Goal: Task Accomplishment & Management: Manage account settings

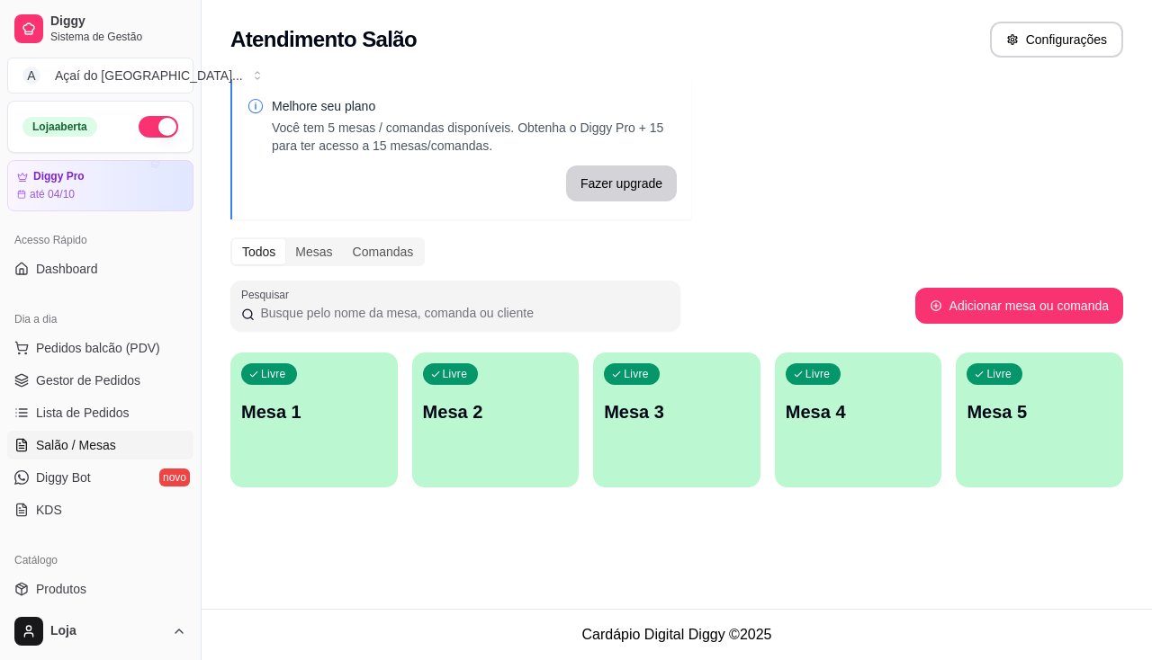
scroll to position [180, 0]
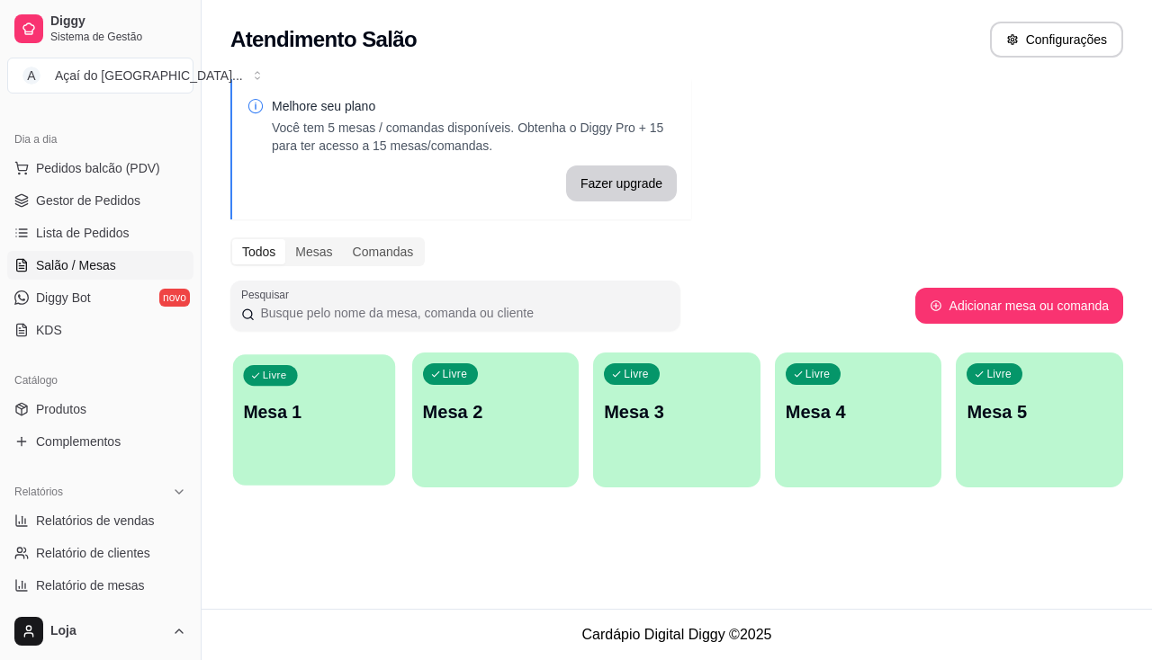
click at [250, 423] on p "Mesa 1" at bounding box center [313, 412] width 141 height 24
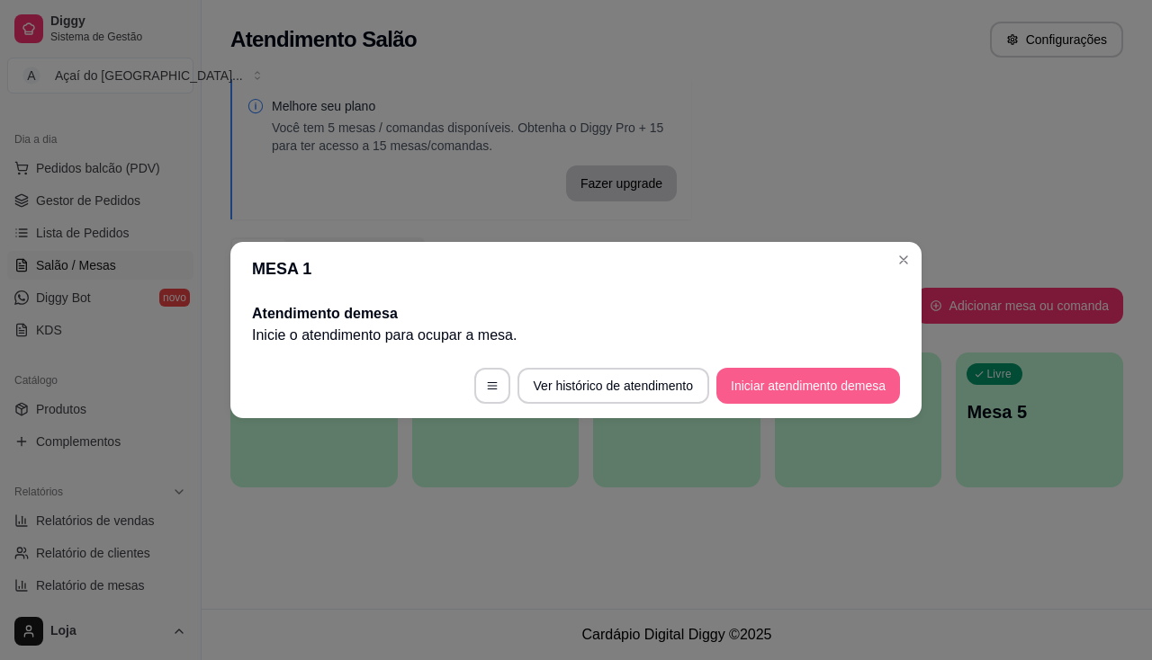
click at [770, 384] on button "Iniciar atendimento de mesa" at bounding box center [808, 386] width 184 height 36
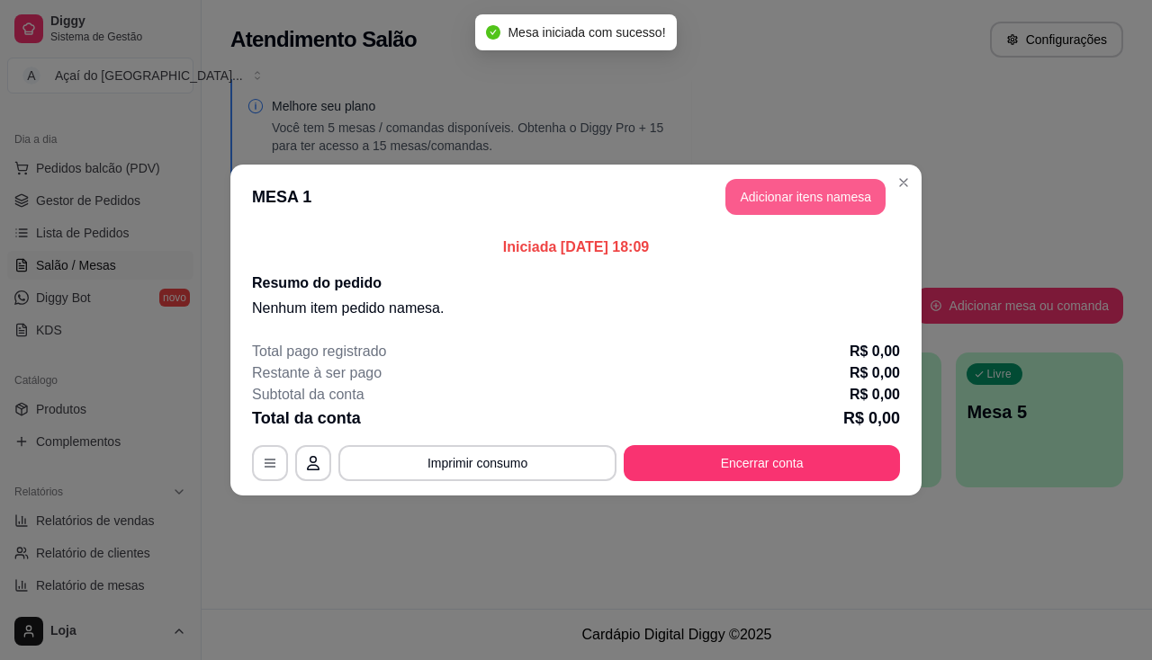
click at [784, 208] on button "Adicionar itens na mesa" at bounding box center [805, 197] width 160 height 36
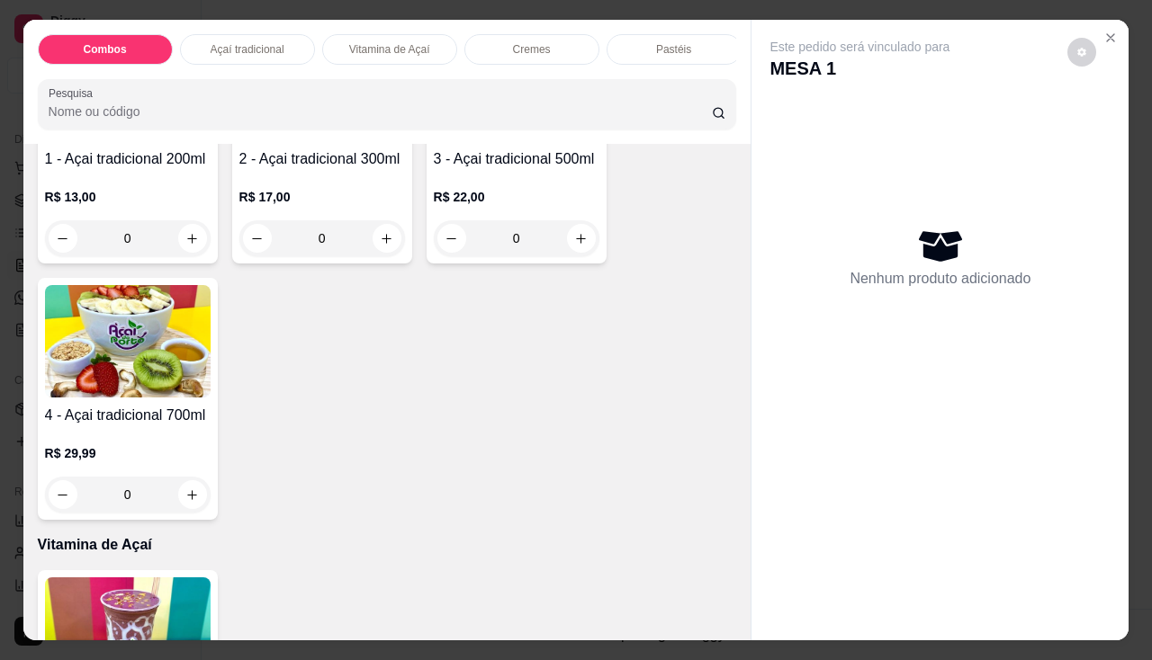
scroll to position [630, 0]
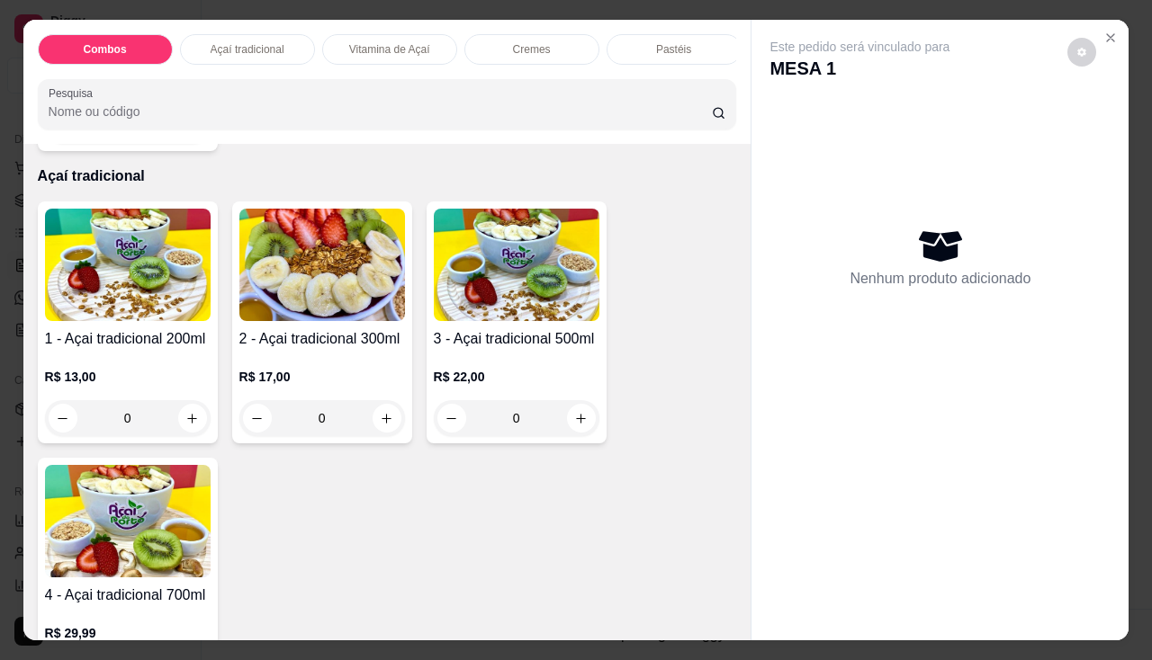
click at [346, 344] on h4 "2 - Açai tradicional 300ml" at bounding box center [322, 339] width 166 height 22
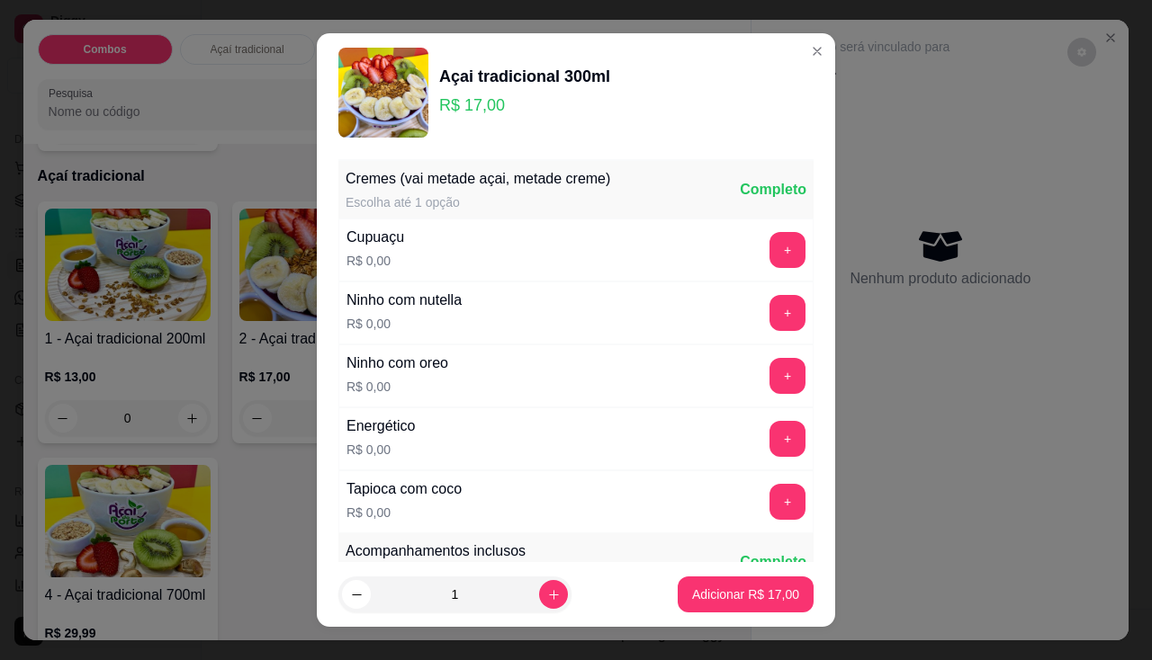
scroll to position [270, 0]
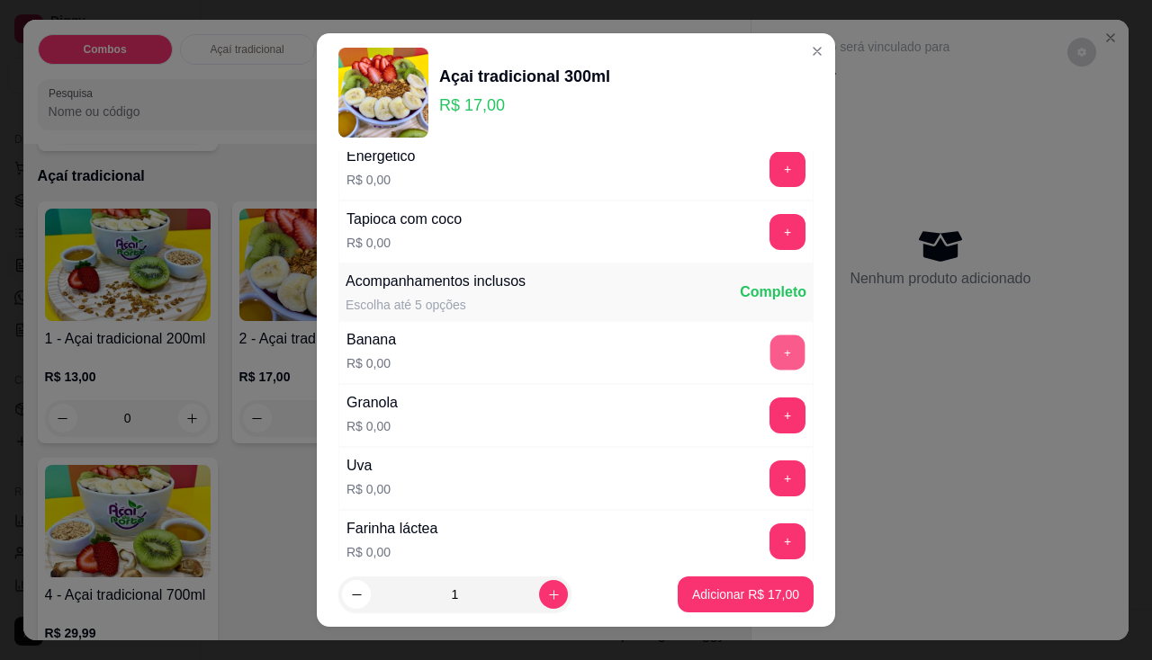
click at [770, 358] on button "+" at bounding box center [787, 352] width 35 height 35
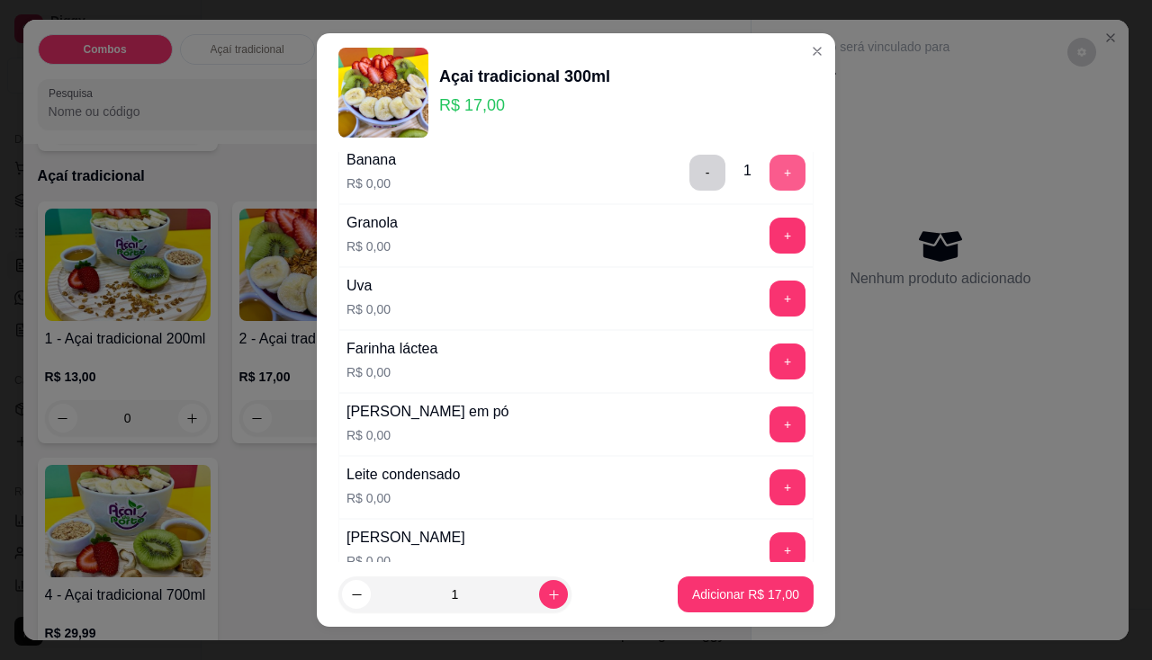
scroll to position [540, 0]
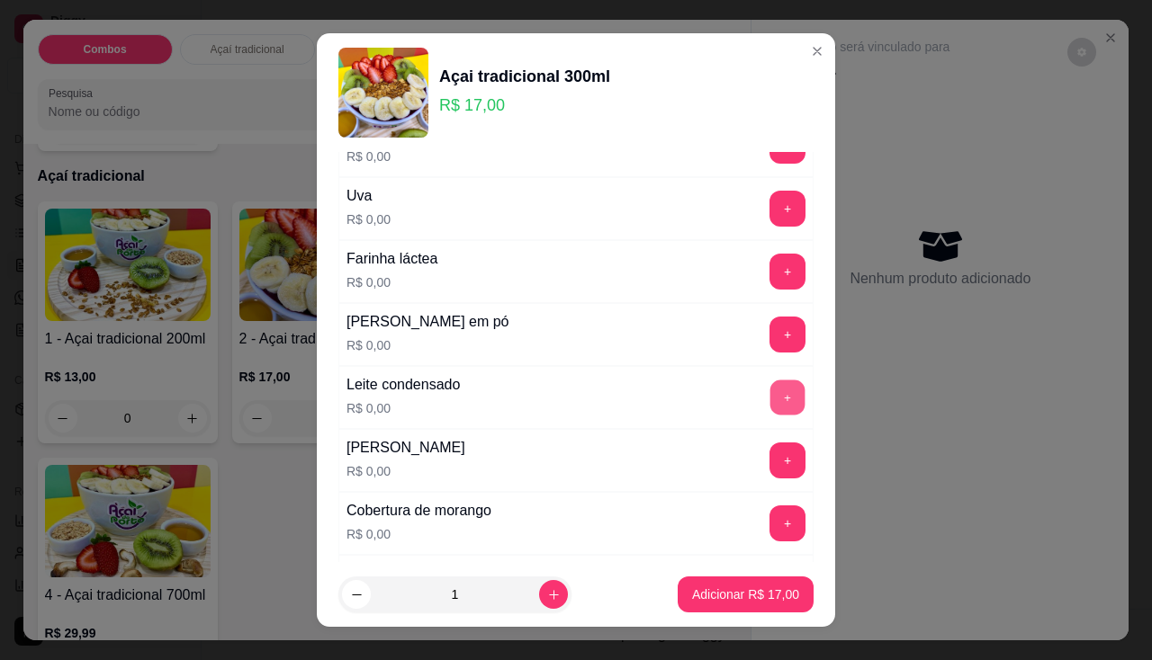
click at [770, 402] on button "+" at bounding box center [787, 397] width 35 height 35
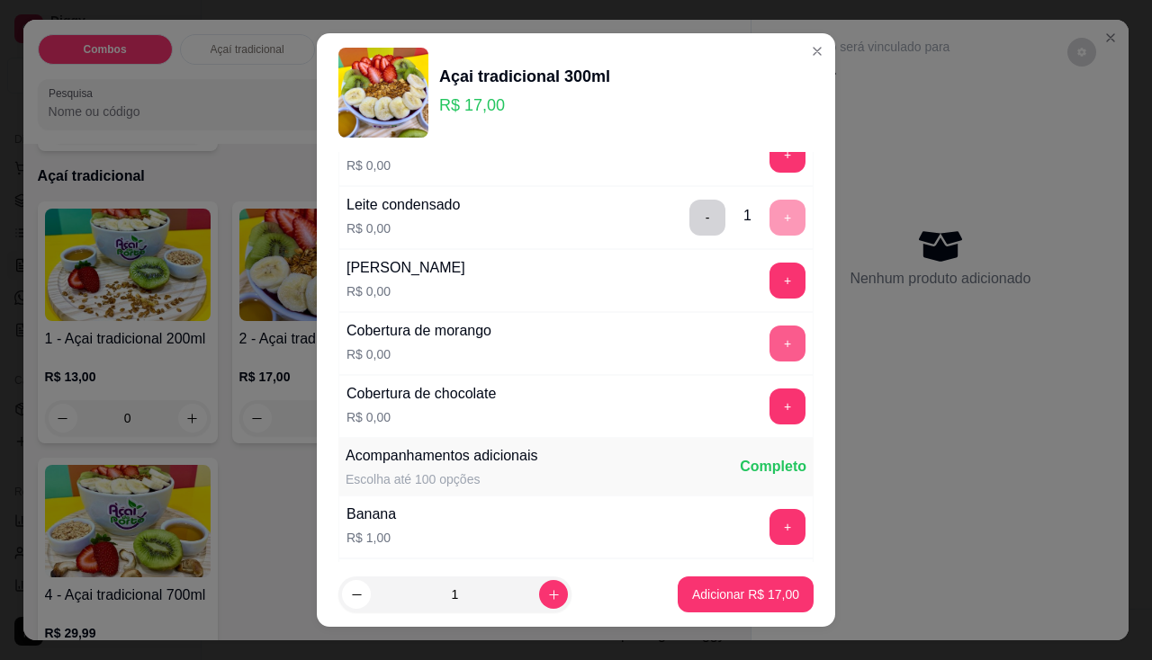
click at [769, 337] on button "+" at bounding box center [787, 344] width 36 height 36
click at [547, 601] on icon "increase-product-quantity" at bounding box center [553, 594] width 13 height 13
type input "2"
click at [722, 596] on p "Adicionar R$ 34,00" at bounding box center [745, 595] width 107 height 18
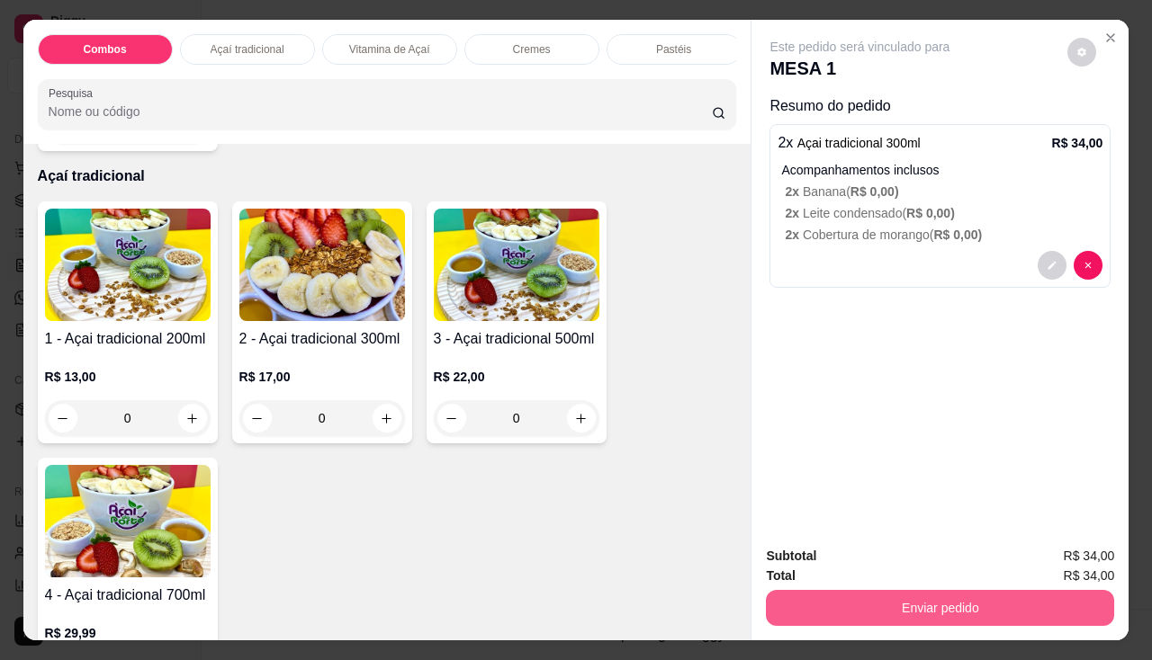
click at [856, 601] on button "Enviar pedido" at bounding box center [940, 608] width 348 height 36
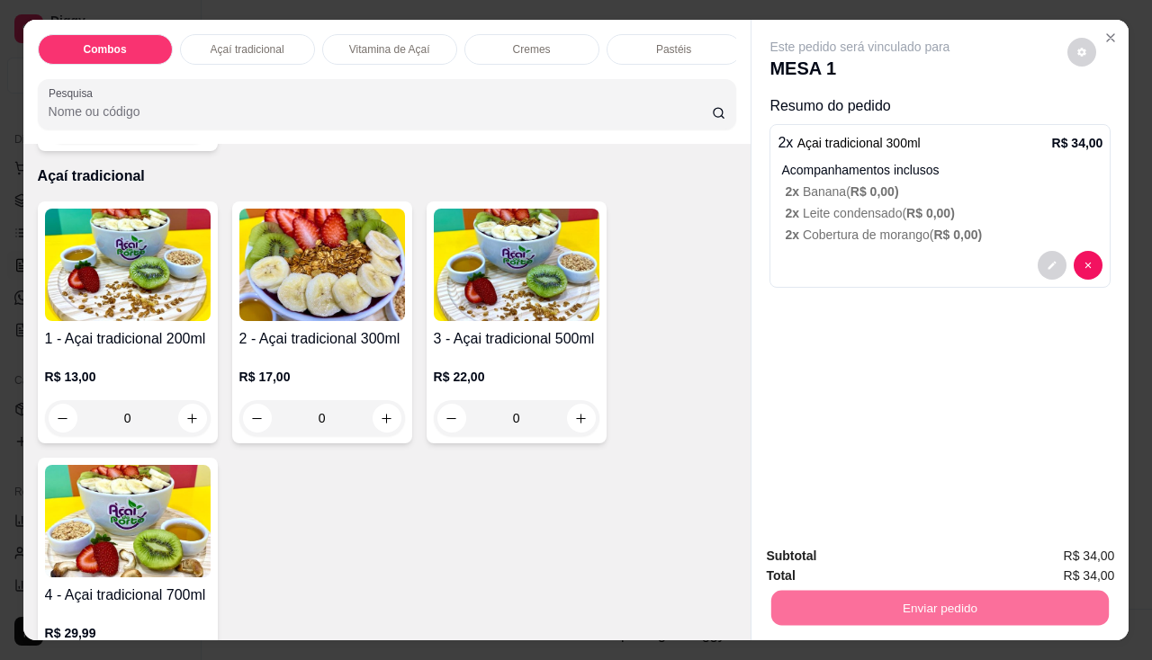
click at [849, 560] on button "Não registrar e enviar pedido" at bounding box center [880, 558] width 187 height 34
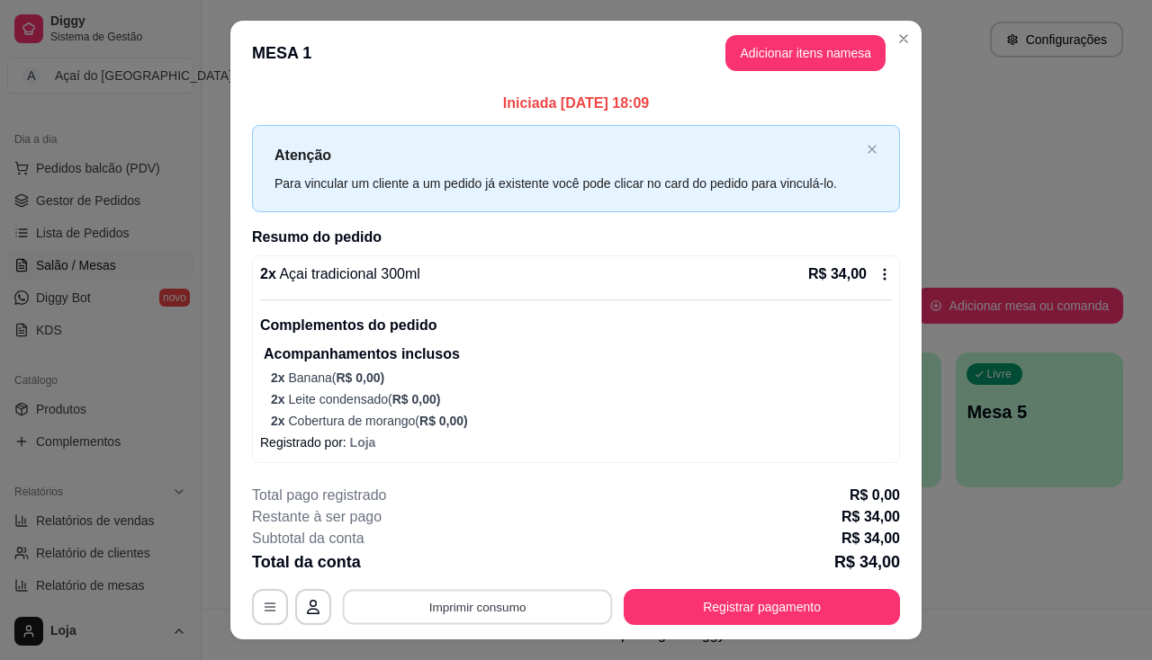
click at [482, 603] on button "Imprimir consumo" at bounding box center [478, 607] width 270 height 35
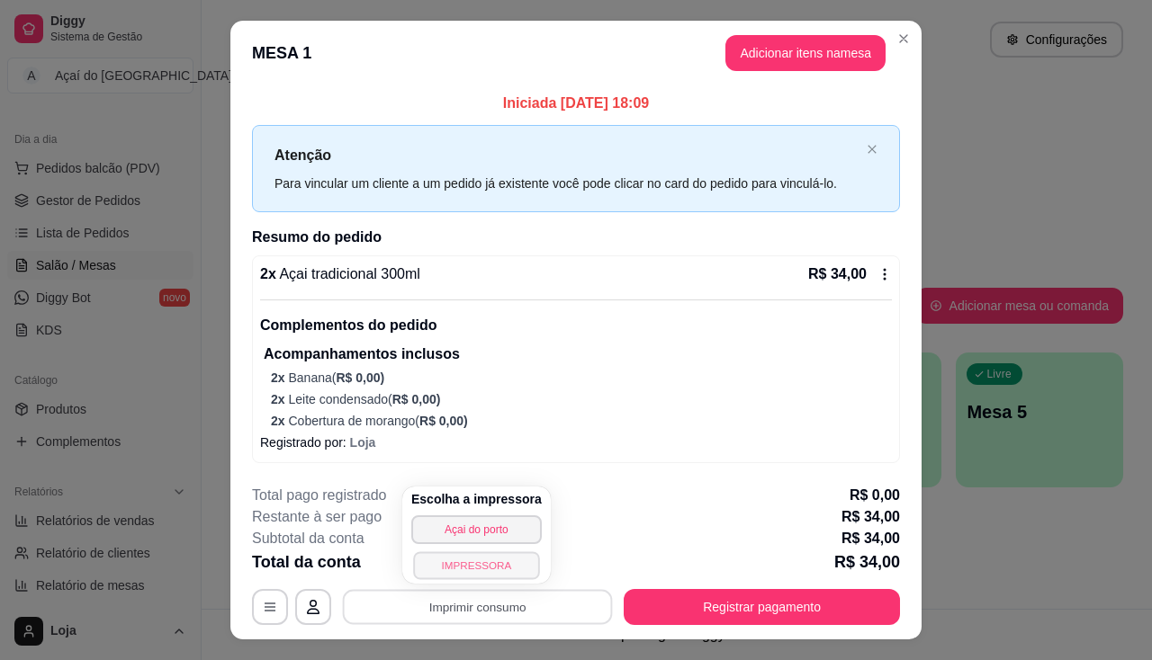
click at [482, 560] on button "IMPRESSORA" at bounding box center [476, 566] width 126 height 28
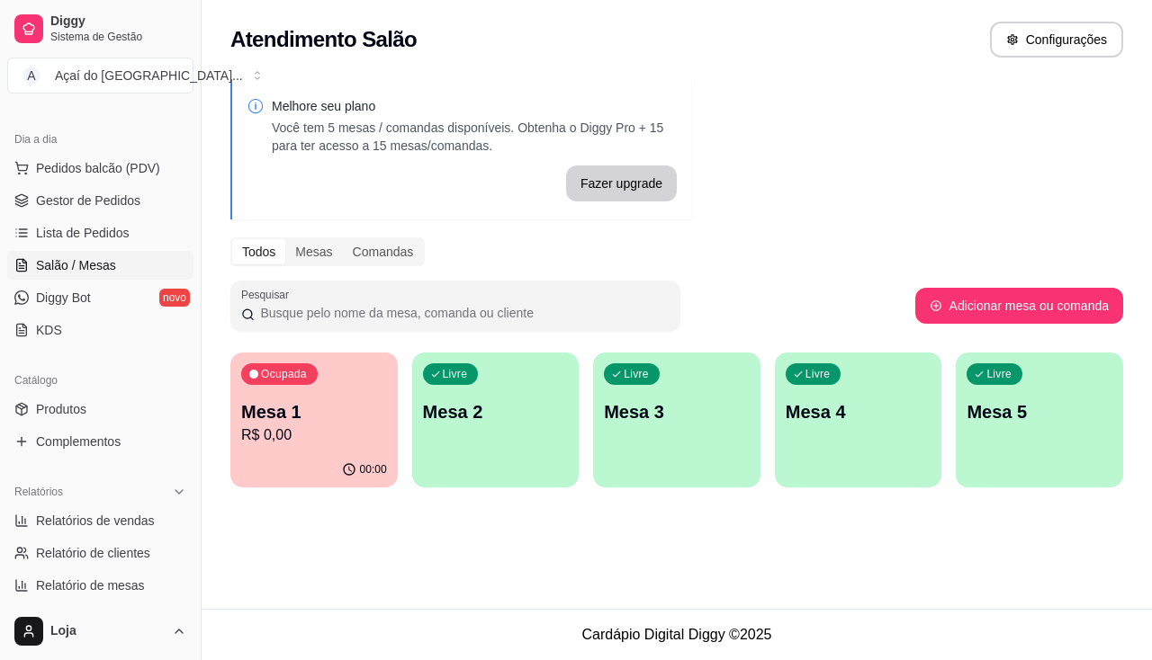
click at [544, 407] on p "Mesa 2" at bounding box center [496, 412] width 146 height 25
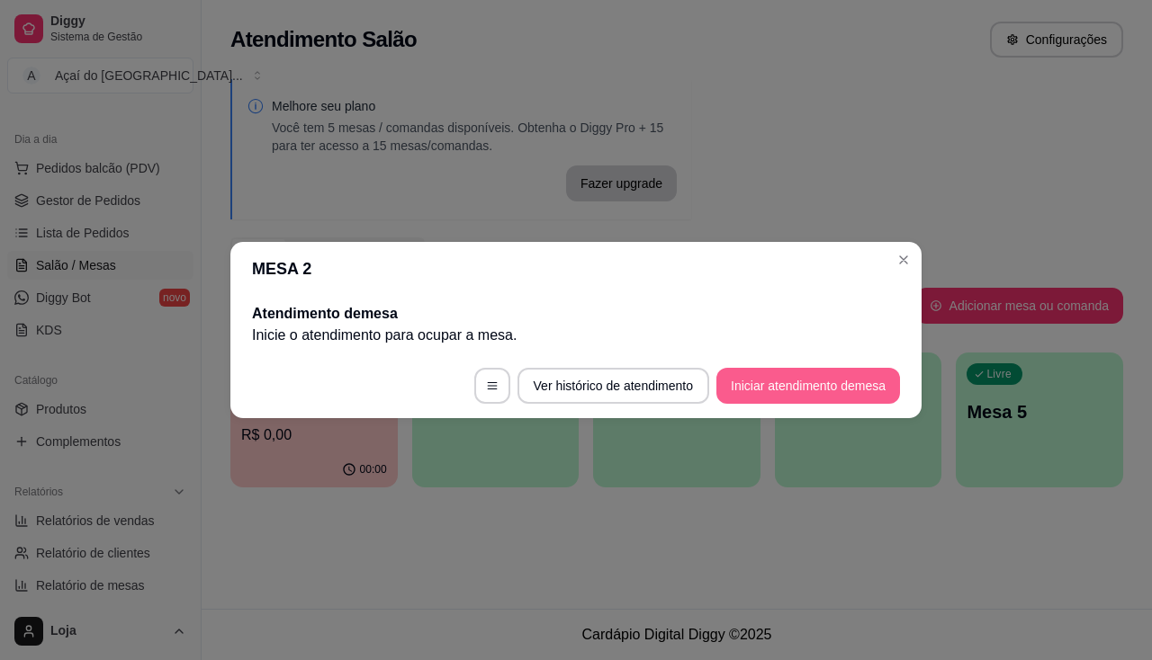
click at [785, 376] on button "Iniciar atendimento de mesa" at bounding box center [808, 386] width 184 height 36
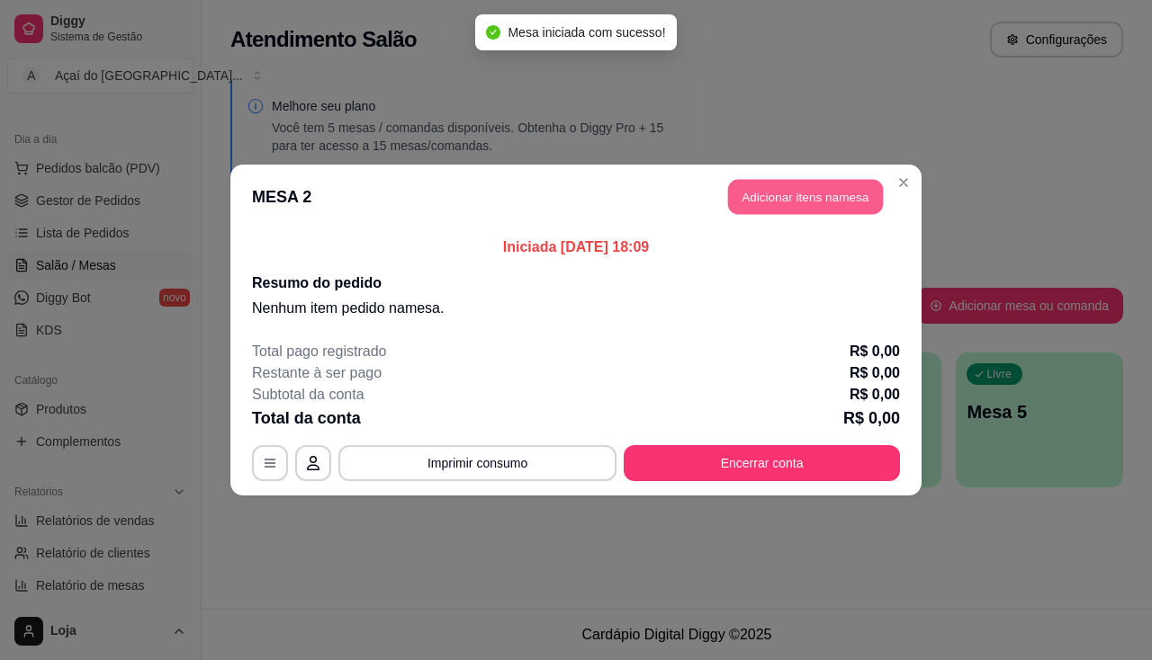
click at [826, 194] on button "Adicionar itens na mesa" at bounding box center [805, 197] width 155 height 35
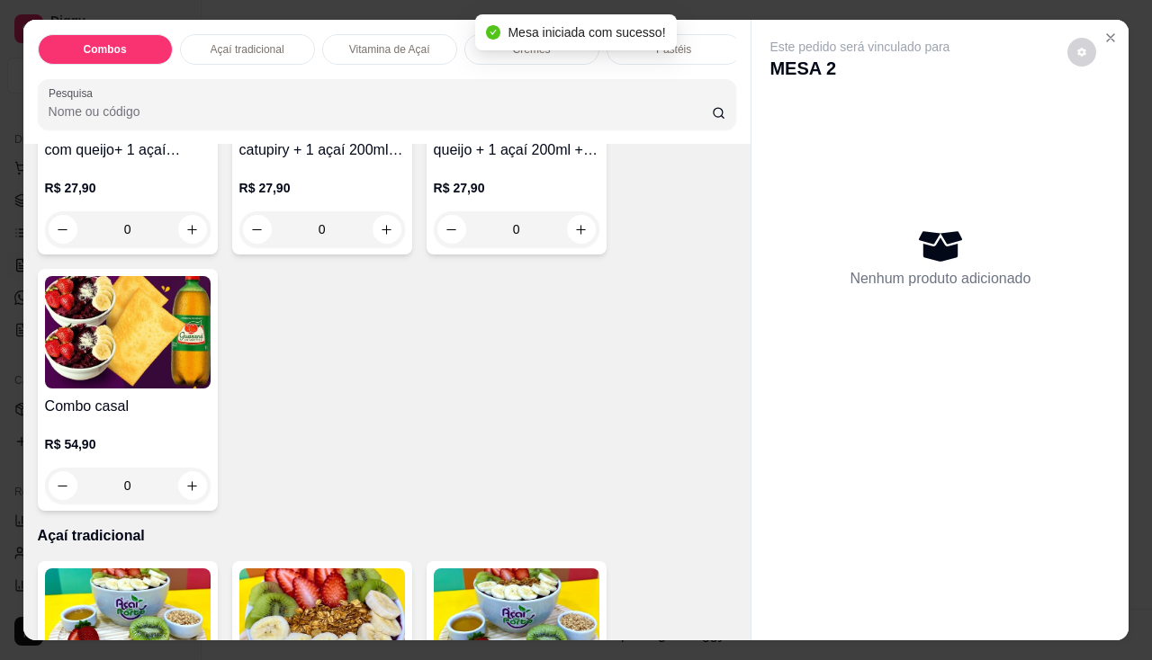
scroll to position [450, 0]
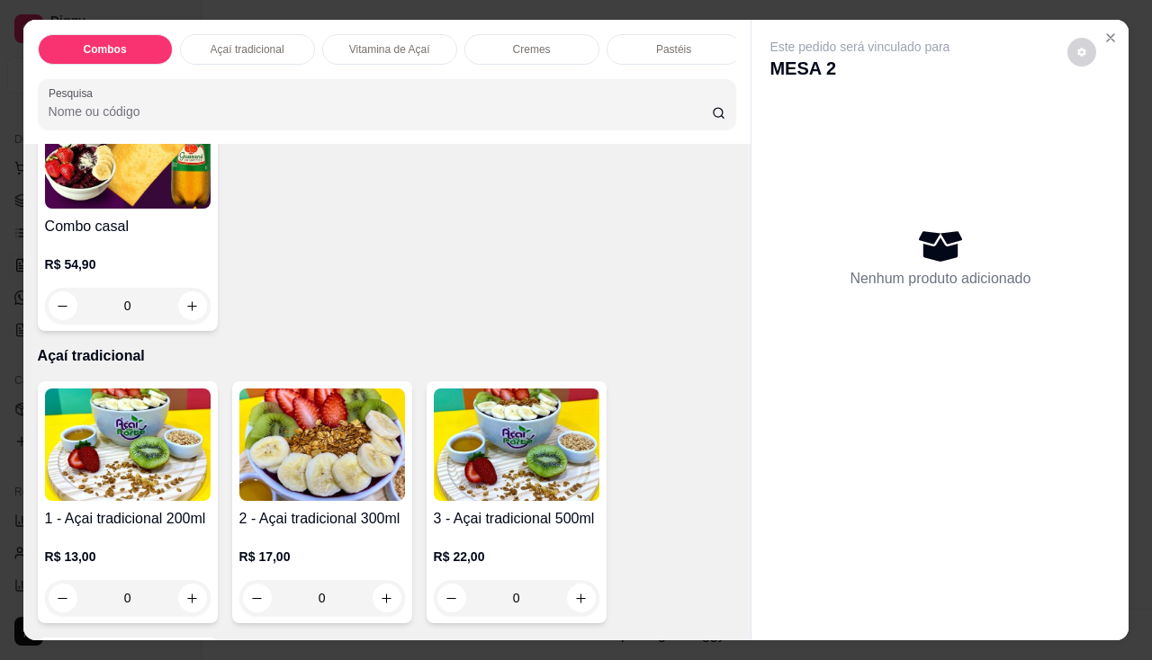
click at [140, 466] on img at bounding box center [128, 445] width 166 height 112
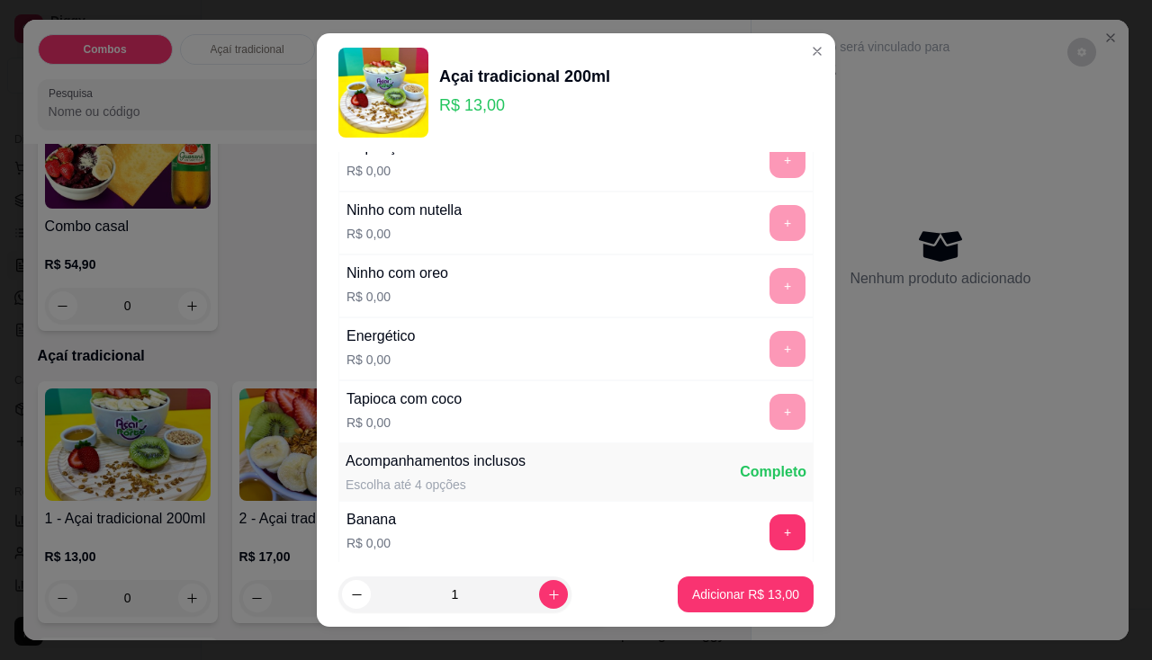
scroll to position [270, 0]
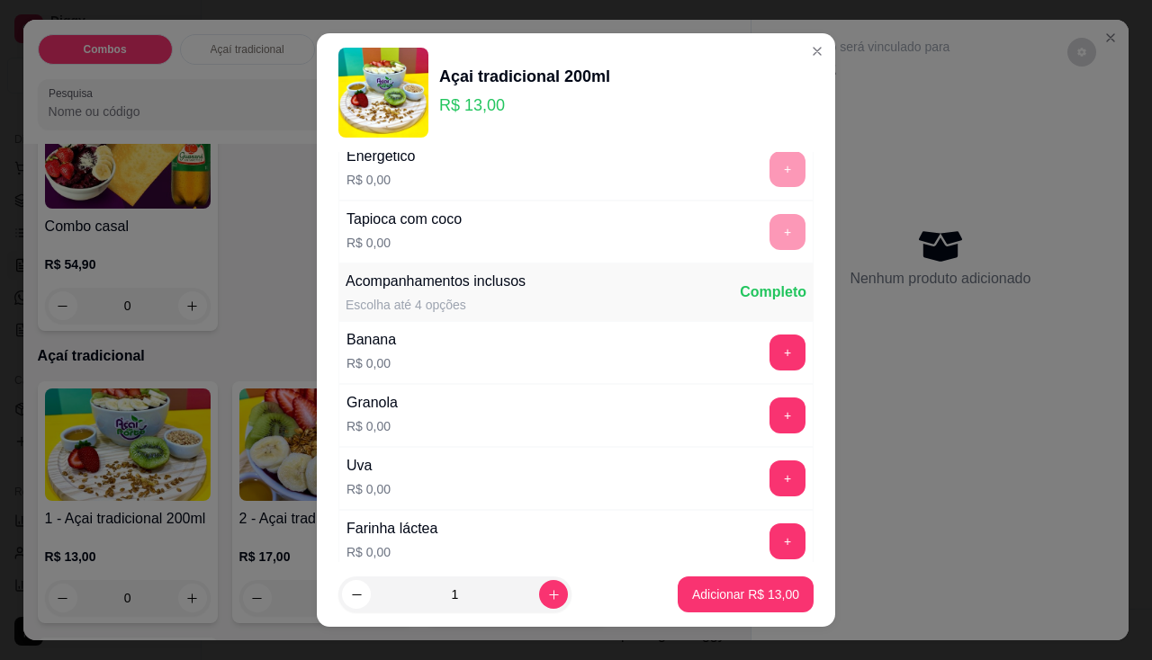
click at [767, 330] on div "Banana R$ 0,00 +" at bounding box center [575, 352] width 475 height 63
click at [769, 346] on button "+" at bounding box center [787, 353] width 36 height 36
click at [769, 467] on button "+" at bounding box center [787, 479] width 36 height 36
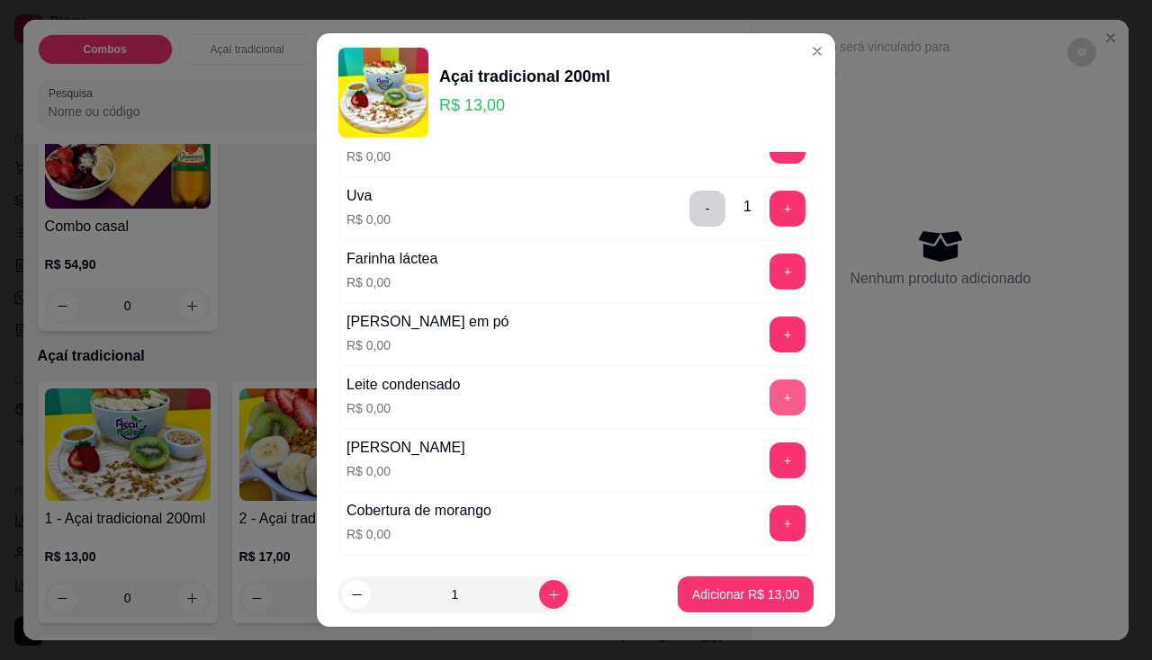
click at [769, 401] on button "+" at bounding box center [787, 398] width 36 height 36
click at [770, 324] on button "+" at bounding box center [787, 334] width 35 height 35
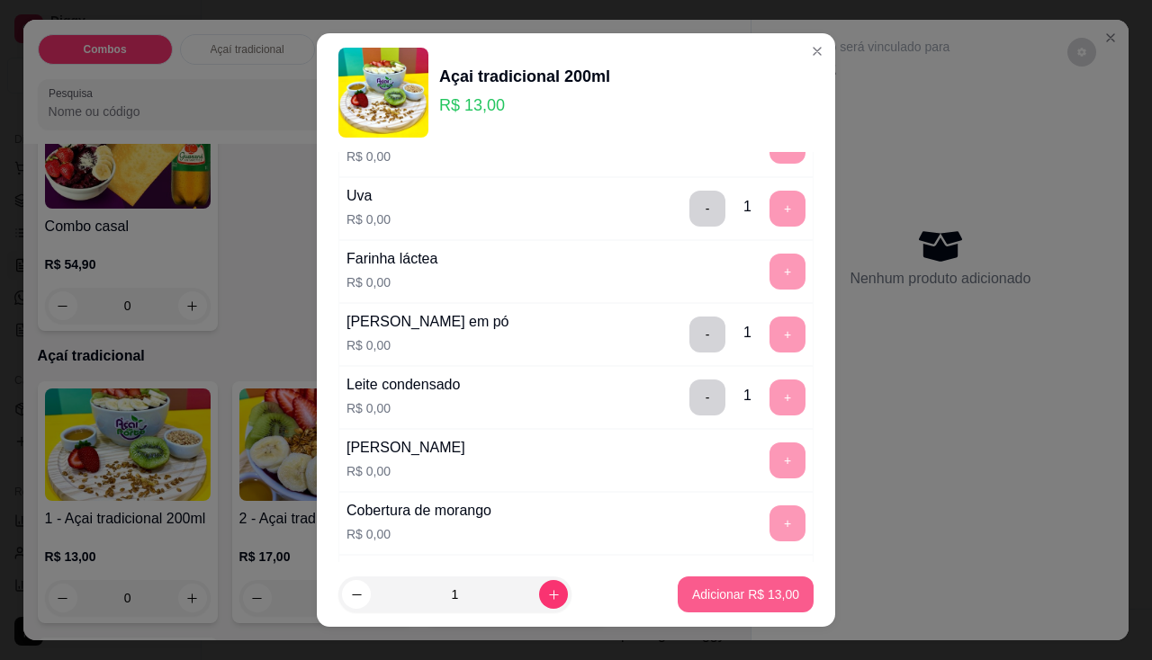
click at [701, 601] on p "Adicionar R$ 13,00" at bounding box center [745, 595] width 107 height 18
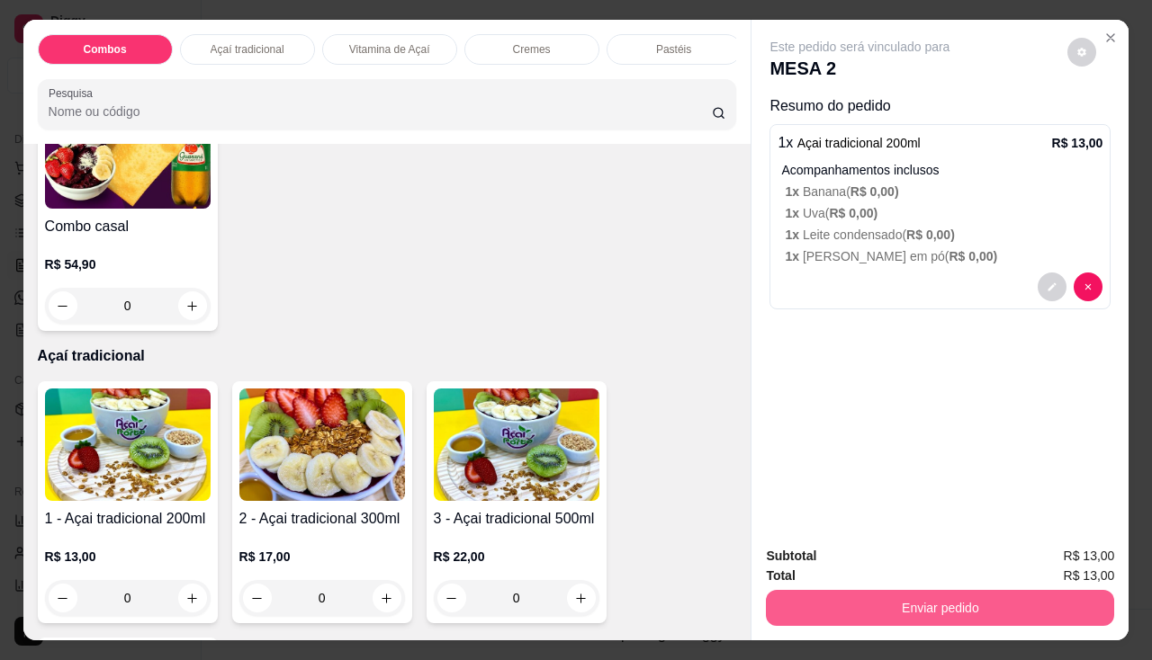
click at [816, 594] on button "Enviar pedido" at bounding box center [940, 608] width 348 height 36
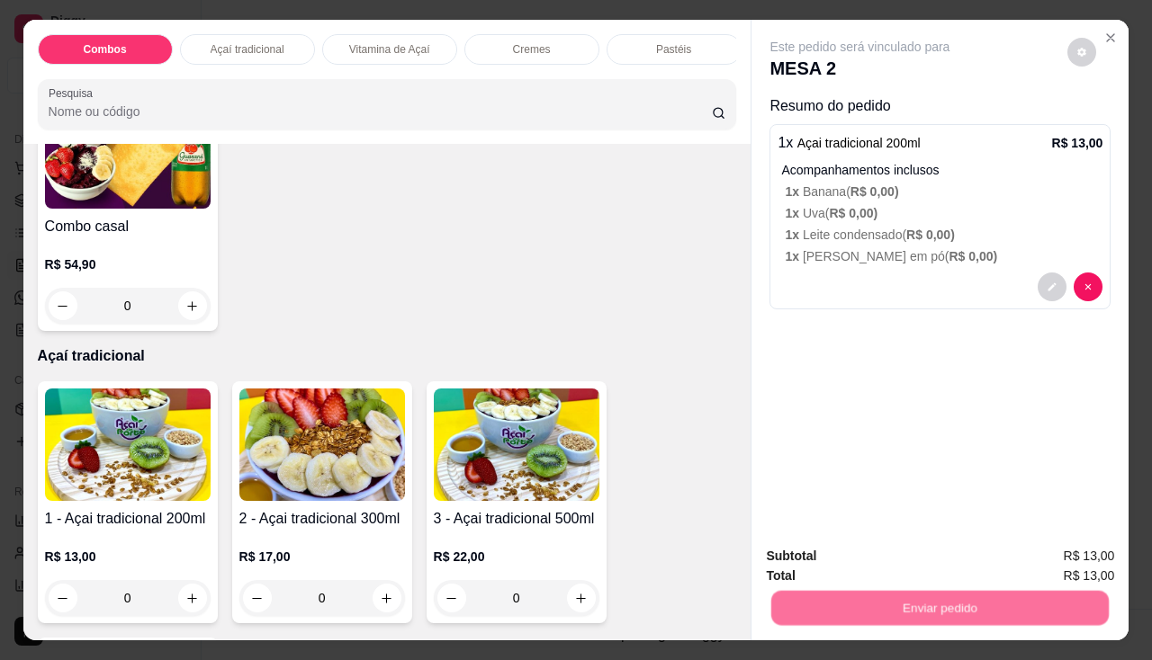
click at [818, 551] on button "Não registrar e enviar pedido" at bounding box center [881, 557] width 182 height 33
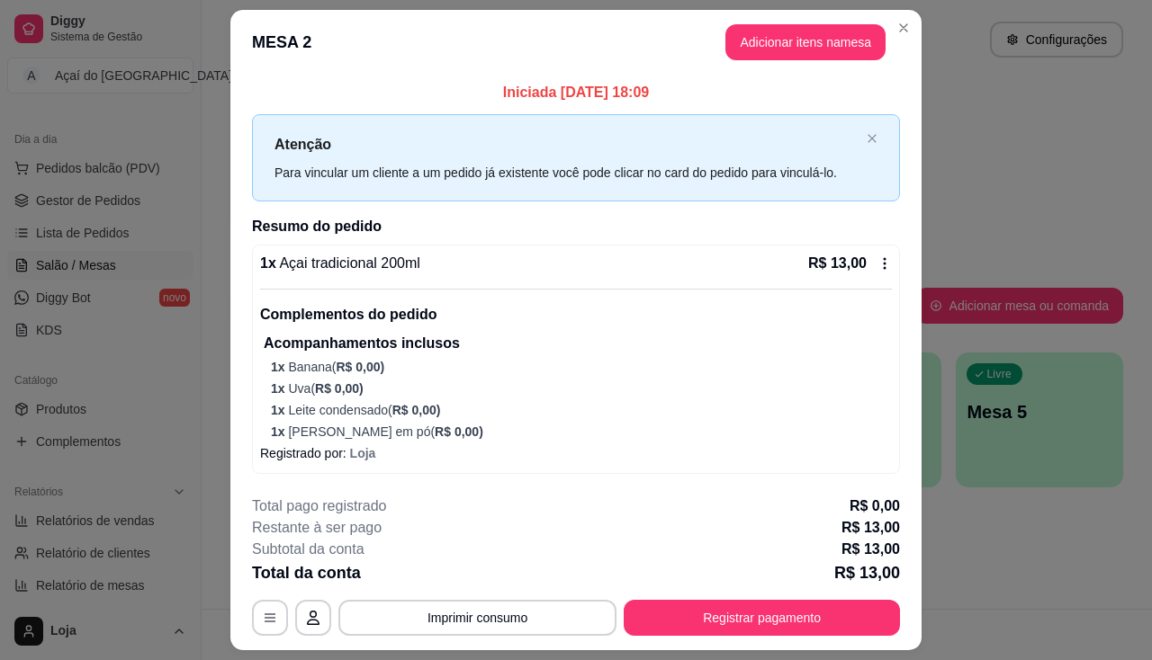
click at [526, 615] on button "Imprimir consumo" at bounding box center [477, 618] width 278 height 36
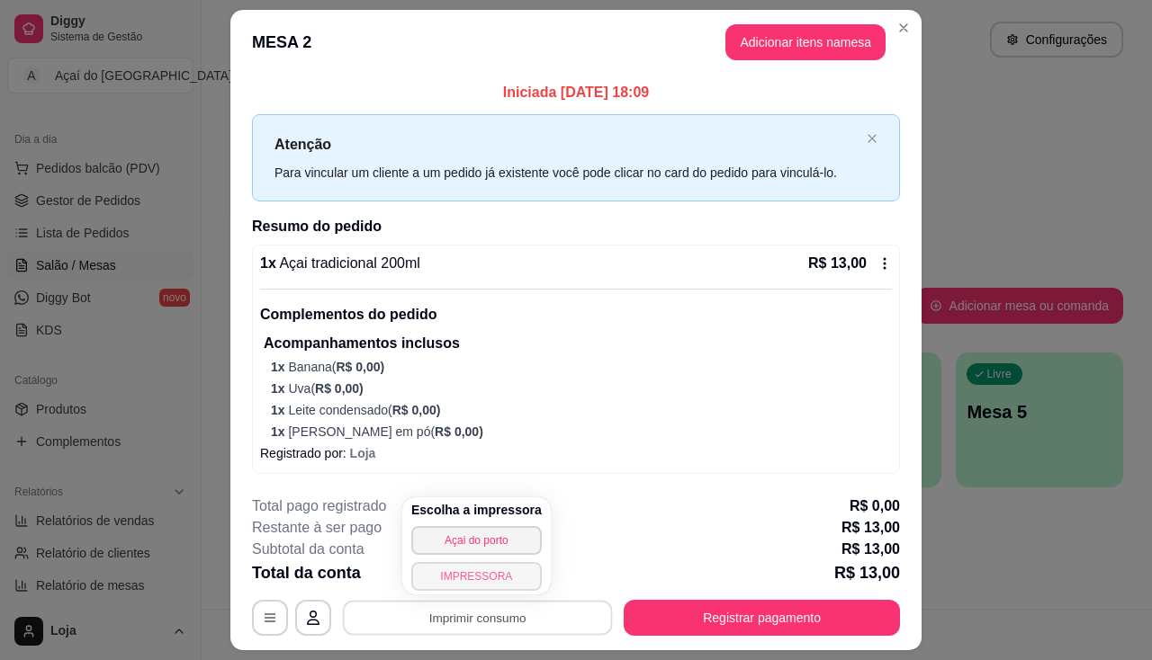
click at [471, 581] on button "IMPRESSORA" at bounding box center [476, 576] width 130 height 29
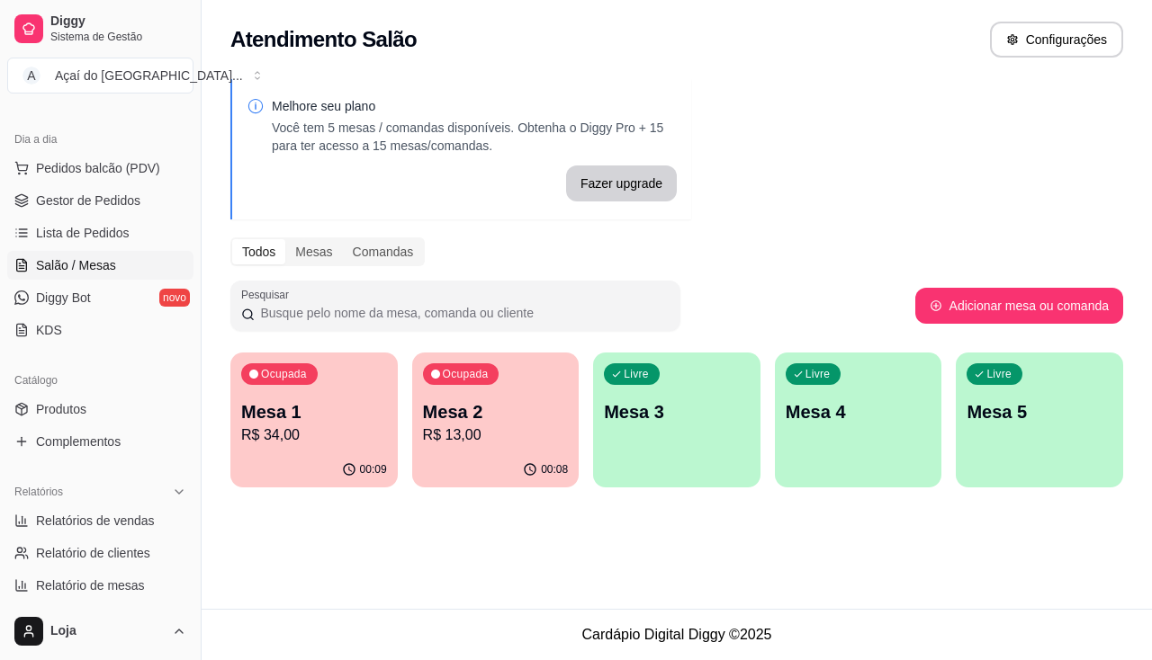
click at [342, 429] on p "R$ 34,00" at bounding box center [314, 436] width 146 height 22
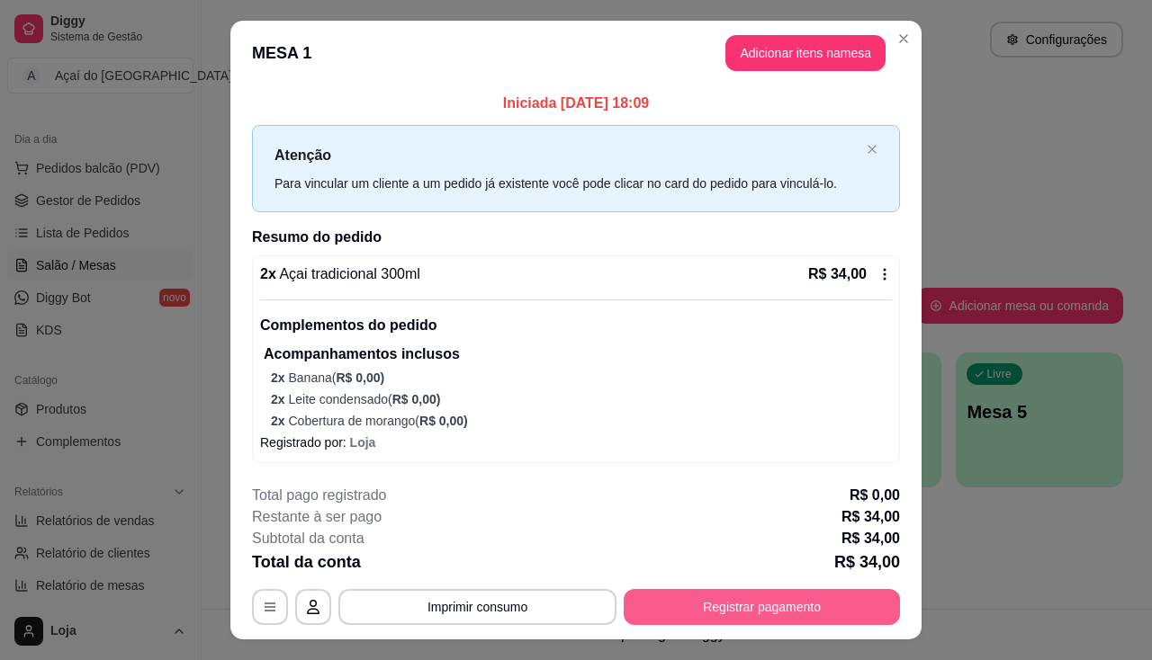
click at [853, 600] on button "Registrar pagamento" at bounding box center [762, 607] width 276 height 36
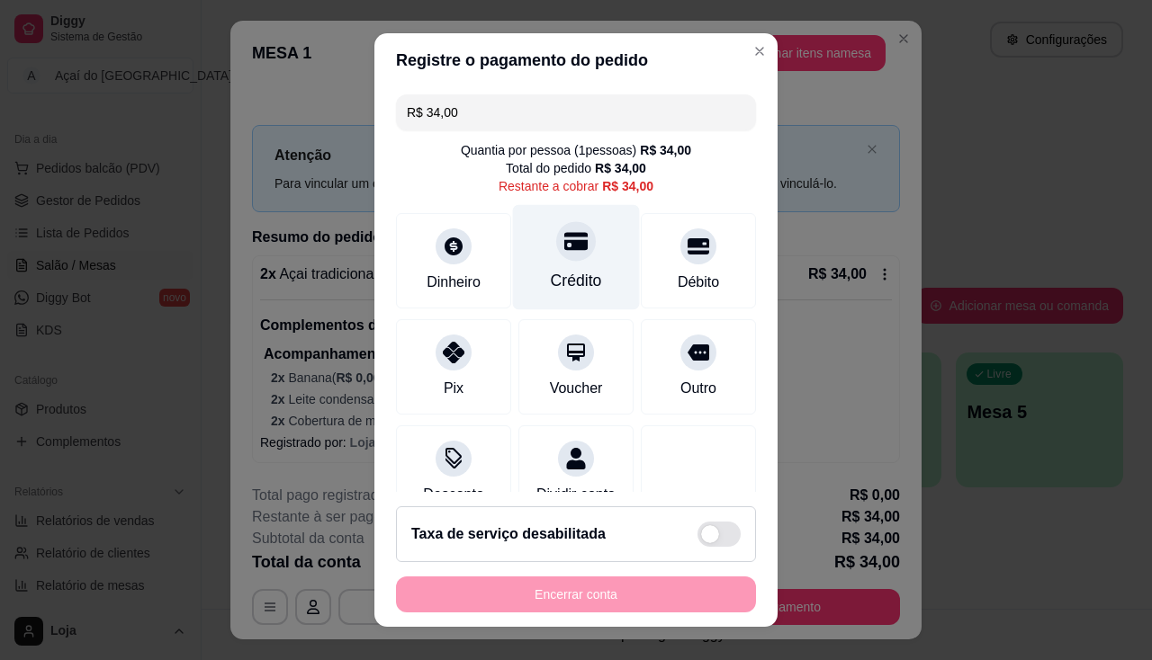
click at [572, 289] on div "Crédito" at bounding box center [576, 280] width 51 height 23
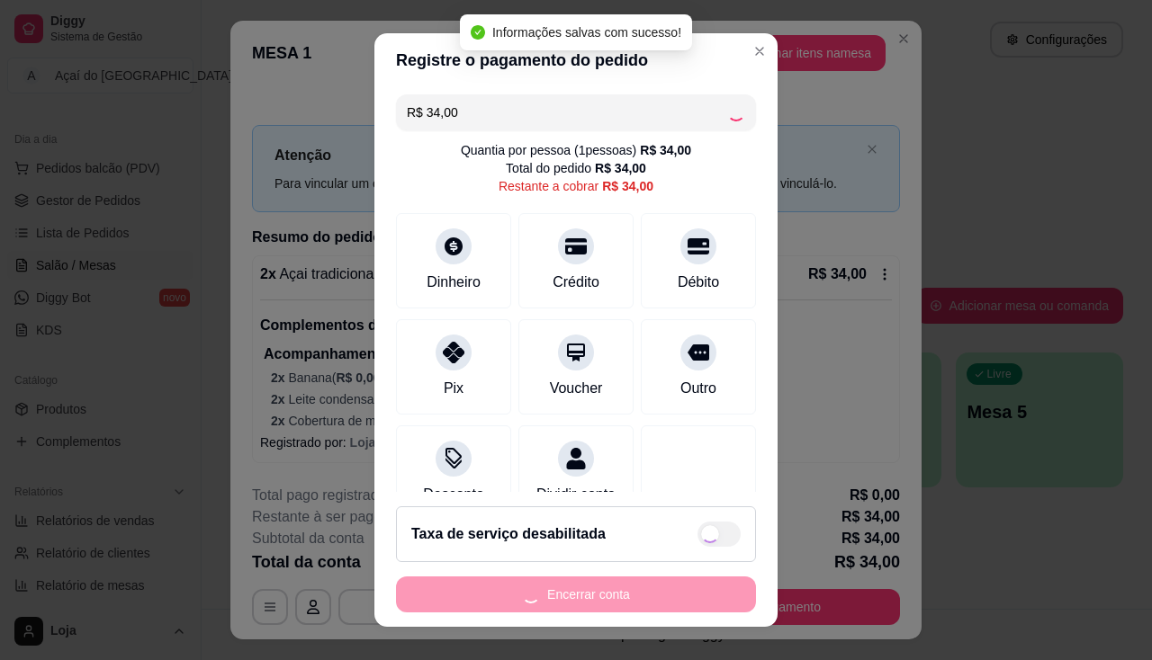
type input "R$ 0,00"
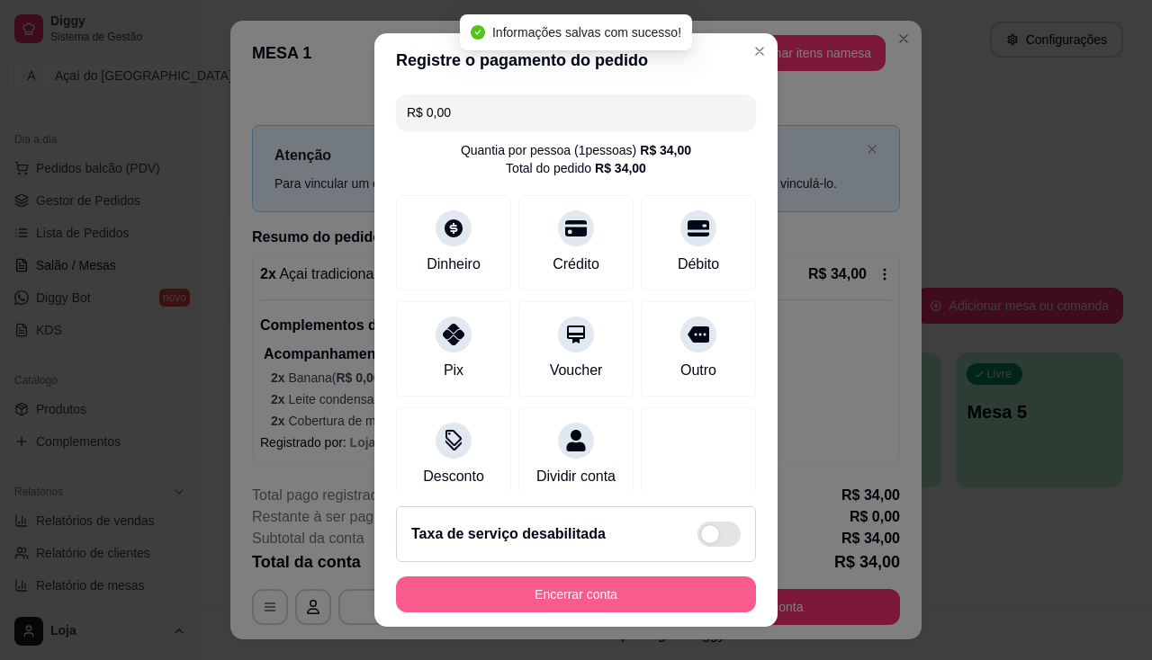
click at [622, 596] on button "Encerrar conta" at bounding box center [576, 595] width 360 height 36
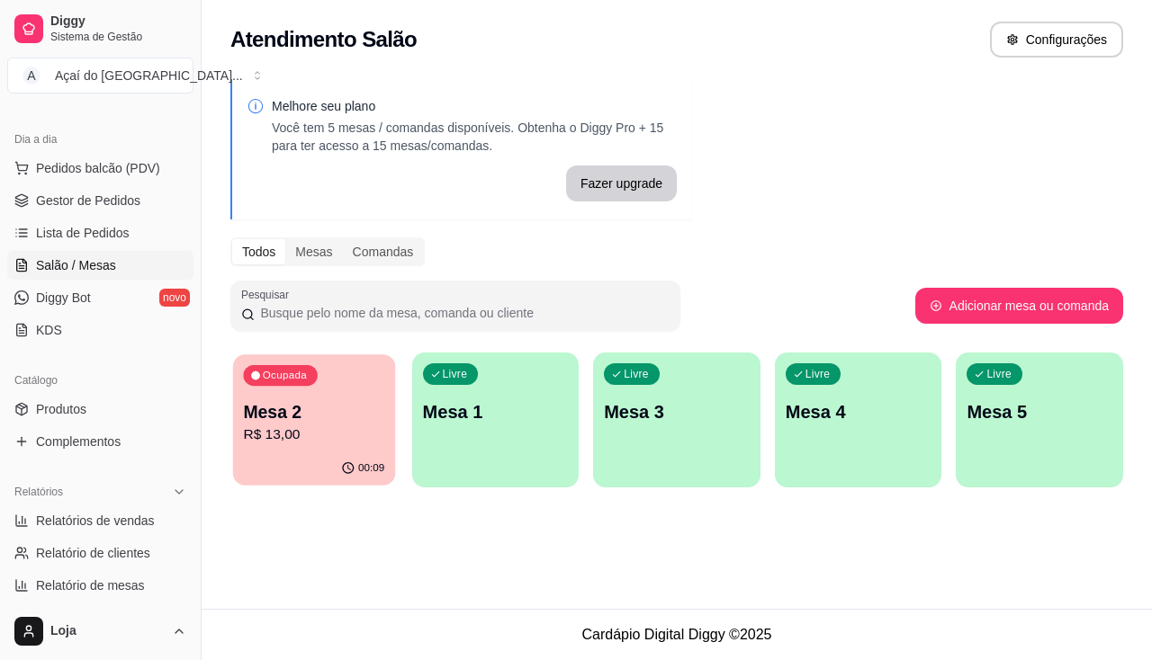
click at [309, 410] on p "Mesa 2" at bounding box center [313, 412] width 141 height 24
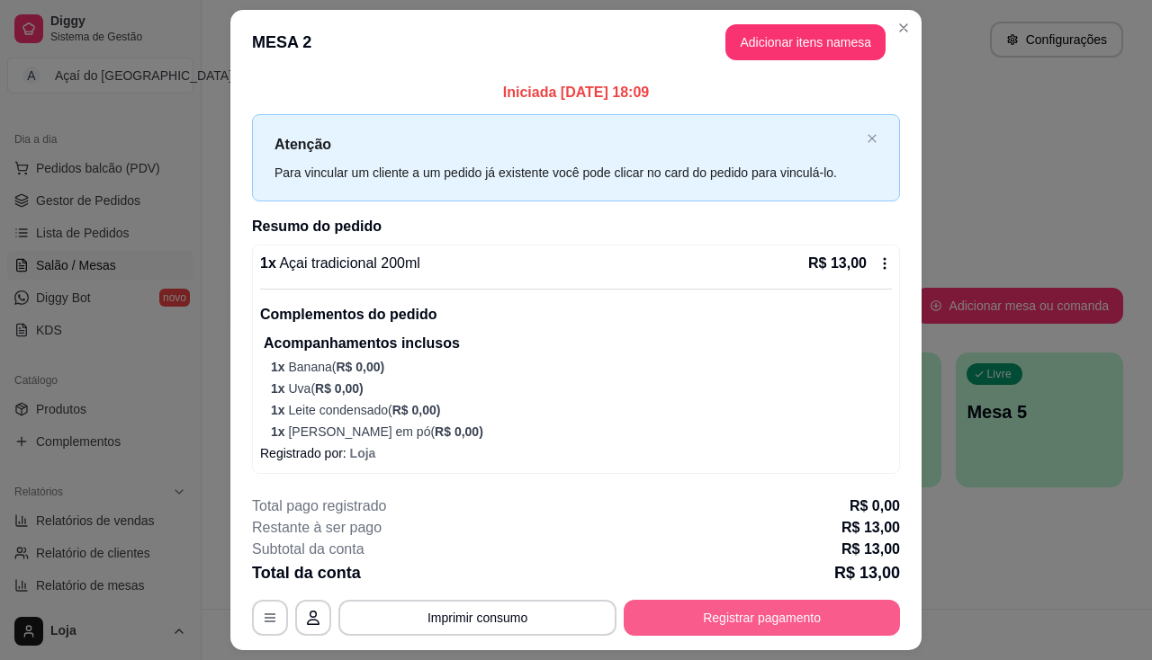
click at [717, 608] on button "Registrar pagamento" at bounding box center [762, 618] width 276 height 36
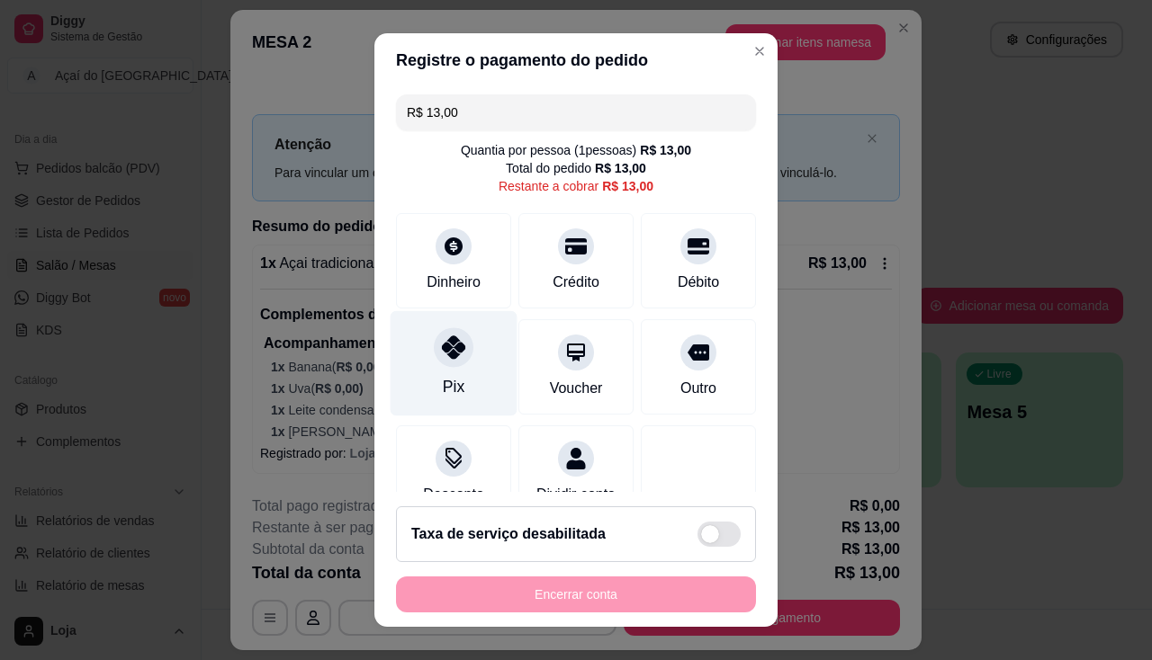
click at [452, 369] on div "Pix" at bounding box center [454, 362] width 127 height 105
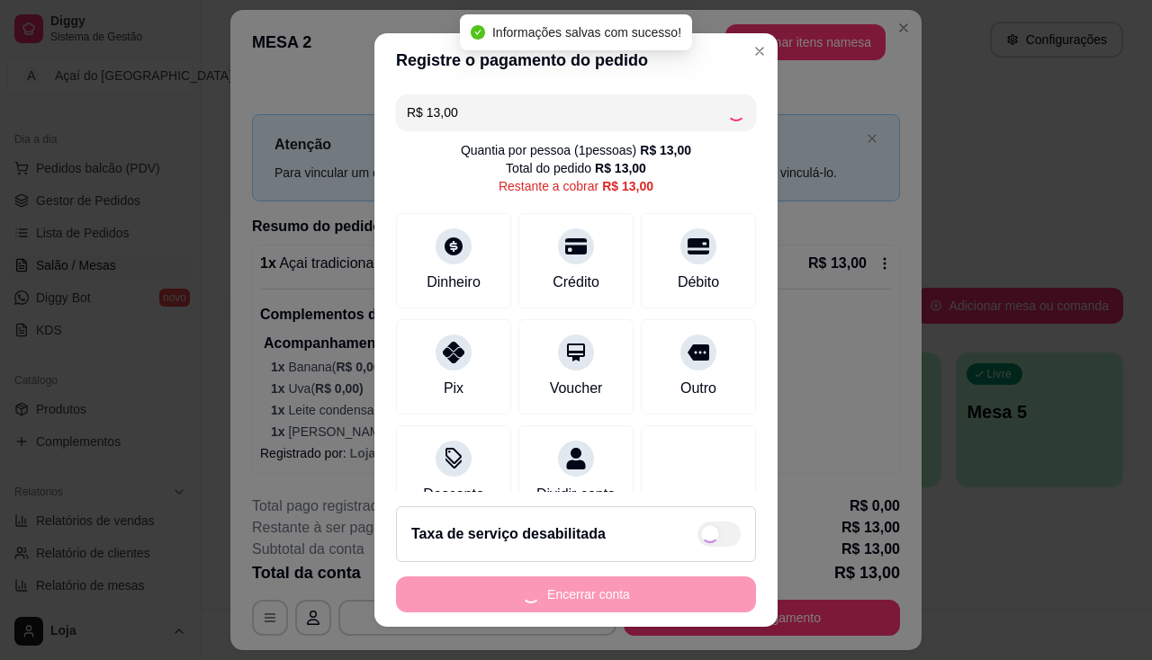
type input "R$ 0,00"
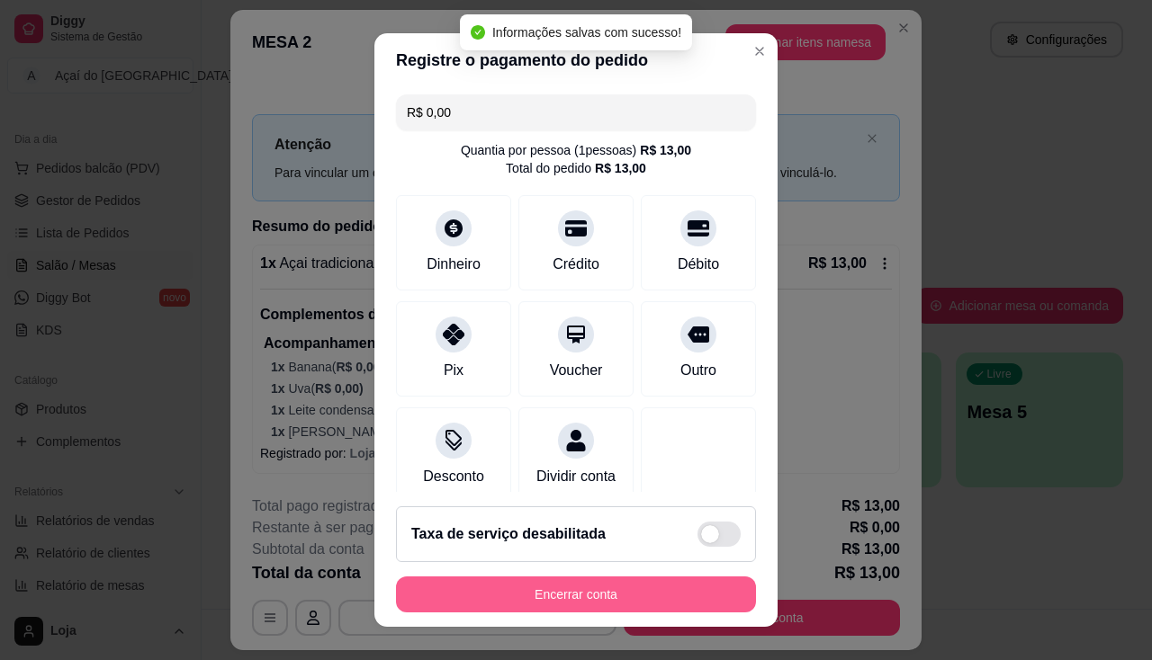
click at [558, 608] on button "Encerrar conta" at bounding box center [576, 595] width 360 height 36
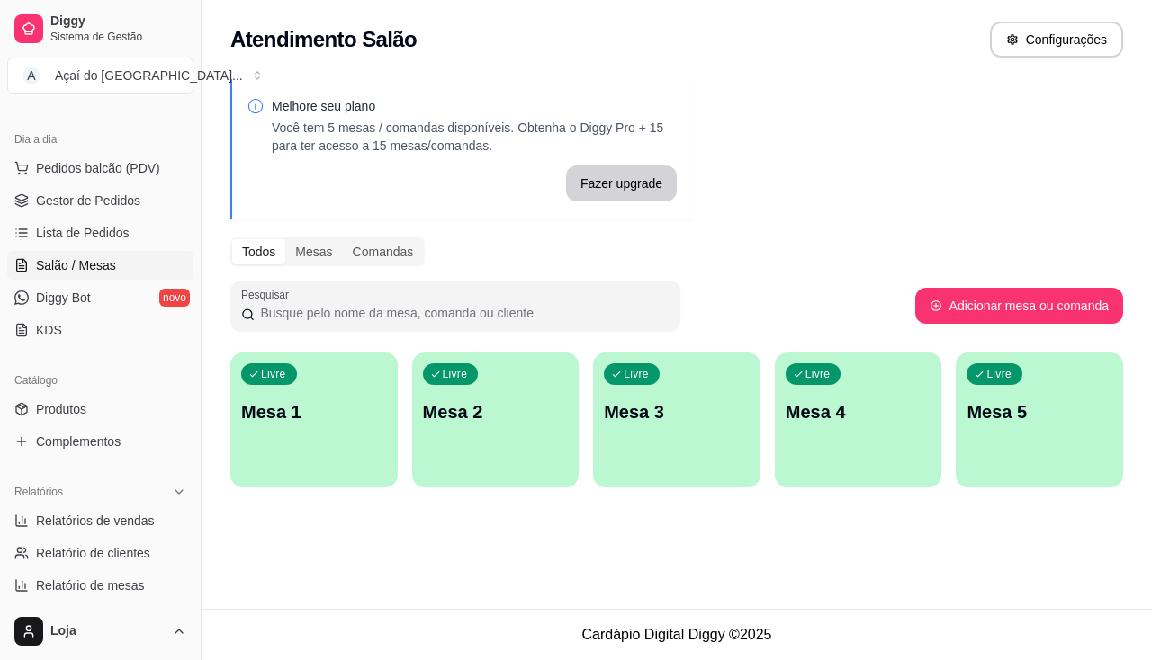
click at [358, 452] on div "Livre Mesa 1" at bounding box center [313, 409] width 167 height 113
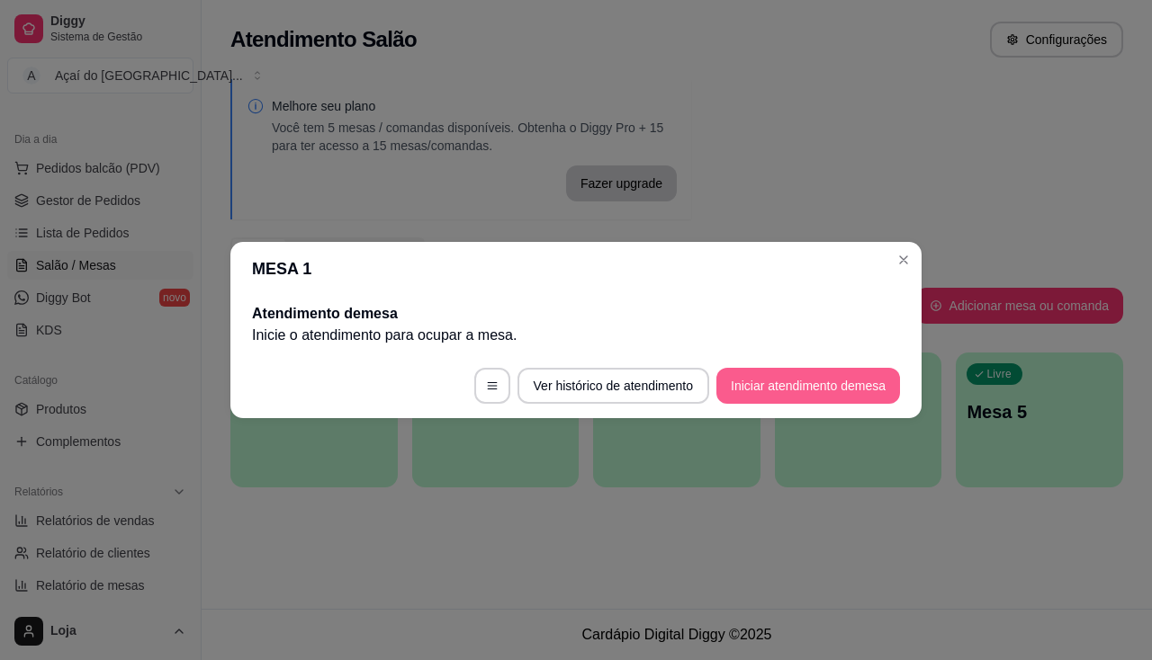
click at [798, 388] on button "Iniciar atendimento de mesa" at bounding box center [808, 386] width 184 height 36
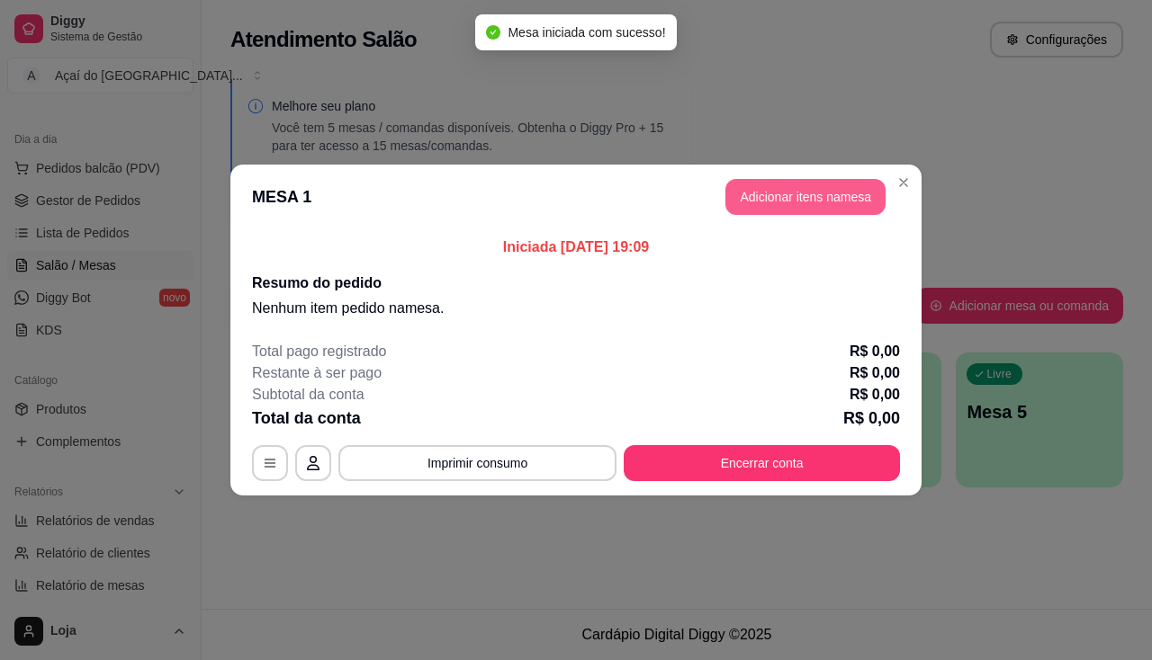
click at [822, 200] on button "Adicionar itens na mesa" at bounding box center [805, 197] width 160 height 36
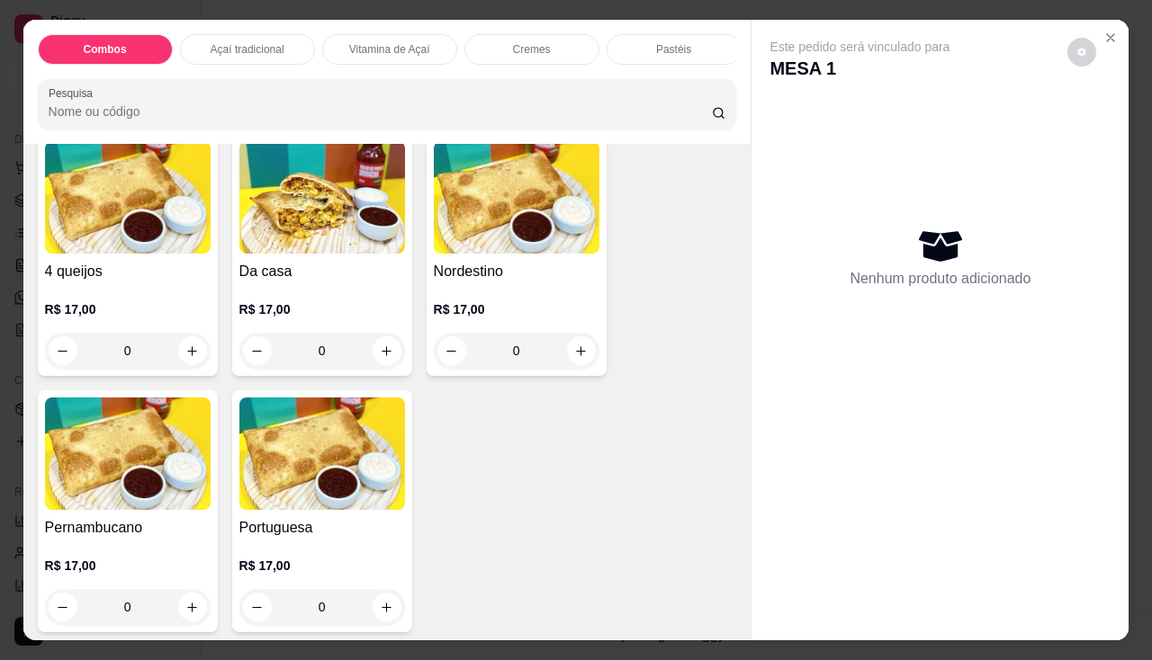
scroll to position [3419, 0]
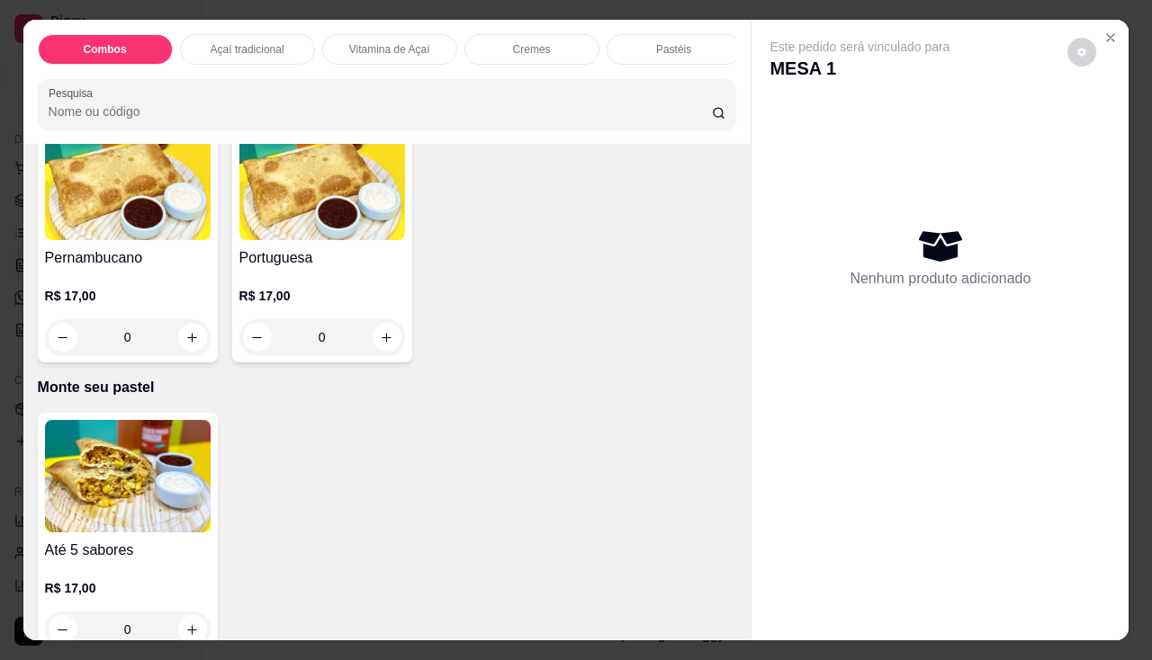
click at [137, 480] on img at bounding box center [128, 476] width 166 height 112
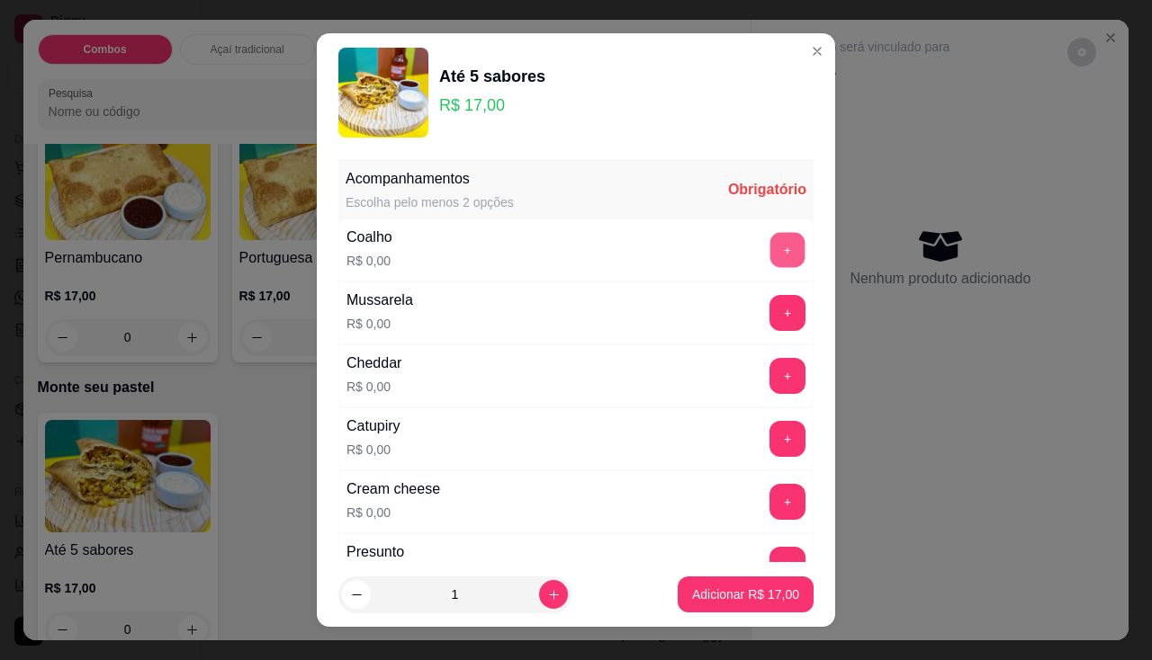
click at [770, 235] on button "+" at bounding box center [787, 249] width 35 height 35
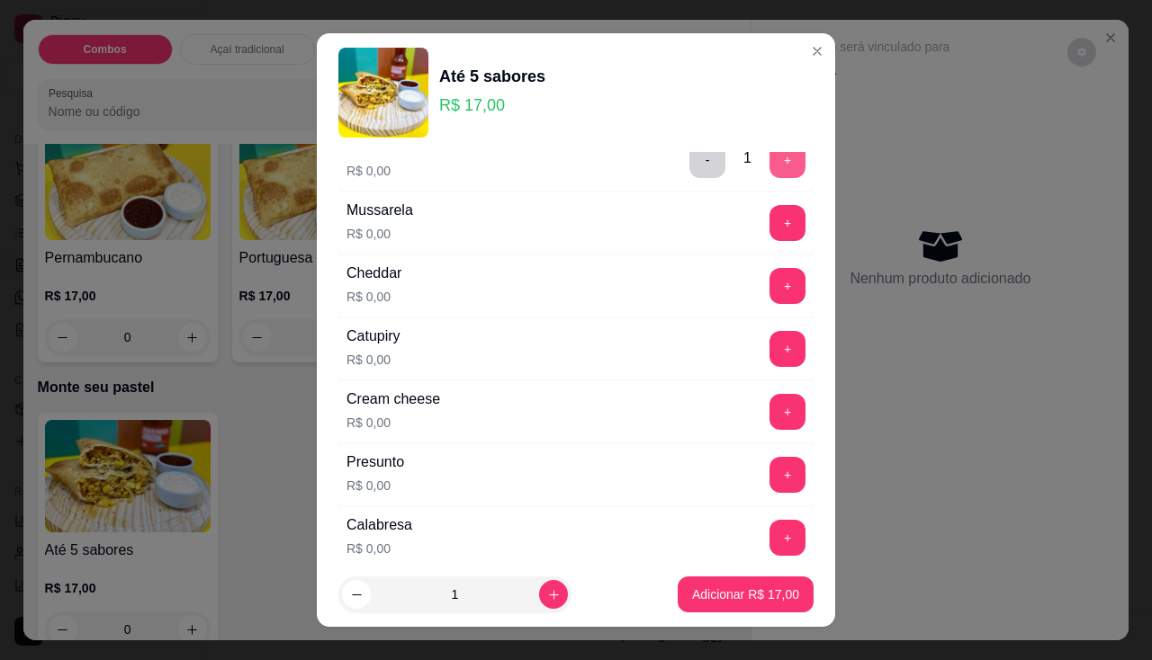
scroll to position [180, 0]
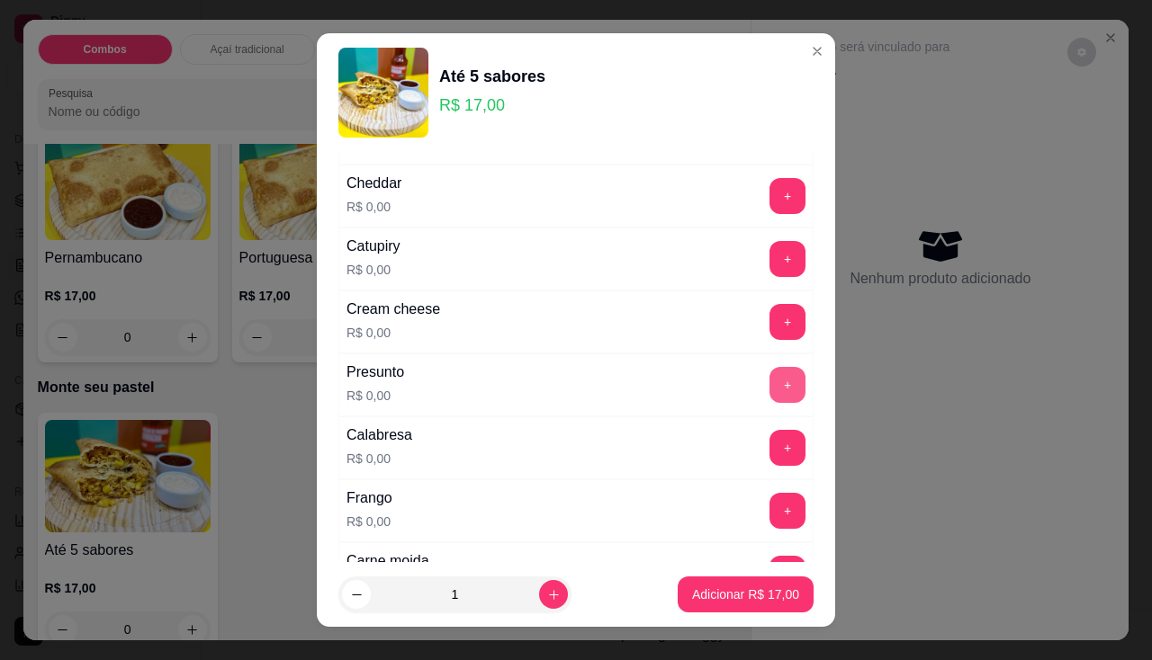
click at [769, 378] on button "+" at bounding box center [787, 385] width 36 height 36
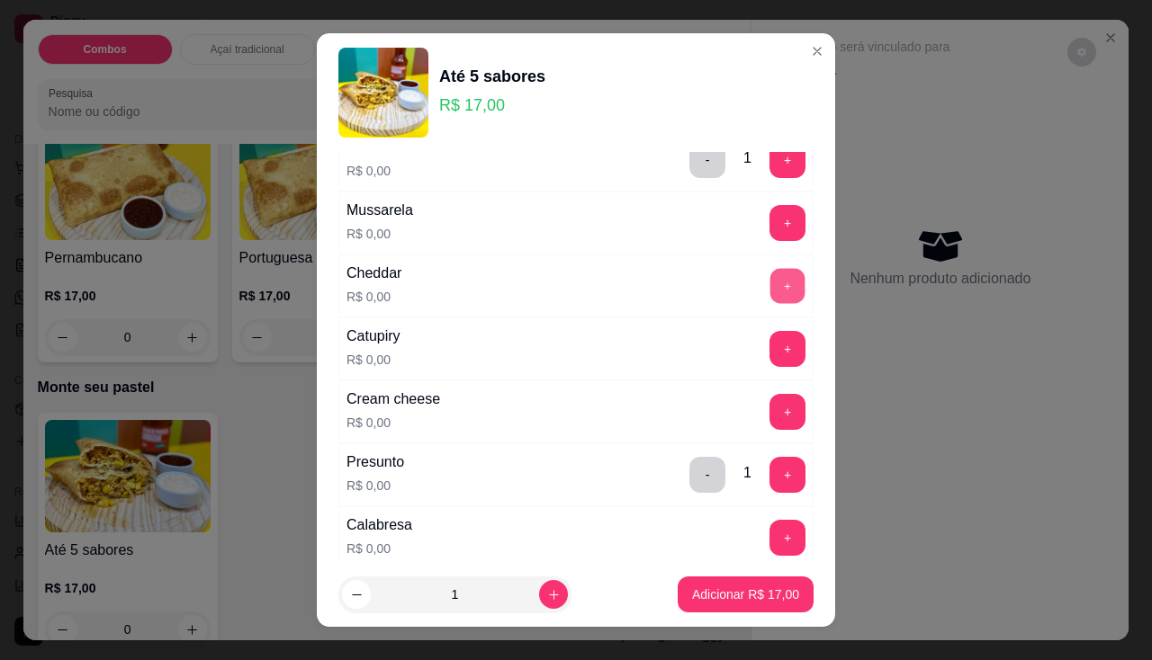
click at [770, 300] on button "+" at bounding box center [787, 285] width 35 height 35
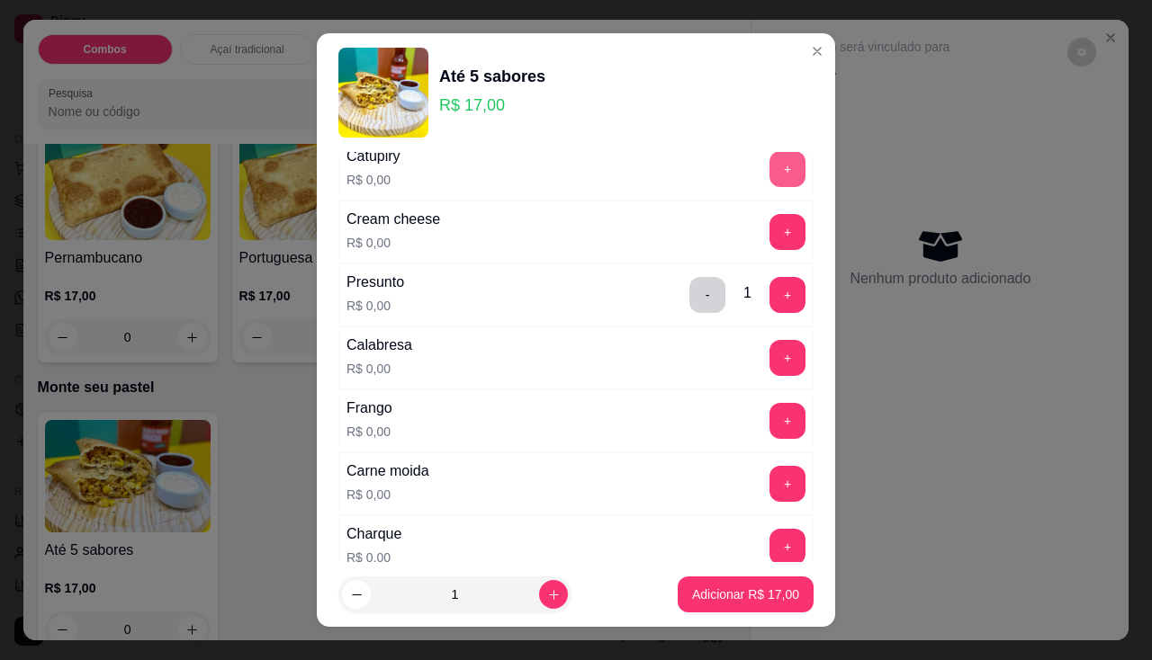
scroll to position [360, 0]
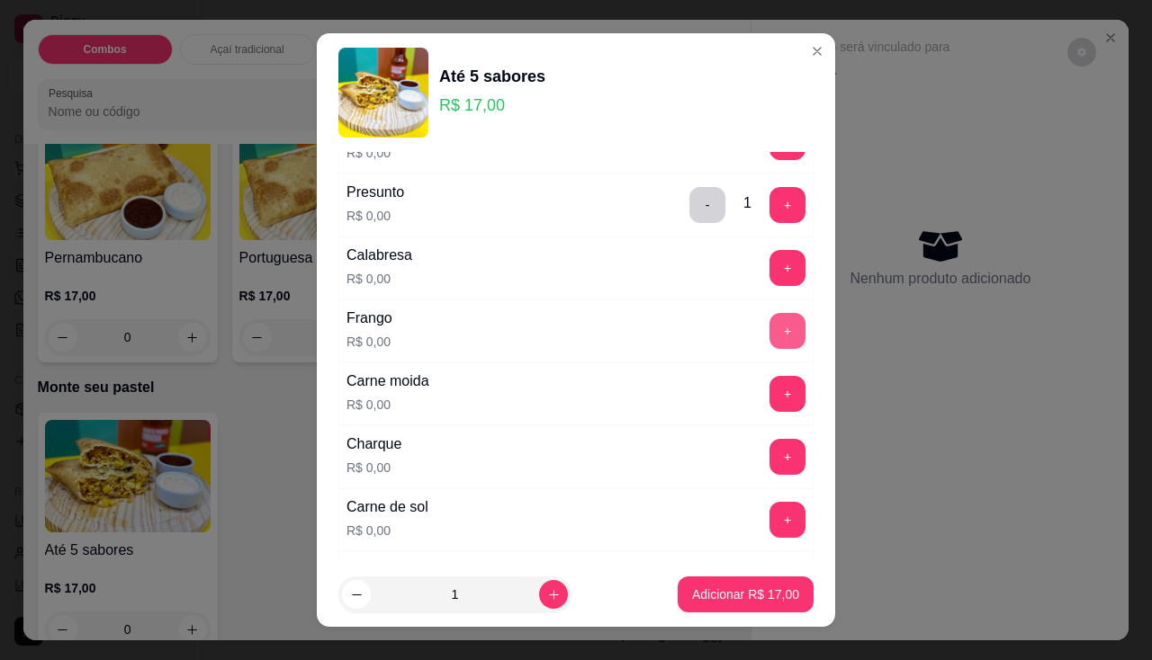
click at [769, 336] on button "+" at bounding box center [787, 331] width 36 height 36
click at [714, 586] on p "Adicionar R$ 17,00" at bounding box center [745, 595] width 107 height 18
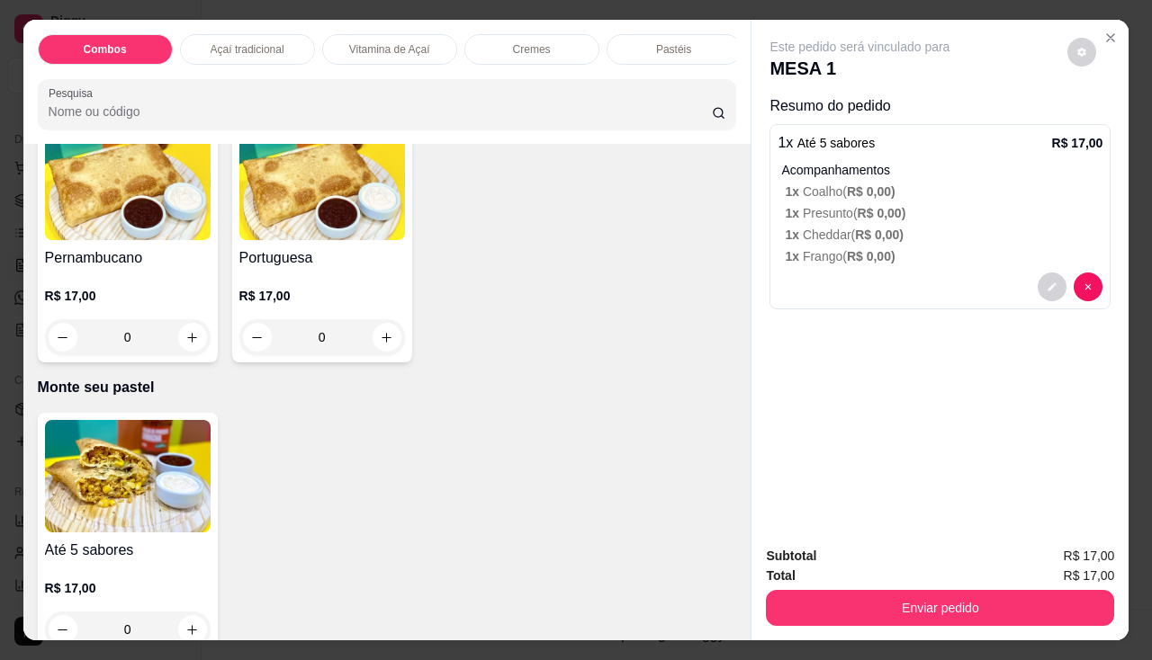
click at [106, 482] on img at bounding box center [128, 476] width 166 height 112
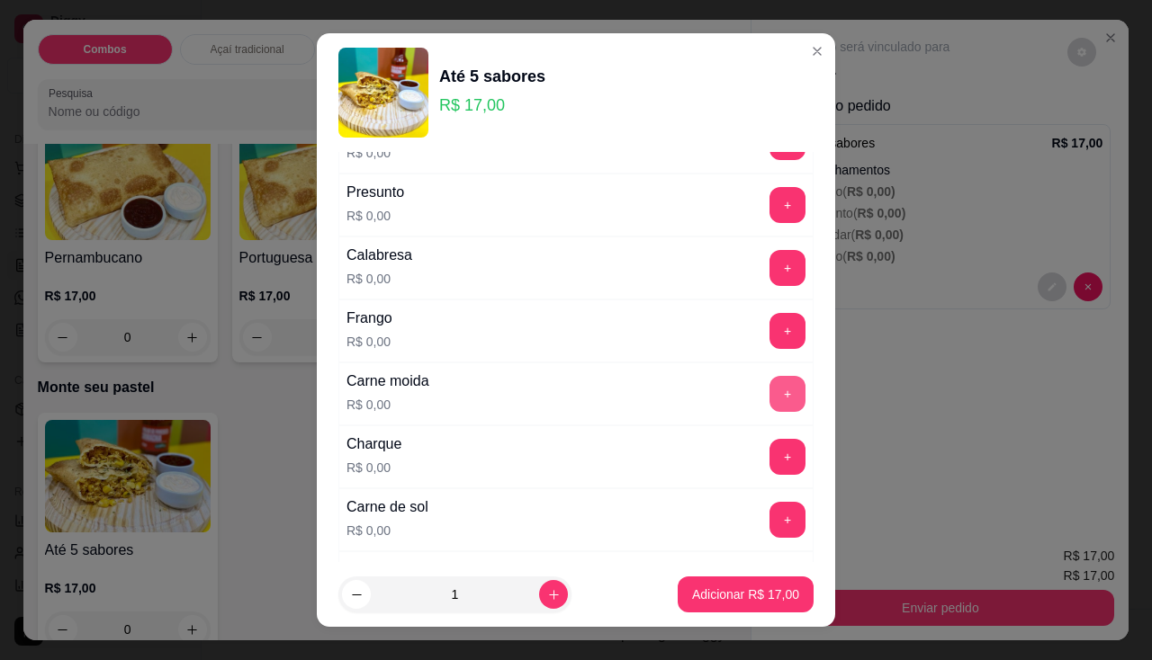
click at [769, 405] on button "+" at bounding box center [787, 394] width 36 height 36
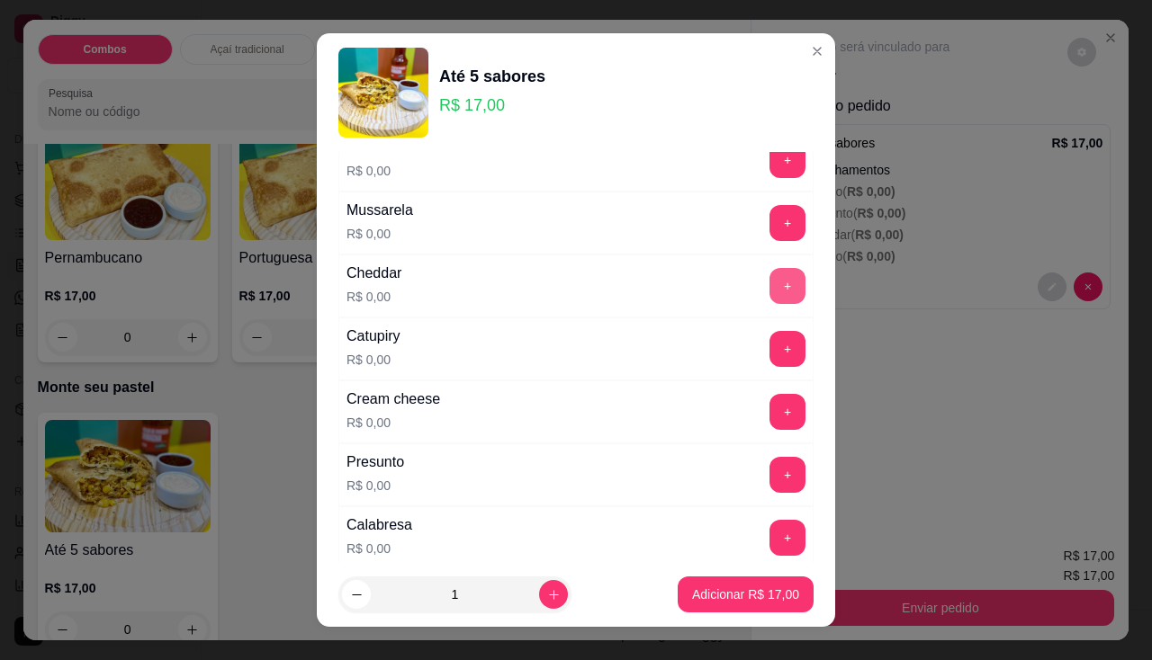
scroll to position [0, 0]
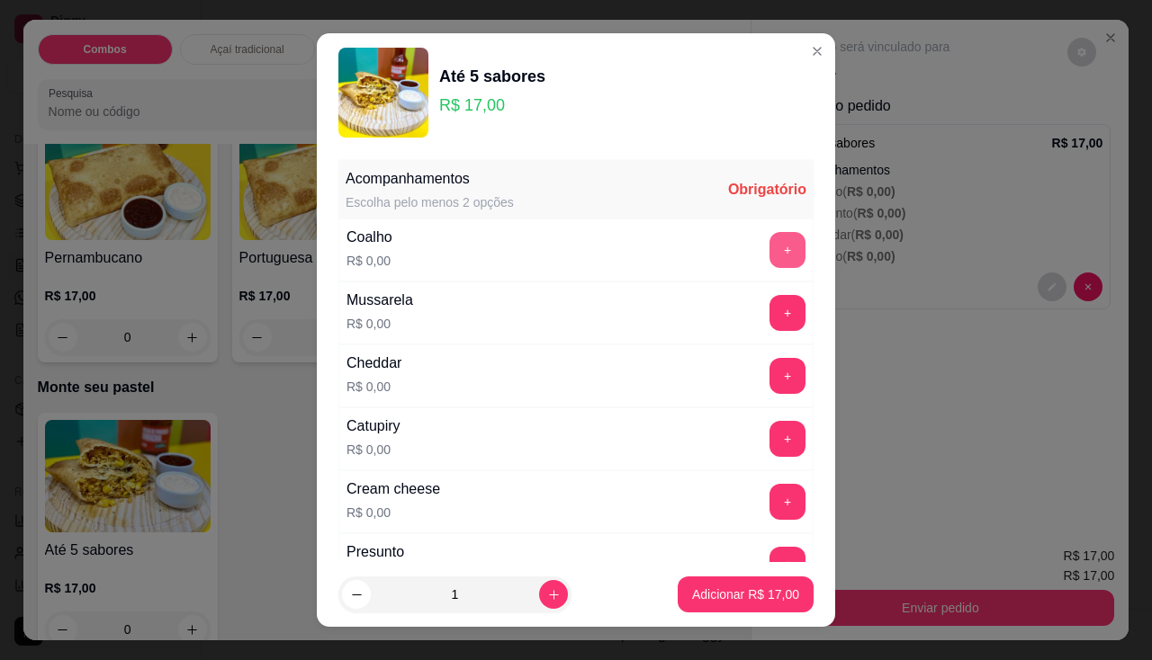
click at [769, 247] on button "+" at bounding box center [787, 250] width 36 height 36
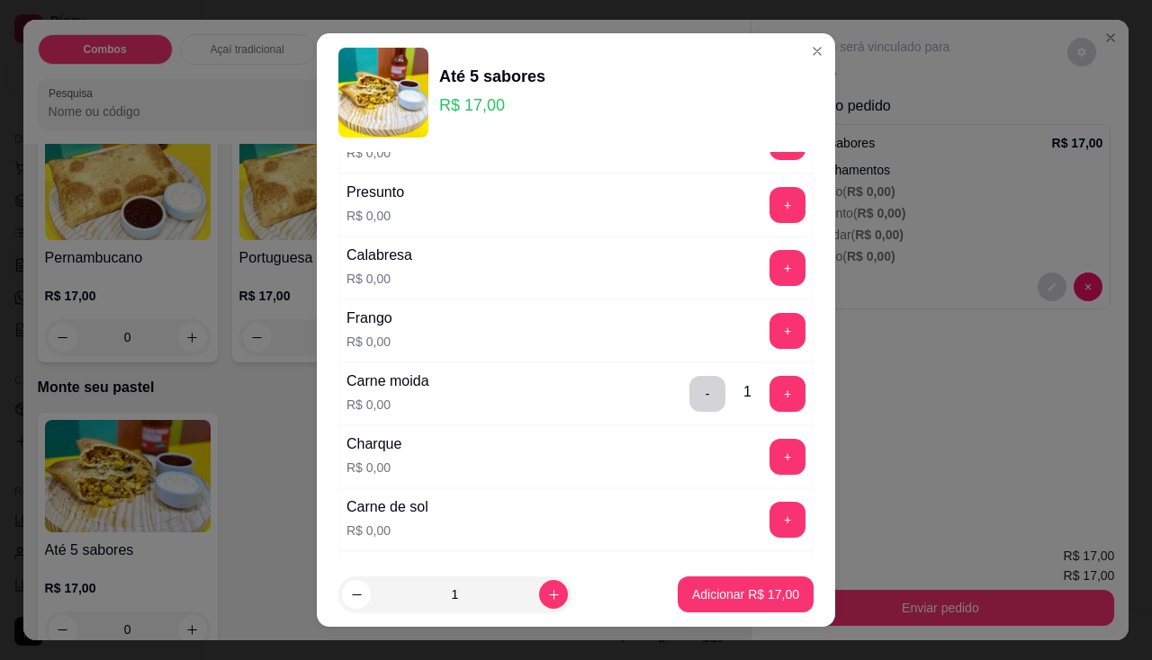
scroll to position [540, 0]
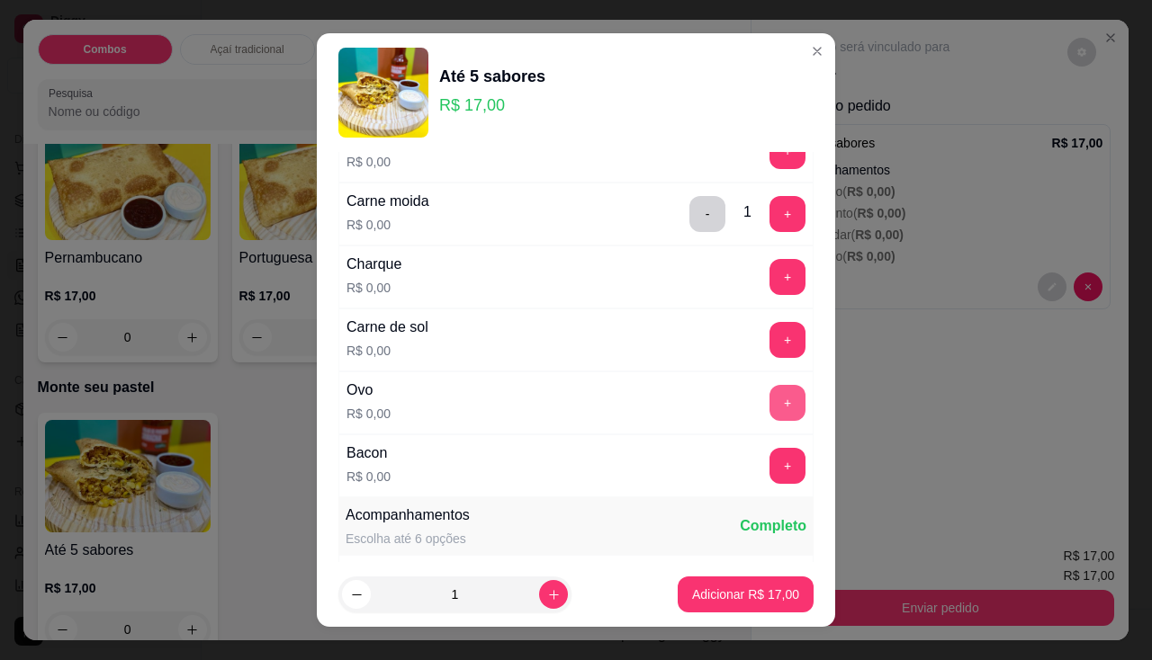
click at [769, 406] on button "+" at bounding box center [787, 403] width 36 height 36
click at [769, 463] on button "+" at bounding box center [787, 466] width 36 height 36
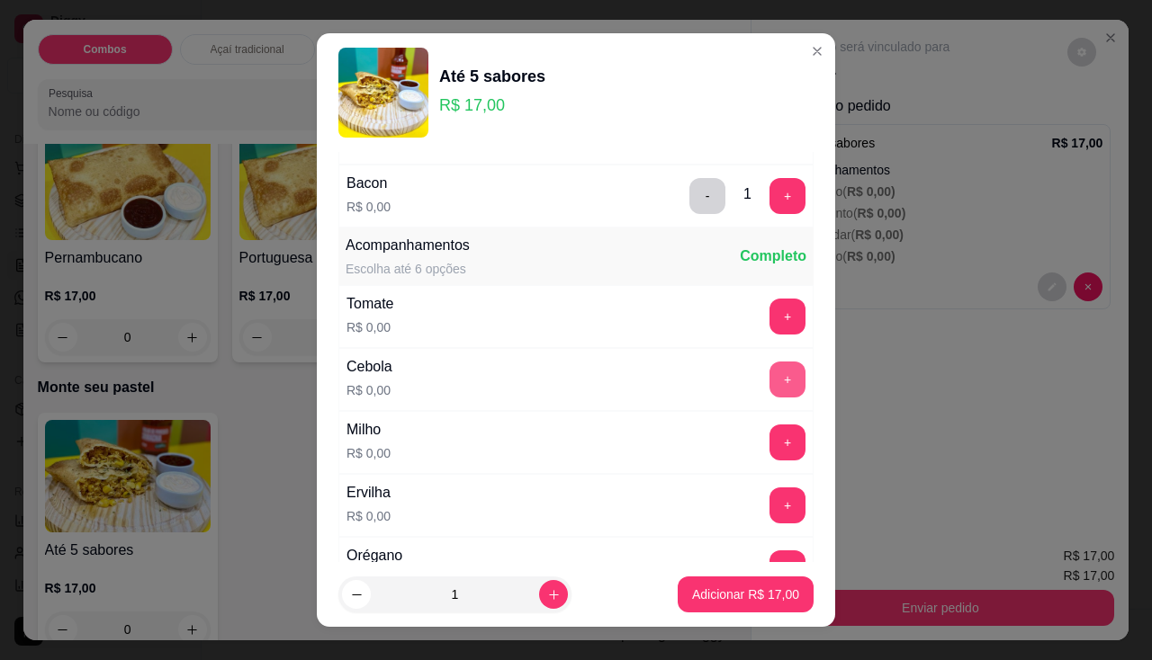
scroll to position [1080, 0]
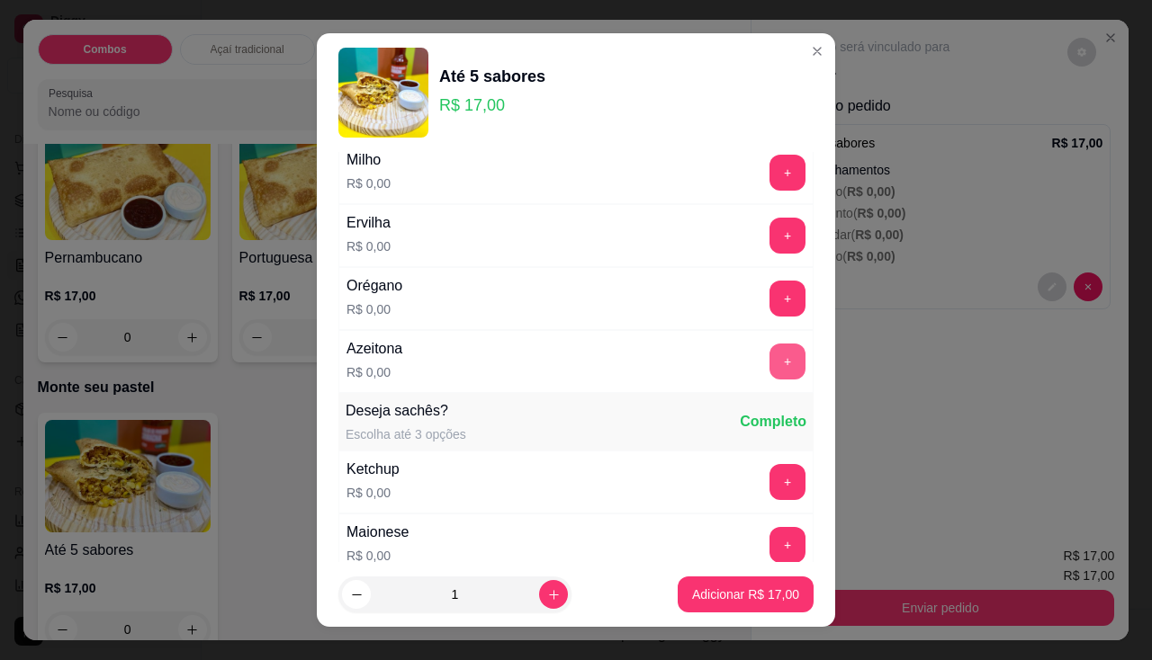
click at [769, 361] on button "+" at bounding box center [787, 362] width 36 height 36
click at [689, 362] on button "-" at bounding box center [707, 362] width 36 height 36
click at [741, 597] on p "Adicionar R$ 17,00" at bounding box center [745, 595] width 107 height 18
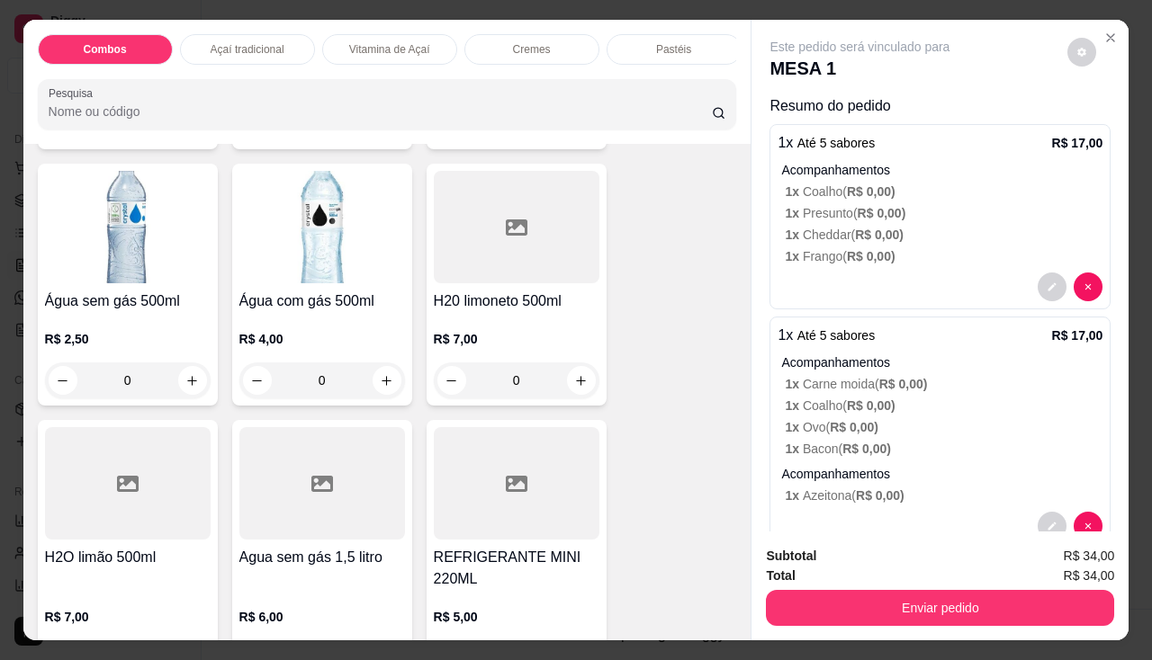
scroll to position [5650, 0]
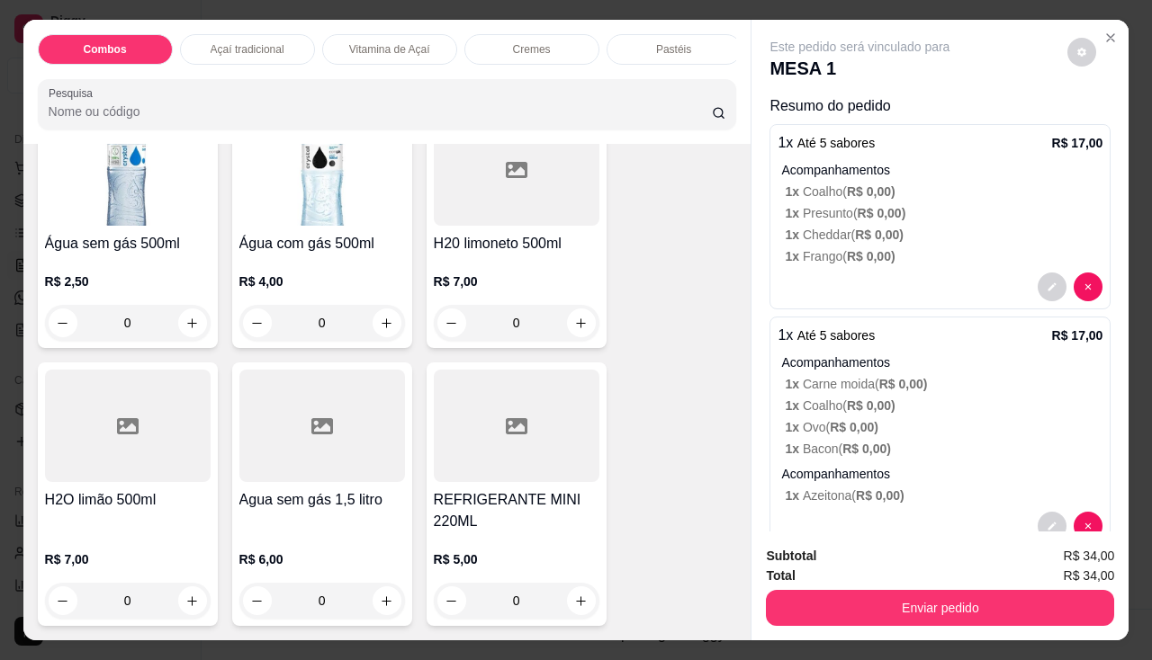
click at [543, 190] on div at bounding box center [517, 169] width 166 height 112
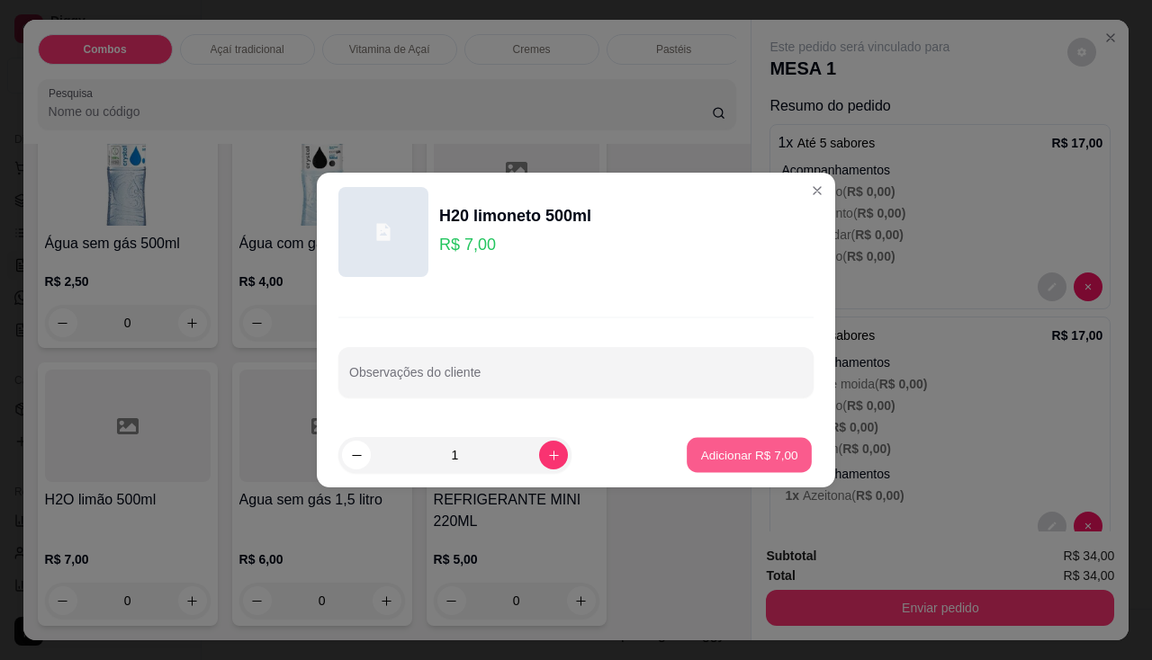
click at [706, 439] on button "Adicionar R$ 7,00" at bounding box center [749, 455] width 125 height 35
type input "1"
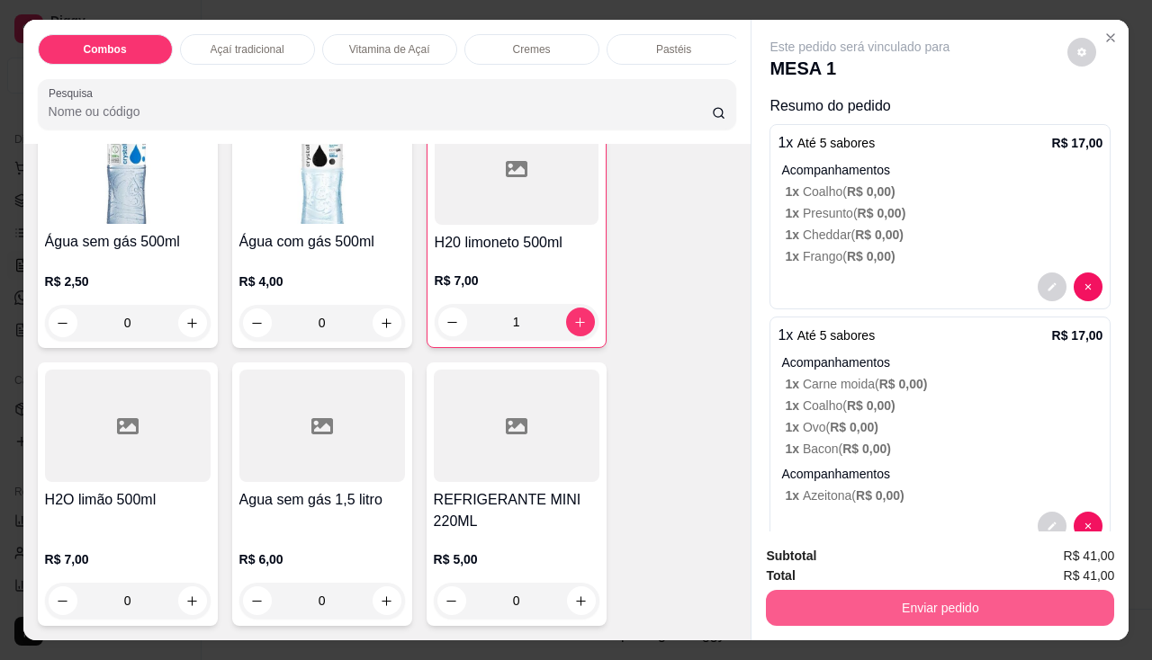
click at [844, 599] on button "Enviar pedido" at bounding box center [940, 608] width 348 height 36
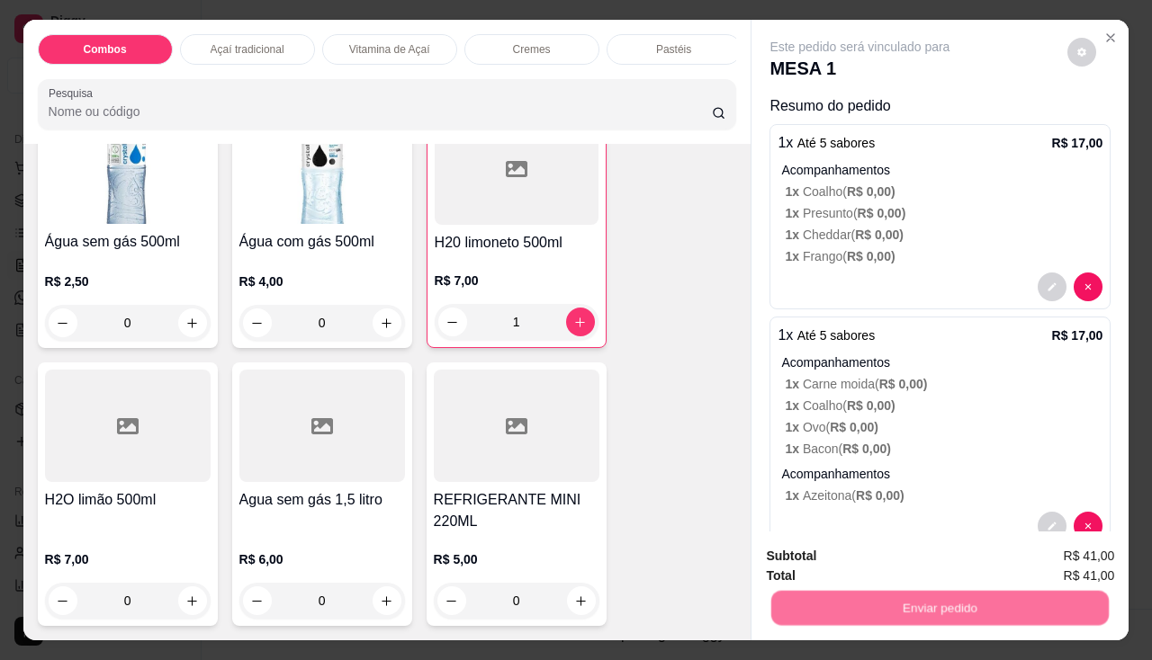
click at [846, 567] on button "Não registrar e enviar pedido" at bounding box center [881, 557] width 182 height 33
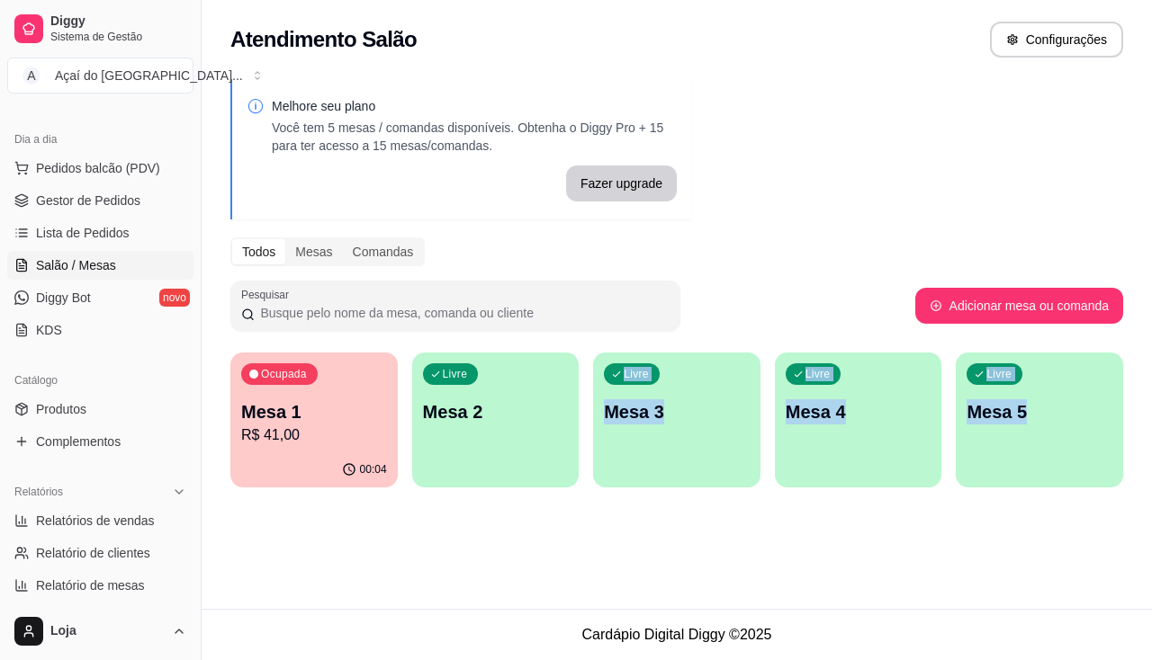
drag, startPoint x: 504, startPoint y: 570, endPoint x: 517, endPoint y: 696, distance: 126.6
click at [517, 660] on html "Diggy Sistema de Gestão A Açaí do Porto ... Loja aberta Diggy Pro até 04/10 Ace…" at bounding box center [576, 330] width 1152 height 660
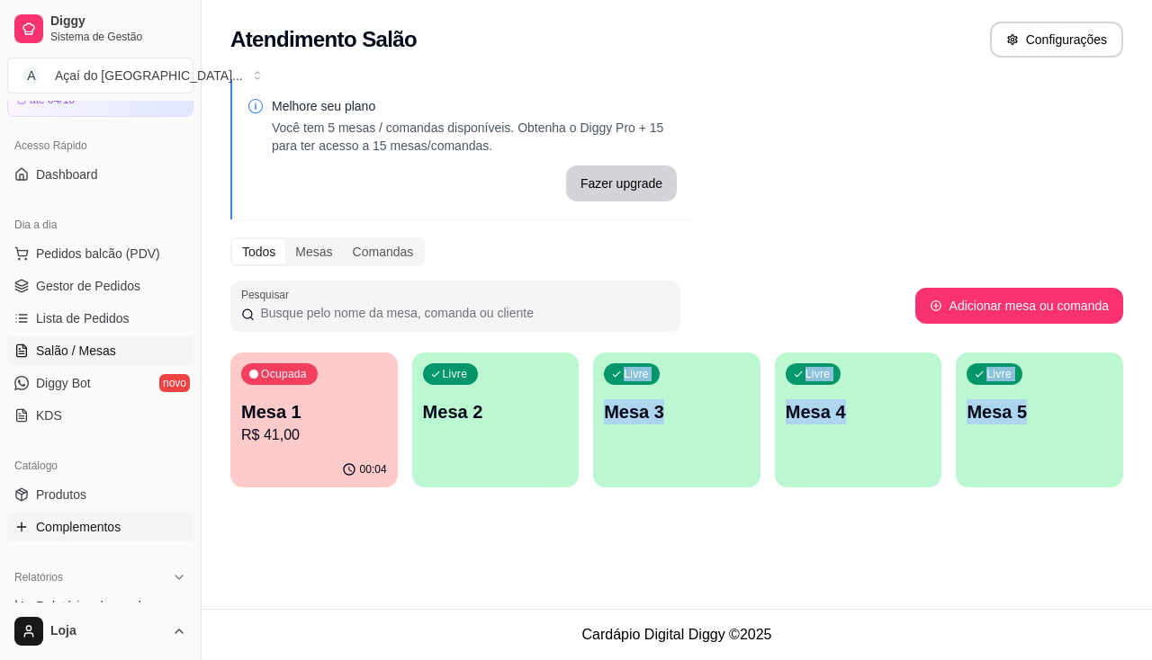
scroll to position [0, 0]
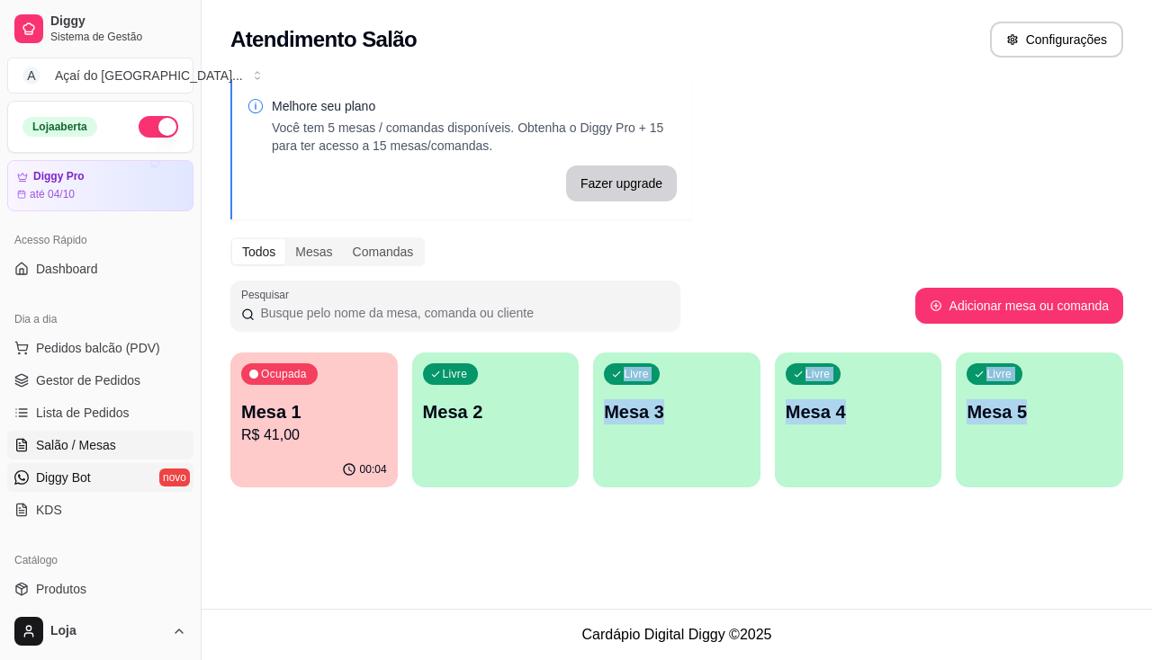
click at [90, 489] on link "Diggy Bot novo" at bounding box center [100, 477] width 186 height 29
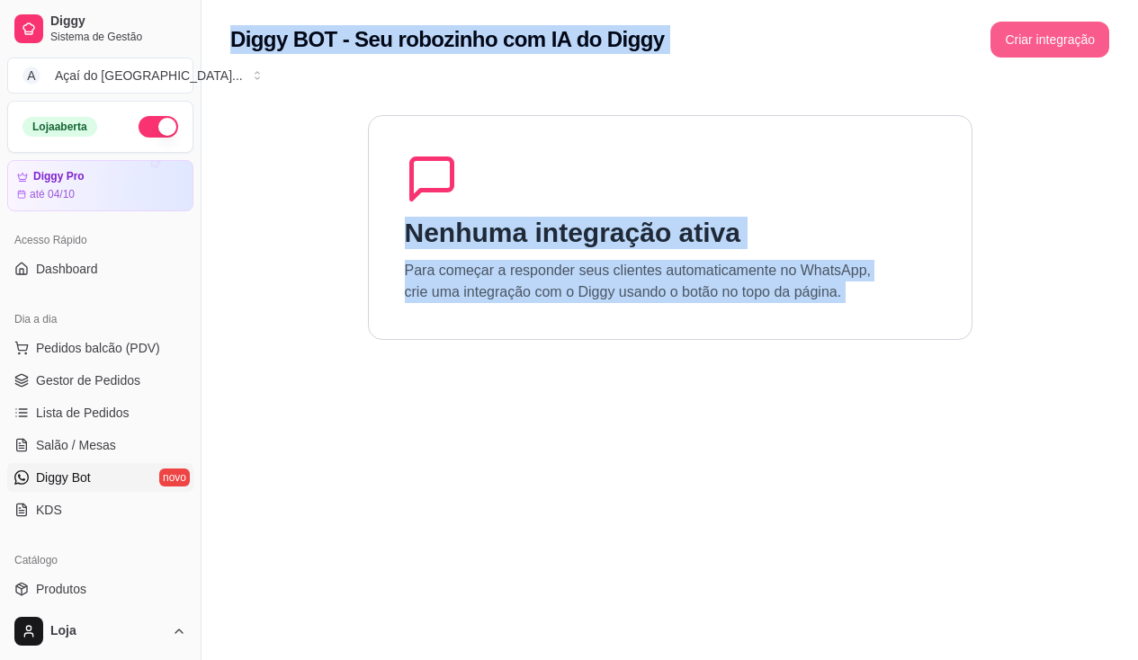
click at [1084, 36] on button "Criar integração" at bounding box center [1050, 40] width 119 height 36
click at [85, 436] on span "Salão / Mesas" at bounding box center [76, 445] width 80 height 18
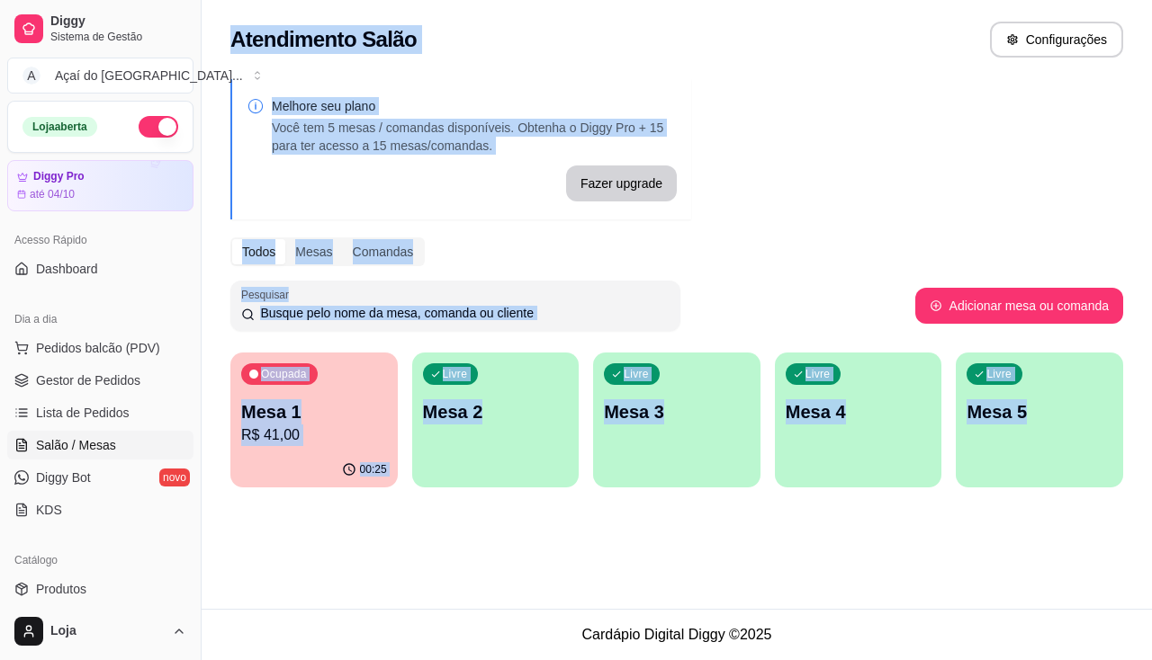
click at [328, 411] on p "Mesa 1" at bounding box center [314, 412] width 146 height 25
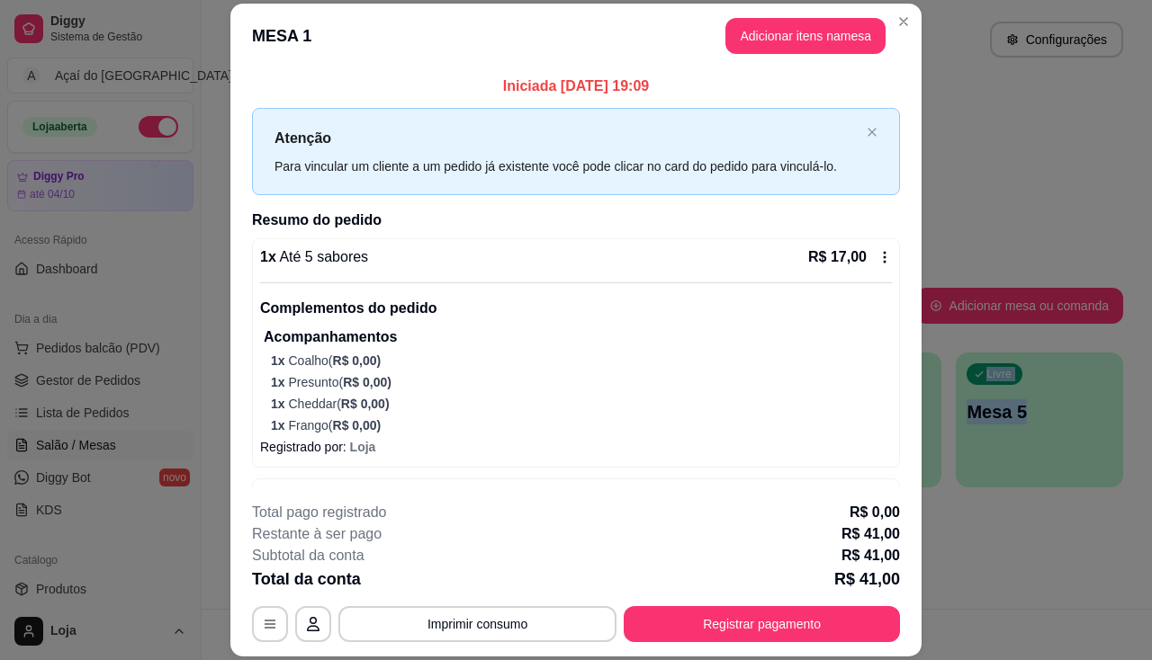
scroll to position [351, 0]
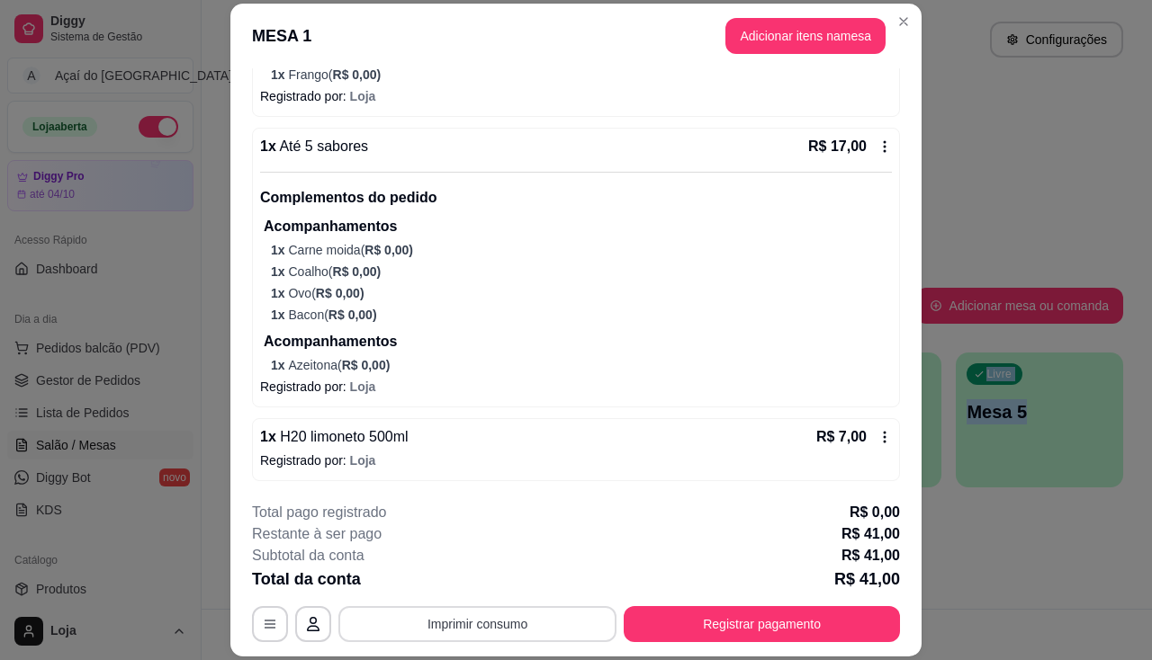
click at [472, 620] on button "Imprimir consumo" at bounding box center [477, 624] width 278 height 36
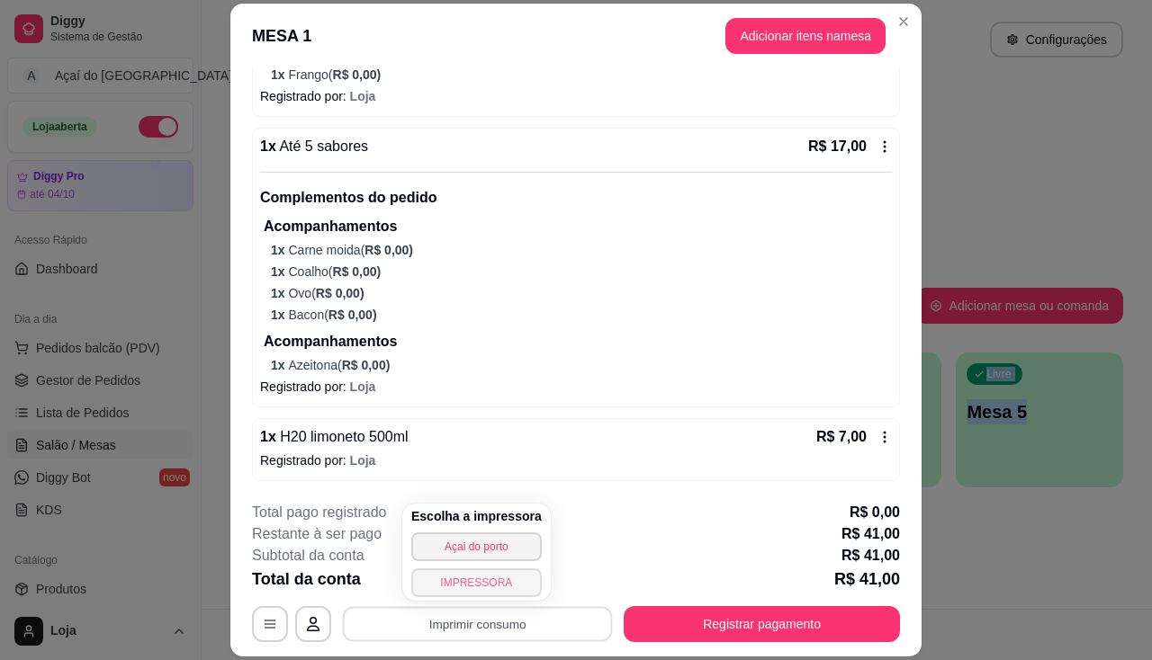
click at [481, 593] on button "IMPRESSORA" at bounding box center [476, 583] width 130 height 29
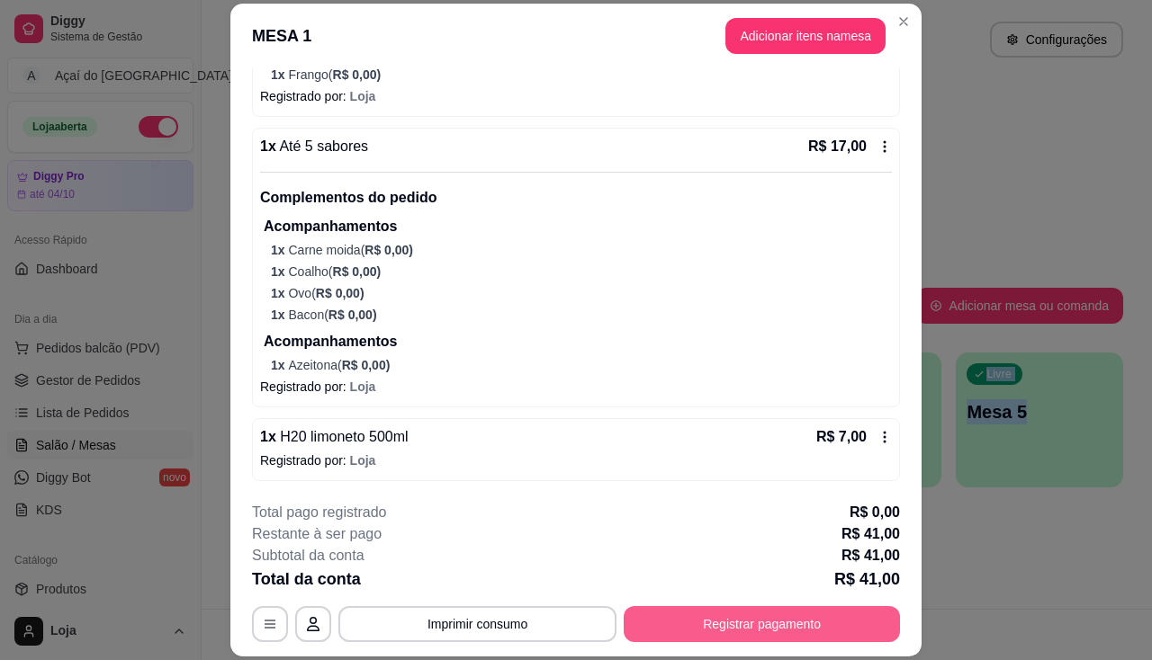
click at [756, 623] on button "Registrar pagamento" at bounding box center [762, 624] width 276 height 36
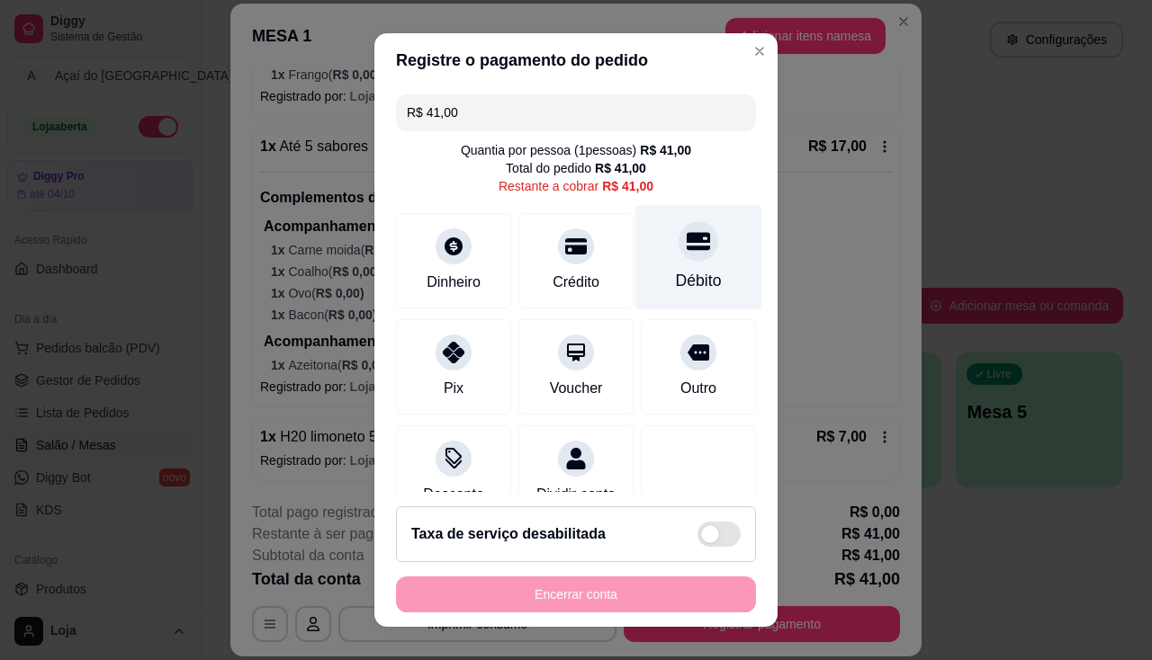
click at [690, 273] on div "Débito" at bounding box center [699, 280] width 46 height 23
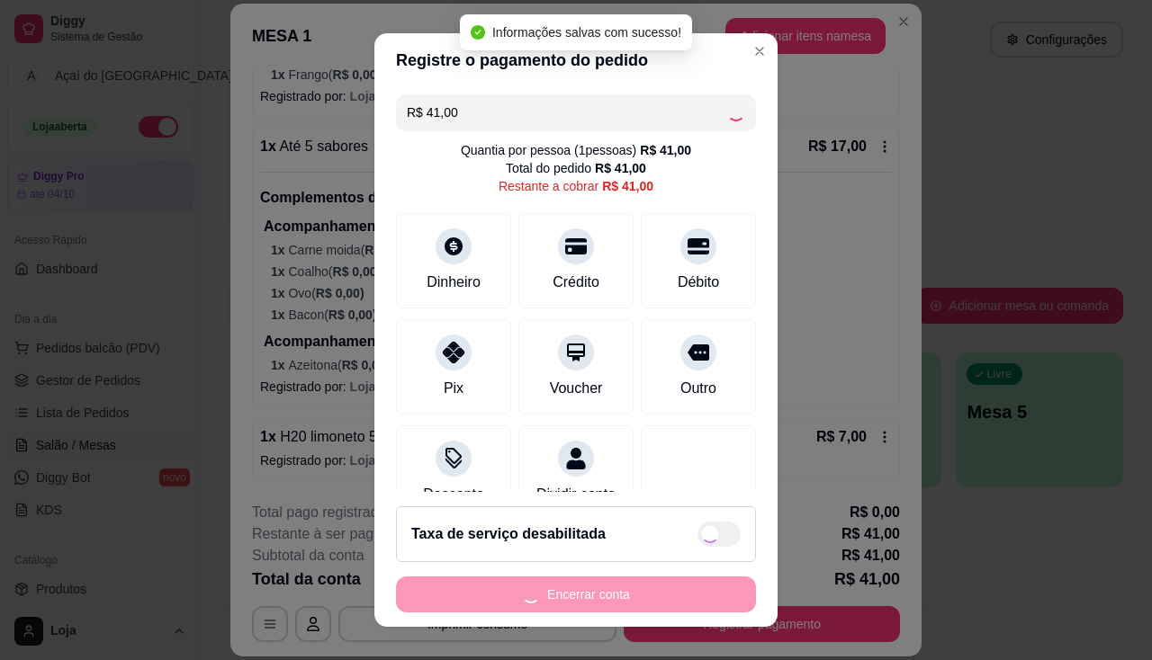
type input "R$ 0,00"
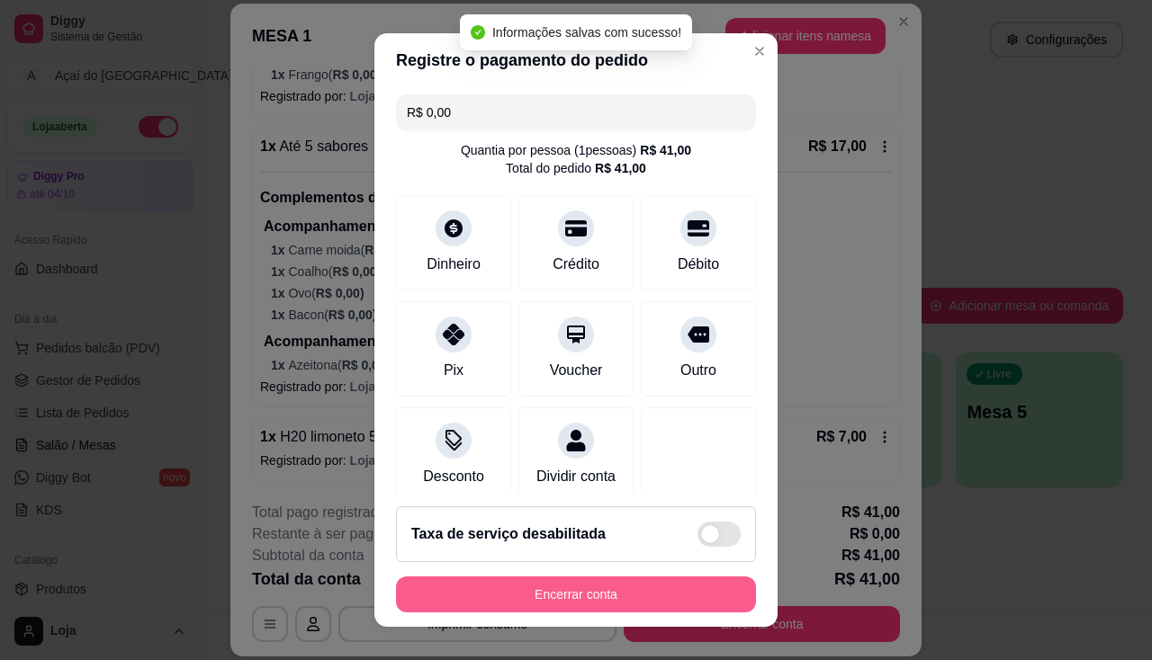
click at [691, 603] on button "Encerrar conta" at bounding box center [576, 595] width 360 height 36
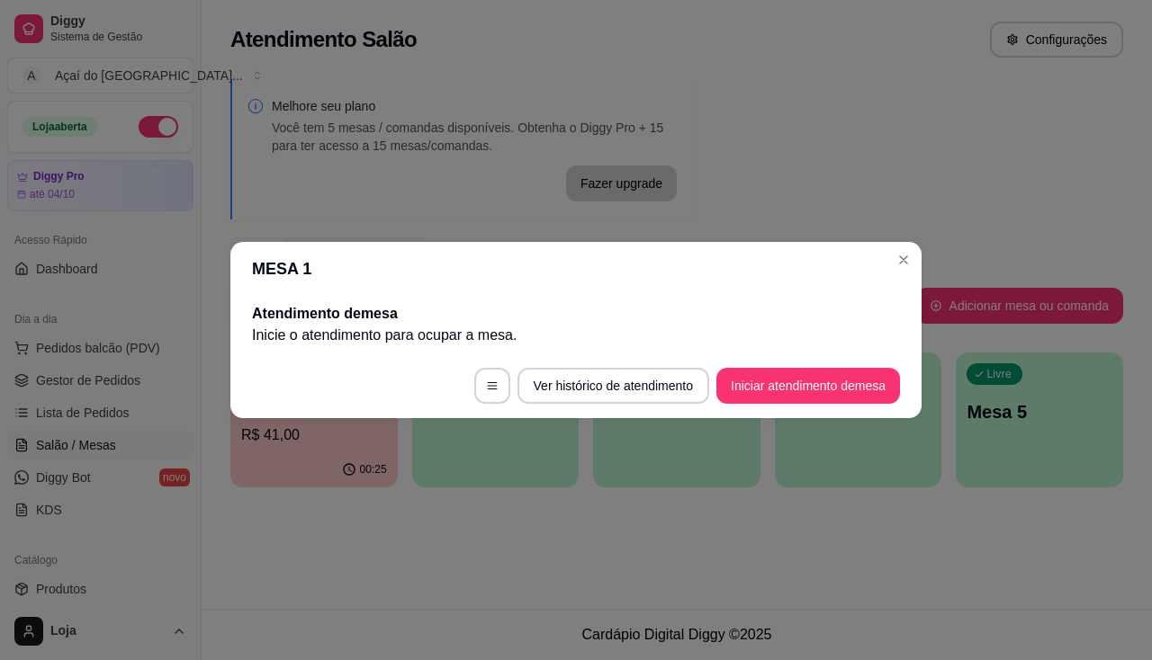
scroll to position [0, 0]
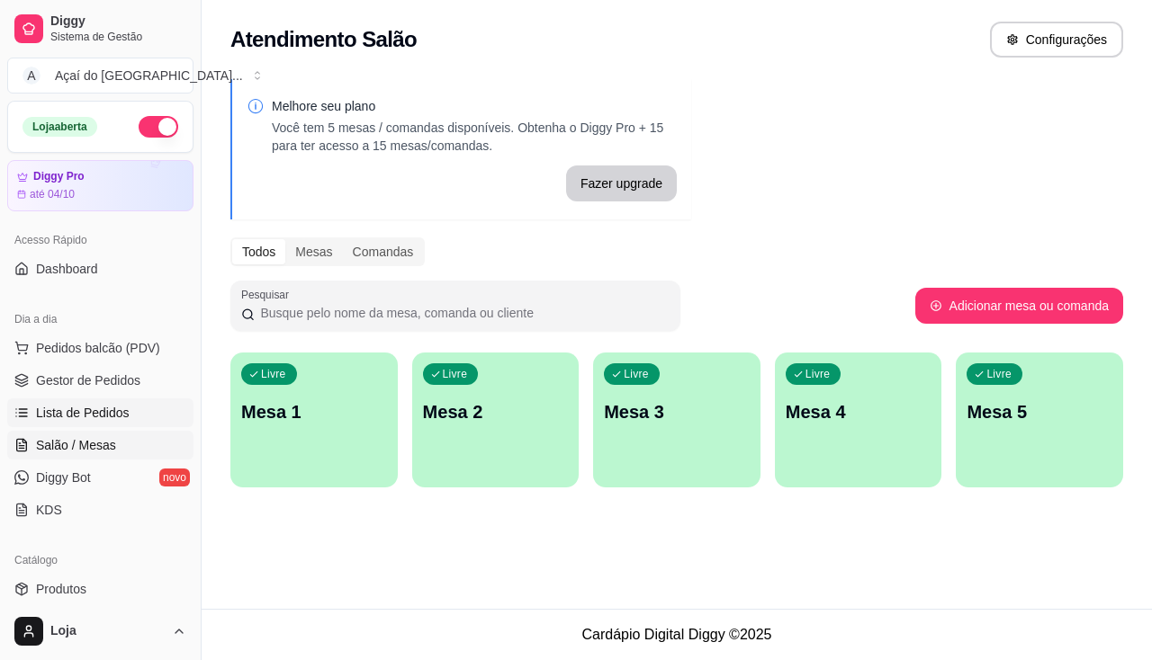
click at [69, 423] on link "Lista de Pedidos" at bounding box center [100, 413] width 186 height 29
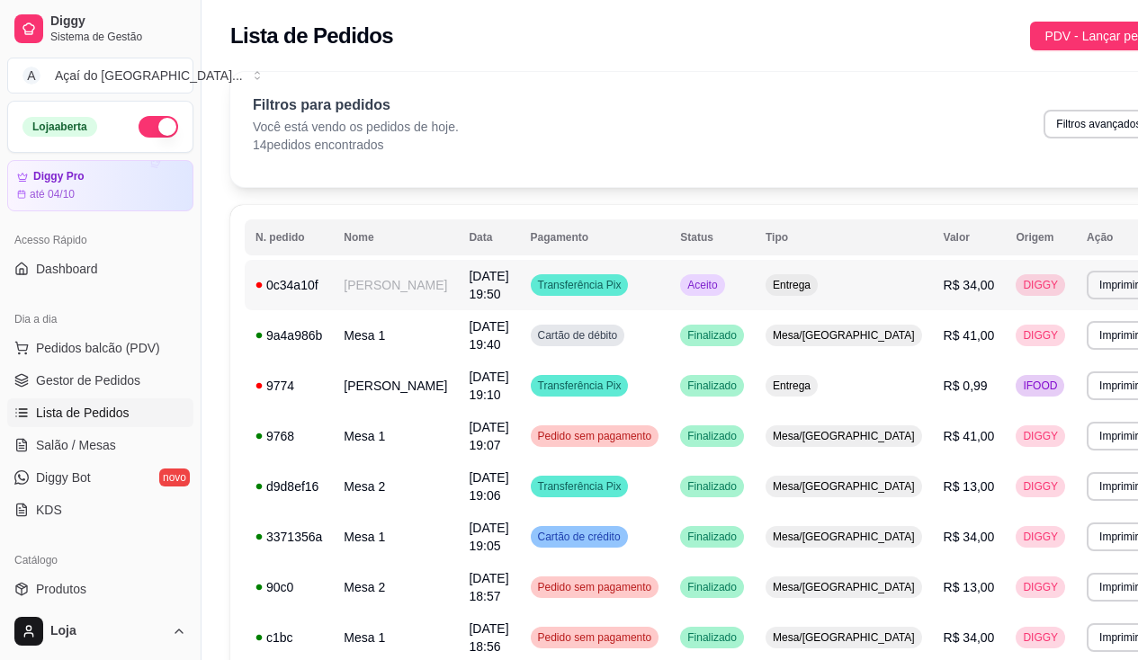
click at [399, 269] on td "[PERSON_NAME]" at bounding box center [395, 285] width 125 height 50
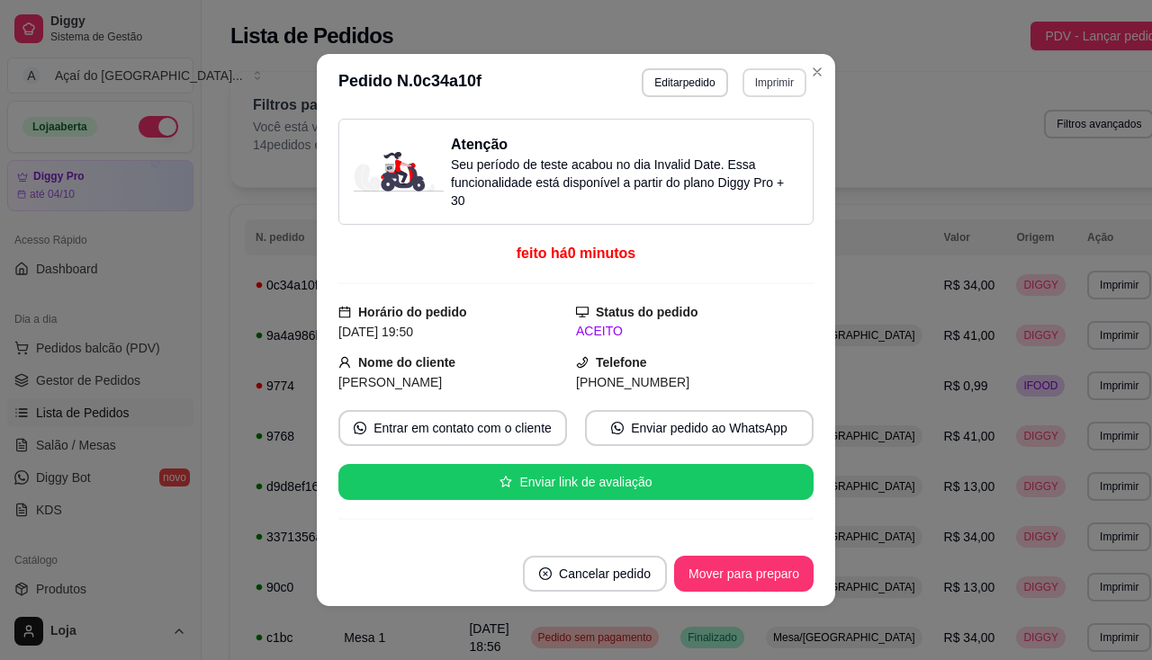
click at [762, 85] on button "Imprimir" at bounding box center [774, 82] width 64 height 29
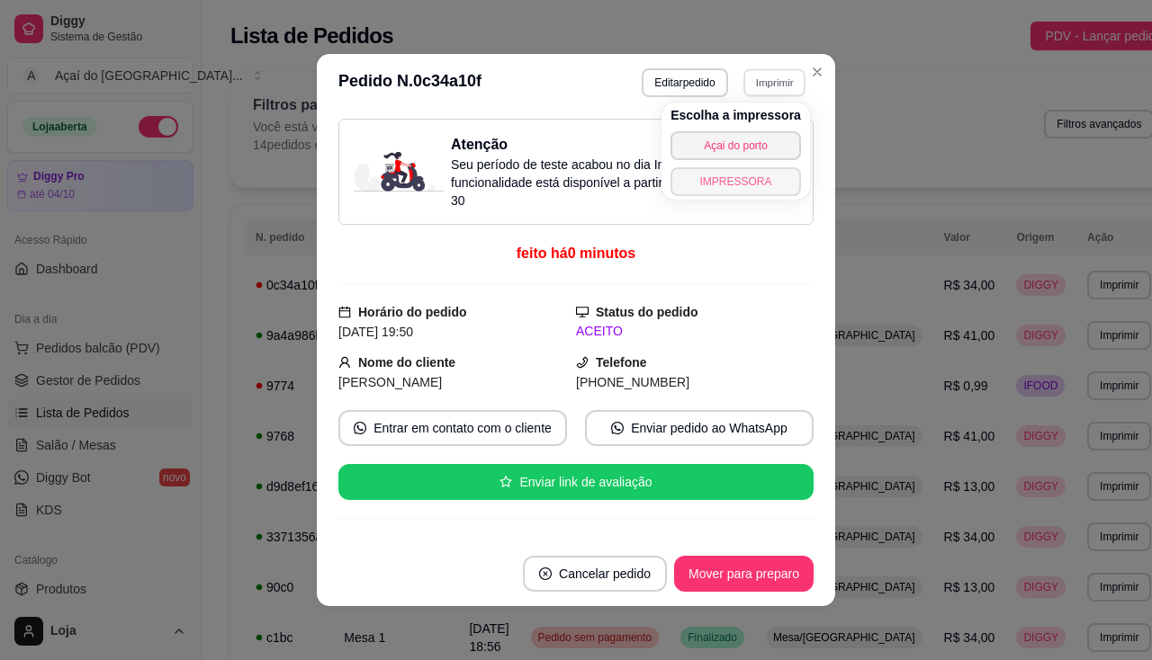
click at [748, 181] on button "IMPRESSORA" at bounding box center [735, 181] width 130 height 29
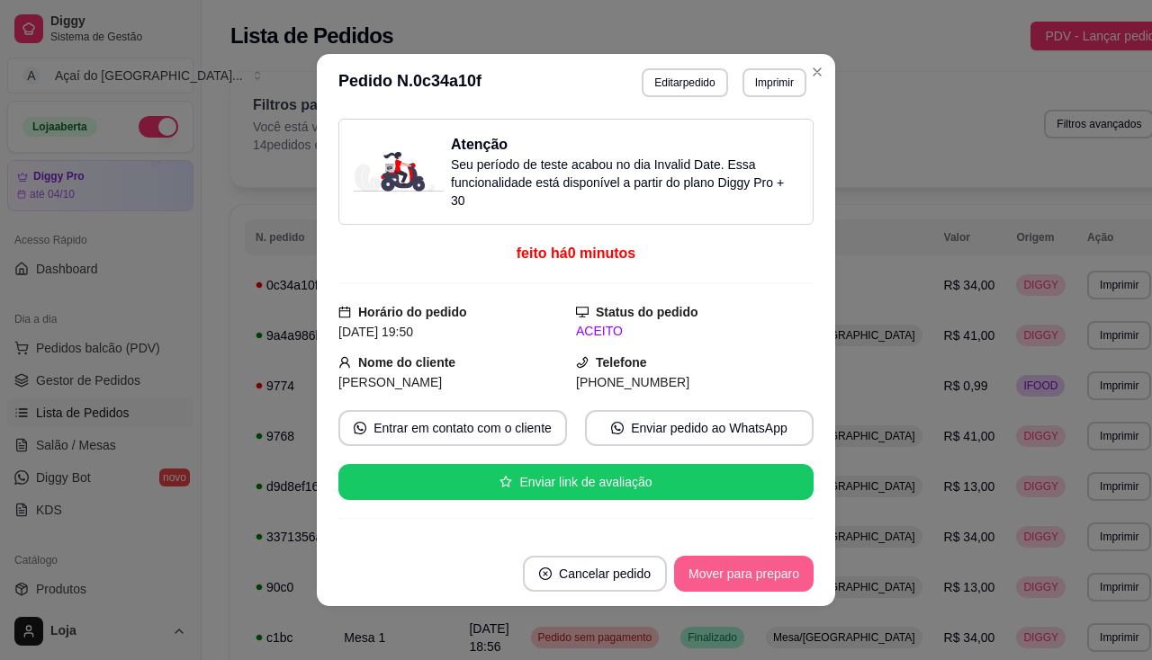
click at [795, 568] on button "Mover para preparo" at bounding box center [743, 574] width 139 height 36
click at [795, 568] on button "Mover para entrega" at bounding box center [744, 574] width 135 height 35
click at [801, 565] on button "Mover para finalizado" at bounding box center [738, 574] width 149 height 36
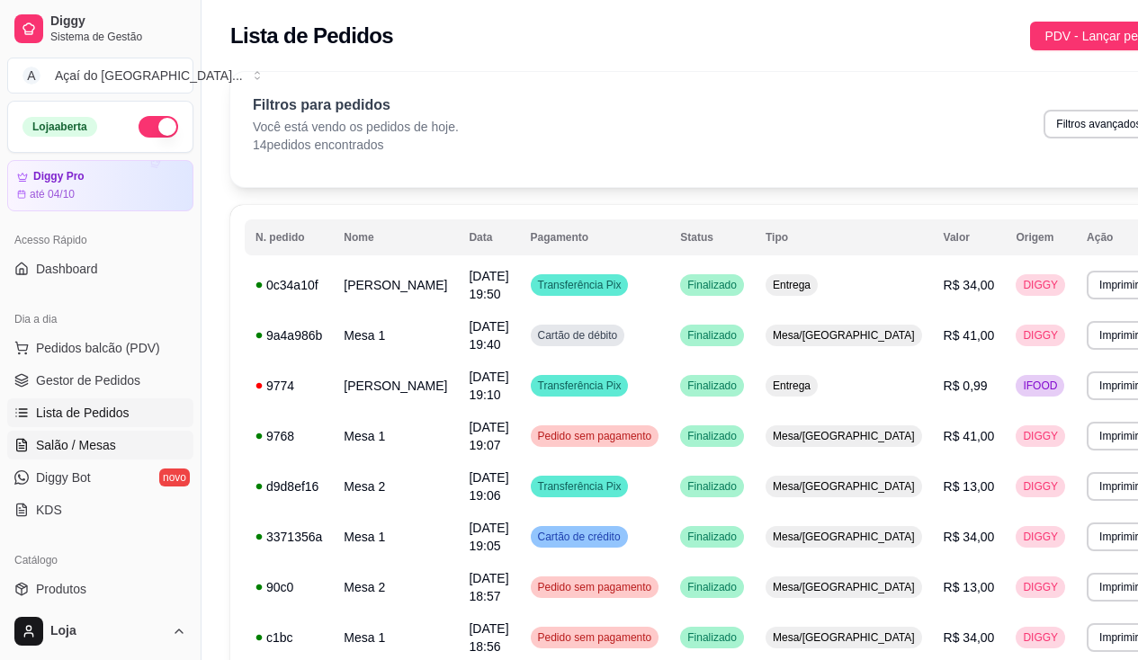
click at [107, 435] on link "Salão / Mesas" at bounding box center [100, 445] width 186 height 29
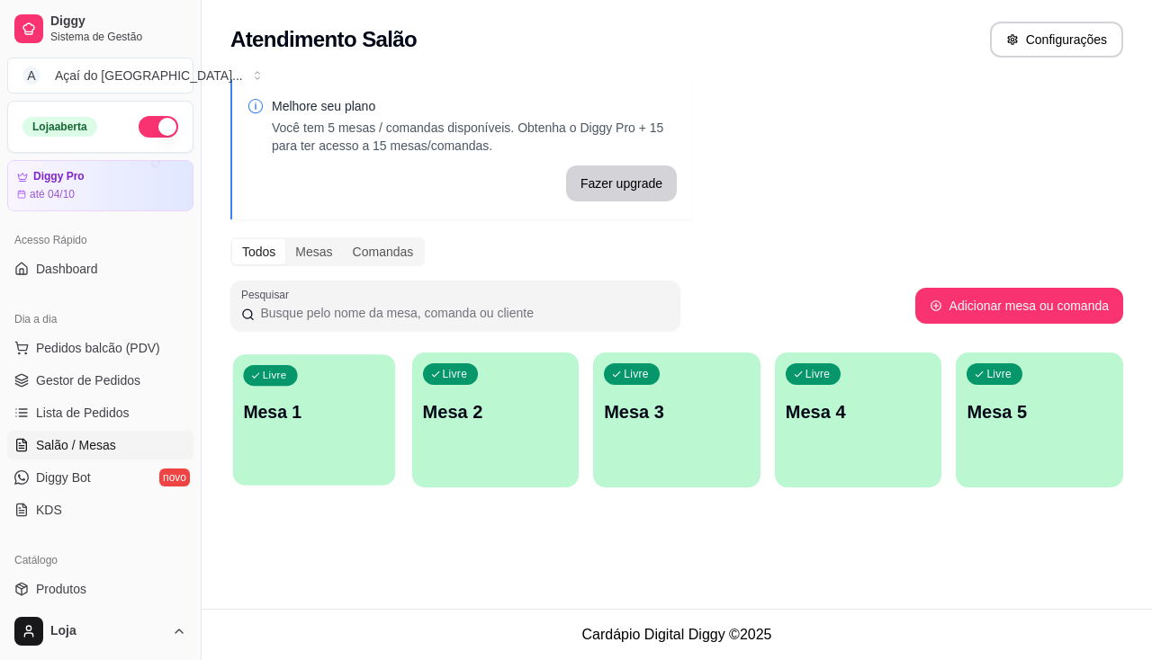
click at [391, 418] on div "Livre Mesa 1" at bounding box center [314, 410] width 162 height 110
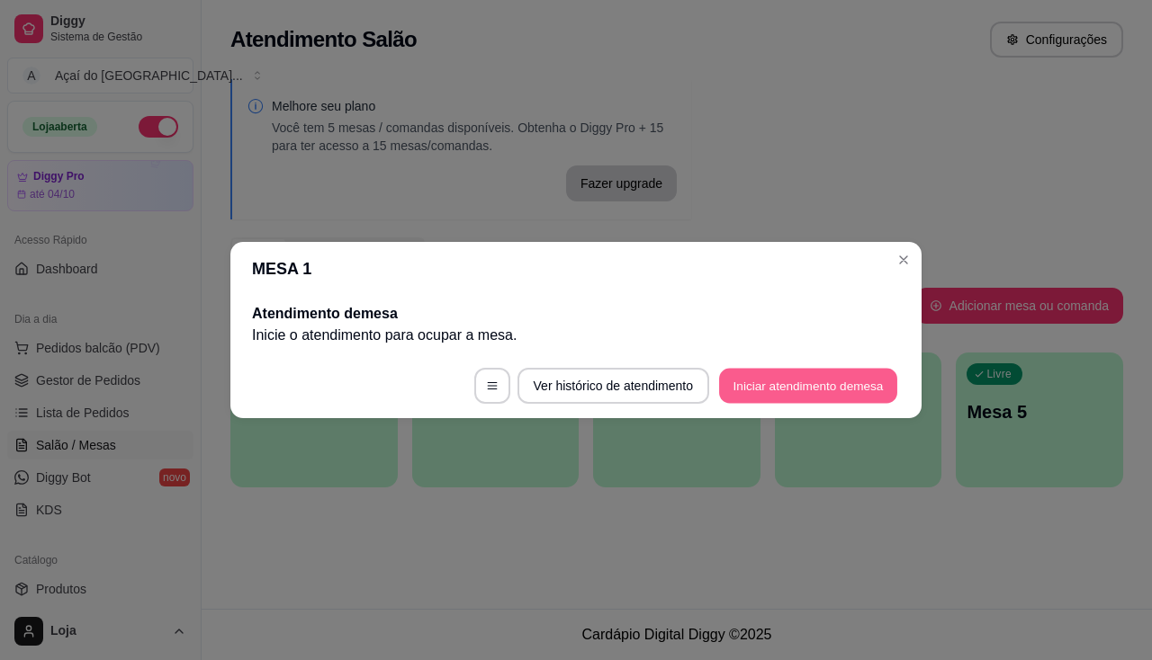
click at [750, 377] on button "Iniciar atendimento de mesa" at bounding box center [808, 386] width 178 height 35
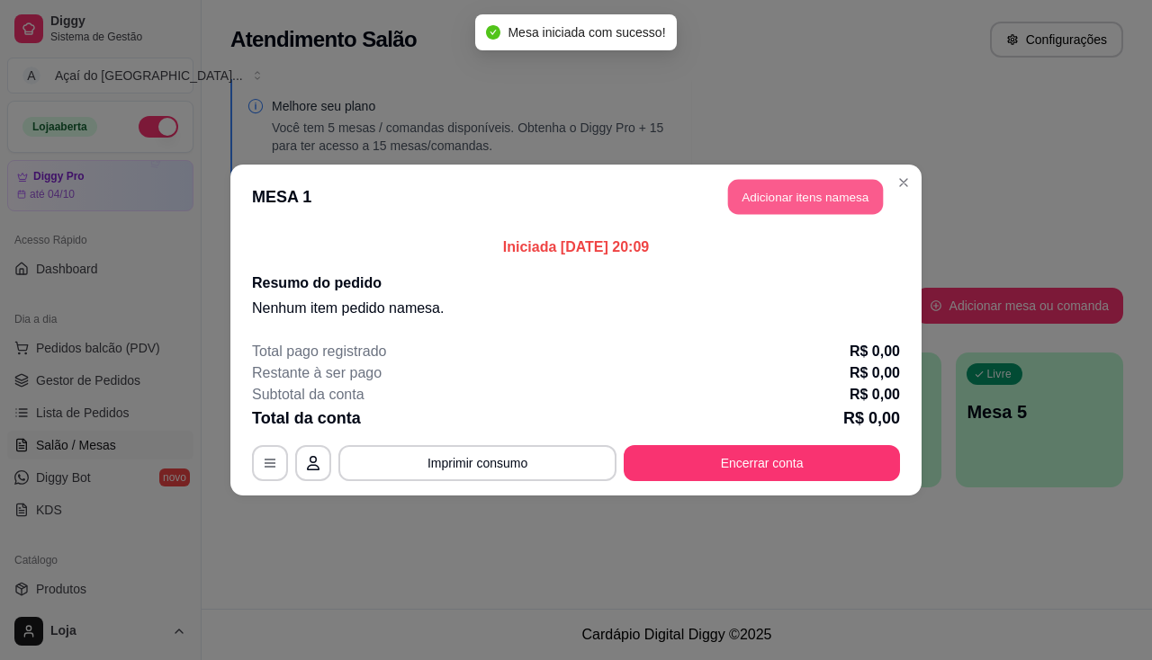
click at [808, 205] on button "Adicionar itens na mesa" at bounding box center [805, 197] width 155 height 35
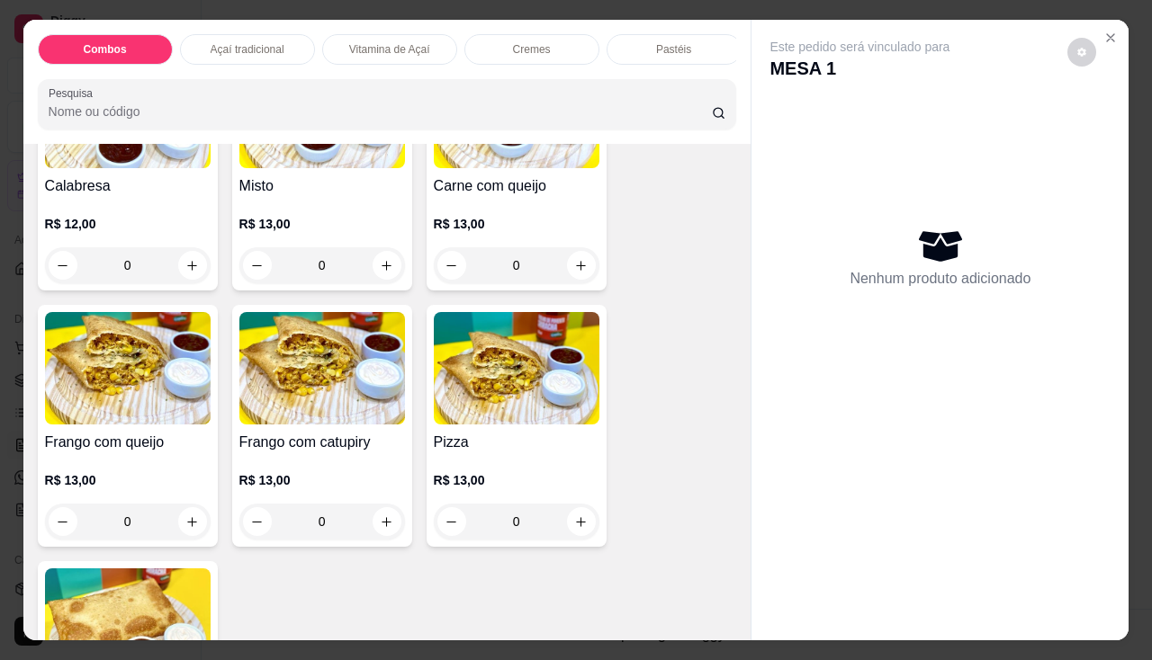
scroll to position [2610, 0]
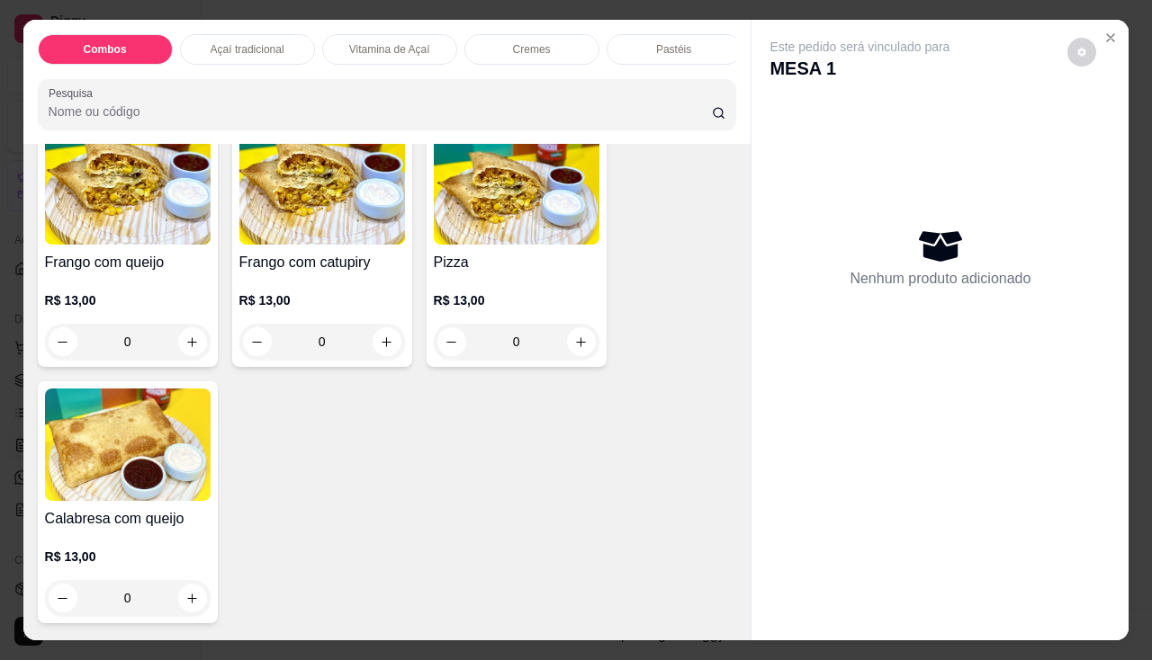
click at [332, 283] on div "R$ 13,00 0" at bounding box center [322, 317] width 166 height 86
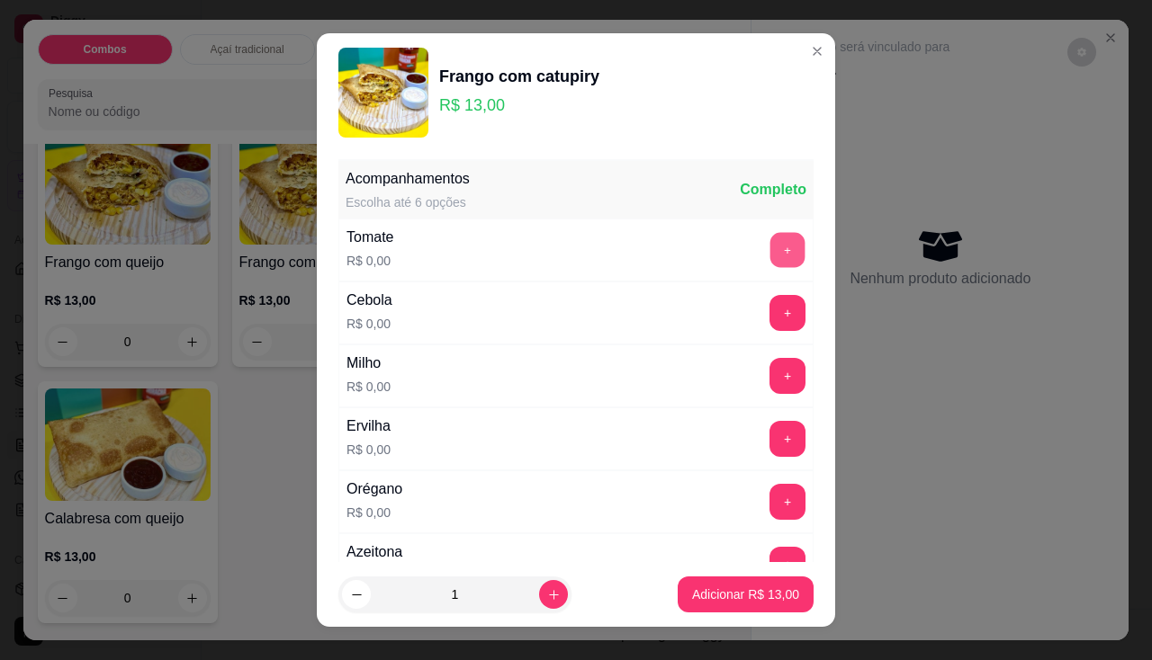
click at [770, 264] on button "+" at bounding box center [787, 249] width 35 height 35
click at [769, 319] on button "+" at bounding box center [787, 313] width 36 height 36
click at [769, 377] on button "+" at bounding box center [787, 376] width 36 height 36
click at [769, 441] on button "+" at bounding box center [787, 439] width 36 height 36
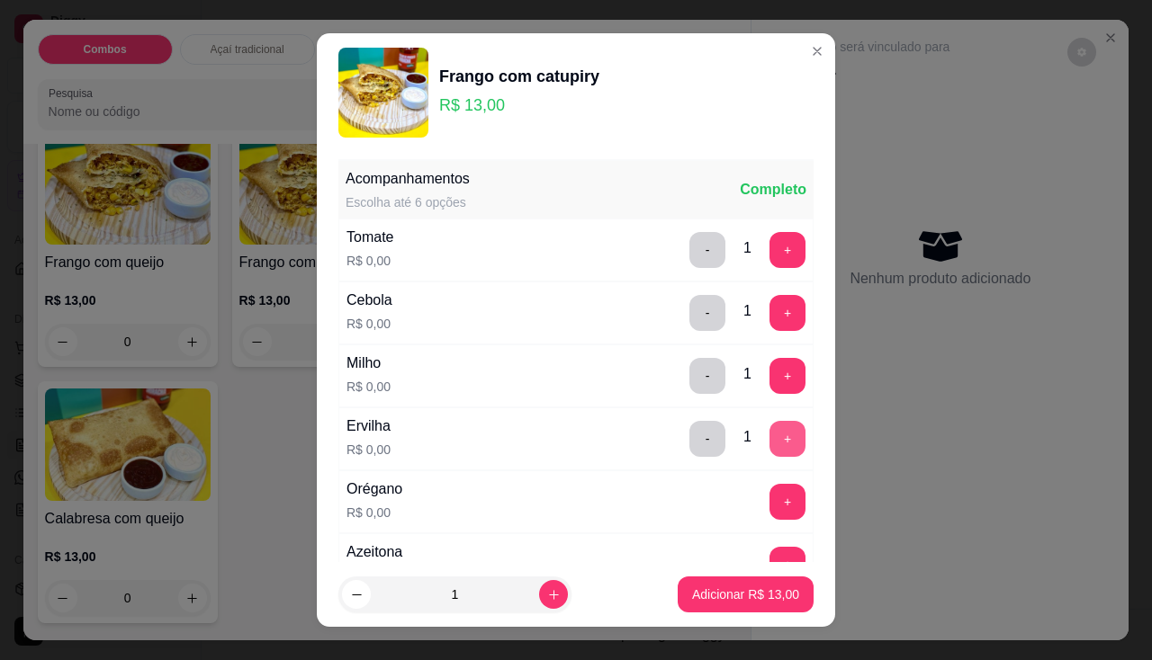
scroll to position [90, 0]
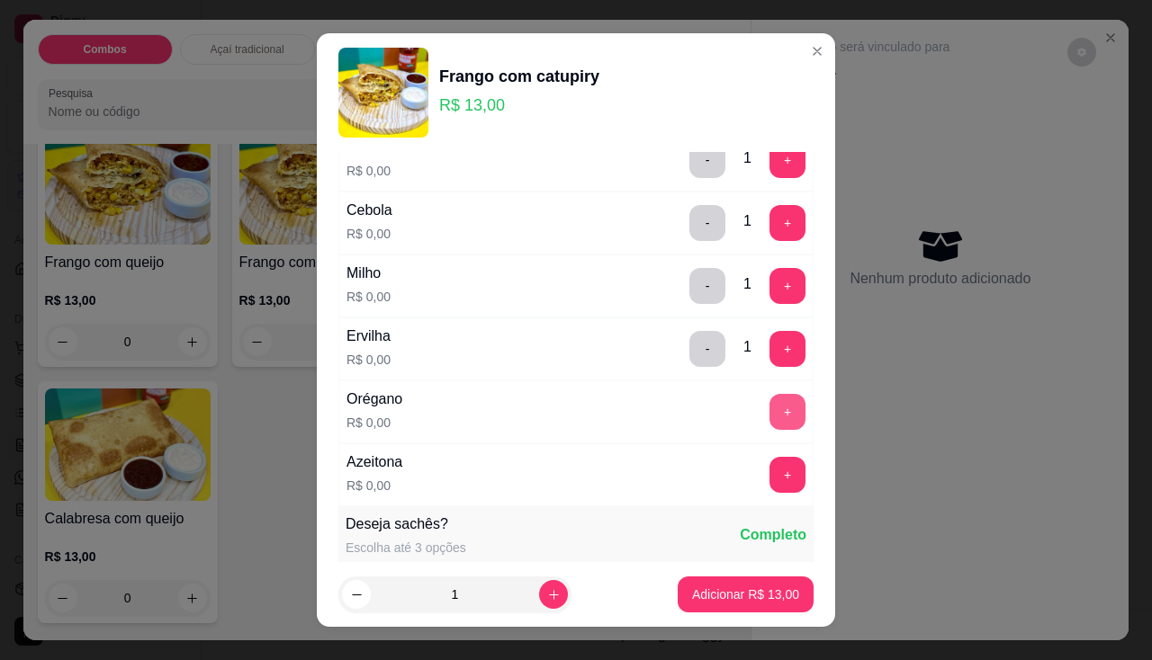
click at [769, 414] on button "+" at bounding box center [787, 412] width 36 height 36
click at [769, 473] on button "+" at bounding box center [787, 475] width 36 height 36
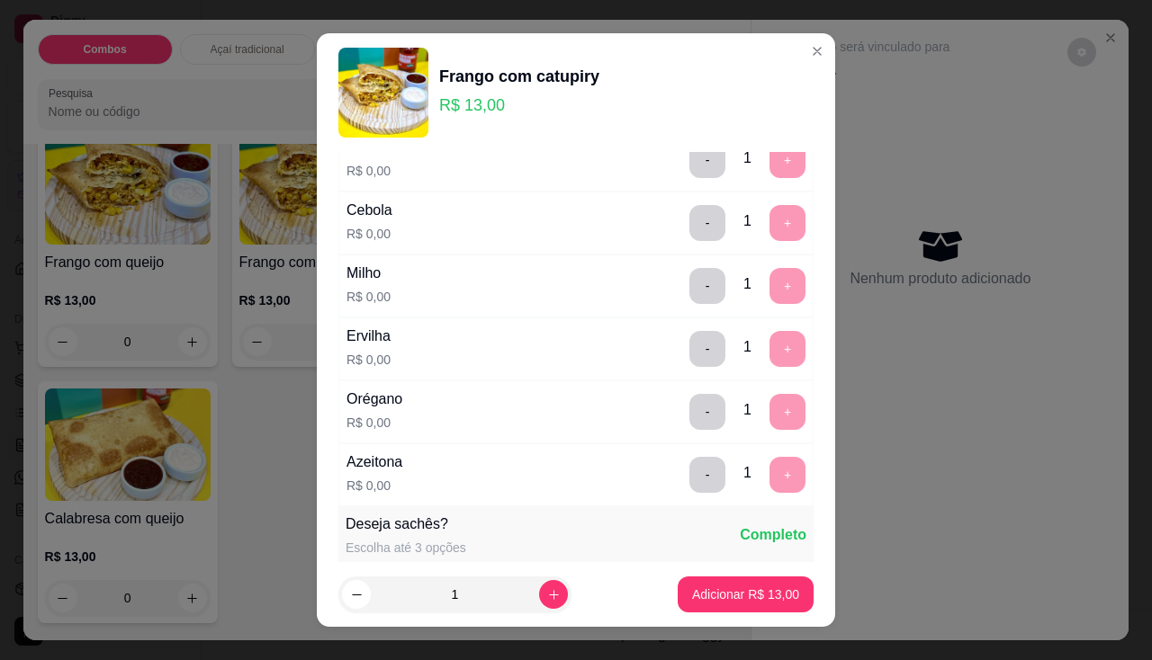
scroll to position [24, 0]
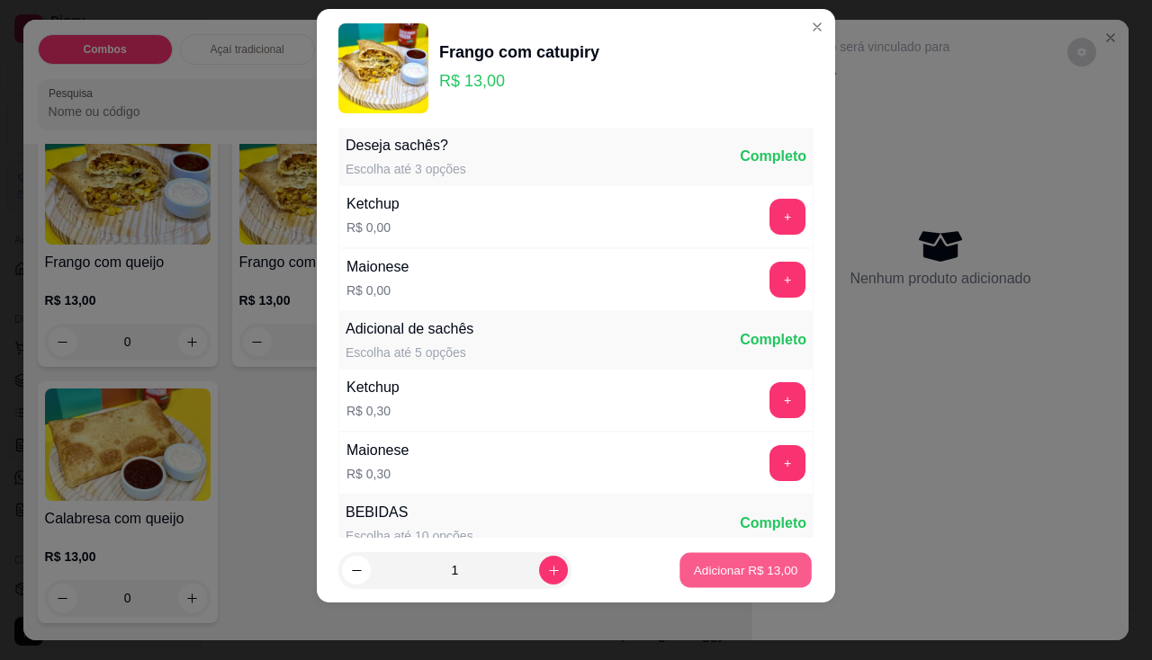
click at [729, 577] on button "Adicionar R$ 13,00" at bounding box center [745, 570] width 132 height 35
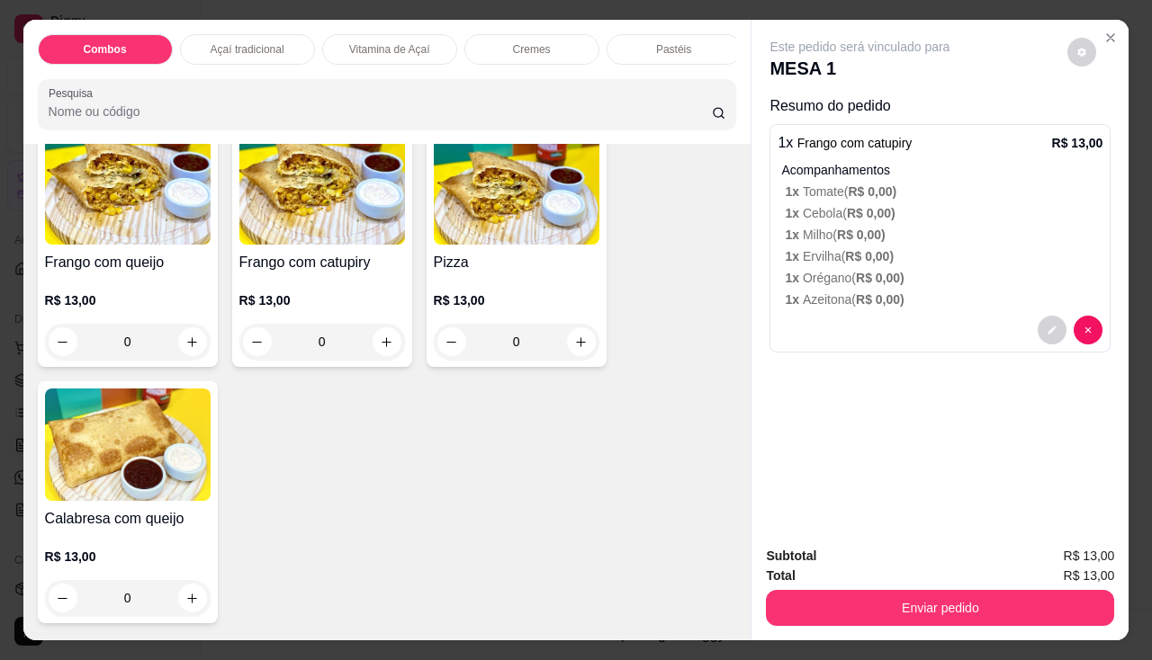
click at [729, 577] on div "Item avulso Combos 1 Pastel de calabresa com queijo+ 1 açaí 200ml+ 1 refri lata…" at bounding box center [387, 392] width 728 height 497
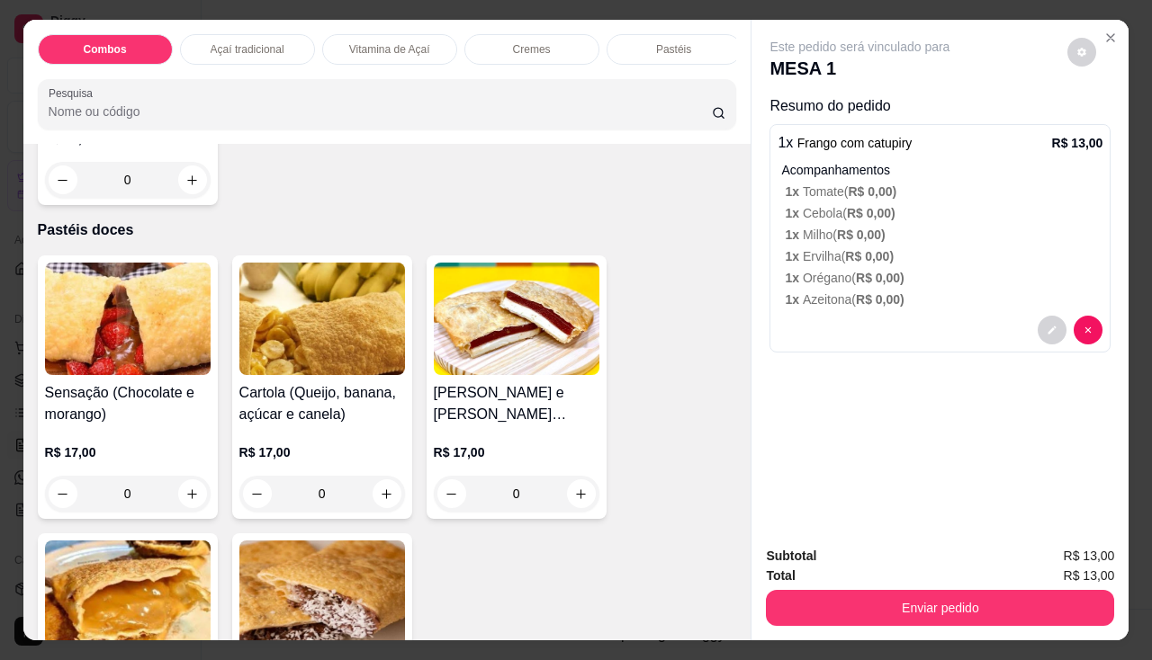
scroll to position [4229, 0]
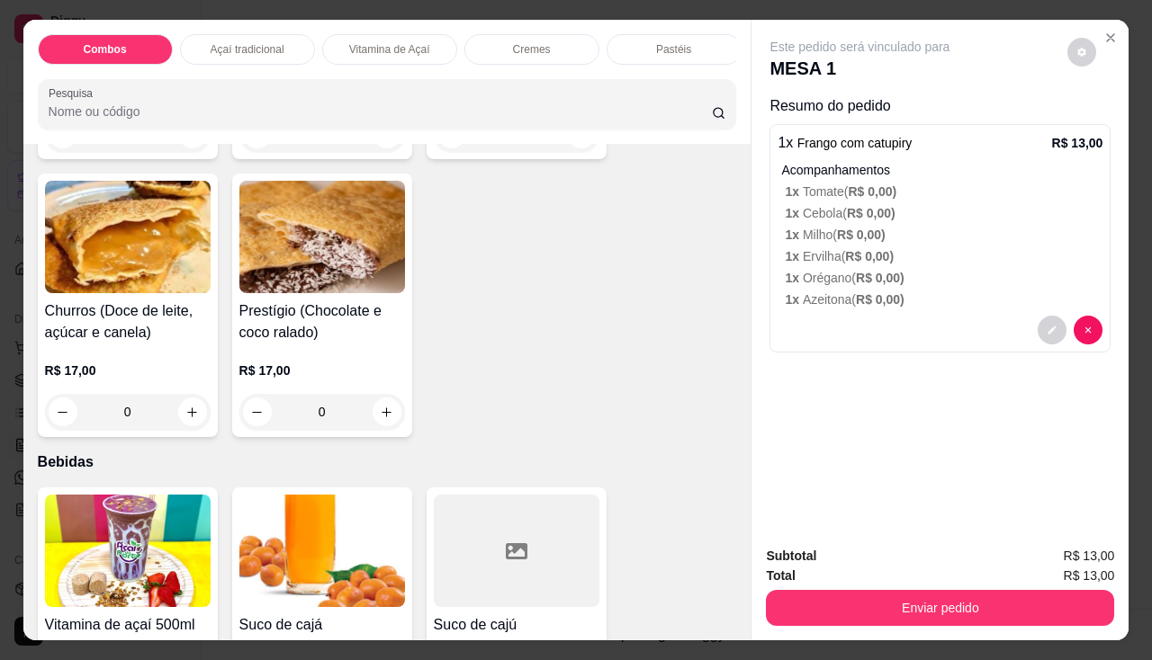
click at [323, 293] on img at bounding box center [322, 237] width 166 height 112
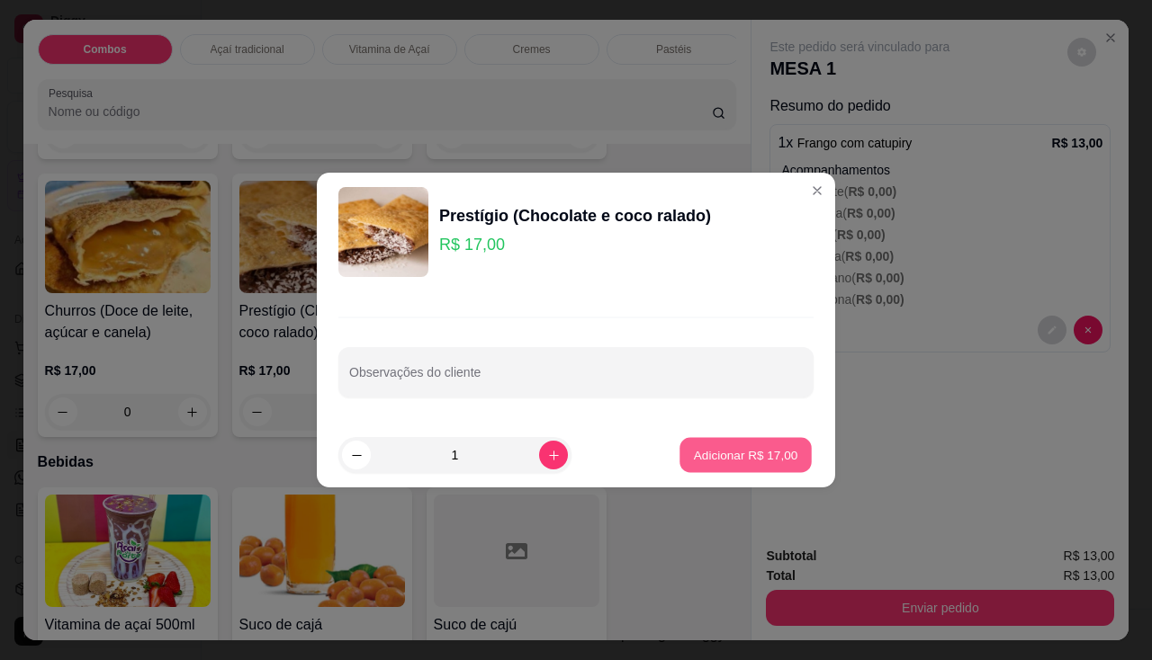
click at [708, 461] on p "Adicionar R$ 17,00" at bounding box center [746, 454] width 104 height 17
type input "1"
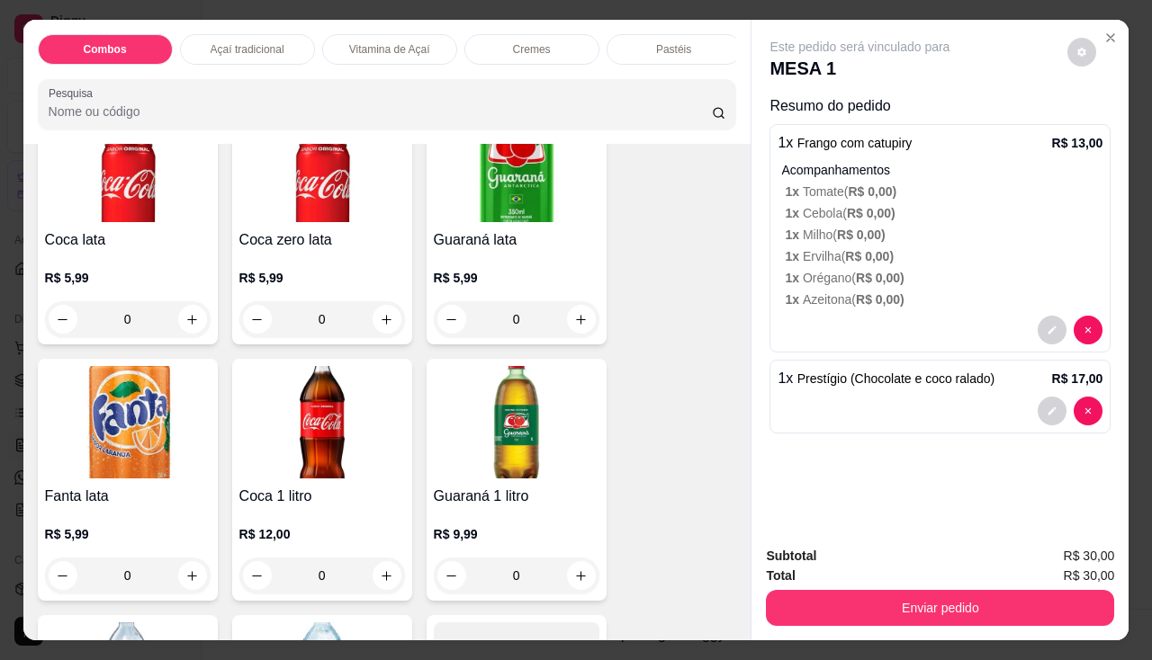
scroll to position [5039, 0]
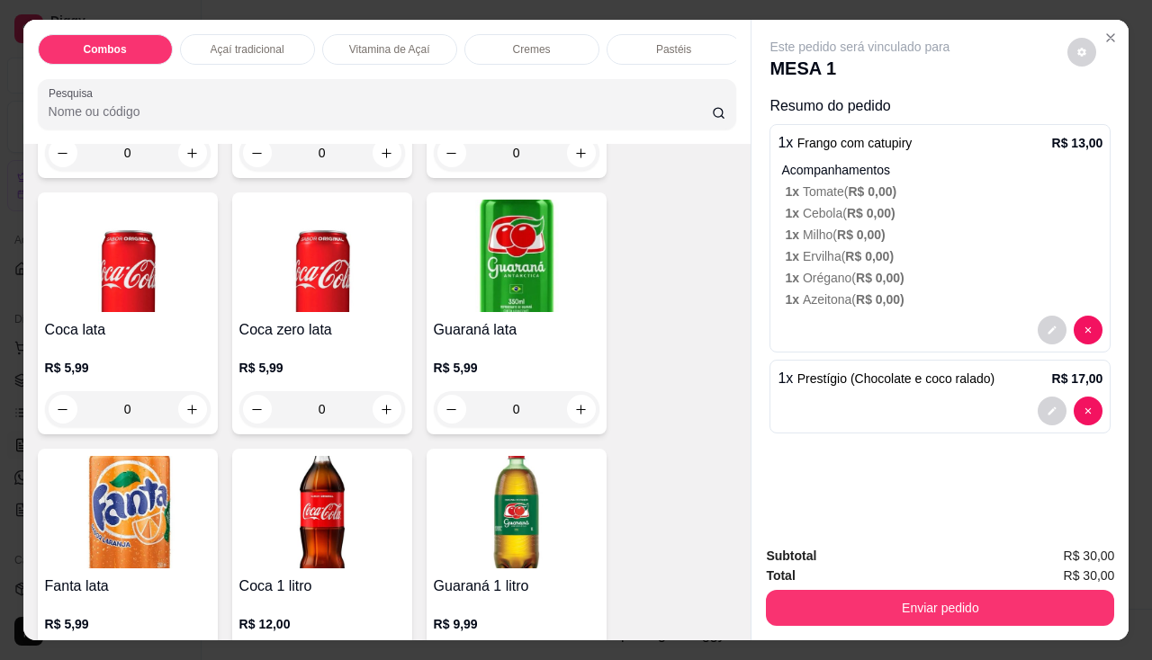
click at [125, 377] on p "R$ 5,99" at bounding box center [128, 368] width 166 height 18
click at [526, 312] on img at bounding box center [517, 256] width 166 height 112
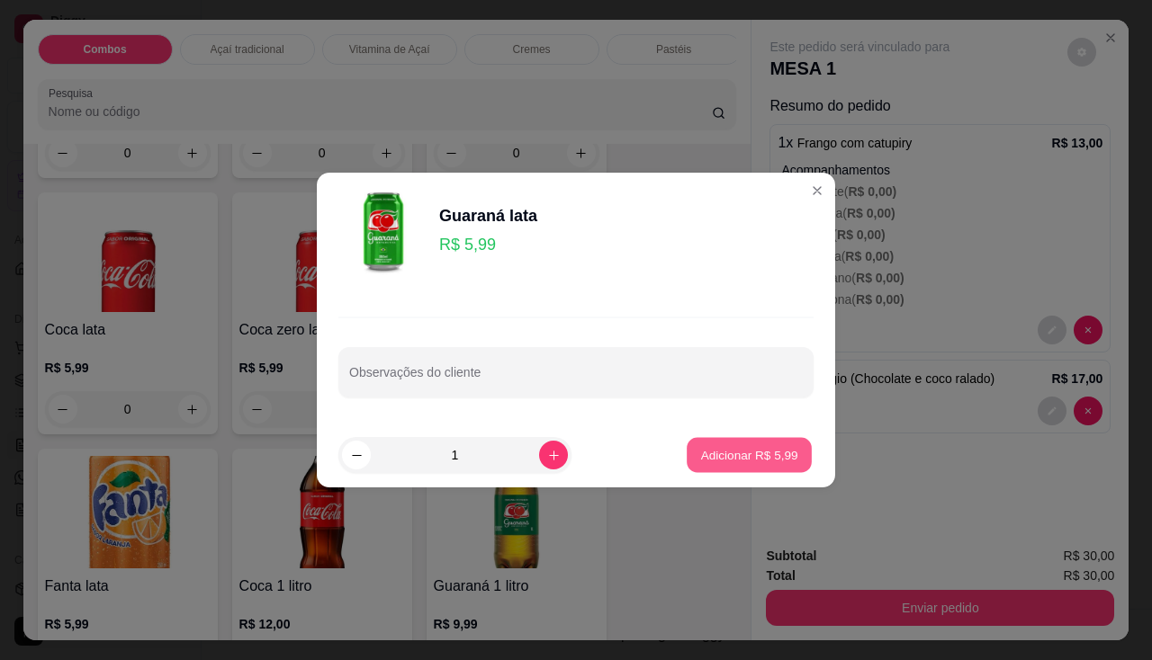
click at [759, 448] on p "Adicionar R$ 5,99" at bounding box center [748, 454] width 97 height 17
type input "1"
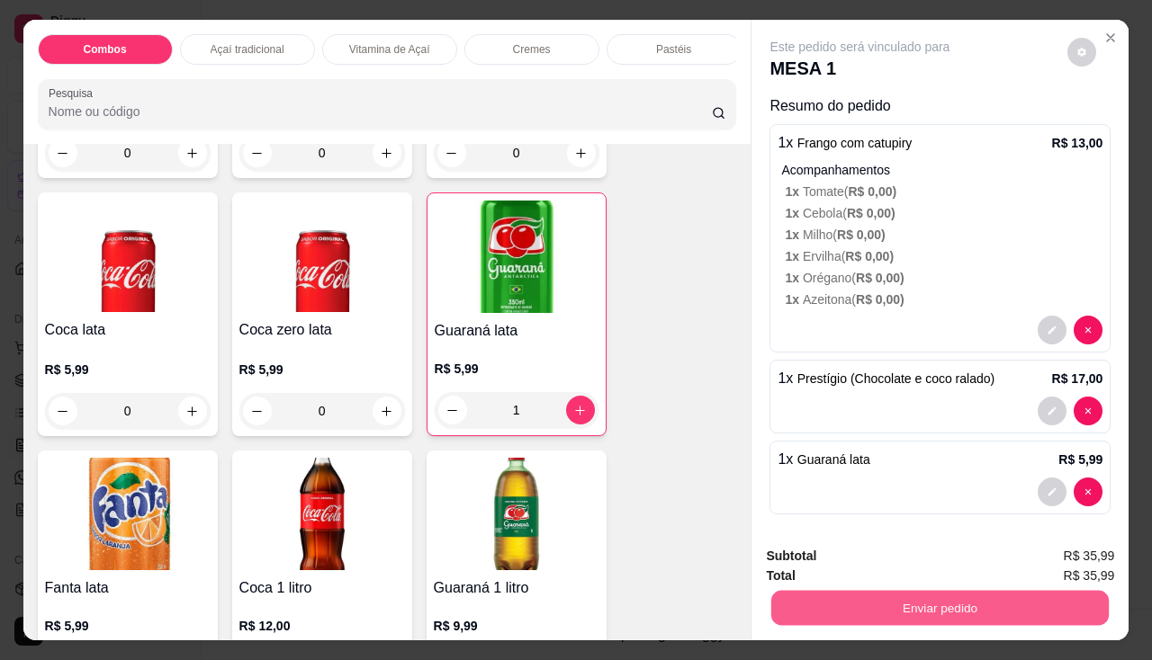
click at [832, 593] on button "Enviar pedido" at bounding box center [939, 608] width 337 height 35
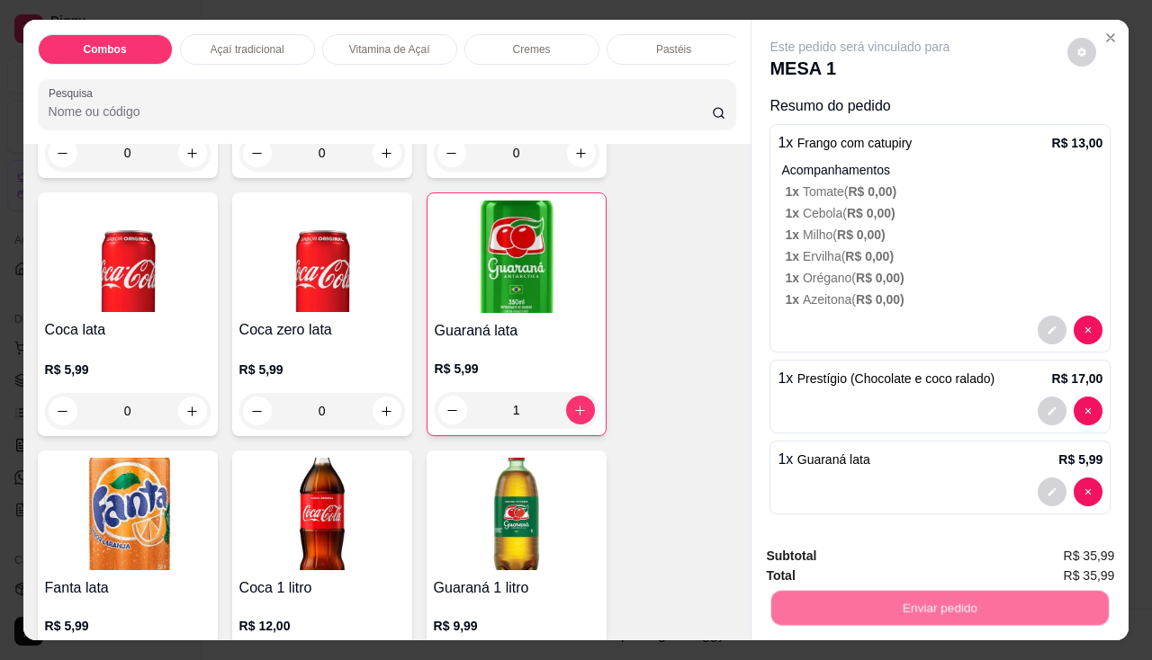
click at [939, 566] on button "Não registrar e enviar pedido" at bounding box center [880, 558] width 187 height 34
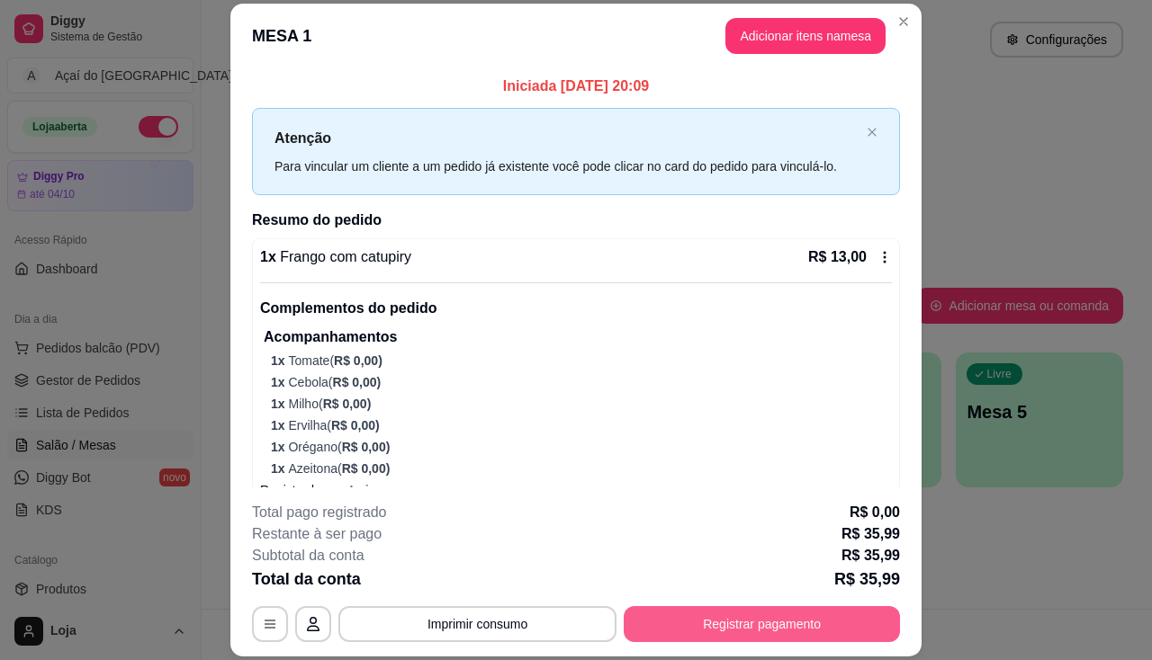
click at [786, 612] on button "Registrar pagamento" at bounding box center [762, 624] width 276 height 36
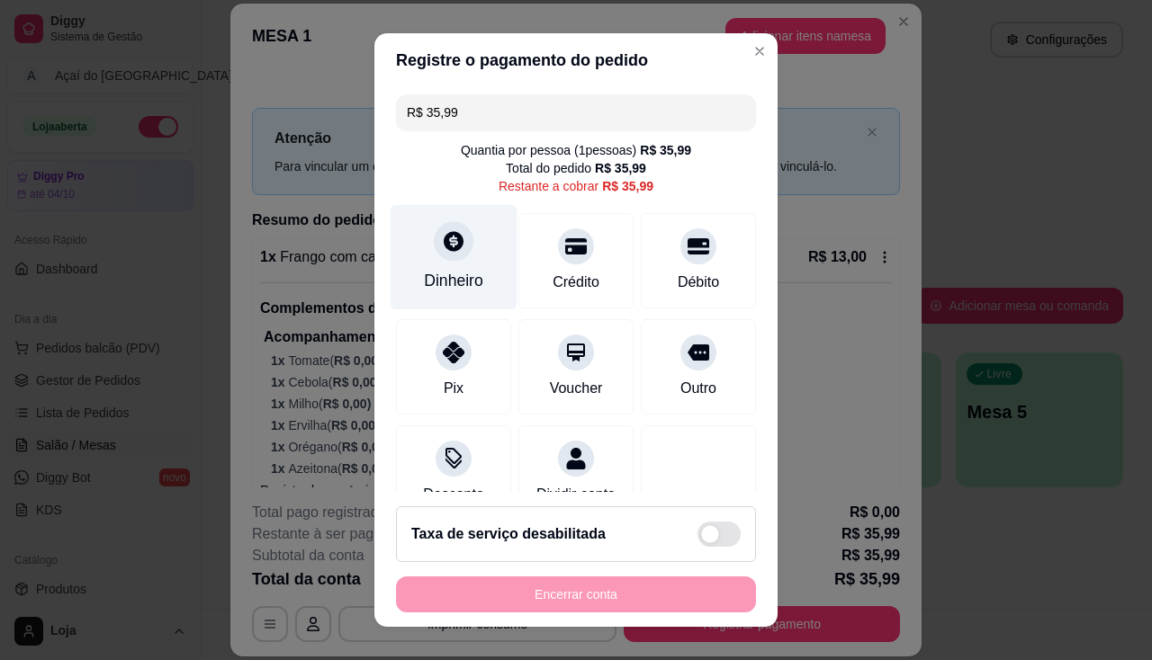
click at [473, 242] on div "Dinheiro" at bounding box center [454, 256] width 127 height 105
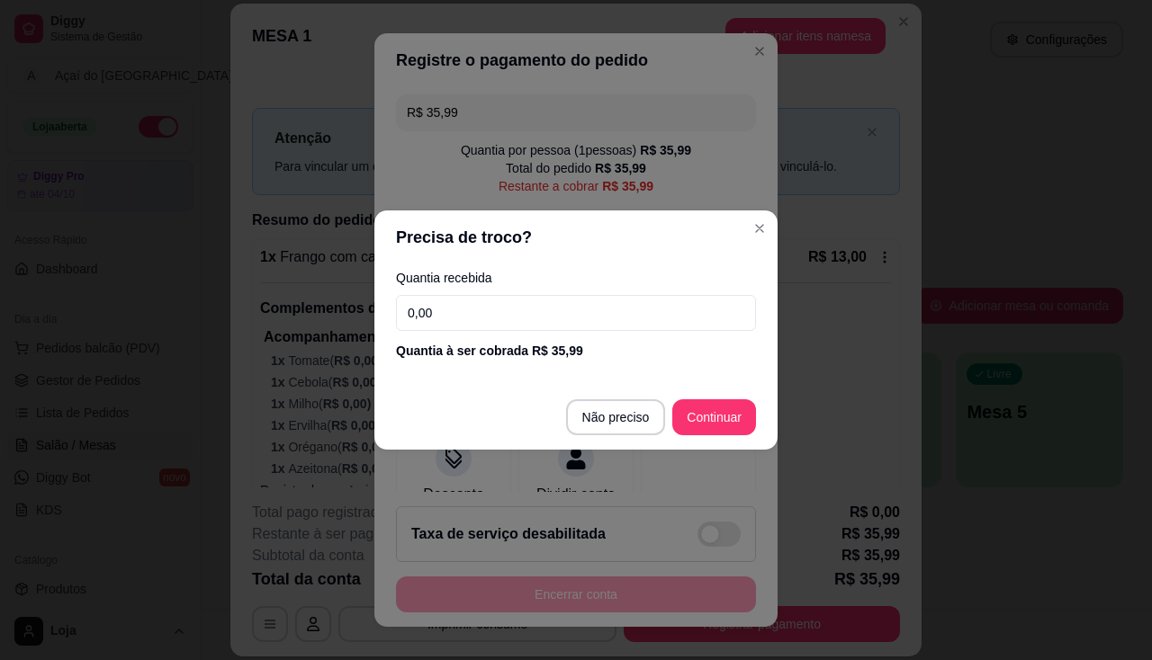
click at [491, 321] on input "0,00" at bounding box center [576, 313] width 360 height 36
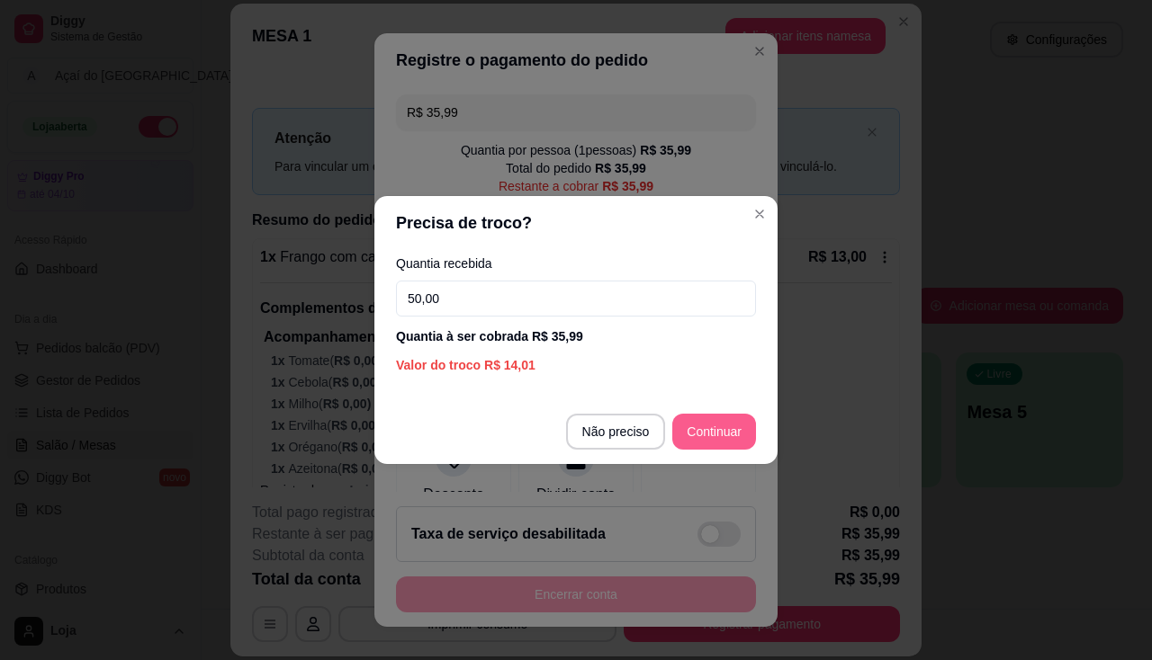
type input "50,00"
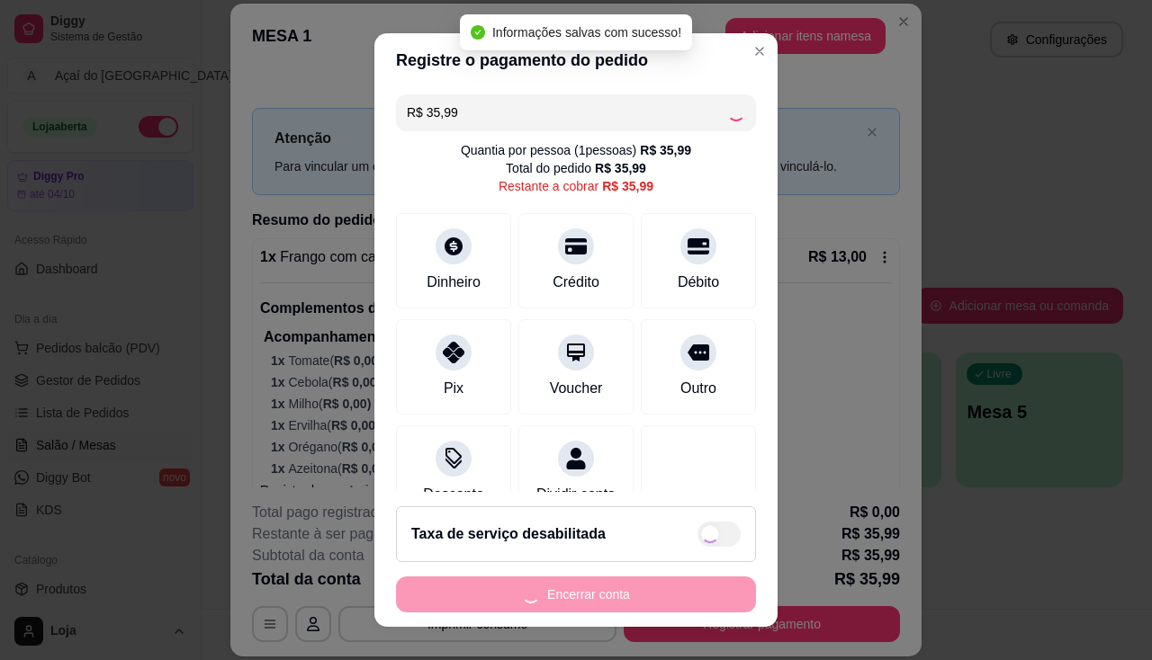
type input "R$ 0,00"
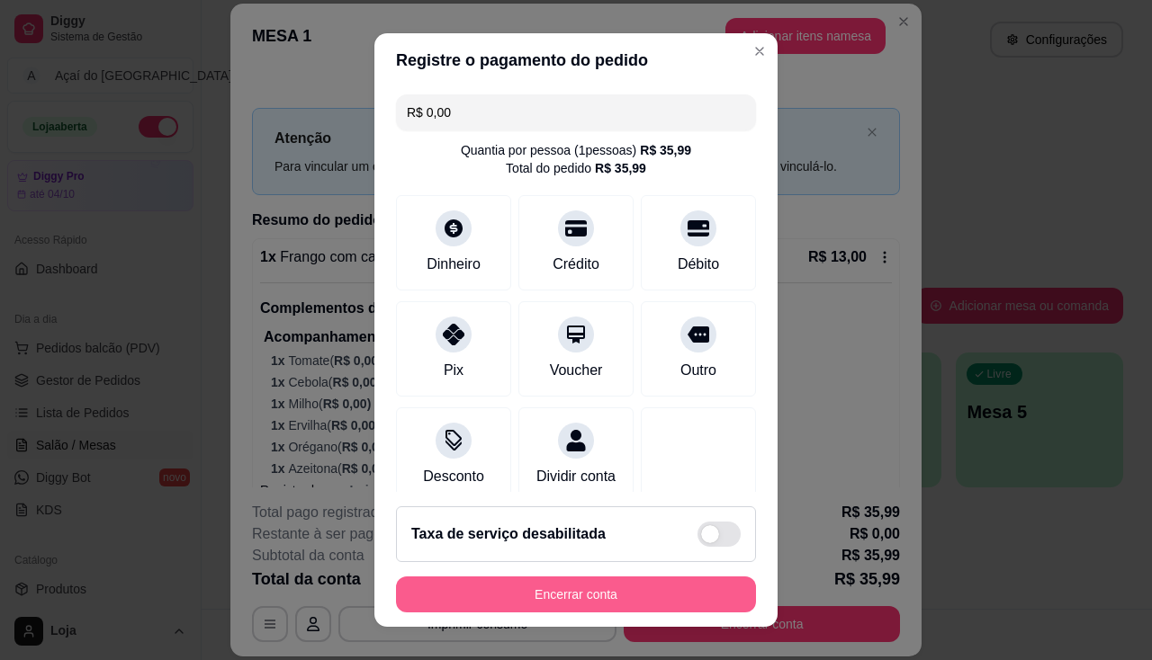
click at [409, 585] on button "Encerrar conta" at bounding box center [576, 595] width 360 height 36
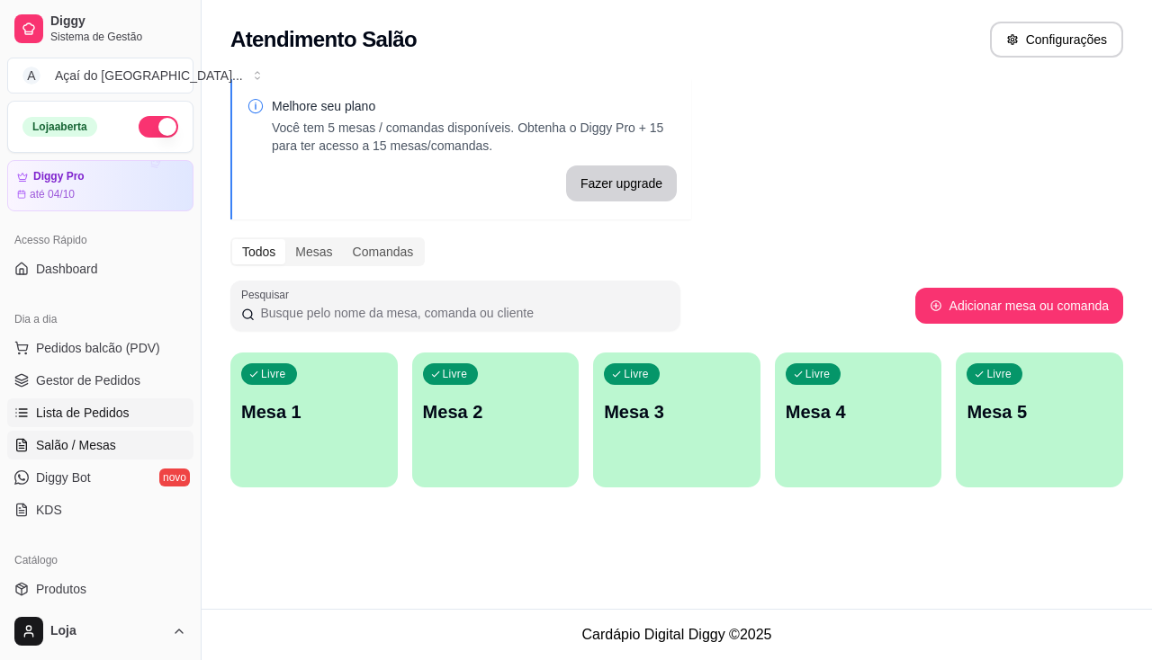
click at [101, 402] on link "Lista de Pedidos" at bounding box center [100, 413] width 186 height 29
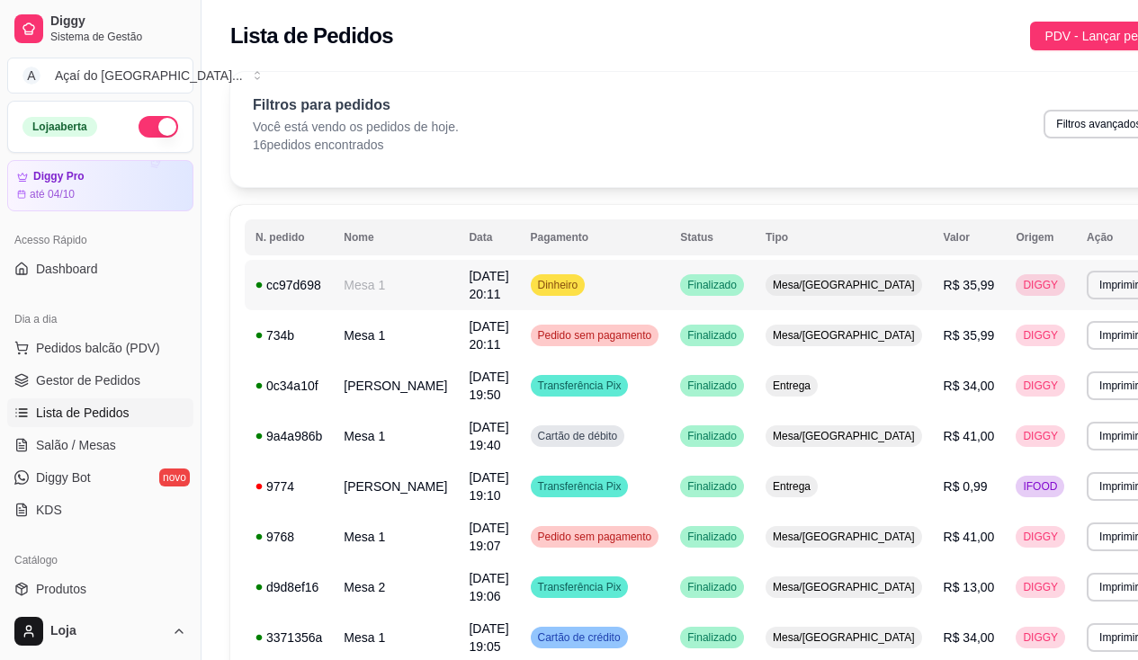
click at [364, 292] on td "Mesa 1" at bounding box center [395, 285] width 125 height 50
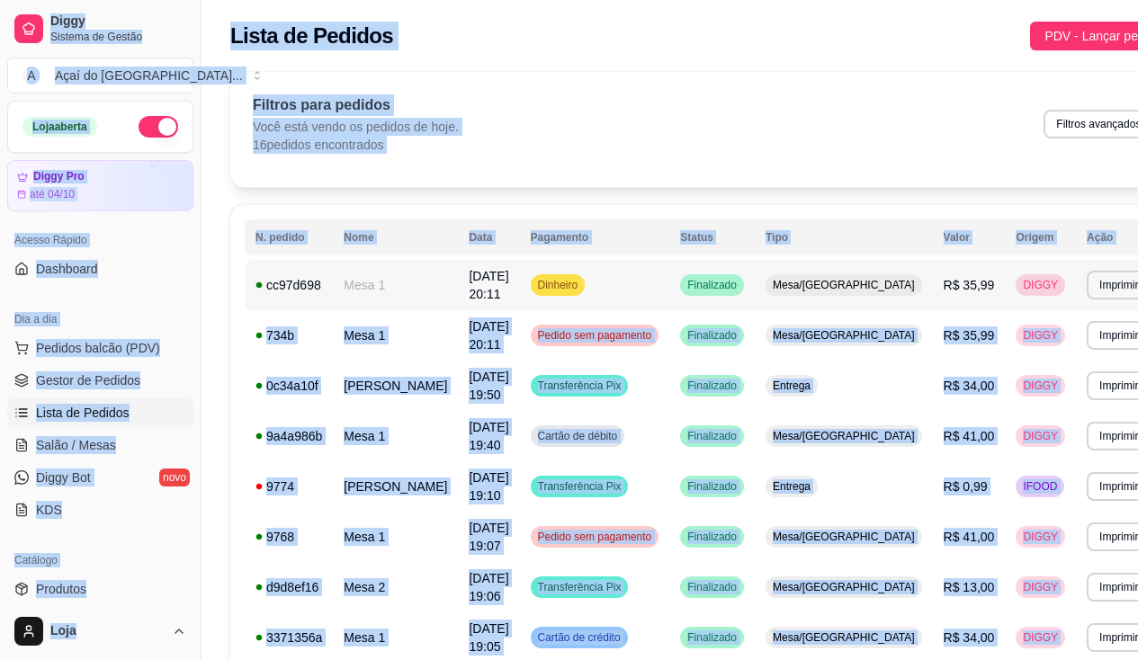
click at [320, 292] on div "cc97d698" at bounding box center [289, 285] width 67 height 18
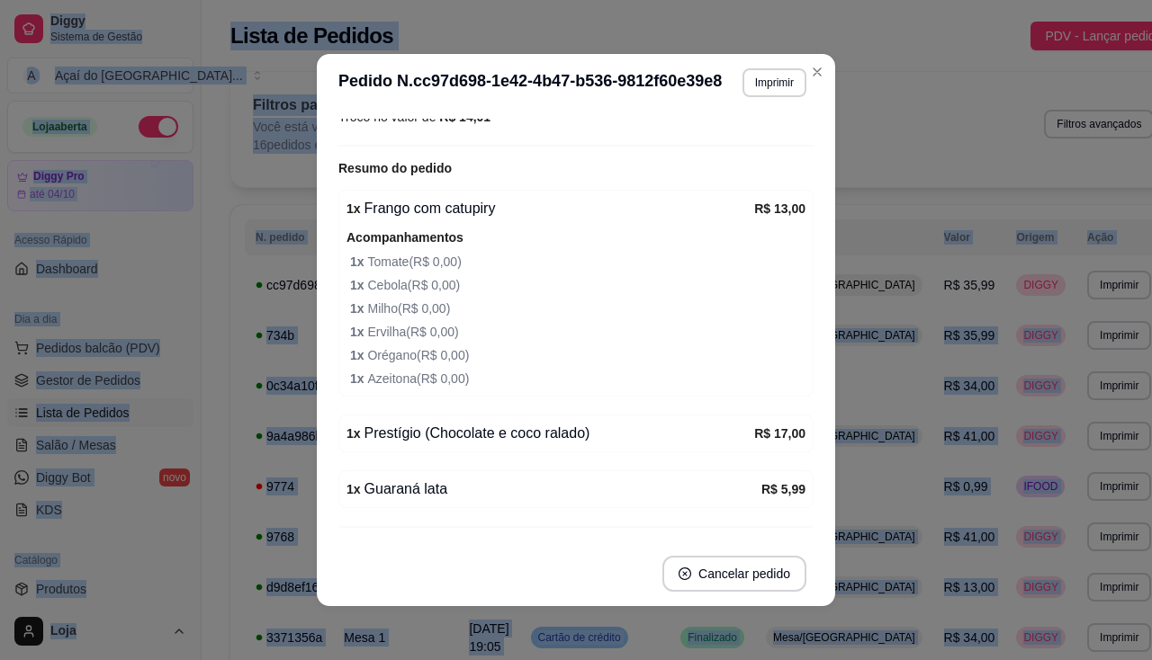
scroll to position [314, 0]
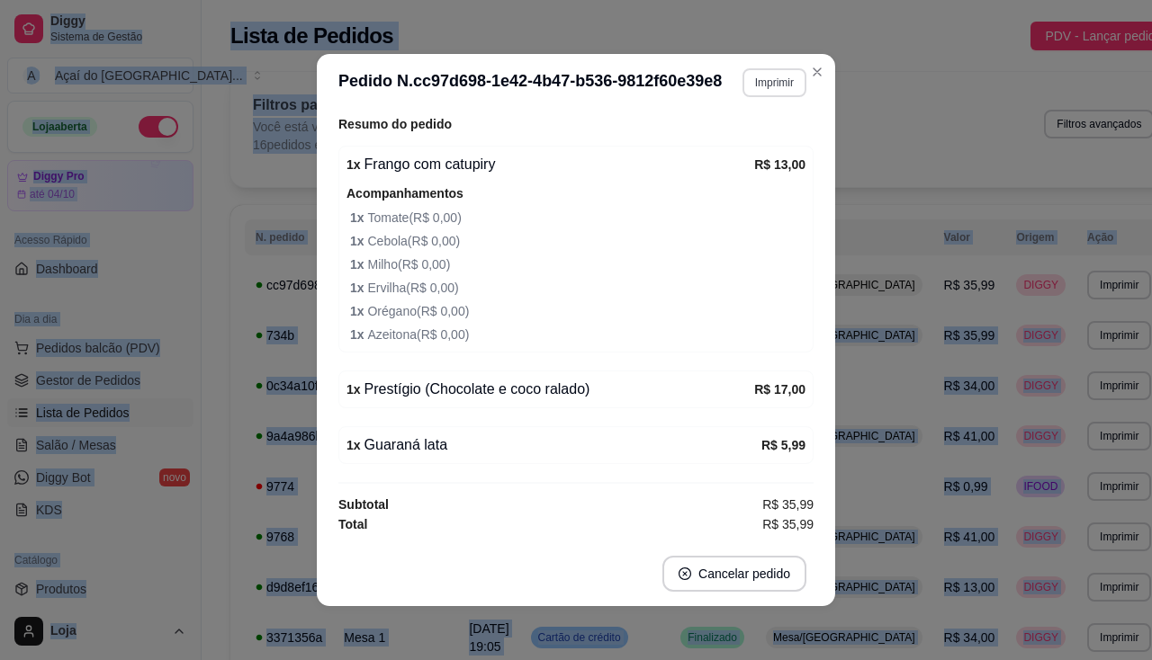
click at [779, 72] on button "Imprimir" at bounding box center [774, 82] width 64 height 29
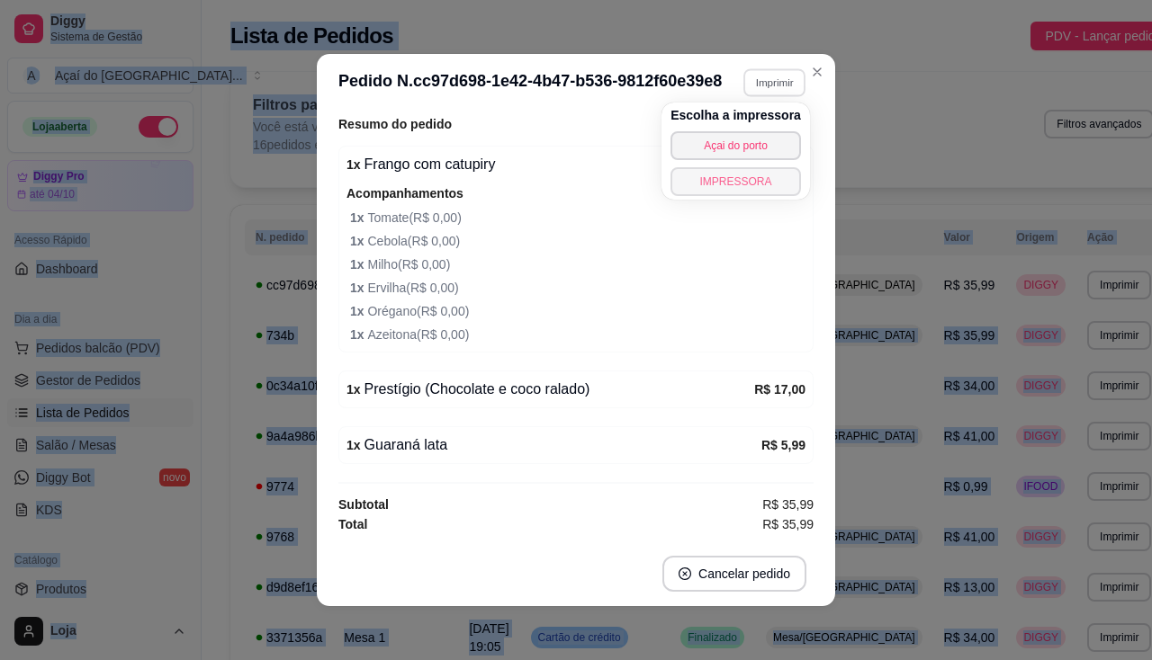
click at [777, 181] on button "IMPRESSORA" at bounding box center [735, 181] width 130 height 29
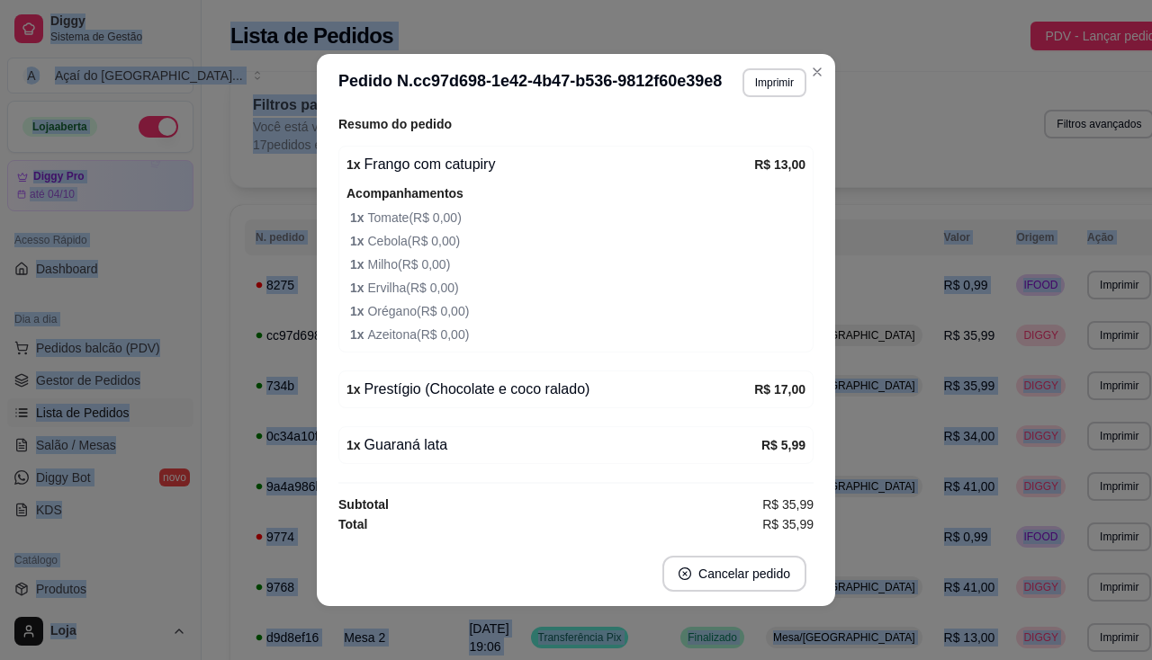
scroll to position [224, 0]
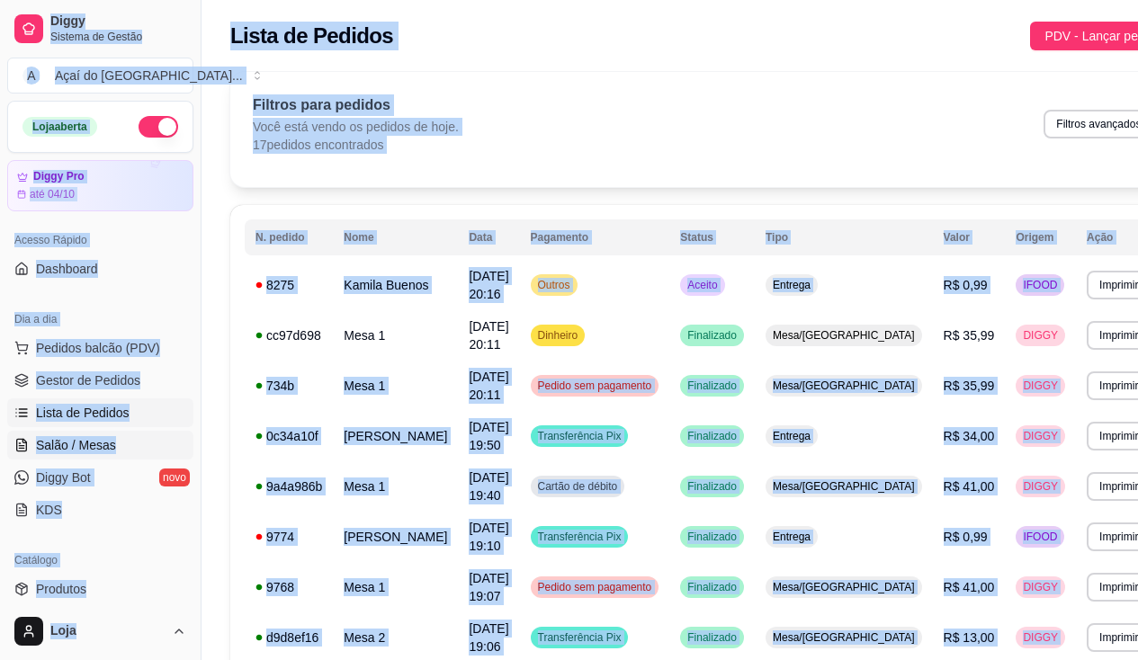
click at [82, 445] on span "Salão / Mesas" at bounding box center [76, 445] width 80 height 18
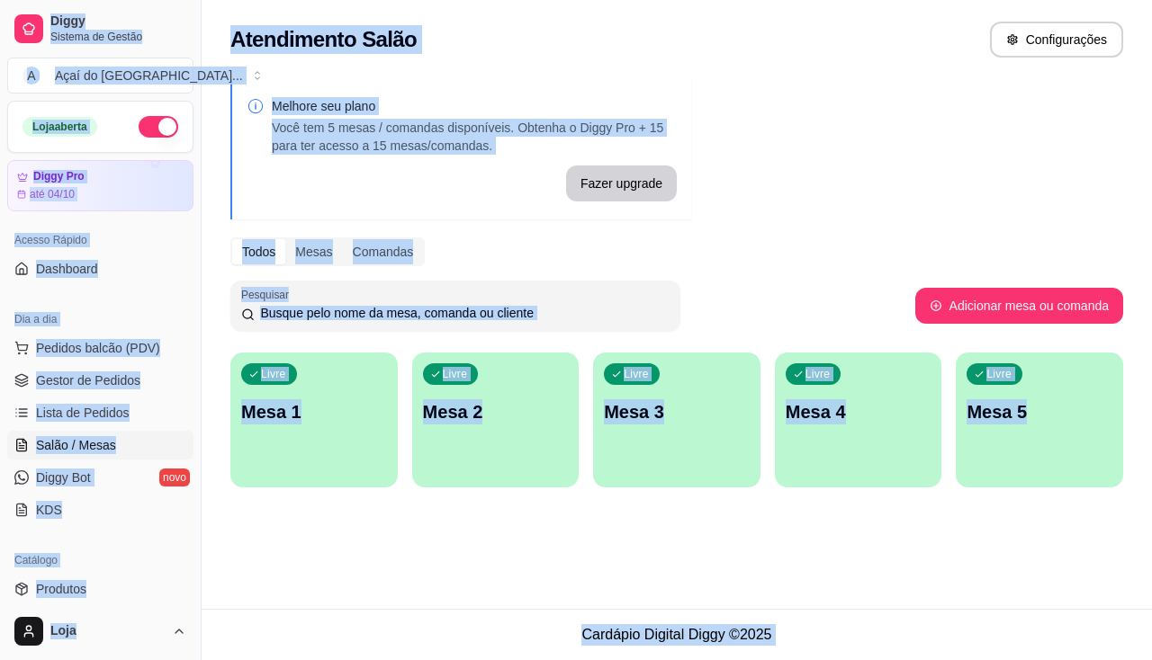
click at [481, 435] on div "Livre Mesa 2" at bounding box center [495, 409] width 167 height 113
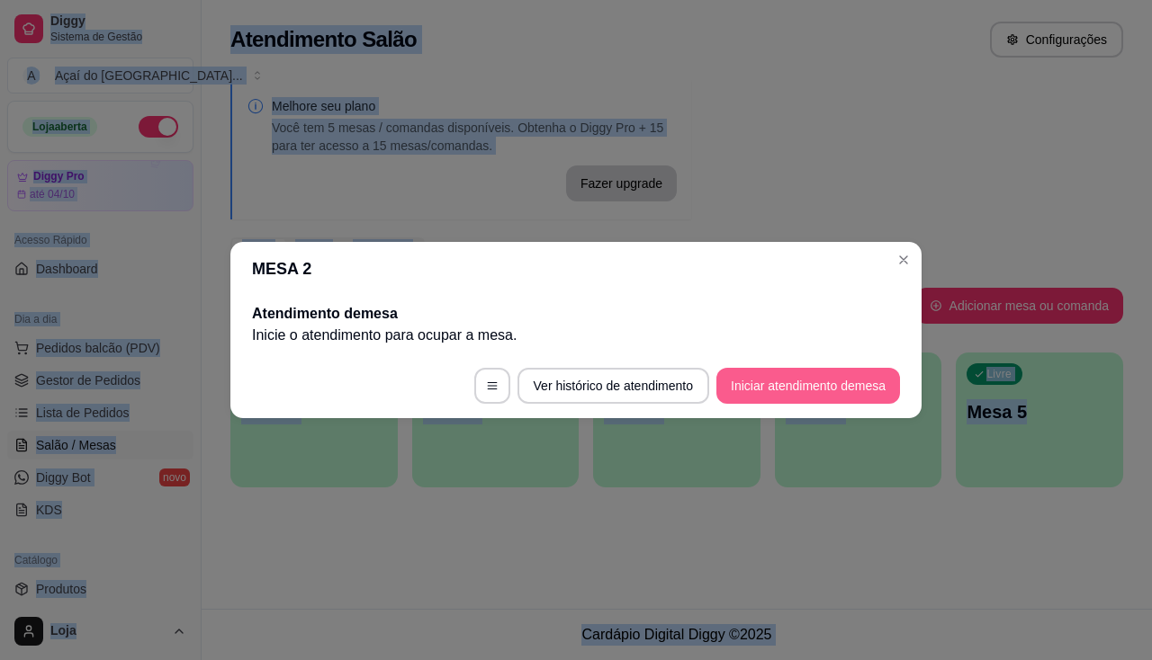
click at [813, 368] on button "Iniciar atendimento de mesa" at bounding box center [808, 386] width 184 height 36
click at [801, 389] on button "Iniciar atendimento de mesa" at bounding box center [808, 386] width 184 height 36
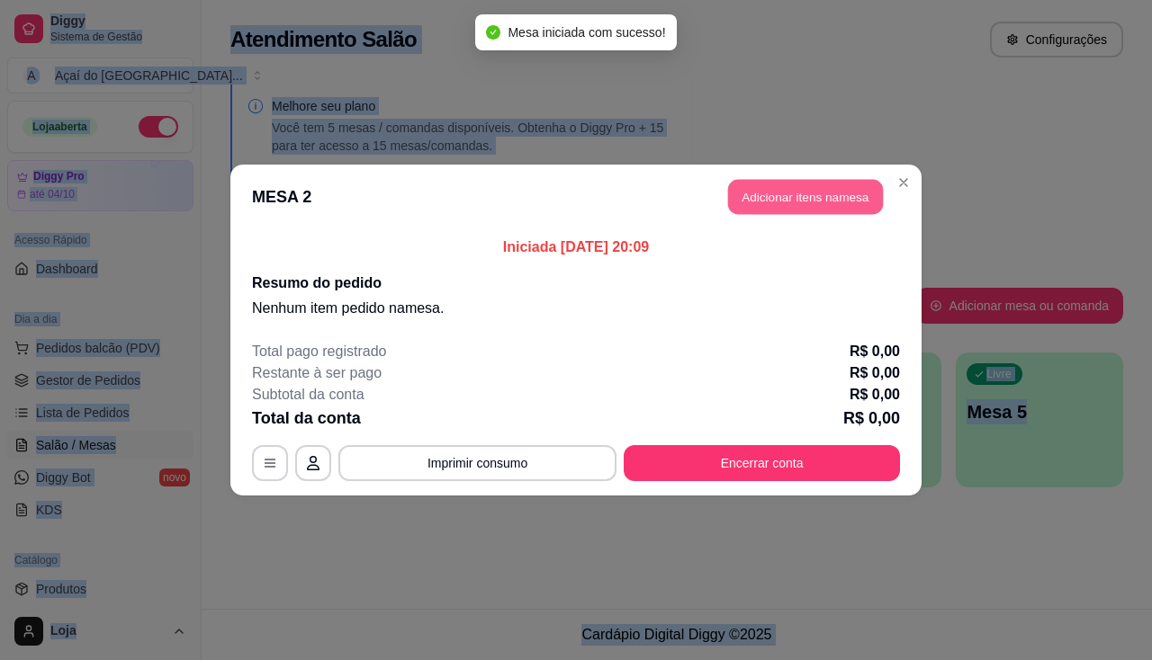
click at [821, 207] on button "Adicionar itens na mesa" at bounding box center [805, 197] width 155 height 35
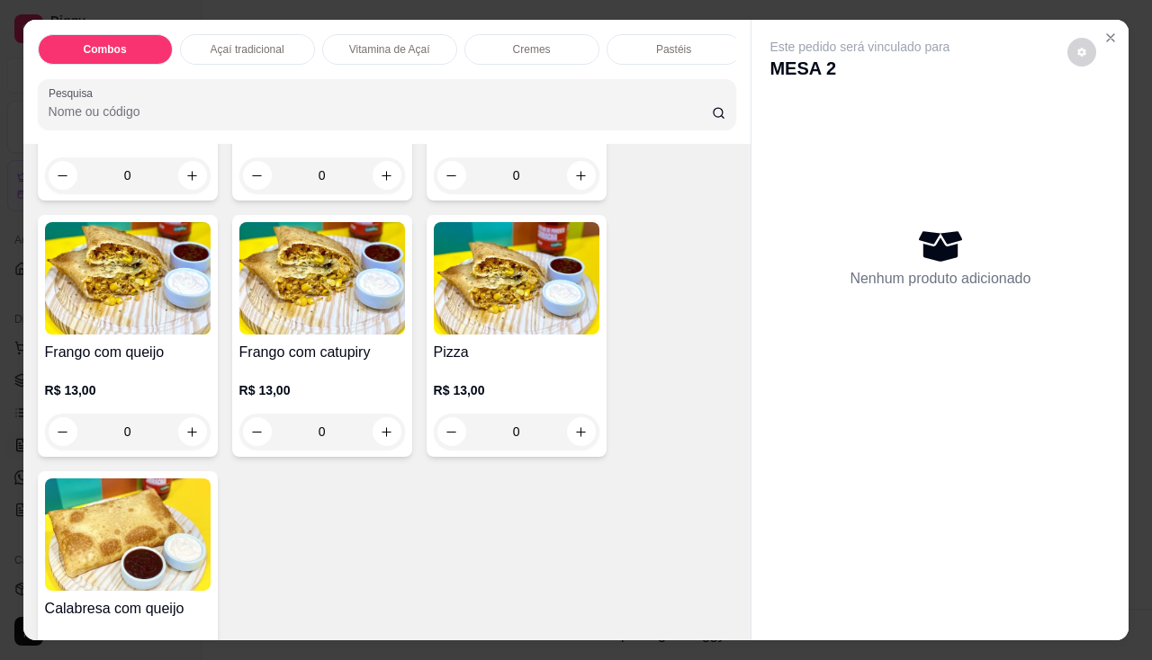
scroll to position [2340, 0]
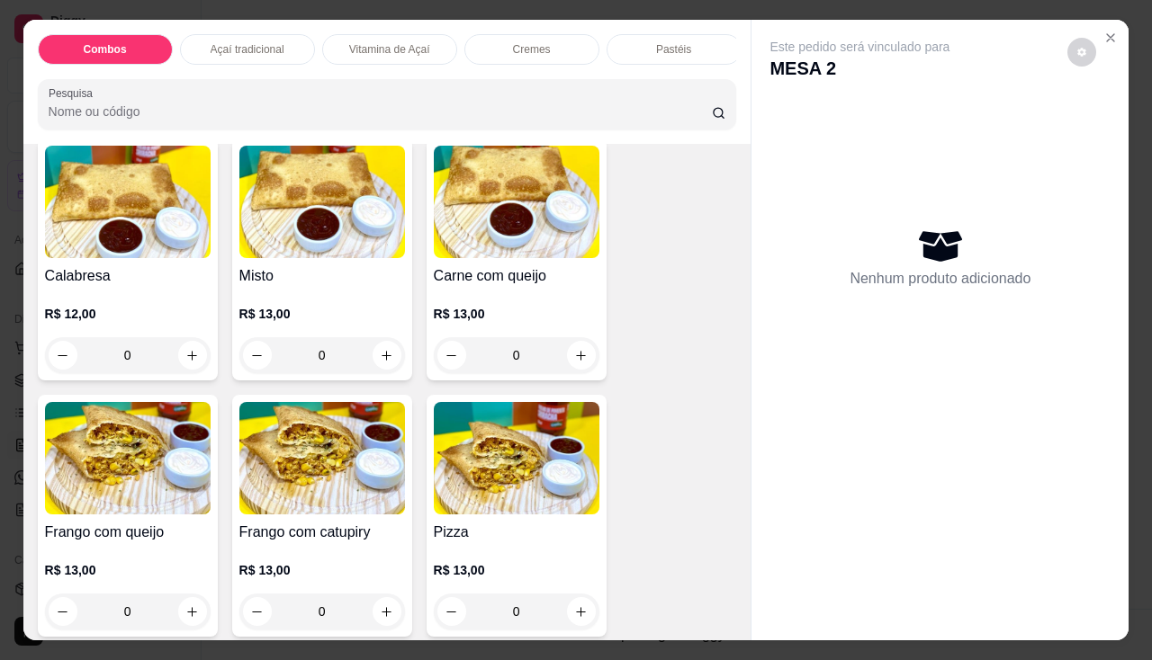
click at [445, 265] on div "Carne com queijo R$ 13,00 0" at bounding box center [517, 260] width 180 height 242
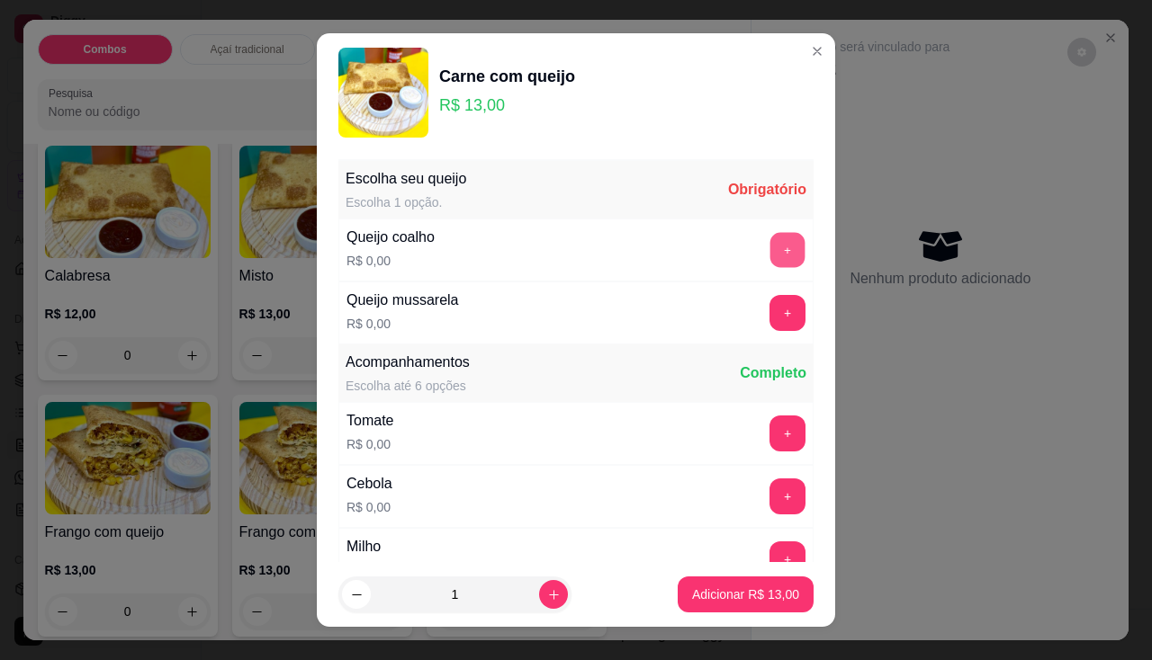
click at [770, 246] on button "+" at bounding box center [787, 249] width 35 height 35
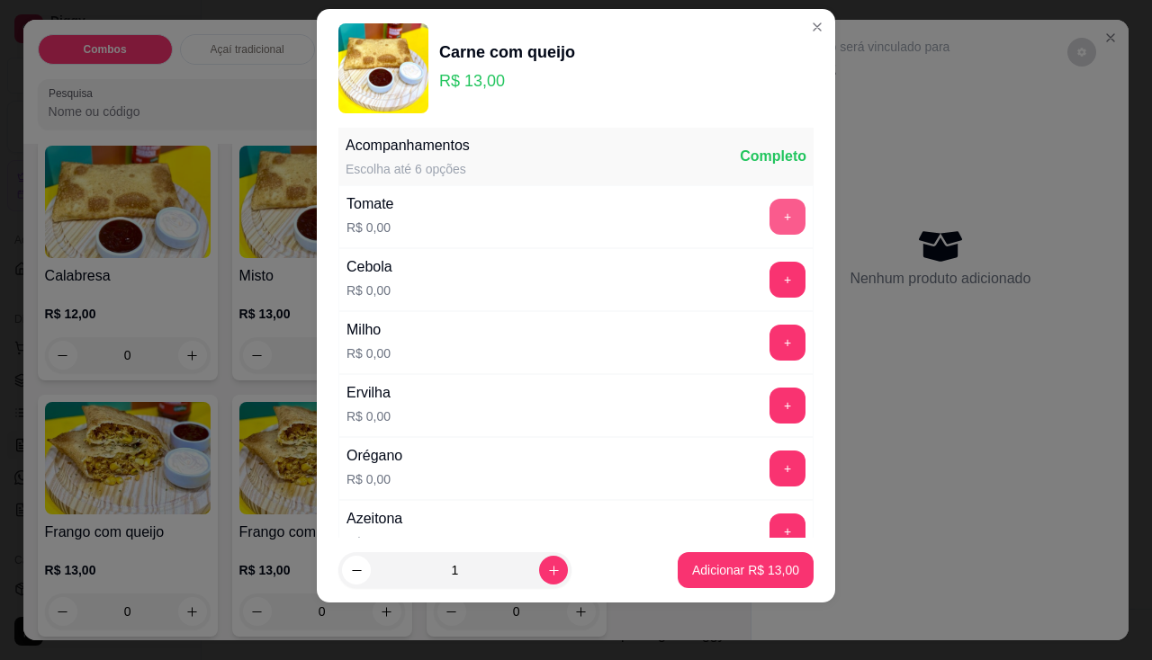
click at [769, 209] on button "+" at bounding box center [787, 217] width 36 height 36
click at [769, 336] on button "+" at bounding box center [787, 343] width 36 height 36
click at [770, 461] on button "+" at bounding box center [787, 468] width 35 height 35
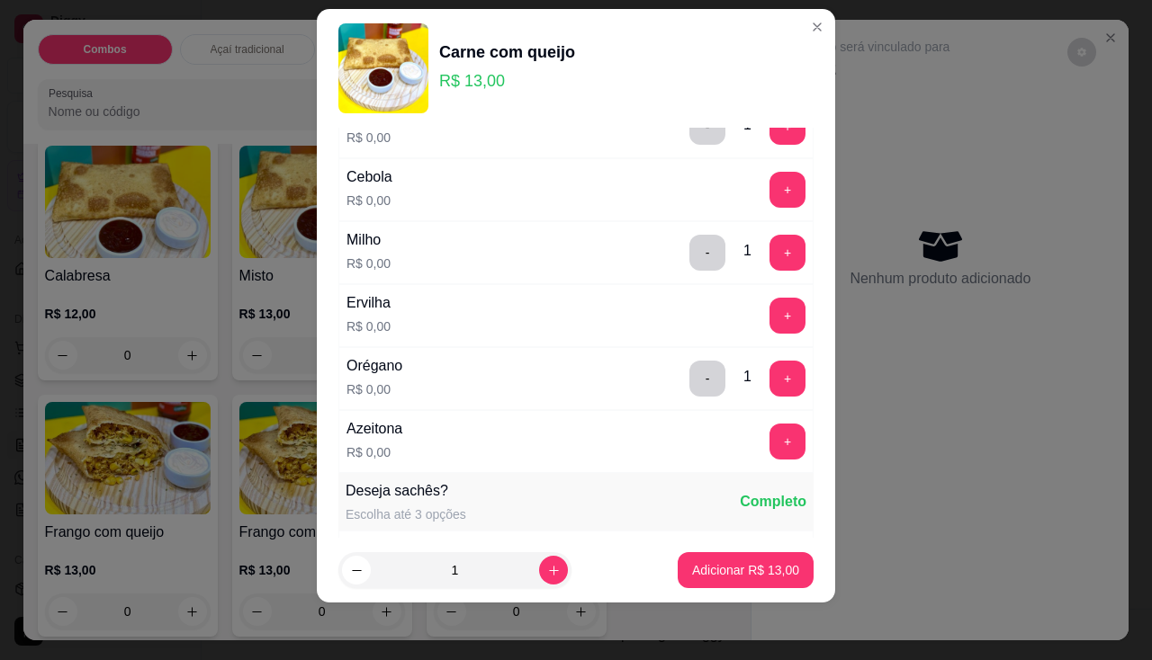
scroll to position [193, 0]
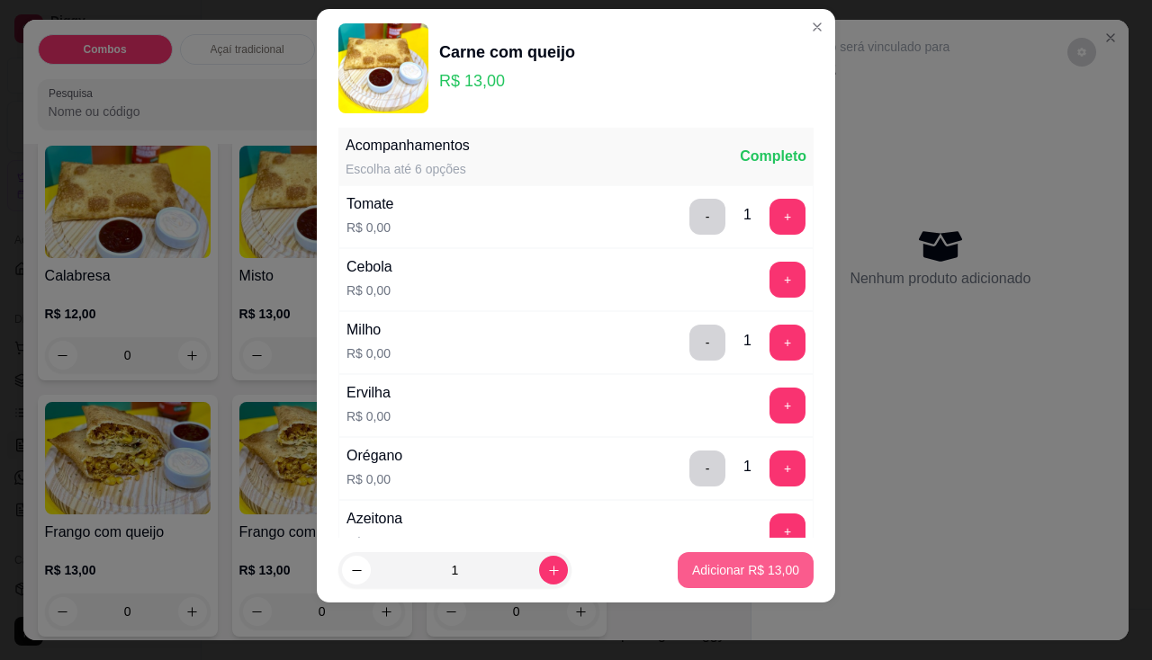
click at [723, 572] on p "Adicionar R$ 13,00" at bounding box center [745, 571] width 107 height 18
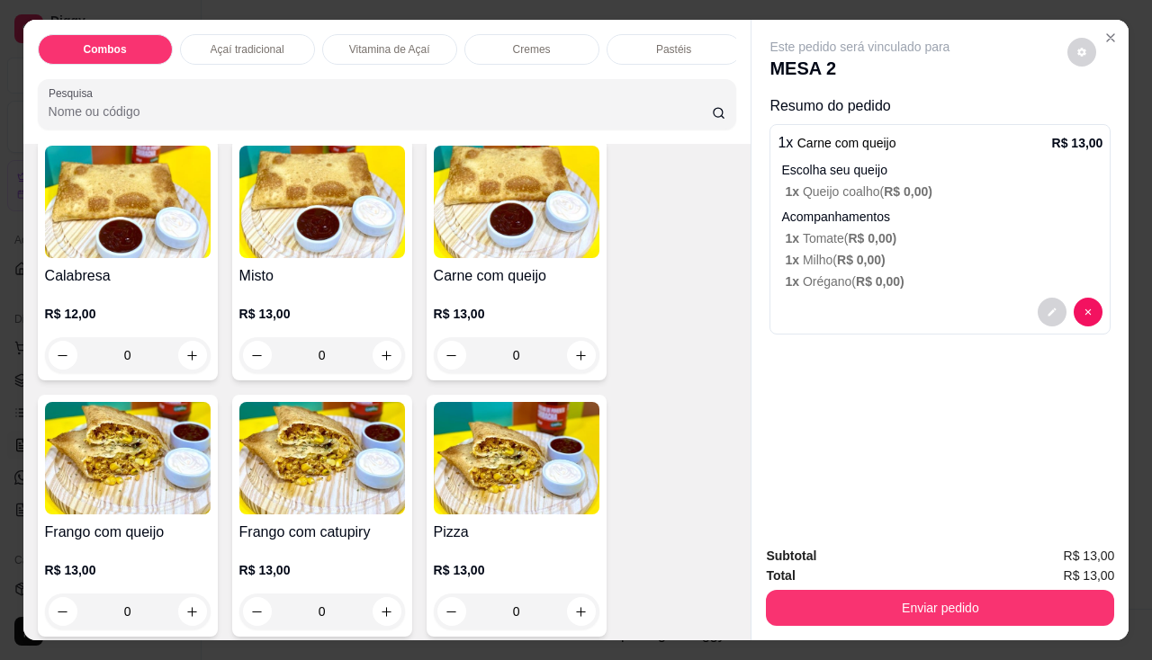
click at [151, 515] on img at bounding box center [128, 458] width 166 height 112
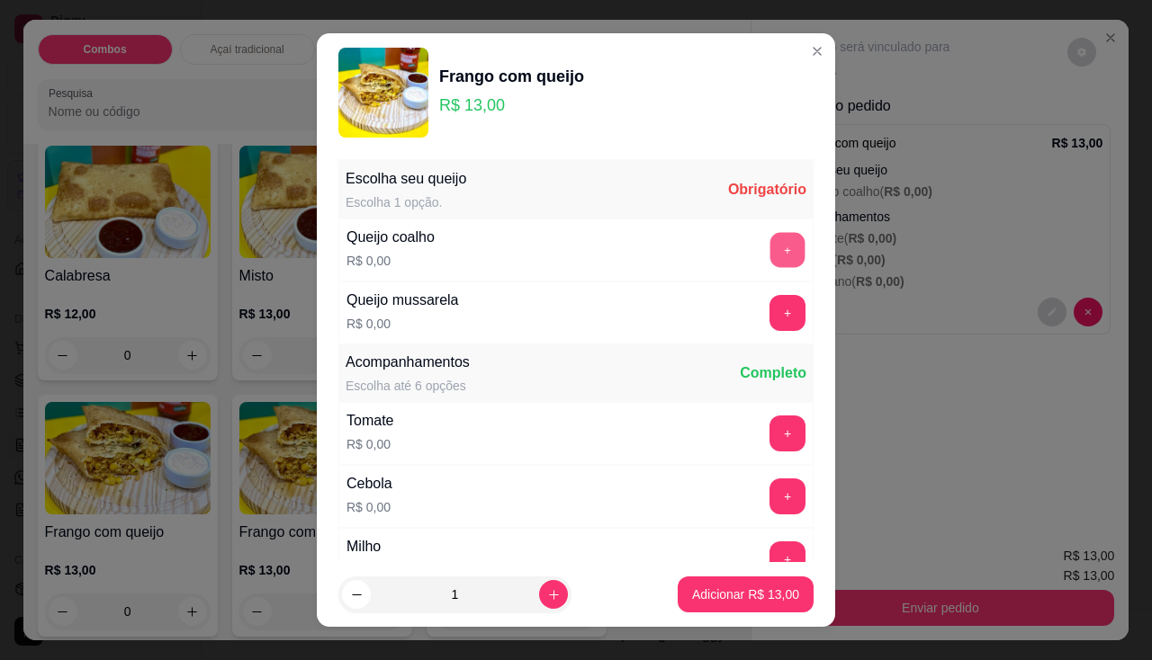
click at [770, 246] on button "+" at bounding box center [787, 249] width 35 height 35
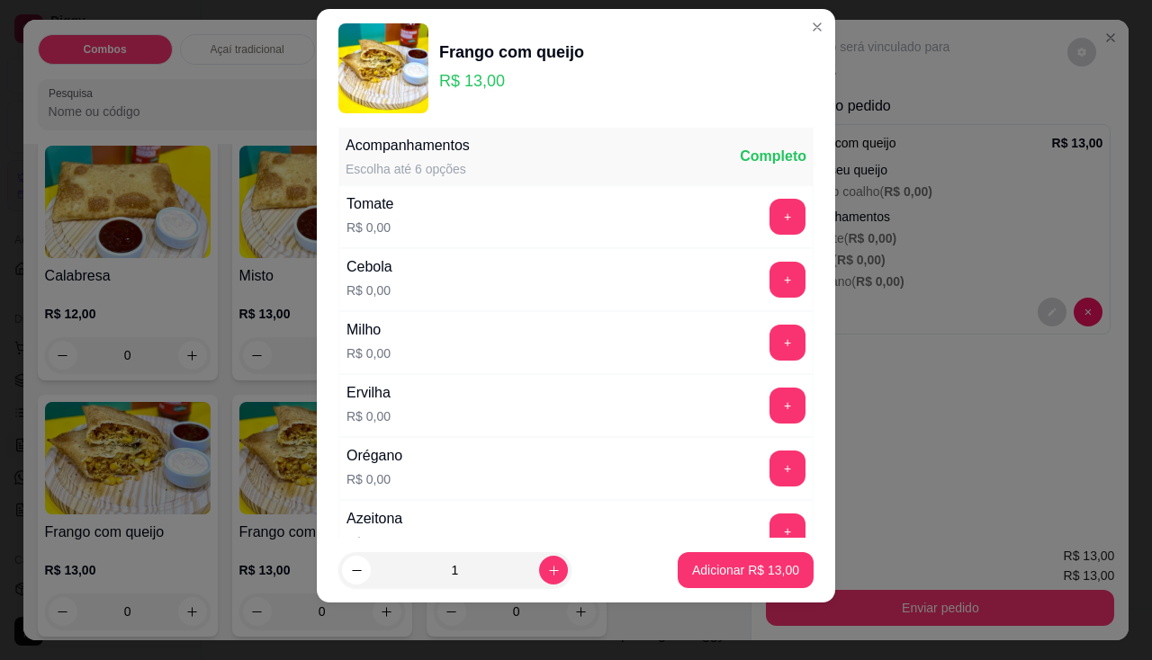
click at [776, 212] on div "+" at bounding box center [787, 217] width 50 height 36
click at [770, 211] on button "+" at bounding box center [787, 216] width 35 height 35
click at [770, 355] on button "+" at bounding box center [787, 342] width 35 height 35
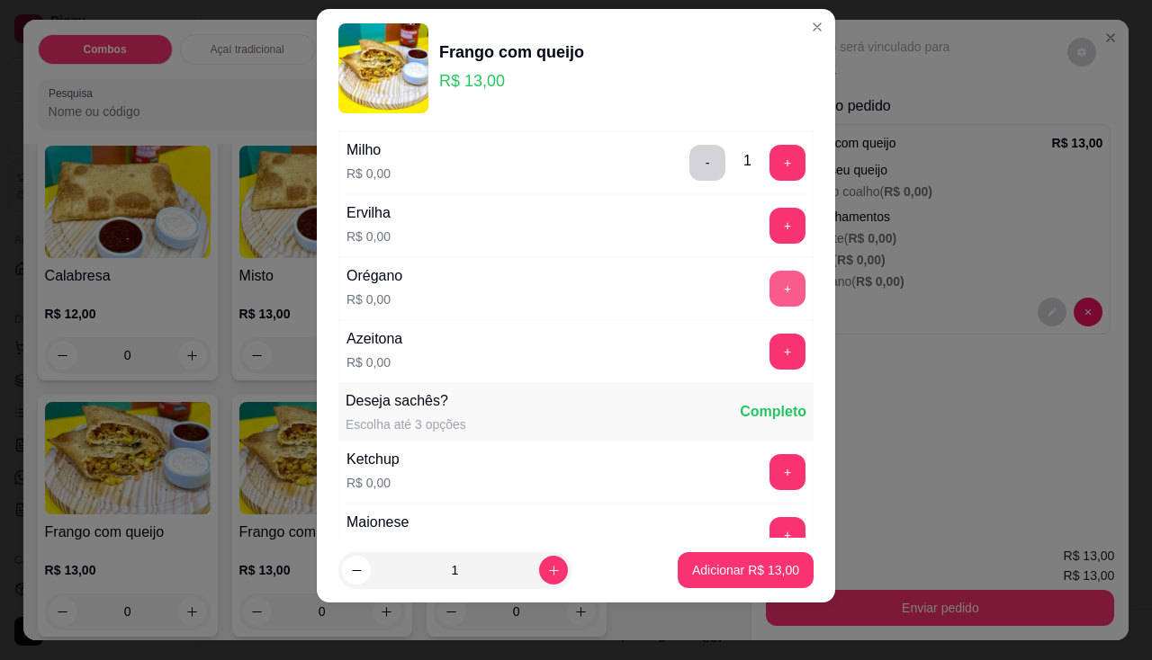
click at [769, 289] on button "+" at bounding box center [787, 289] width 36 height 36
click at [693, 563] on p "Adicionar R$ 13,00" at bounding box center [745, 571] width 107 height 18
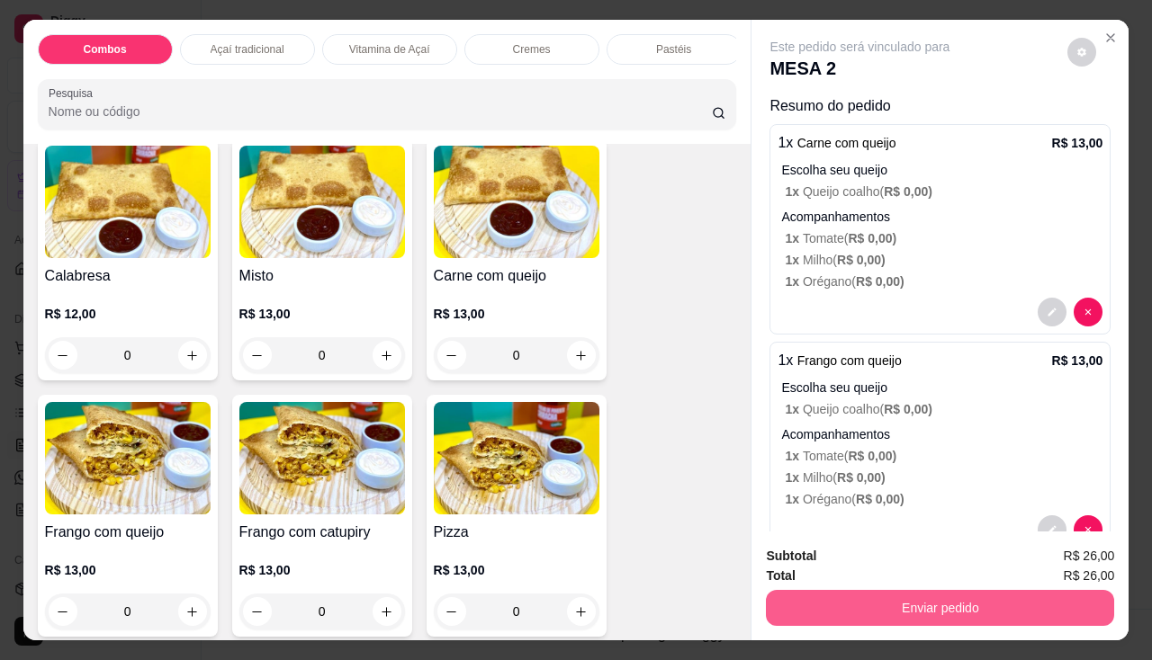
click at [813, 598] on button "Enviar pedido" at bounding box center [940, 608] width 348 height 36
click at [834, 591] on button "Enviar pedido" at bounding box center [940, 608] width 348 height 36
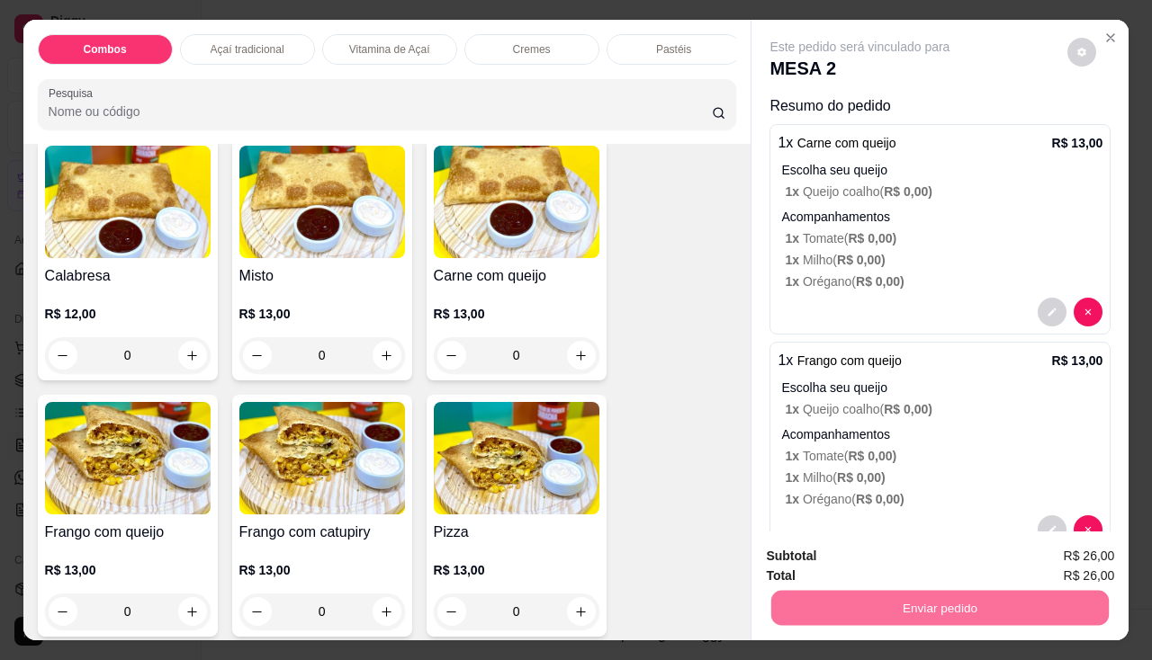
click at [841, 559] on button "Não registrar e enviar pedido" at bounding box center [881, 557] width 182 height 33
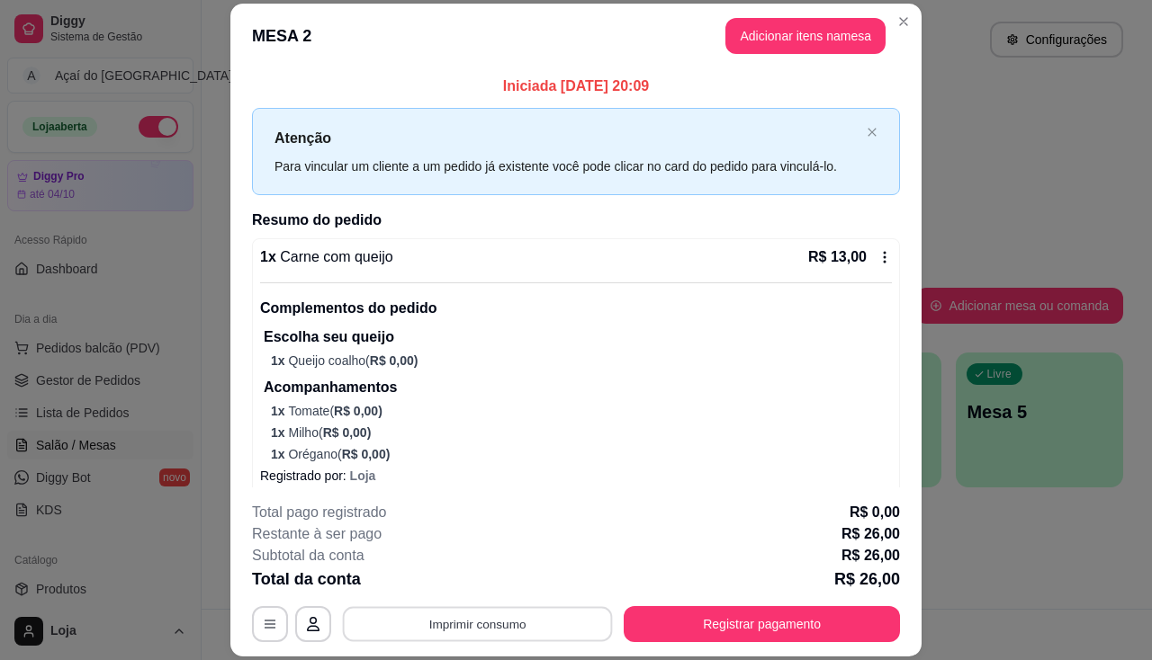
click at [517, 633] on button "Imprimir consumo" at bounding box center [478, 624] width 270 height 35
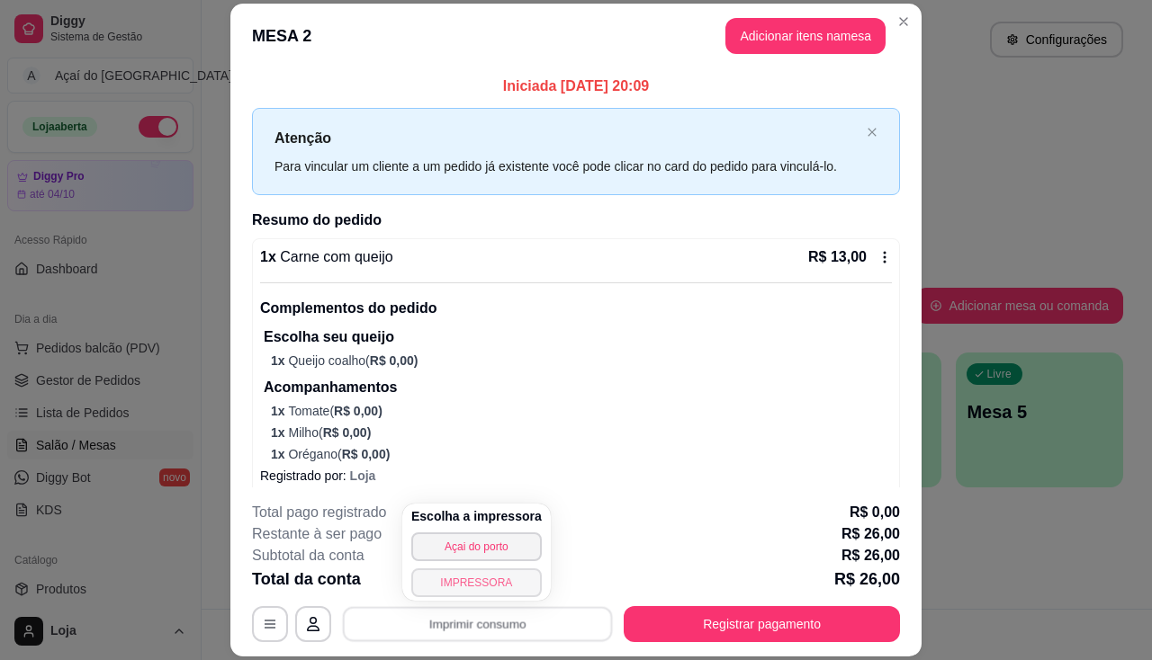
click at [510, 593] on button "IMPRESSORA" at bounding box center [476, 583] width 130 height 29
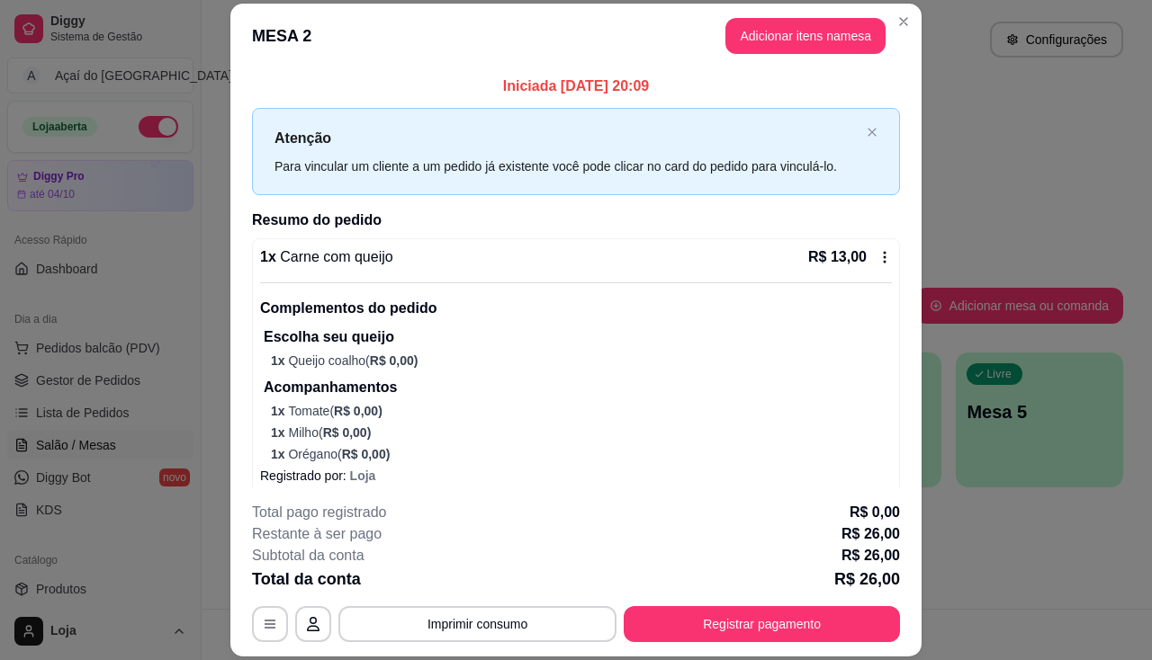
scroll to position [180, 0]
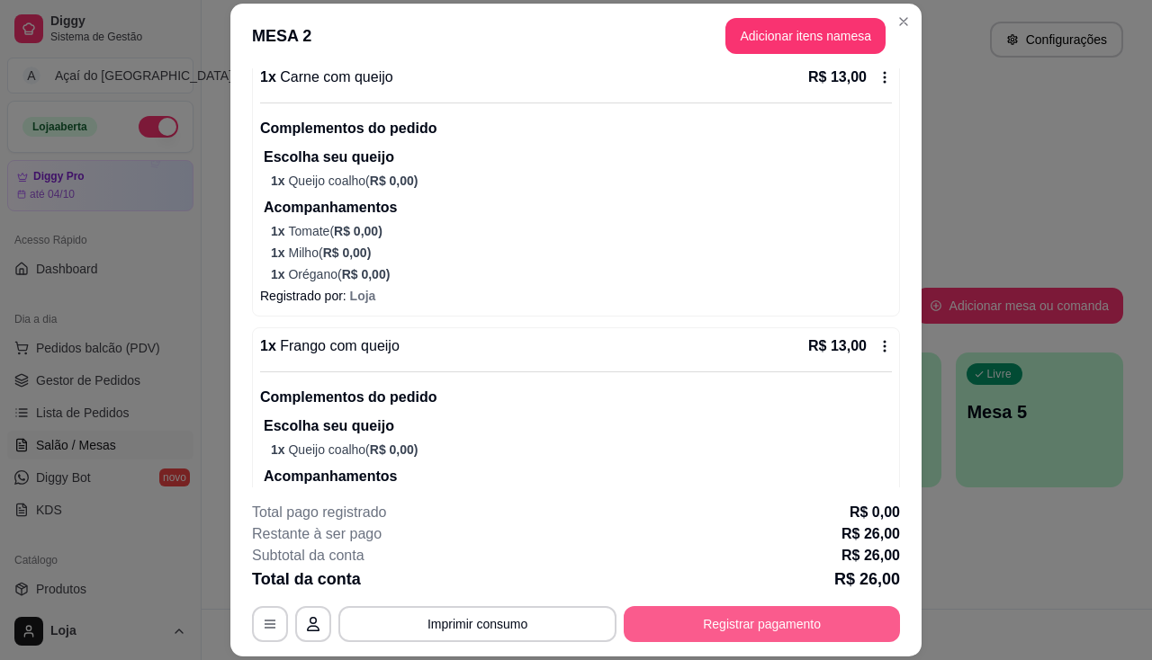
click at [696, 629] on button "Registrar pagamento" at bounding box center [762, 624] width 276 height 36
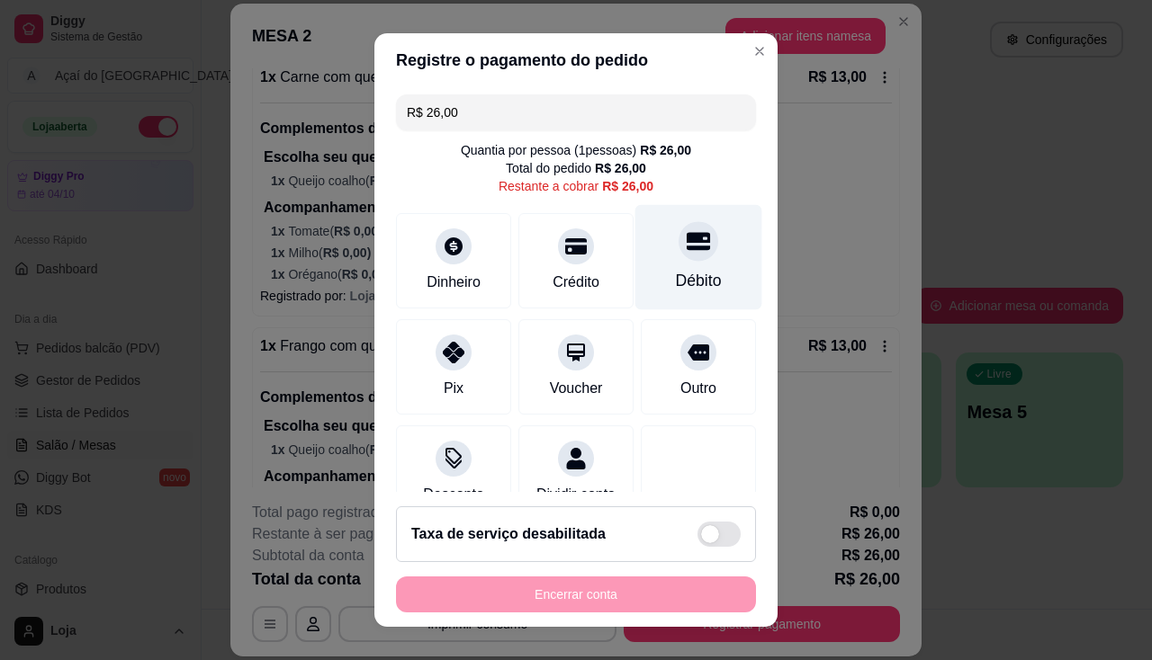
click at [676, 289] on div "Débito" at bounding box center [699, 280] width 46 height 23
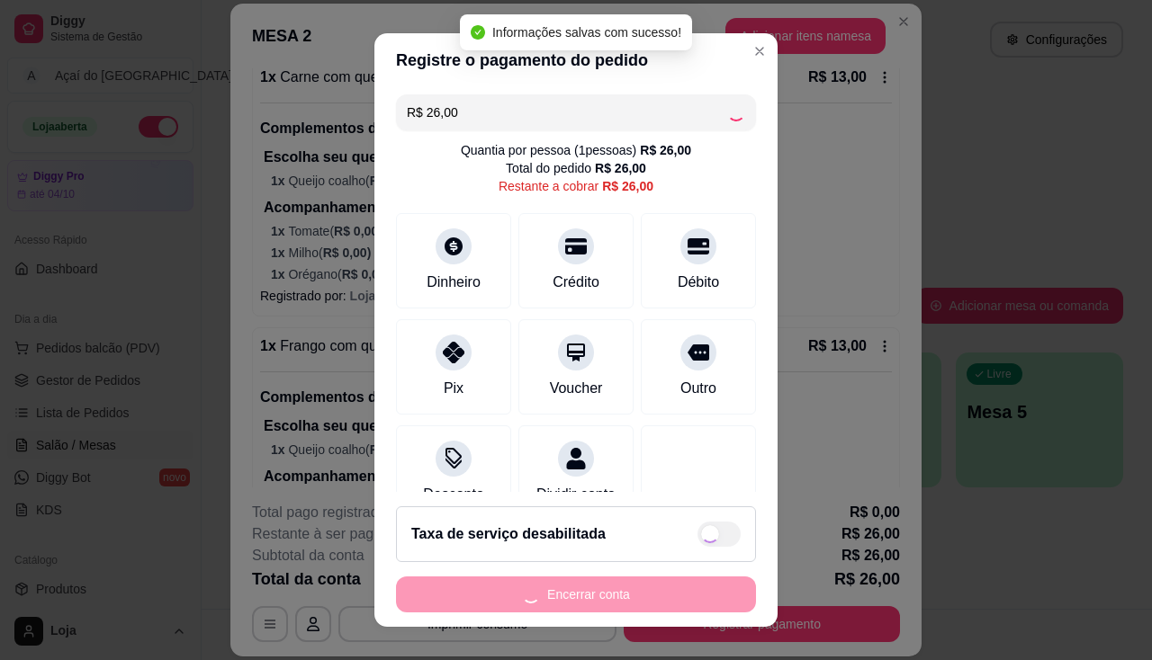
type input "R$ 0,00"
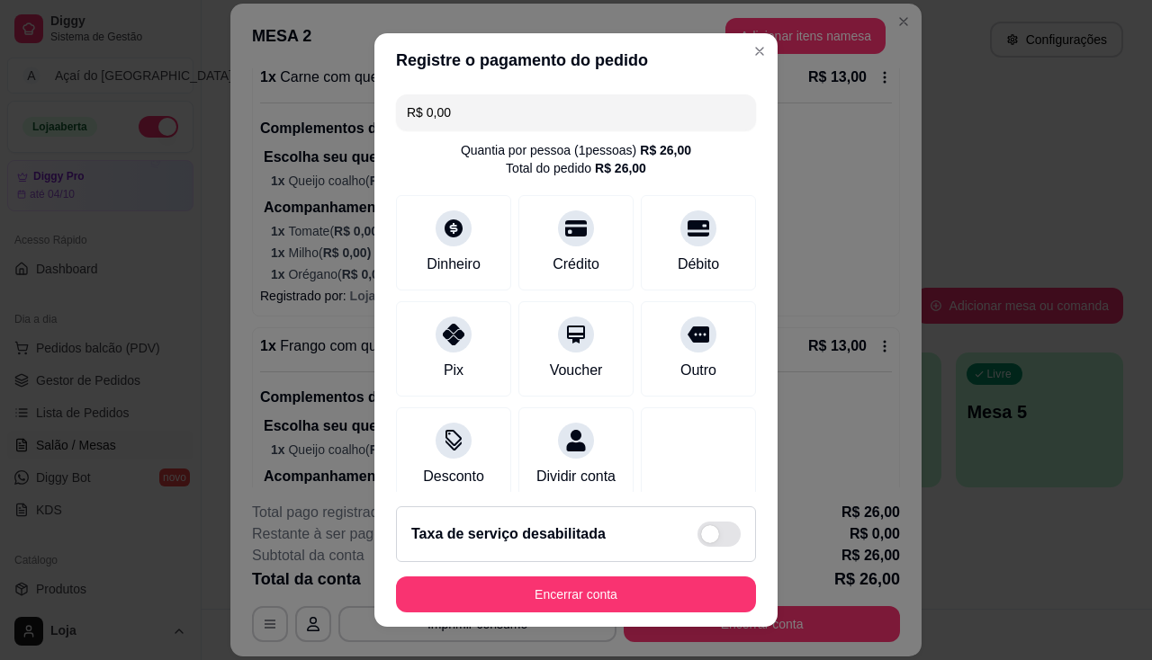
click at [666, 619] on footer "Taxa de serviço desabilitada Encerrar conta" at bounding box center [575, 559] width 403 height 135
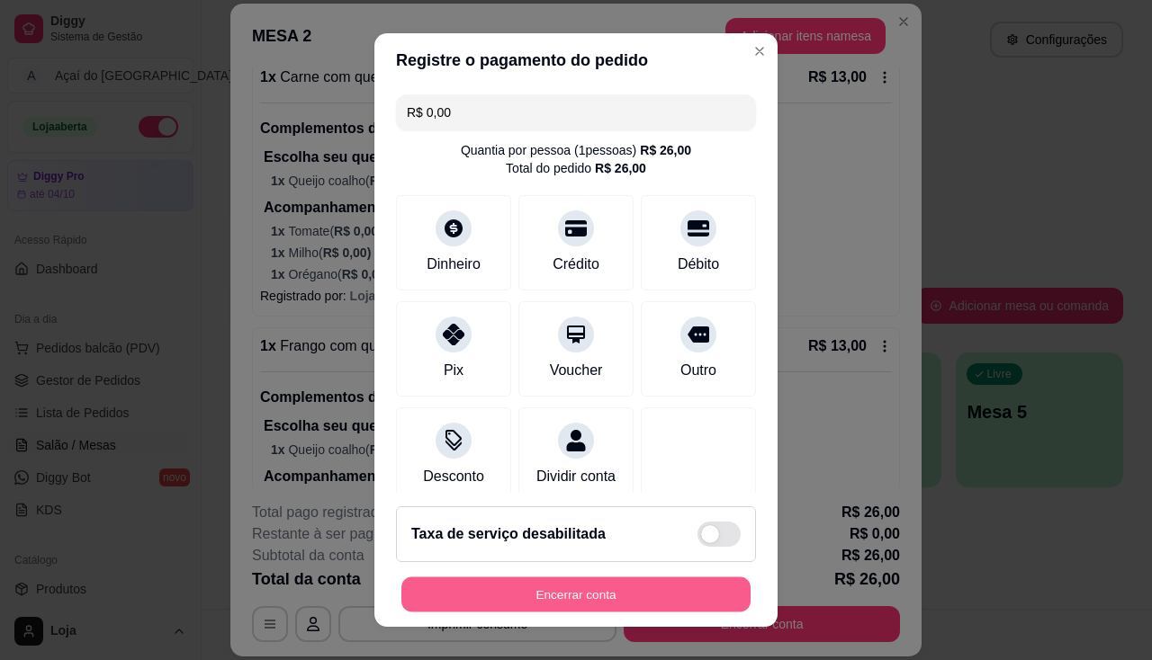
click at [659, 587] on button "Encerrar conta" at bounding box center [575, 595] width 349 height 35
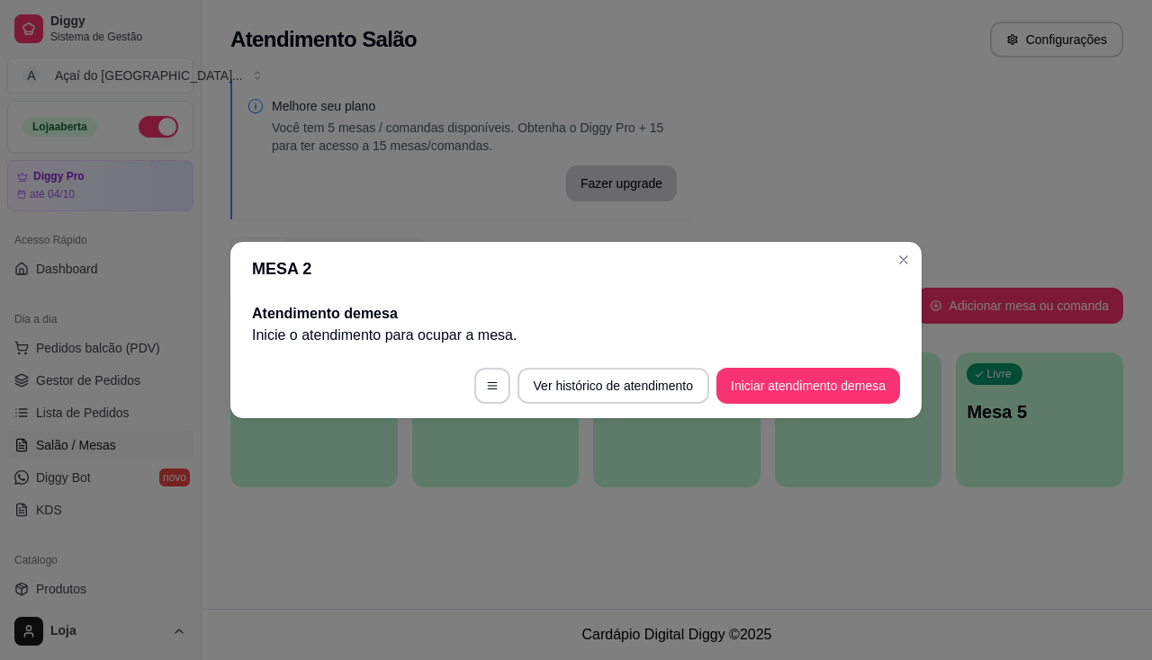
scroll to position [0, 0]
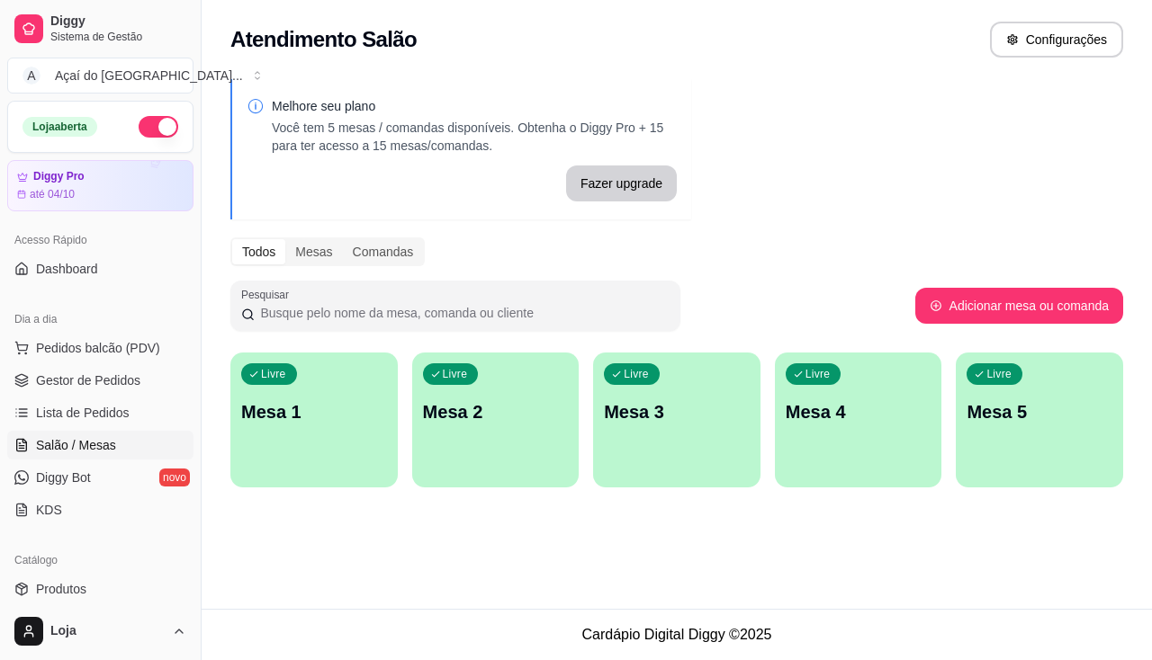
click at [326, 391] on div "Livre Mesa 1" at bounding box center [313, 409] width 167 height 113
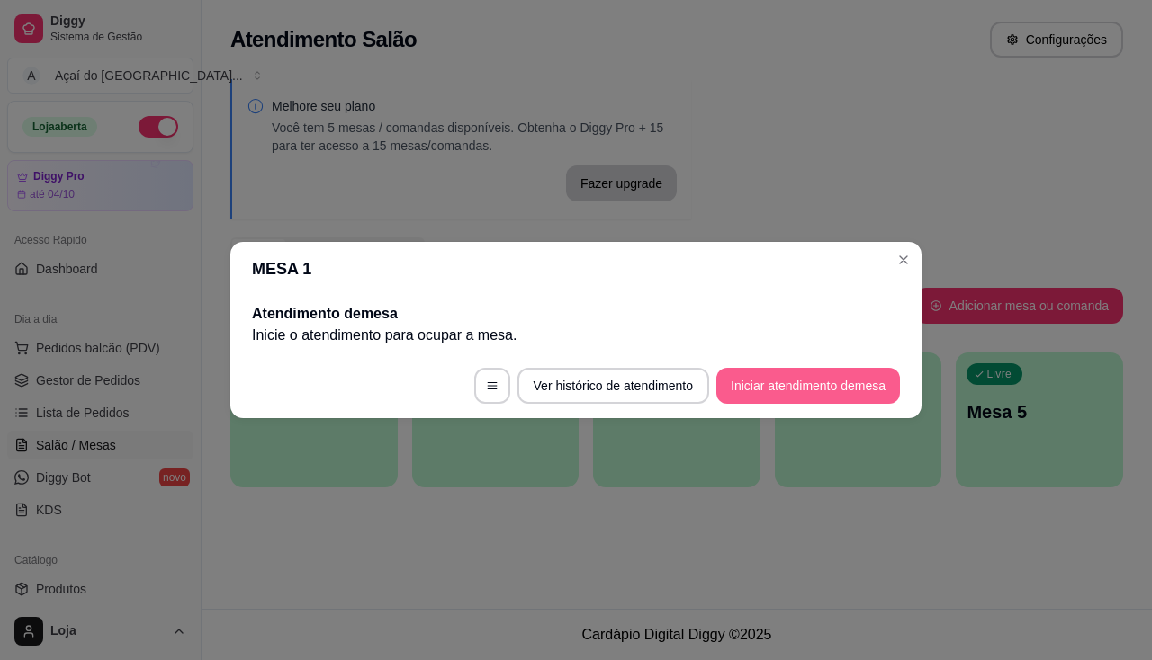
click at [786, 386] on button "Iniciar atendimento de mesa" at bounding box center [808, 386] width 184 height 36
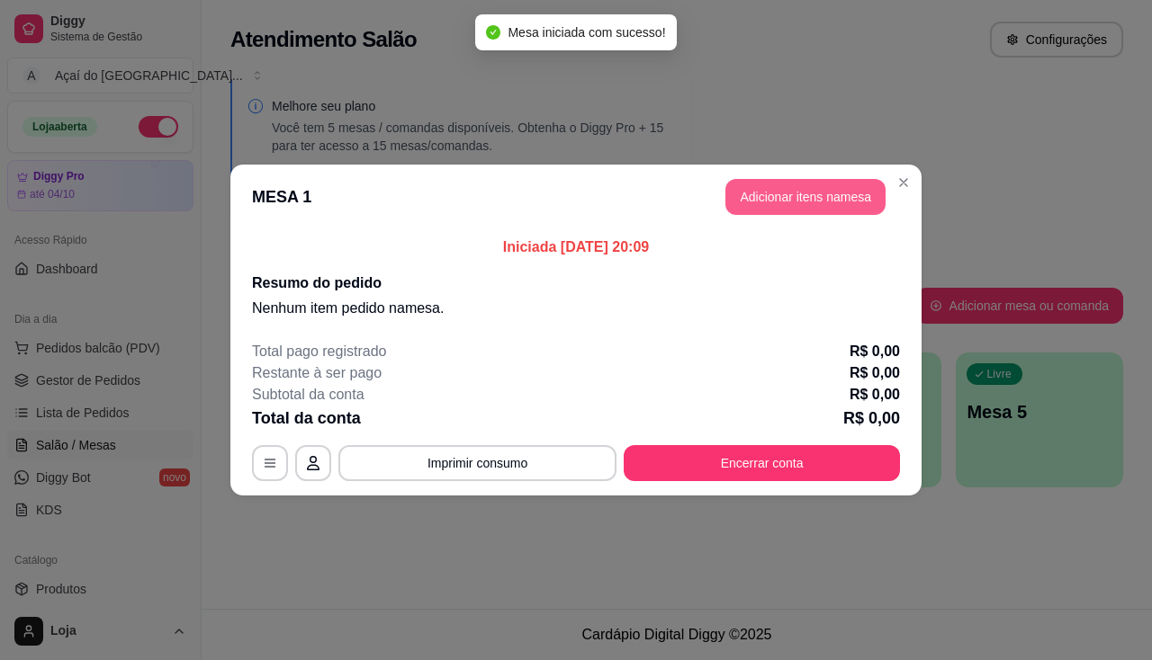
click at [870, 209] on button "Adicionar itens na mesa" at bounding box center [805, 197] width 160 height 36
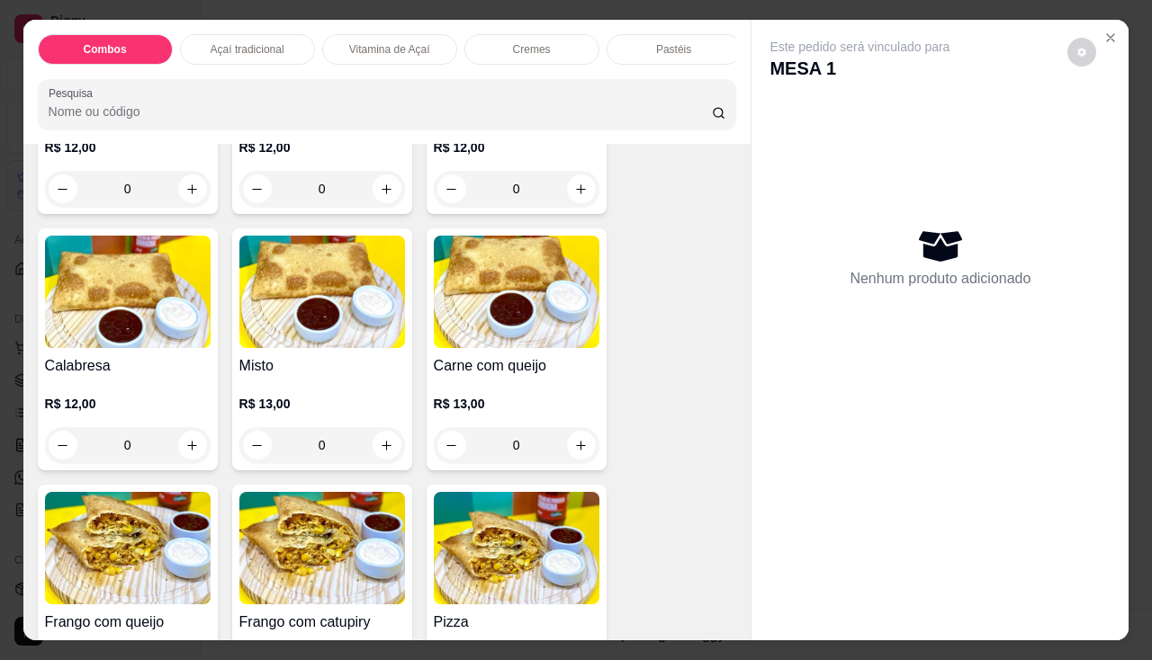
scroll to position [2520, 0]
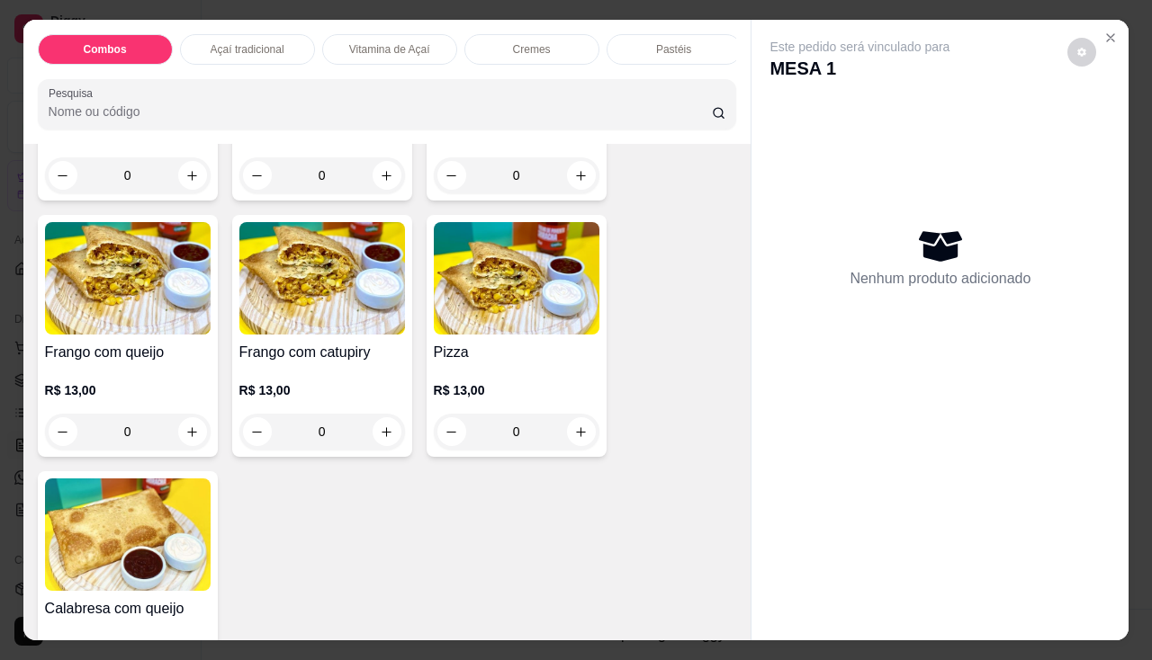
click at [96, 364] on h4 "Frango com queijo" at bounding box center [128, 353] width 166 height 22
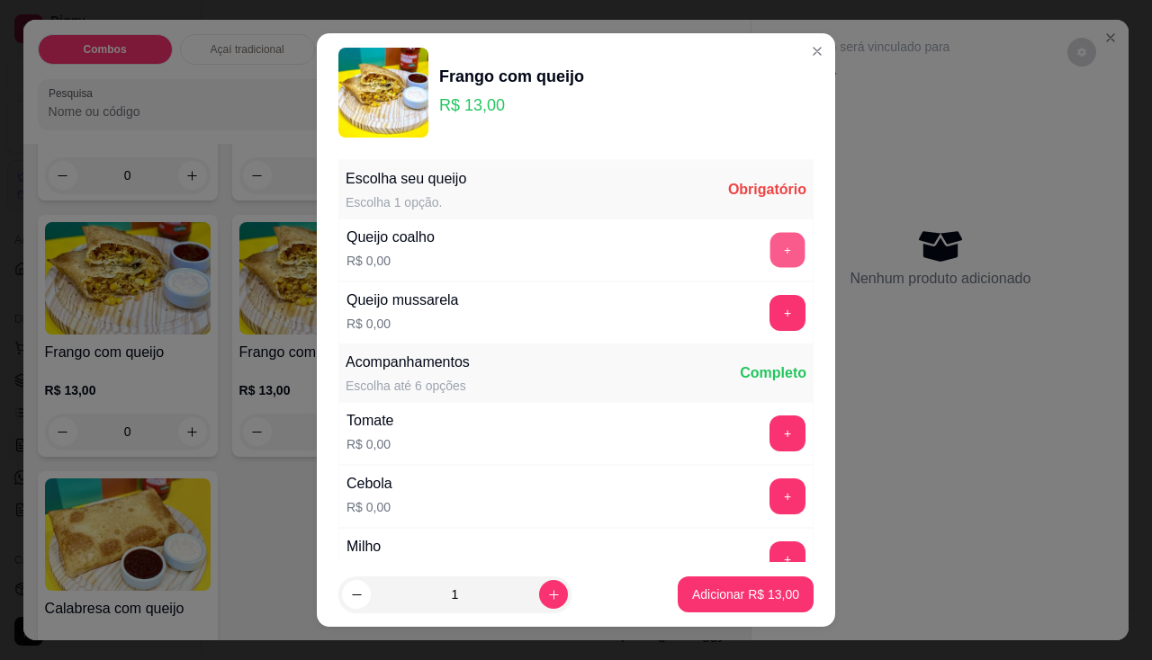
click at [770, 256] on button "+" at bounding box center [787, 249] width 35 height 35
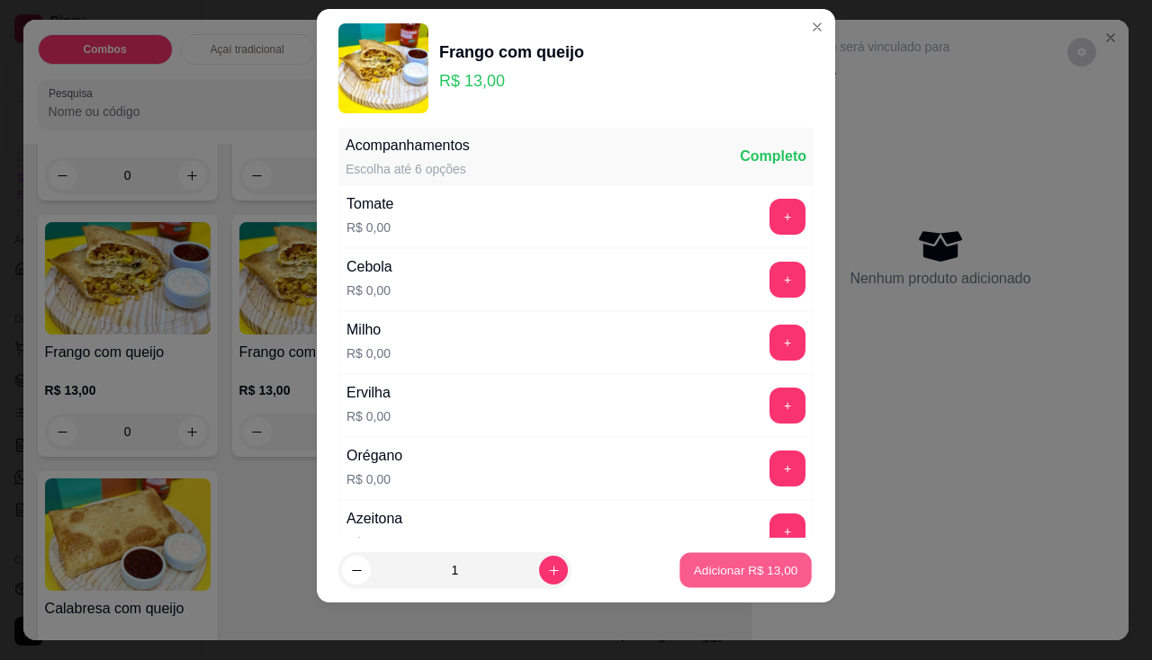
click at [749, 571] on p "Adicionar R$ 13,00" at bounding box center [746, 570] width 104 height 17
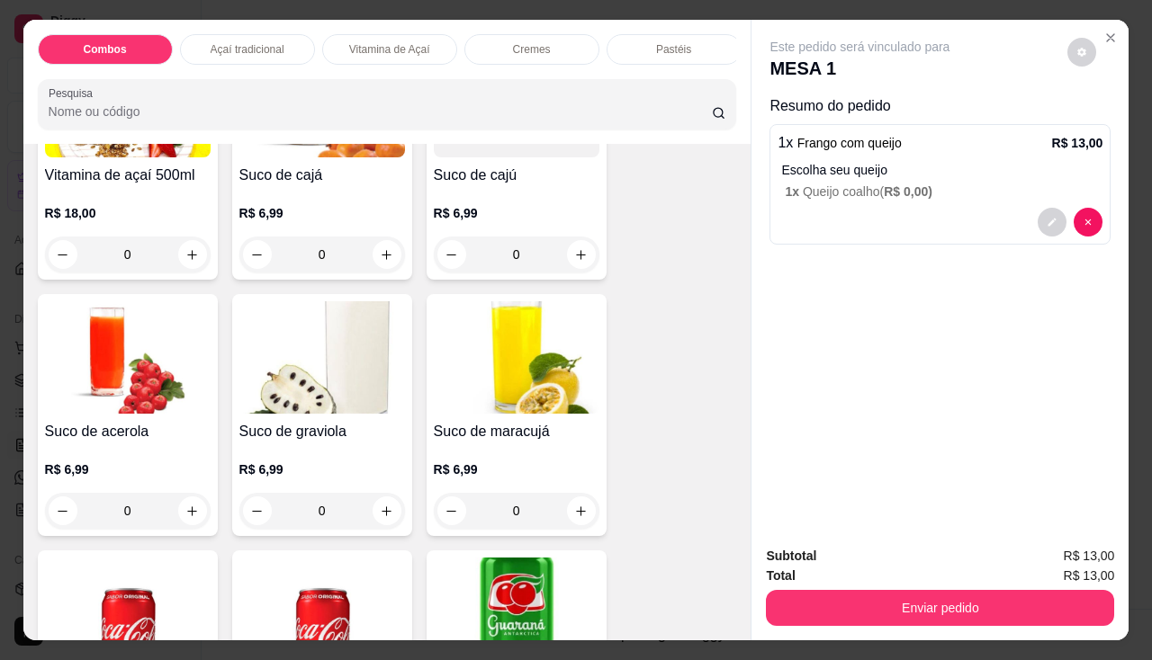
scroll to position [5039, 0]
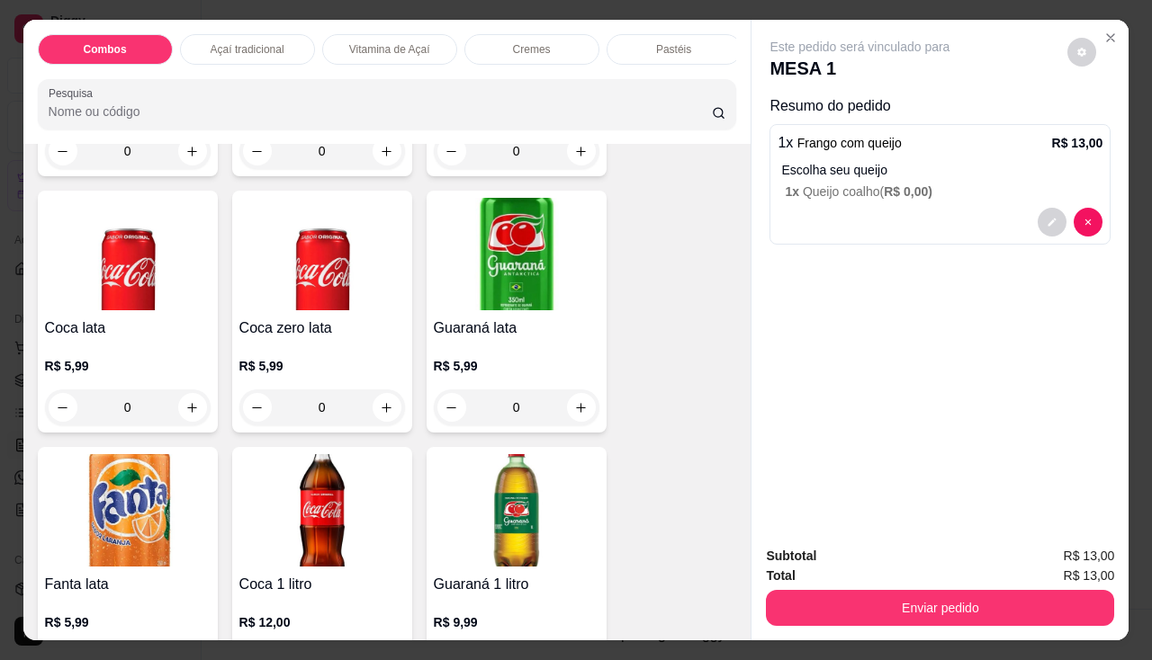
click at [353, 310] on img at bounding box center [322, 254] width 166 height 112
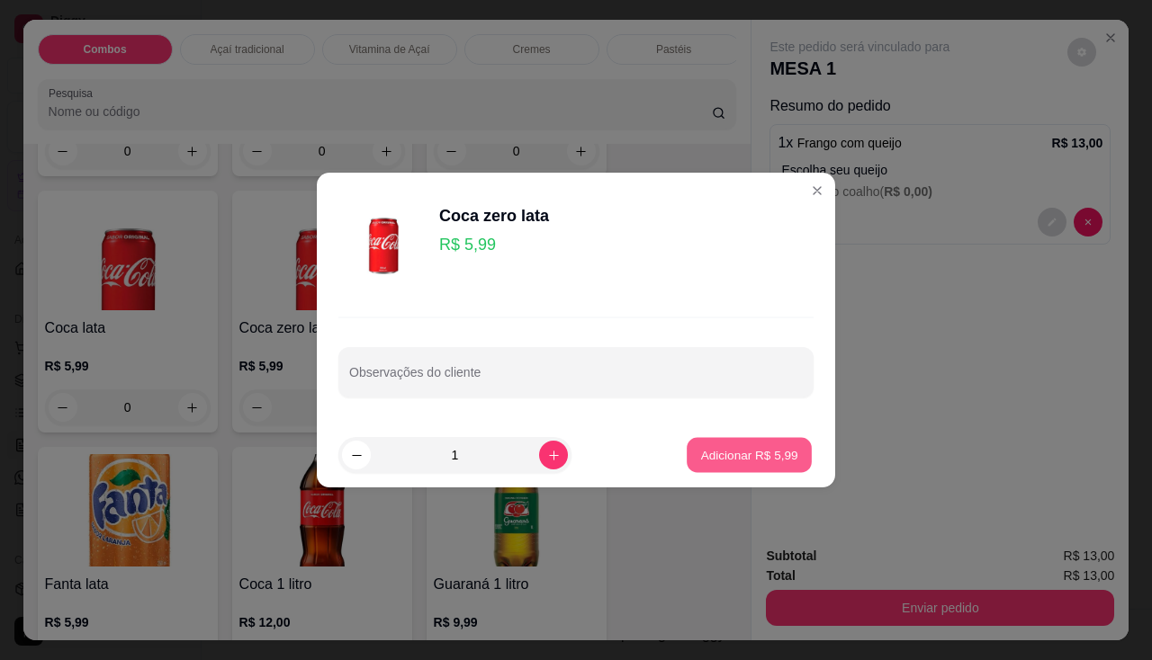
click at [730, 470] on button "Adicionar R$ 5,99" at bounding box center [749, 455] width 125 height 35
type input "1"
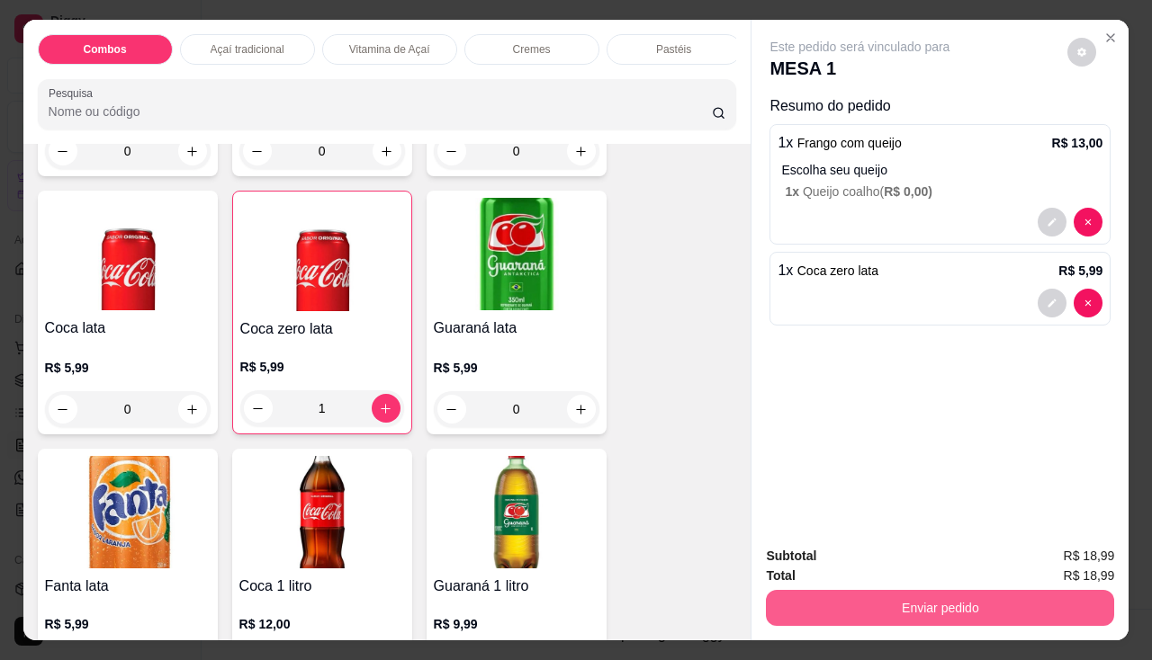
click at [870, 611] on button "Enviar pedido" at bounding box center [940, 608] width 348 height 36
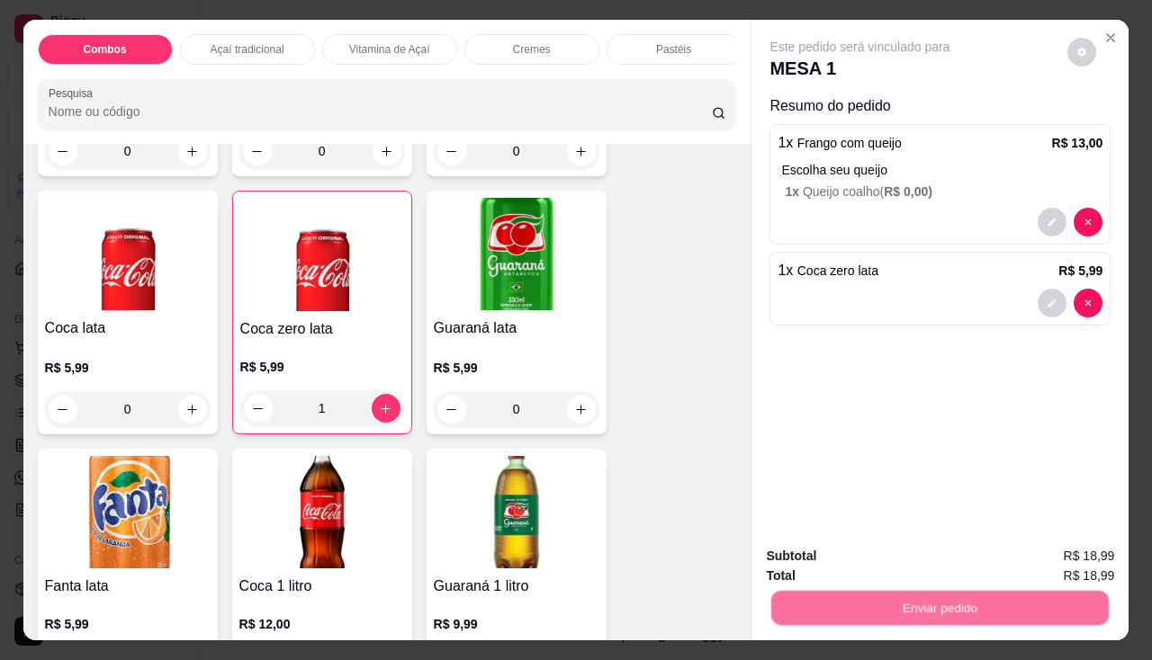
click at [893, 572] on button "Não registrar e enviar pedido" at bounding box center [880, 558] width 187 height 34
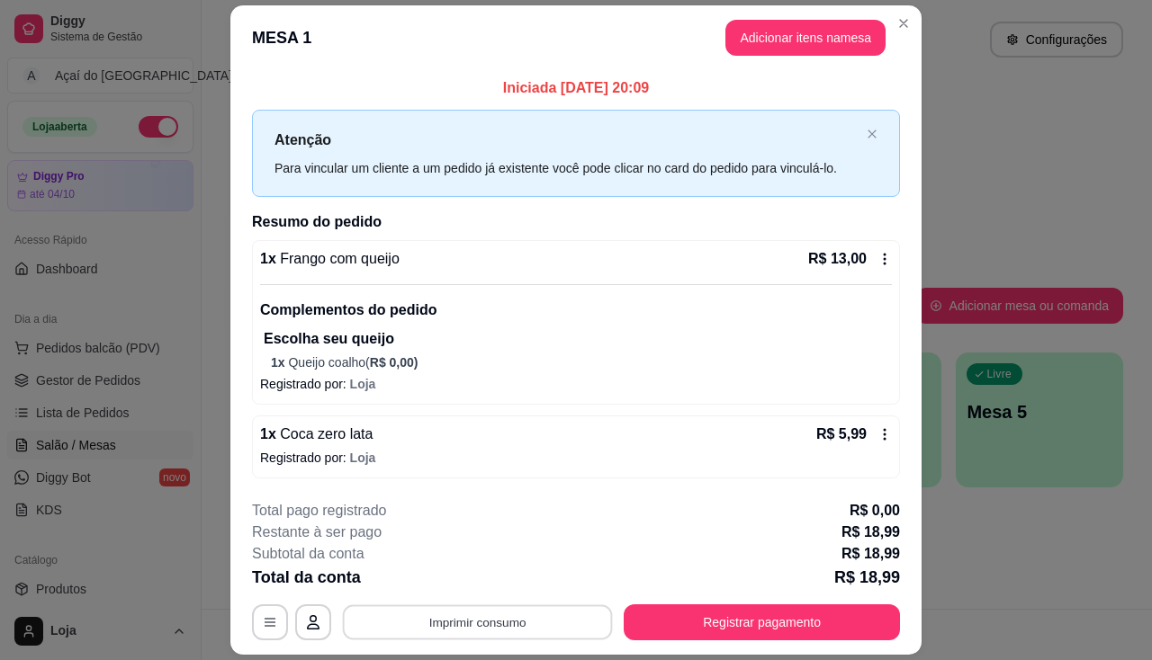
click at [442, 618] on button "Imprimir consumo" at bounding box center [478, 623] width 270 height 35
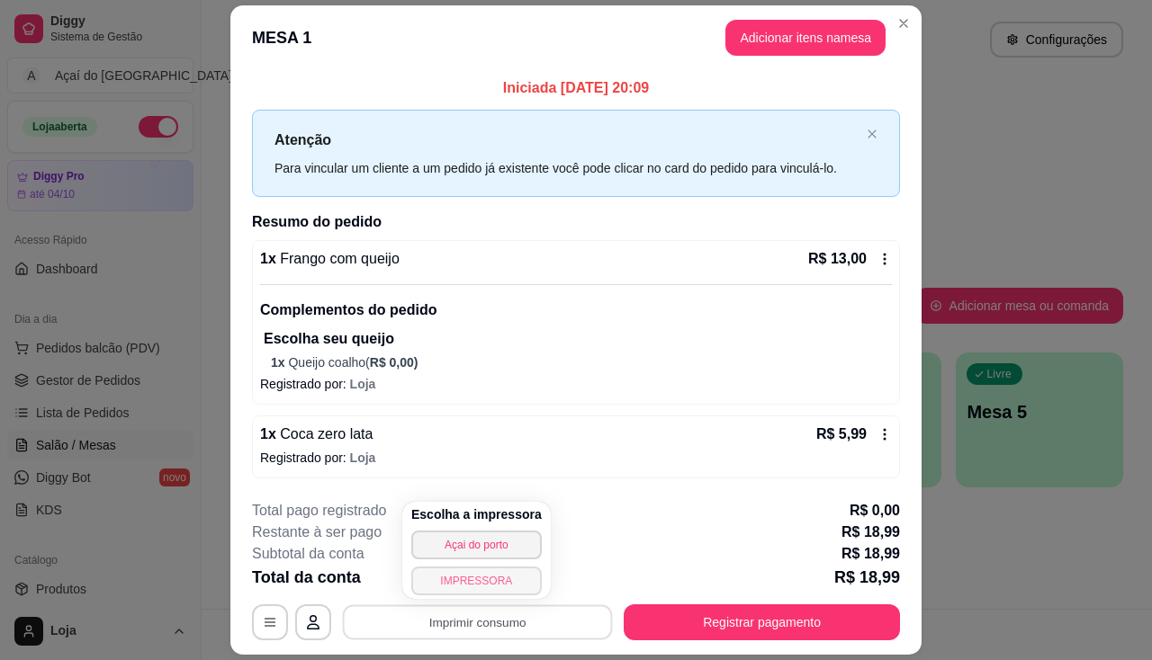
click at [465, 587] on button "IMPRESSORA" at bounding box center [476, 581] width 130 height 29
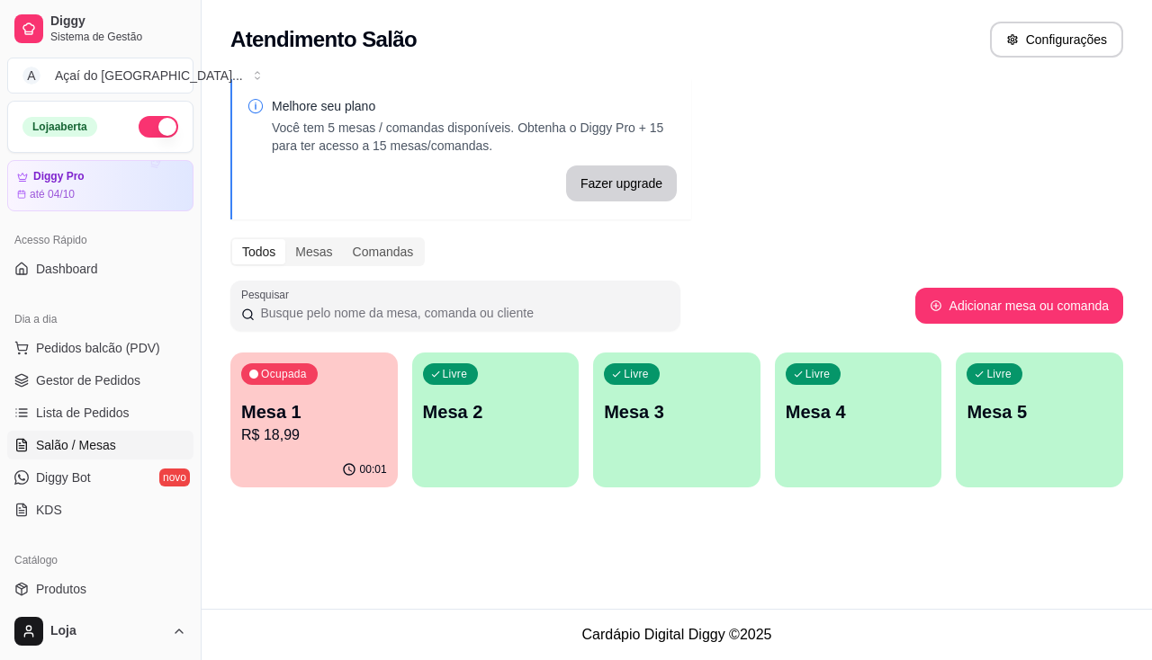
click at [308, 446] on div "Ocupada Mesa 1 R$ 18,99" at bounding box center [313, 403] width 167 height 100
click at [353, 379] on div "Ocupada Mesa 1 R$ 18,99" at bounding box center [313, 403] width 167 height 100
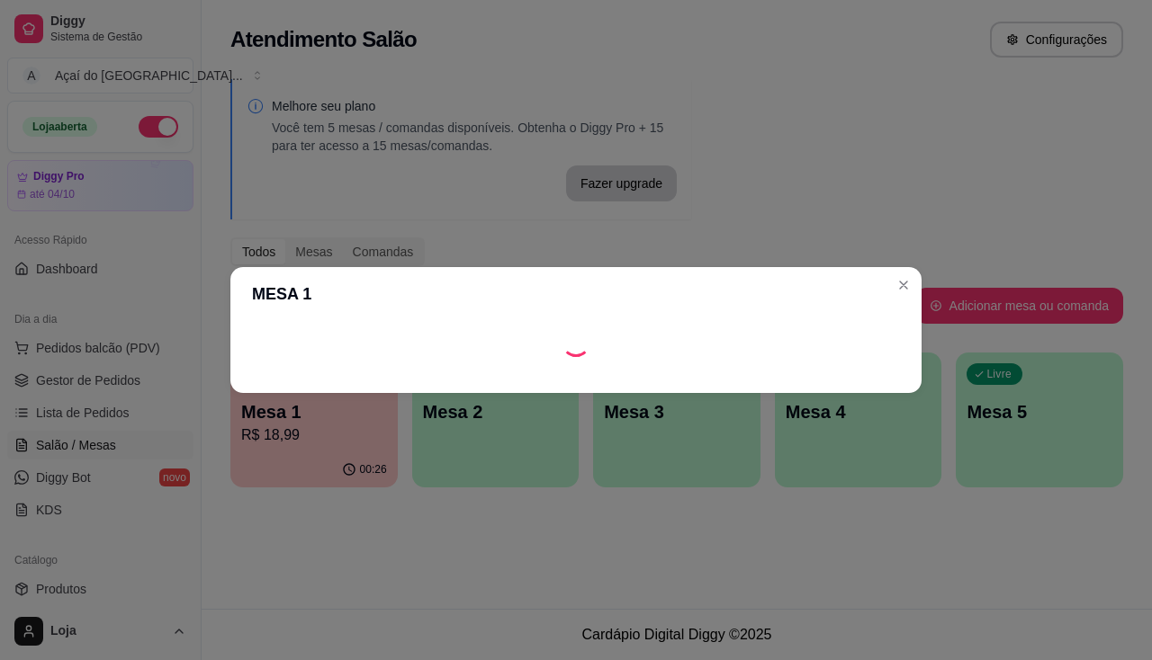
click at [628, 575] on div "MESA 1" at bounding box center [576, 330] width 1152 height 660
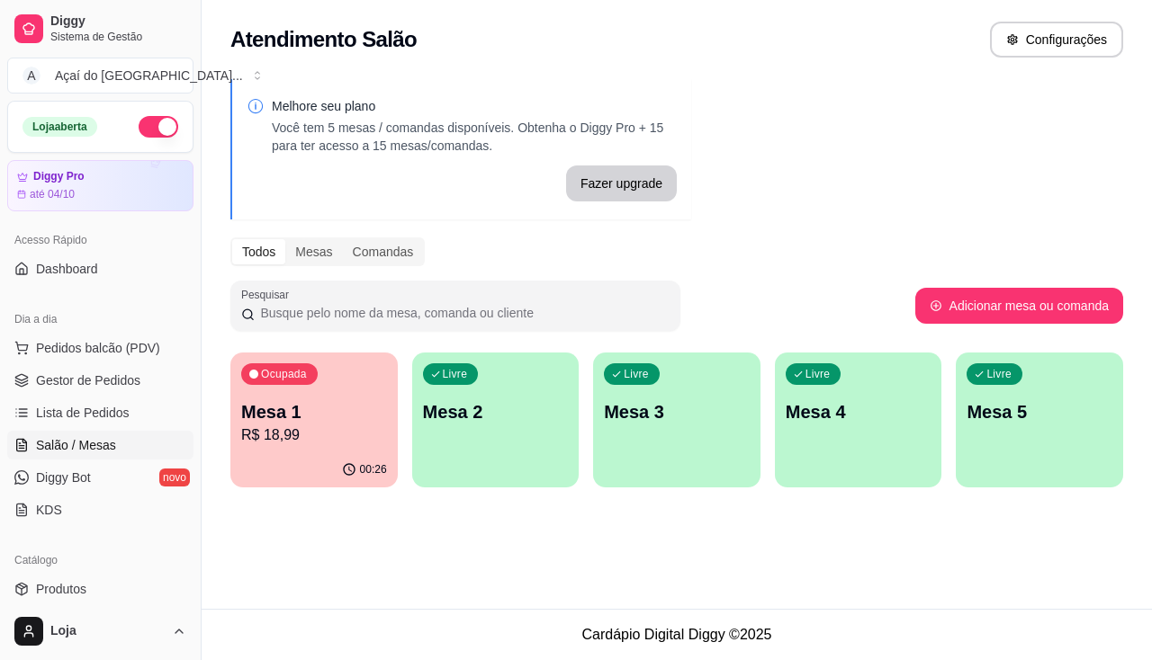
click at [501, 441] on div "Livre Mesa 2" at bounding box center [495, 409] width 167 height 113
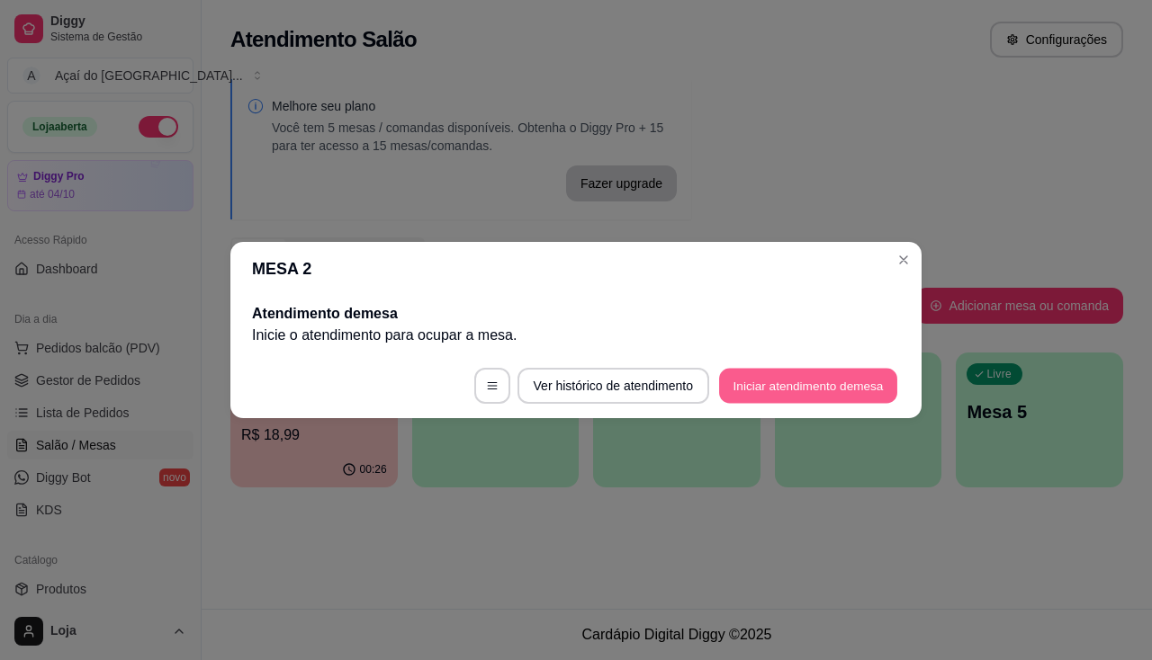
click at [841, 397] on button "Iniciar atendimento de mesa" at bounding box center [808, 386] width 178 height 35
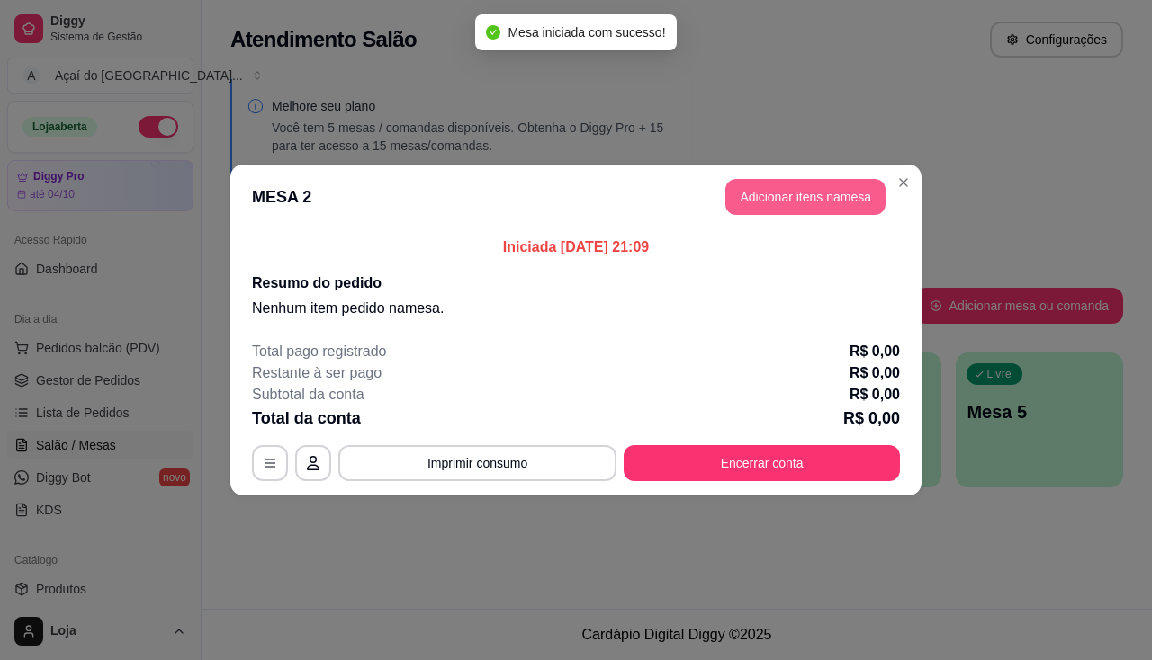
click at [801, 196] on button "Adicionar itens na mesa" at bounding box center [805, 197] width 160 height 36
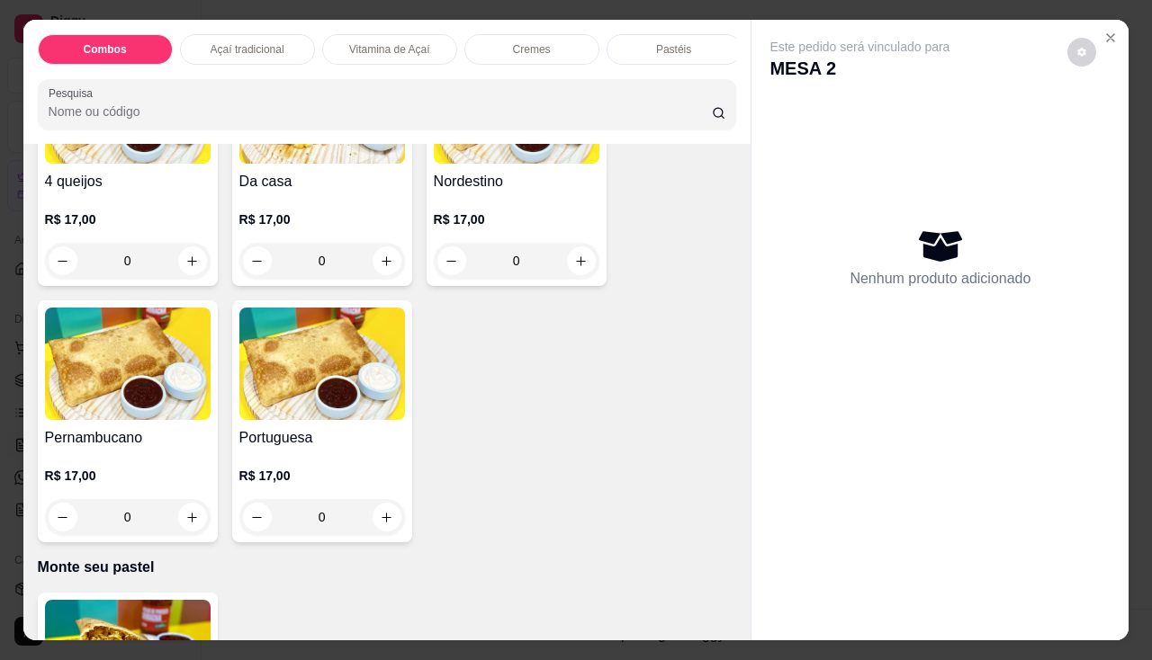
scroll to position [3689, 0]
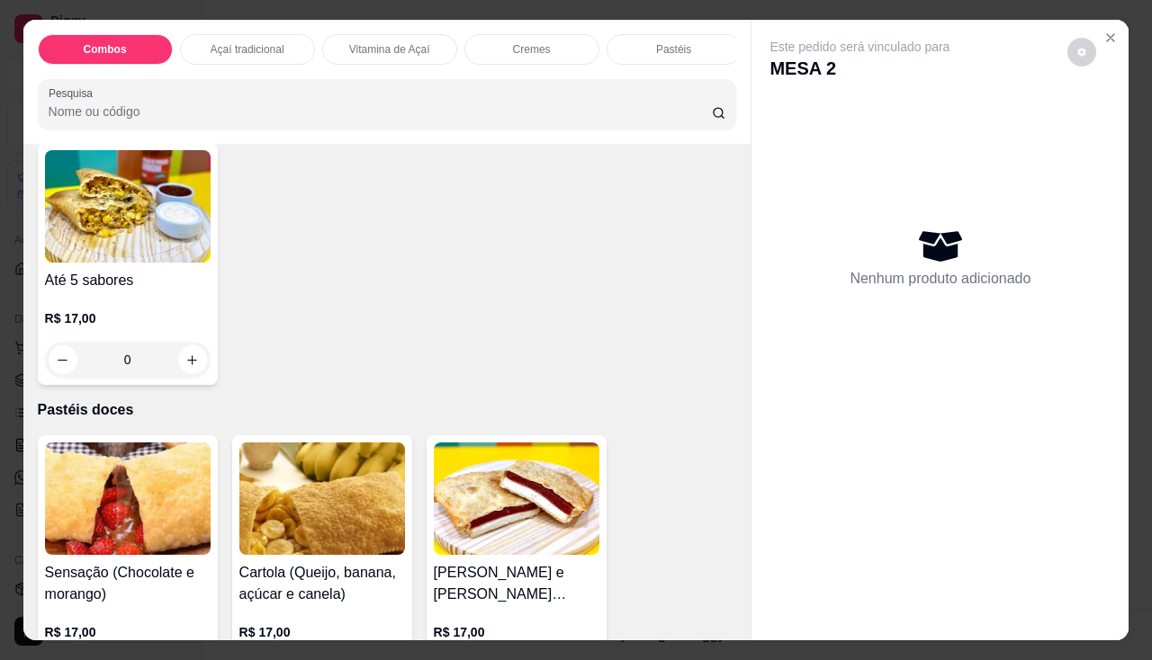
click at [93, 263] on img at bounding box center [128, 206] width 166 height 112
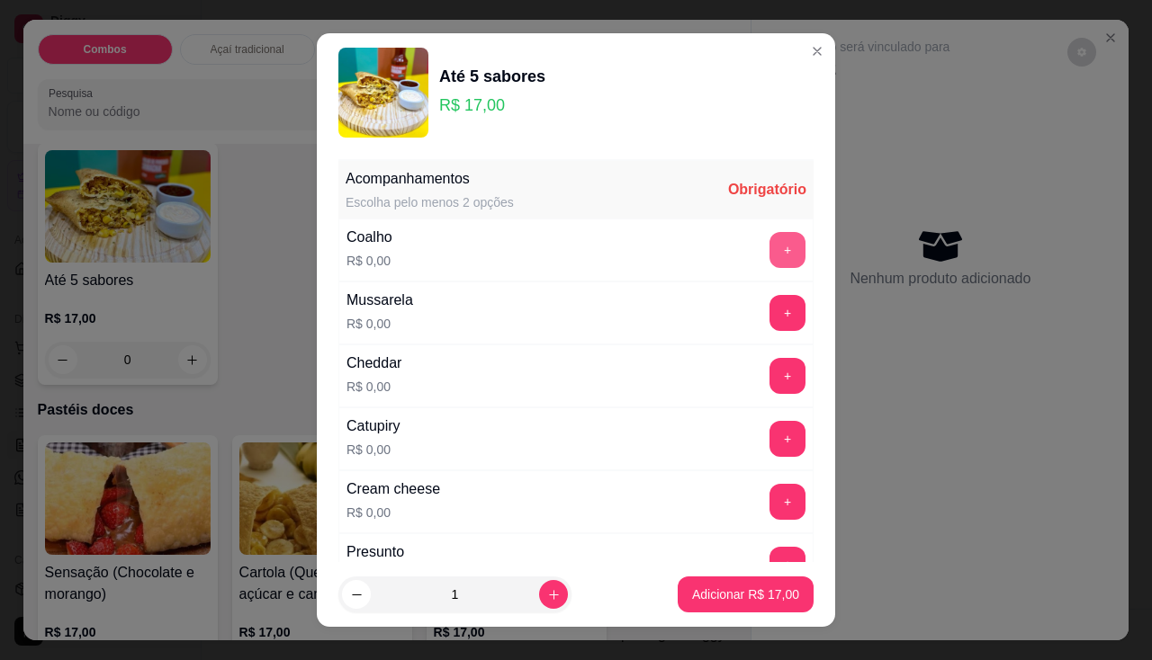
click at [769, 252] on button "+" at bounding box center [787, 250] width 36 height 36
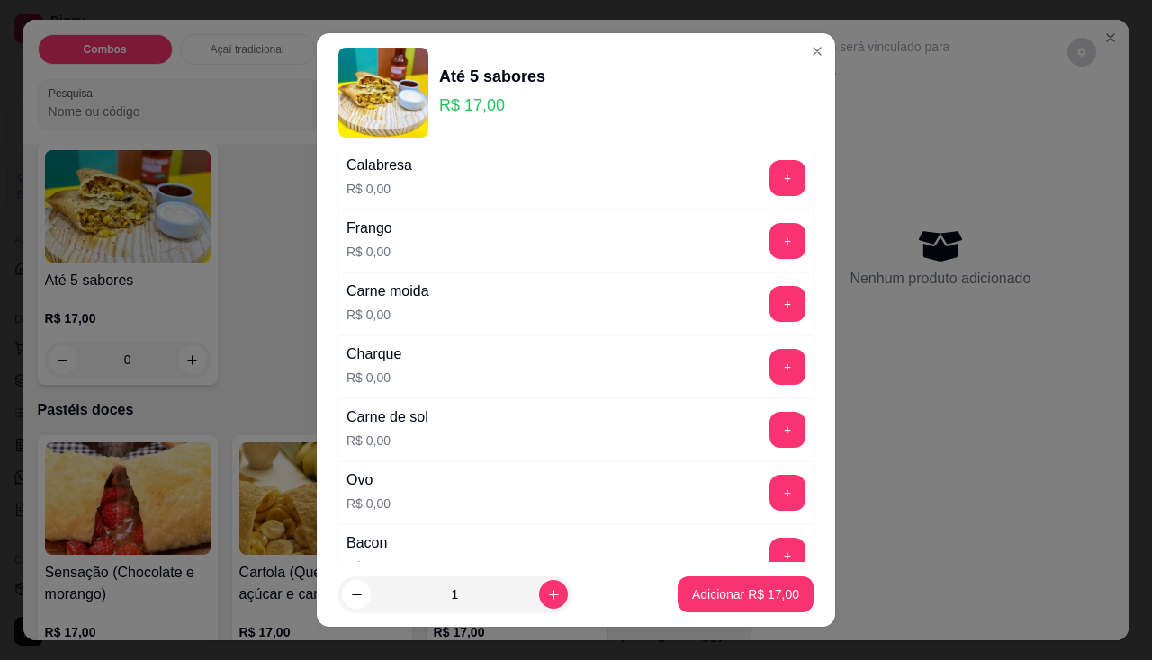
scroll to position [540, 0]
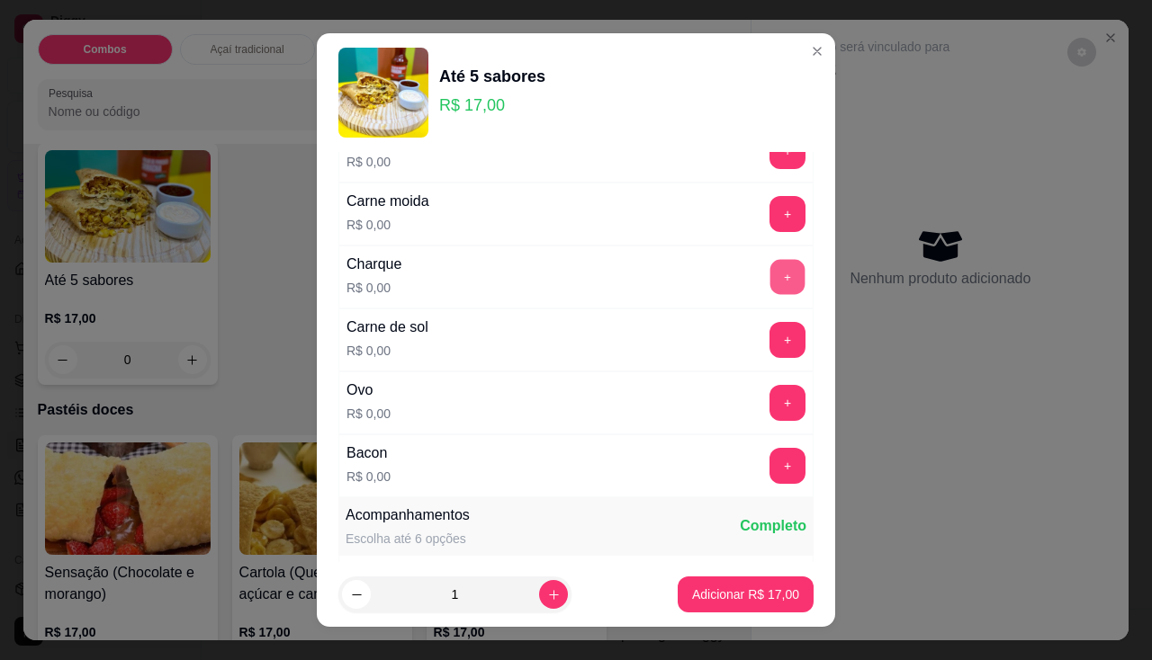
click at [770, 274] on button "+" at bounding box center [787, 276] width 35 height 35
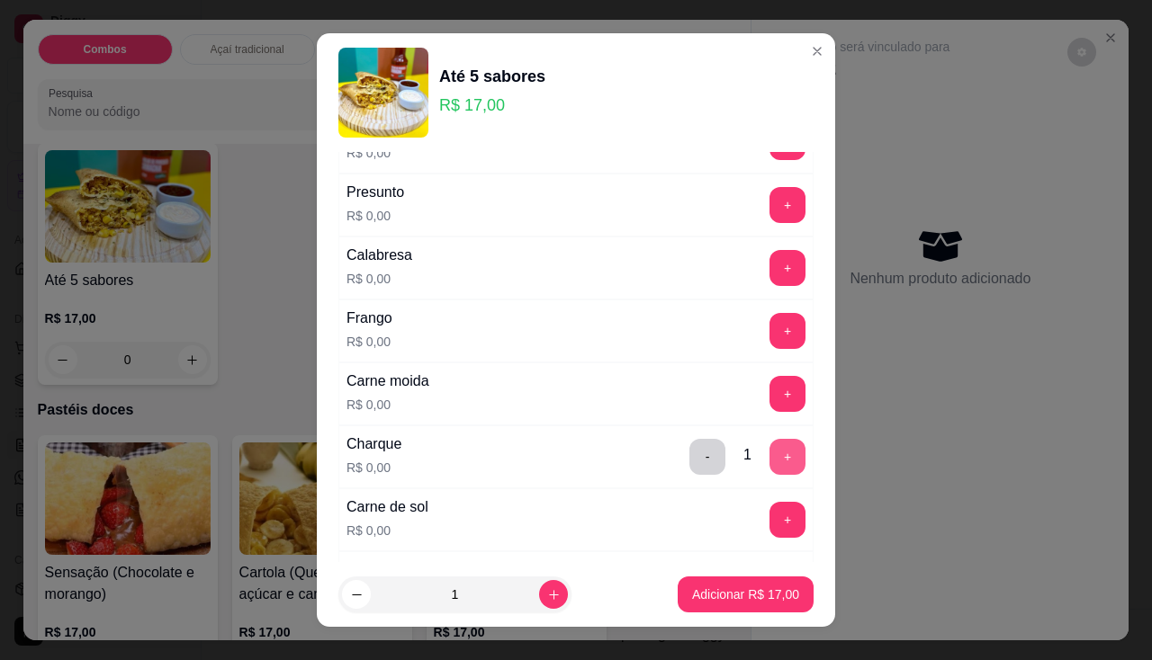
scroll to position [270, 0]
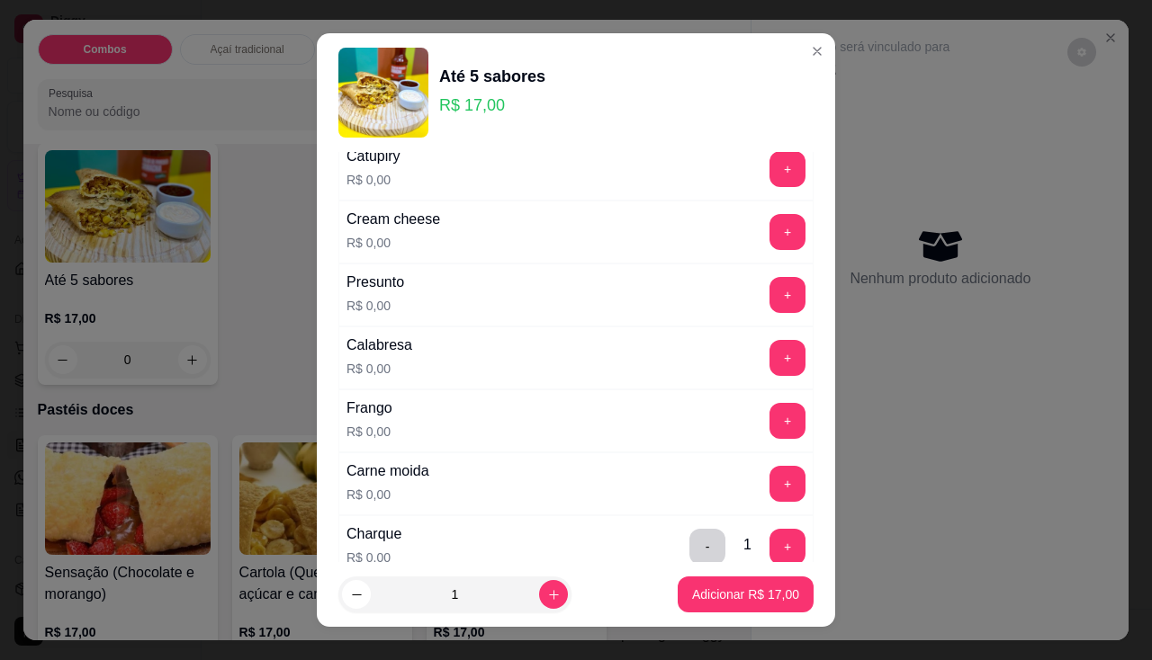
click at [756, 252] on div "Cream cheese R$ 0,00 +" at bounding box center [575, 232] width 475 height 63
click at [769, 242] on button "+" at bounding box center [787, 232] width 36 height 36
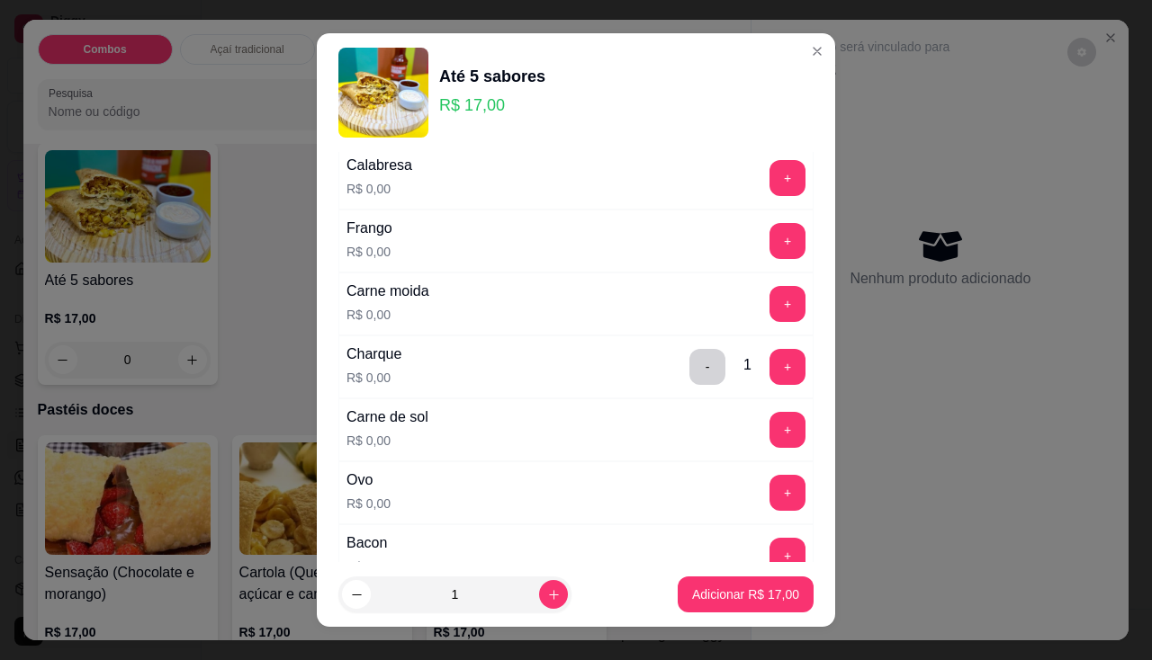
scroll to position [540, 0]
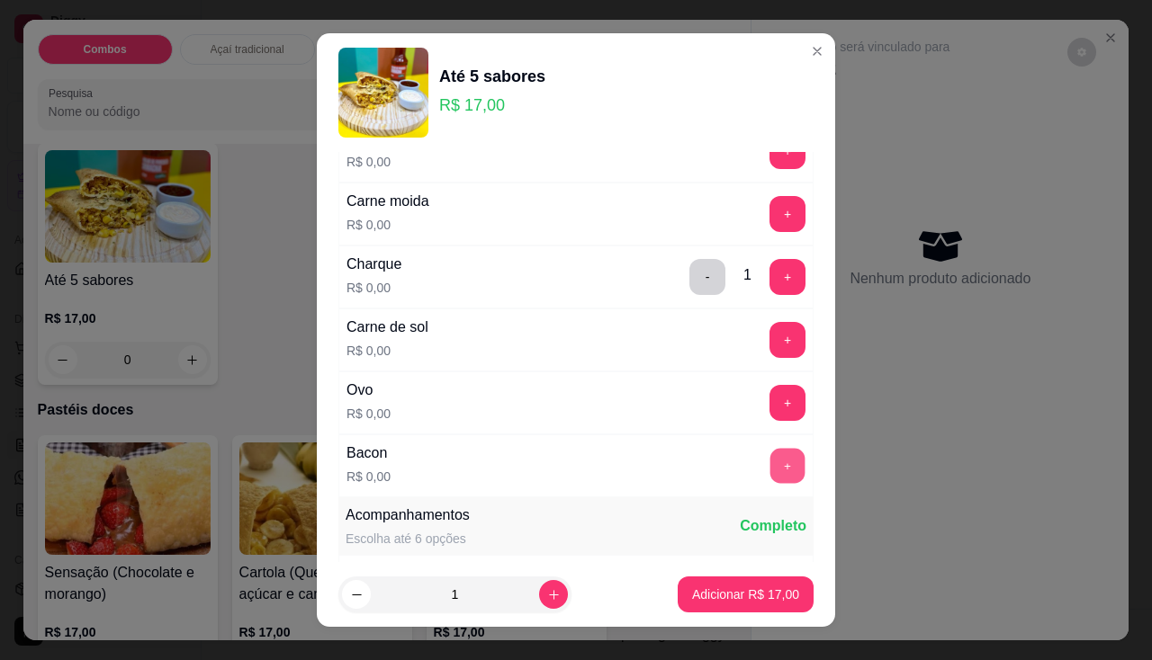
click at [770, 468] on button "+" at bounding box center [787, 465] width 35 height 35
click at [769, 411] on button "+" at bounding box center [787, 403] width 36 height 36
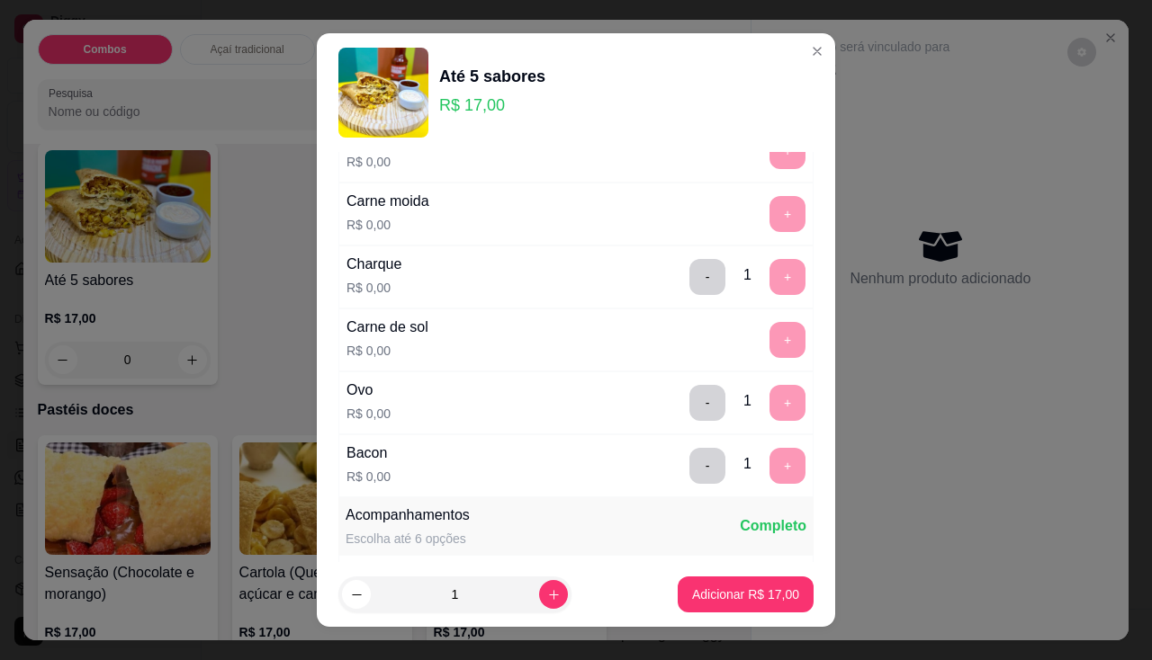
scroll to position [24, 0]
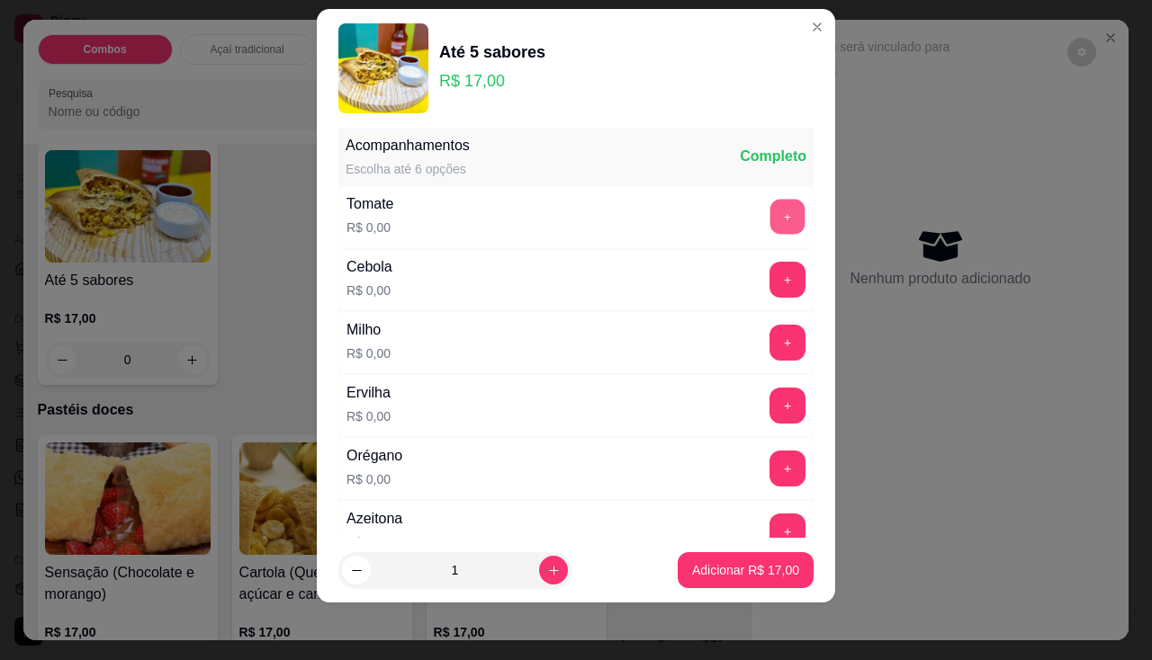
click at [770, 222] on button "+" at bounding box center [787, 216] width 35 height 35
click at [769, 287] on button "+" at bounding box center [787, 280] width 36 height 36
click at [770, 343] on button "+" at bounding box center [787, 342] width 35 height 35
click at [769, 409] on button "+" at bounding box center [787, 406] width 36 height 36
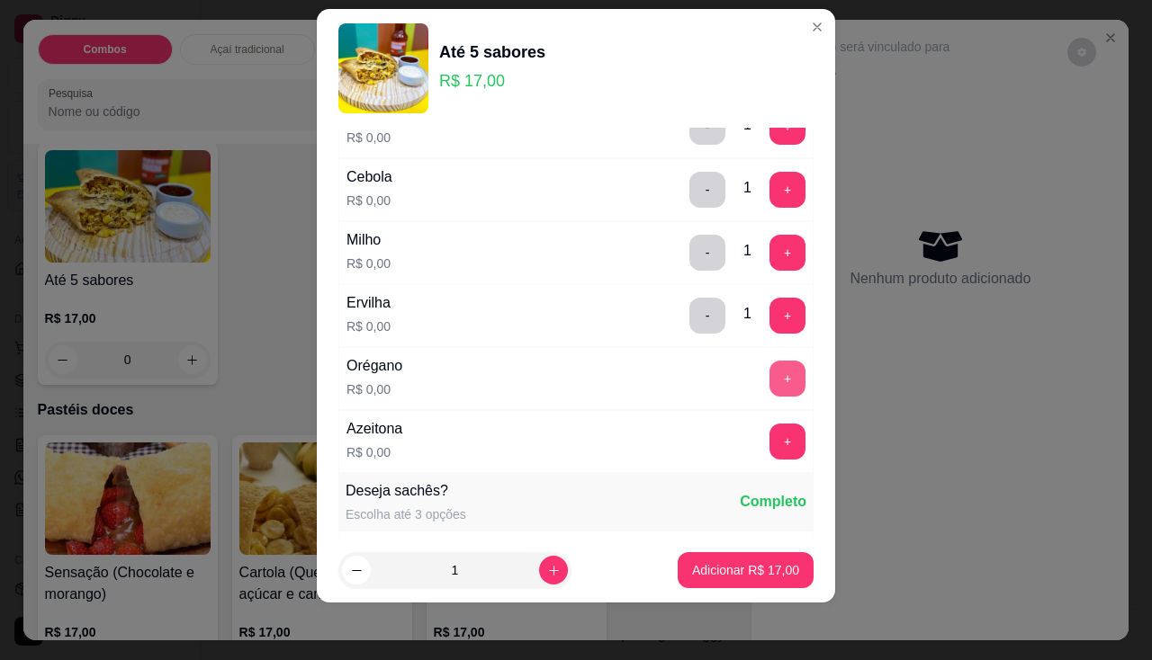
click at [769, 380] on button "+" at bounding box center [787, 379] width 36 height 36
click at [769, 449] on button "+" at bounding box center [787, 442] width 36 height 36
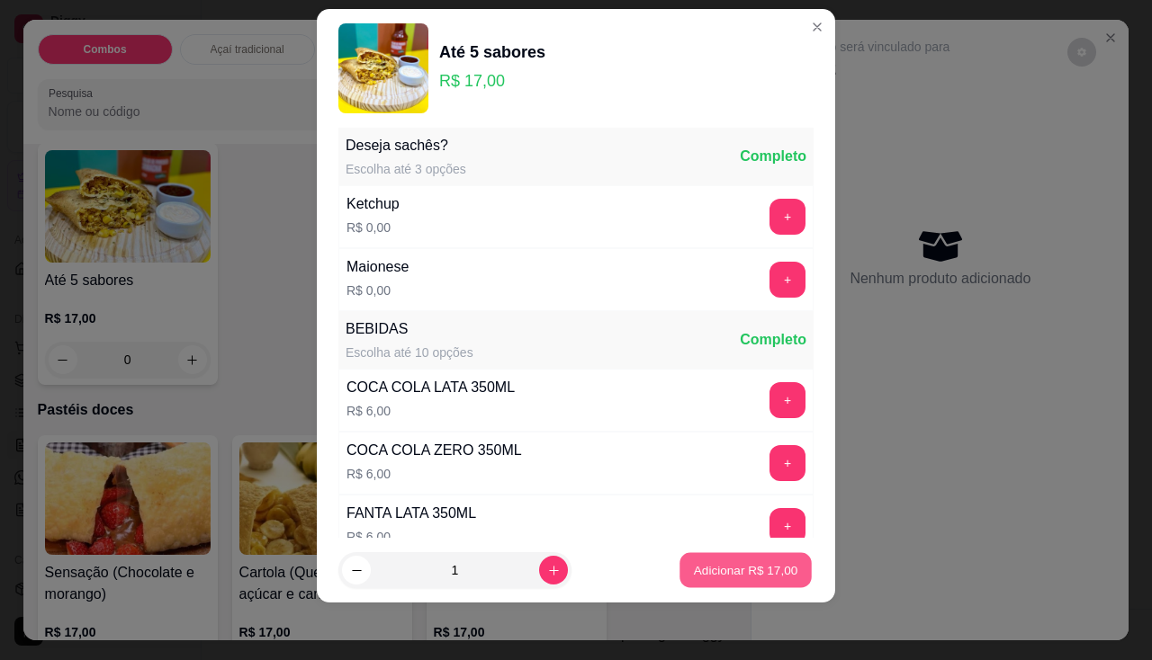
click at [769, 561] on button "Adicionar R$ 17,00" at bounding box center [745, 570] width 132 height 35
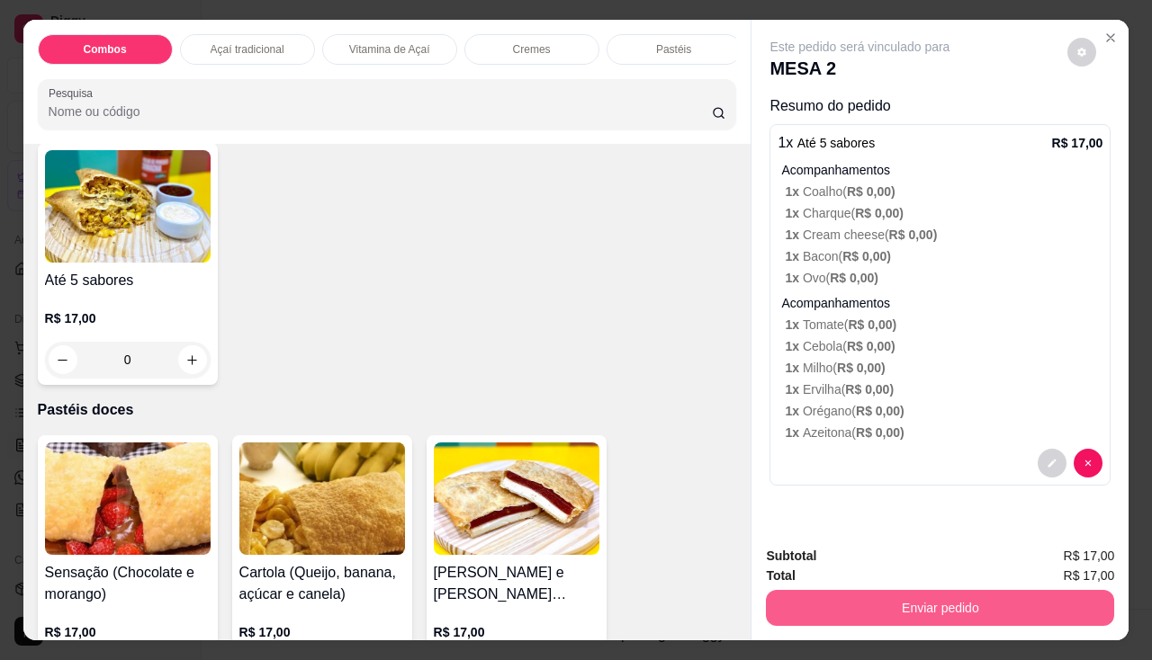
click at [858, 592] on button "Enviar pedido" at bounding box center [940, 608] width 348 height 36
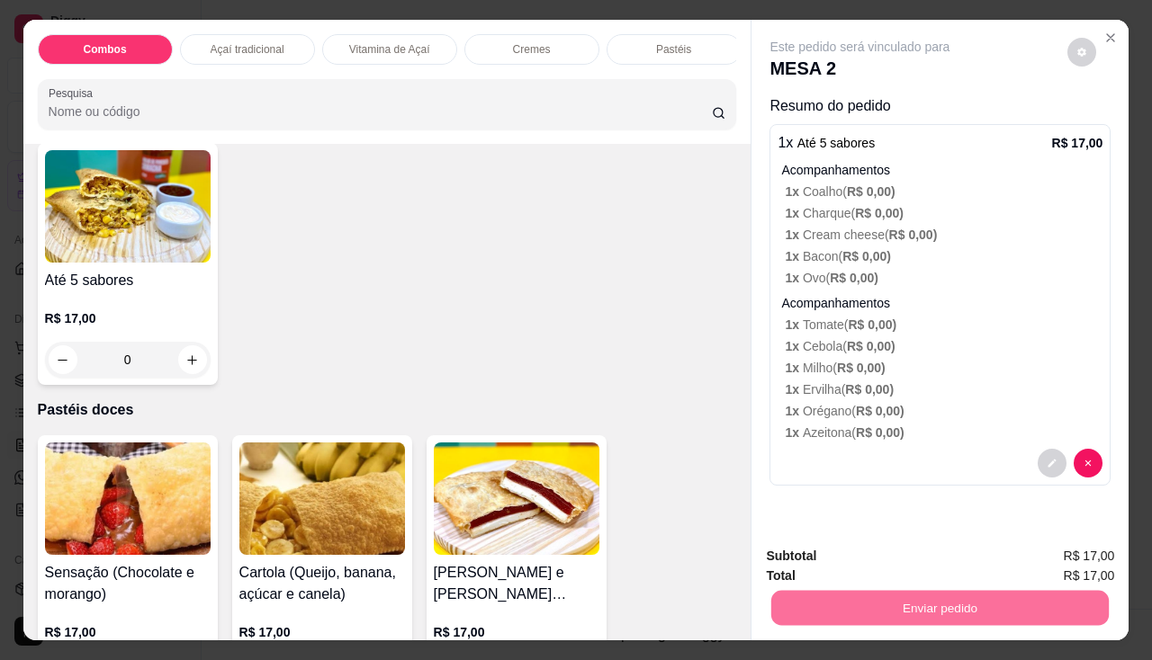
click at [864, 544] on button "Não registrar e enviar pedido" at bounding box center [880, 558] width 187 height 34
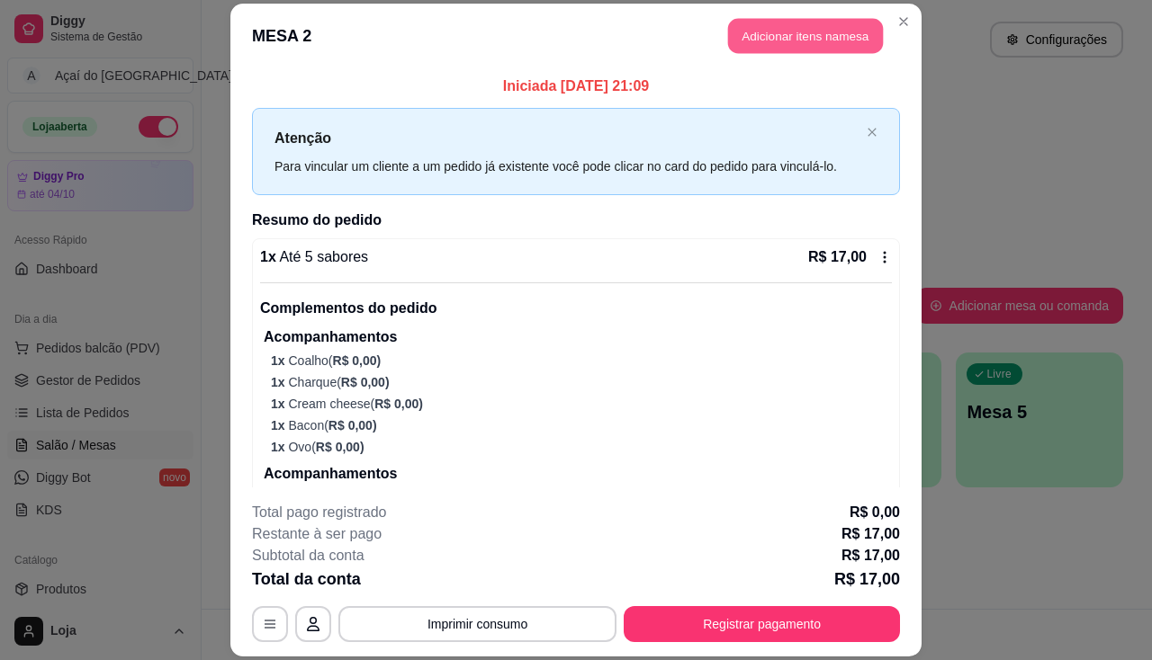
click at [808, 31] on button "Adicionar itens na mesa" at bounding box center [805, 35] width 155 height 35
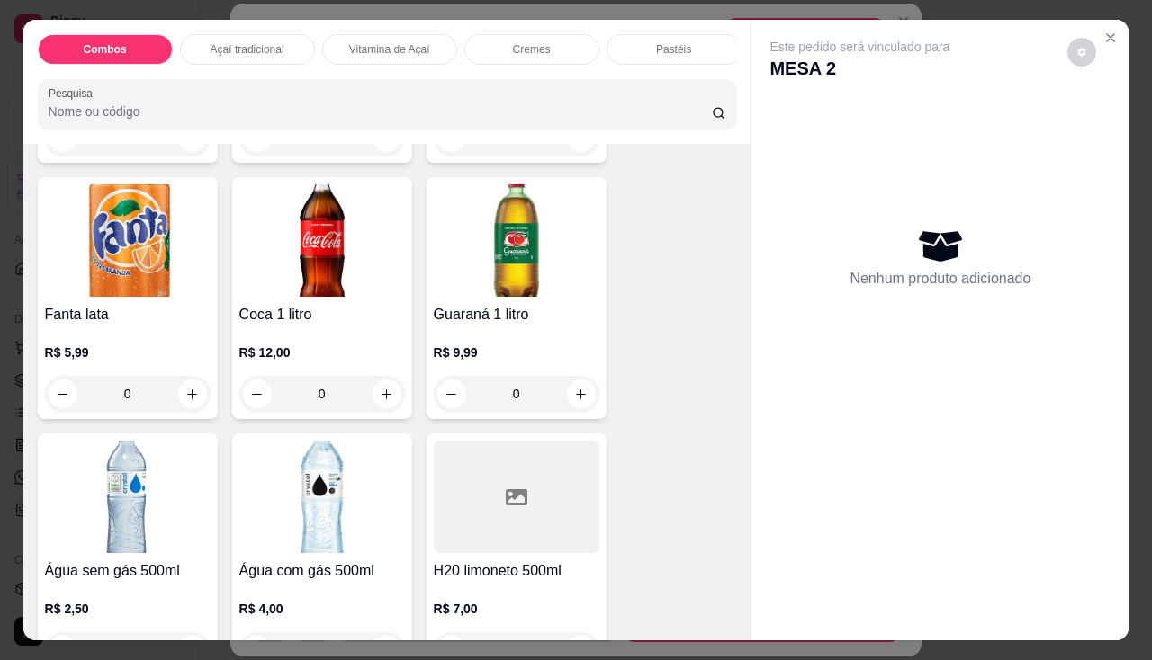
scroll to position [5650, 0]
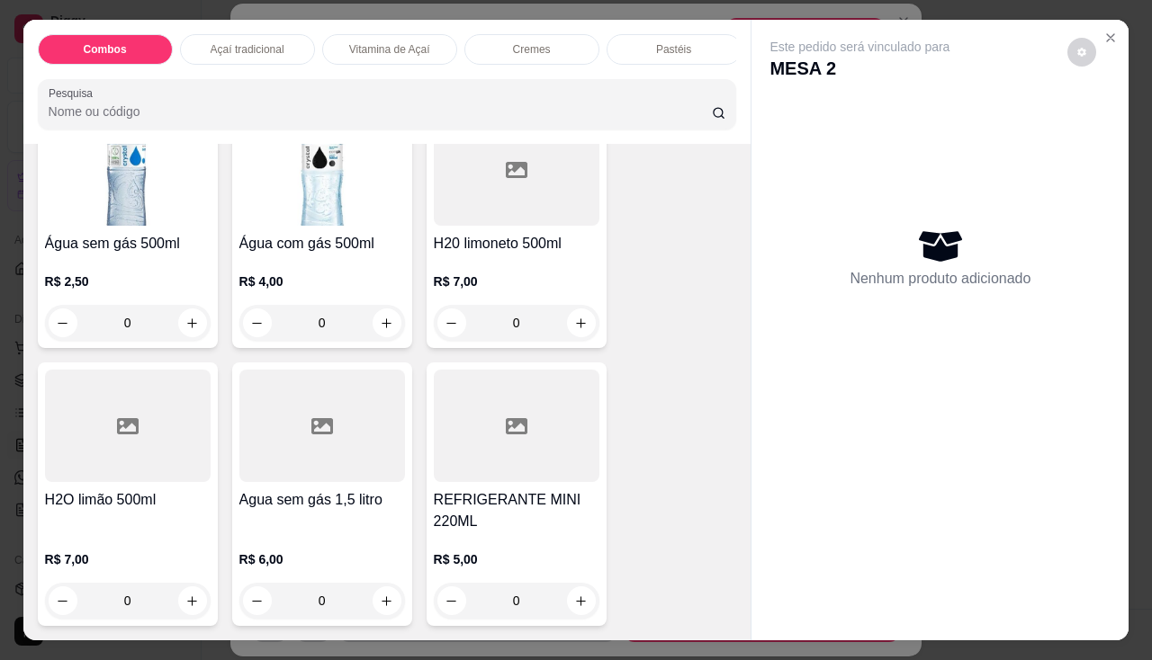
click at [463, 439] on div at bounding box center [517, 426] width 166 height 112
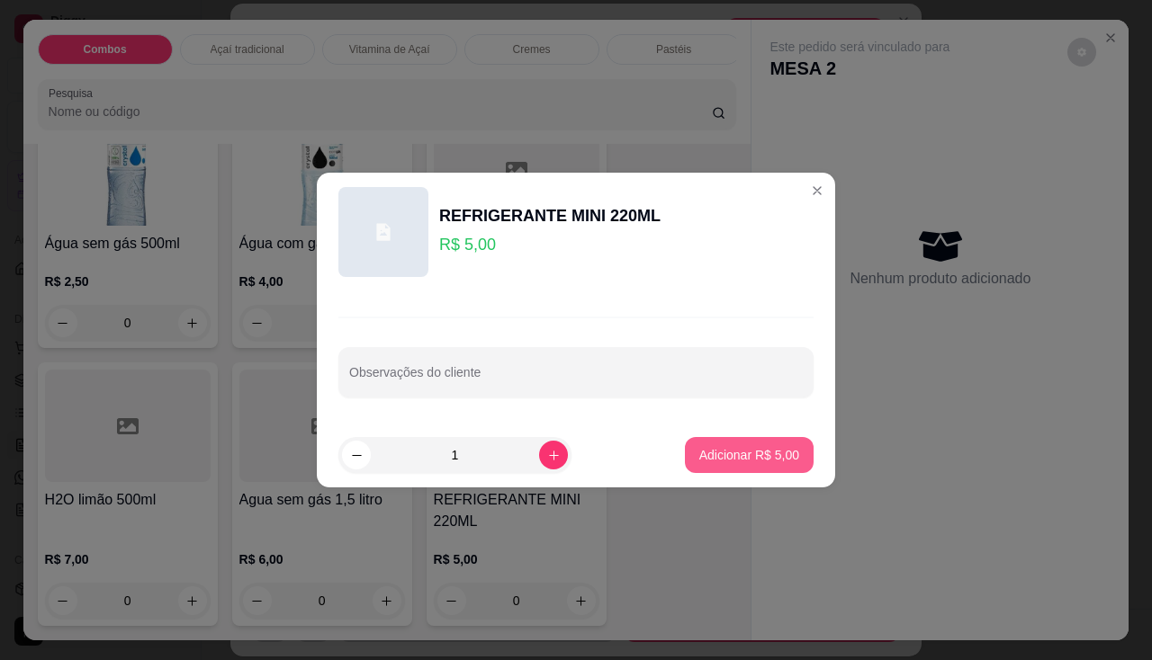
click at [685, 458] on button "Adicionar R$ 5,00" at bounding box center [749, 455] width 129 height 36
type input "1"
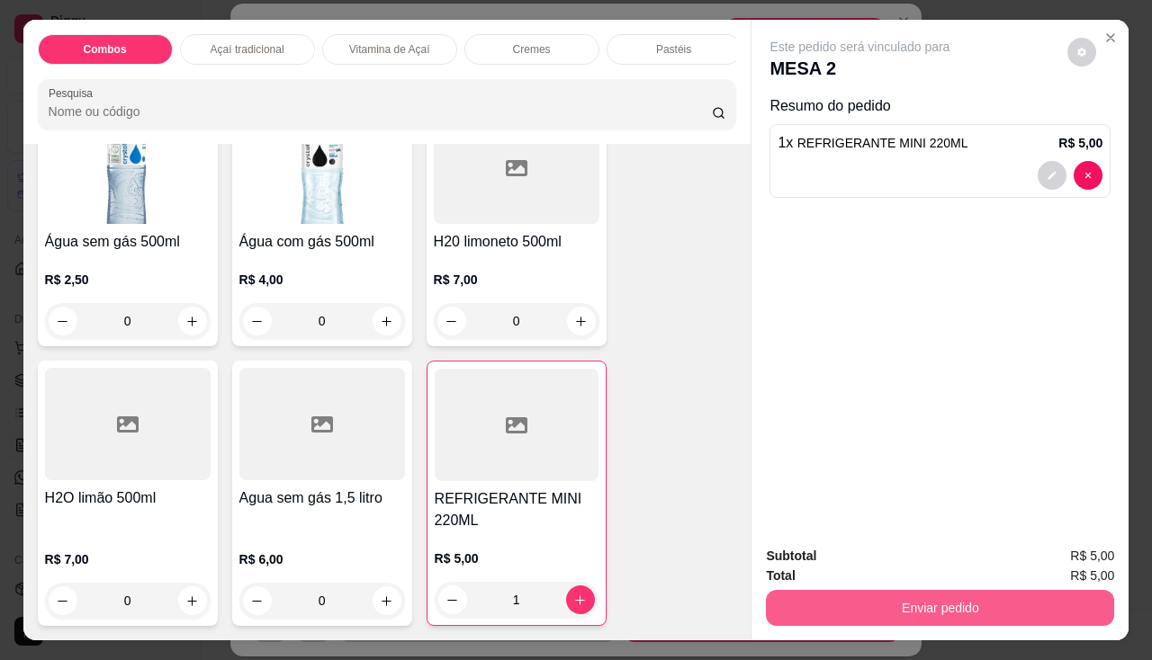
click at [840, 601] on button "Enviar pedido" at bounding box center [940, 608] width 348 height 36
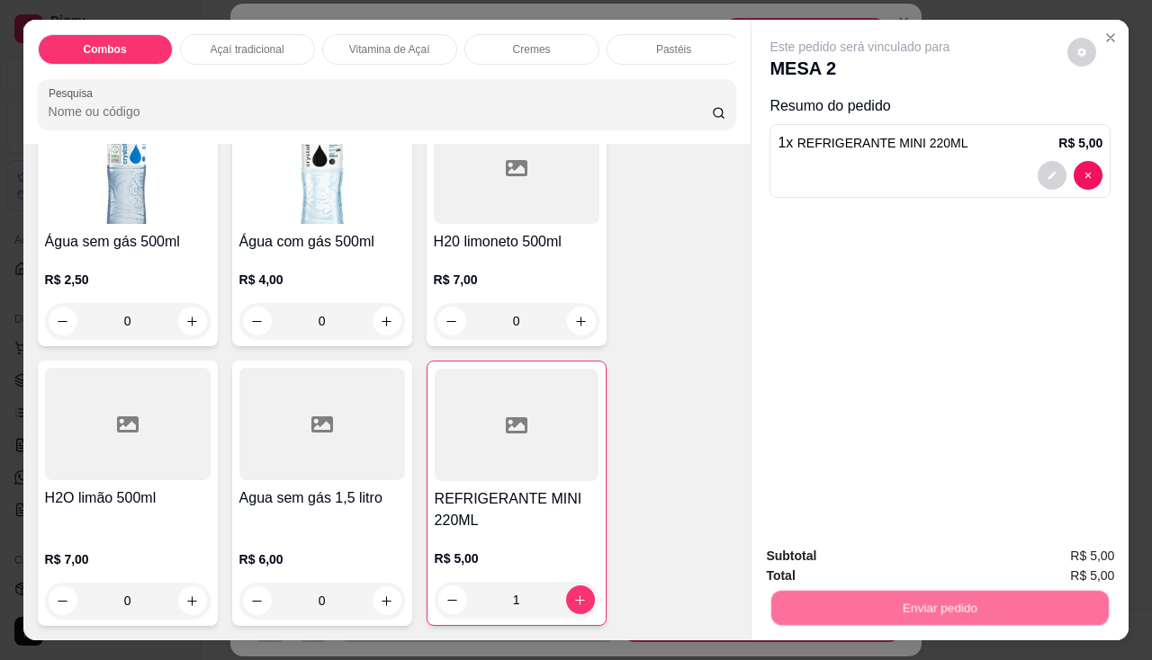
click at [849, 577] on div "Deseja registrar o cliente que fez esse pedido? Essa é uma forma de identificar…" at bounding box center [933, 537] width 322 height 84
click at [853, 559] on button "Não registrar e enviar pedido" at bounding box center [880, 558] width 187 height 34
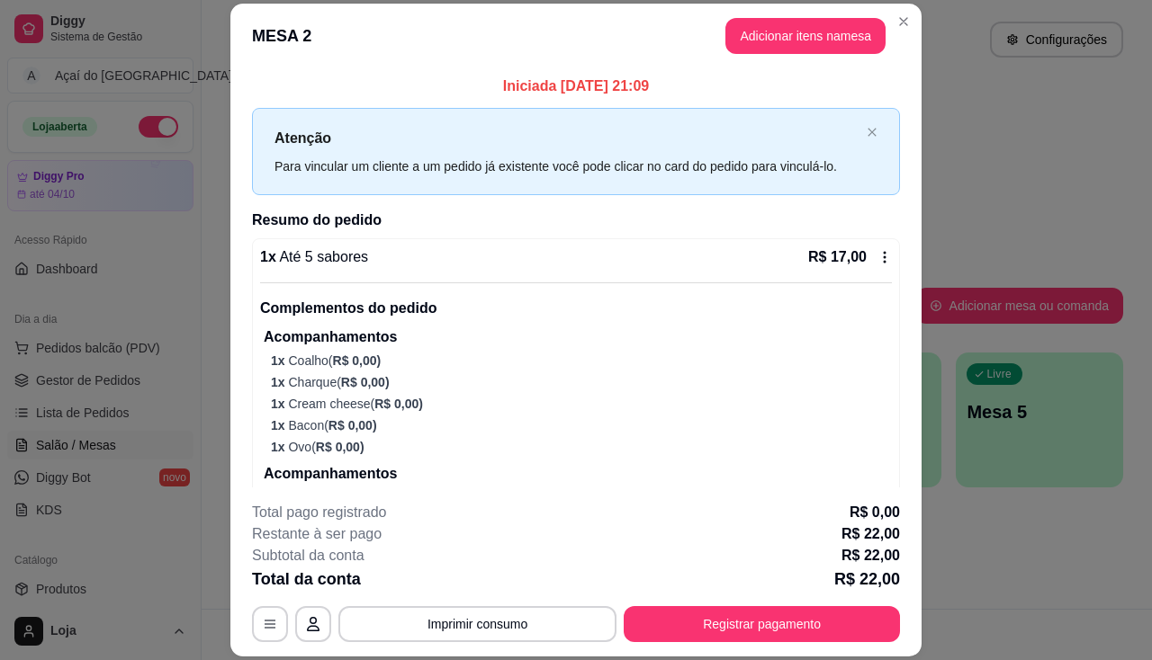
click at [524, 624] on button "Imprimir consumo" at bounding box center [477, 624] width 278 height 36
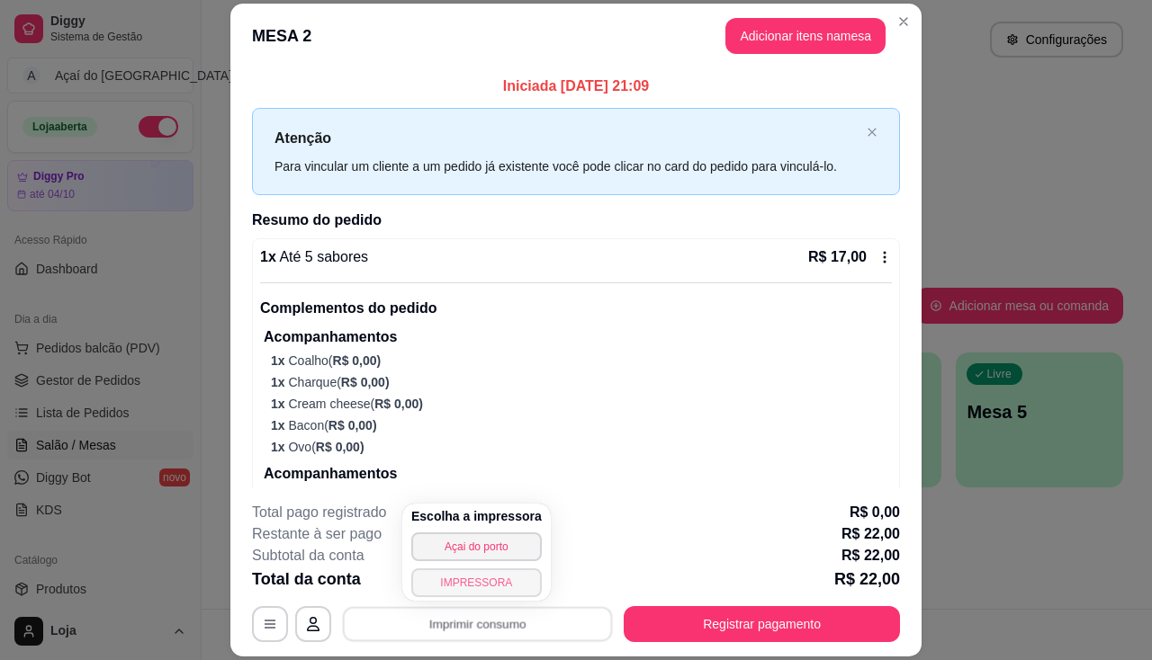
click at [512, 577] on button "IMPRESSORA" at bounding box center [476, 583] width 130 height 29
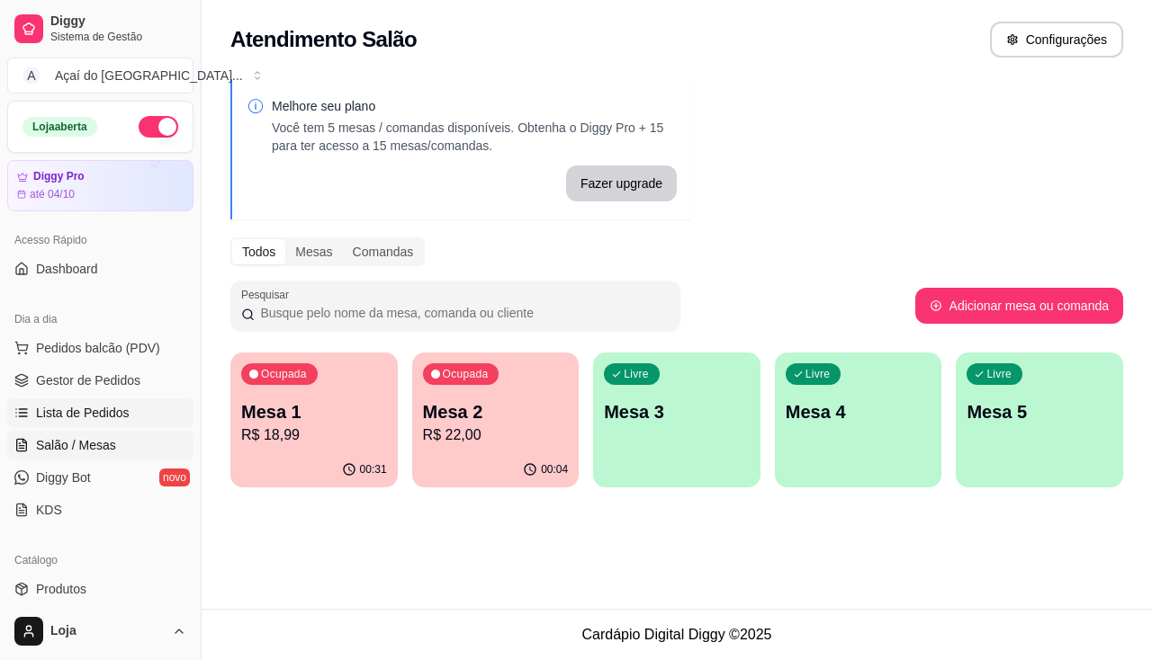
click at [124, 409] on span "Lista de Pedidos" at bounding box center [83, 413] width 94 height 18
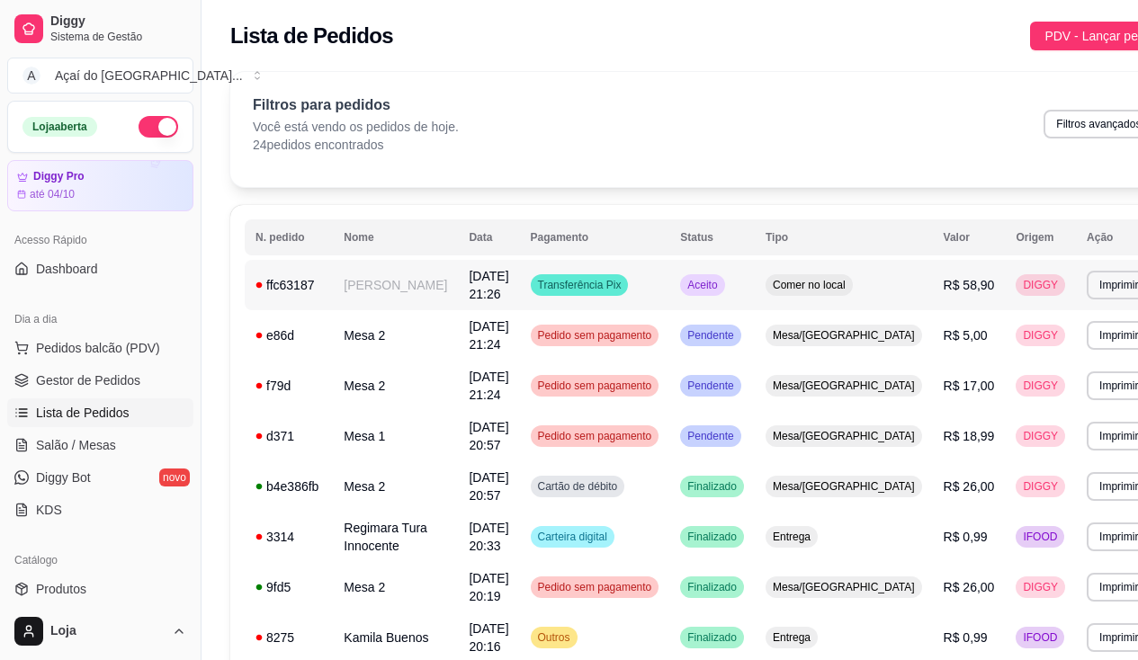
click at [499, 288] on td "19/09/25 às 21:26" at bounding box center [488, 285] width 61 height 50
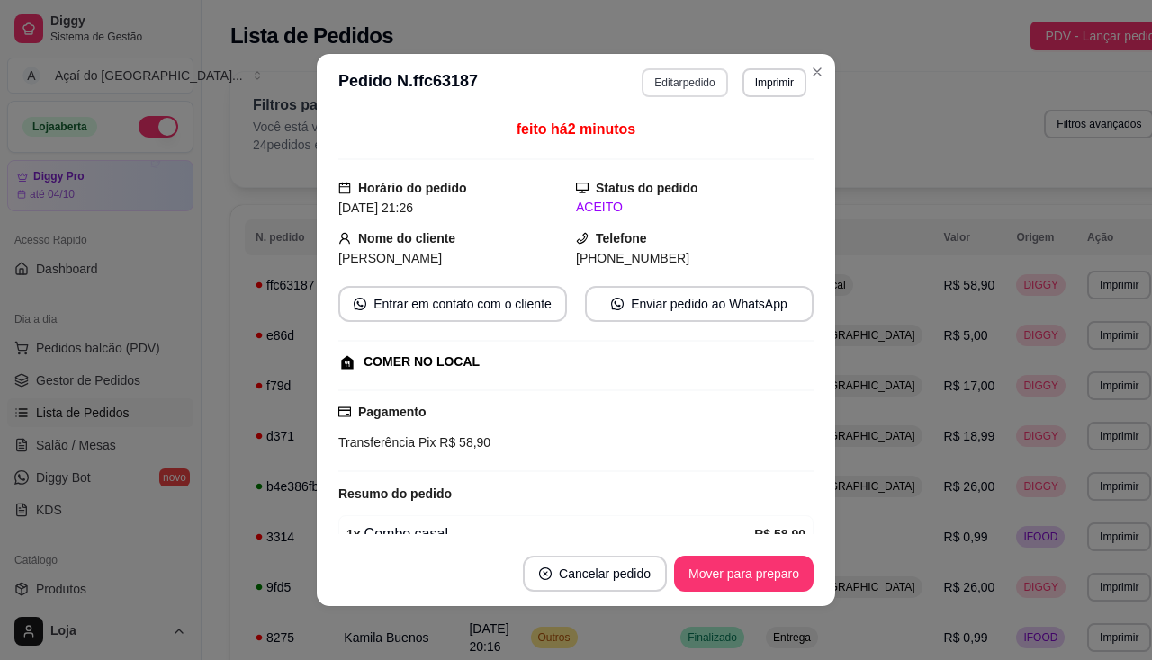
click at [707, 91] on button "Editar pedido" at bounding box center [684, 82] width 85 height 29
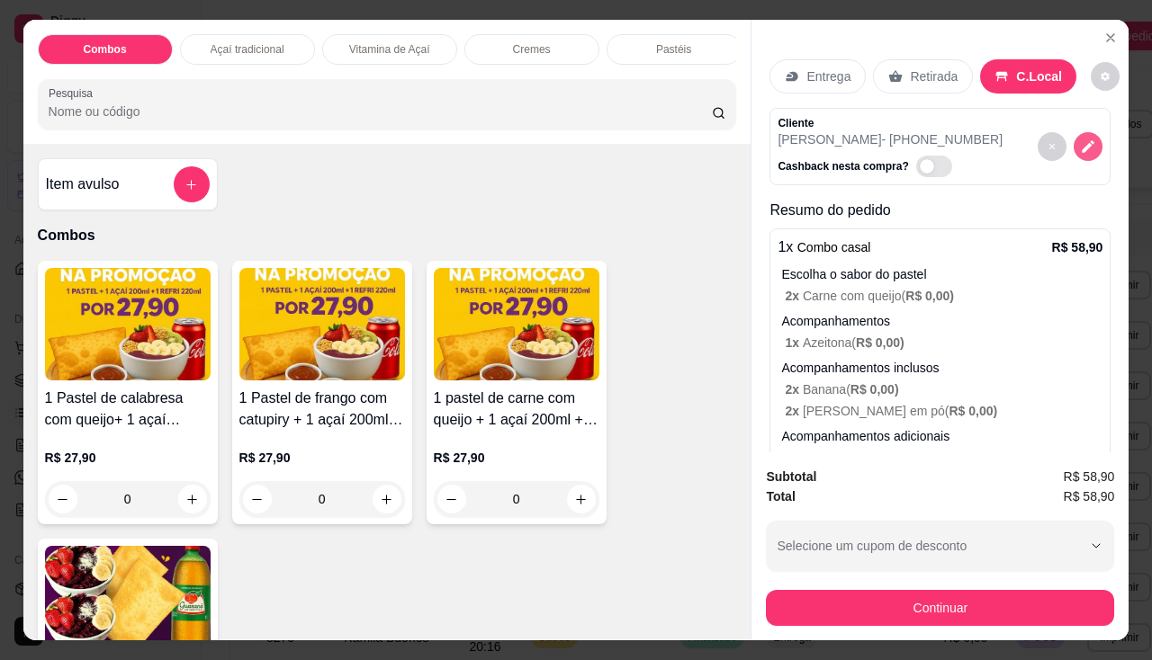
click at [1074, 132] on button "decrease-product-quantity" at bounding box center [1088, 146] width 29 height 29
click at [806, 76] on p "Entrega" at bounding box center [828, 76] width 44 height 18
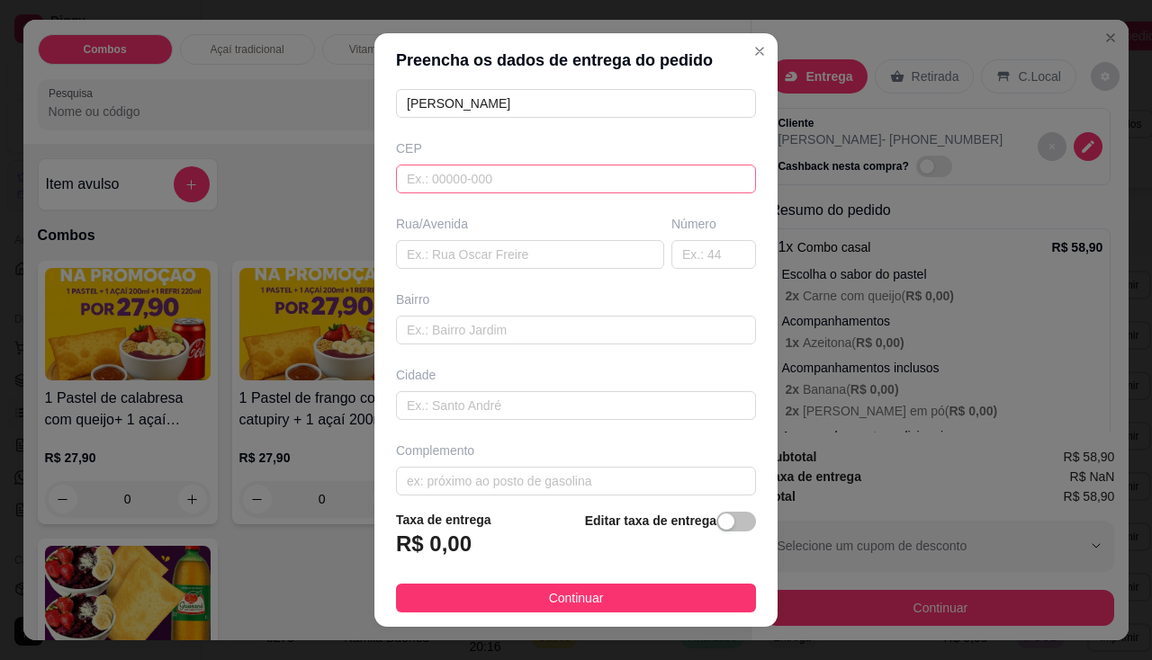
scroll to position [197, 0]
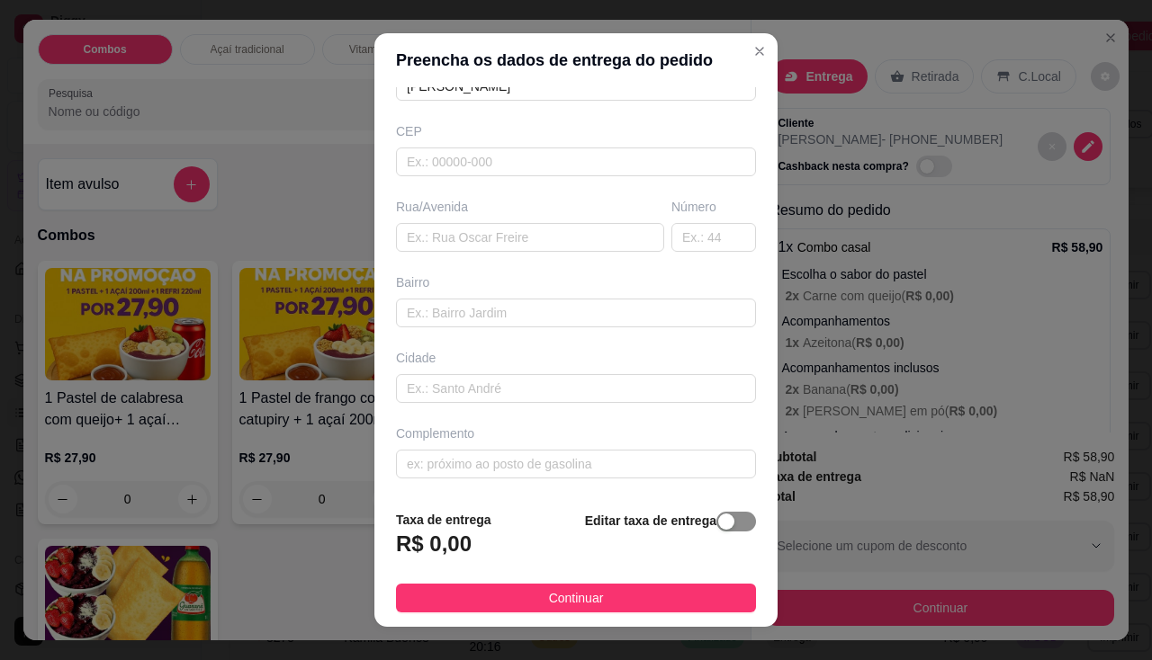
click at [723, 524] on span "button" at bounding box center [736, 522] width 40 height 20
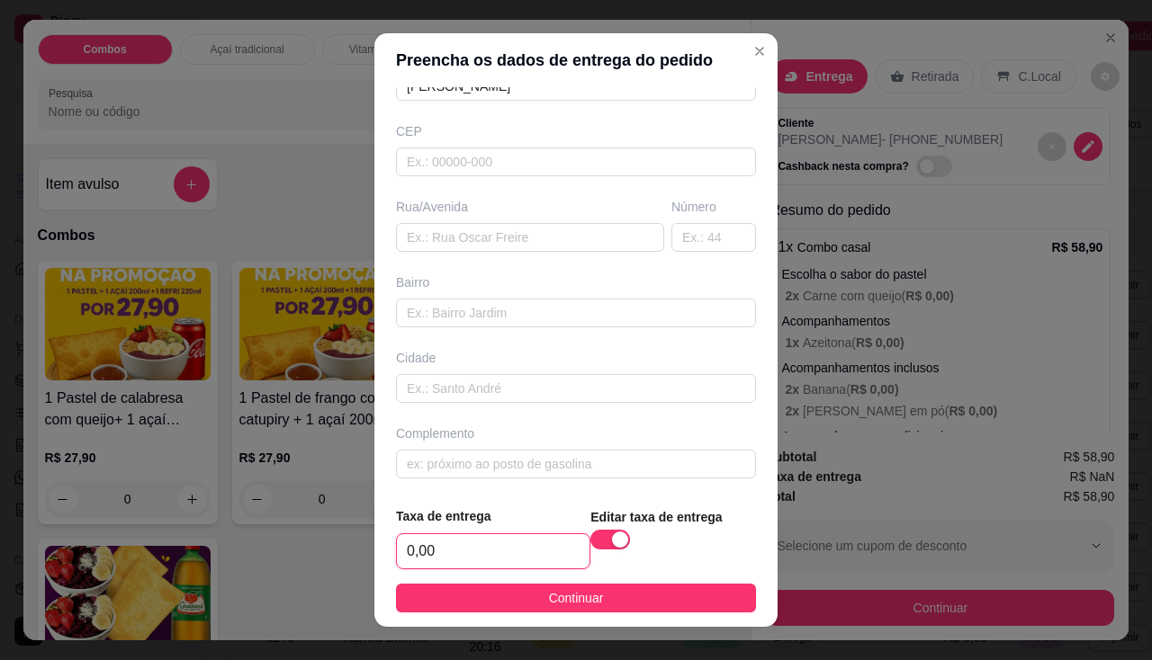
click at [404, 545] on input "0,00" at bounding box center [493, 552] width 193 height 34
click at [481, 555] on input "0,00" at bounding box center [493, 552] width 193 height 34
type input "7,00"
click at [496, 242] on input "text" at bounding box center [530, 237] width 268 height 29
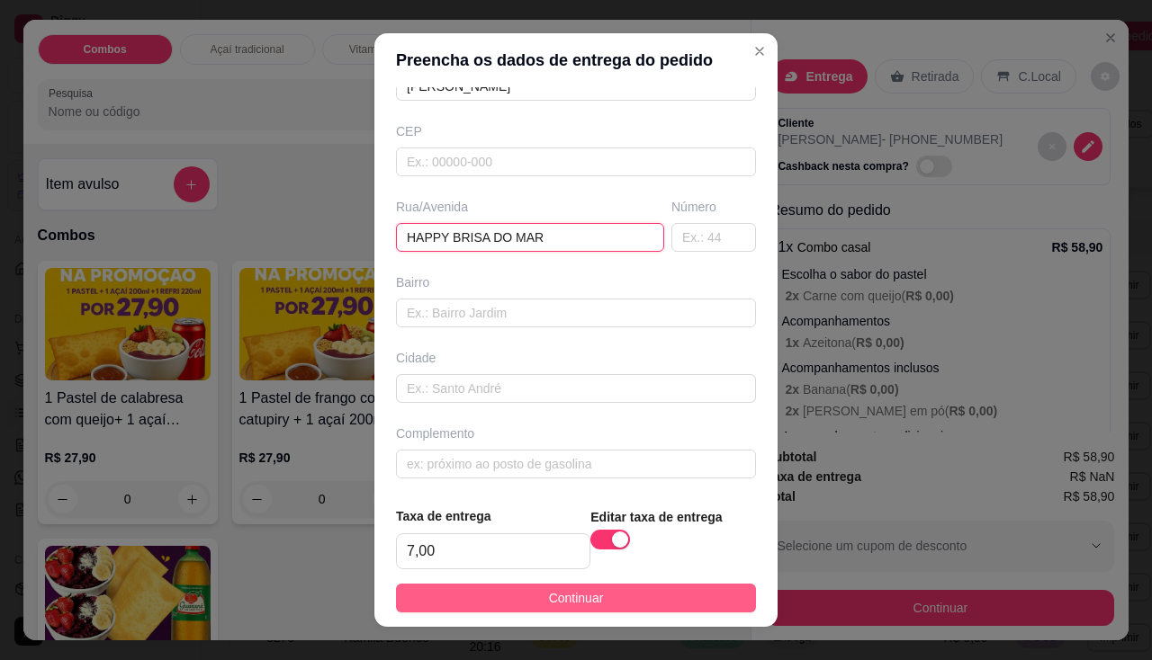
type input "HAPPY BRISA DO MAR"
click at [621, 590] on button "Continuar" at bounding box center [576, 598] width 360 height 29
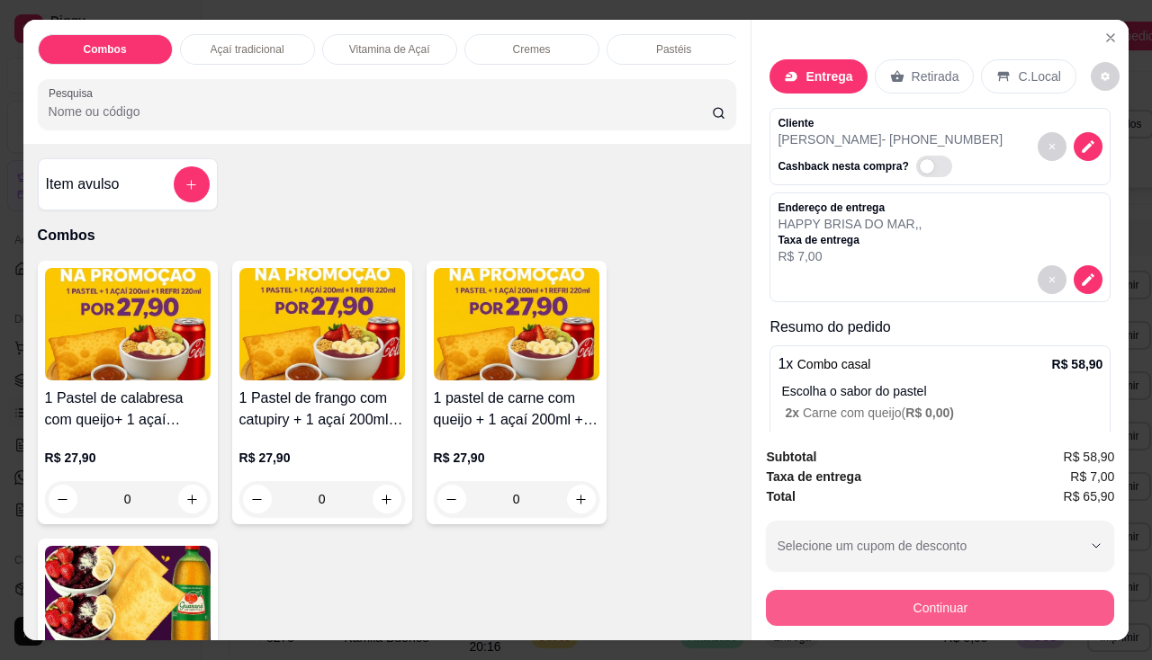
click at [948, 594] on button "Continuar" at bounding box center [940, 608] width 348 height 36
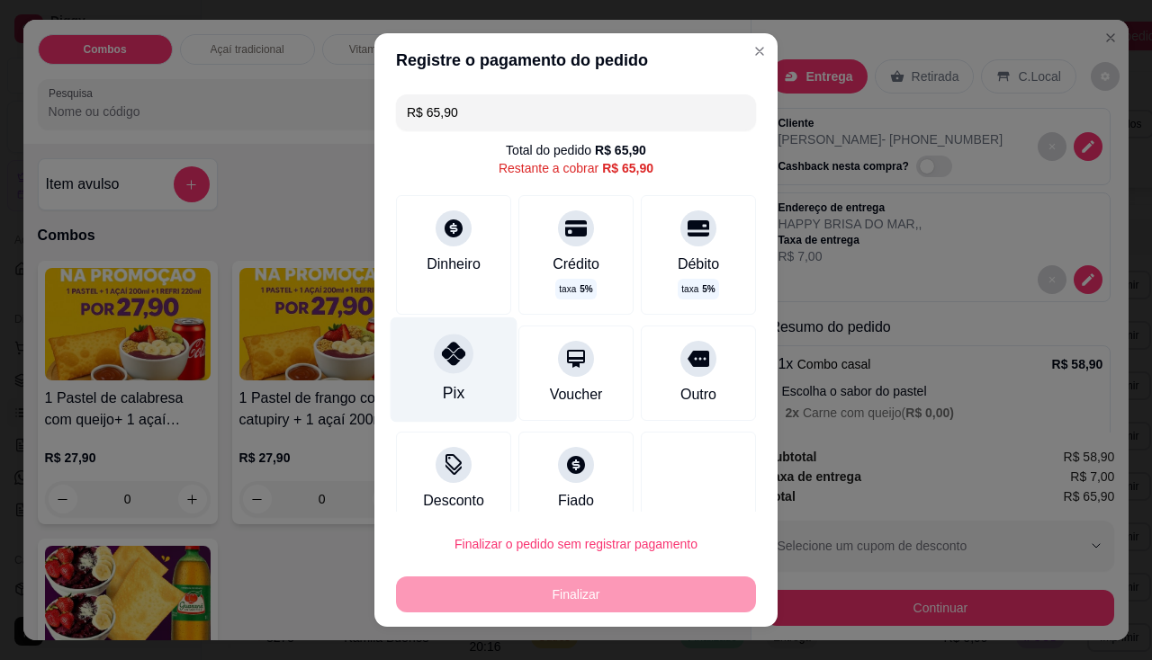
click at [440, 378] on div "Pix" at bounding box center [454, 369] width 127 height 105
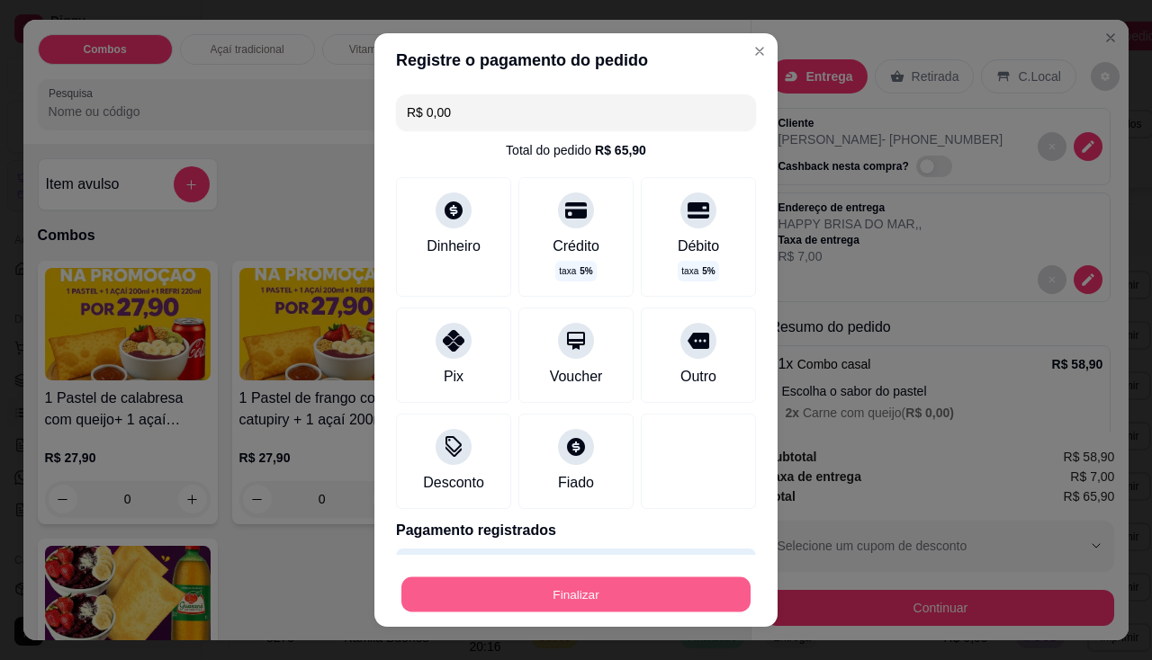
click at [520, 597] on button "Finalizar" at bounding box center [575, 595] width 349 height 35
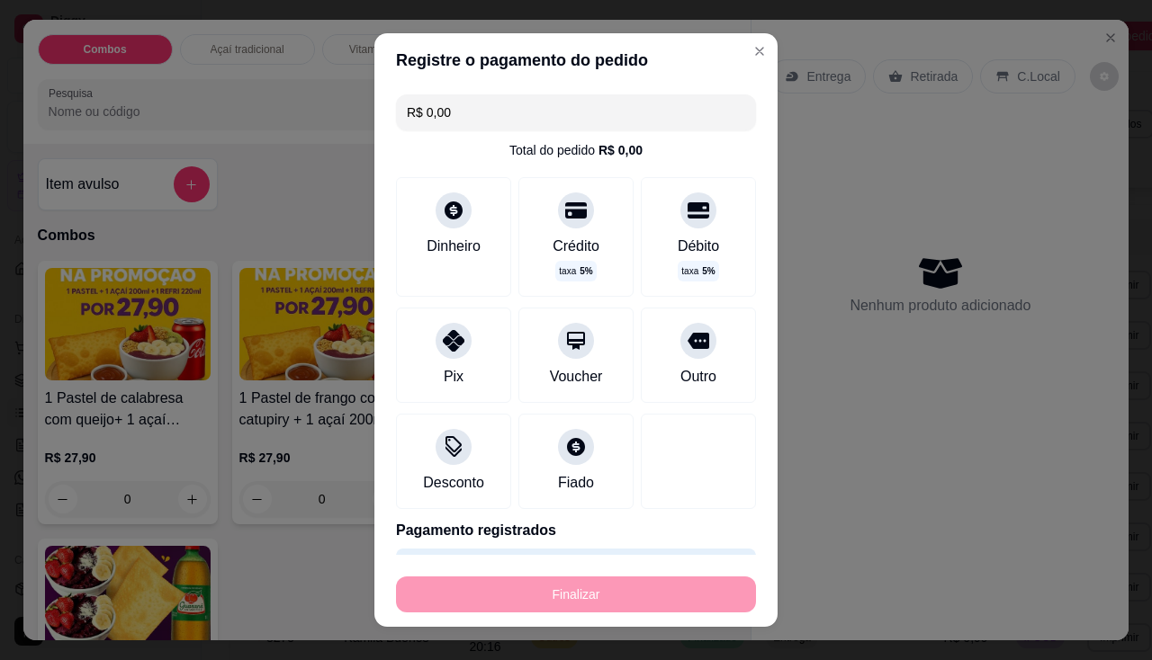
type input "-R$ 65,90"
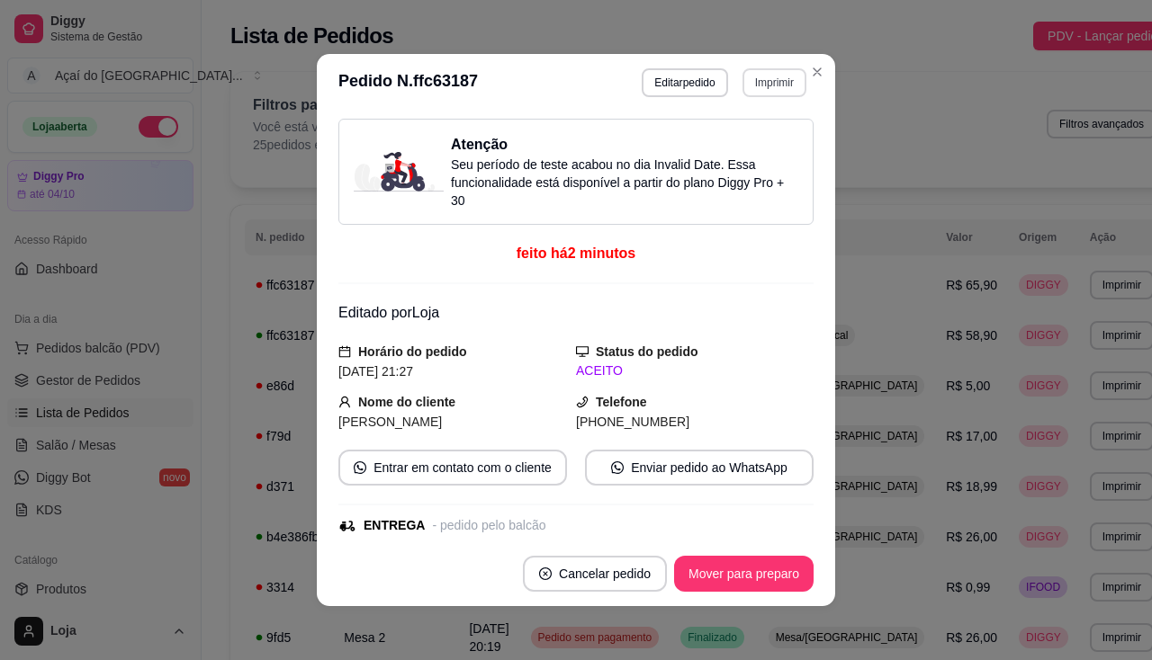
click at [783, 84] on button "Imprimir" at bounding box center [774, 82] width 64 height 29
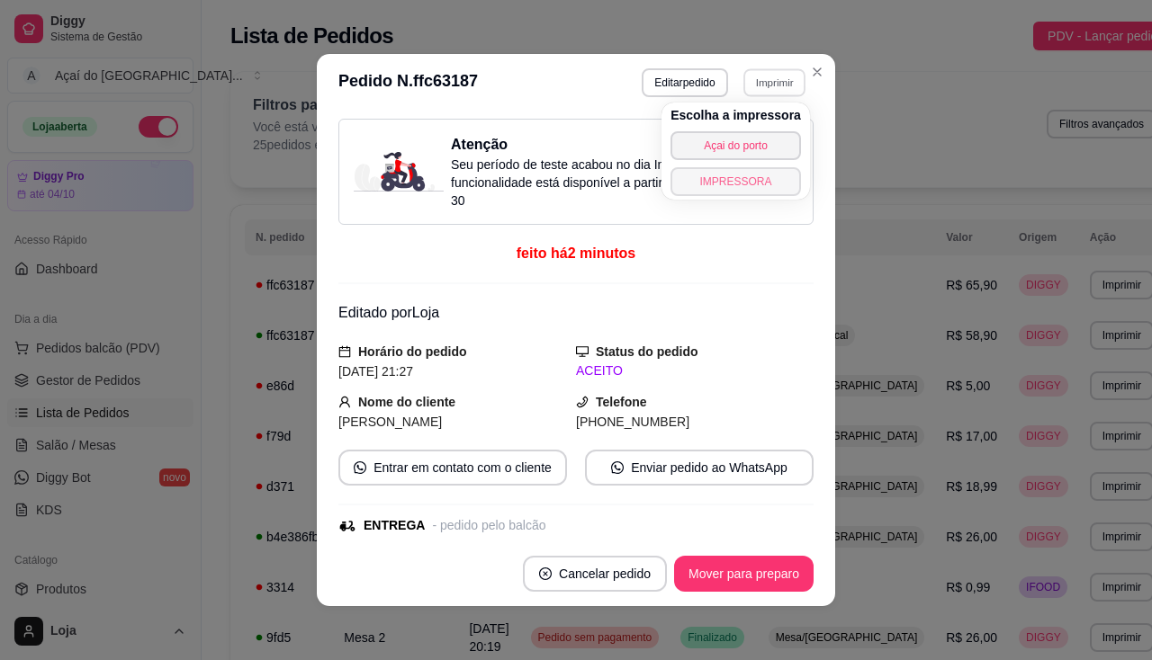
click at [723, 186] on button "IMPRESSORA" at bounding box center [735, 181] width 130 height 29
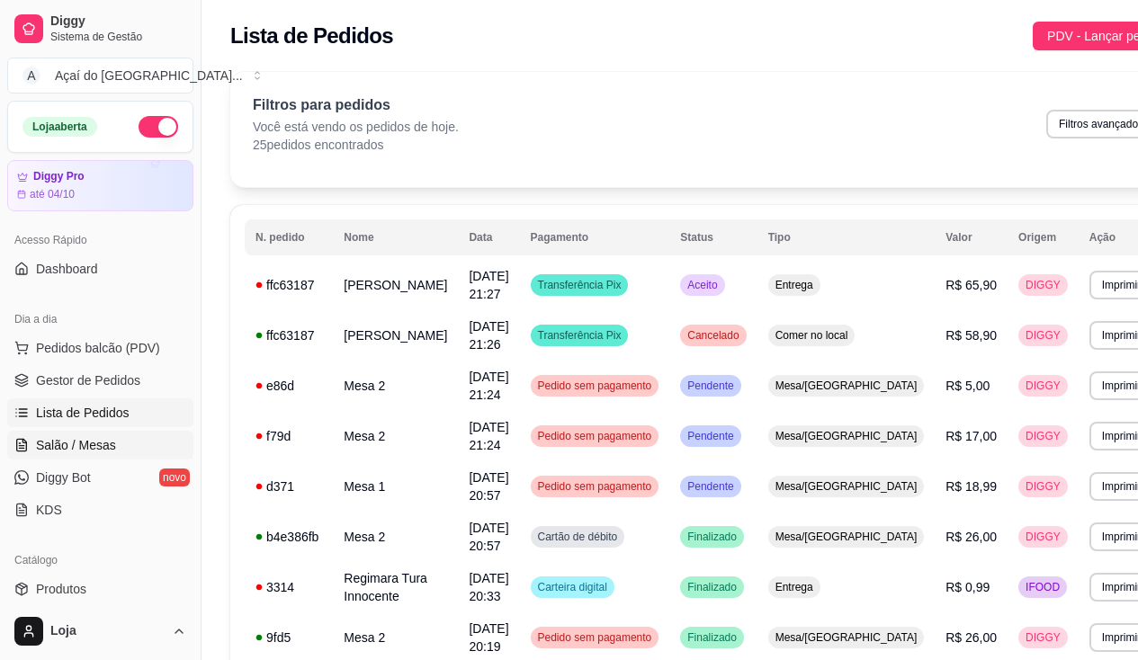
click at [72, 447] on span "Salão / Mesas" at bounding box center [76, 445] width 80 height 18
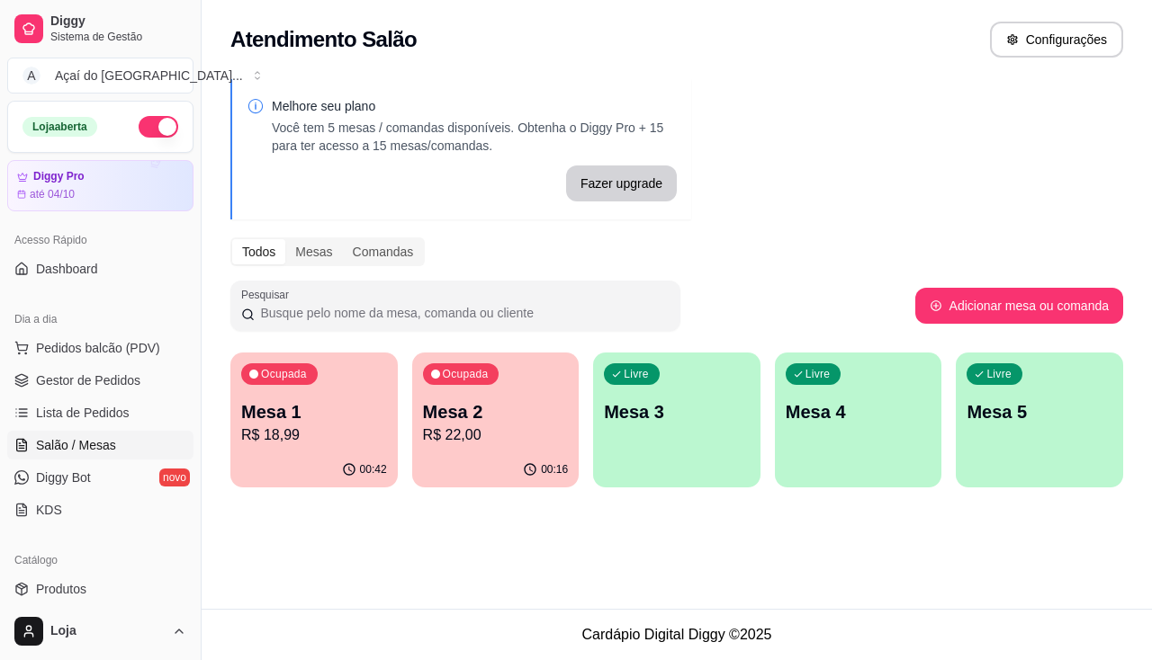
click at [310, 427] on p "R$ 18,99" at bounding box center [314, 436] width 146 height 22
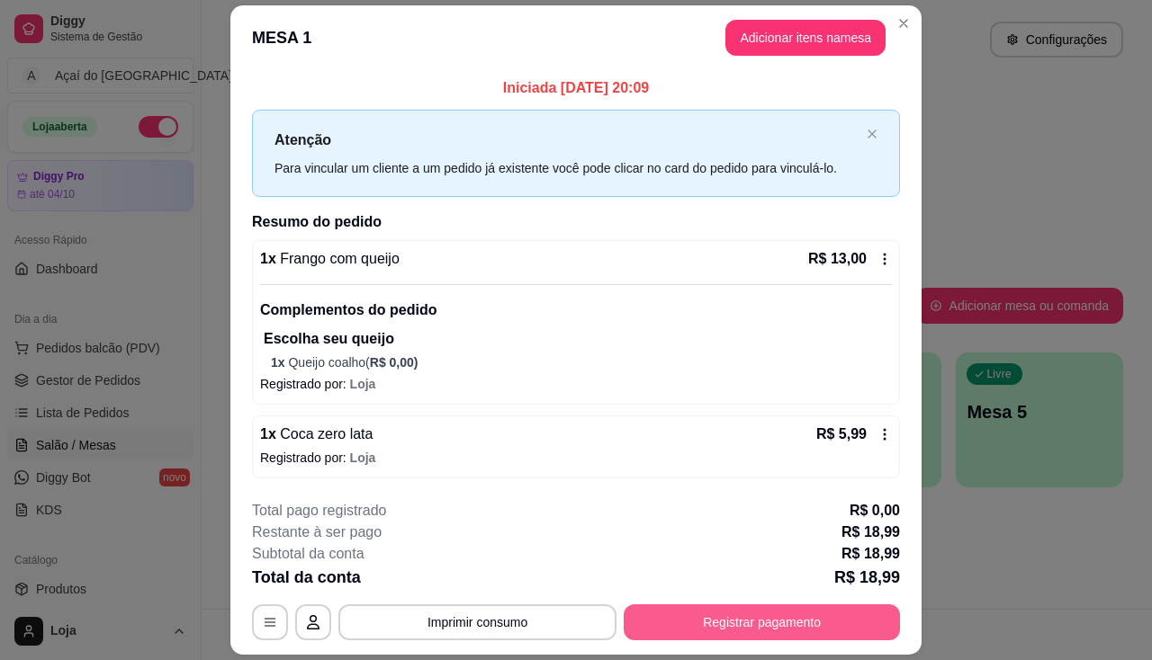
click at [804, 623] on button "Registrar pagamento" at bounding box center [762, 623] width 276 height 36
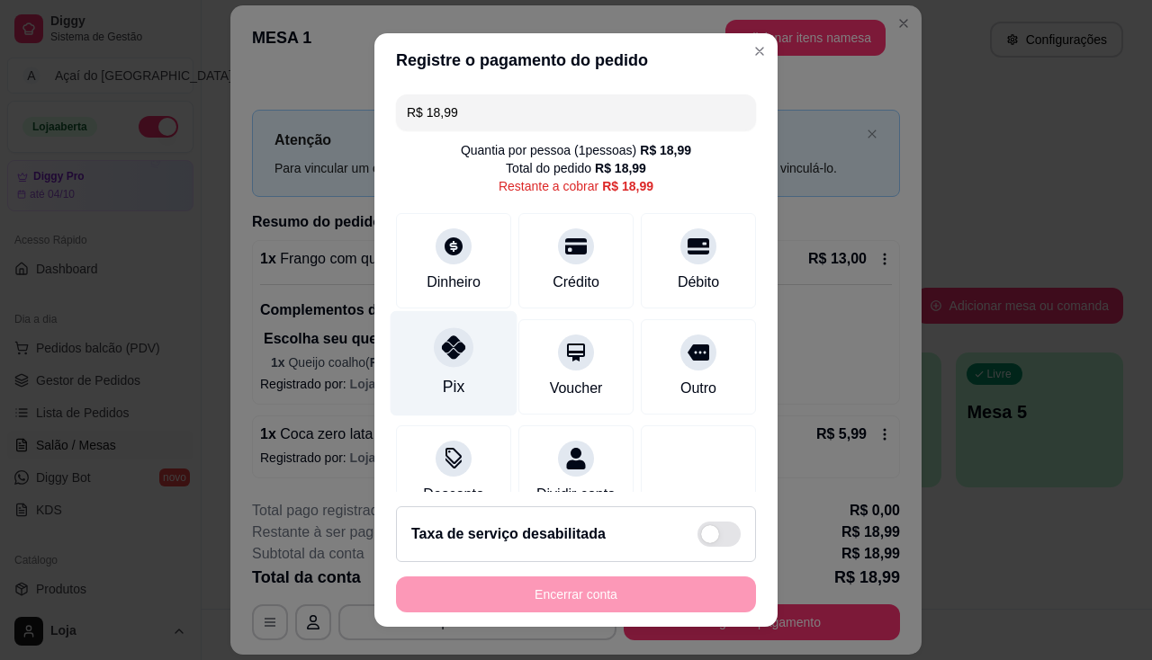
click at [442, 349] on icon at bounding box center [453, 347] width 23 height 23
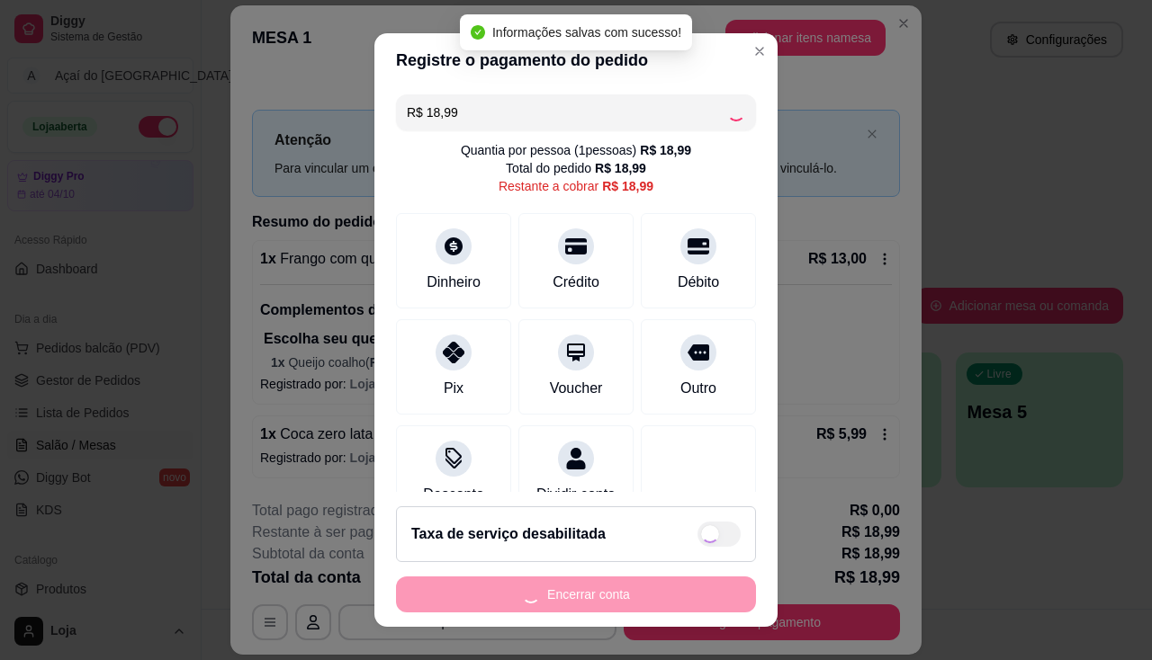
type input "R$ 0,00"
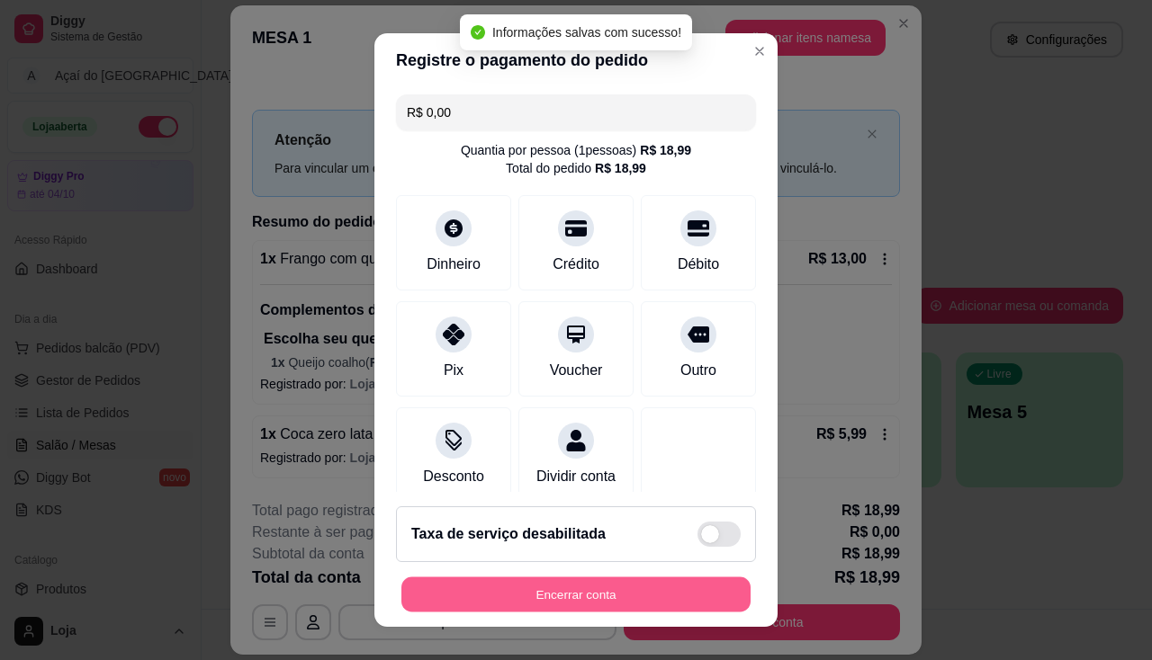
click at [547, 597] on button "Encerrar conta" at bounding box center [575, 595] width 349 height 35
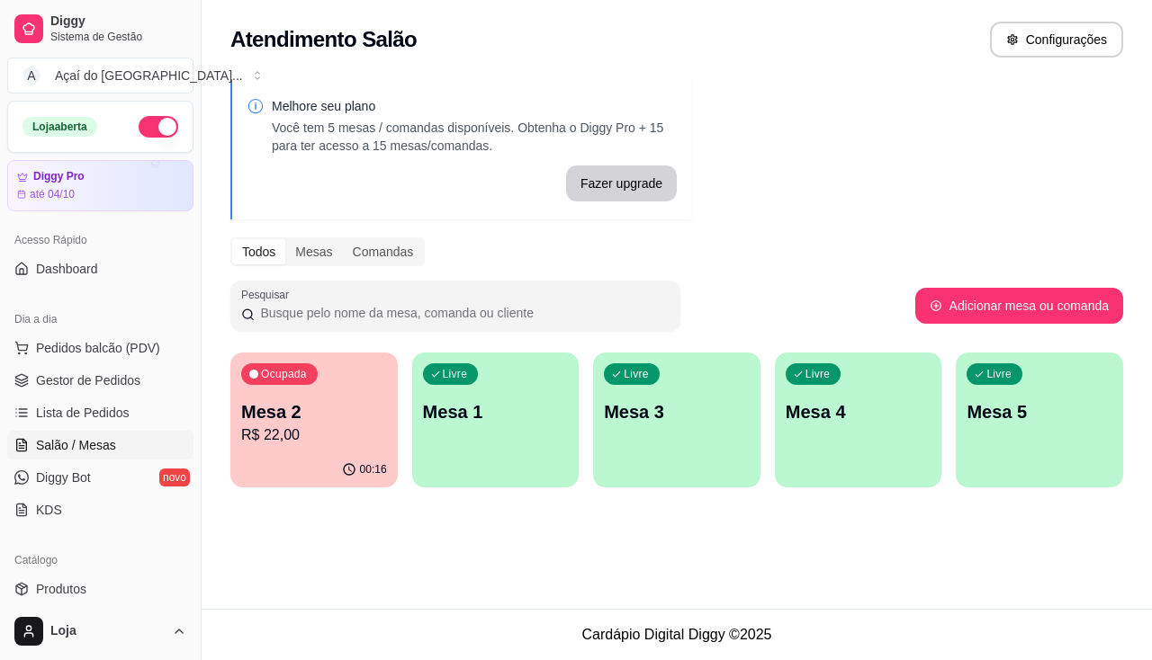
click at [448, 427] on div "Livre Mesa 1" at bounding box center [495, 409] width 167 height 113
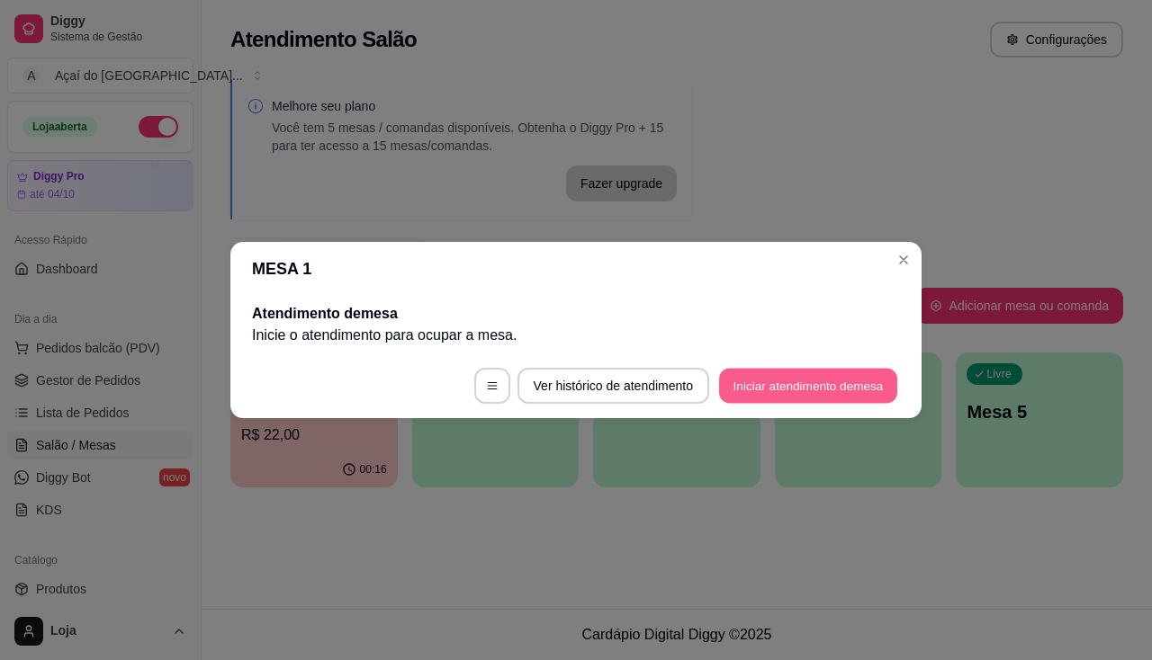
click at [782, 383] on button "Iniciar atendimento de mesa" at bounding box center [808, 386] width 178 height 35
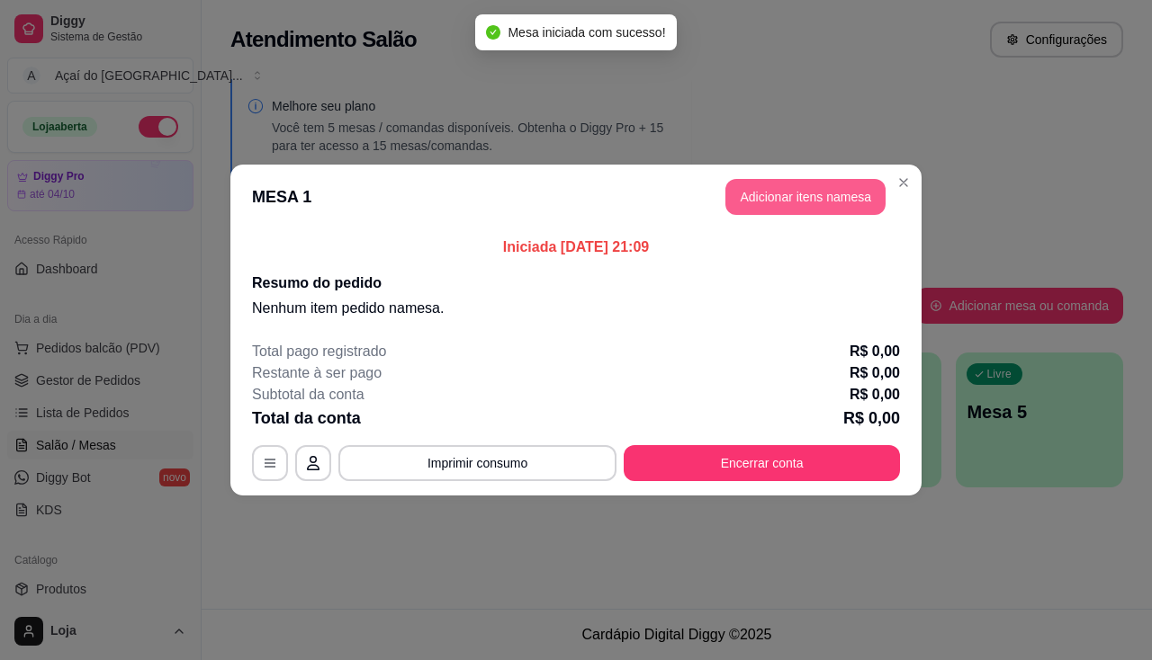
click at [799, 198] on button "Adicionar itens na mesa" at bounding box center [805, 197] width 160 height 36
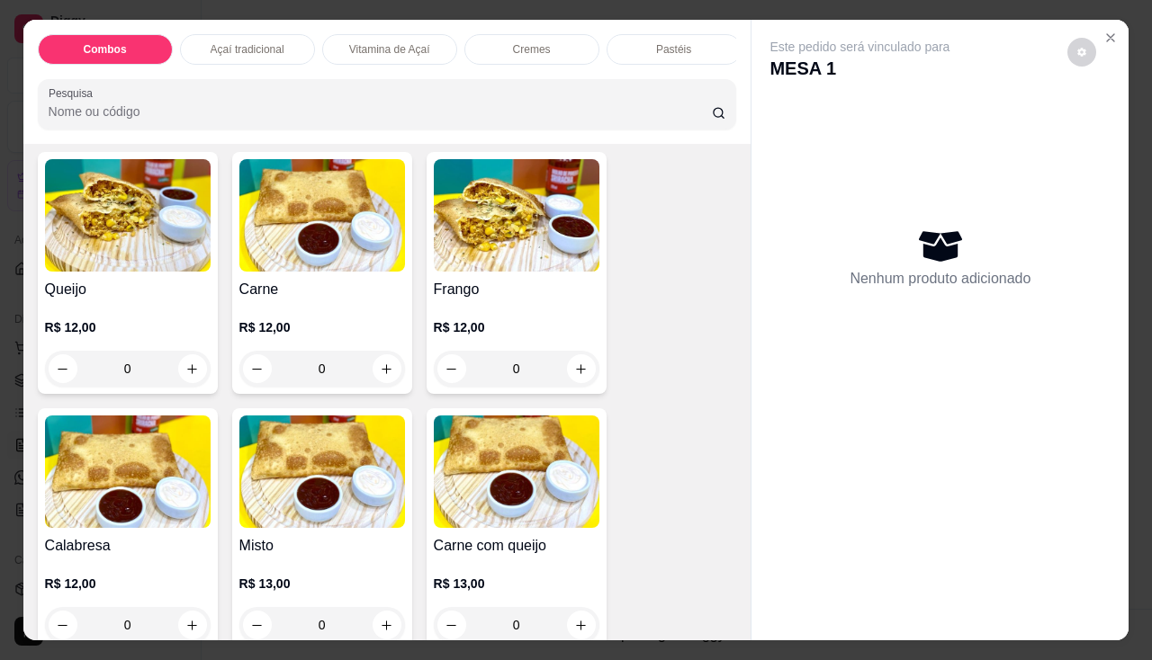
scroll to position [2340, 0]
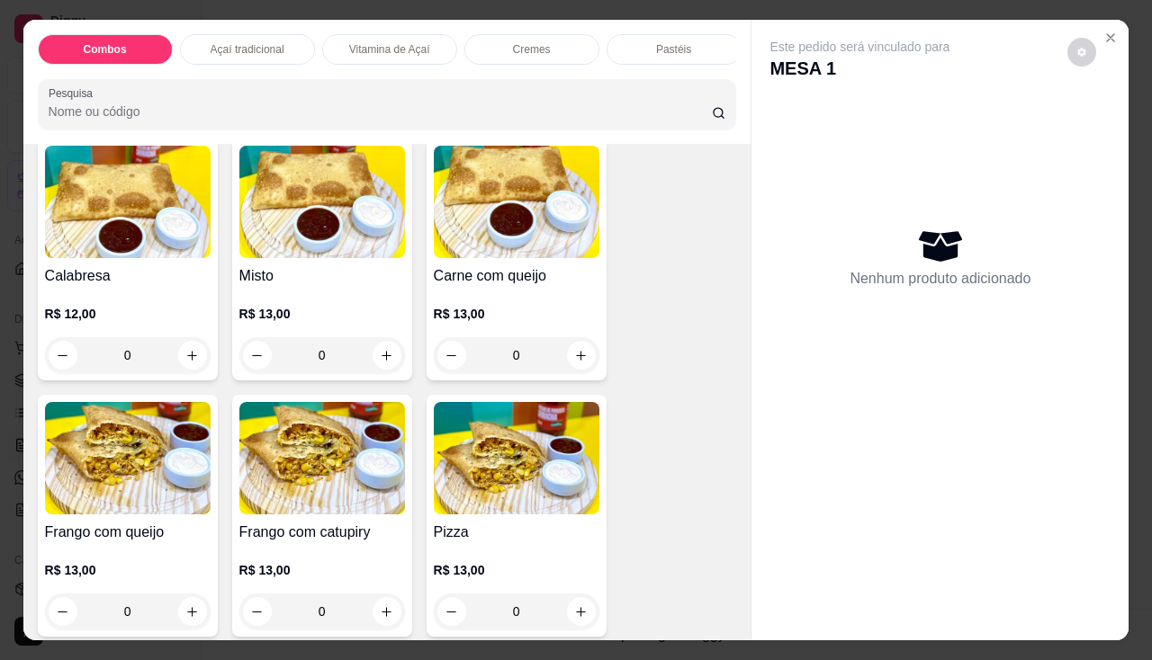
click at [505, 267] on div "Carne com queijo R$ 13,00 0" at bounding box center [517, 260] width 180 height 242
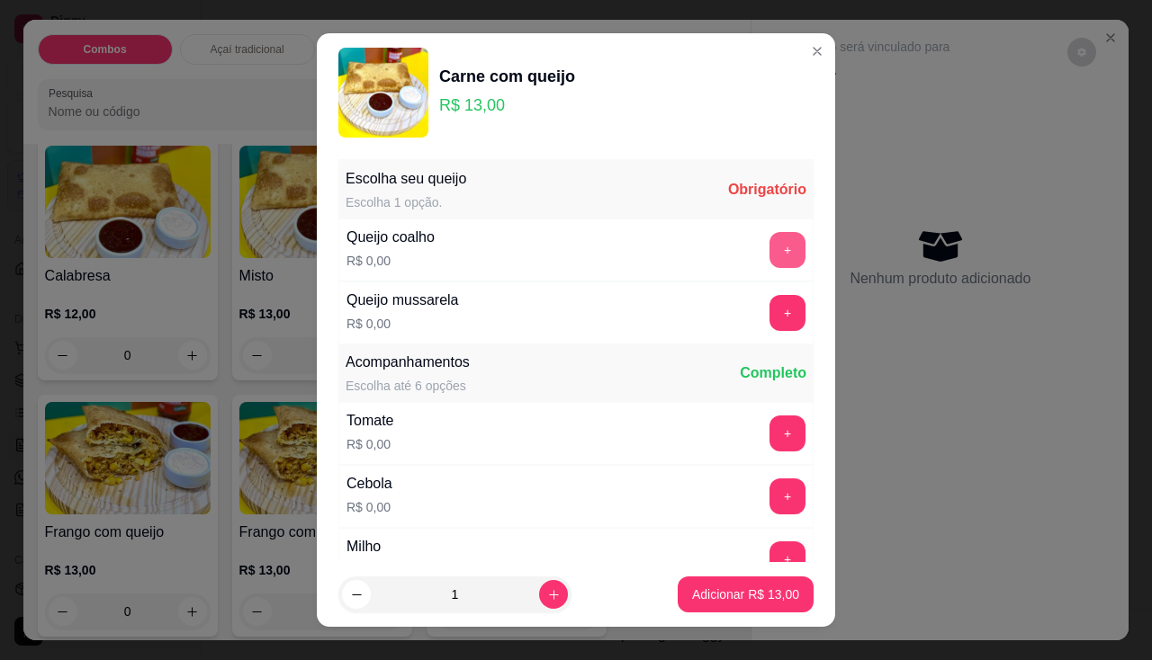
click at [769, 238] on button "+" at bounding box center [787, 250] width 36 height 36
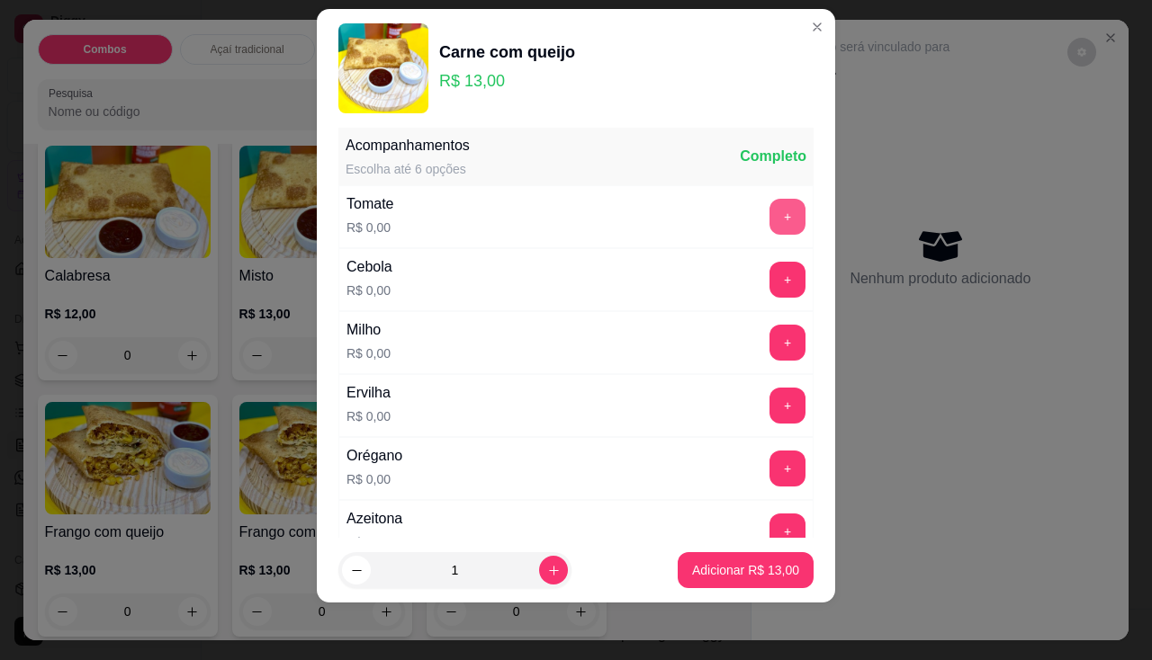
click at [769, 222] on button "+" at bounding box center [787, 217] width 36 height 36
click at [769, 278] on button "+" at bounding box center [787, 280] width 36 height 36
click at [770, 346] on button "+" at bounding box center [787, 342] width 35 height 35
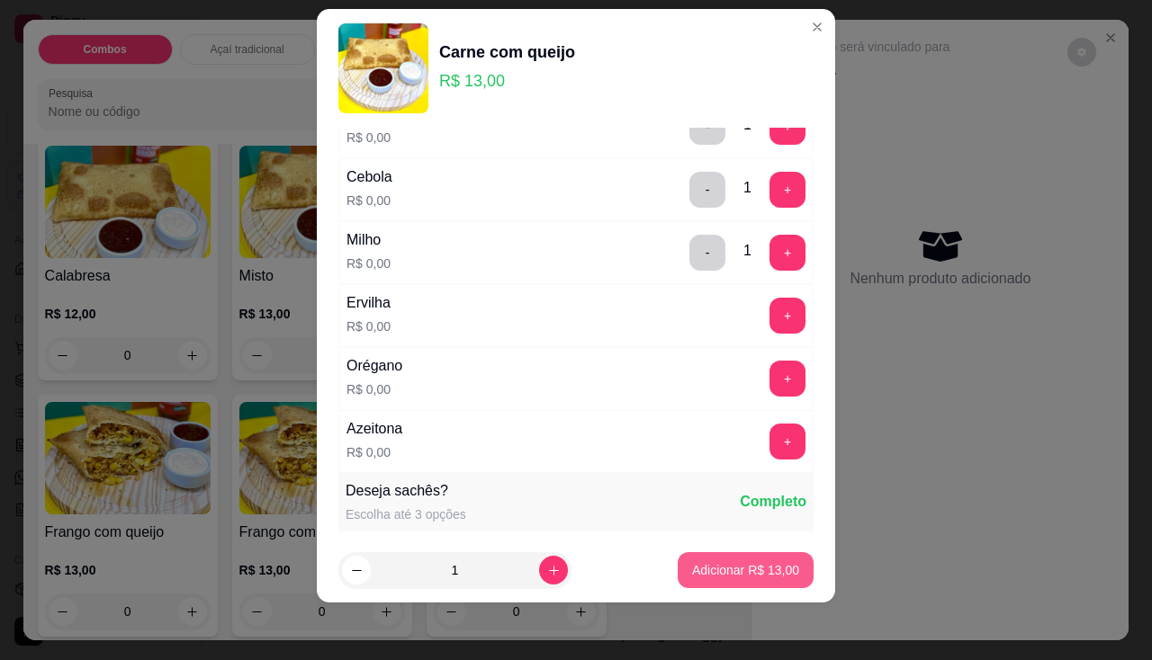
click at [729, 555] on button "Adicionar R$ 13,00" at bounding box center [746, 571] width 136 height 36
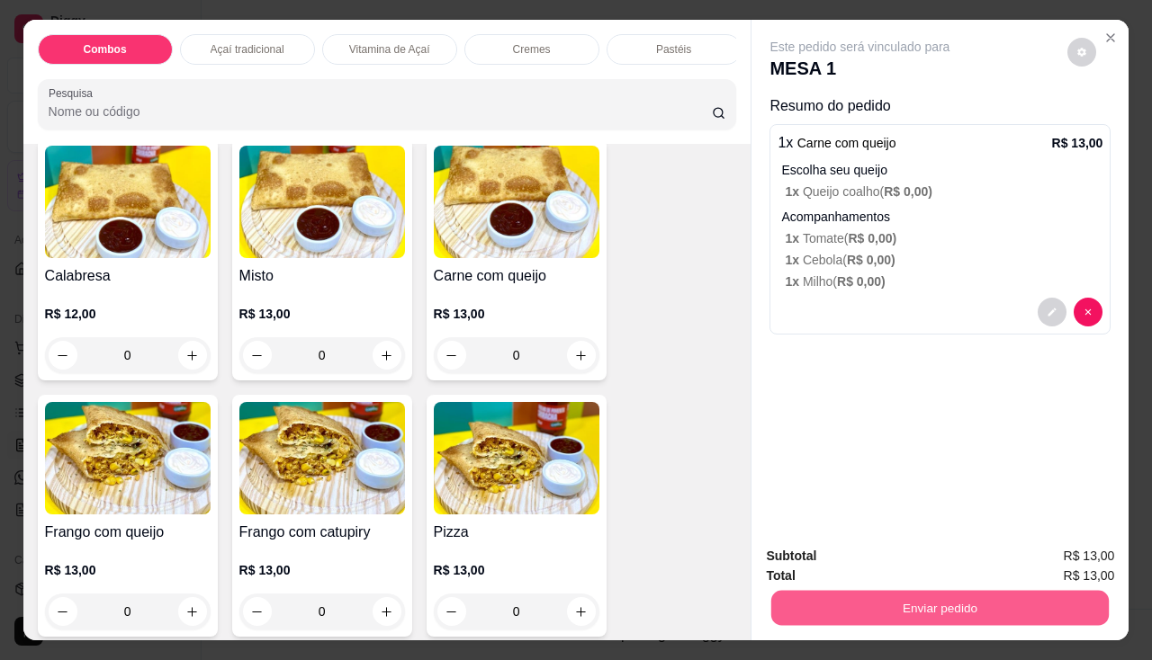
click at [822, 591] on button "Enviar pedido" at bounding box center [939, 608] width 337 height 35
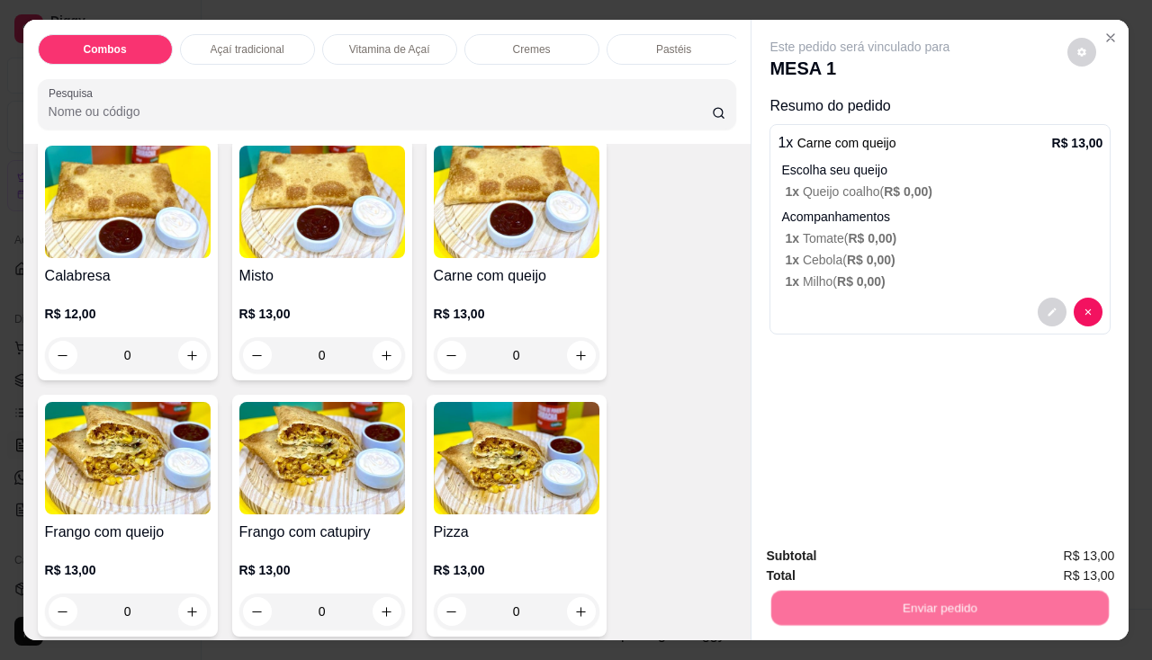
click at [829, 560] on button "Não registrar e enviar pedido" at bounding box center [880, 558] width 187 height 34
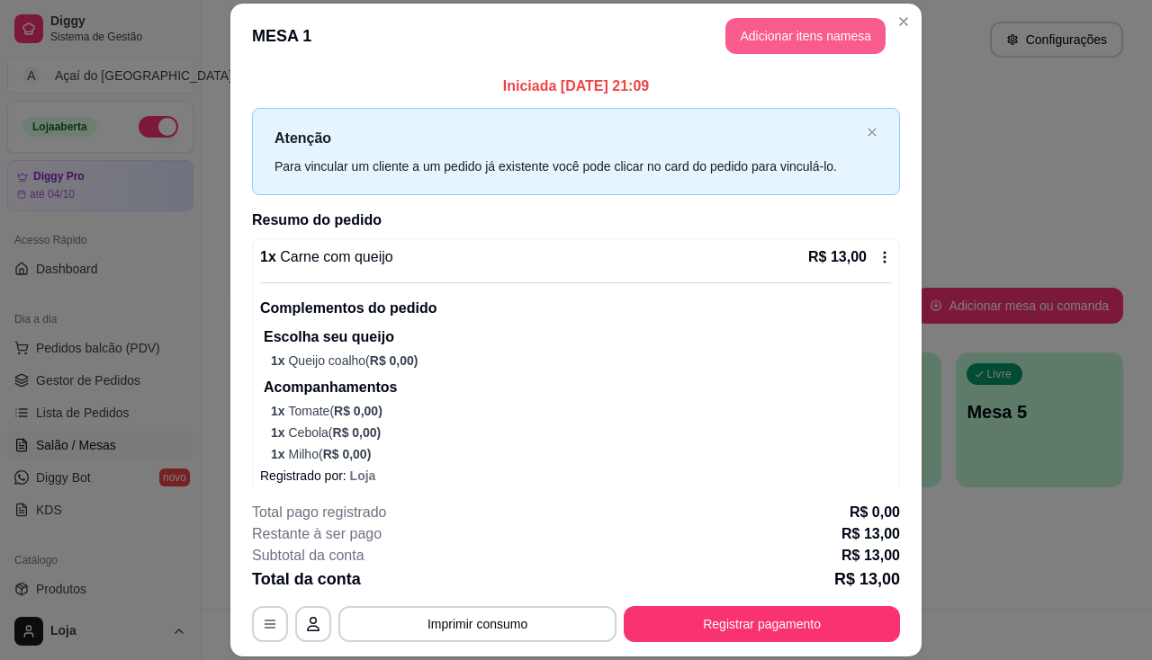
click at [761, 37] on button "Adicionar itens na mesa" at bounding box center [805, 36] width 160 height 36
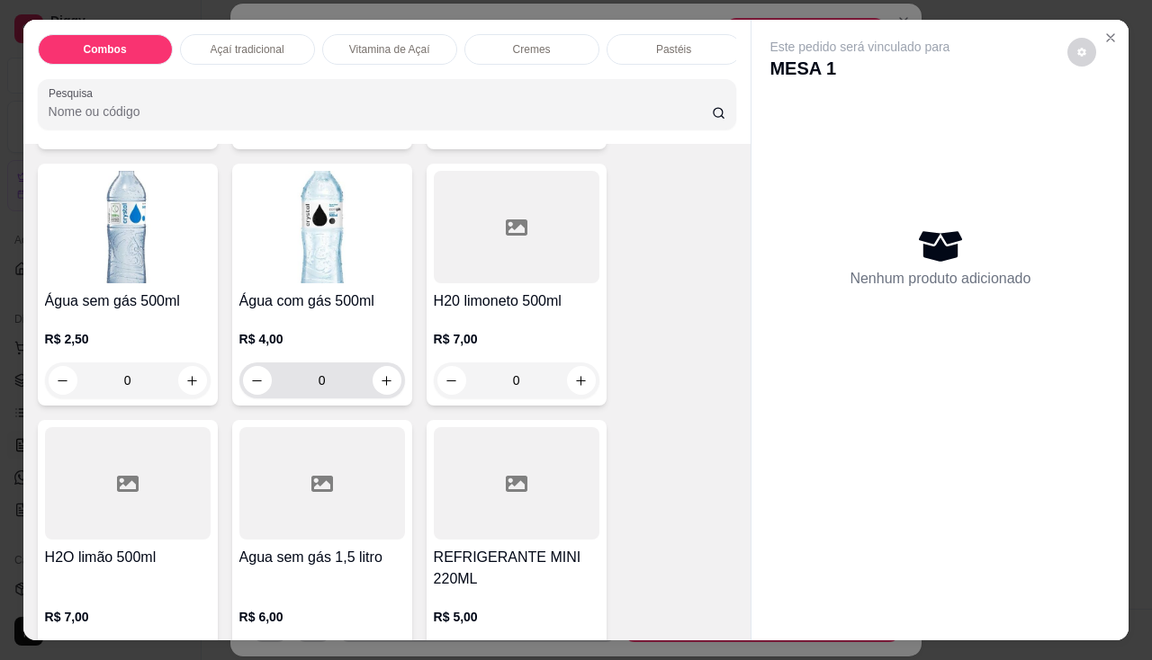
scroll to position [5650, 0]
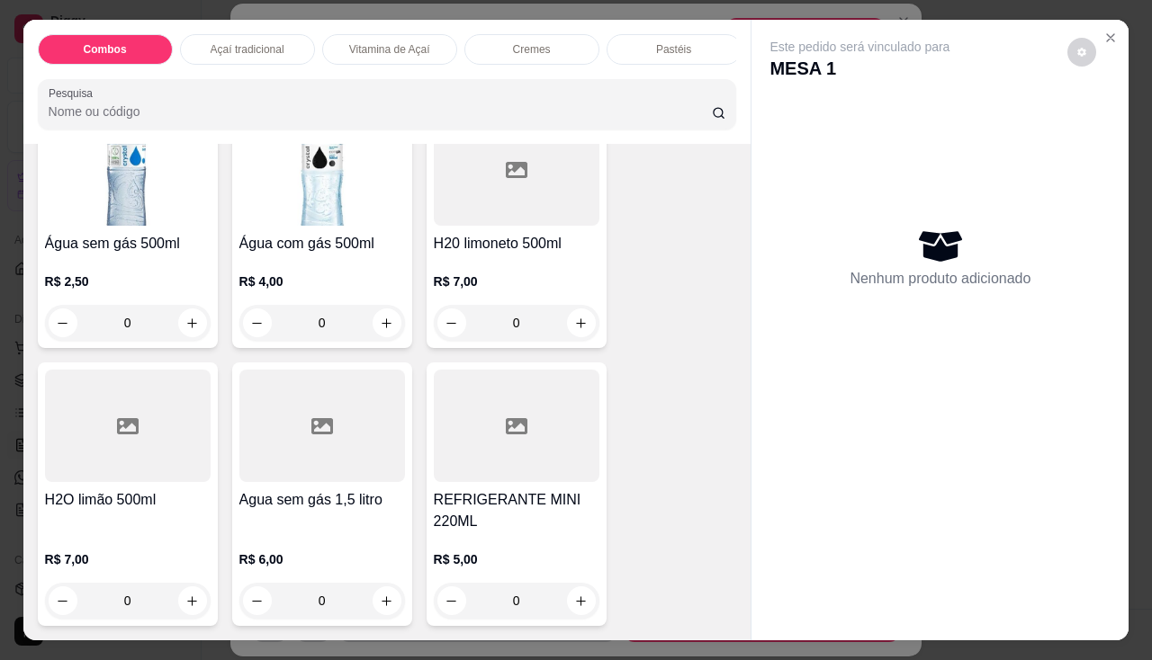
click at [465, 502] on h4 "REFRIGERANTE MINI 220ML" at bounding box center [517, 511] width 166 height 43
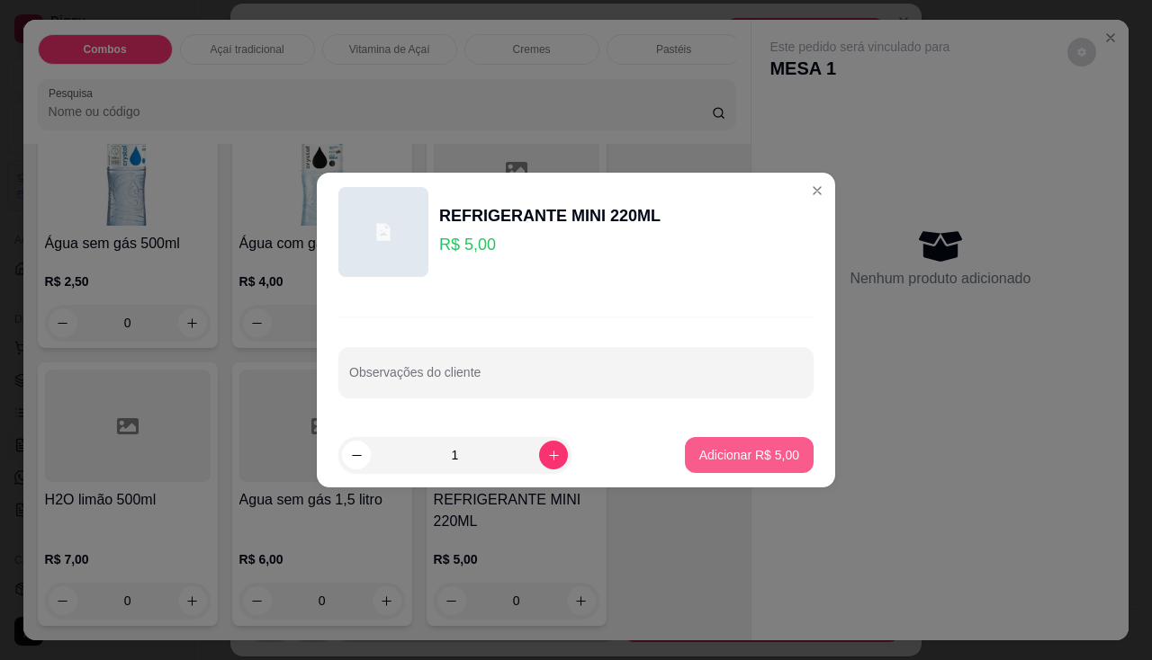
click at [741, 440] on button "Adicionar R$ 5,00" at bounding box center [749, 455] width 129 height 36
type input "1"
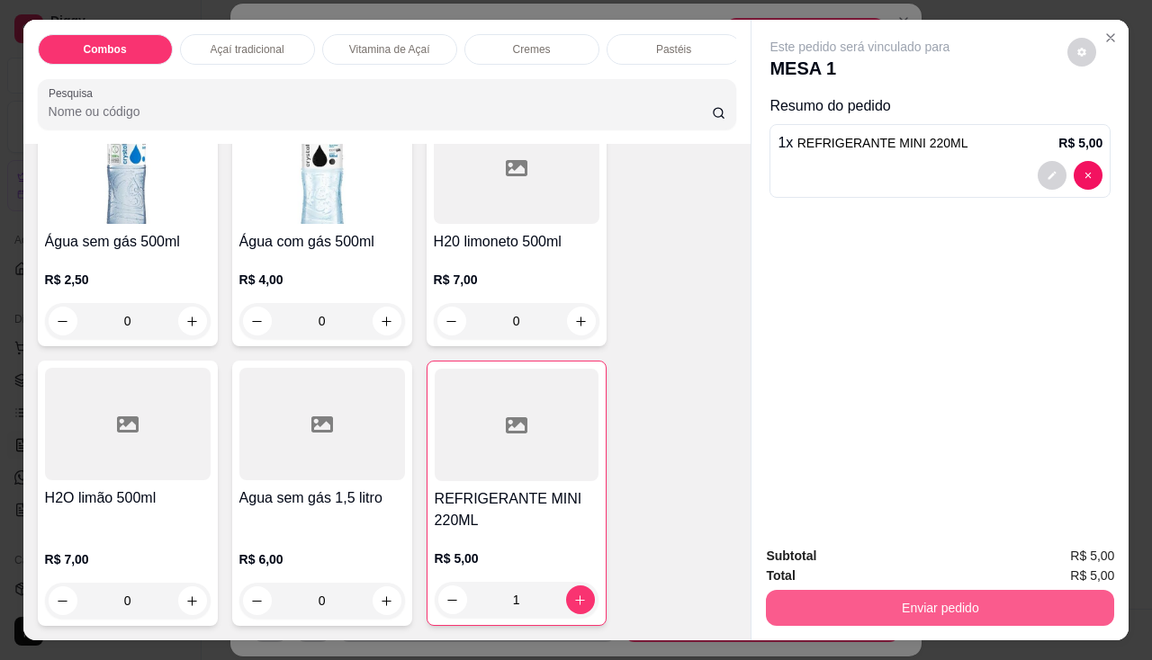
click at [832, 611] on button "Enviar pedido" at bounding box center [940, 608] width 348 height 36
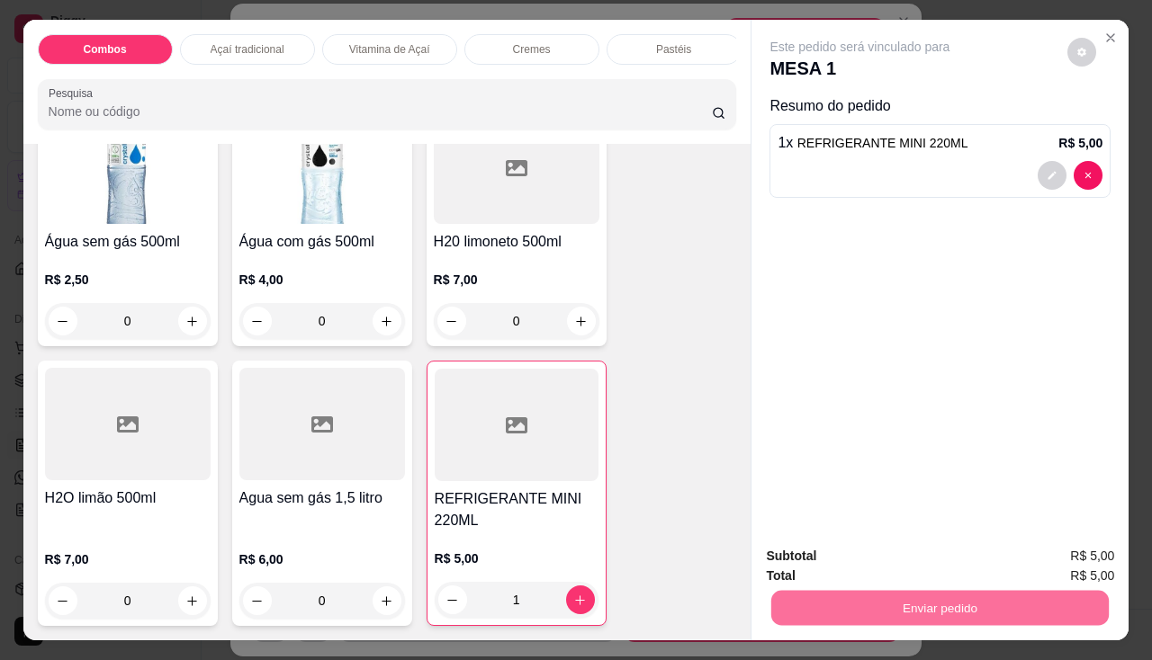
click at [834, 553] on button "Não registrar e enviar pedido" at bounding box center [881, 557] width 182 height 33
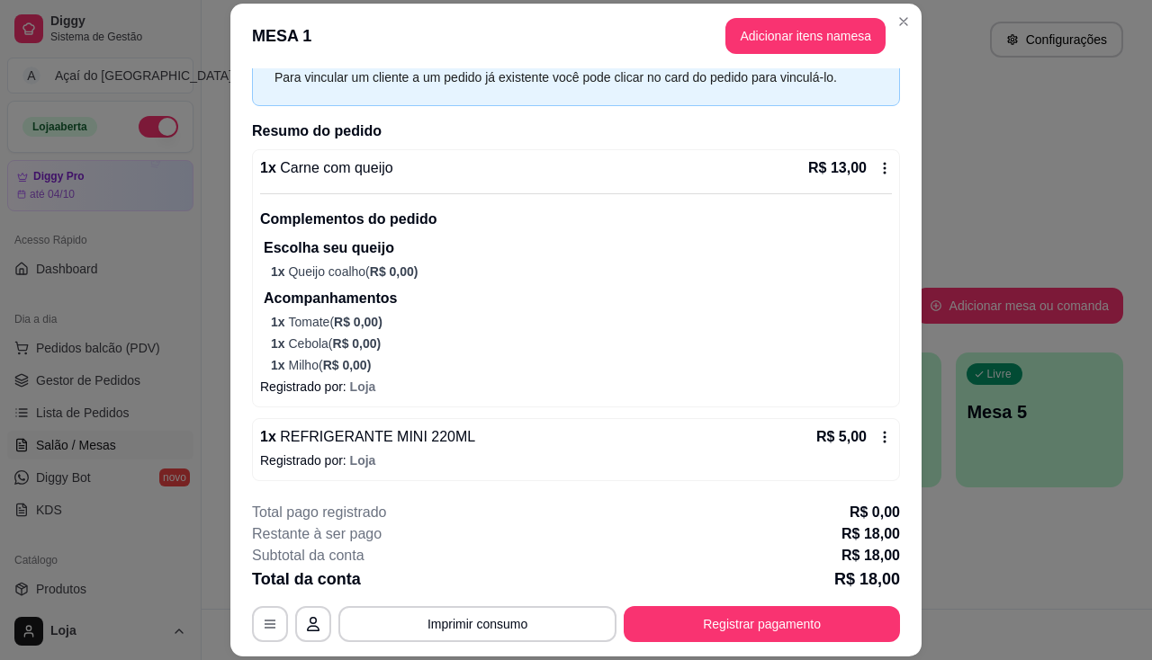
scroll to position [54, 0]
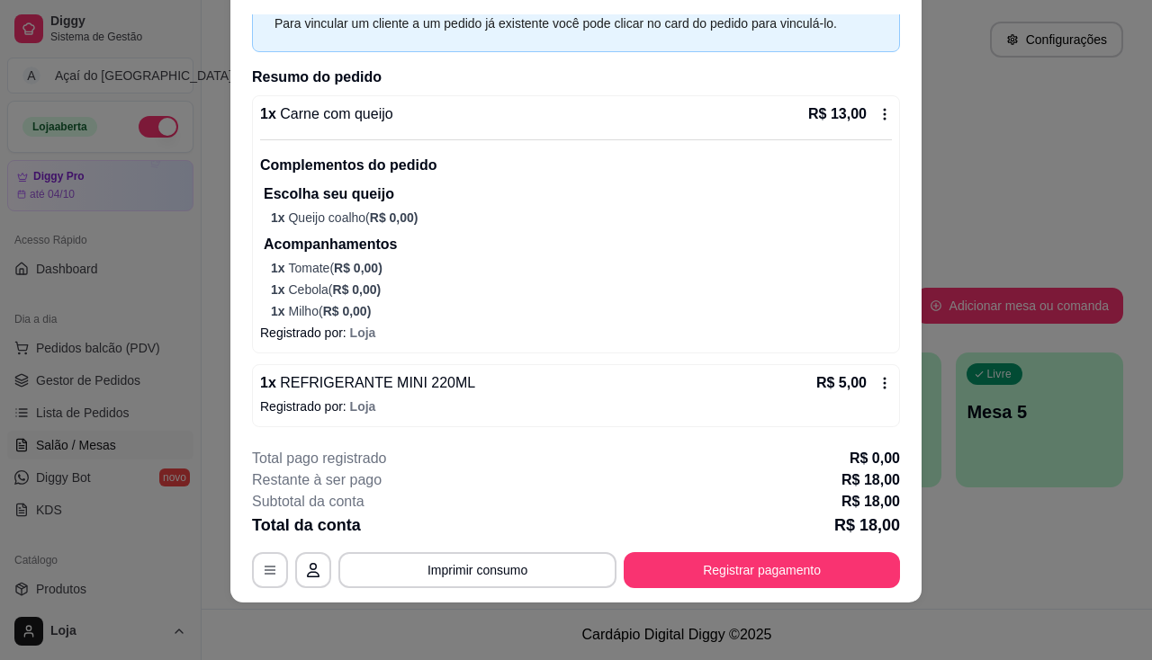
click at [877, 112] on icon at bounding box center [884, 114] width 14 height 14
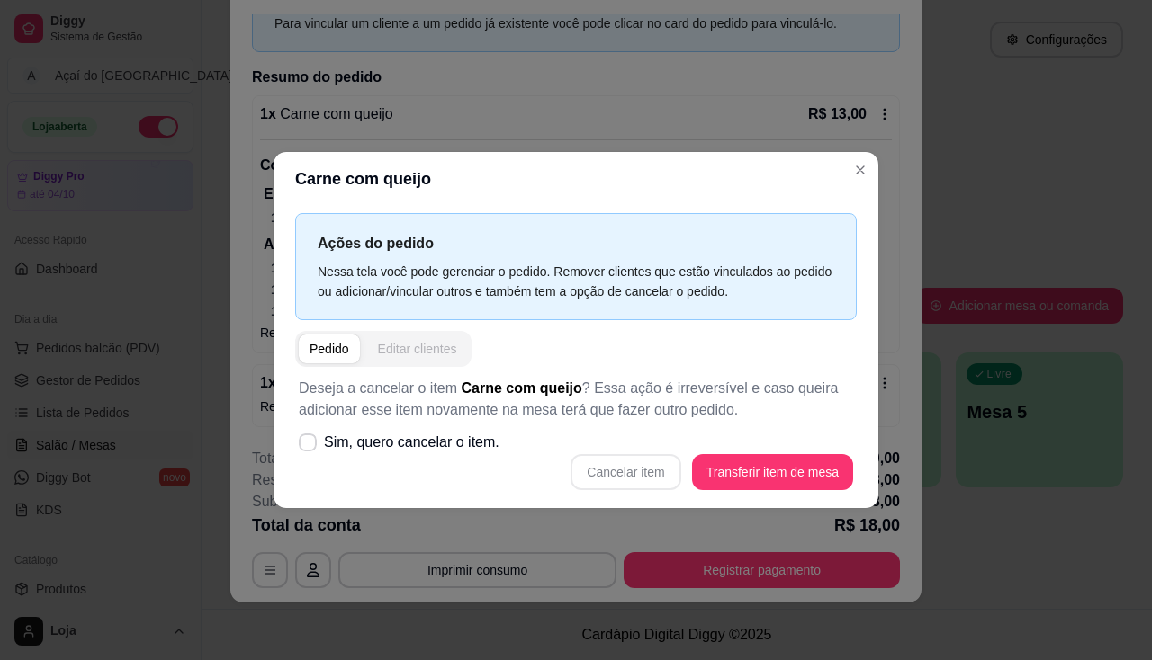
click at [427, 345] on div "Editar clientes" at bounding box center [417, 349] width 79 height 18
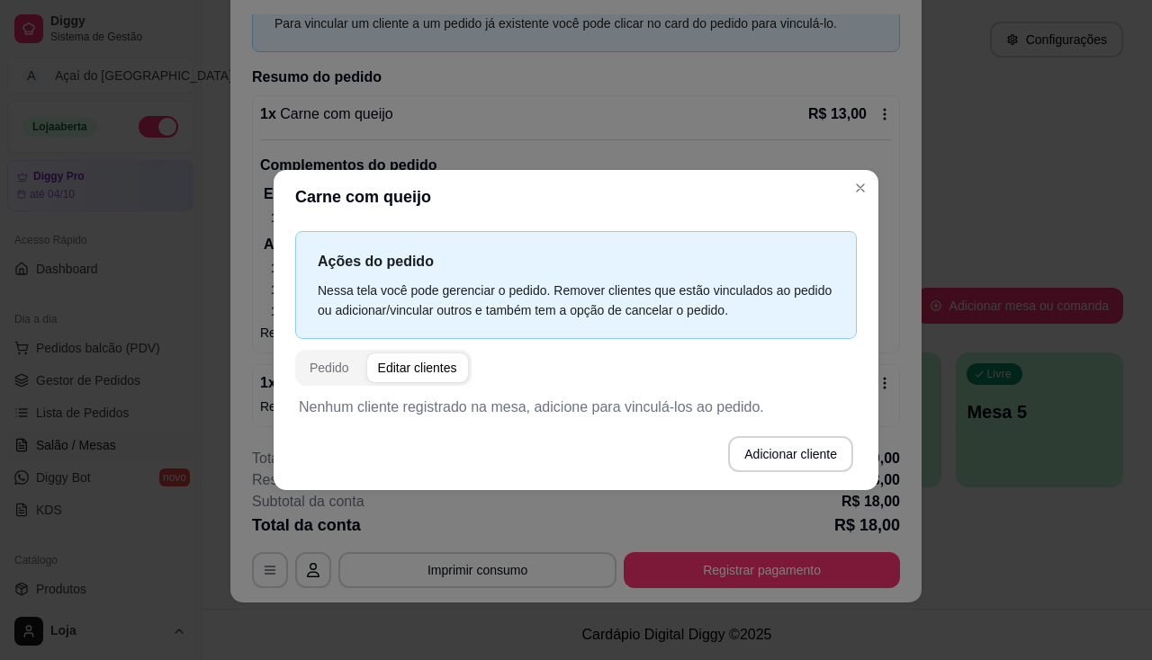
click at [372, 414] on p "Nenhum cliente registrado na mesa, adicione para vinculá-los ao pedido." at bounding box center [576, 408] width 554 height 22
click at [780, 441] on button "Adicionar cliente" at bounding box center [790, 454] width 125 height 36
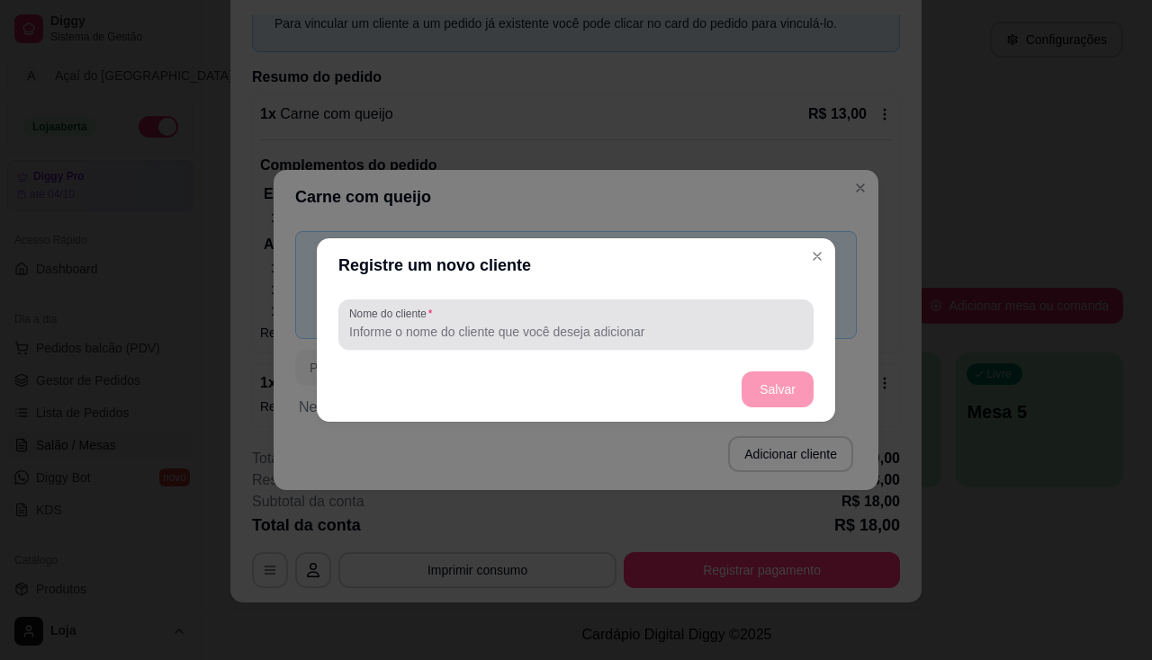
click at [560, 303] on div "Nome do cliente" at bounding box center [575, 325] width 475 height 50
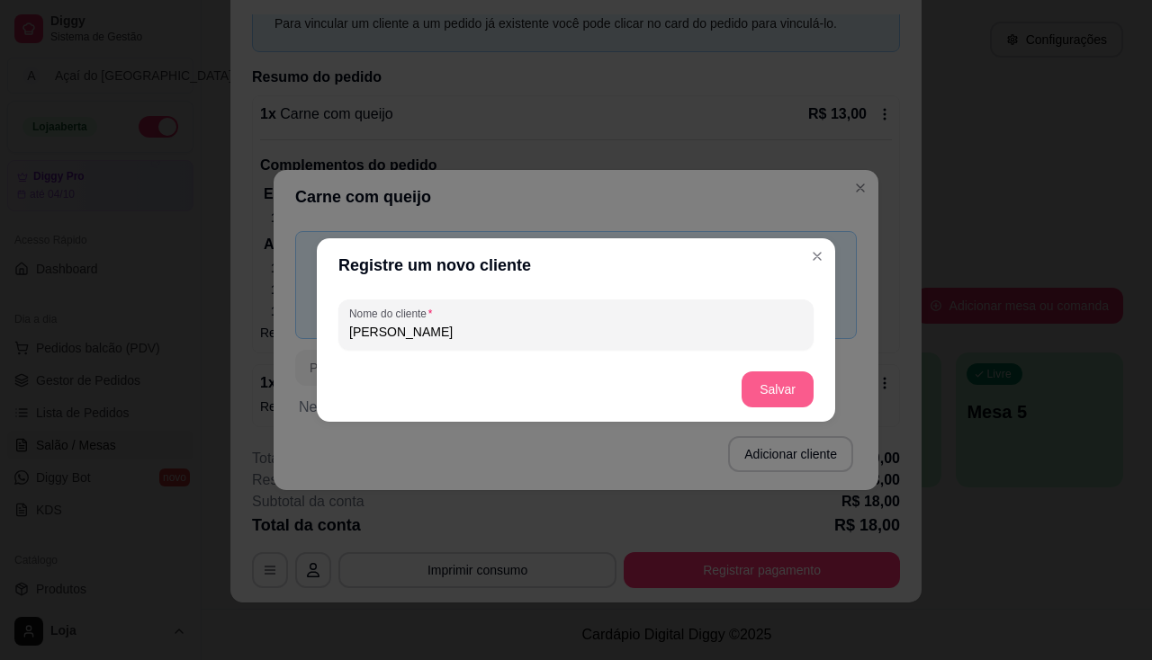
type input "TATIANA"
click at [777, 394] on button "Salvar" at bounding box center [777, 390] width 72 height 36
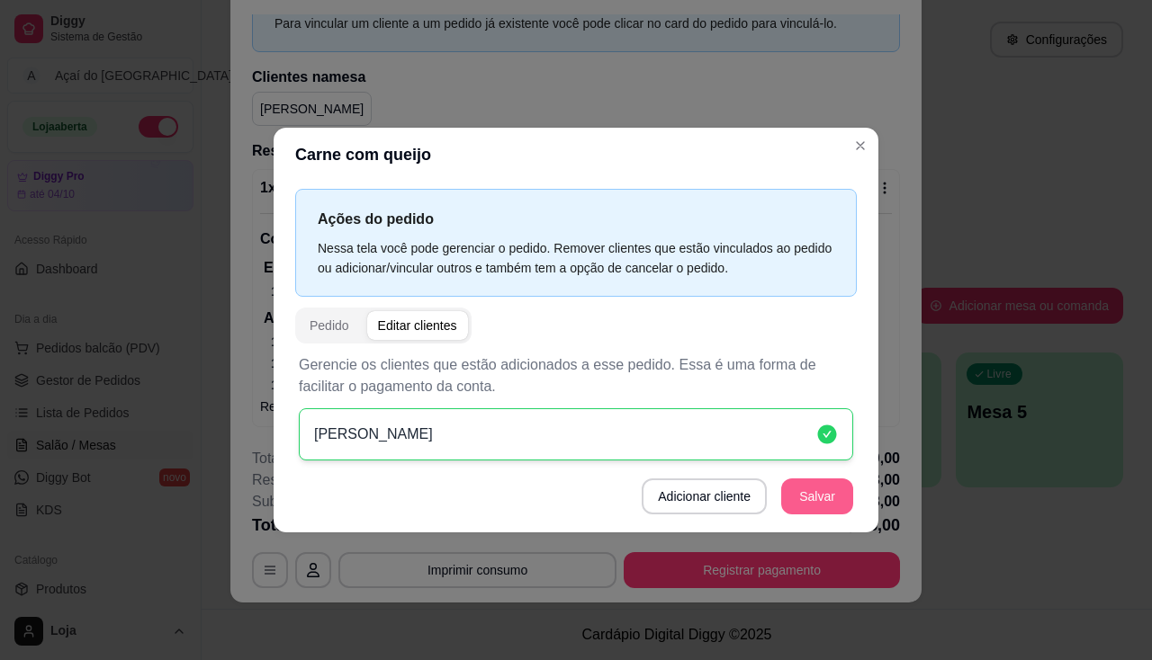
click at [789, 499] on button "Salvar" at bounding box center [817, 497] width 72 height 36
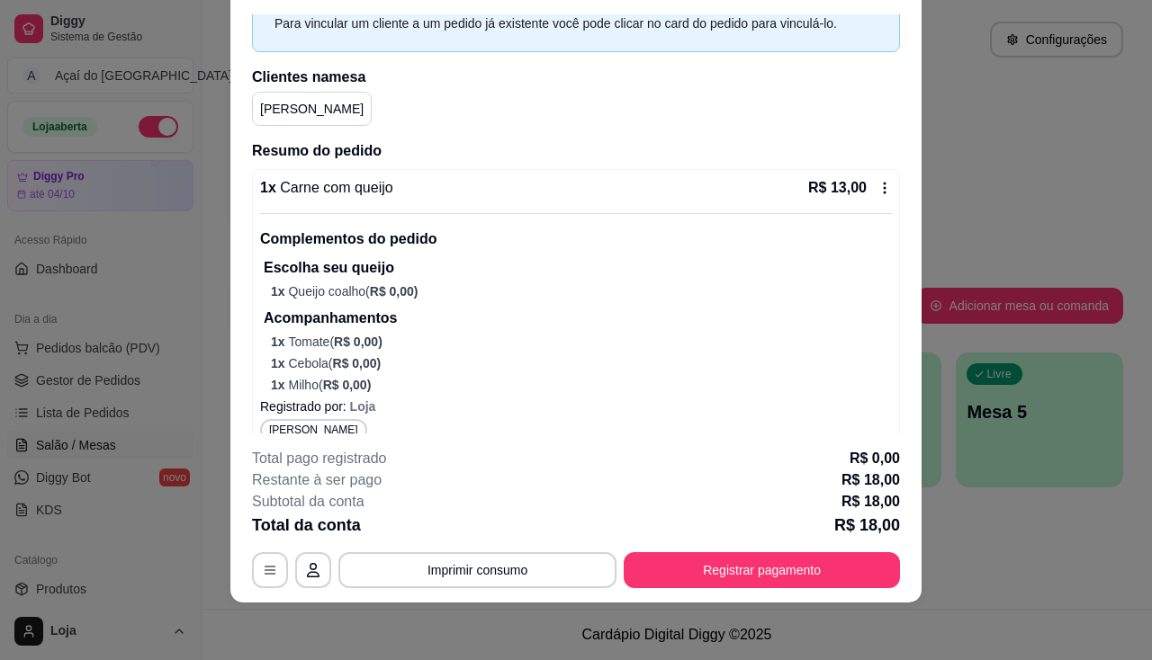
scroll to position [184, 0]
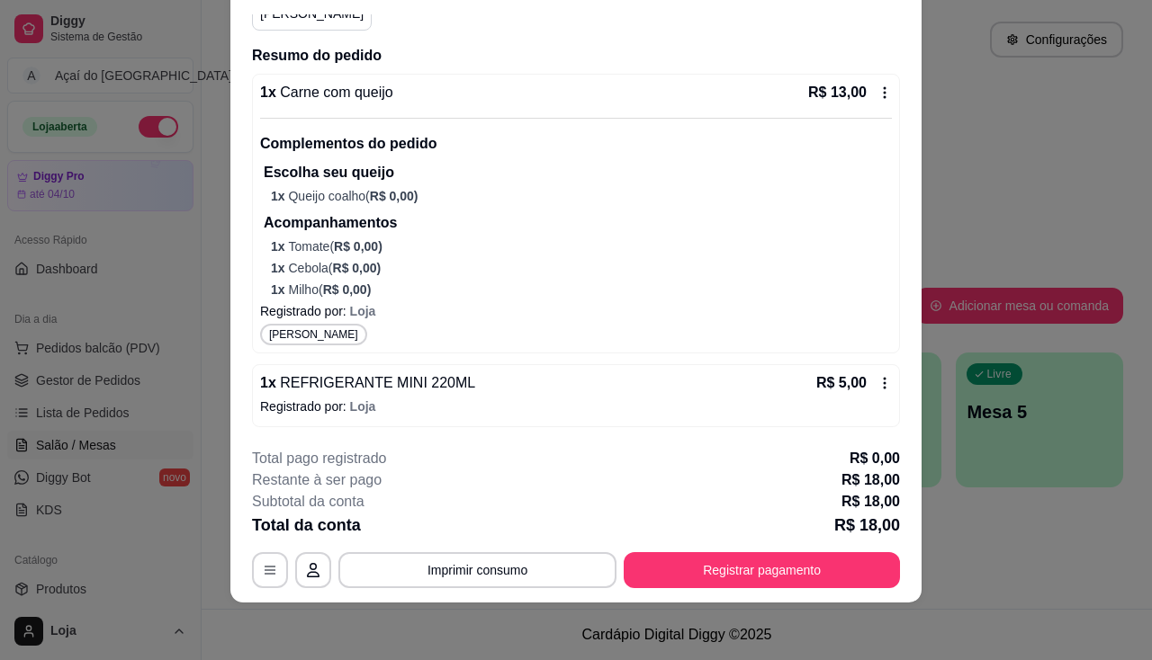
click at [877, 376] on icon at bounding box center [884, 383] width 14 height 14
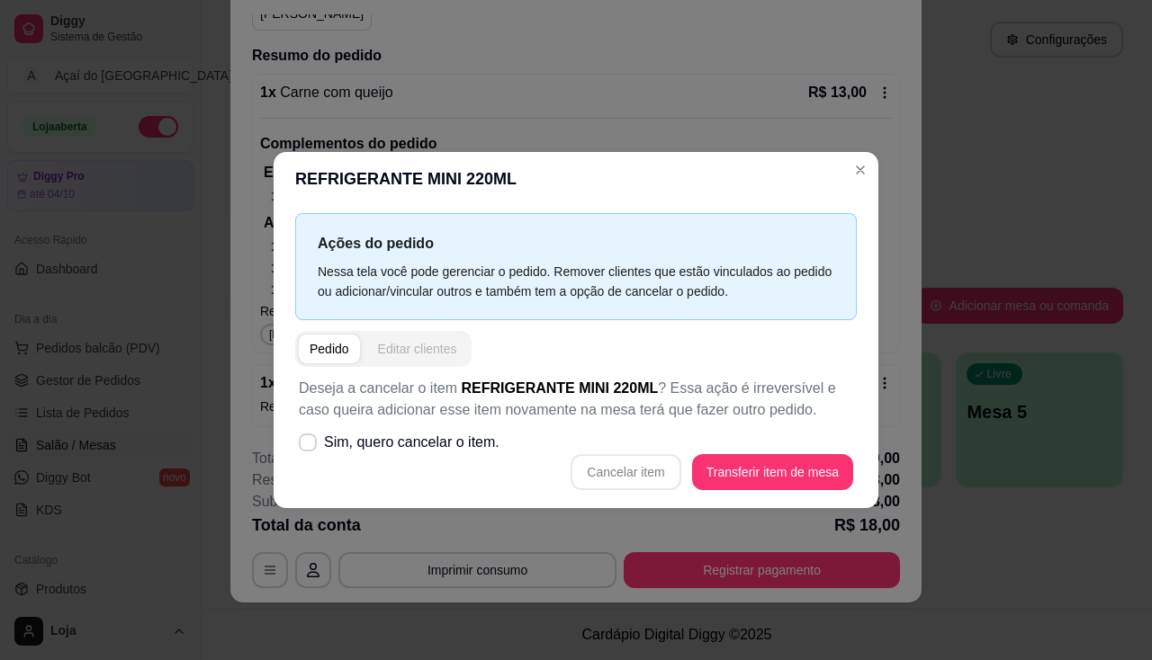
click at [452, 357] on div "Editar clientes" at bounding box center [417, 349] width 79 height 18
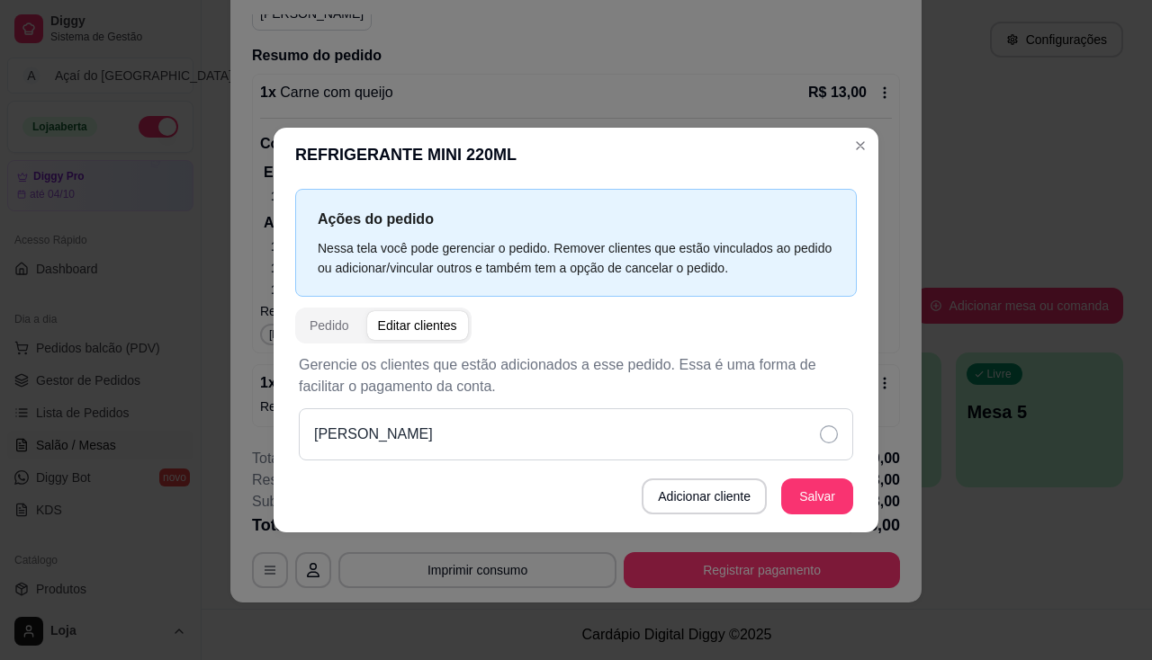
click at [519, 449] on div "TATIANA" at bounding box center [576, 435] width 554 height 52
click at [778, 507] on div "Adicionar cliente Salvar" at bounding box center [576, 497] width 554 height 36
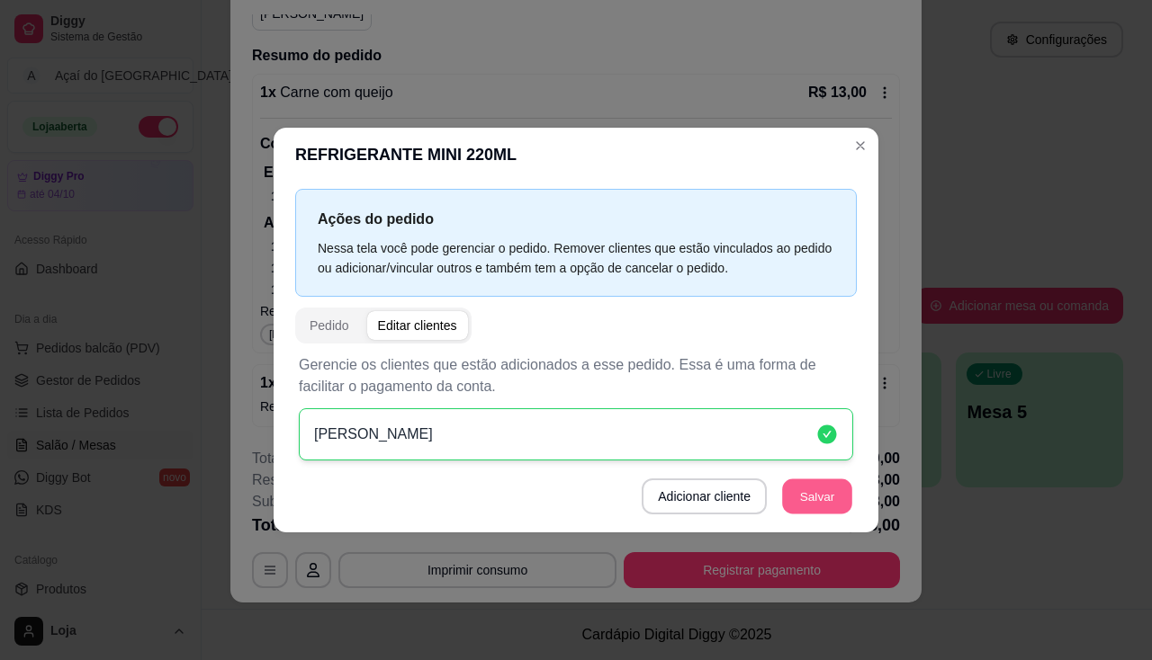
click at [784, 506] on button "Salvar" at bounding box center [817, 496] width 70 height 35
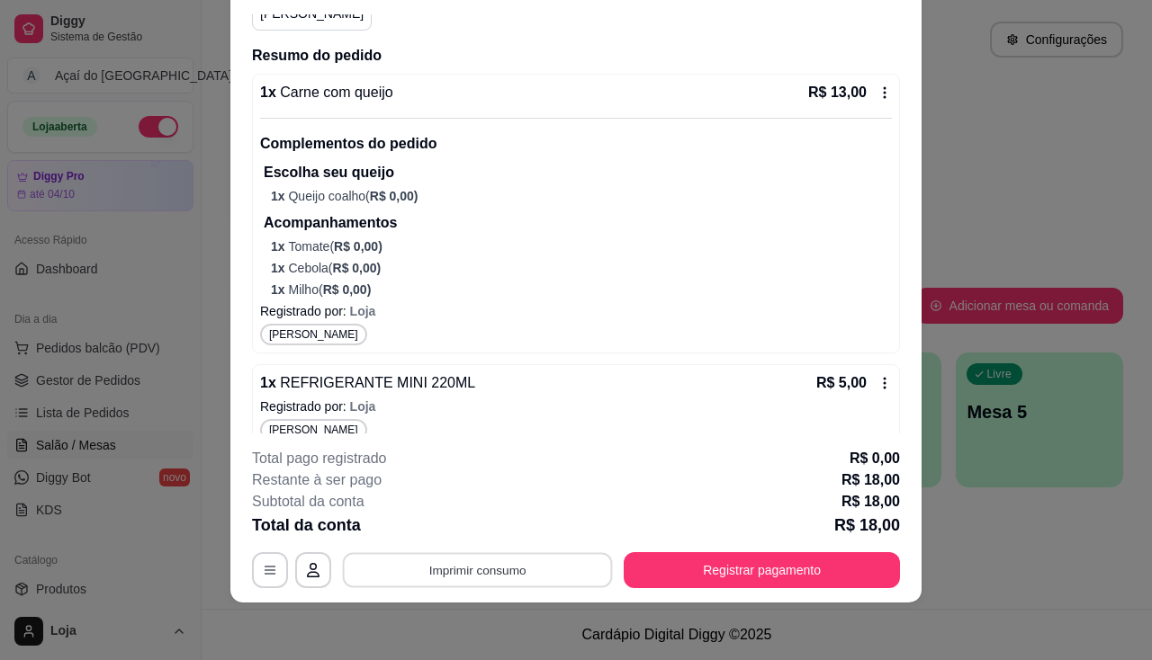
click at [528, 578] on button "Imprimir consumo" at bounding box center [478, 570] width 270 height 35
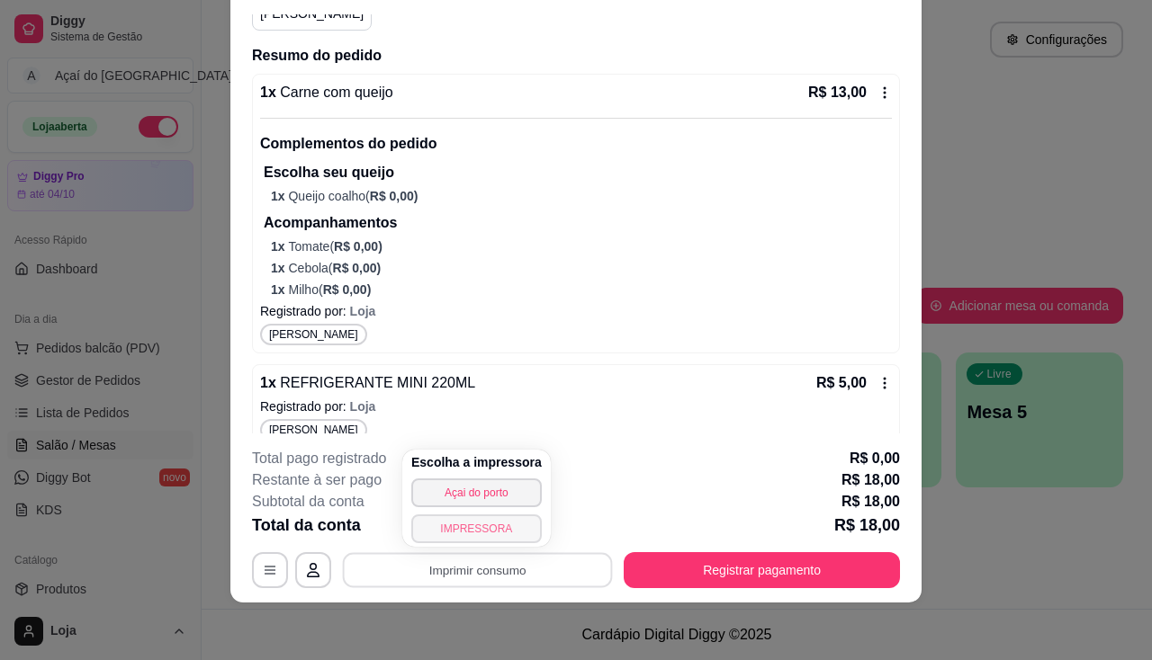
click at [503, 542] on button "IMPRESSORA" at bounding box center [476, 529] width 130 height 29
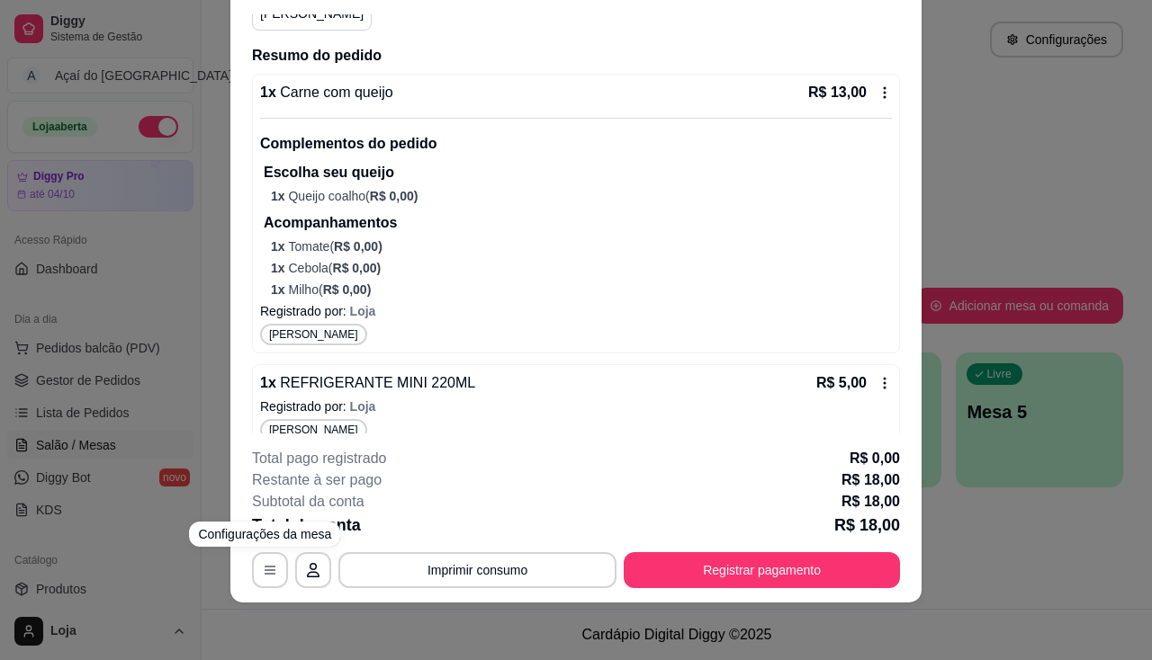
click at [205, 547] on div "**********" at bounding box center [576, 330] width 1152 height 660
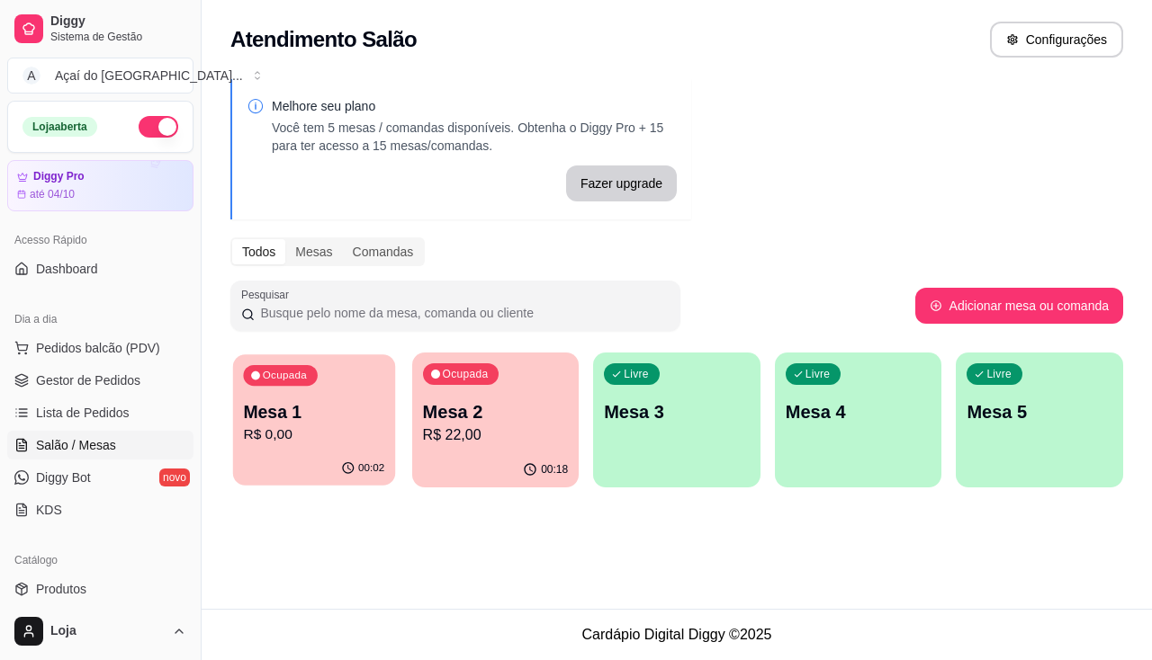
click at [388, 427] on div "Ocupada Mesa 1 R$ 0,00" at bounding box center [314, 403] width 162 height 97
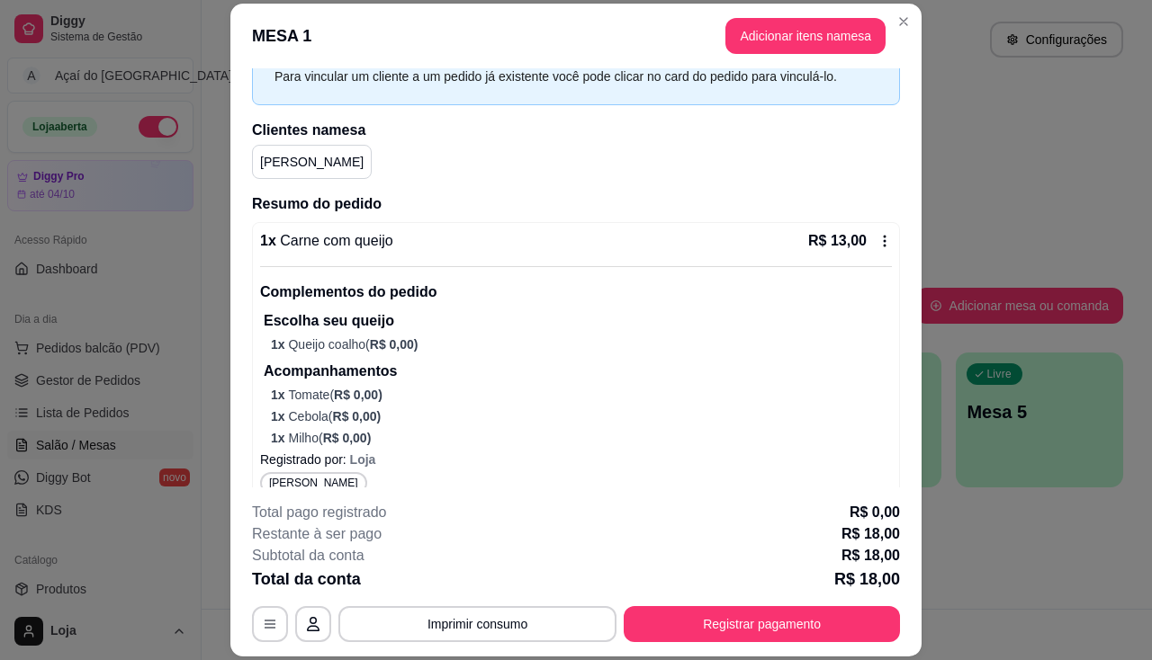
scroll to position [180, 0]
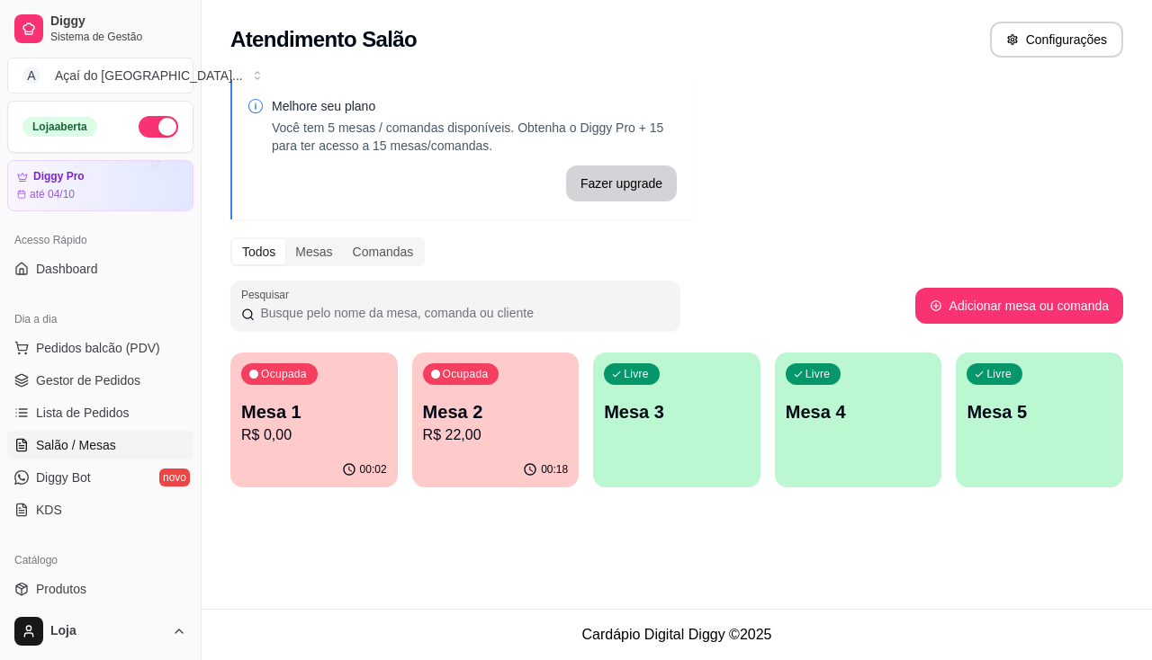
click at [435, 432] on p "R$ 22,00" at bounding box center [496, 436] width 146 height 22
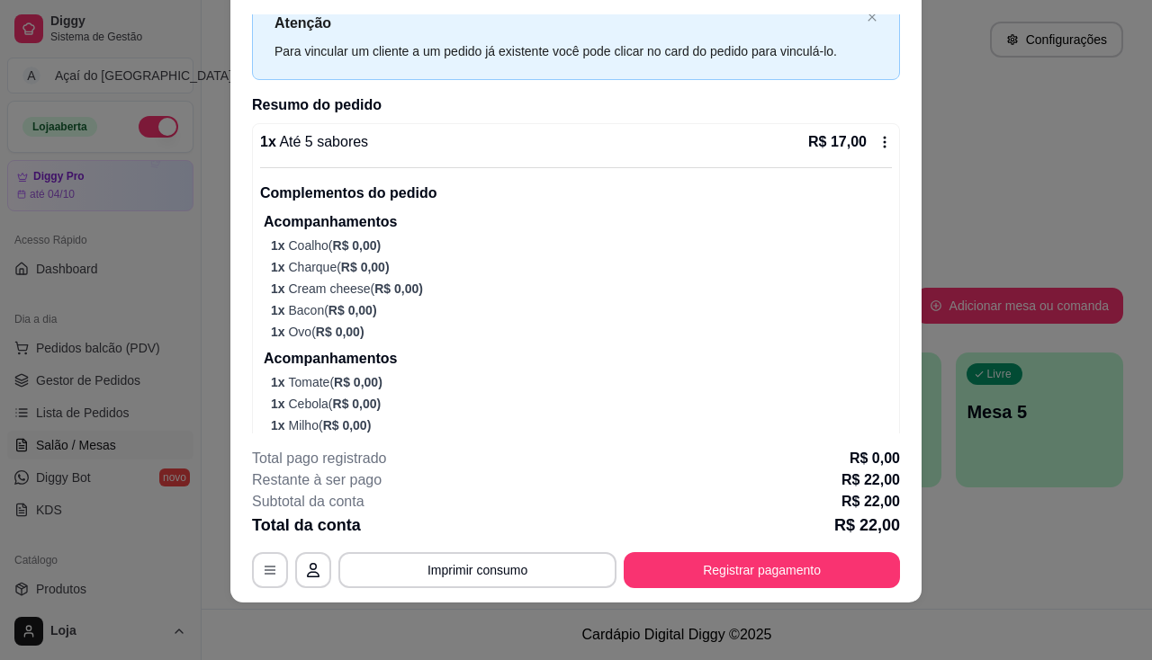
scroll to position [240, 0]
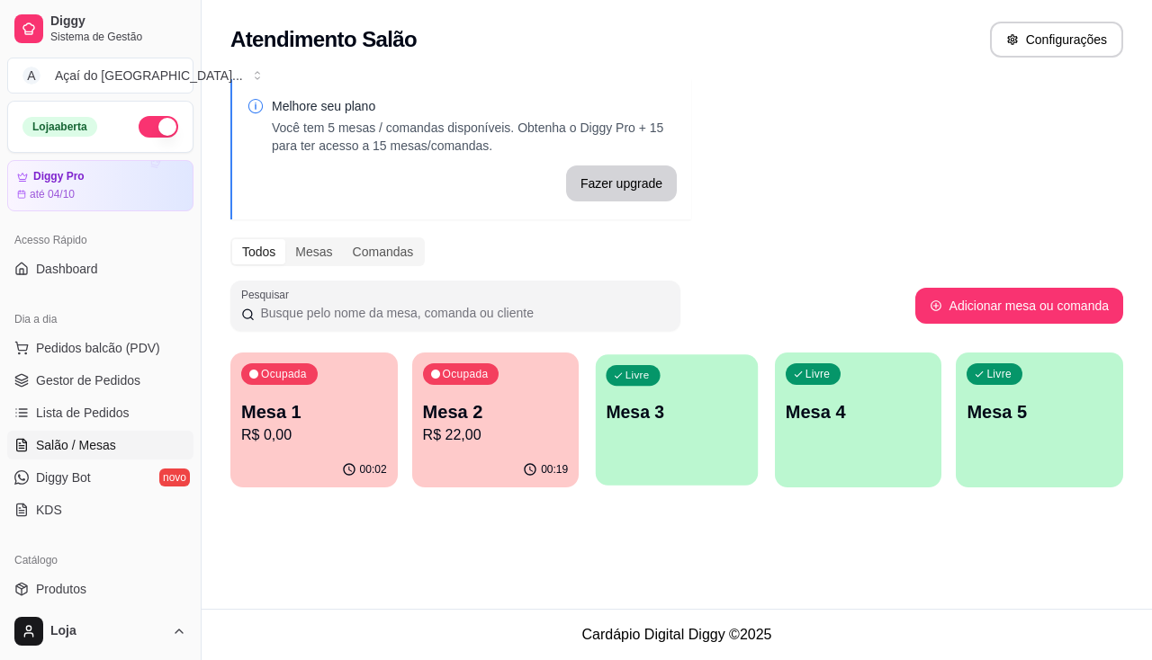
click at [649, 414] on p "Mesa 3" at bounding box center [676, 412] width 141 height 24
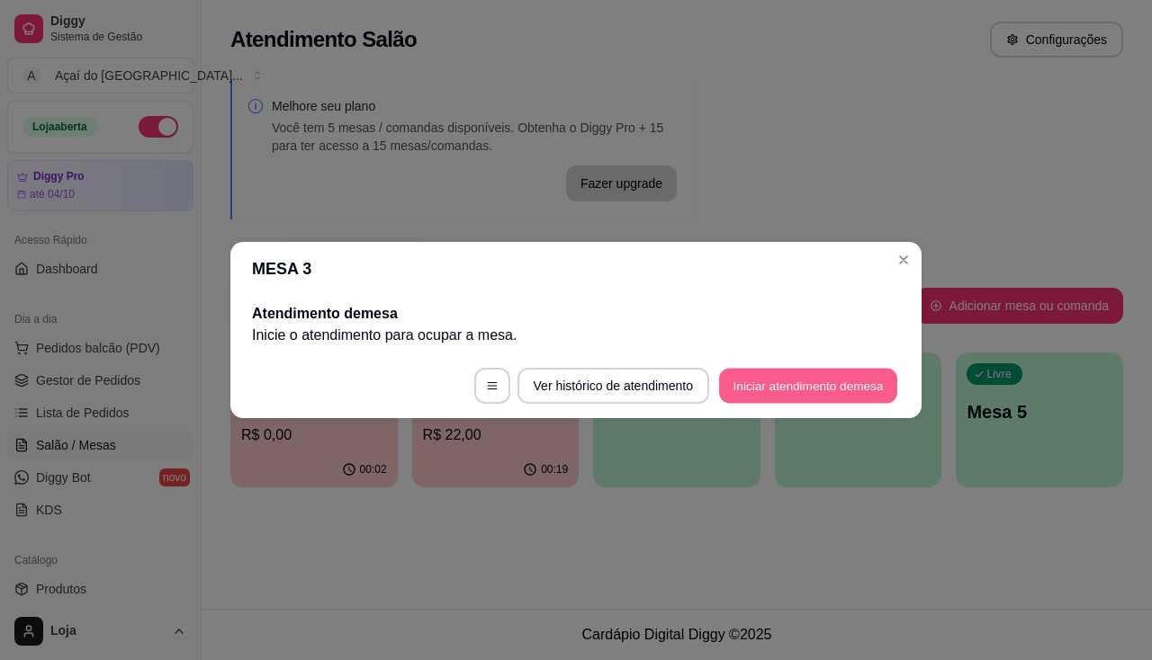
click at [819, 389] on button "Iniciar atendimento de mesa" at bounding box center [808, 386] width 178 height 35
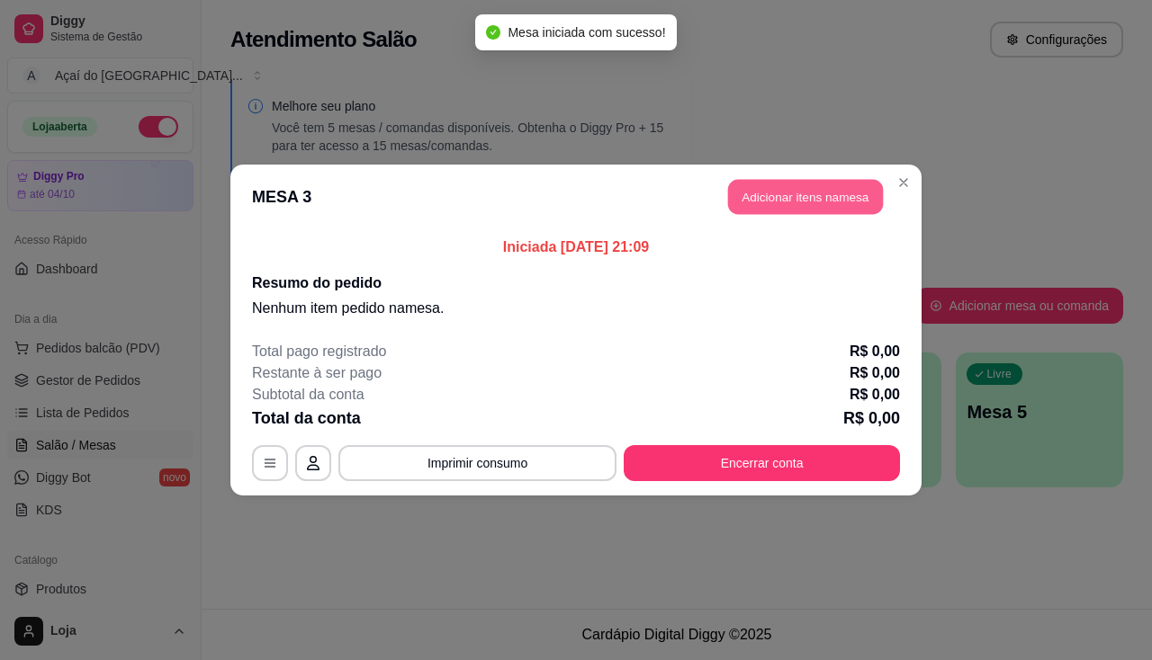
click at [812, 191] on button "Adicionar itens na mesa" at bounding box center [805, 197] width 155 height 35
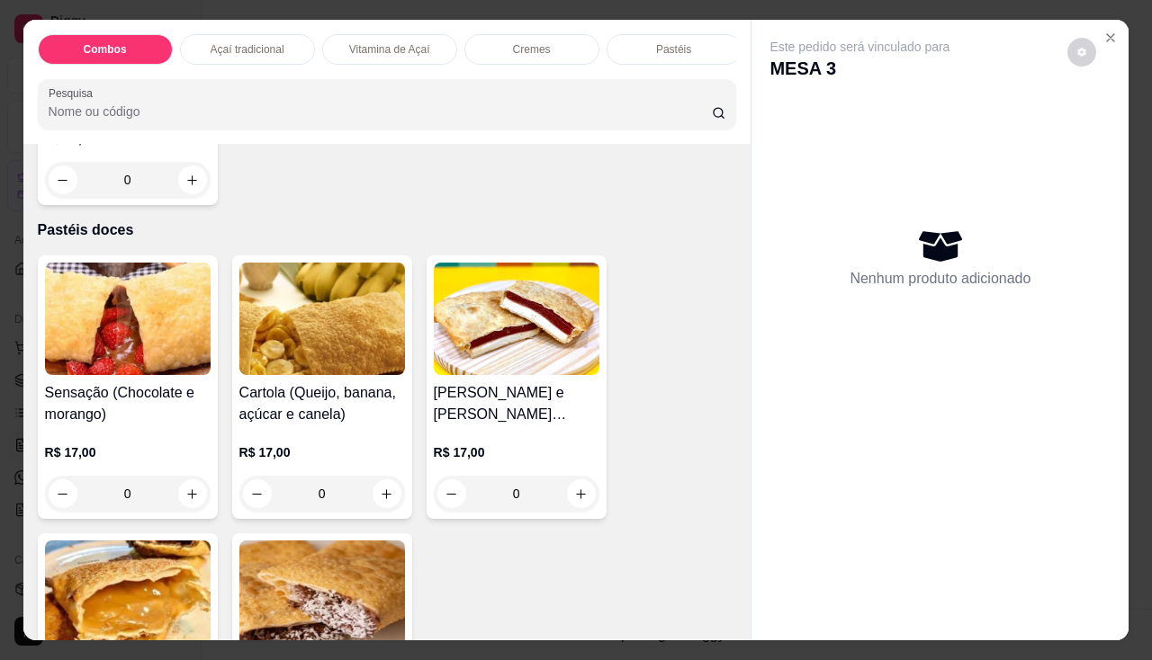
scroll to position [3509, 0]
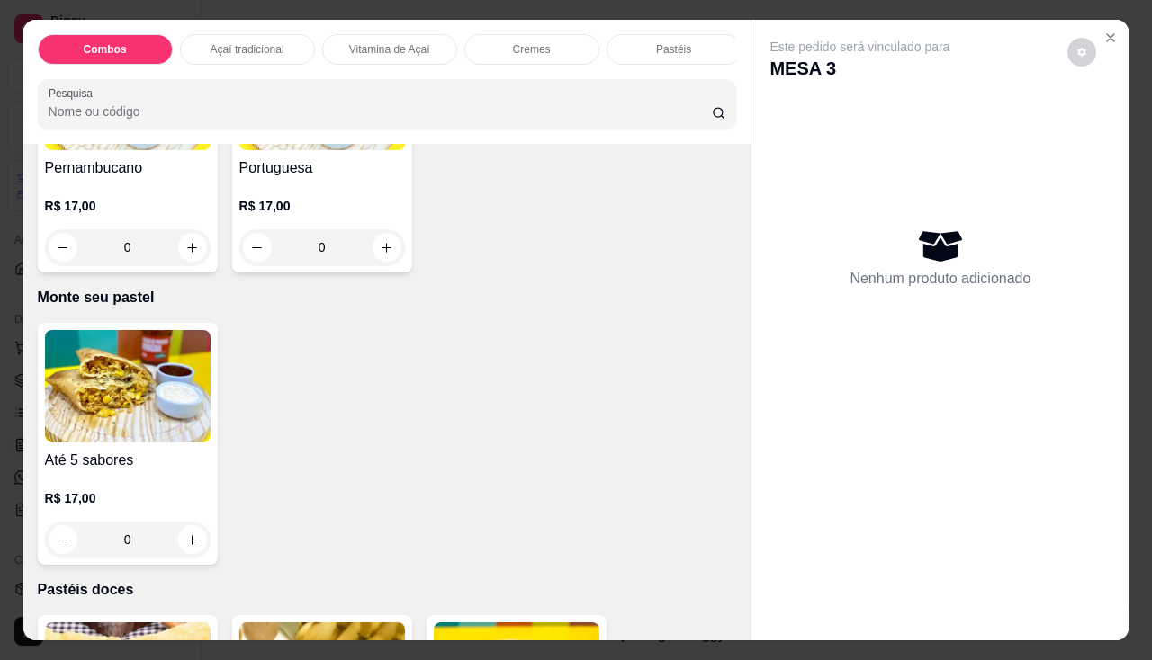
click at [157, 385] on img at bounding box center [128, 386] width 166 height 112
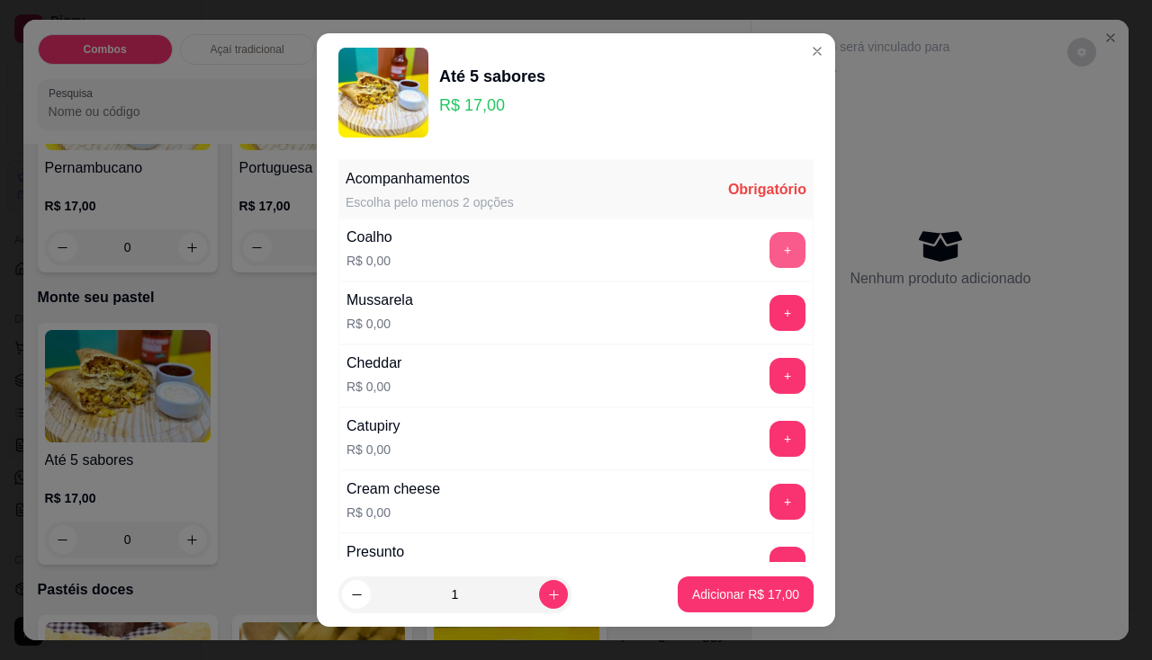
click at [769, 257] on button "+" at bounding box center [787, 250] width 36 height 36
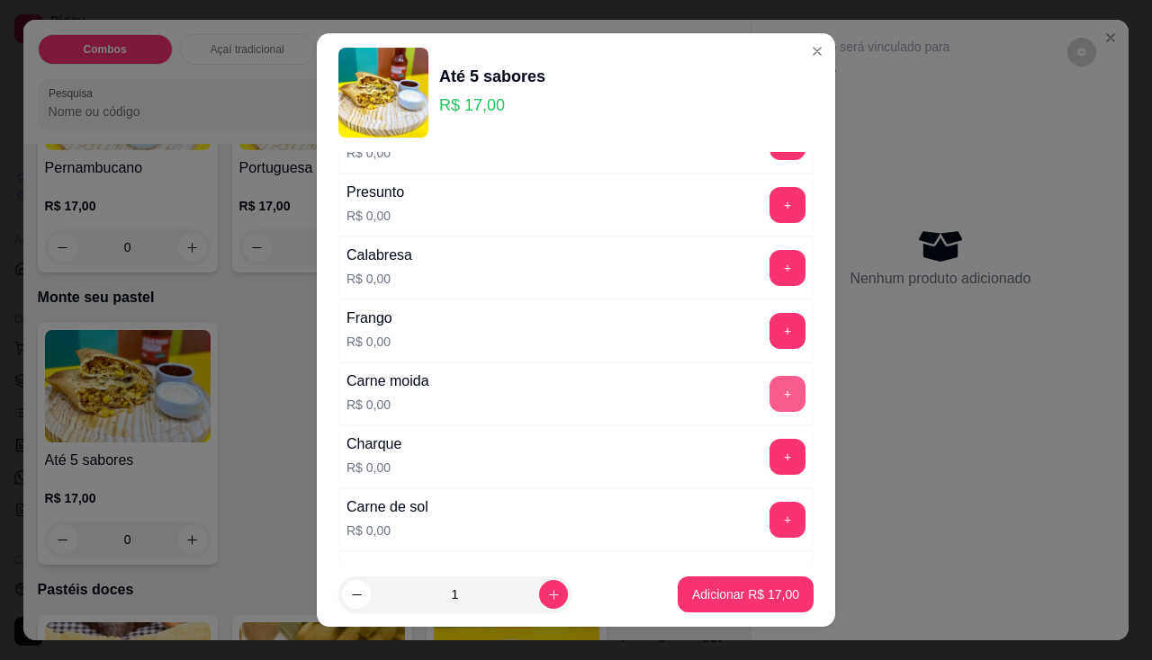
scroll to position [630, 0]
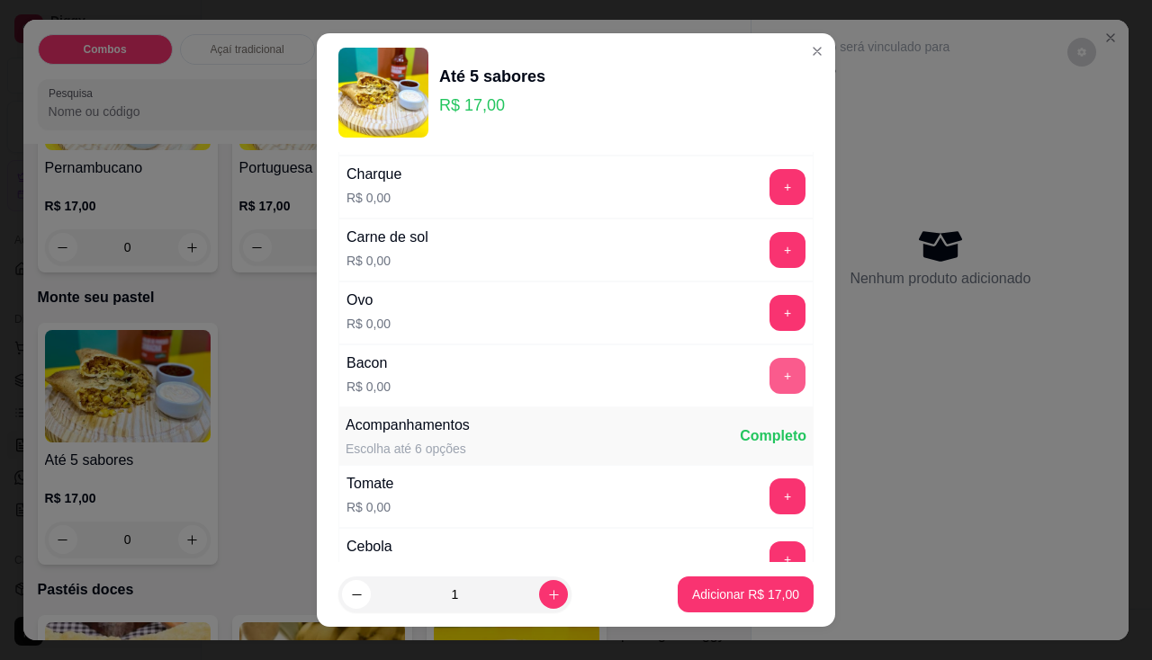
click at [769, 359] on button "+" at bounding box center [787, 376] width 36 height 36
click at [769, 255] on button "+" at bounding box center [787, 250] width 36 height 36
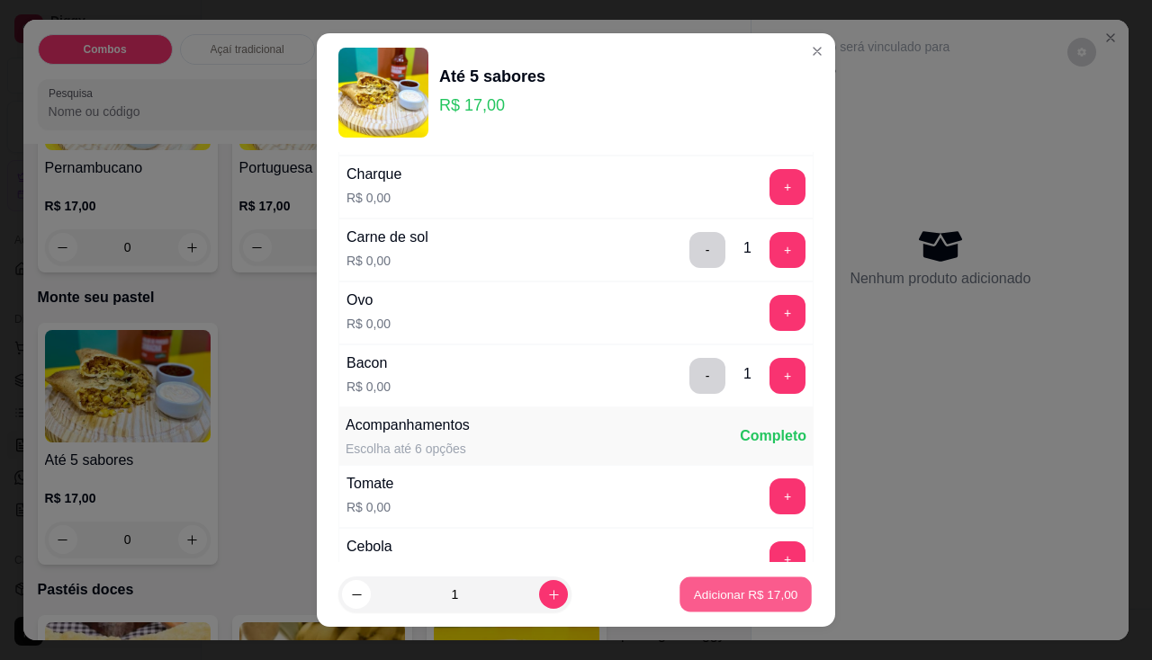
click at [698, 597] on p "Adicionar R$ 17,00" at bounding box center [746, 595] width 104 height 17
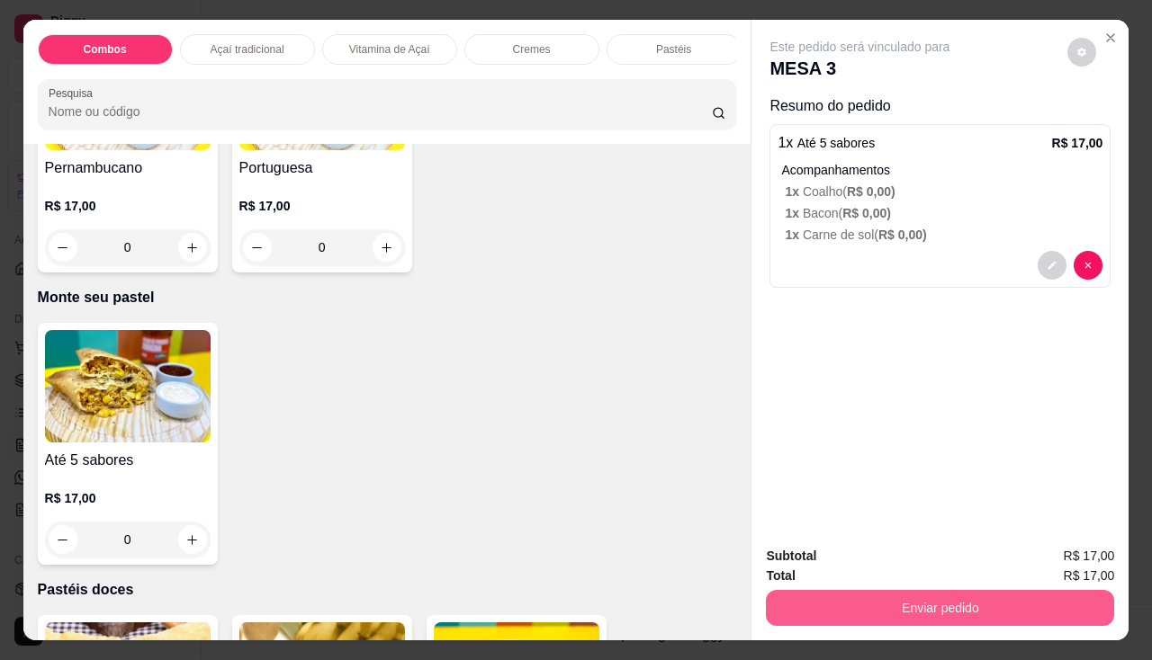
click at [785, 605] on button "Enviar pedido" at bounding box center [940, 608] width 348 height 36
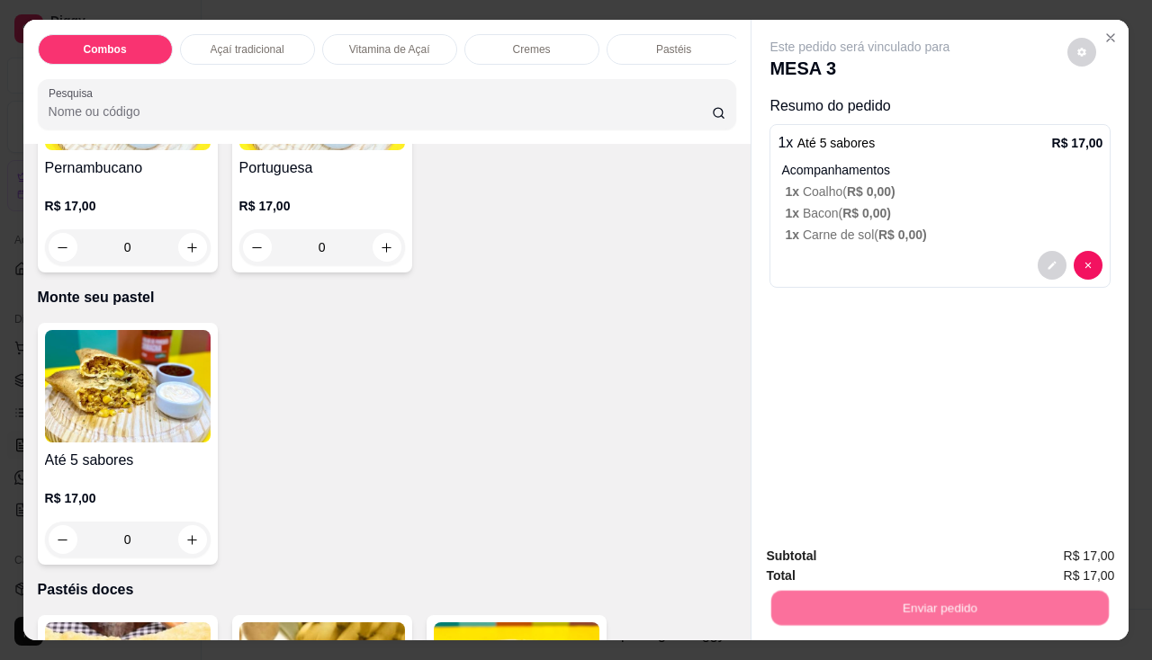
click at [824, 566] on button "Não registrar e enviar pedido" at bounding box center [881, 557] width 182 height 33
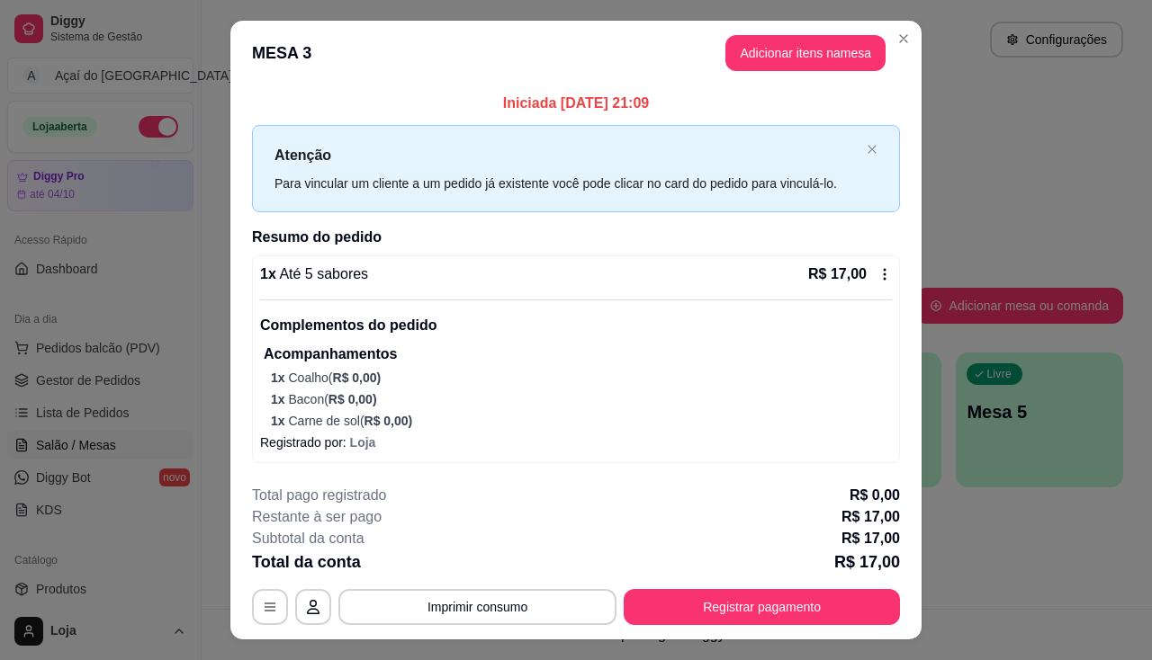
click at [497, 589] on div "**********" at bounding box center [576, 555] width 648 height 140
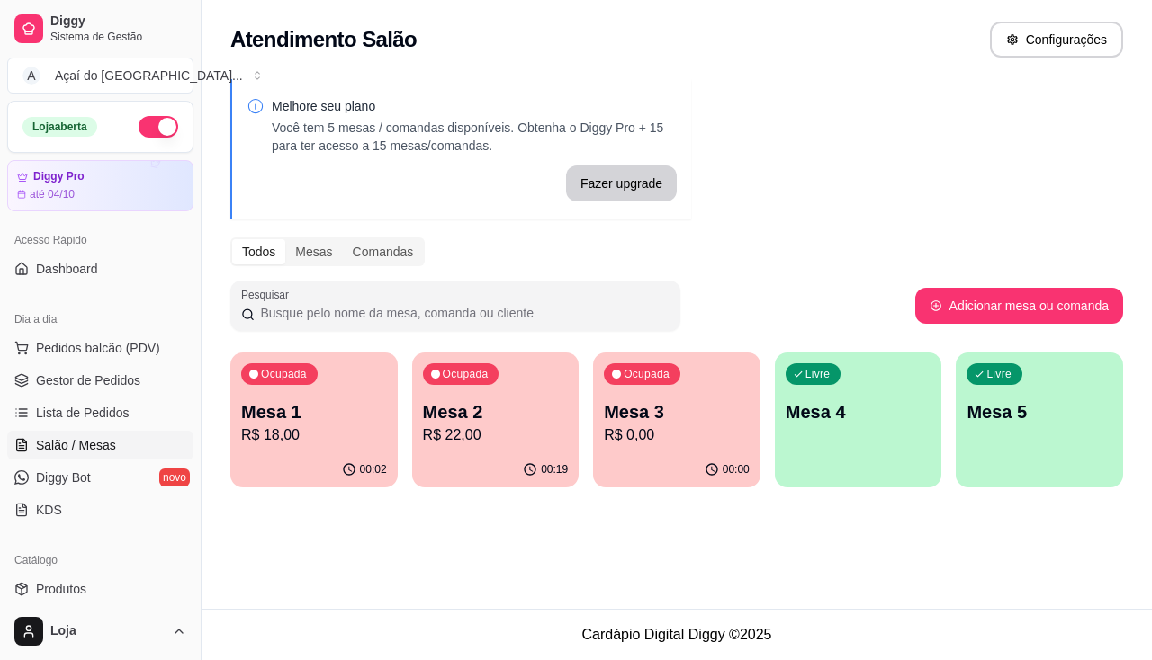
click at [461, 431] on p "R$ 22,00" at bounding box center [496, 436] width 146 height 22
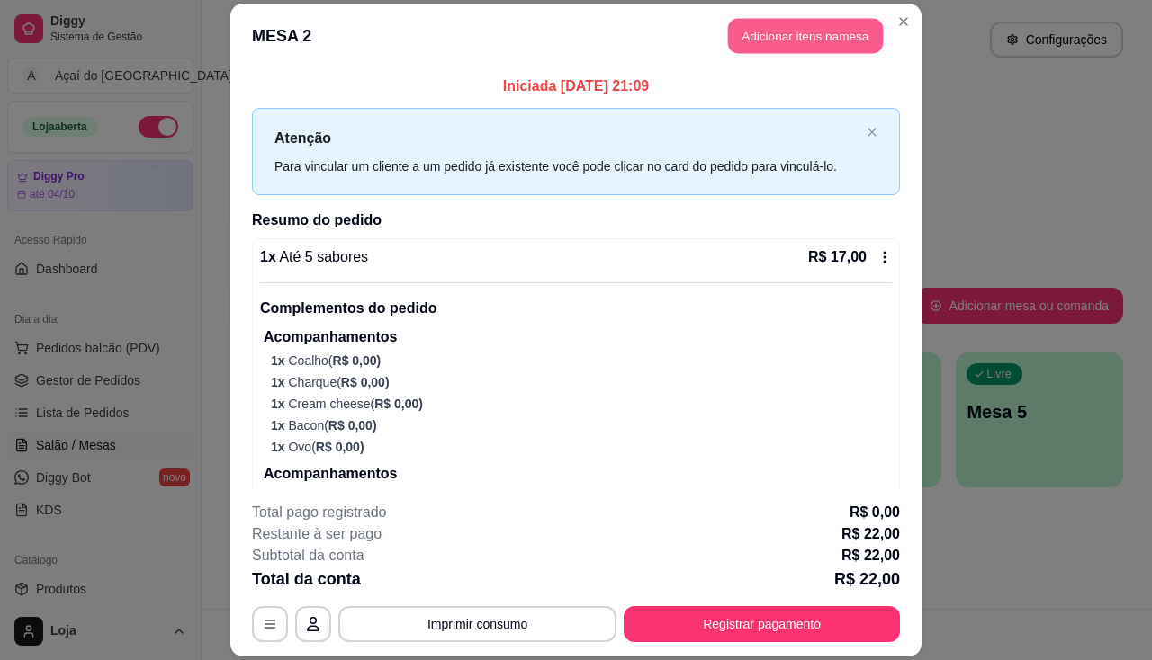
click at [748, 36] on button "Adicionar itens na mesa" at bounding box center [805, 35] width 155 height 35
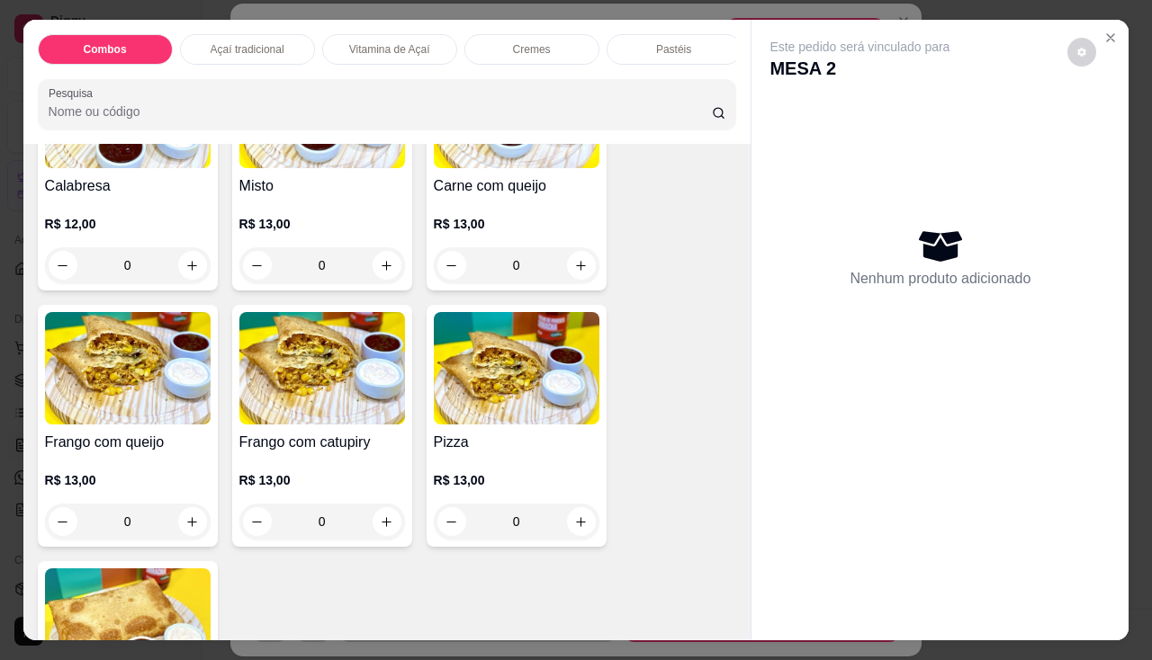
scroll to position [2520, 0]
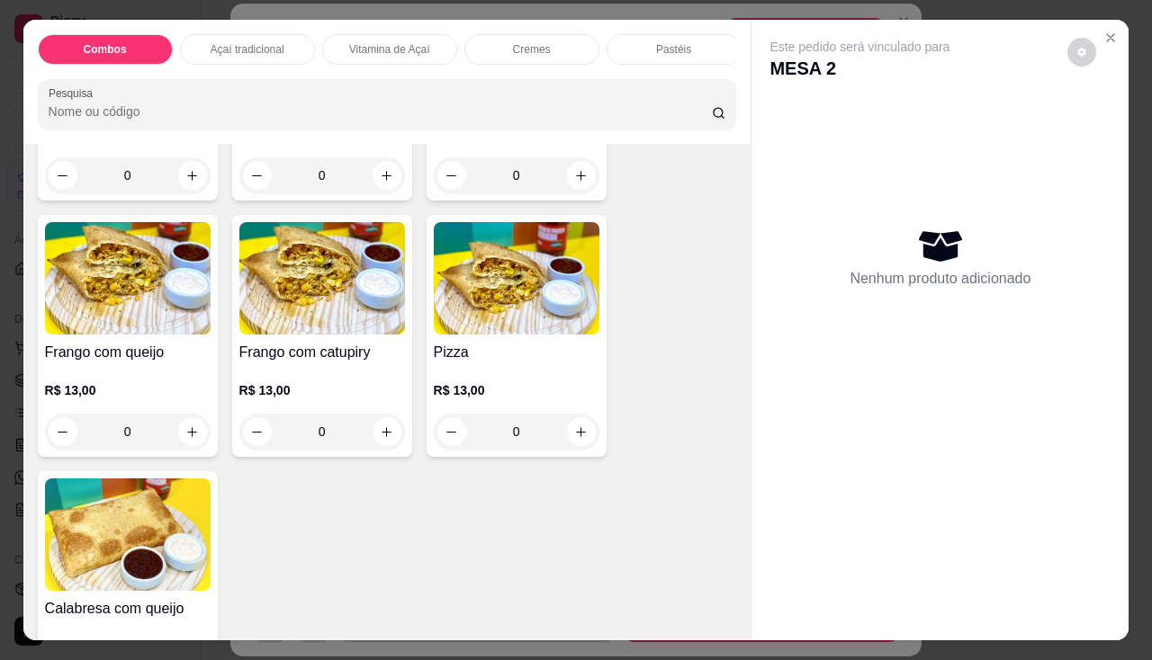
click at [276, 363] on h4 "Frango com catupiry" at bounding box center [322, 353] width 166 height 22
click at [171, 389] on p "R$ 13,00" at bounding box center [128, 391] width 166 height 18
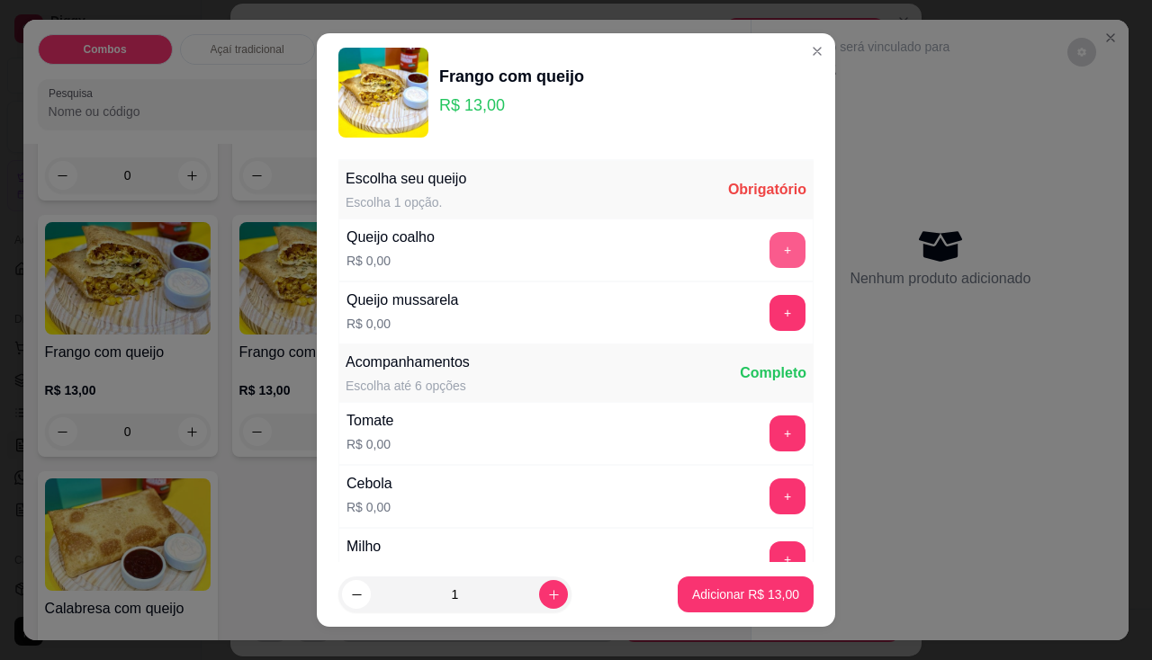
click at [769, 248] on button "+" at bounding box center [787, 250] width 36 height 36
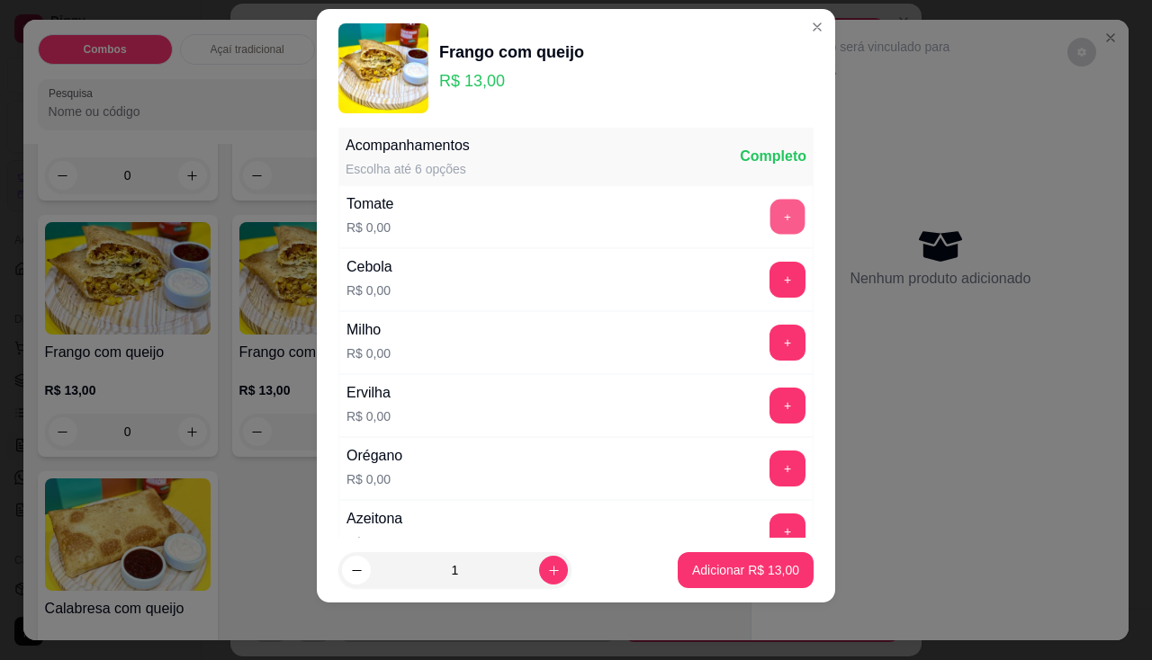
click at [770, 204] on button "+" at bounding box center [787, 216] width 35 height 35
click at [770, 284] on button "+" at bounding box center [787, 279] width 35 height 35
click at [770, 337] on button "+" at bounding box center [787, 342] width 35 height 35
click at [770, 406] on button "+" at bounding box center [787, 405] width 35 height 35
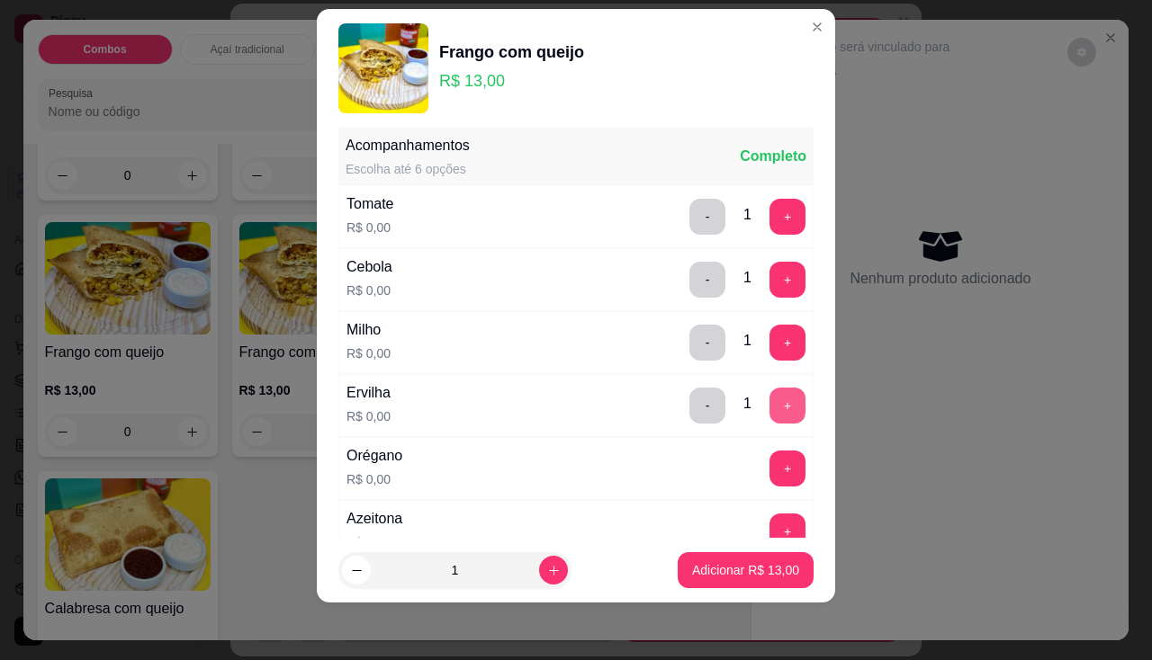
scroll to position [283, 0]
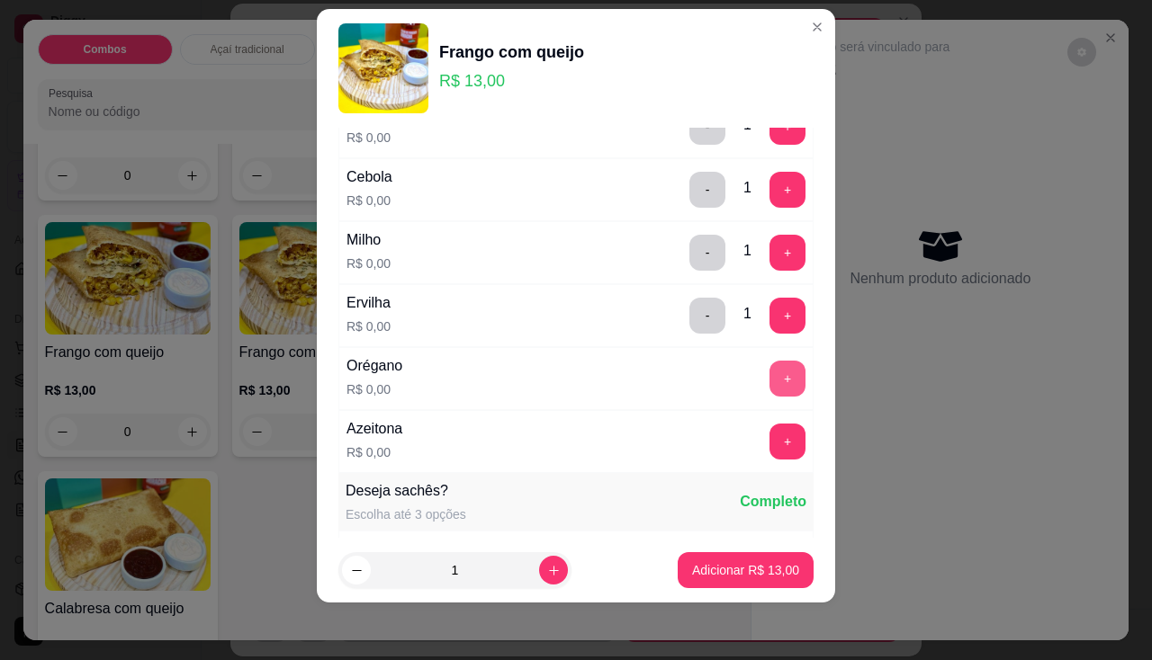
click at [769, 394] on button "+" at bounding box center [787, 379] width 36 height 36
click at [700, 567] on p "Adicionar R$ 13,00" at bounding box center [745, 571] width 107 height 18
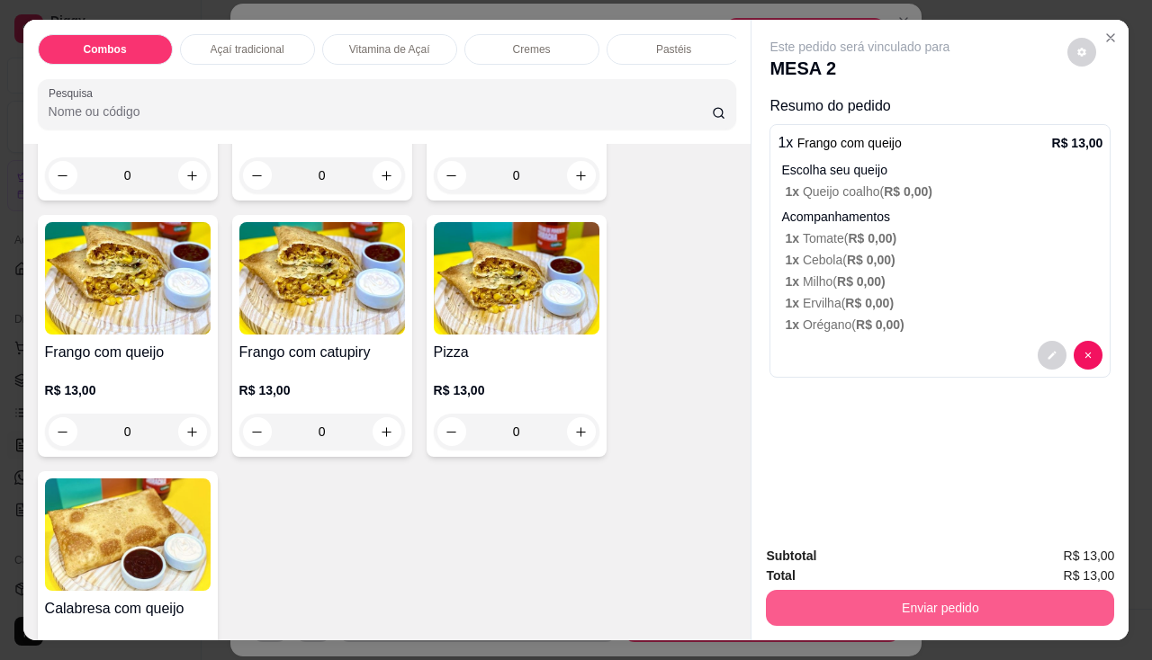
click at [783, 609] on button "Enviar pedido" at bounding box center [940, 608] width 348 height 36
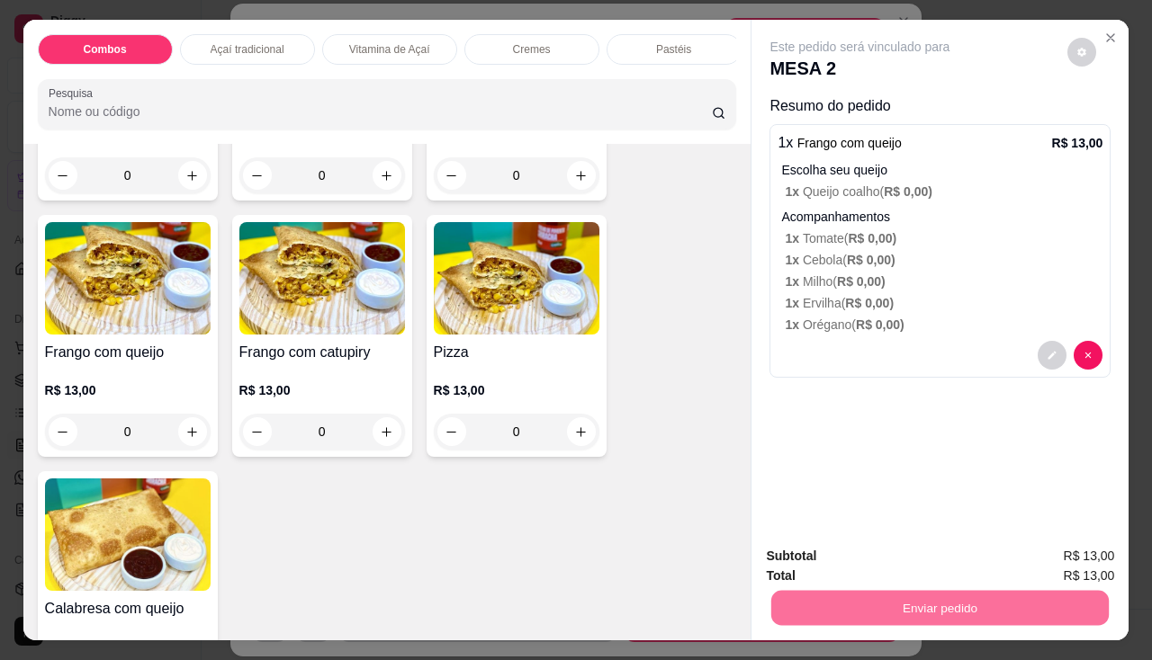
click at [837, 564] on button "Não registrar e enviar pedido" at bounding box center [880, 558] width 187 height 34
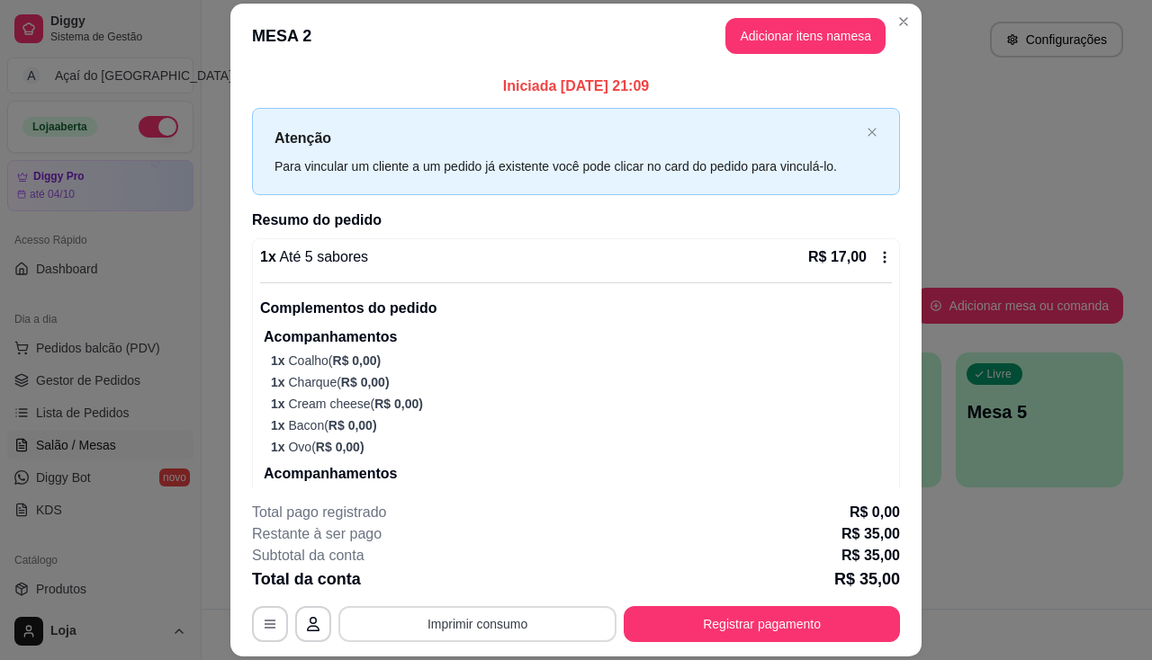
click at [476, 617] on button "Imprimir consumo" at bounding box center [477, 624] width 278 height 36
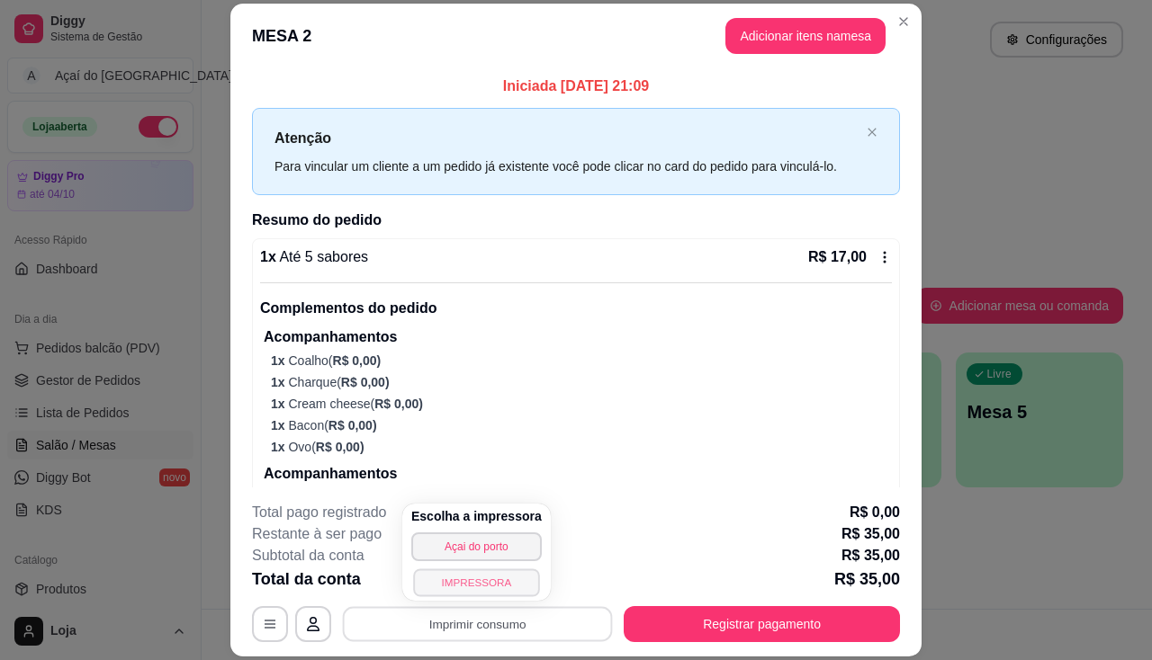
click at [479, 592] on button "IMPRESSORA" at bounding box center [476, 583] width 126 height 28
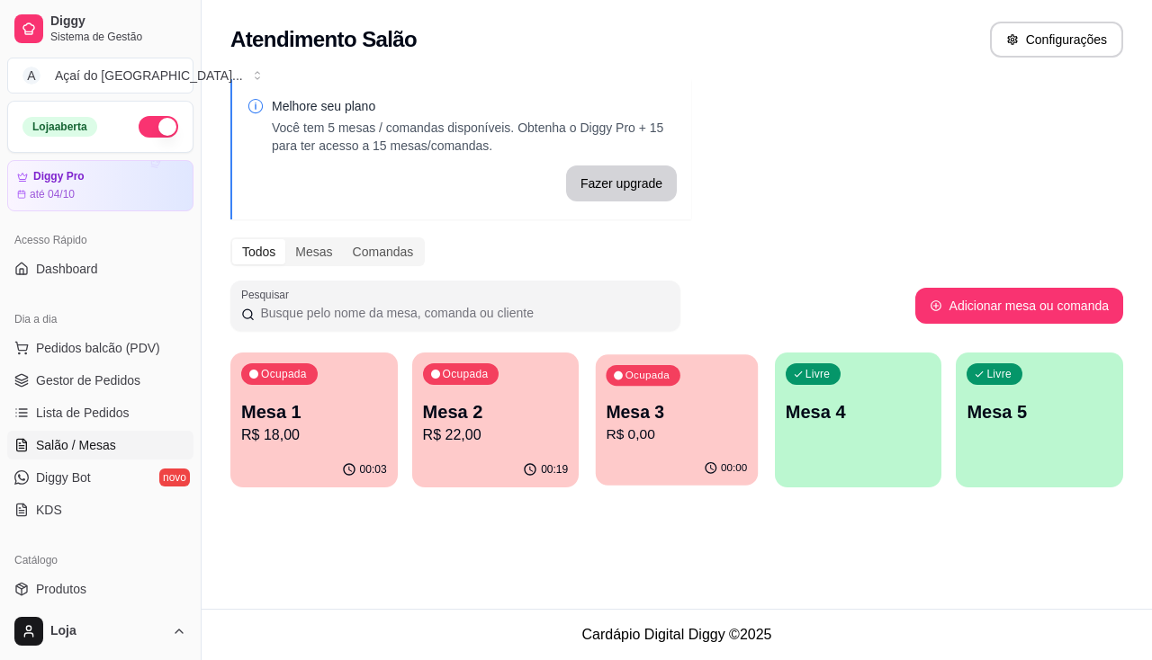
click at [666, 439] on p "R$ 0,00" at bounding box center [676, 435] width 141 height 21
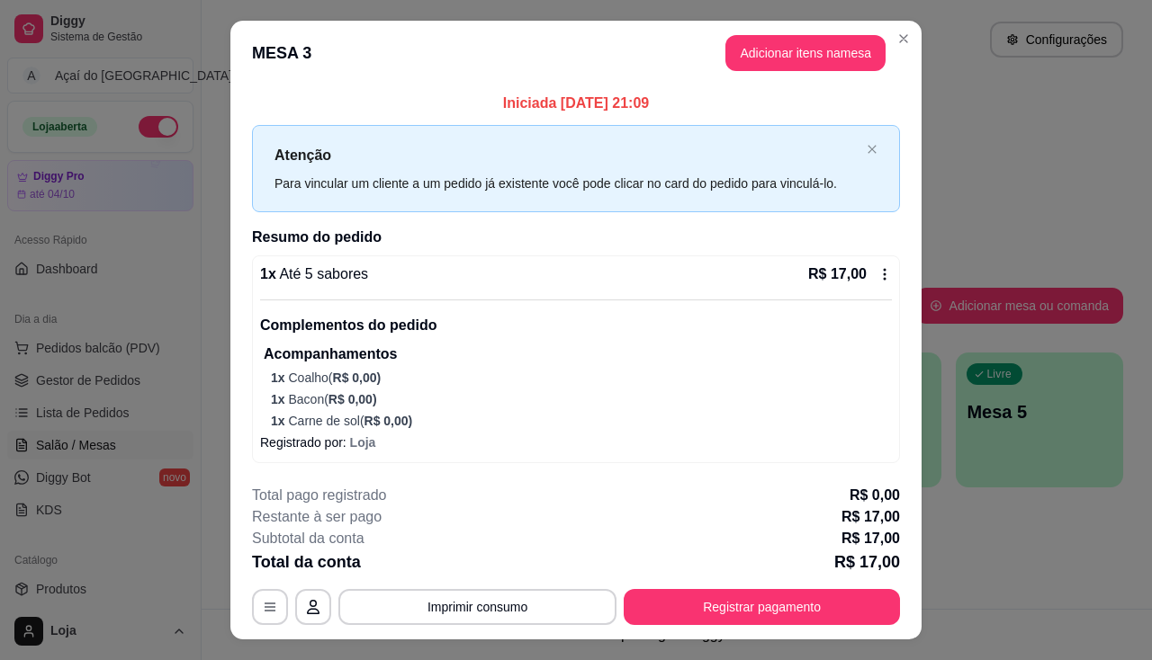
scroll to position [37, 0]
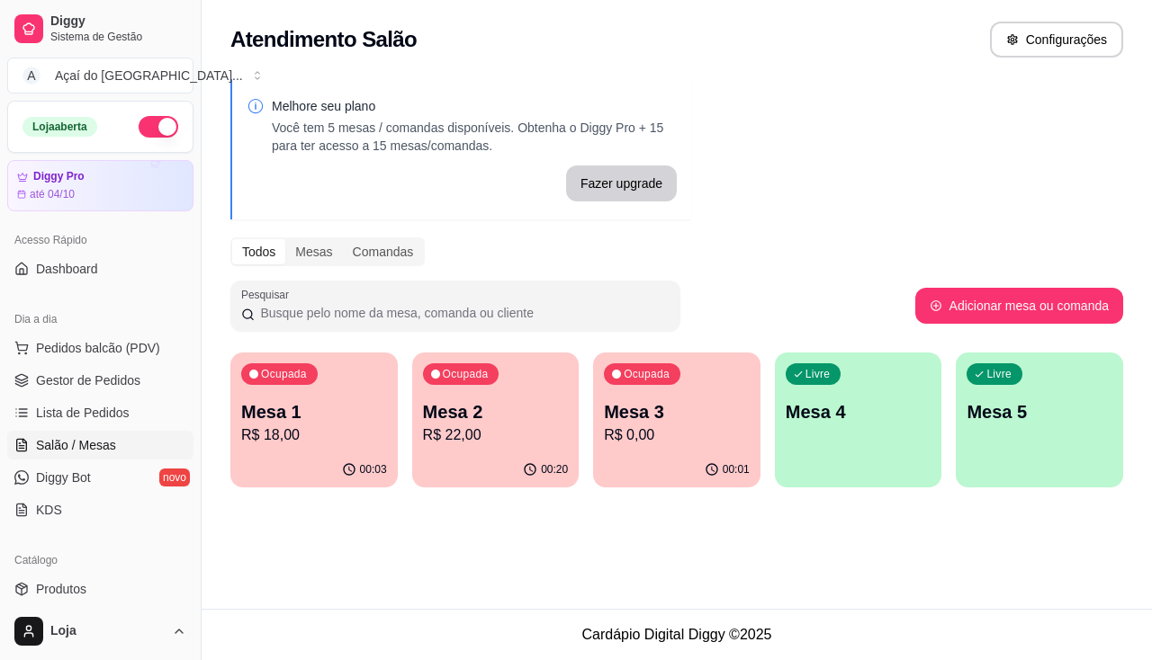
click at [478, 439] on p "R$ 22,00" at bounding box center [496, 436] width 146 height 22
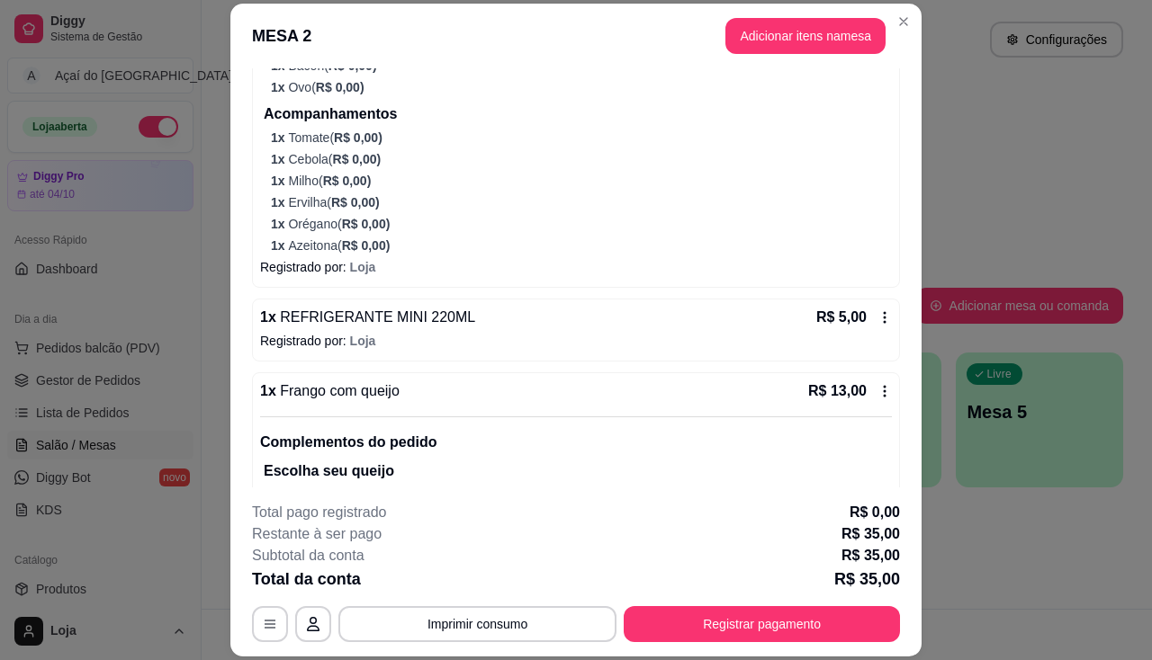
scroll to position [553, 0]
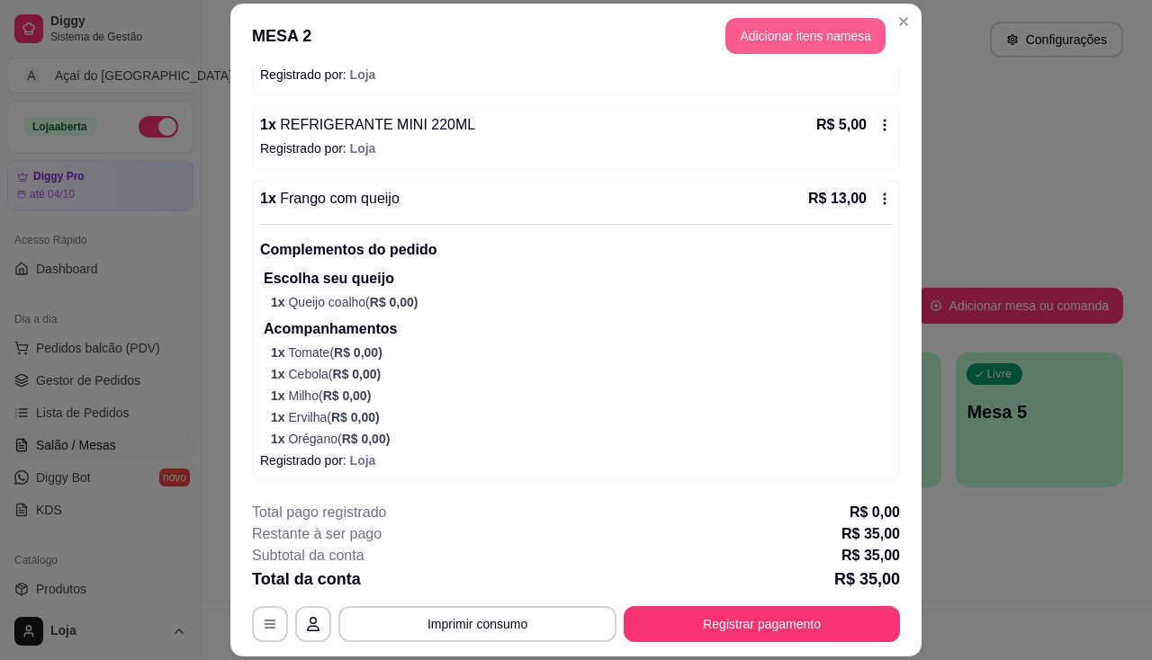
click at [792, 27] on button "Adicionar itens na mesa" at bounding box center [805, 36] width 160 height 36
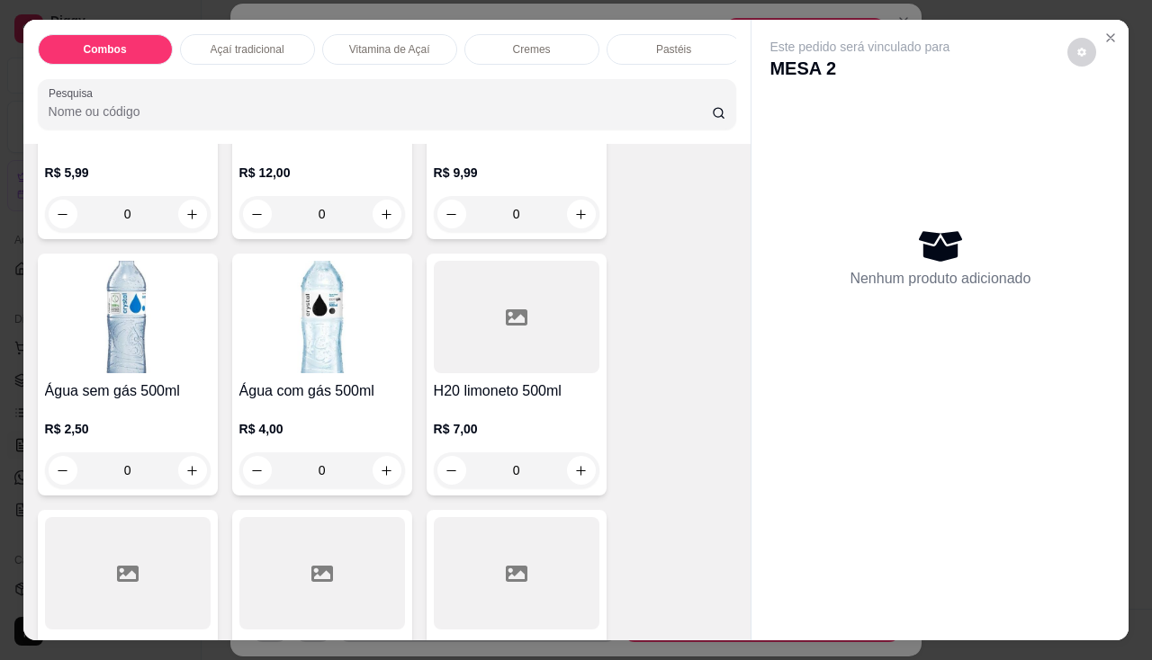
scroll to position [5650, 0]
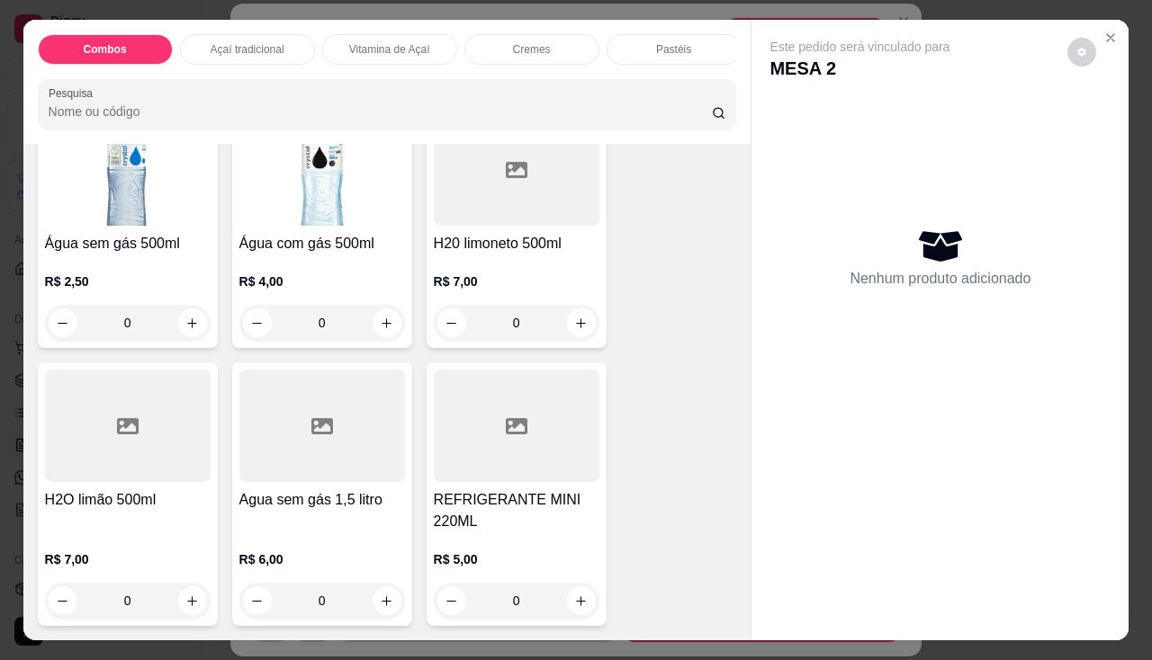
click at [450, 535] on div "R$ 5,00 0" at bounding box center [517, 576] width 166 height 86
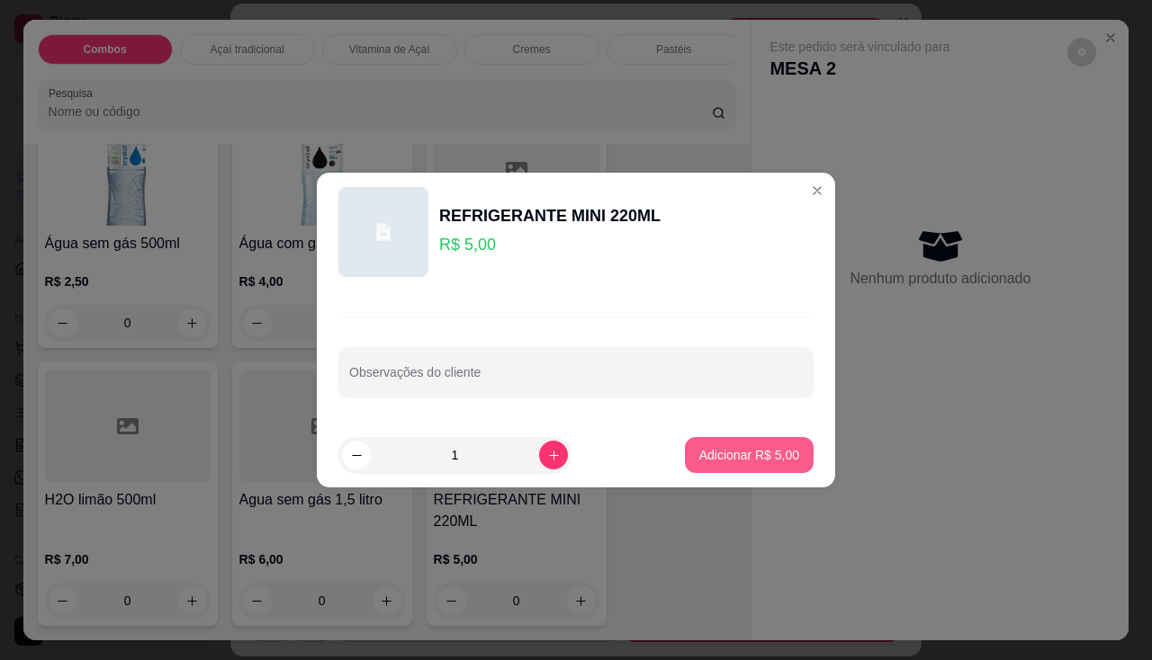
click at [771, 462] on p "Adicionar R$ 5,00" at bounding box center [749, 455] width 100 height 18
type input "1"
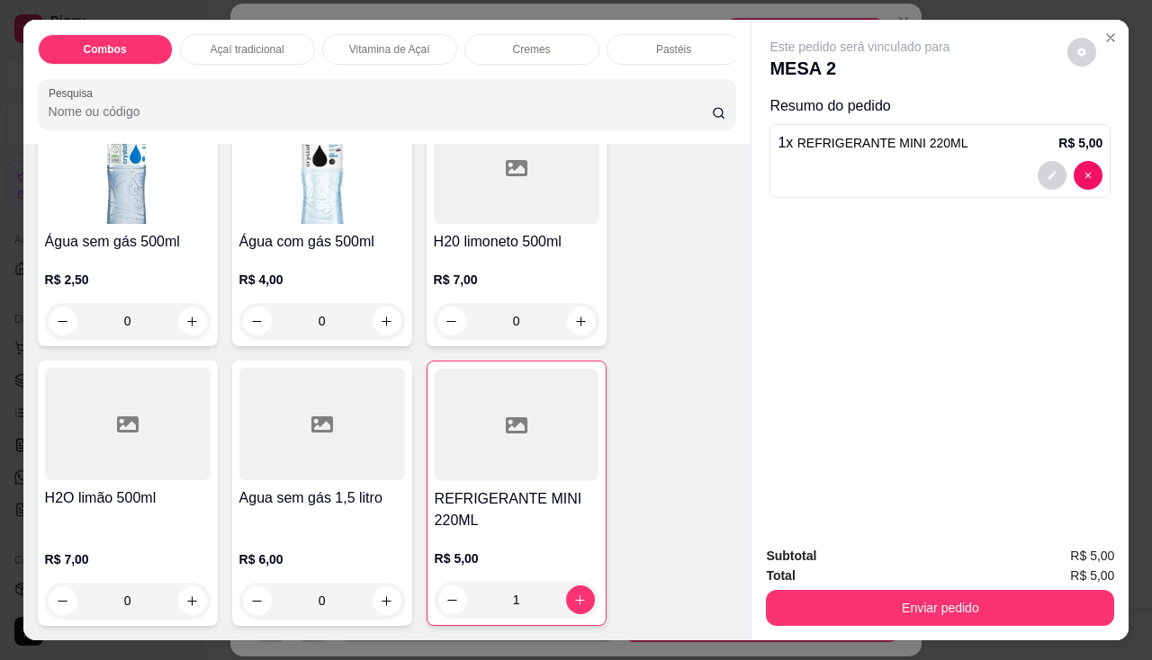
click at [858, 597] on button "Enviar pedido" at bounding box center [940, 608] width 348 height 36
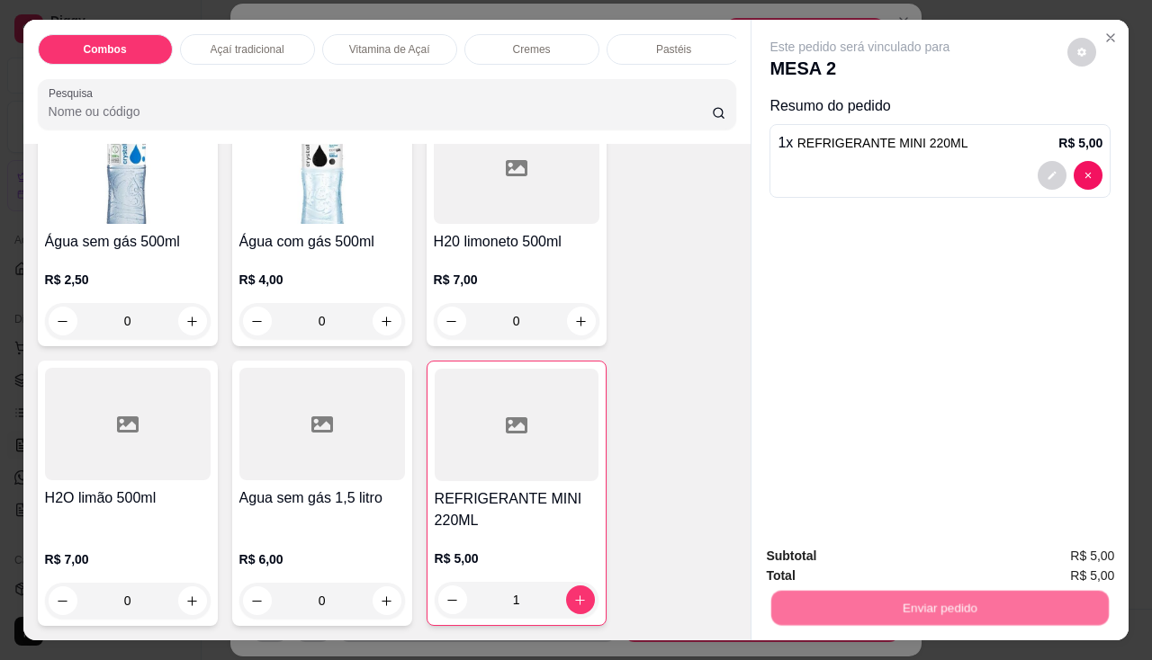
click at [858, 559] on button "Não registrar e enviar pedido" at bounding box center [880, 558] width 187 height 34
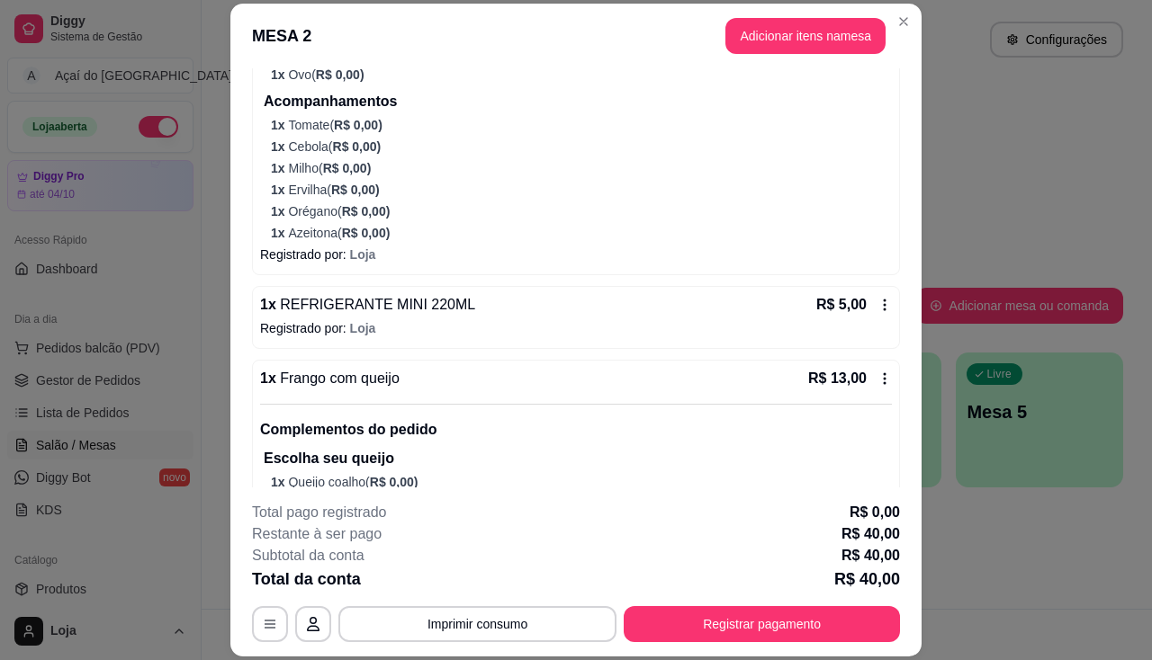
scroll to position [626, 0]
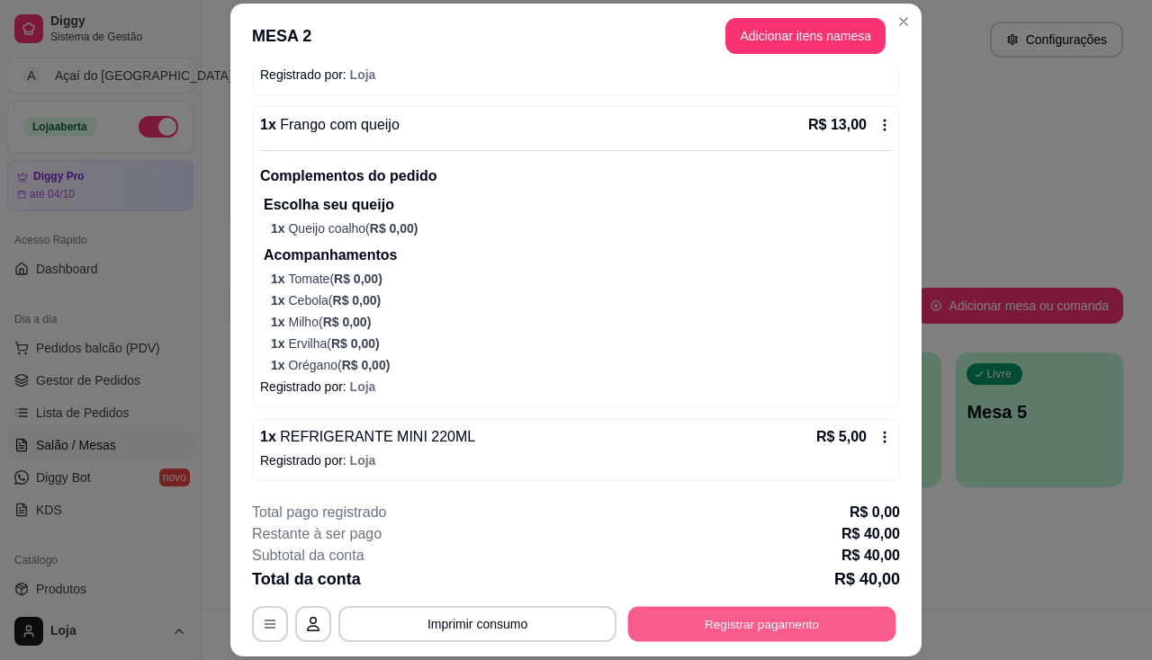
click at [768, 618] on button "Registrar pagamento" at bounding box center [762, 624] width 268 height 35
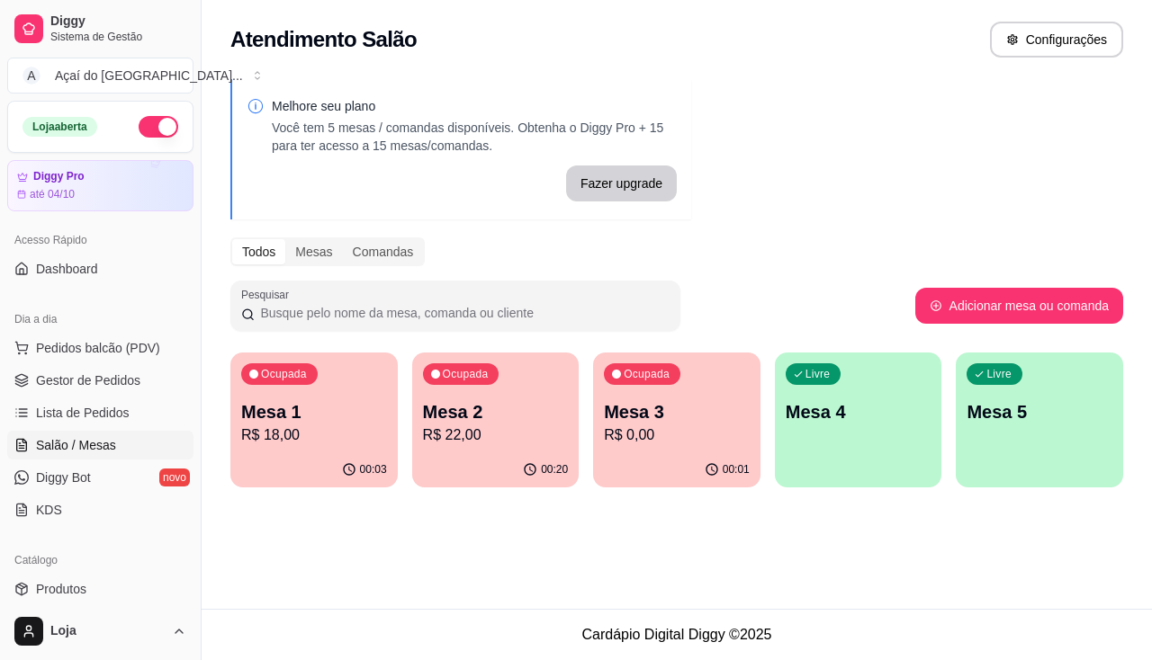
click at [271, 487] on div "Ocupada Mesa 1 R$ 18,00 00:03 Ocupada Mesa 2 R$ 22,00 00:20 Ocupada Mesa 3 R$ 0…" at bounding box center [676, 420] width 893 height 135
click at [312, 445] on p "R$ 18,00" at bounding box center [313, 435] width 141 height 21
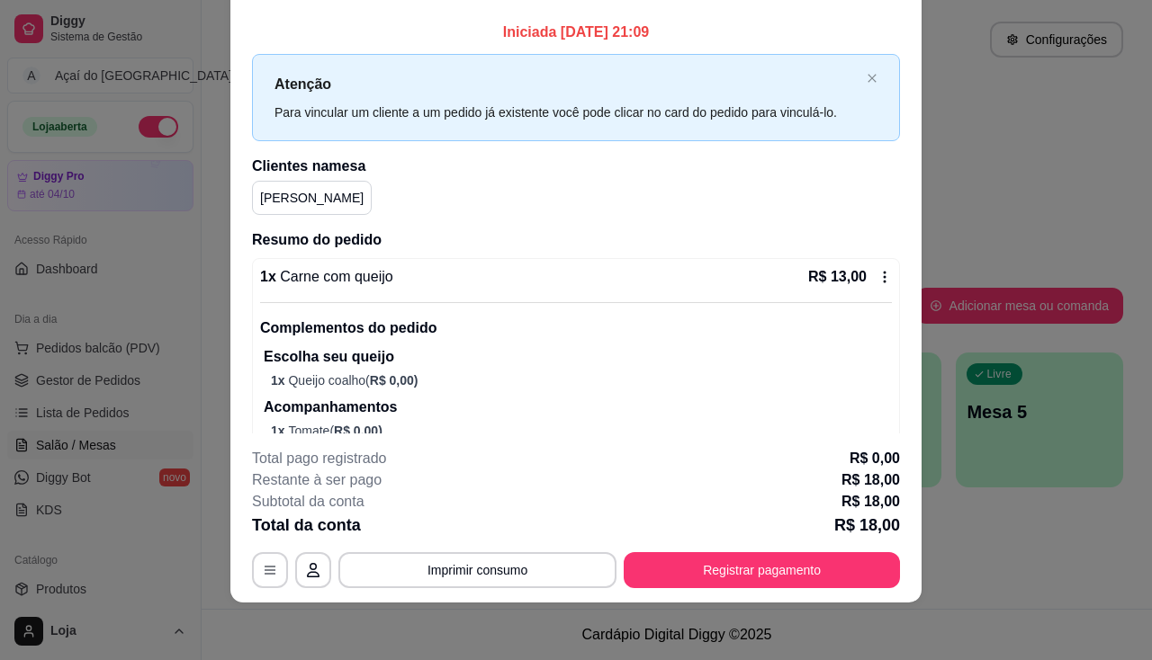
scroll to position [0, 0]
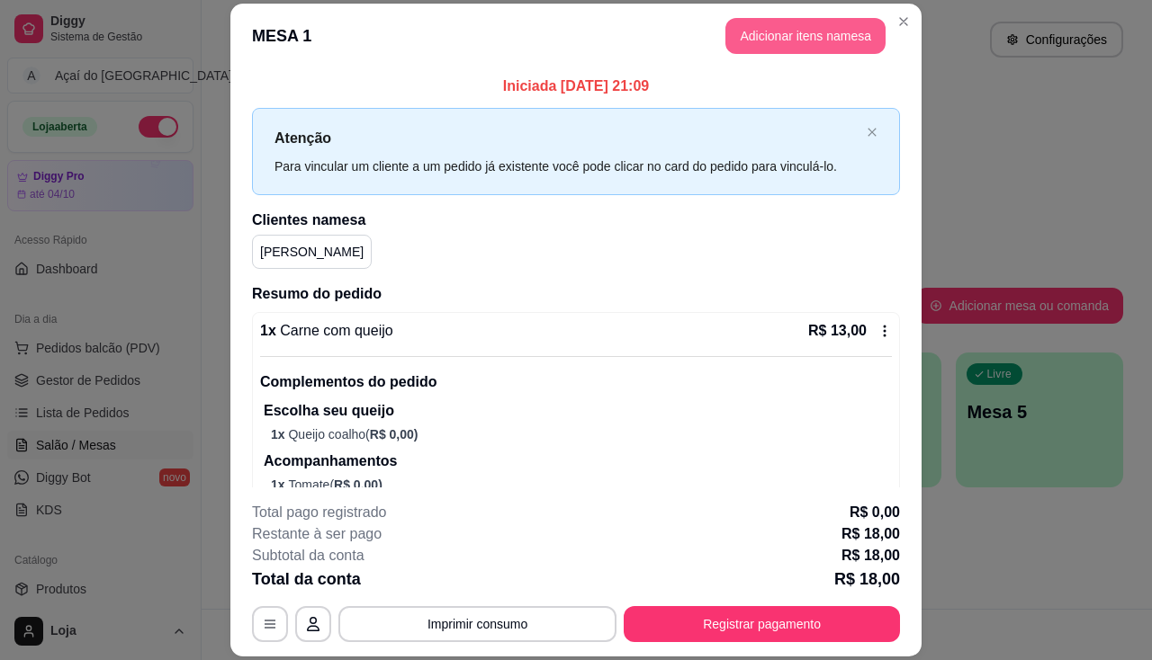
click at [780, 35] on button "Adicionar itens na mesa" at bounding box center [805, 36] width 160 height 36
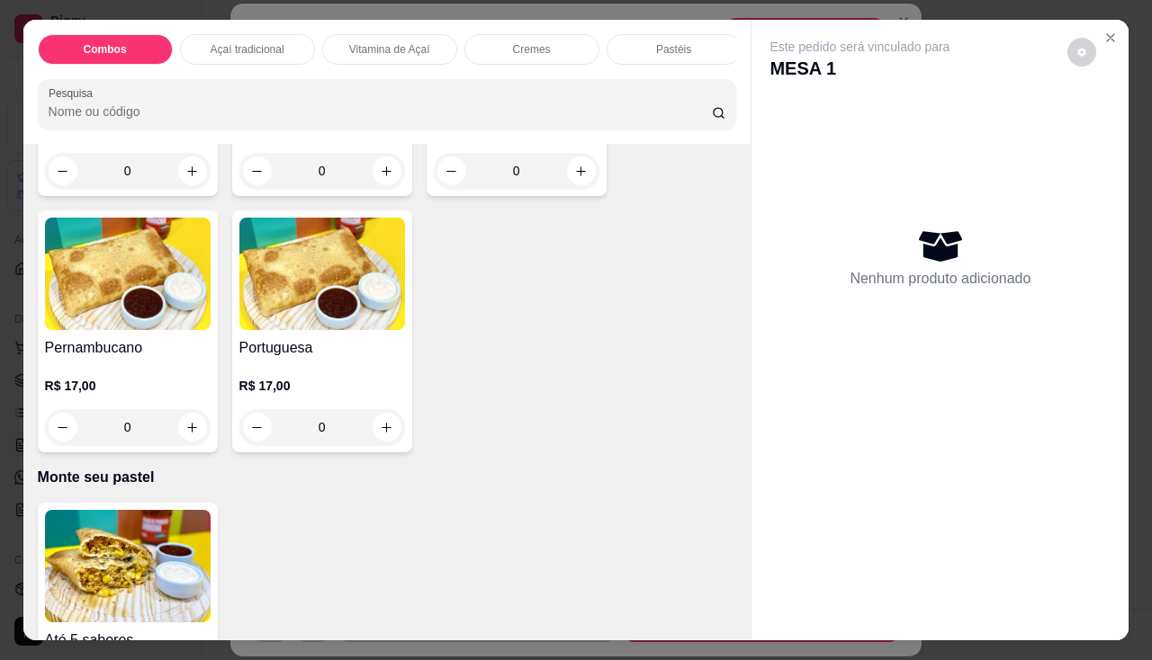
scroll to position [3509, 0]
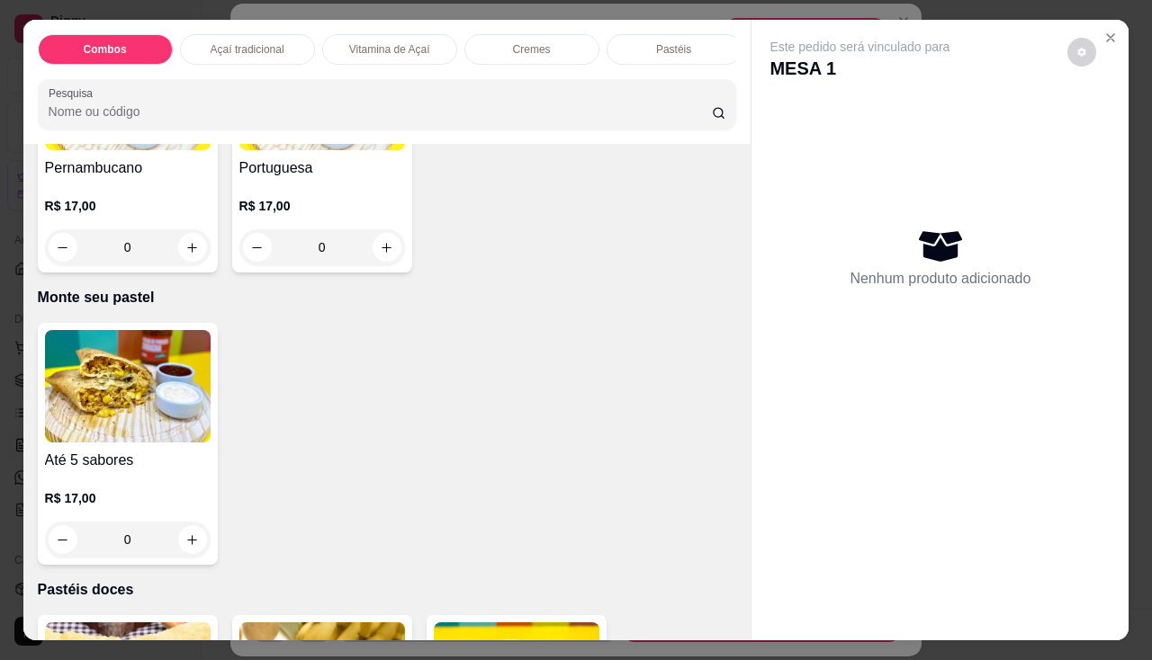
click at [121, 398] on img at bounding box center [128, 386] width 166 height 112
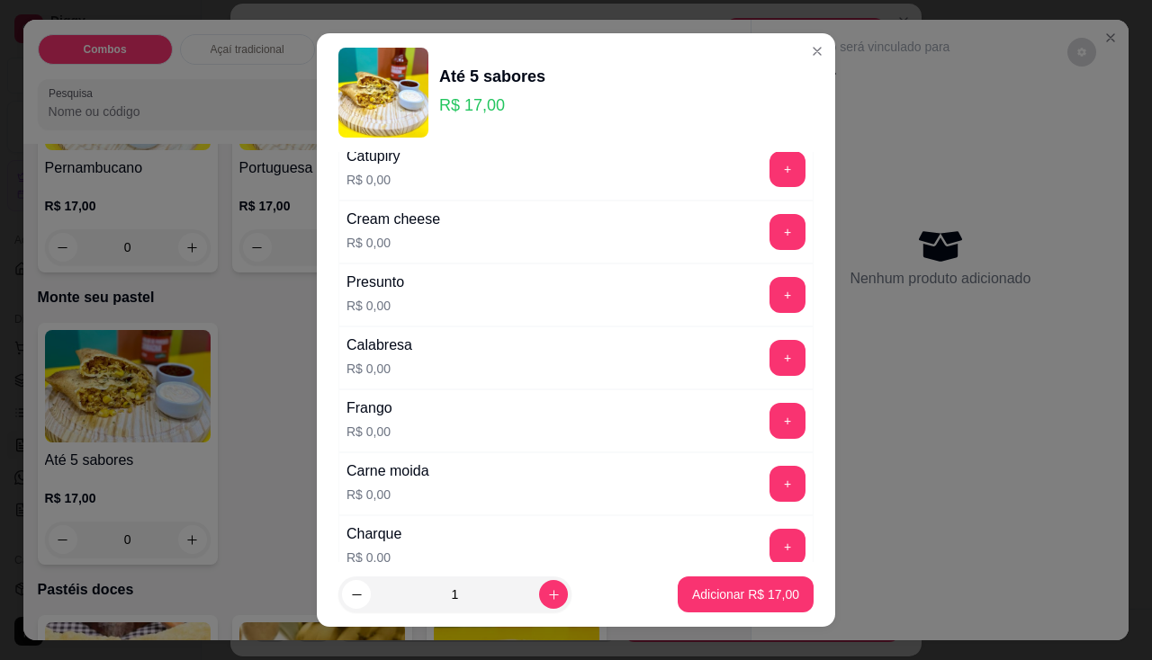
scroll to position [360, 0]
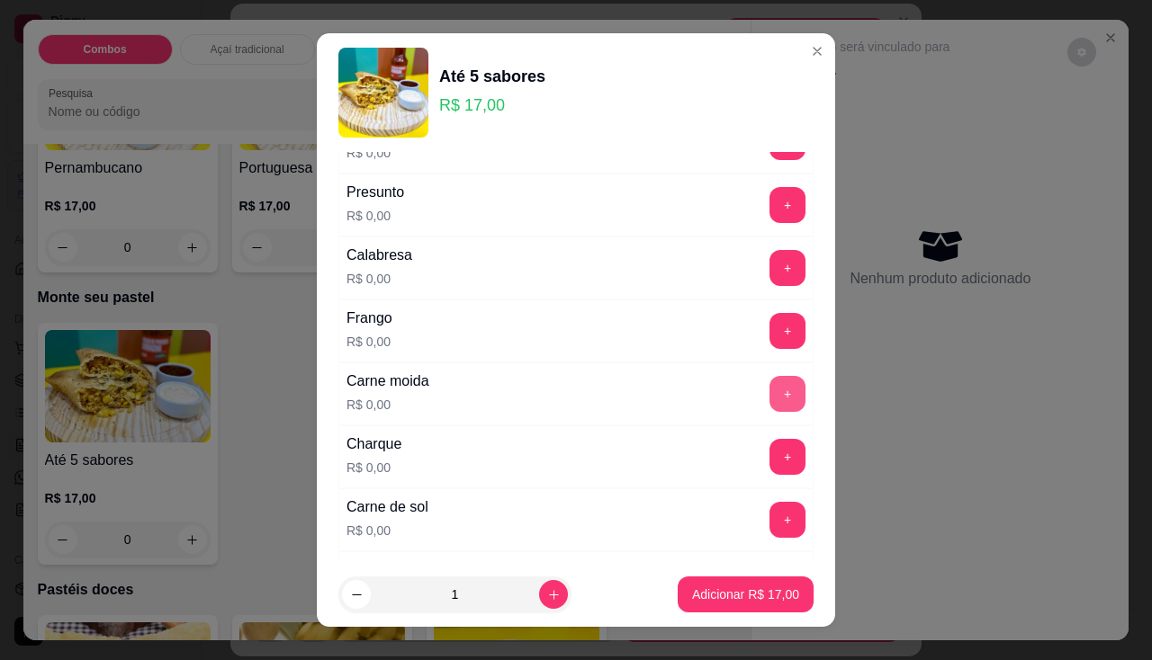
click at [769, 382] on button "+" at bounding box center [787, 394] width 36 height 36
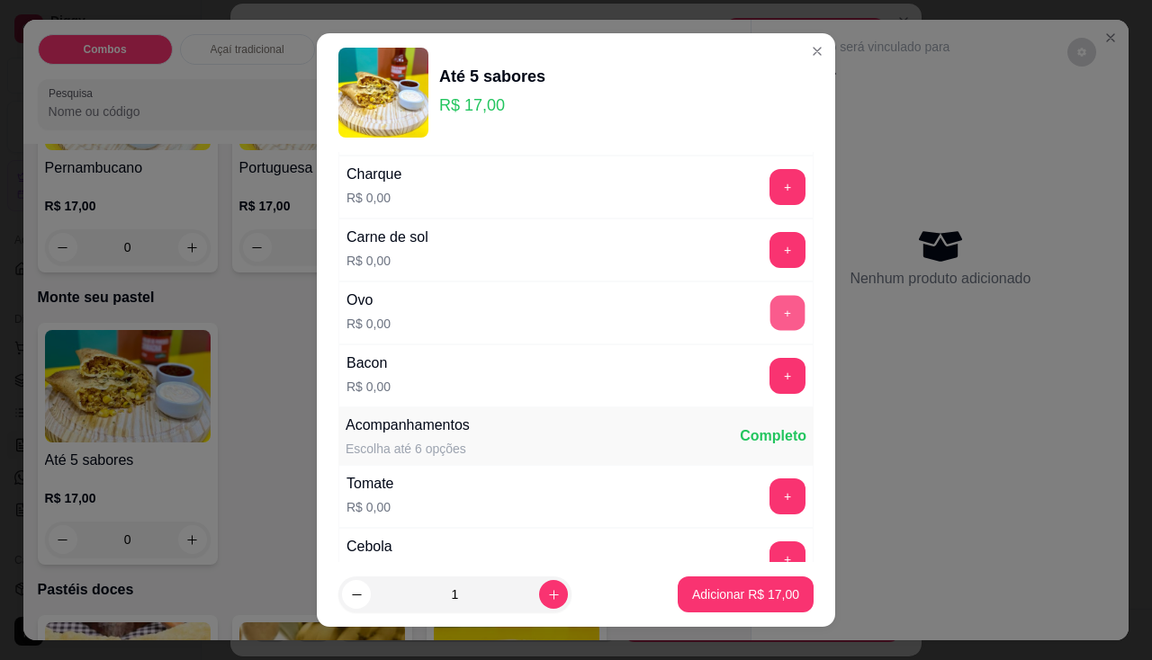
click at [770, 326] on button "+" at bounding box center [787, 312] width 35 height 35
click at [770, 376] on button "+" at bounding box center [787, 375] width 35 height 35
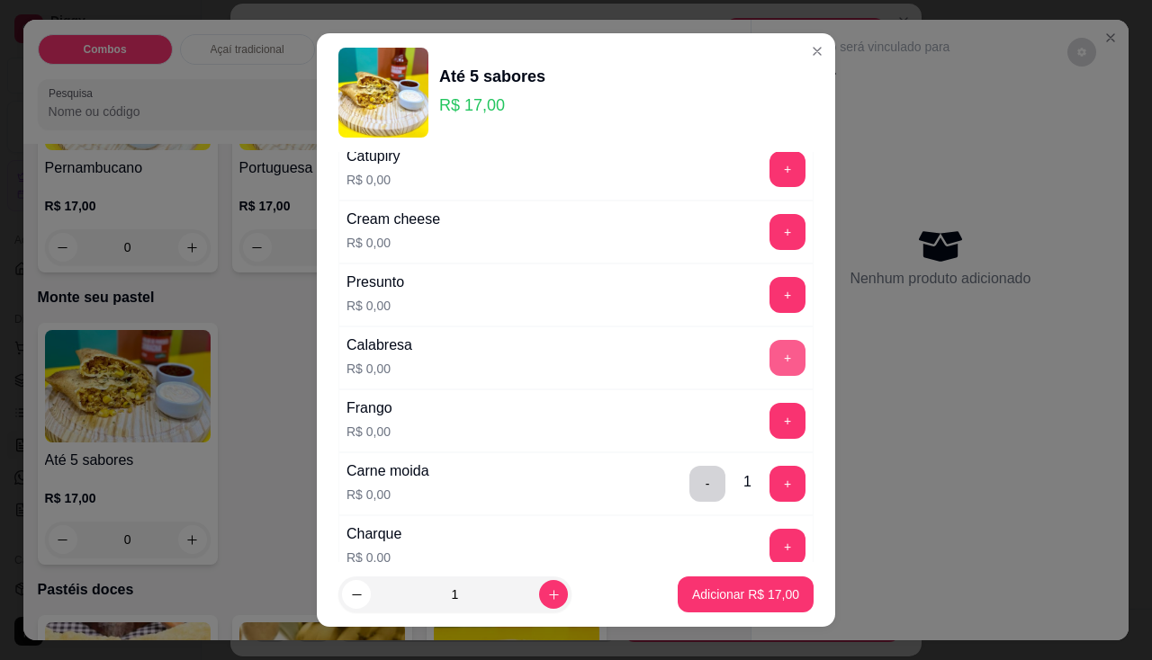
scroll to position [0, 0]
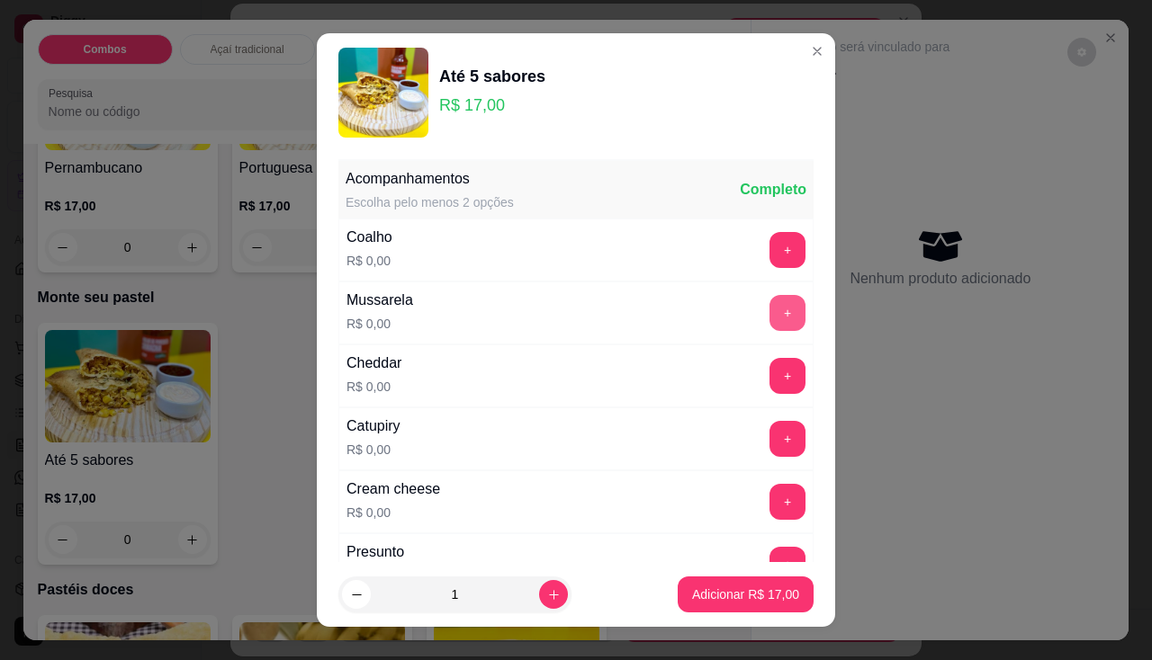
click at [769, 301] on button "+" at bounding box center [787, 313] width 36 height 36
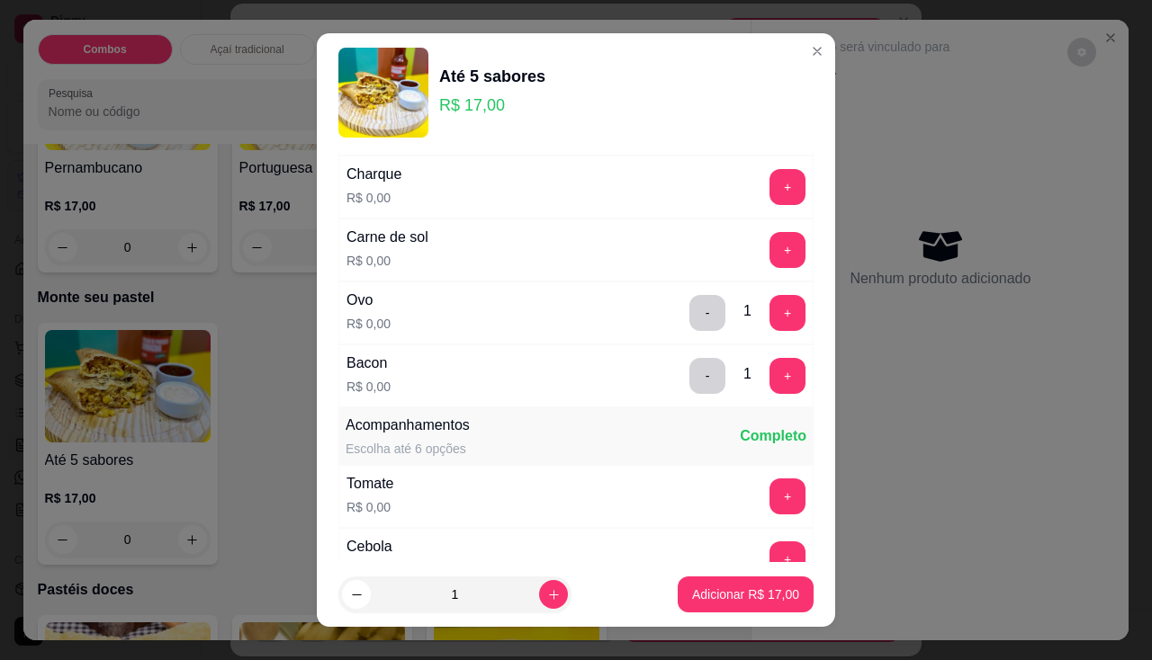
scroll to position [810, 0]
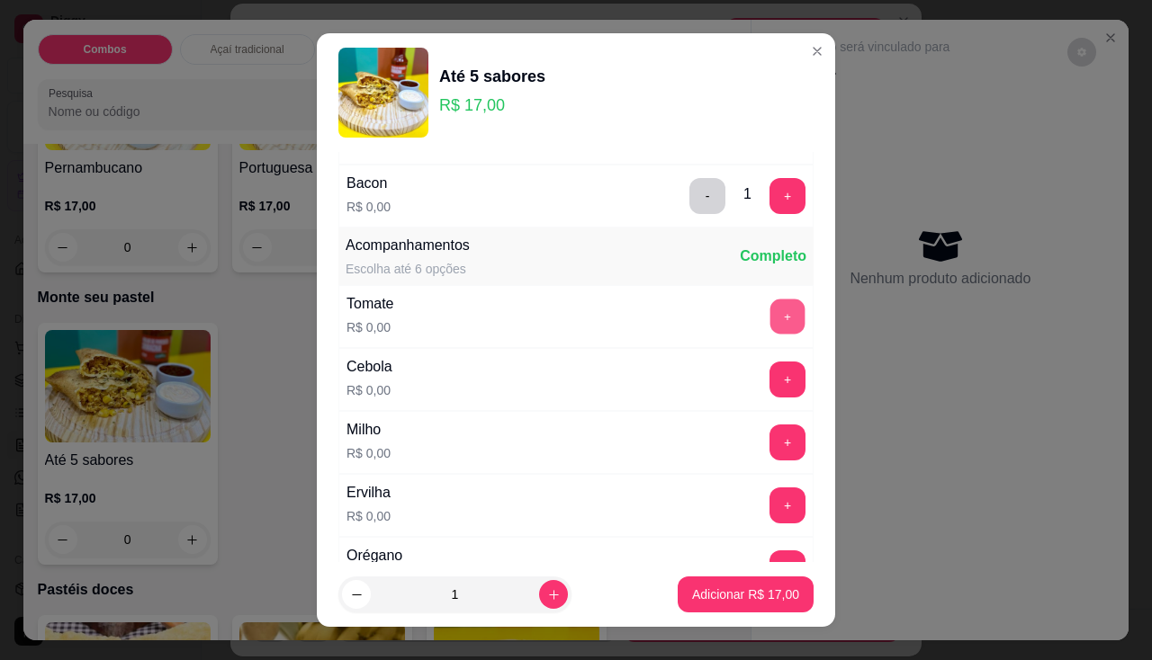
click at [770, 323] on button "+" at bounding box center [787, 316] width 35 height 35
click at [769, 365] on button "+" at bounding box center [787, 380] width 36 height 36
click at [770, 442] on button "+" at bounding box center [787, 442] width 35 height 35
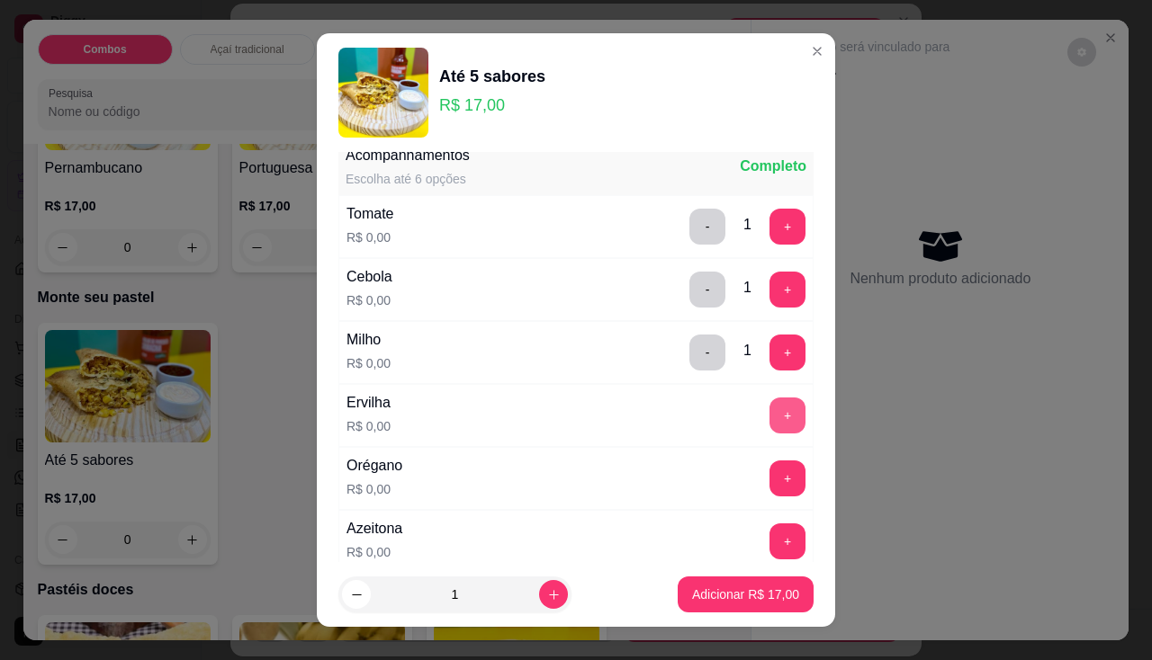
click at [769, 421] on button "+" at bounding box center [787, 416] width 36 height 36
click at [769, 470] on button "+" at bounding box center [787, 479] width 36 height 36
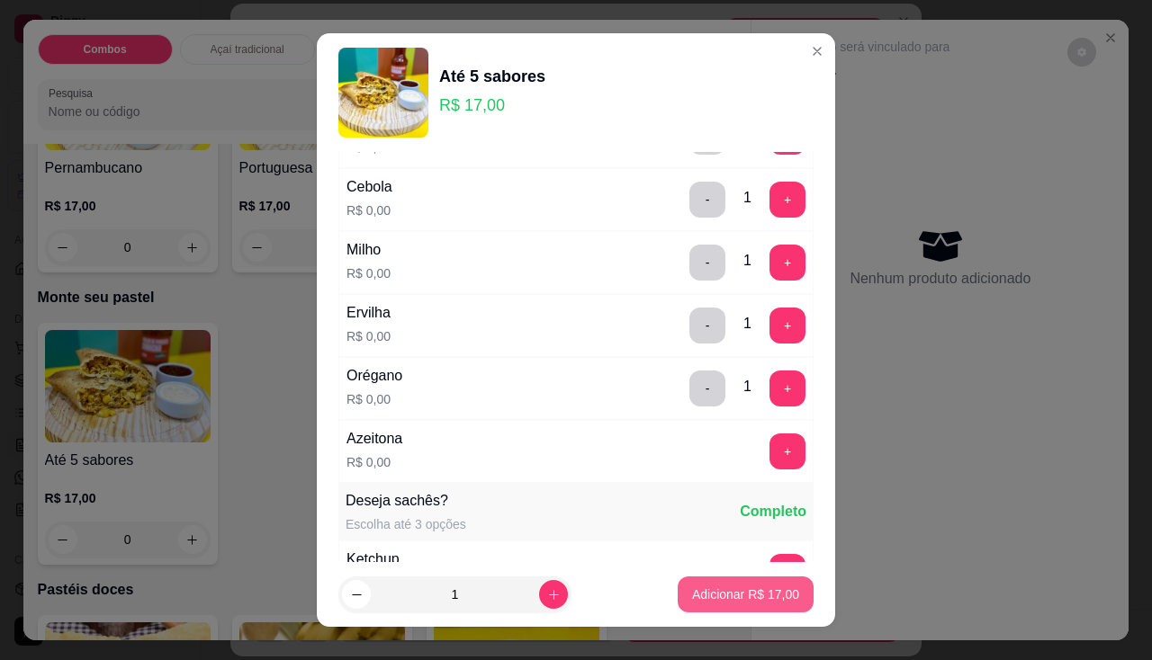
click at [711, 601] on p "Adicionar R$ 17,00" at bounding box center [745, 595] width 107 height 18
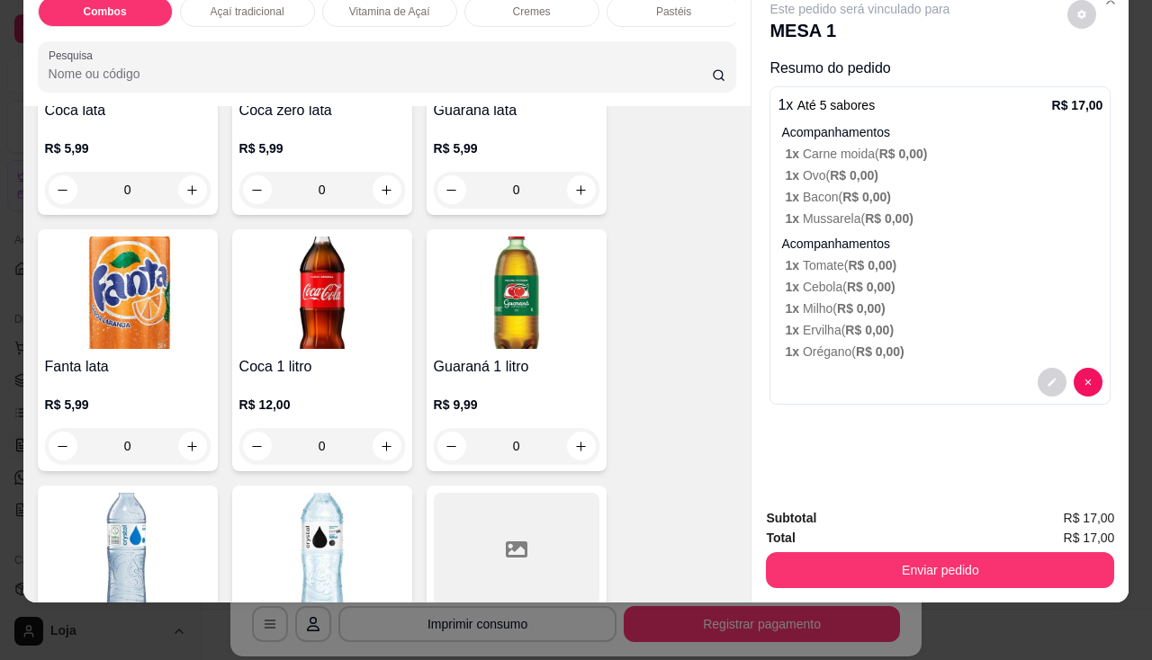
scroll to position [5650, 0]
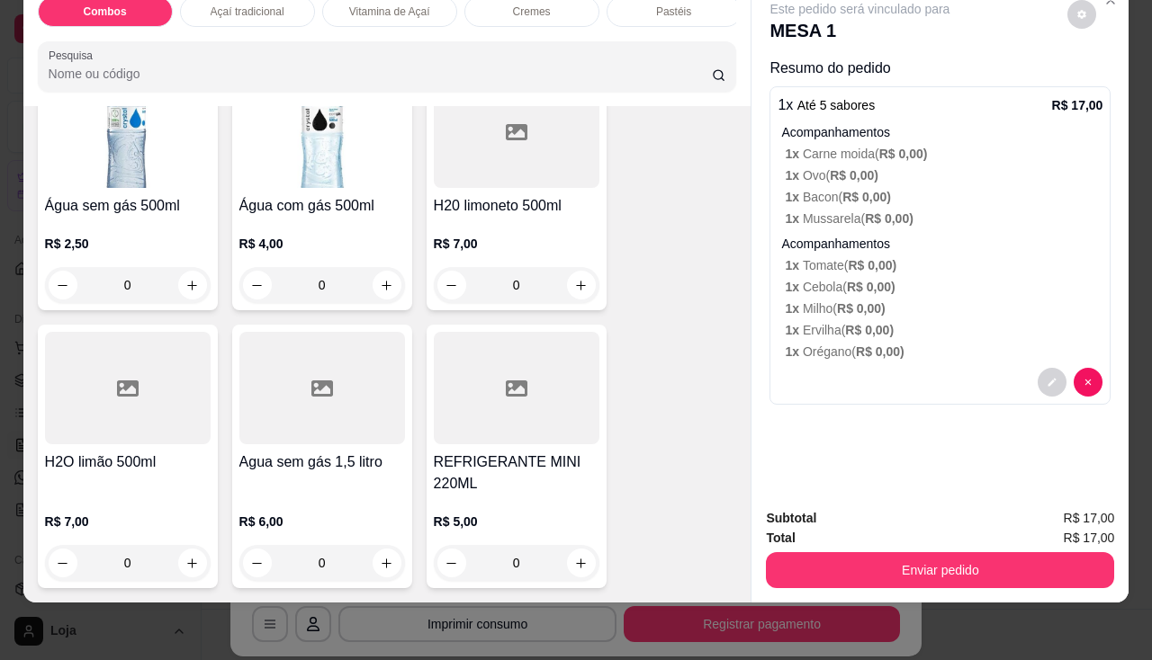
click at [519, 452] on h4 "REFRIGERANTE MINI 220ML" at bounding box center [517, 473] width 166 height 43
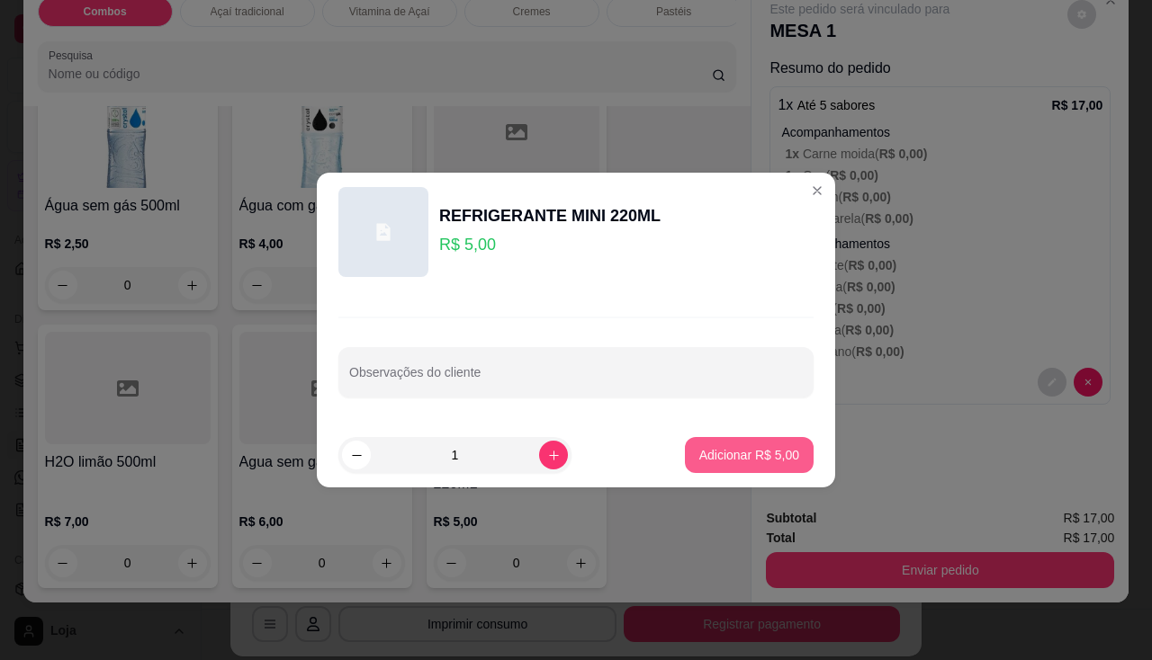
click at [725, 460] on p "Adicionar R$ 5,00" at bounding box center [749, 455] width 100 height 18
type input "1"
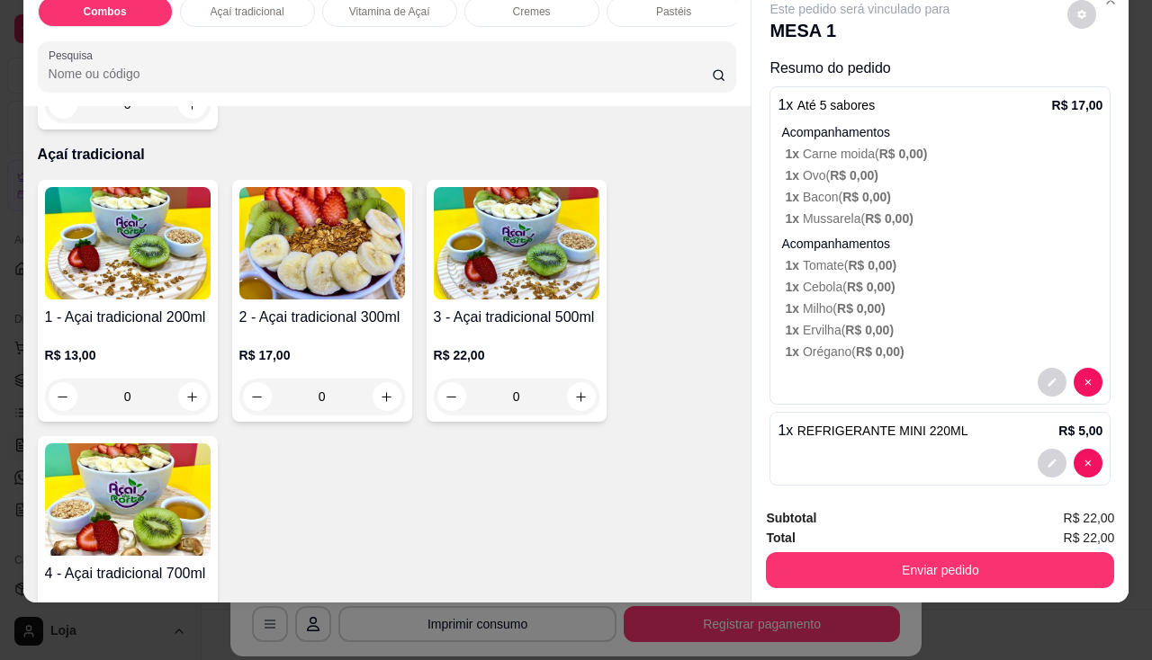
scroll to position [524, 0]
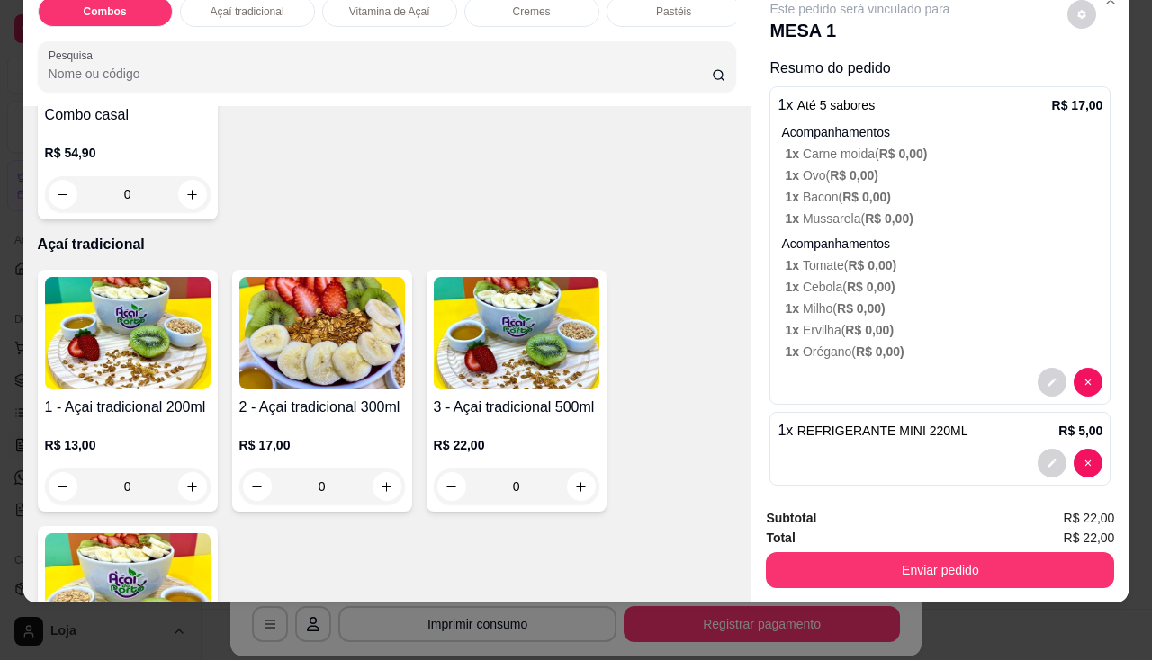
click at [293, 355] on img at bounding box center [322, 333] width 166 height 112
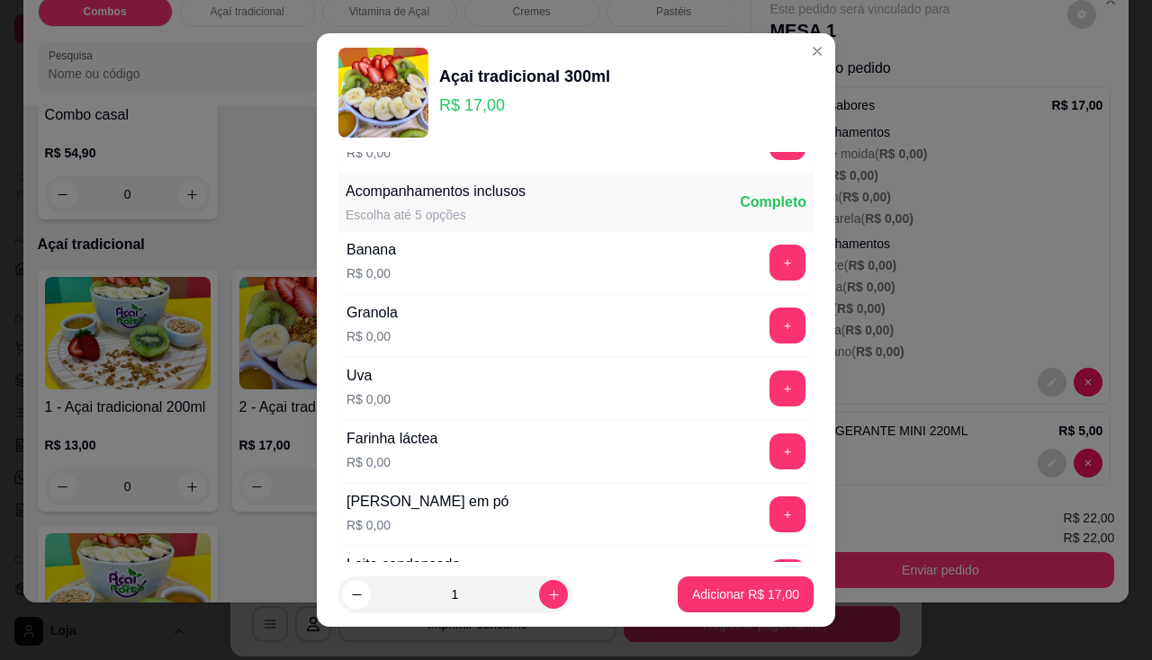
scroll to position [540, 0]
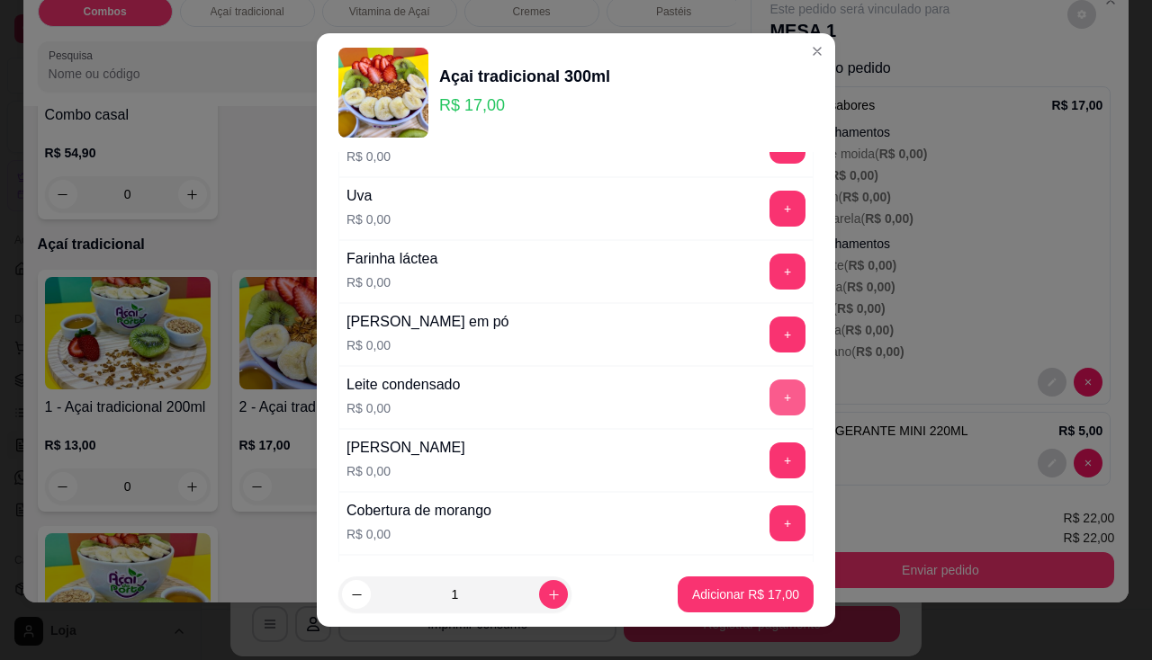
click at [769, 400] on button "+" at bounding box center [787, 398] width 36 height 36
click at [769, 213] on button "+" at bounding box center [787, 209] width 36 height 36
click at [770, 344] on button "+" at bounding box center [787, 334] width 35 height 35
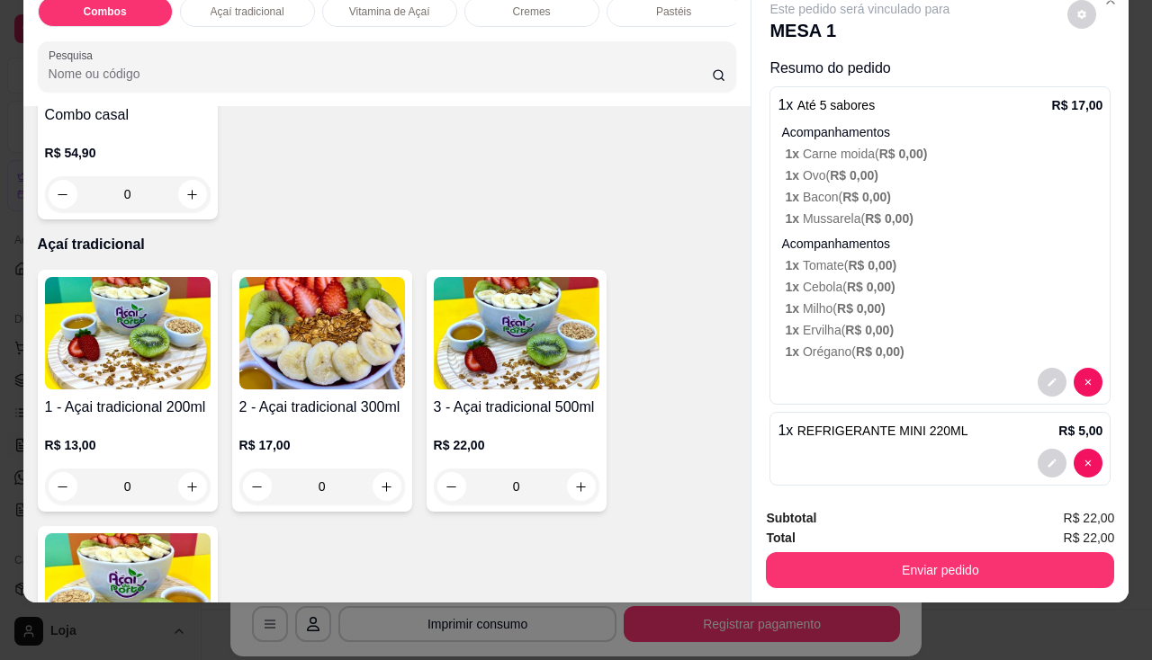
scroll to position [17, 0]
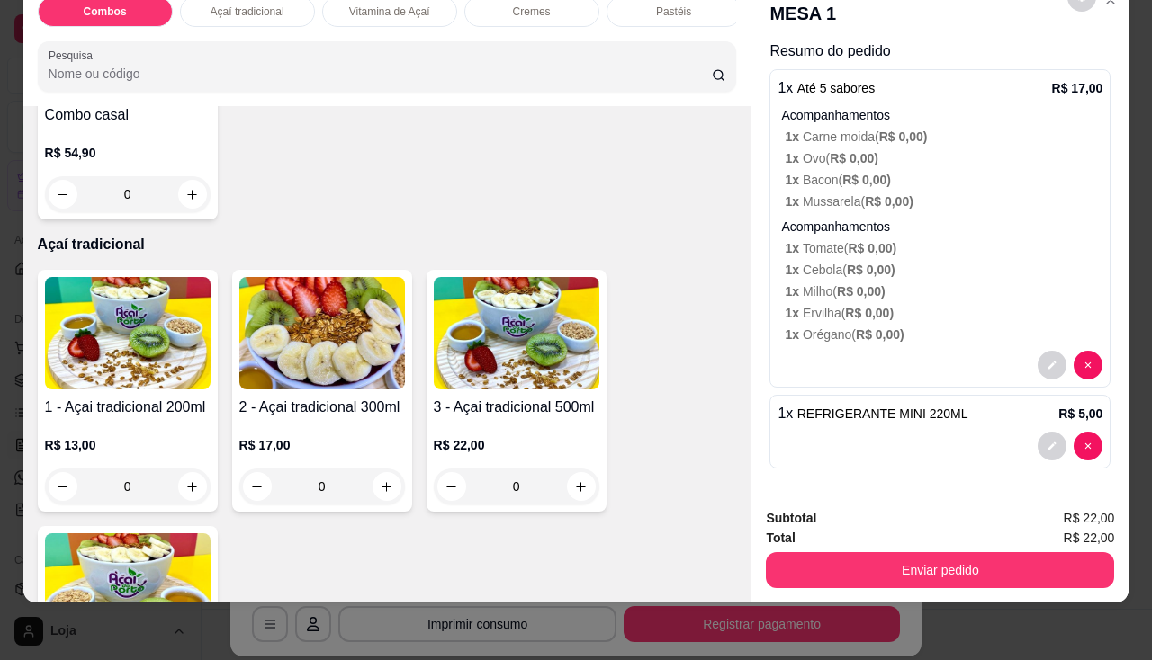
click at [348, 391] on div "2 - Açai tradicional 300ml R$ 17,00 0" at bounding box center [322, 391] width 180 height 242
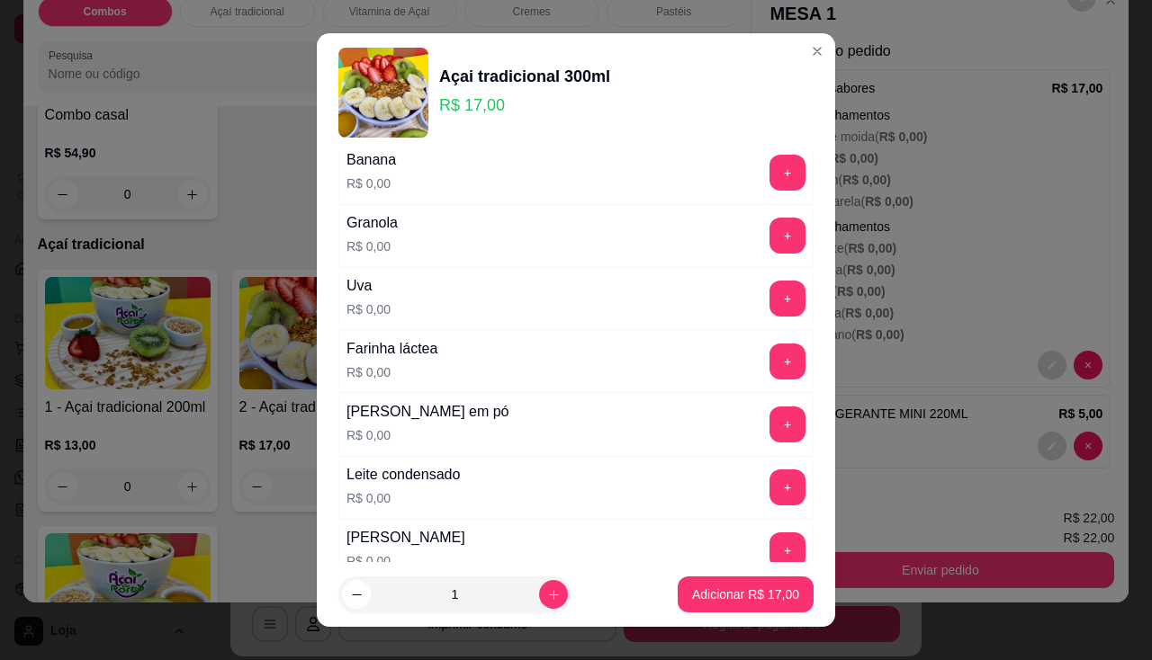
scroll to position [540, 0]
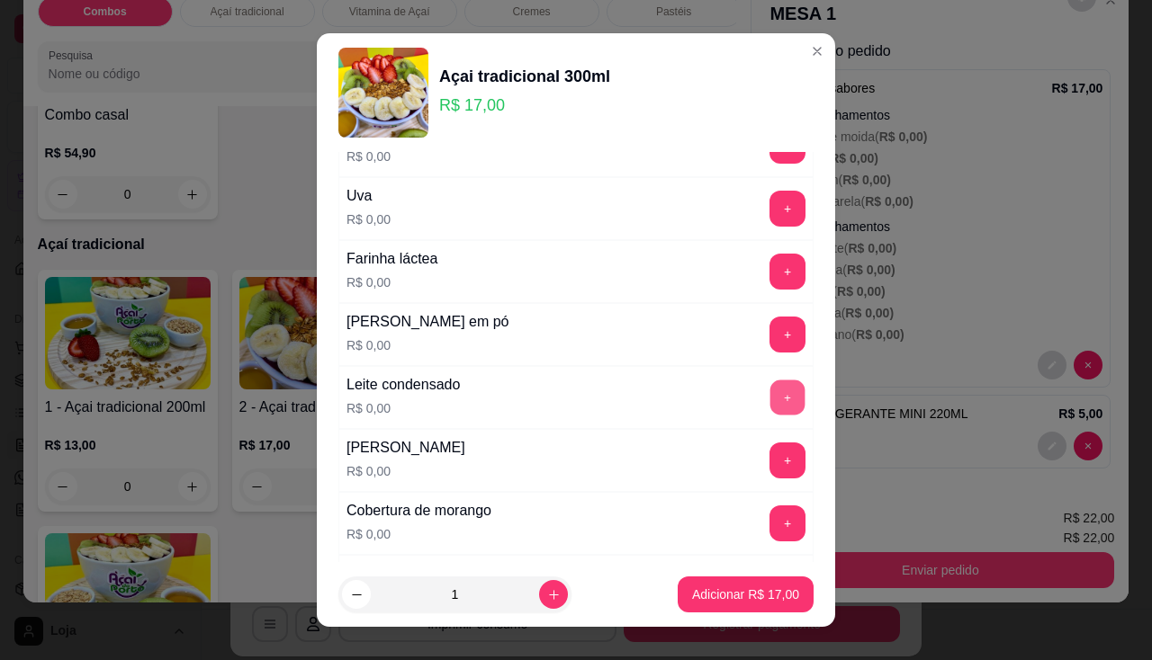
click at [770, 382] on button "+" at bounding box center [787, 397] width 35 height 35
click at [769, 334] on button "+" at bounding box center [787, 335] width 36 height 36
click at [769, 208] on button "+" at bounding box center [787, 209] width 36 height 36
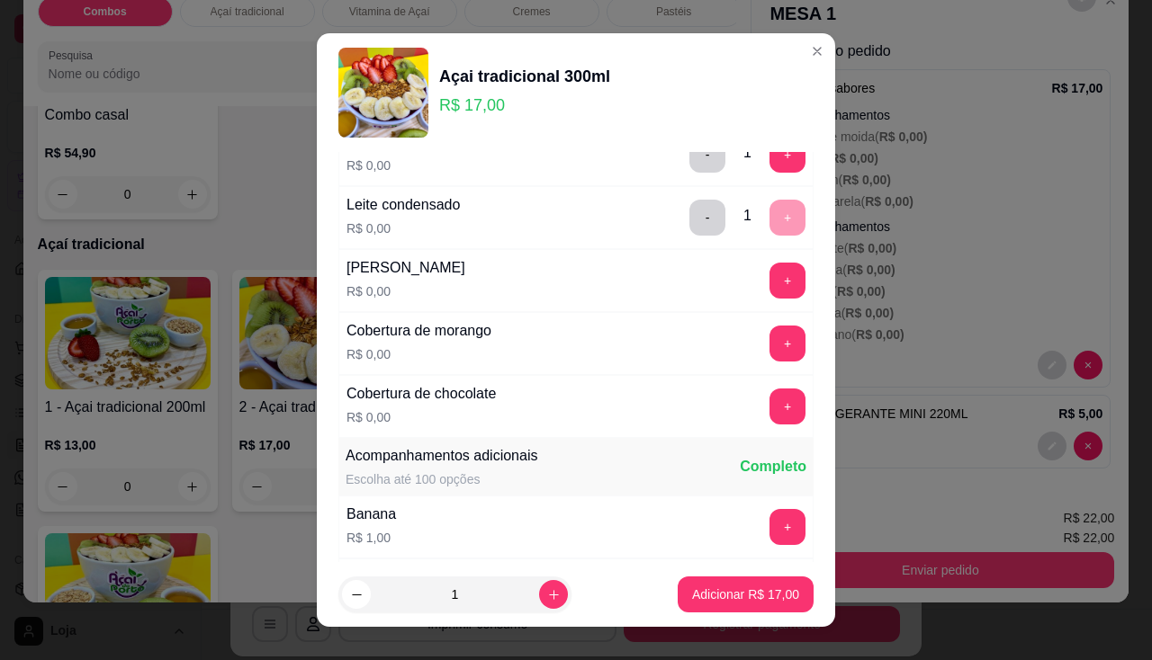
click at [770, 328] on div "+" at bounding box center [787, 344] width 50 height 36
click at [770, 345] on button "+" at bounding box center [787, 343] width 35 height 35
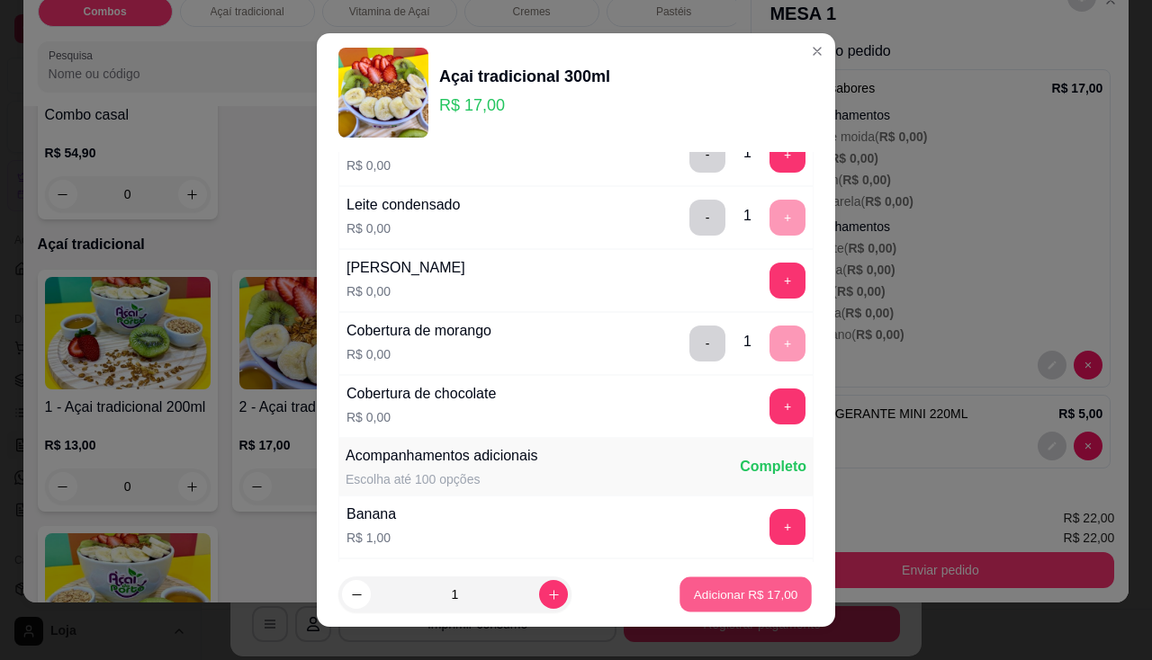
click at [741, 600] on p "Adicionar R$ 17,00" at bounding box center [746, 595] width 104 height 17
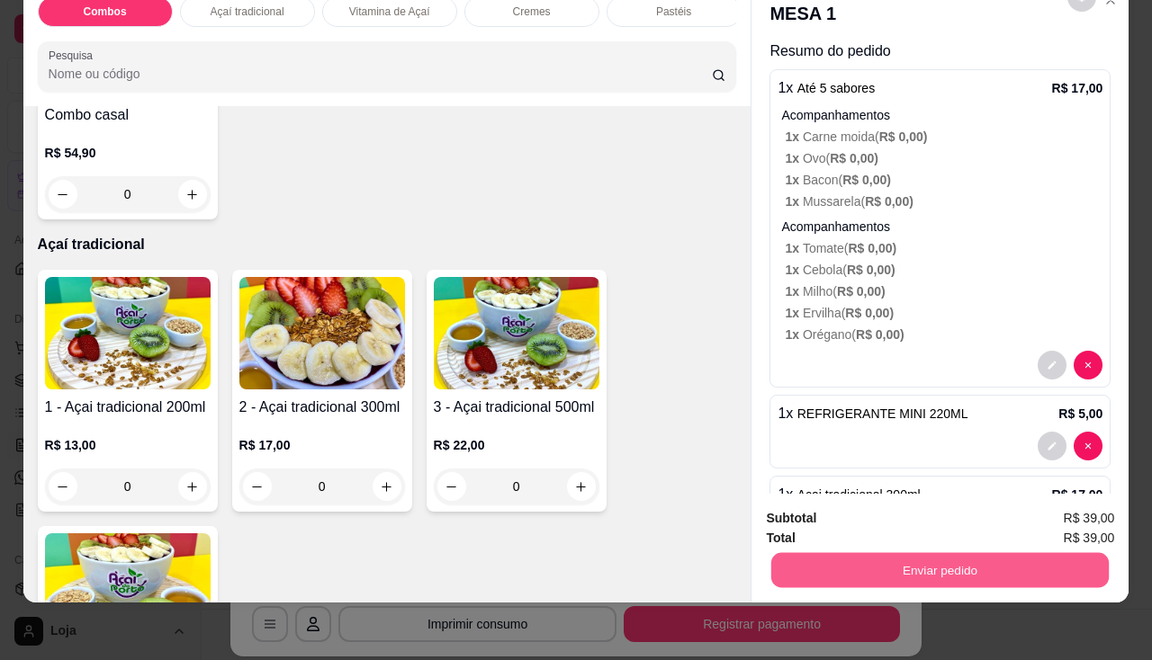
click at [849, 563] on button "Enviar pedido" at bounding box center [939, 570] width 337 height 35
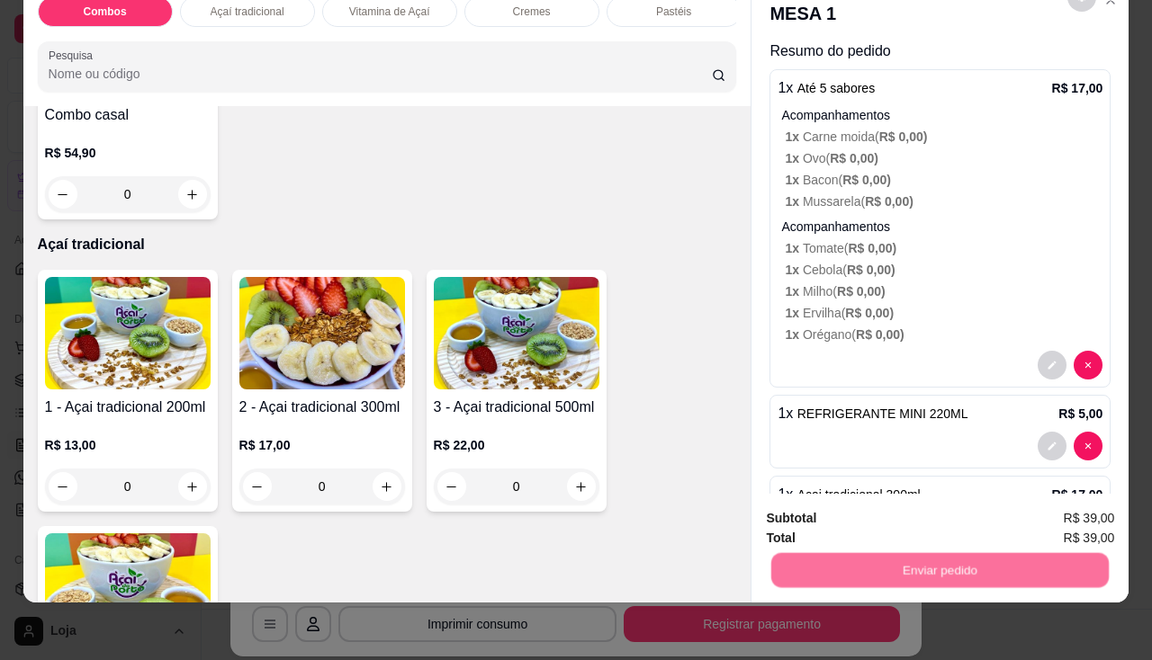
click at [849, 517] on button "Não registrar e enviar pedido" at bounding box center [881, 513] width 182 height 33
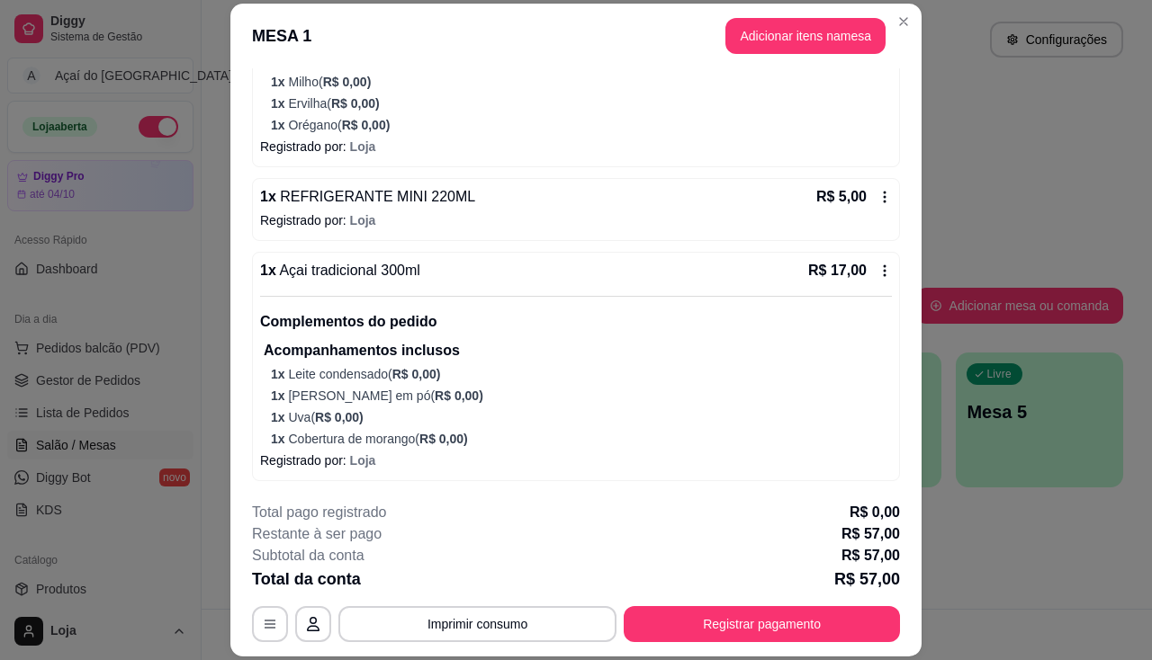
scroll to position [54, 0]
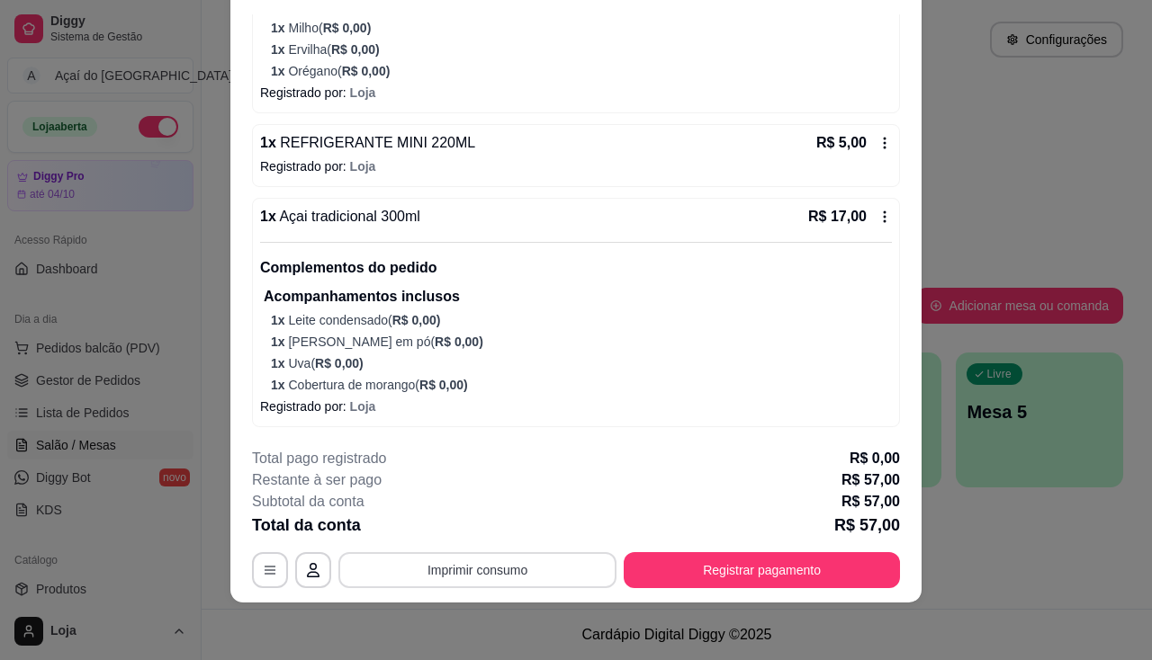
click at [544, 575] on button "Imprimir consumo" at bounding box center [477, 571] width 278 height 36
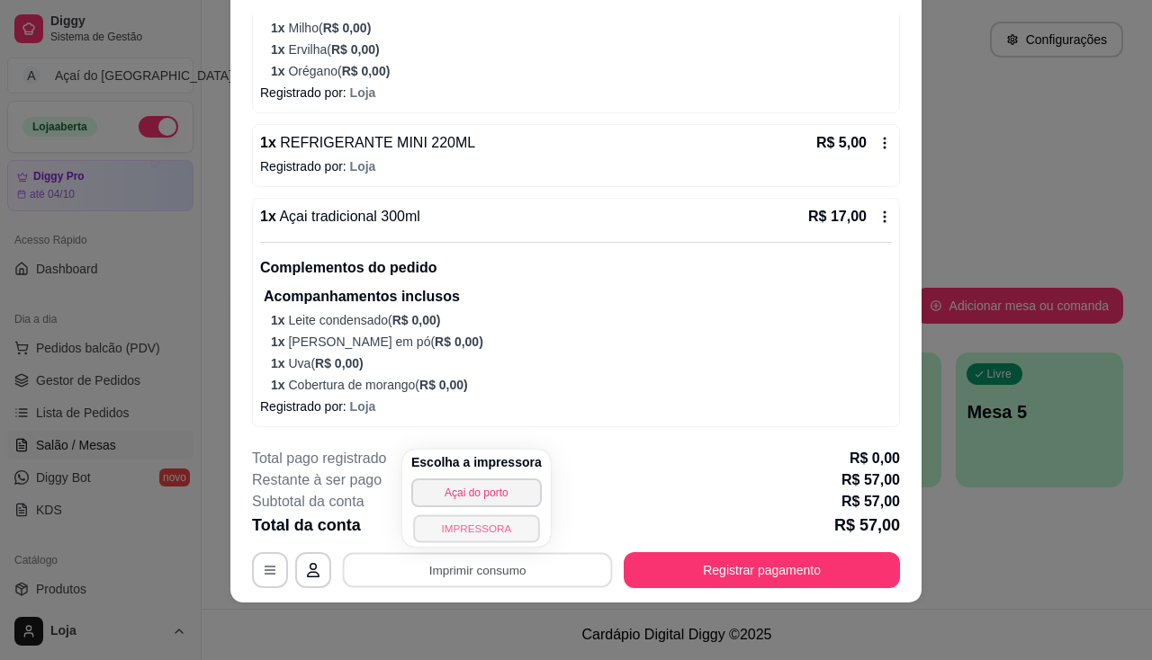
click at [508, 526] on button "IMPRESSORA" at bounding box center [476, 529] width 126 height 28
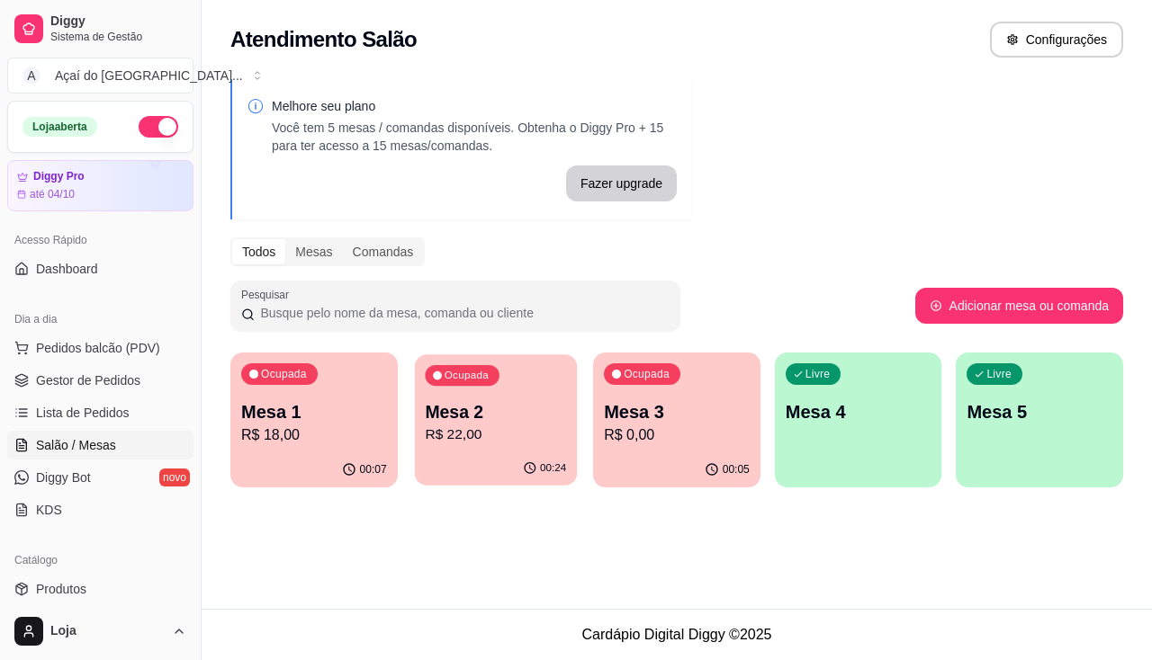
click at [438, 413] on p "Mesa 2" at bounding box center [495, 412] width 141 height 24
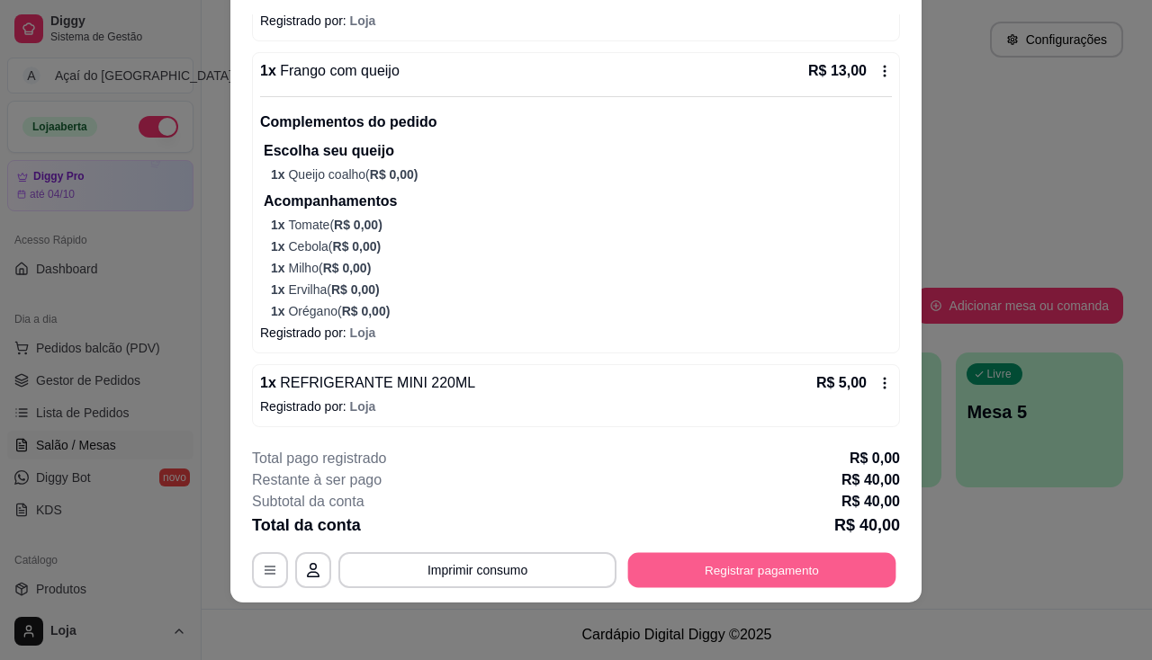
click at [685, 579] on button "Registrar pagamento" at bounding box center [762, 570] width 268 height 35
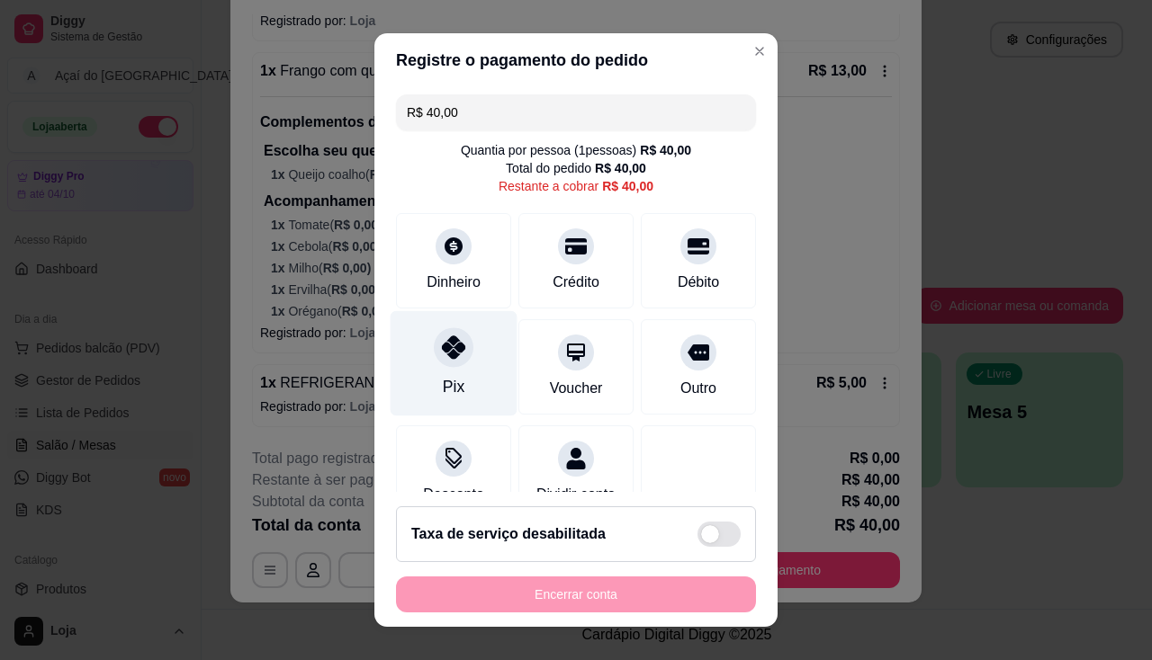
click at [454, 348] on icon at bounding box center [453, 347] width 23 height 23
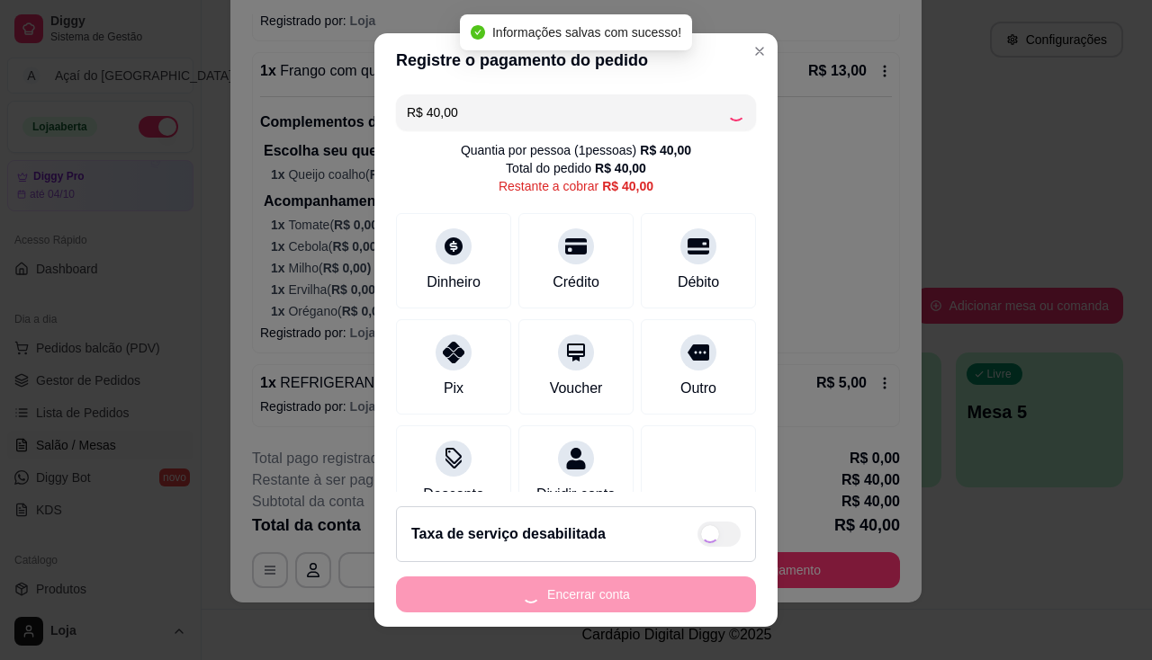
type input "R$ 0,00"
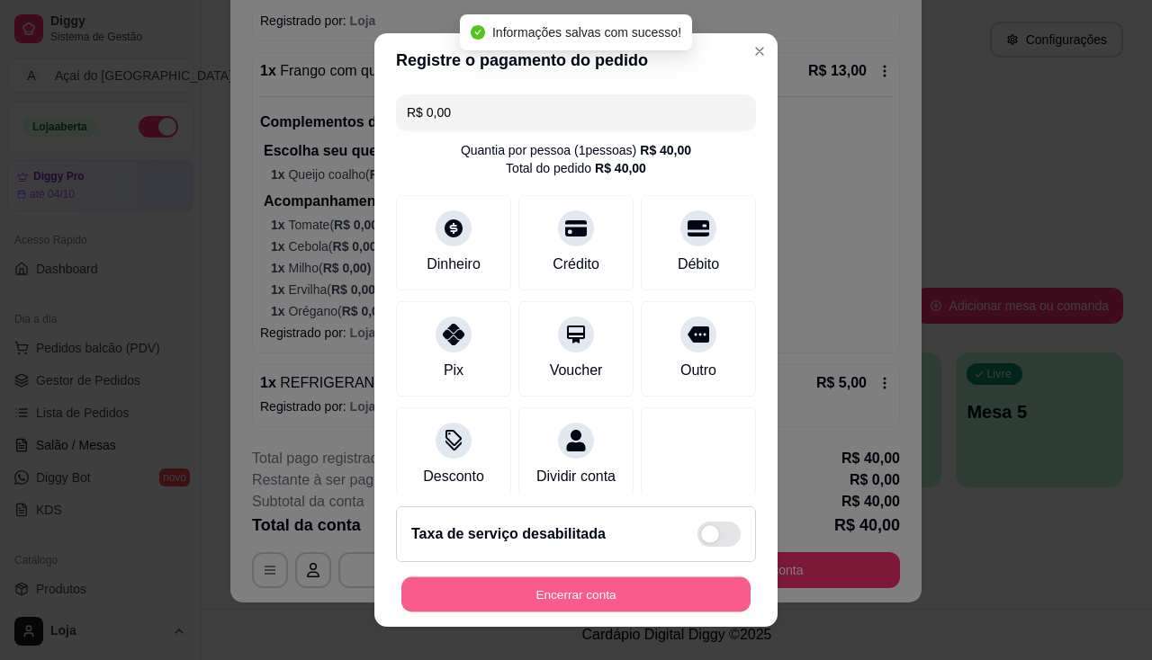
click at [559, 585] on button "Encerrar conta" at bounding box center [575, 595] width 349 height 35
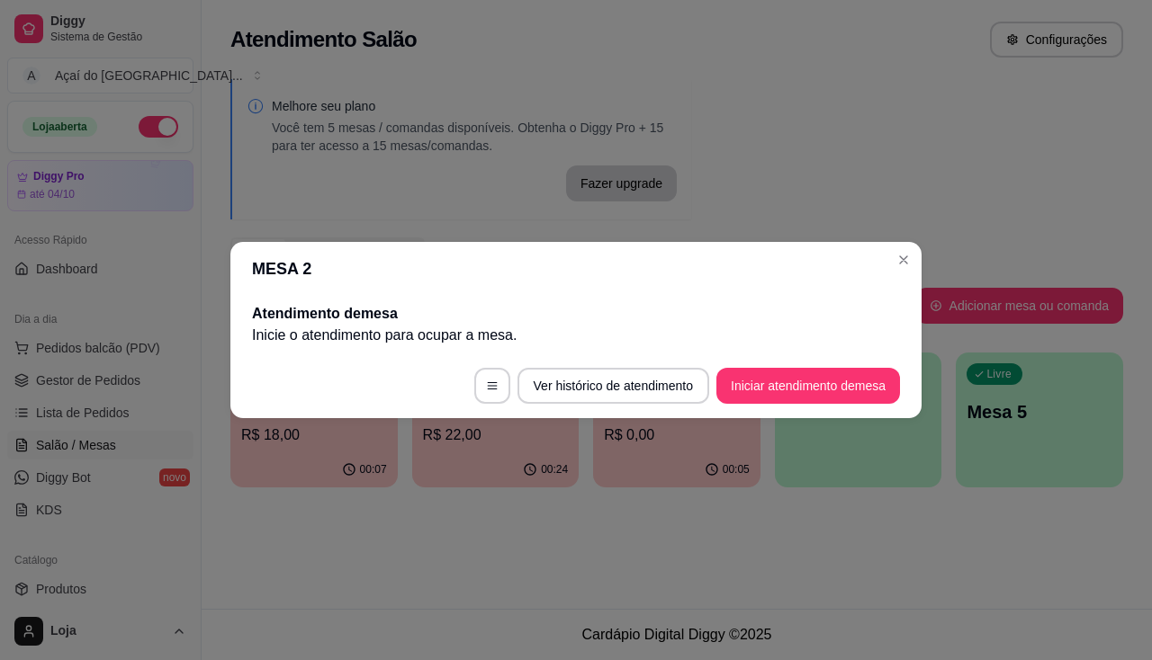
scroll to position [0, 0]
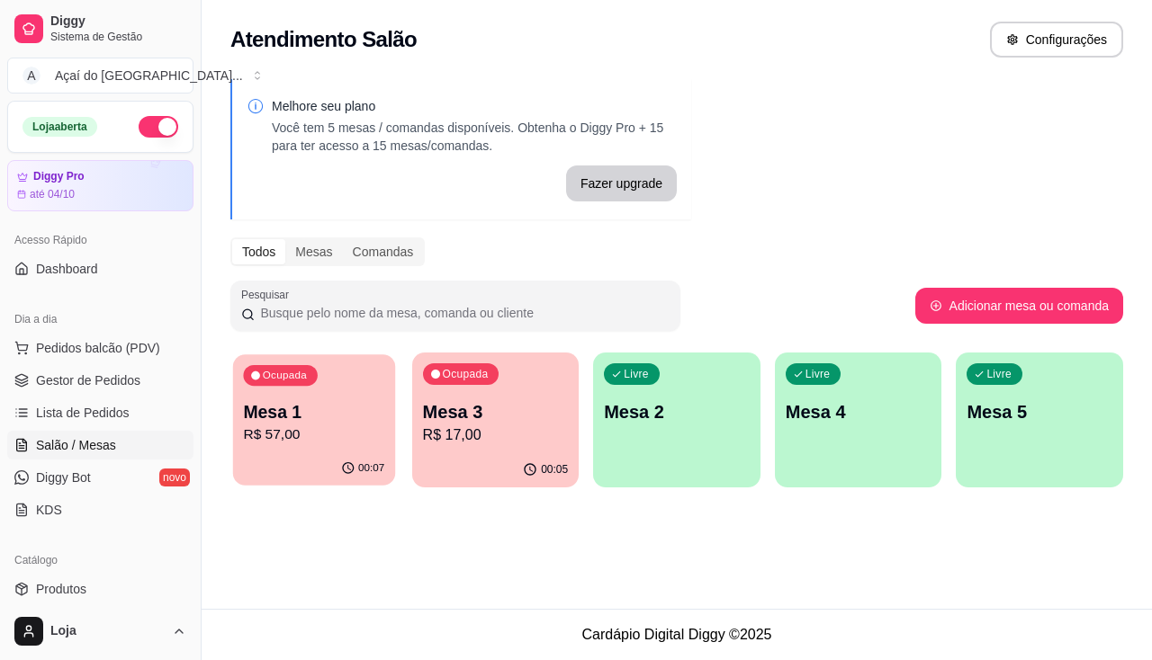
click at [328, 433] on p "R$ 57,00" at bounding box center [313, 435] width 141 height 21
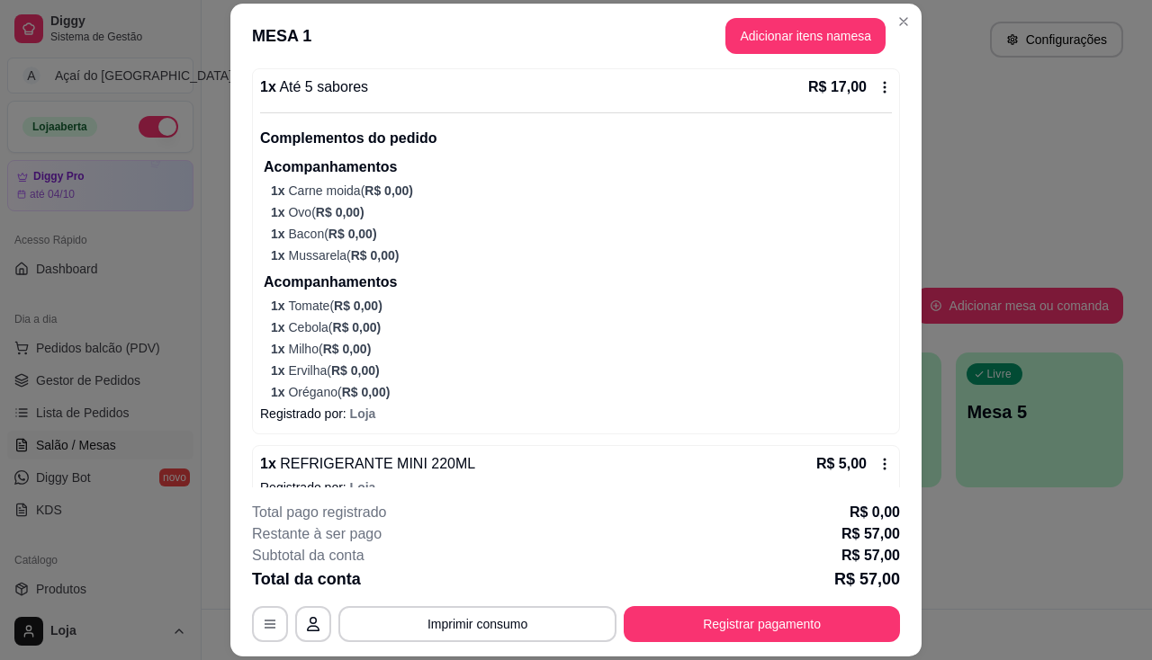
scroll to position [450, 0]
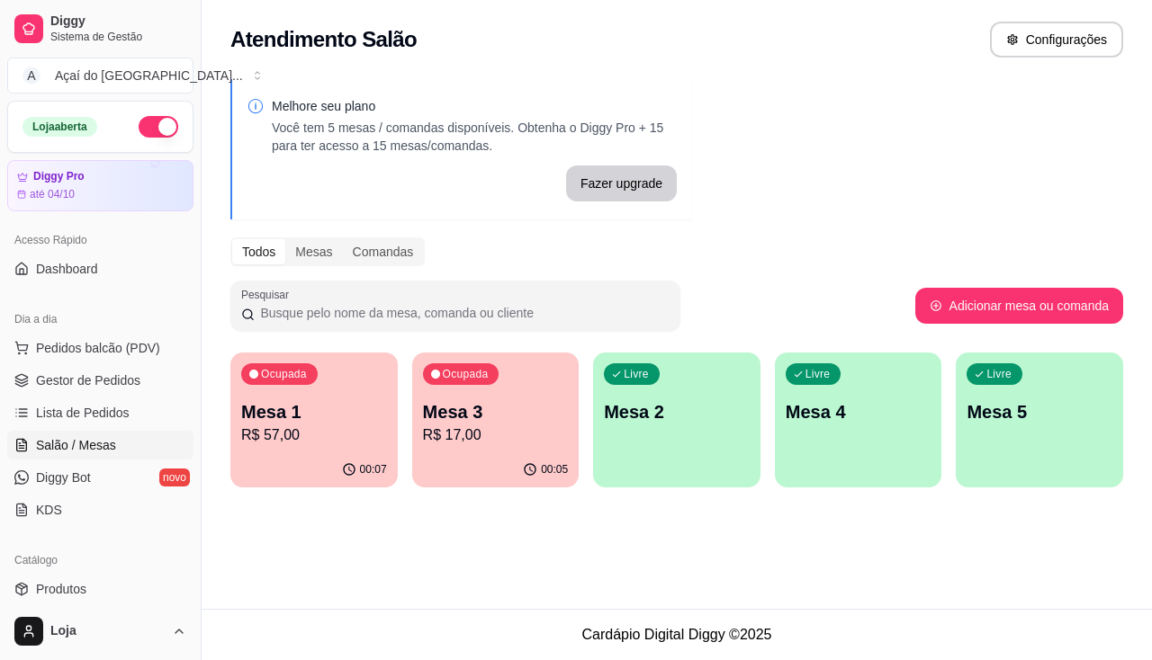
click at [458, 422] on p "Mesa 3" at bounding box center [496, 412] width 146 height 25
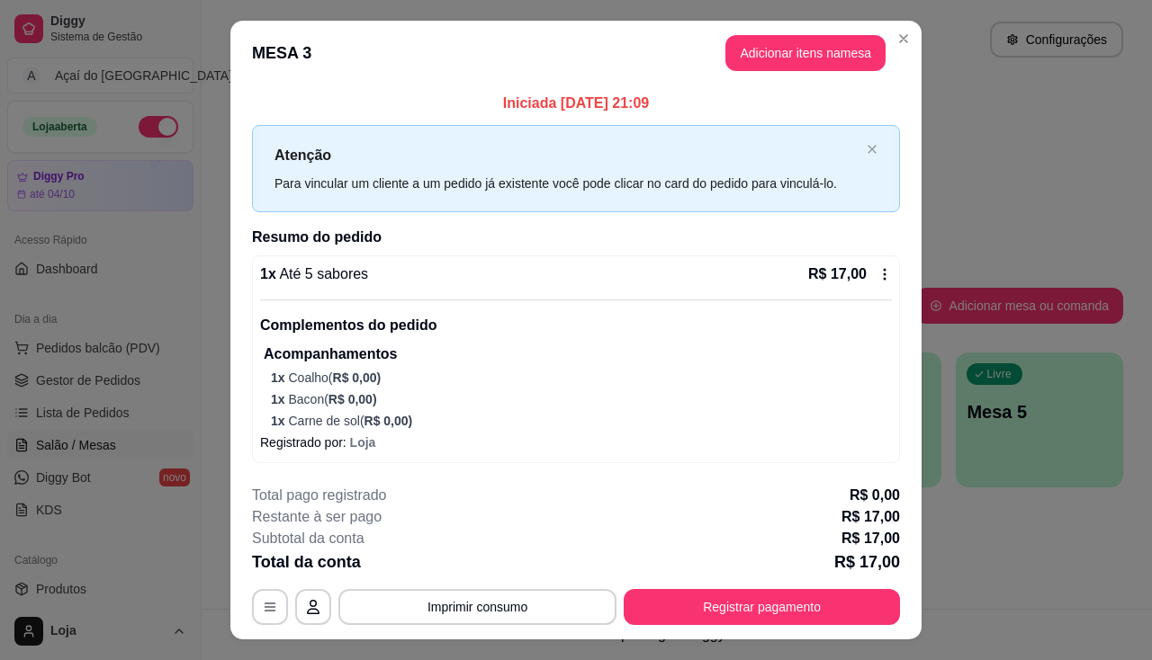
scroll to position [37, 0]
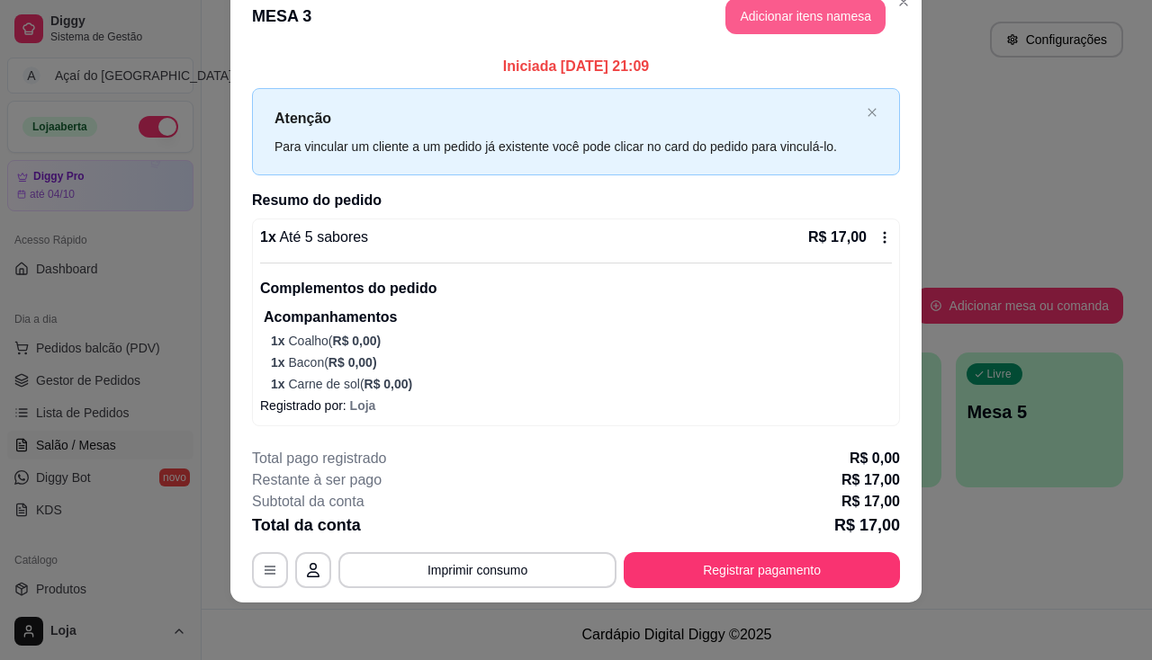
click at [777, 16] on button "Adicionar itens na mesa" at bounding box center [805, 16] width 160 height 36
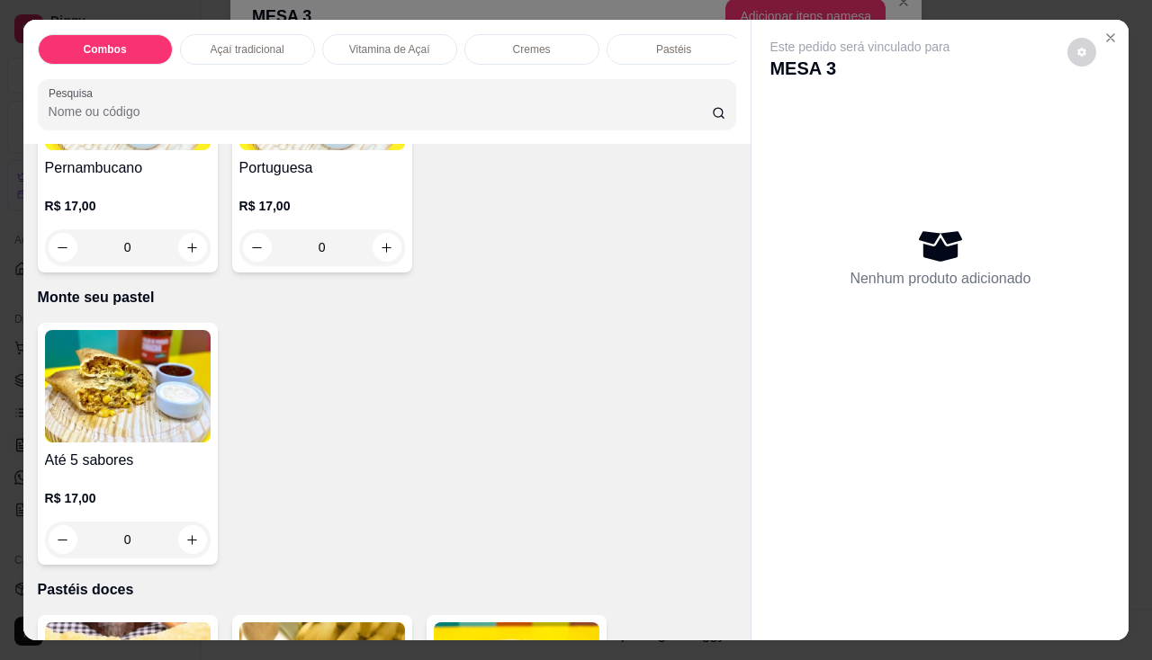
scroll to position [3599, 0]
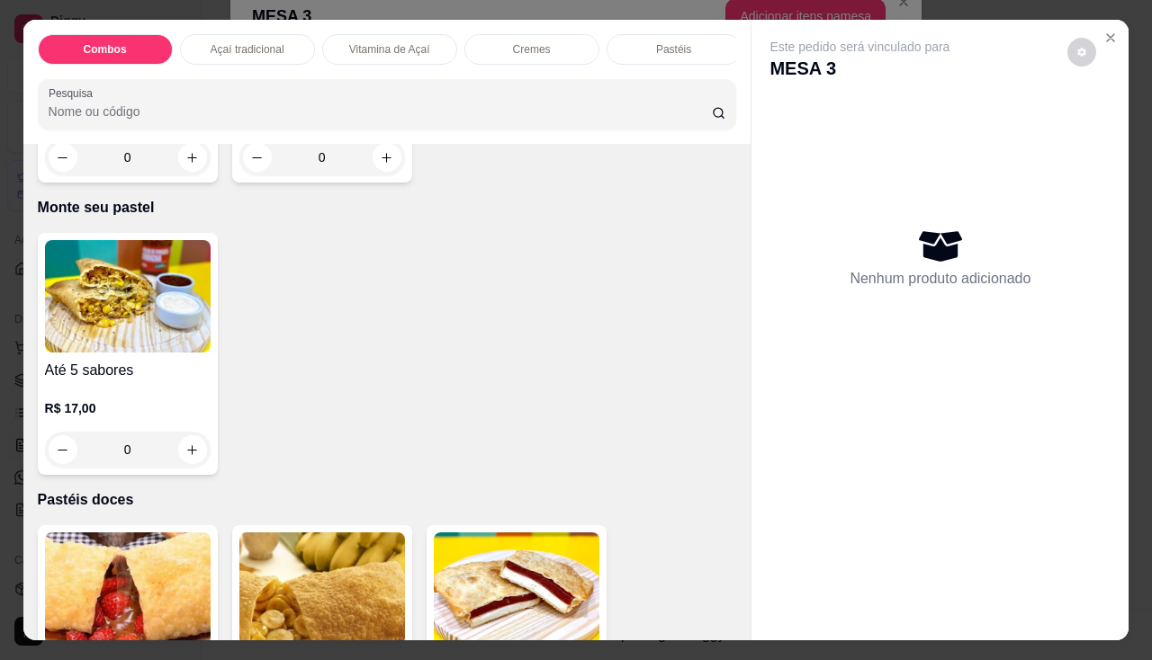
click at [166, 286] on img at bounding box center [128, 296] width 166 height 112
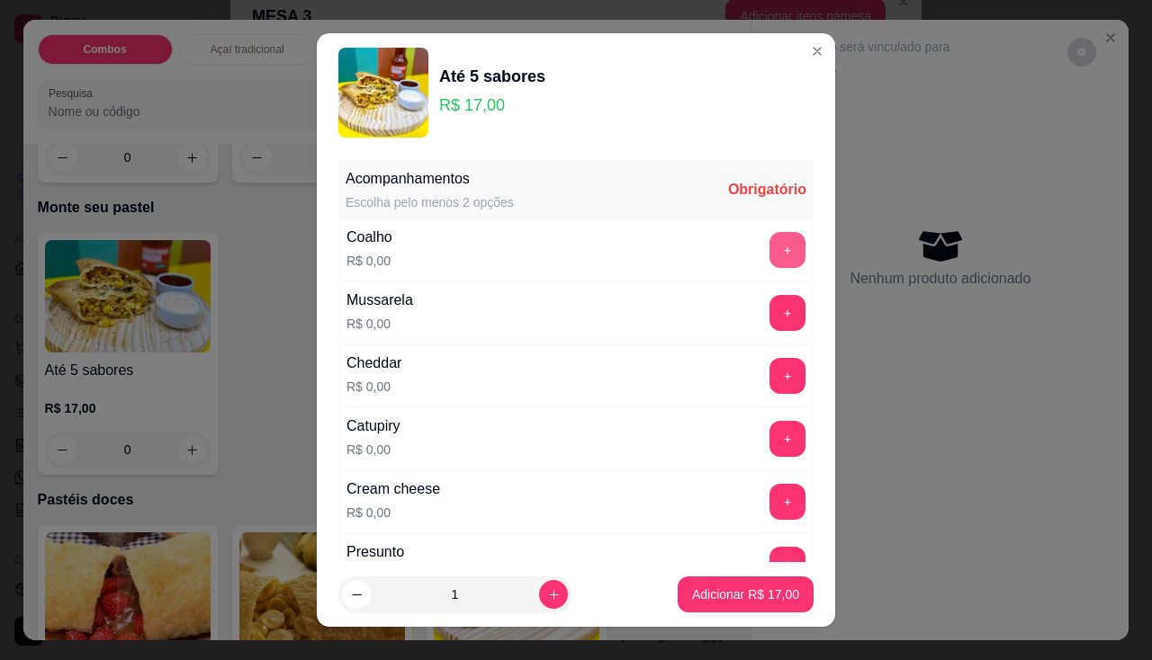
click at [769, 234] on button "+" at bounding box center [787, 250] width 36 height 36
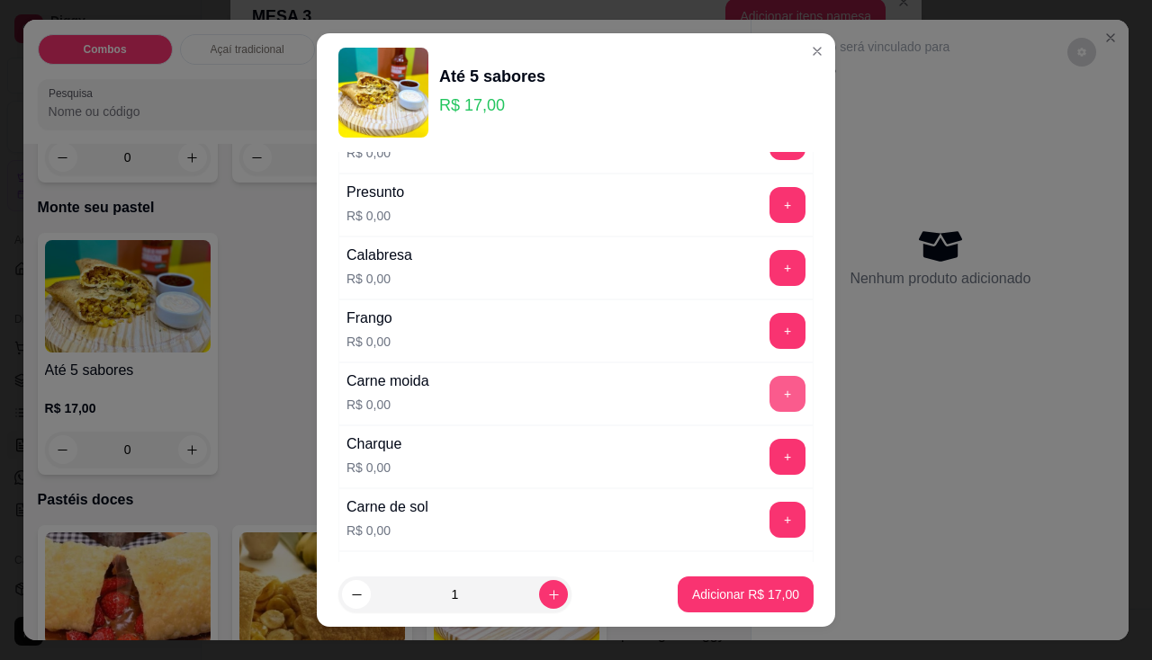
scroll to position [540, 0]
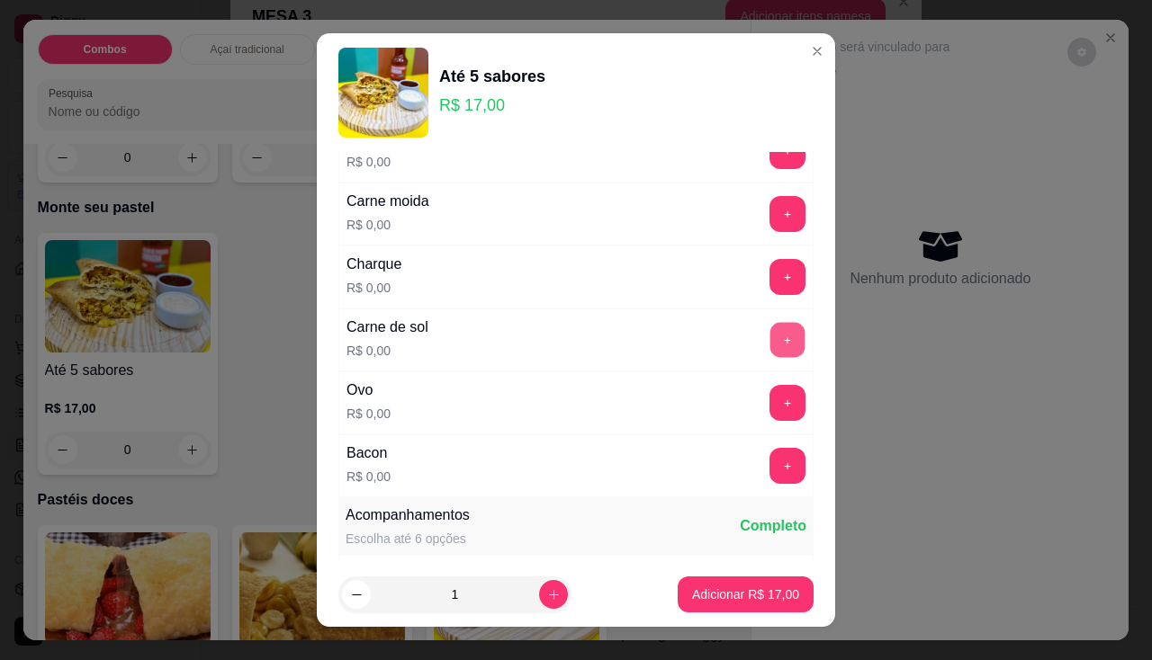
click at [770, 345] on button "+" at bounding box center [787, 339] width 35 height 35
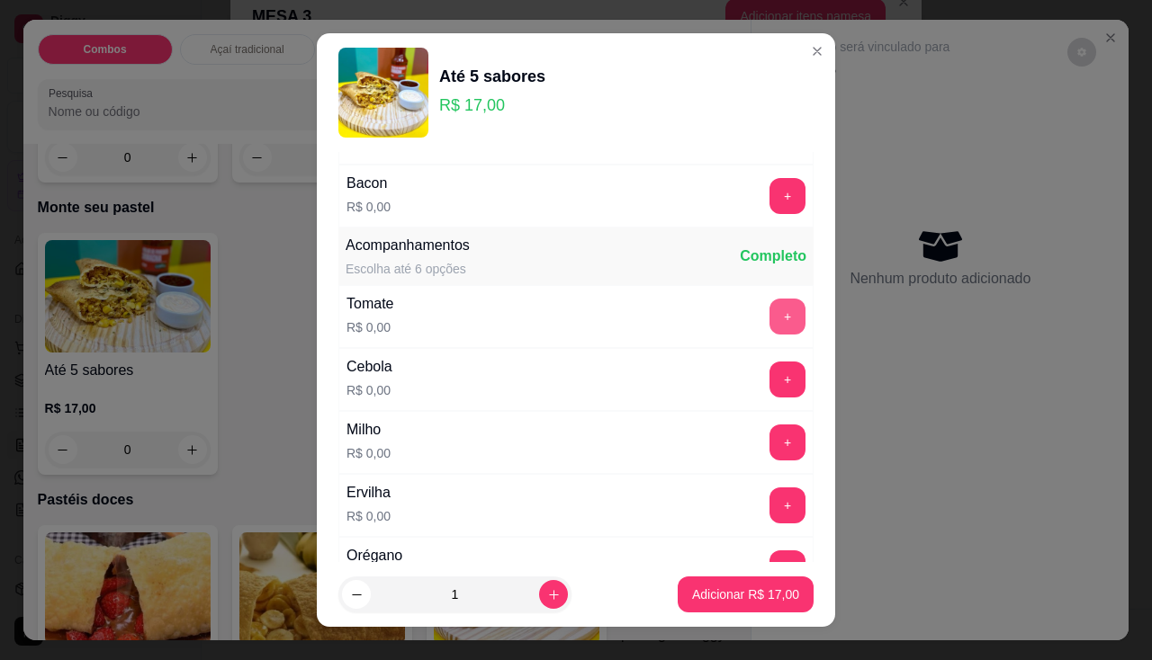
click at [769, 301] on button "+" at bounding box center [787, 317] width 36 height 36
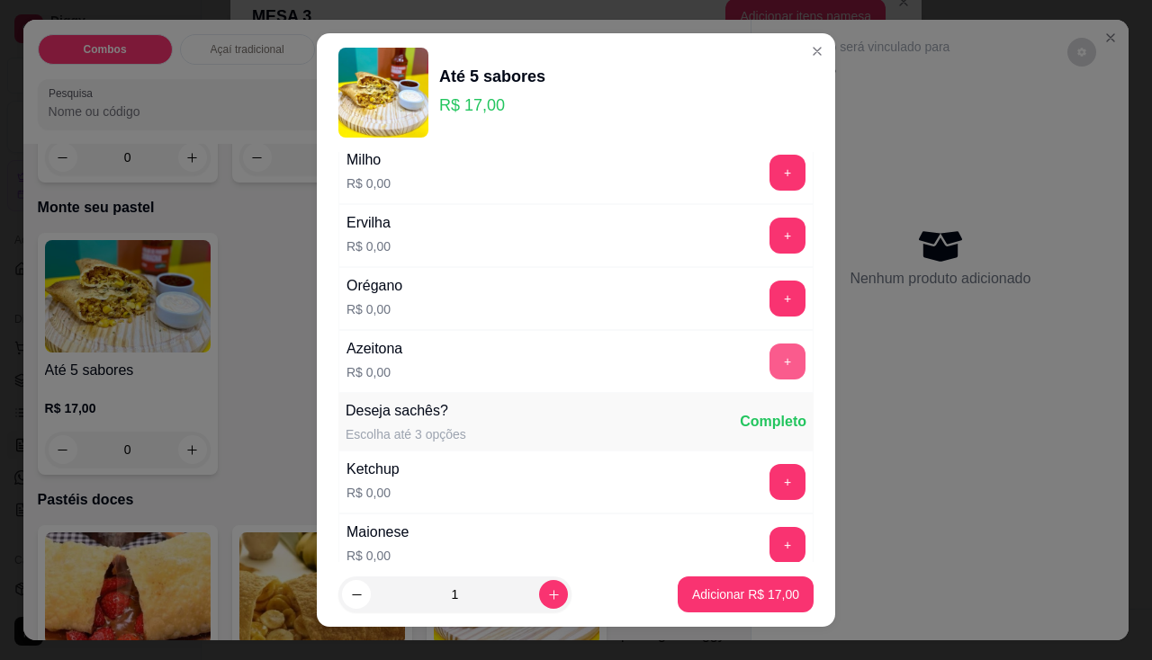
scroll to position [1170, 0]
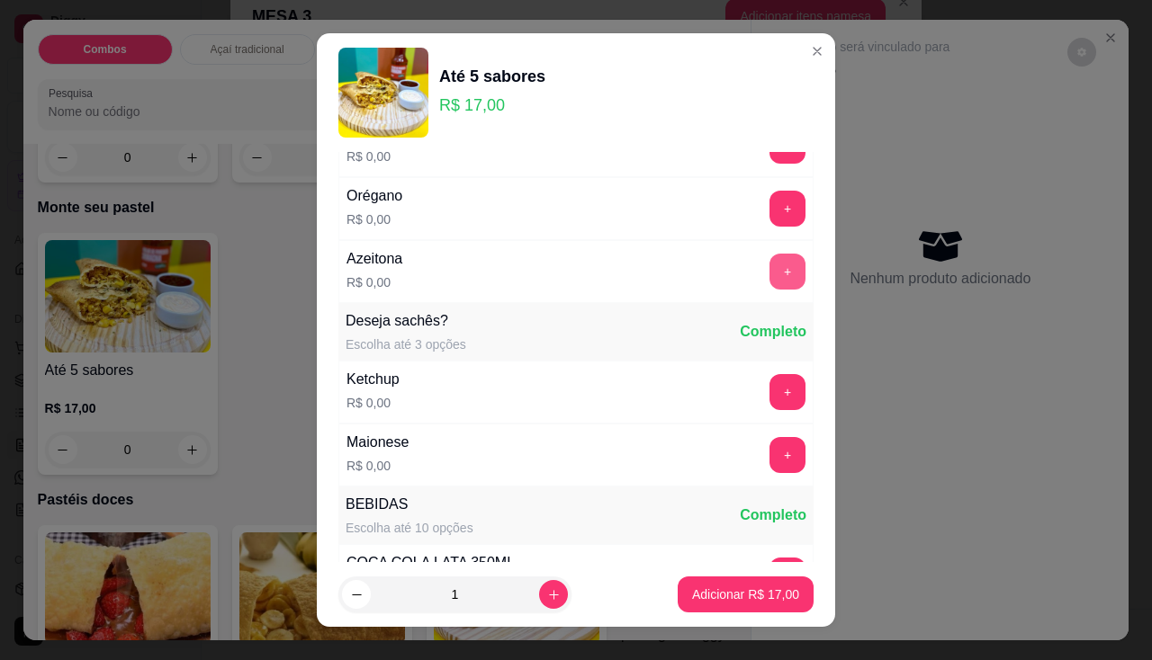
click at [769, 275] on button "+" at bounding box center [787, 272] width 36 height 36
click at [759, 606] on button "Adicionar R$ 17,00" at bounding box center [746, 595] width 136 height 36
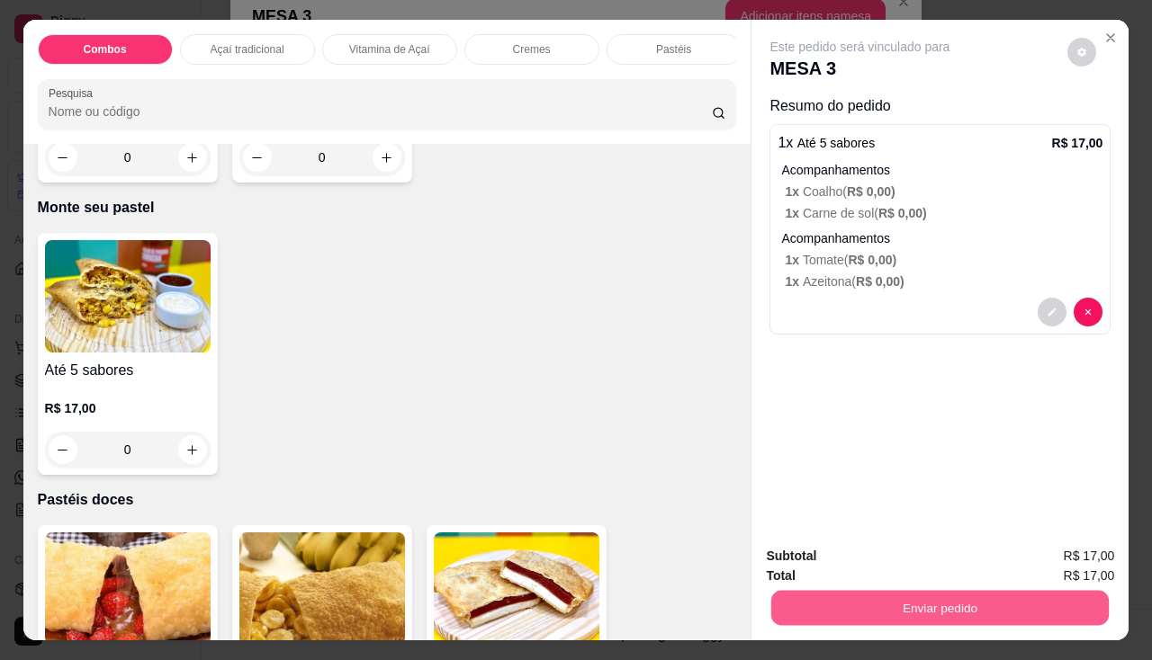
click at [786, 610] on button "Enviar pedido" at bounding box center [939, 608] width 337 height 35
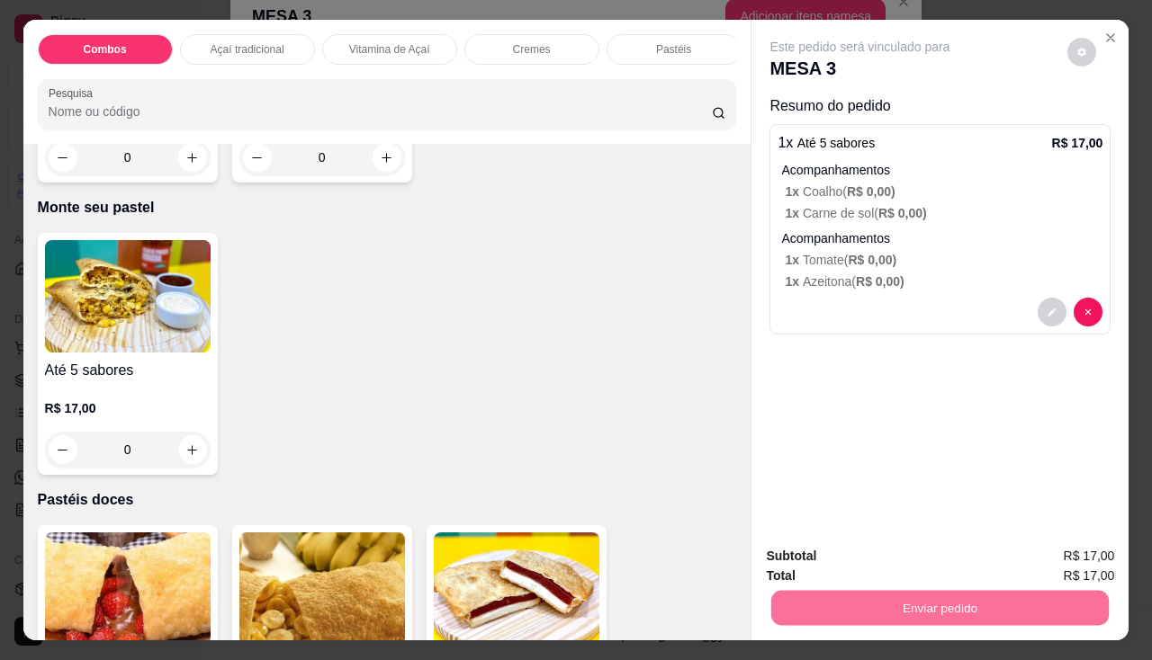
click at [830, 556] on button "Não registrar e enviar pedido" at bounding box center [880, 558] width 187 height 34
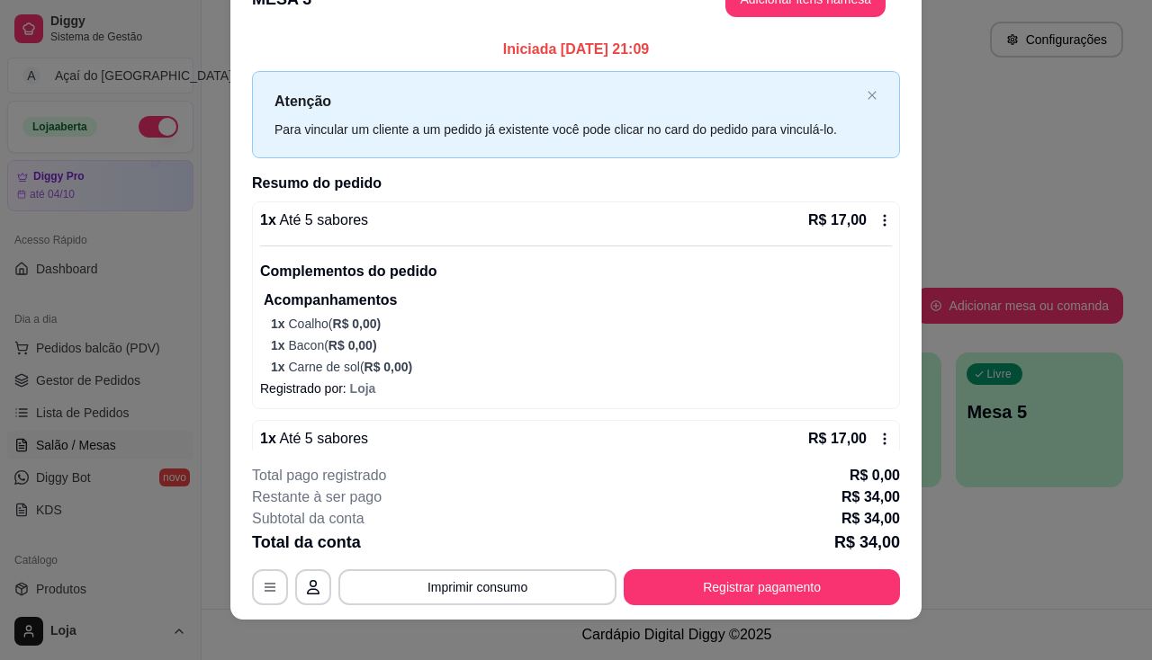
scroll to position [20, 0]
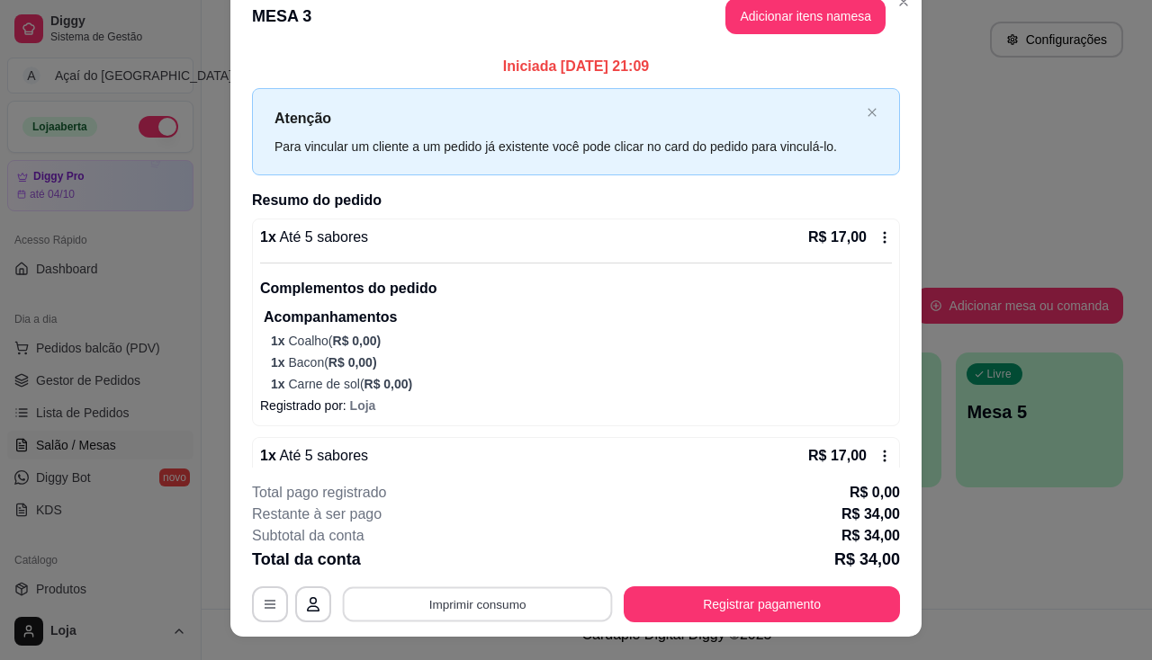
click at [512, 593] on button "Imprimir consumo" at bounding box center [478, 605] width 270 height 35
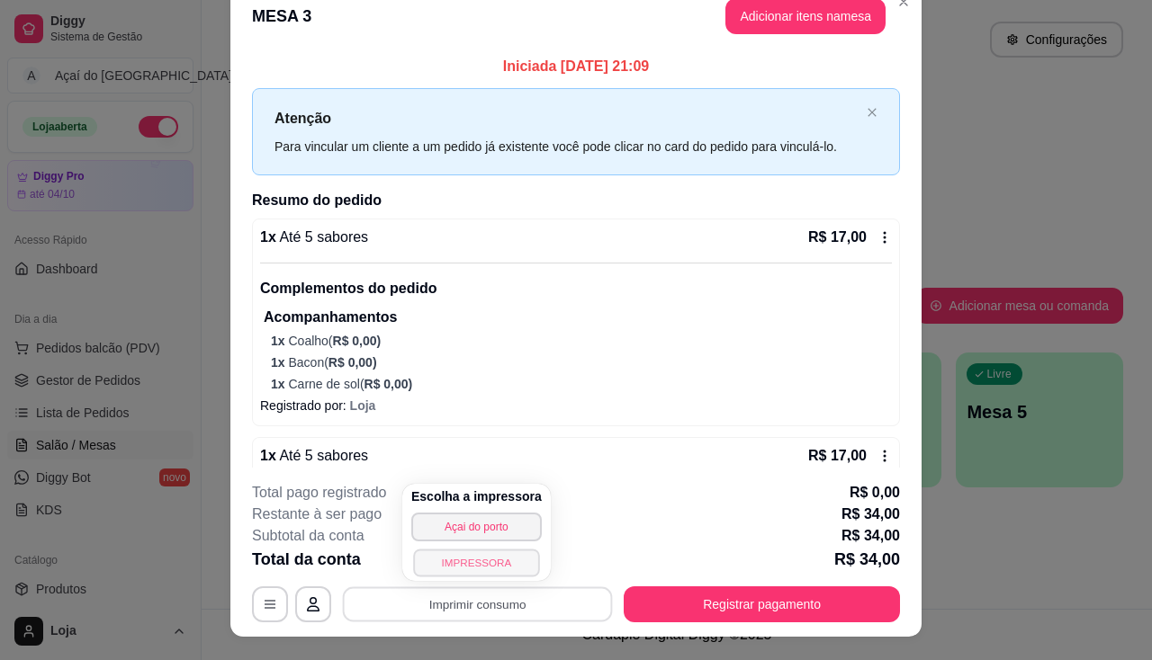
click at [507, 557] on button "IMPRESSORA" at bounding box center [476, 563] width 126 height 28
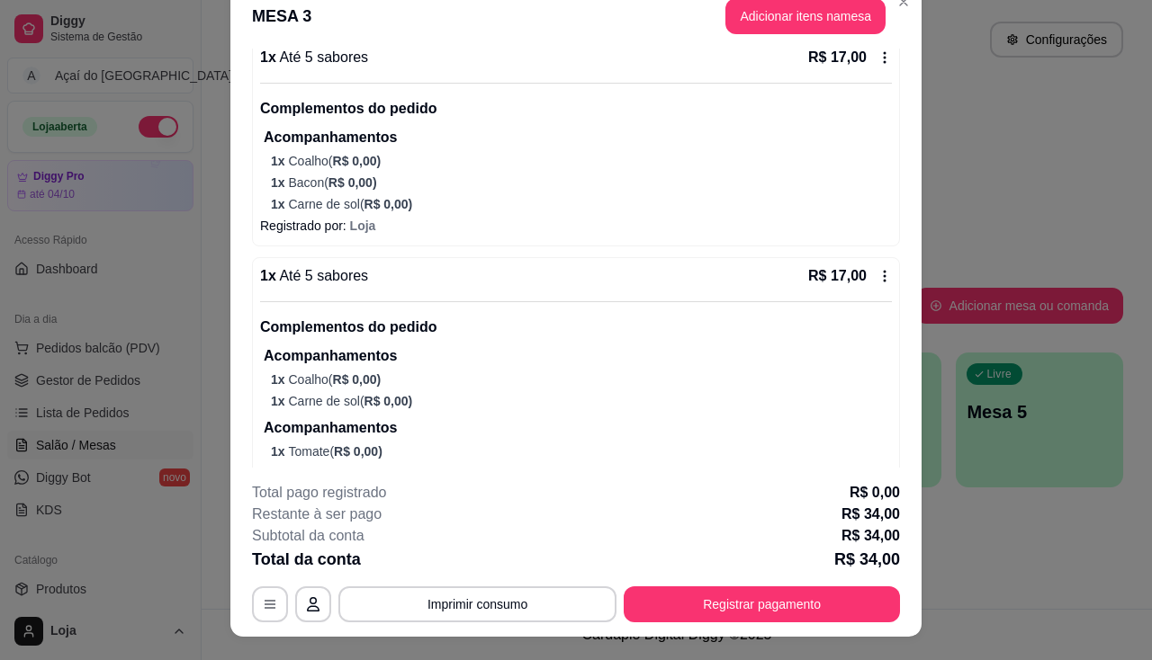
scroll to position [234, 0]
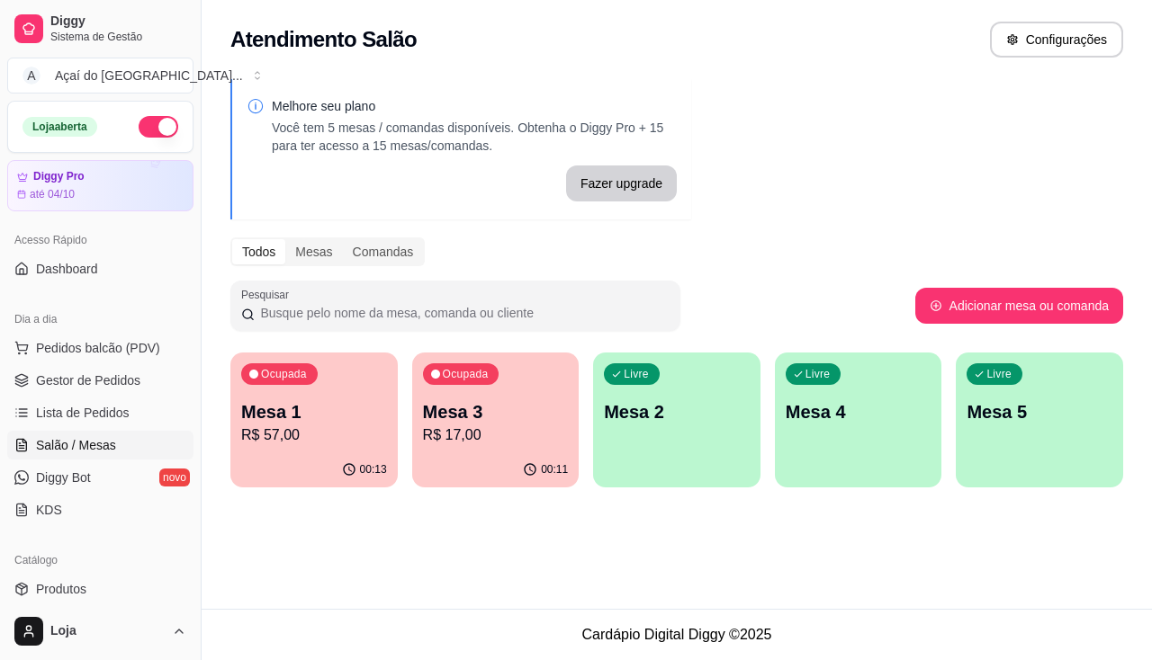
click at [432, 442] on p "R$ 17,00" at bounding box center [496, 436] width 146 height 22
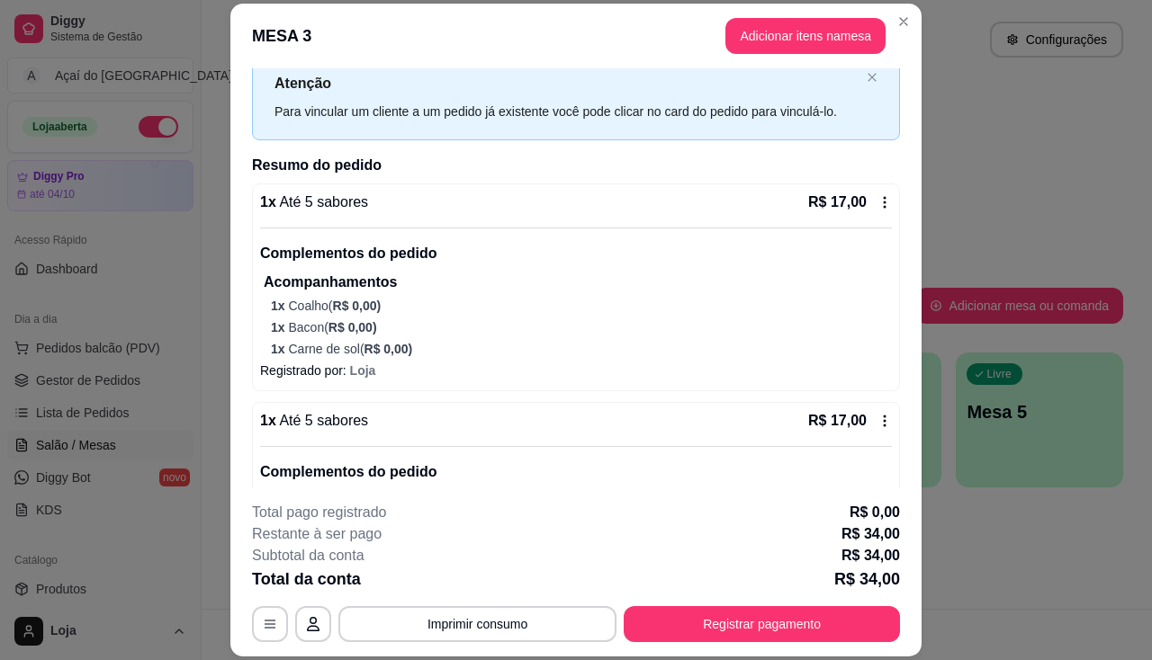
scroll to position [0, 0]
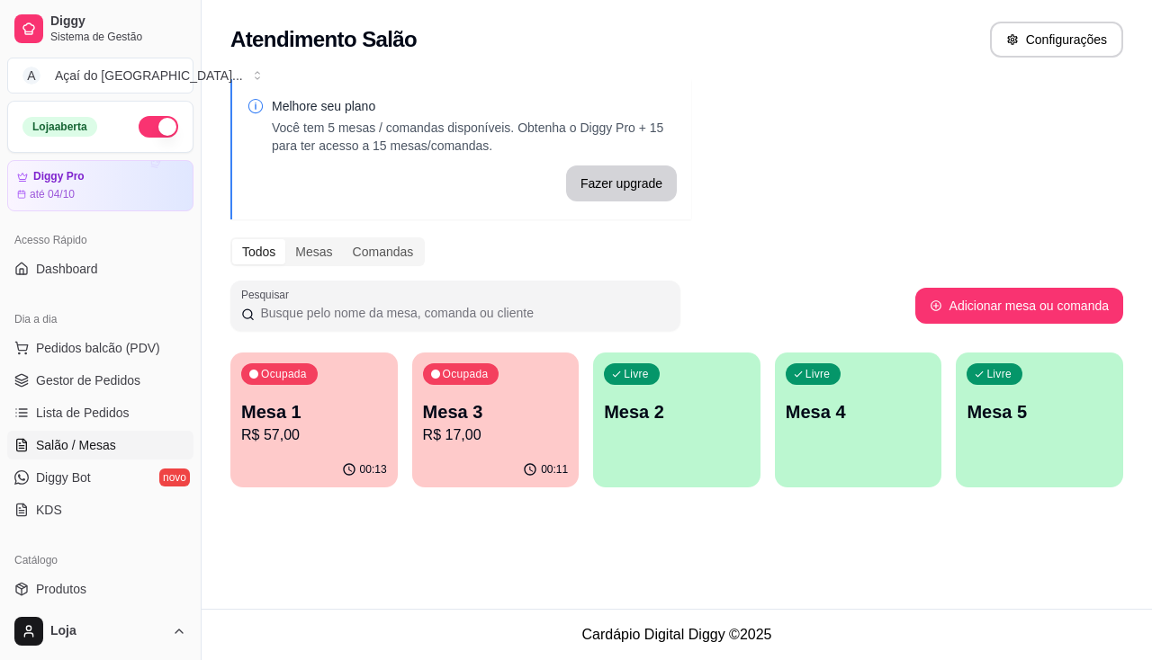
click at [450, 446] on div "Ocupada Mesa 3 R$ 17,00" at bounding box center [495, 403] width 167 height 100
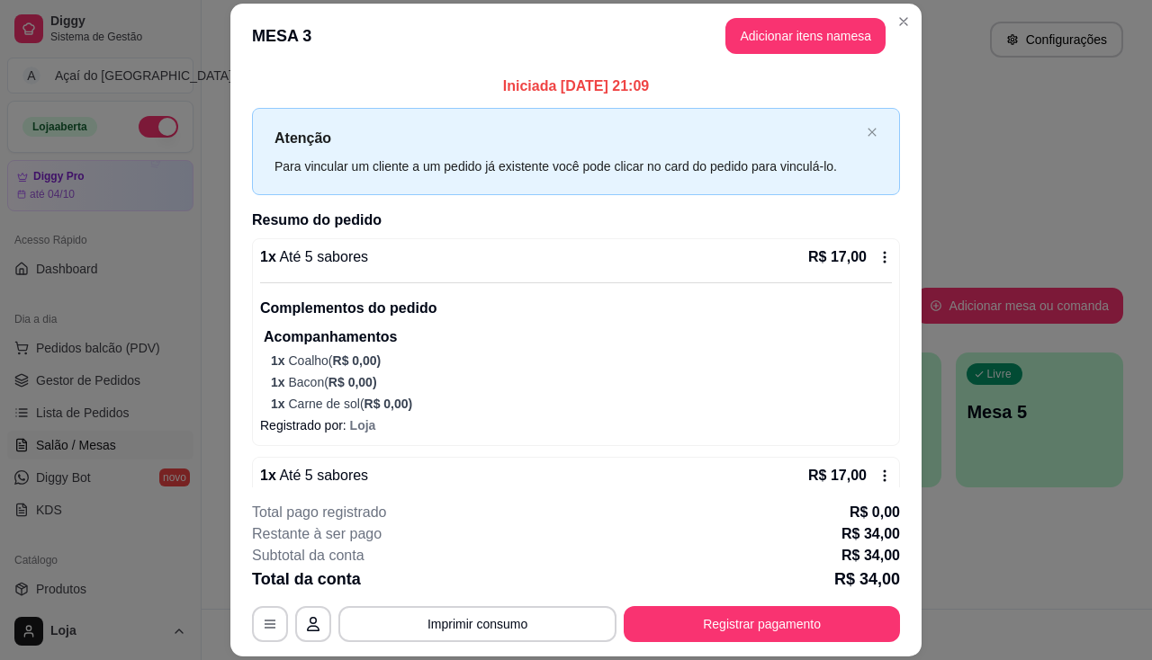
click at [237, 527] on footer "**********" at bounding box center [575, 572] width 691 height 169
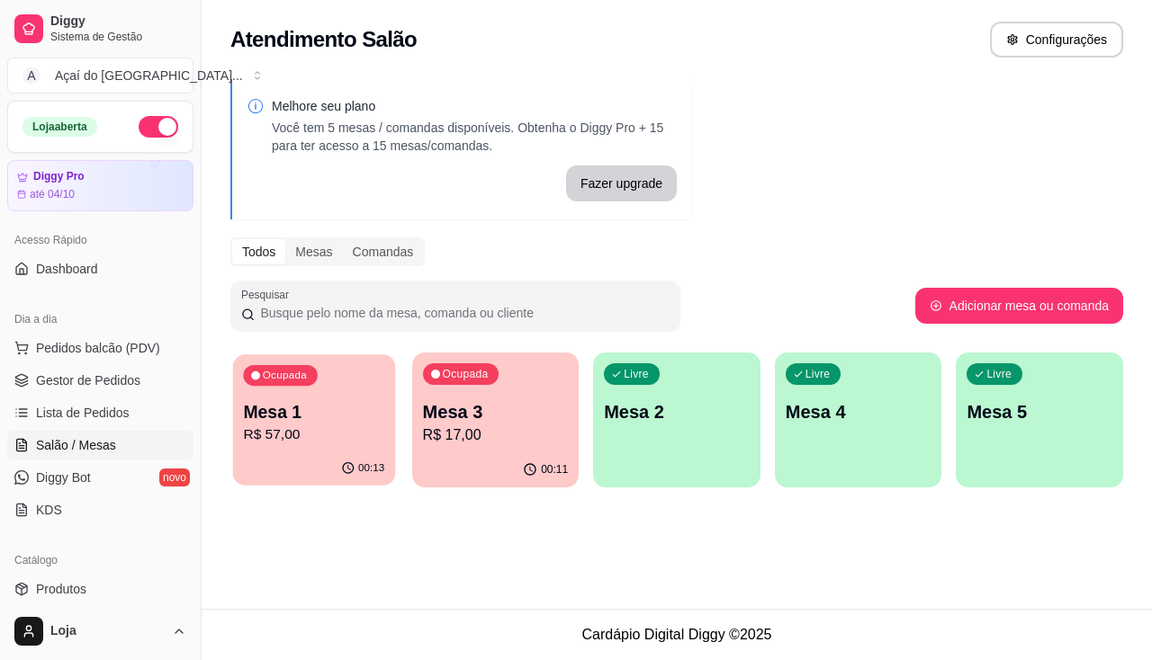
click at [306, 426] on p "R$ 57,00" at bounding box center [313, 435] width 141 height 21
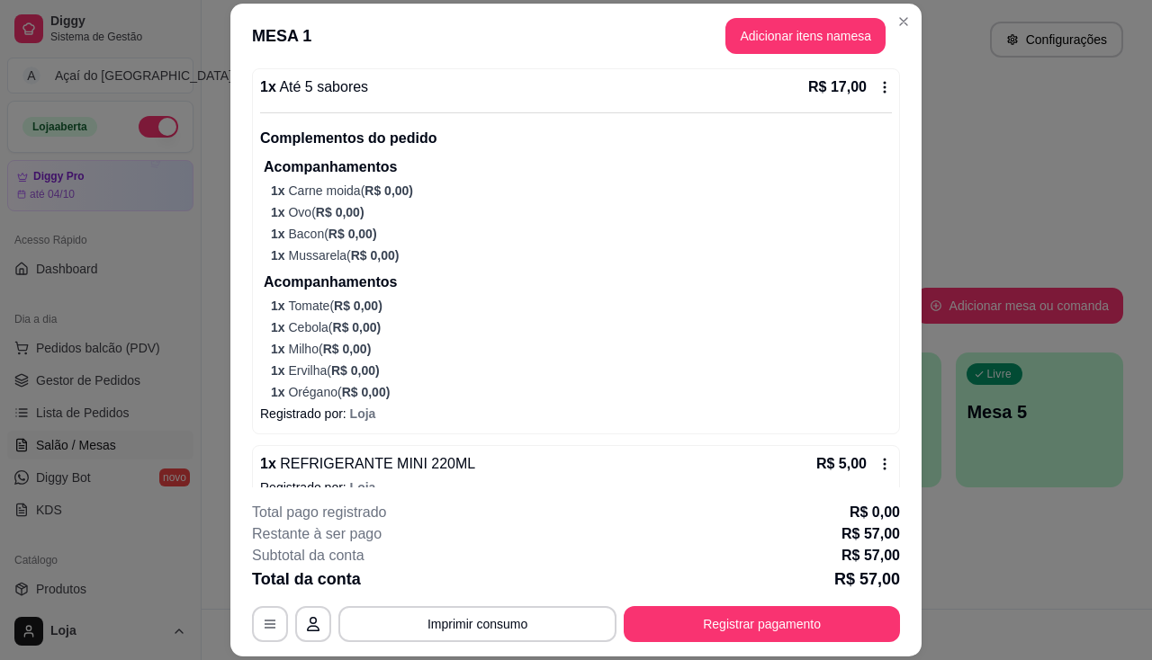
scroll to position [540, 0]
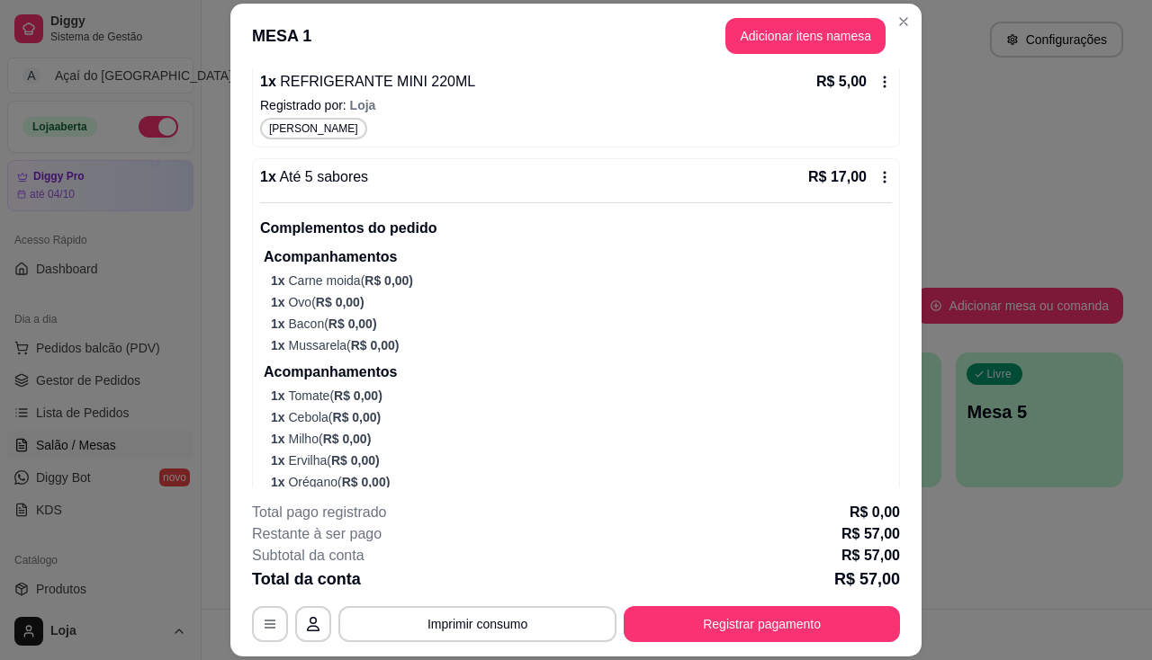
click at [854, 193] on div "1 x Até 5 sabores R$ 17,00 Complementos do pedido Acompanhamentos 1 x Carne moi…" at bounding box center [576, 328] width 632 height 325
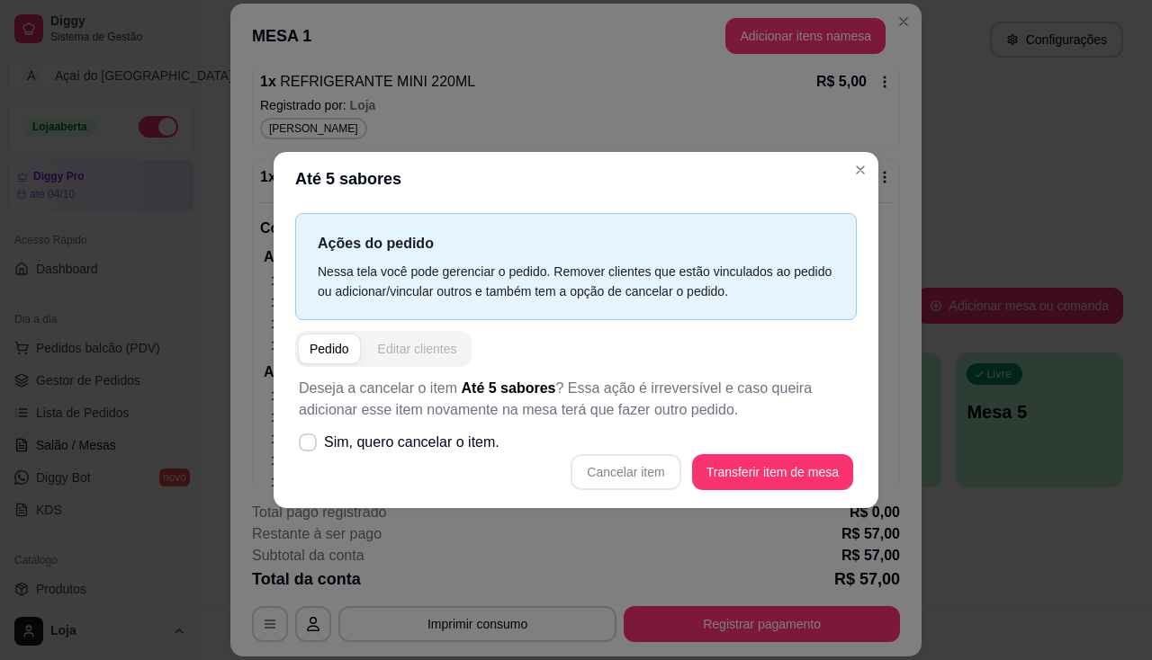
click at [422, 350] on div "Editar clientes" at bounding box center [417, 349] width 79 height 18
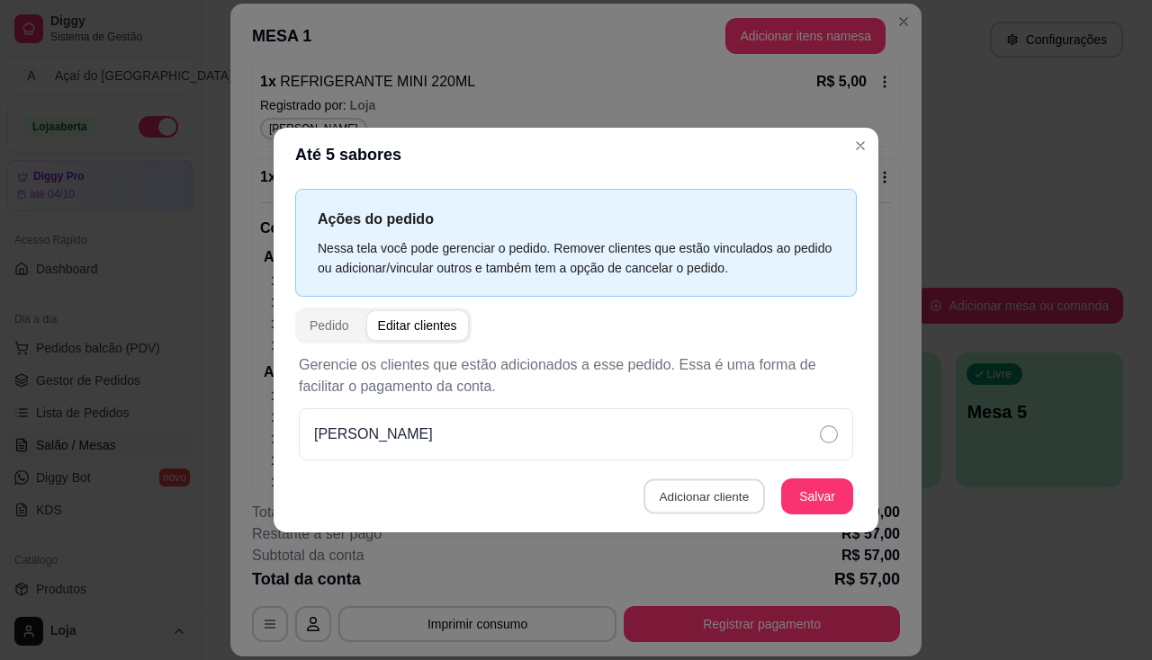
click at [740, 499] on button "Adicionar cliente" at bounding box center [703, 496] width 121 height 35
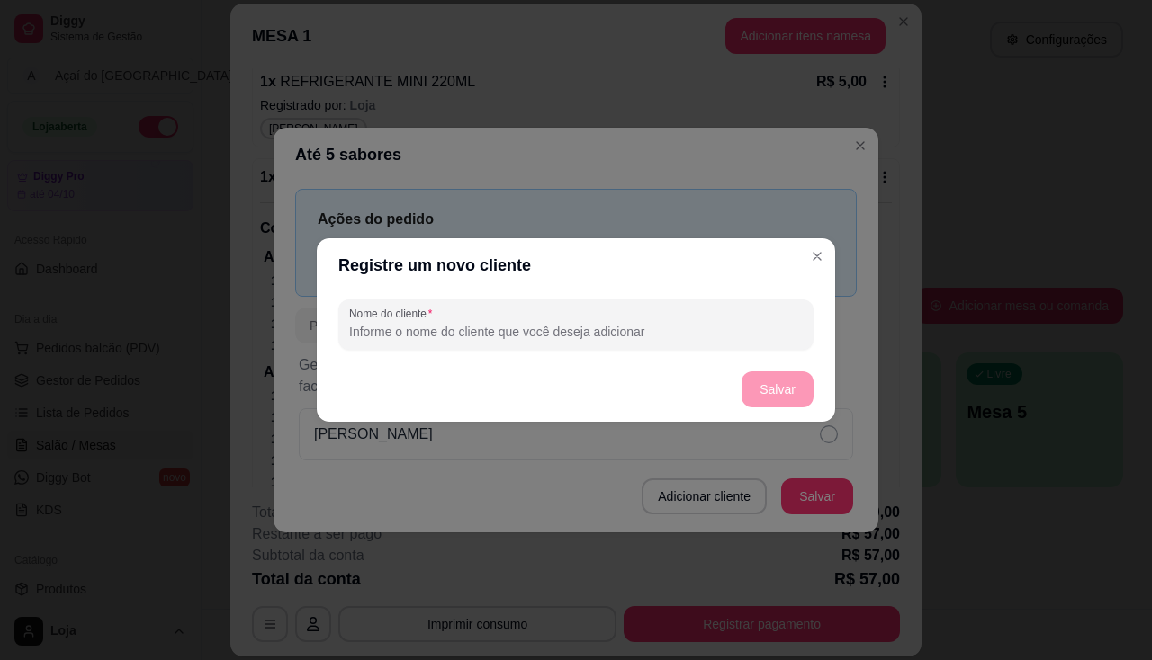
click at [541, 325] on input "Nome do cliente" at bounding box center [576, 332] width 454 height 18
type input "JENIFER"
click at [770, 400] on button "Salvar" at bounding box center [777, 390] width 72 height 36
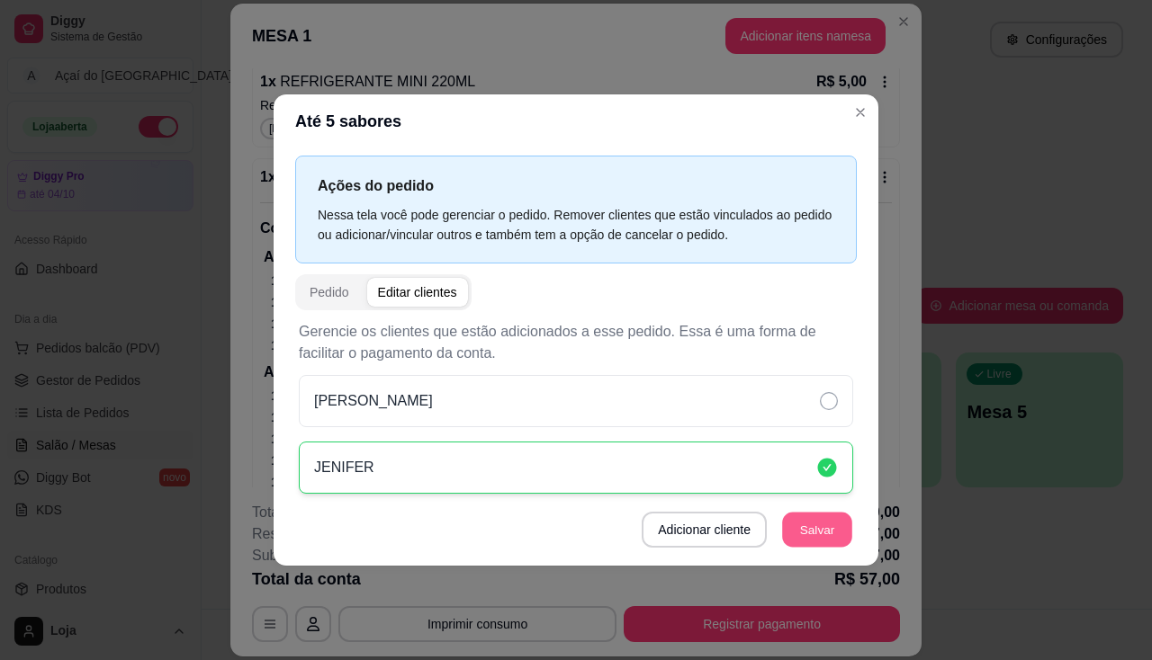
click at [827, 537] on button "Salvar" at bounding box center [817, 529] width 70 height 35
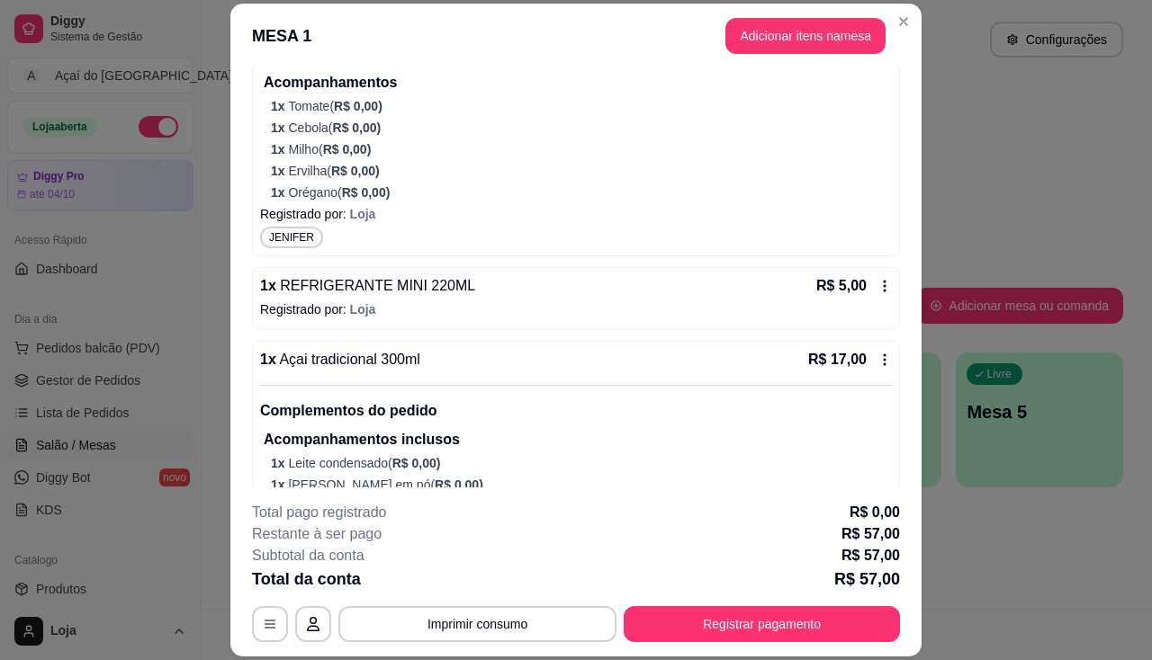
scroll to position [919, 0]
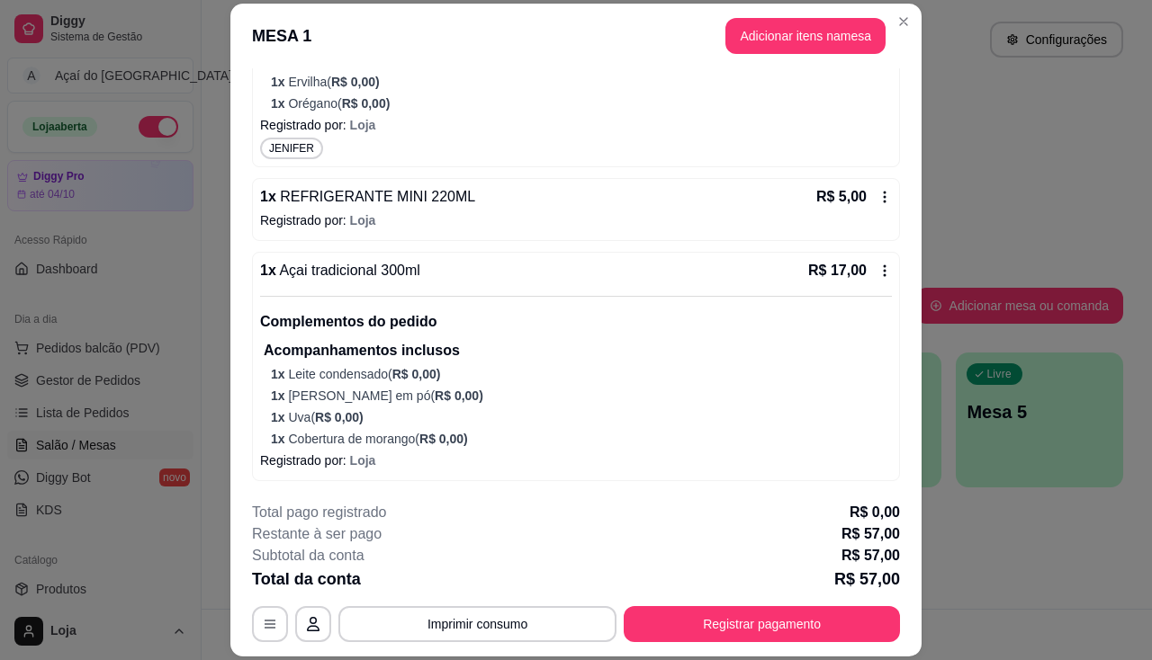
click at [877, 202] on icon at bounding box center [884, 197] width 14 height 14
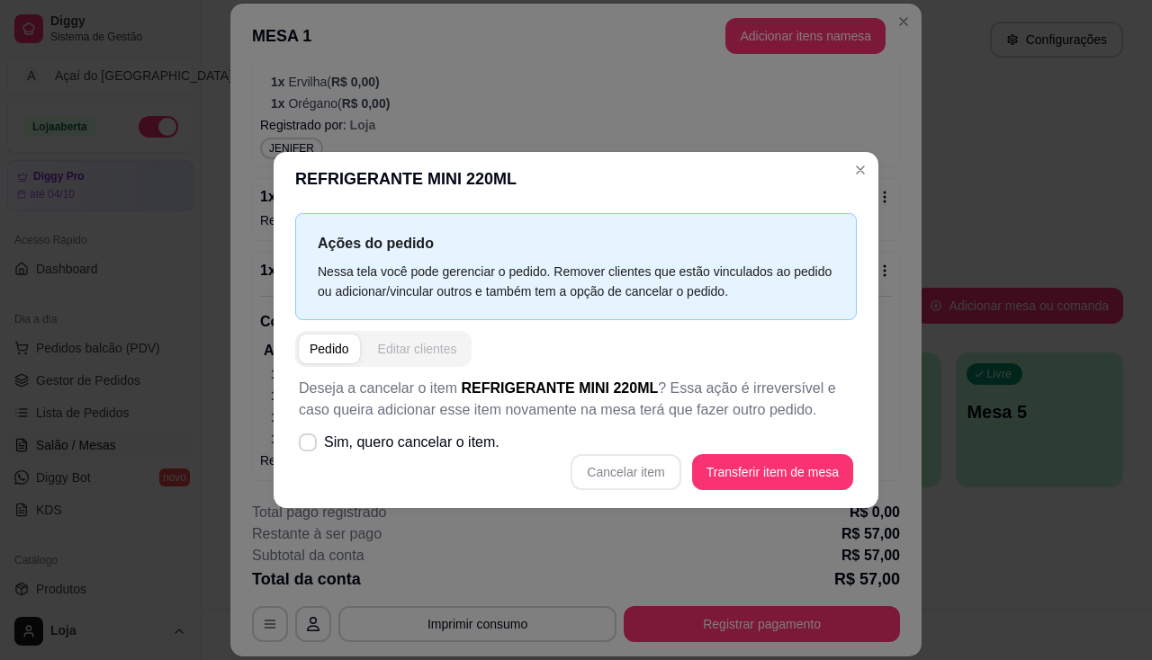
click at [401, 345] on div "Editar clientes" at bounding box center [417, 349] width 79 height 18
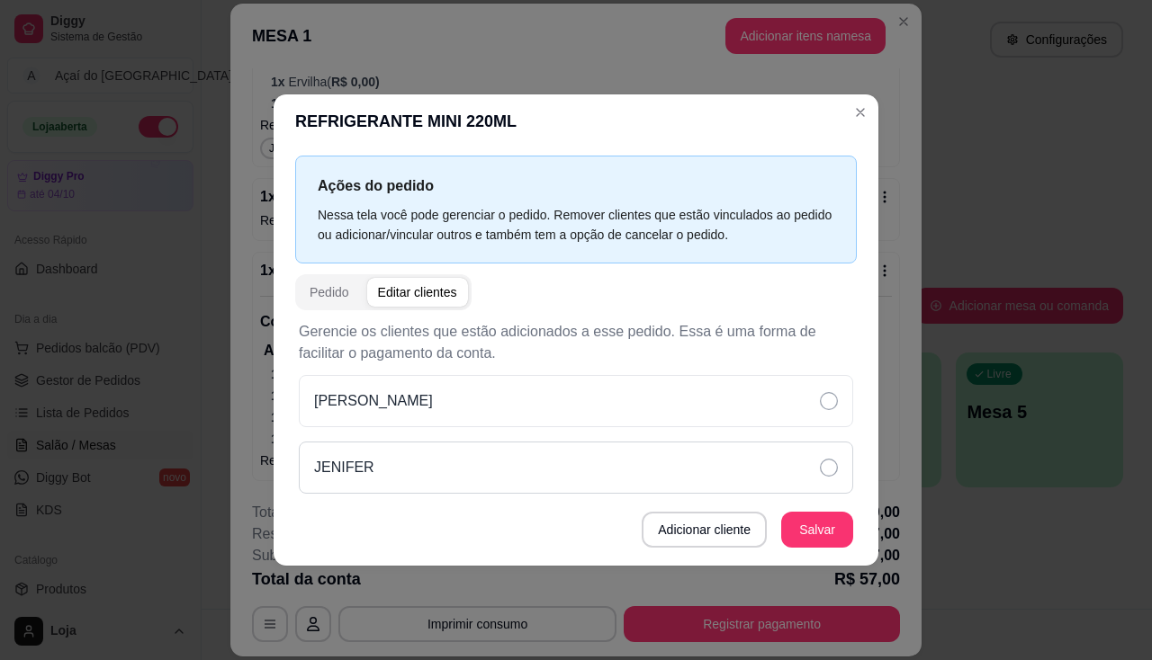
click at [519, 477] on div "JENIFER" at bounding box center [576, 468] width 554 height 52
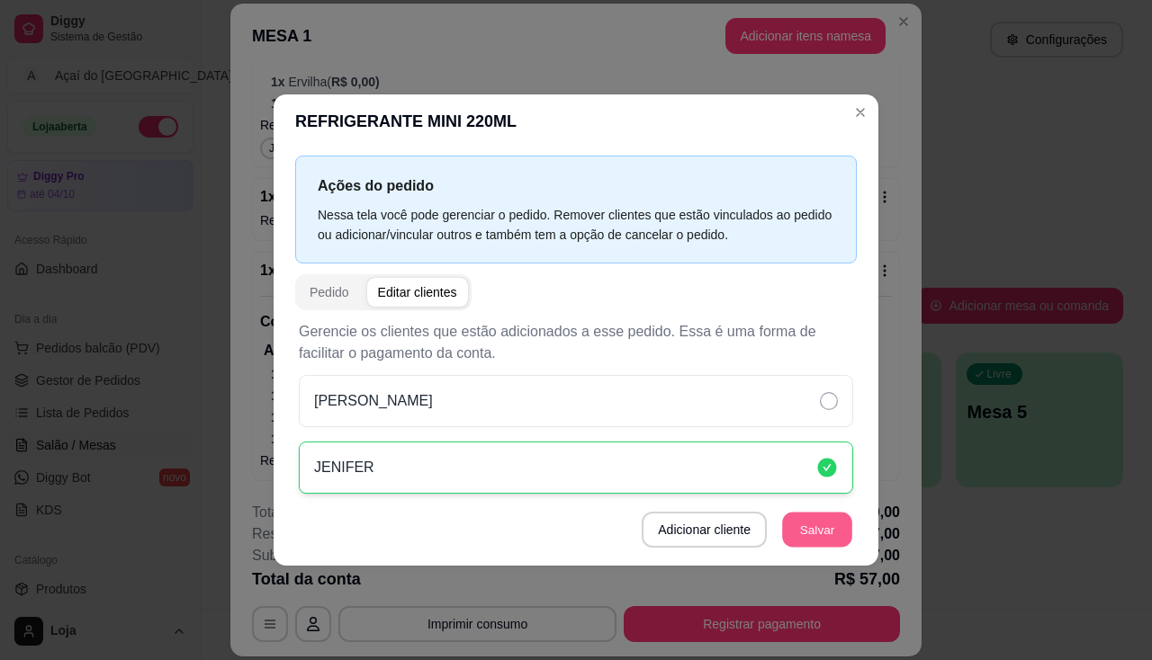
click at [813, 537] on button "Salvar" at bounding box center [817, 529] width 70 height 35
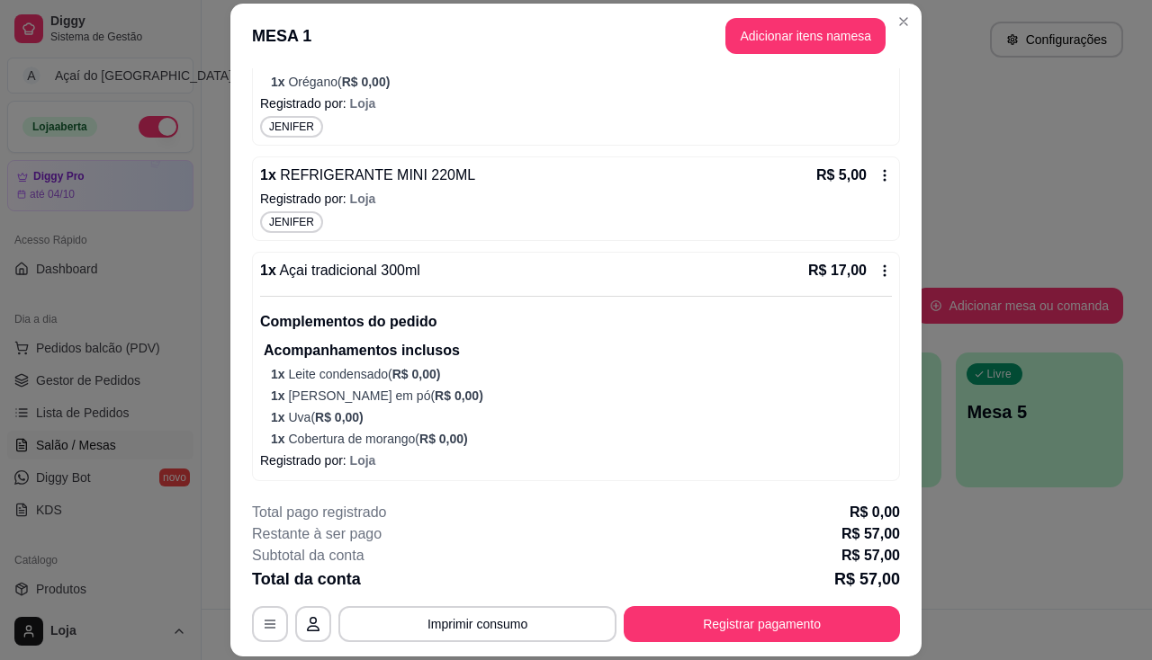
scroll to position [54, 0]
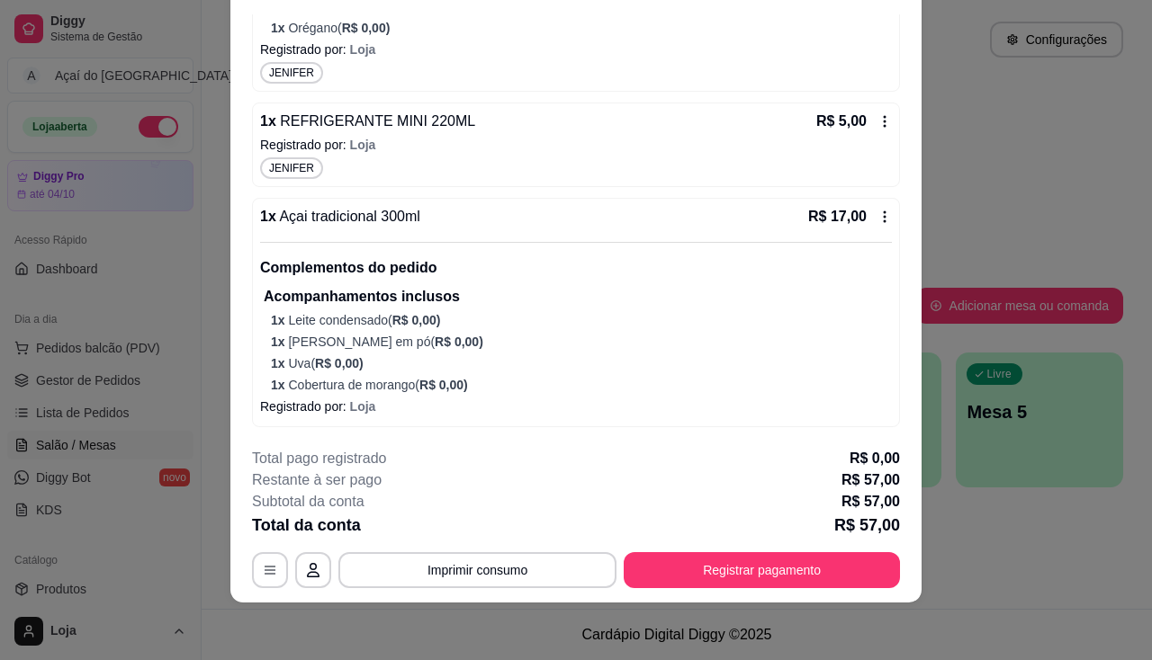
click at [849, 222] on div "R$ 17,00" at bounding box center [850, 217] width 84 height 22
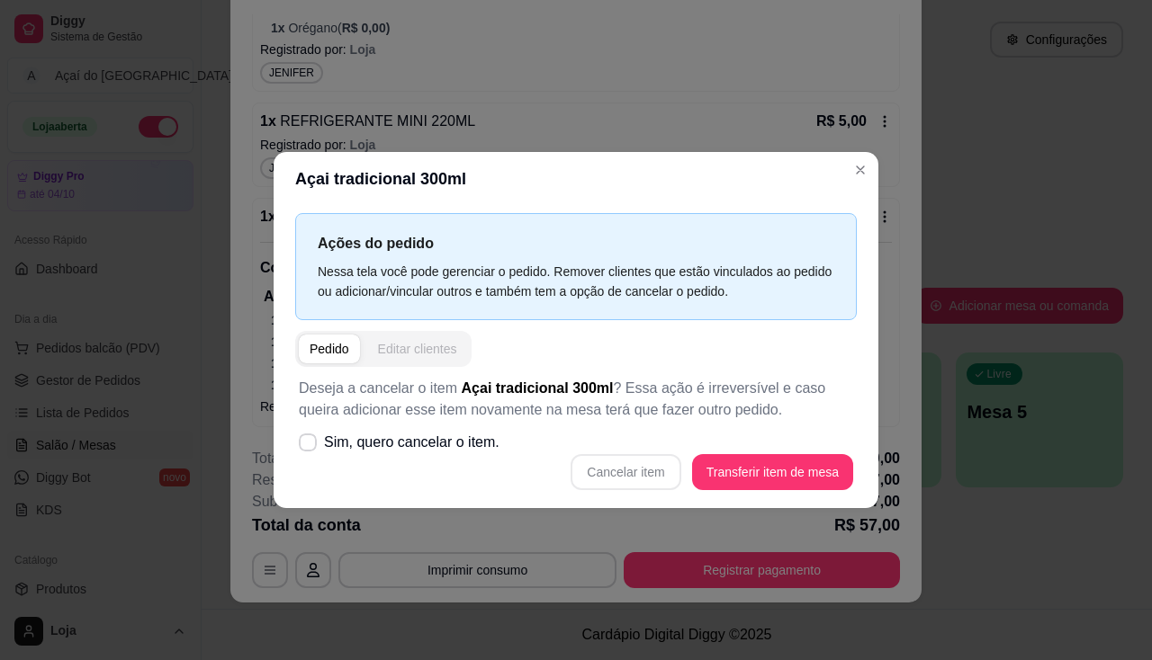
click at [409, 357] on div "Editar clientes" at bounding box center [417, 349] width 79 height 18
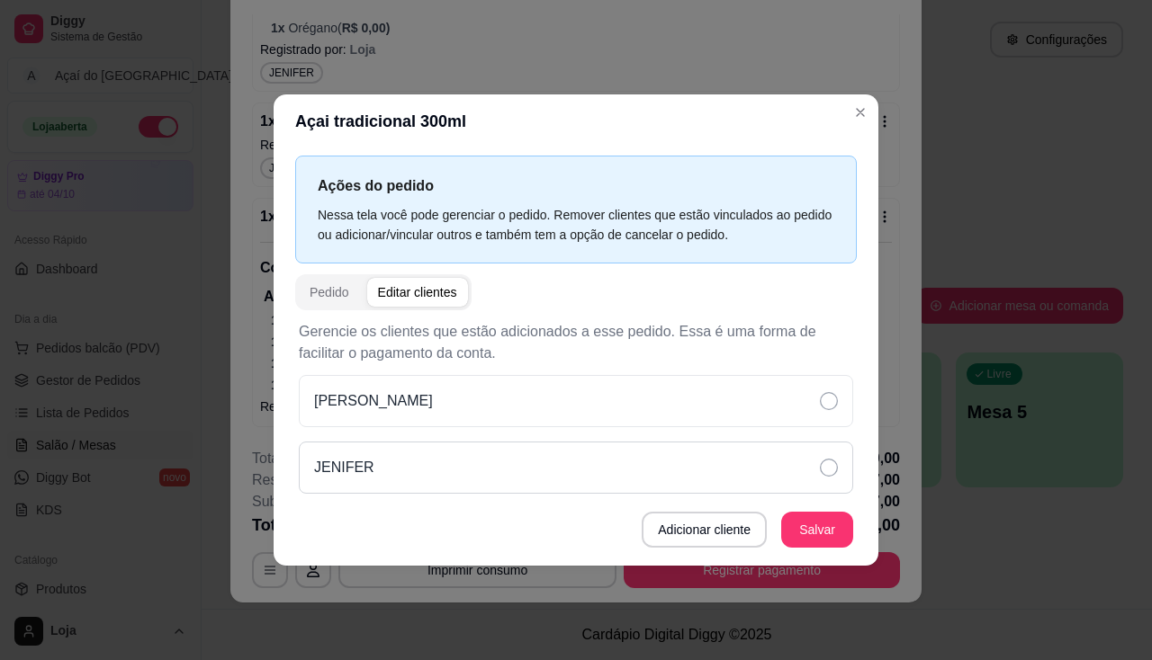
click at [408, 471] on div "JENIFER" at bounding box center [576, 468] width 554 height 52
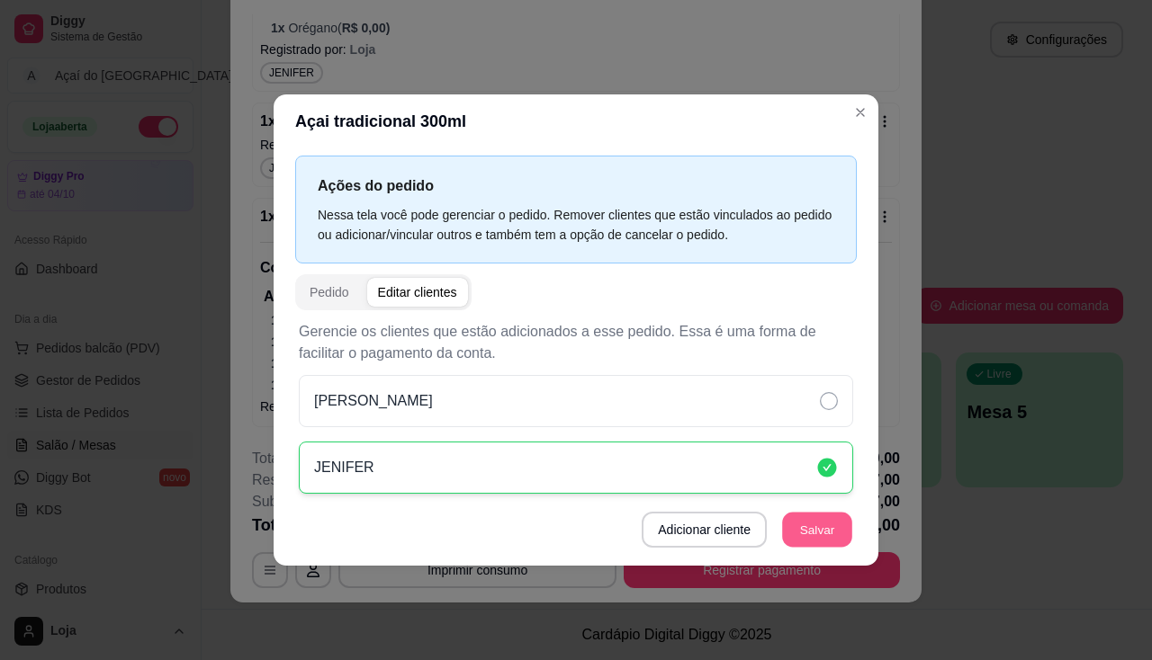
click at [813, 535] on button "Salvar" at bounding box center [817, 529] width 70 height 35
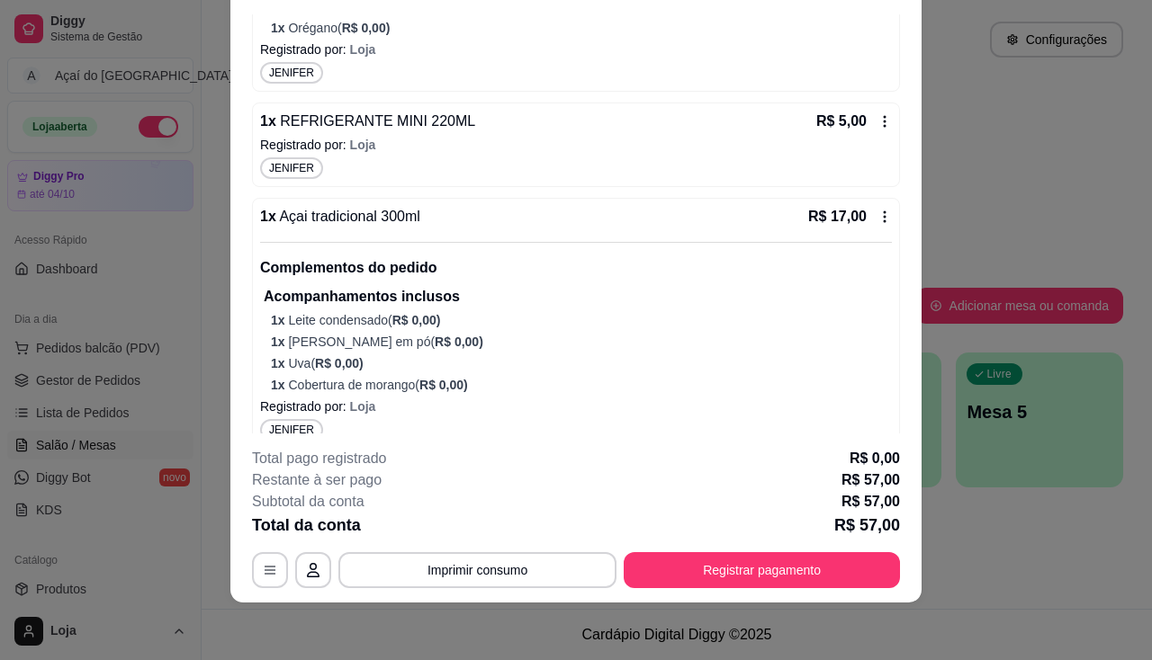
scroll to position [962, 0]
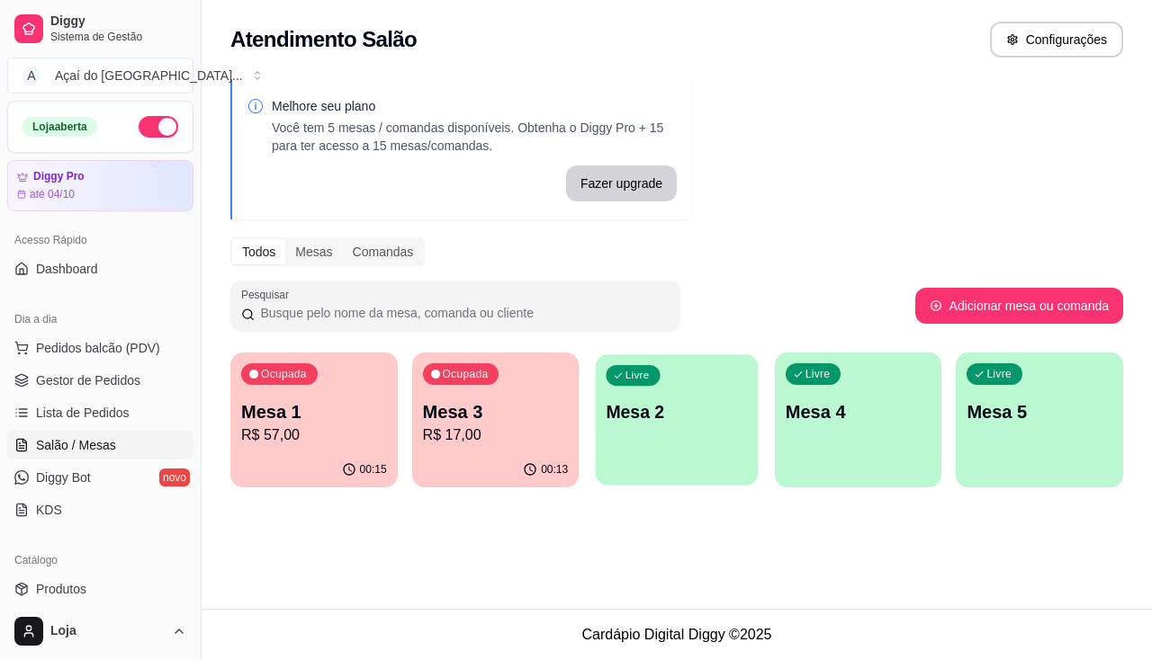
click at [633, 444] on div "Livre Mesa 2" at bounding box center [677, 410] width 162 height 110
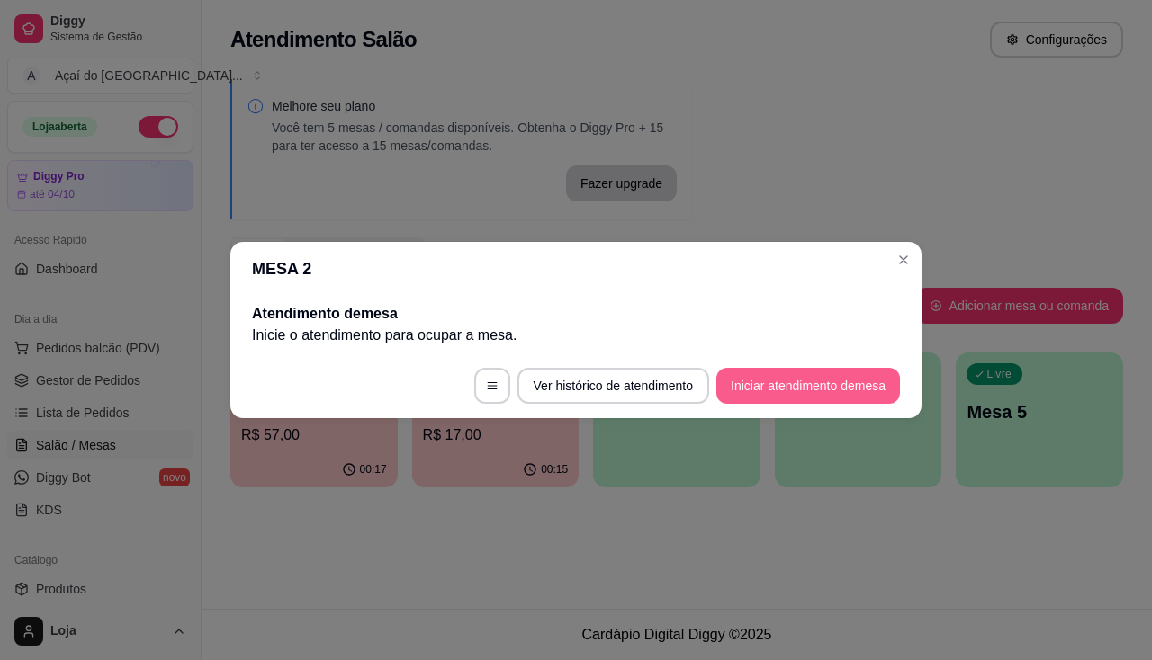
click at [813, 397] on button "Iniciar atendimento de mesa" at bounding box center [808, 386] width 184 height 36
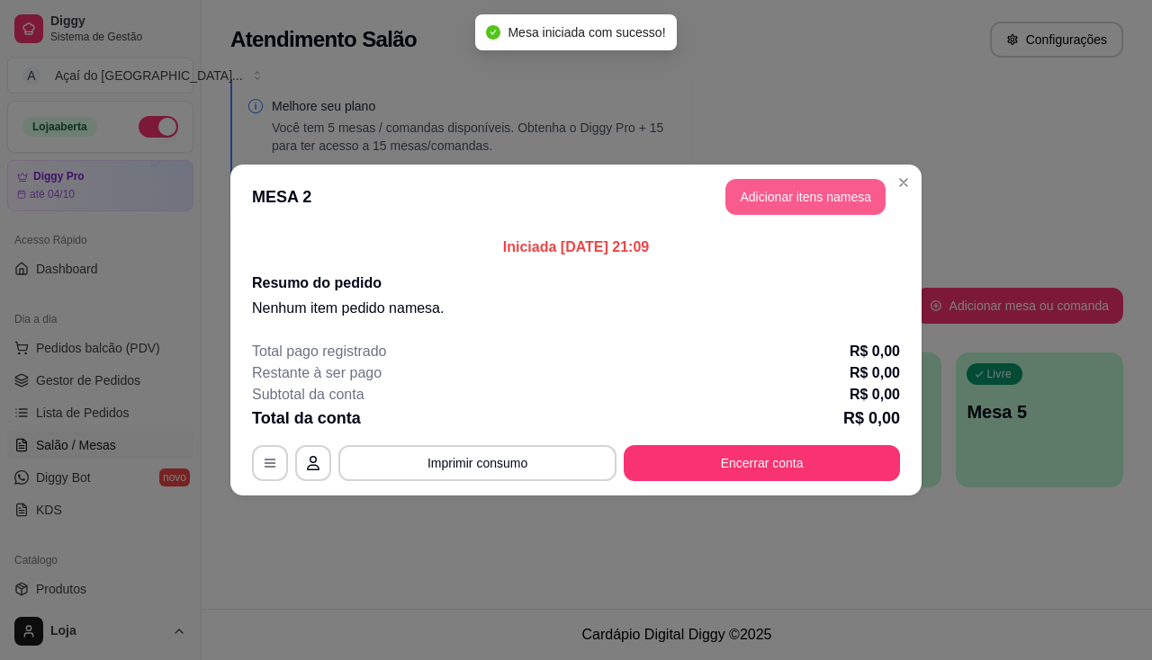
click at [786, 205] on button "Adicionar itens na mesa" at bounding box center [805, 197] width 160 height 36
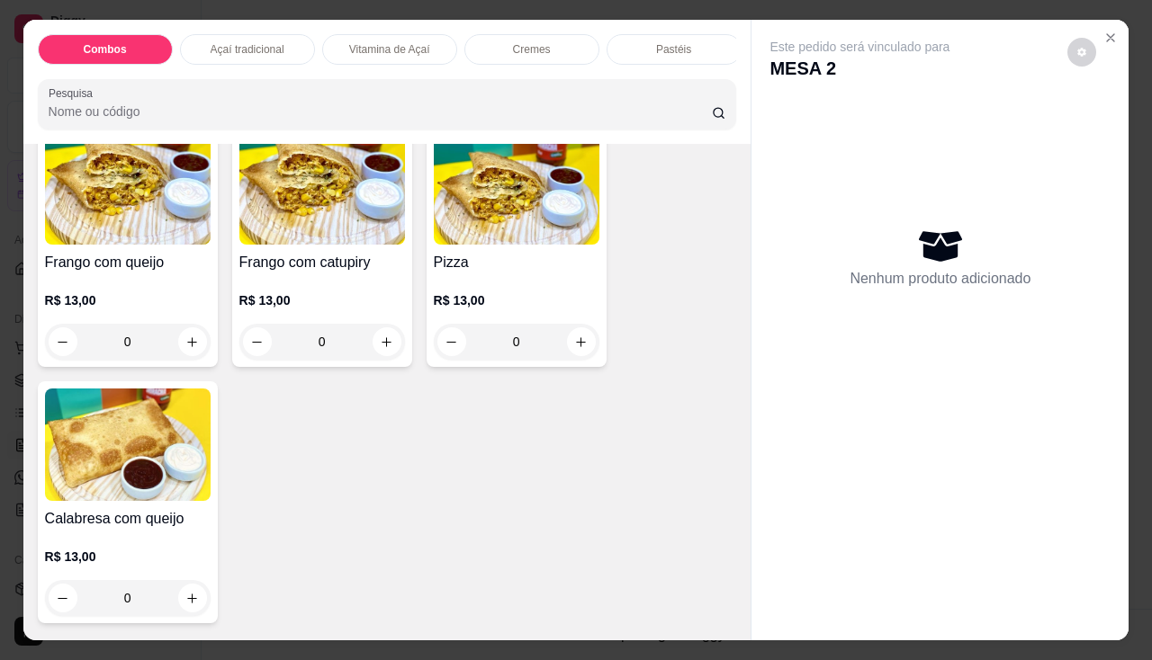
scroll to position [2880, 0]
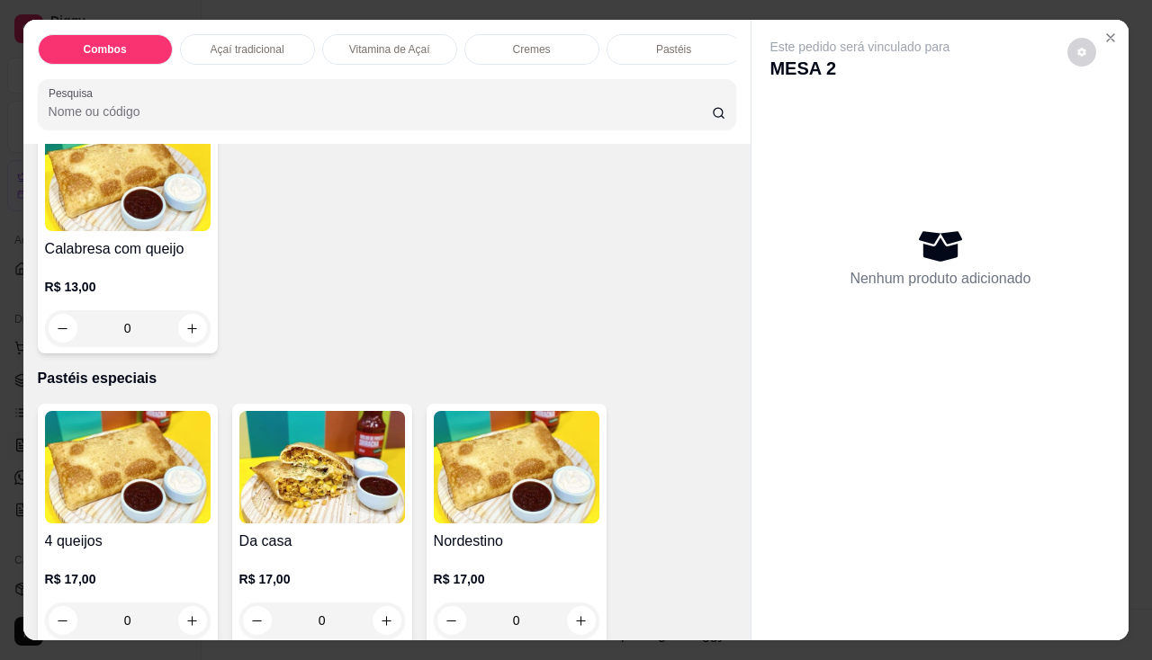
click at [166, 278] on div "R$ 13,00 0" at bounding box center [128, 303] width 166 height 86
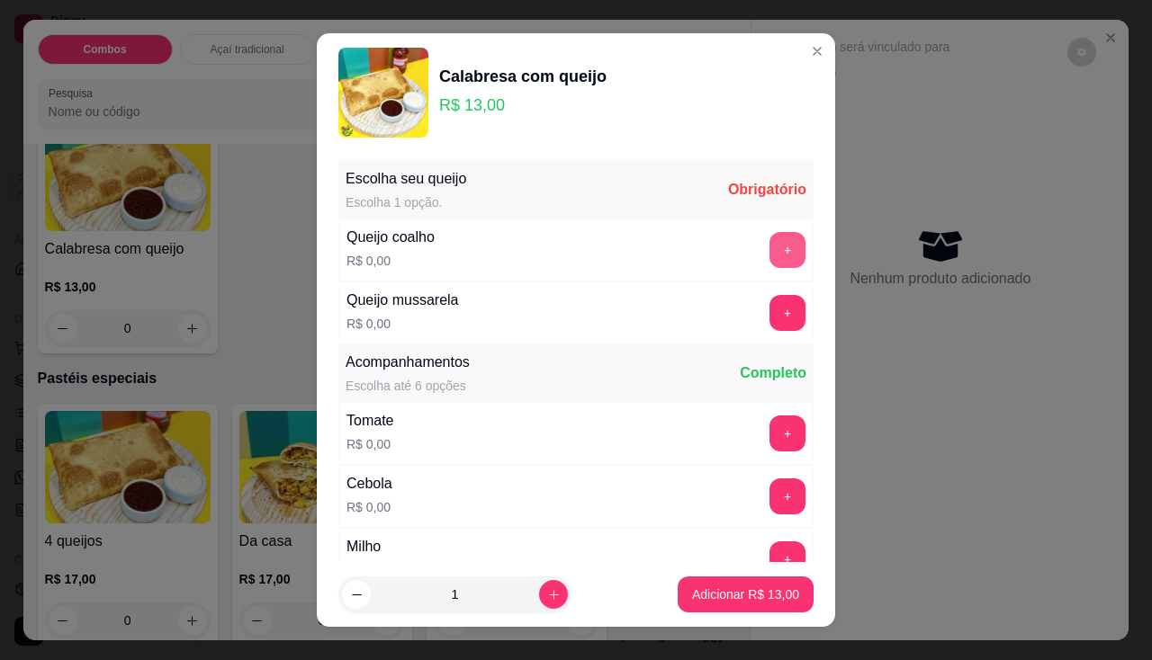
click at [769, 251] on button "+" at bounding box center [787, 250] width 36 height 36
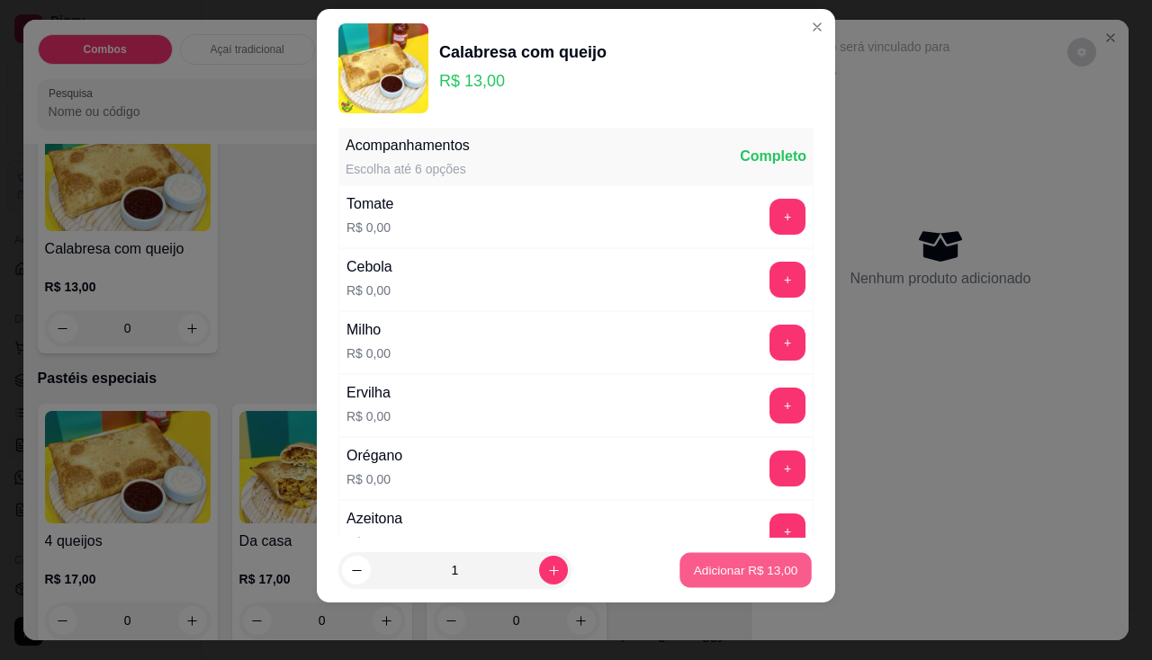
click at [754, 569] on p "Adicionar R$ 13,00" at bounding box center [746, 570] width 104 height 17
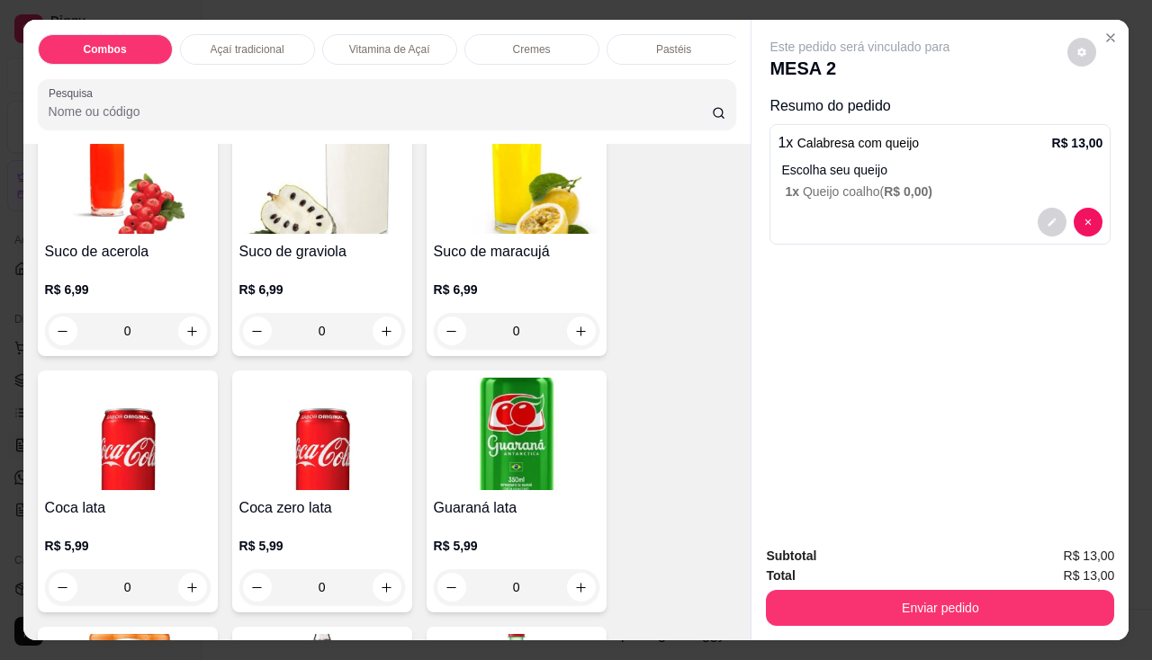
scroll to position [5039, 0]
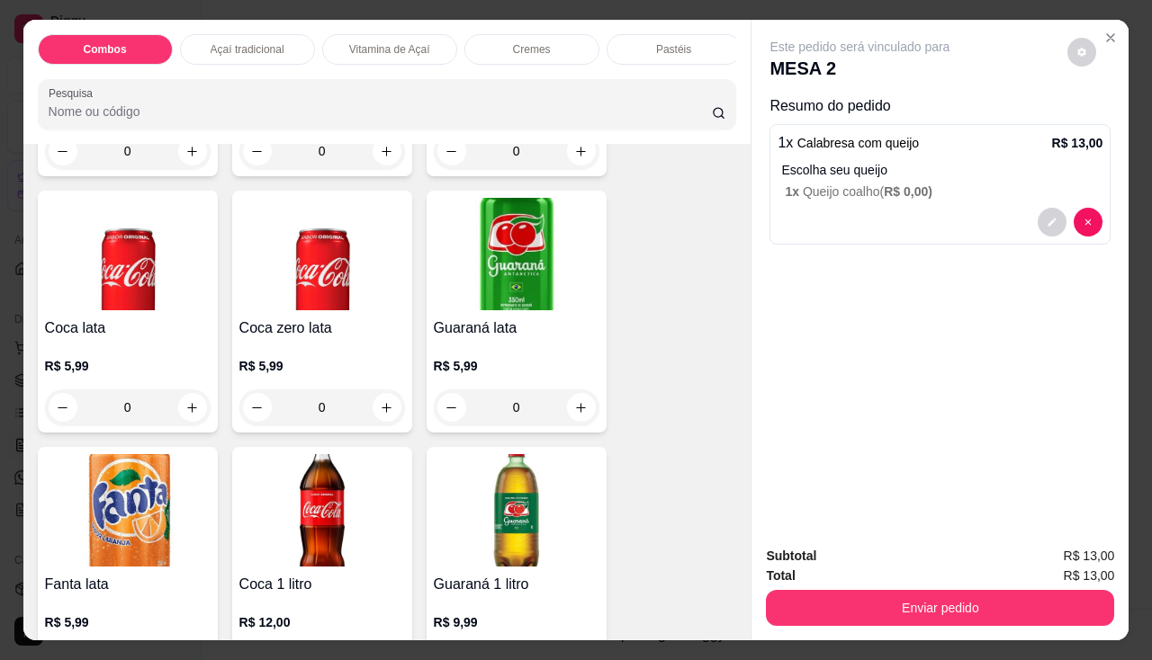
click at [308, 324] on h4 "Coca zero lata" at bounding box center [322, 329] width 166 height 22
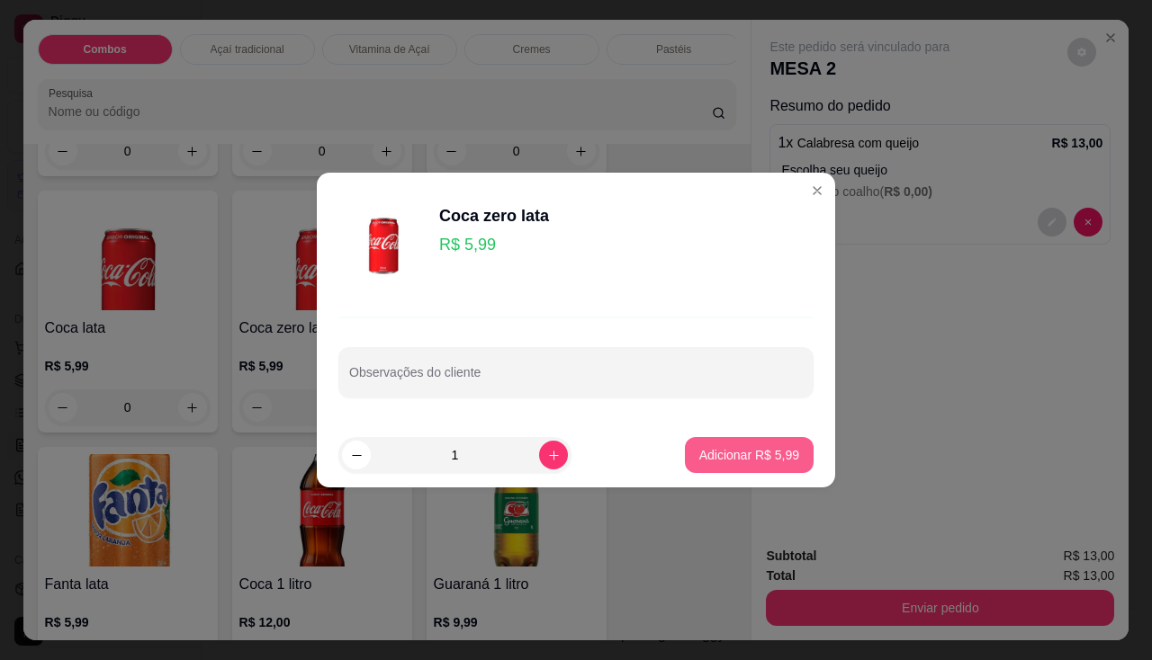
click at [711, 466] on button "Adicionar R$ 5,99" at bounding box center [749, 455] width 129 height 36
type input "1"
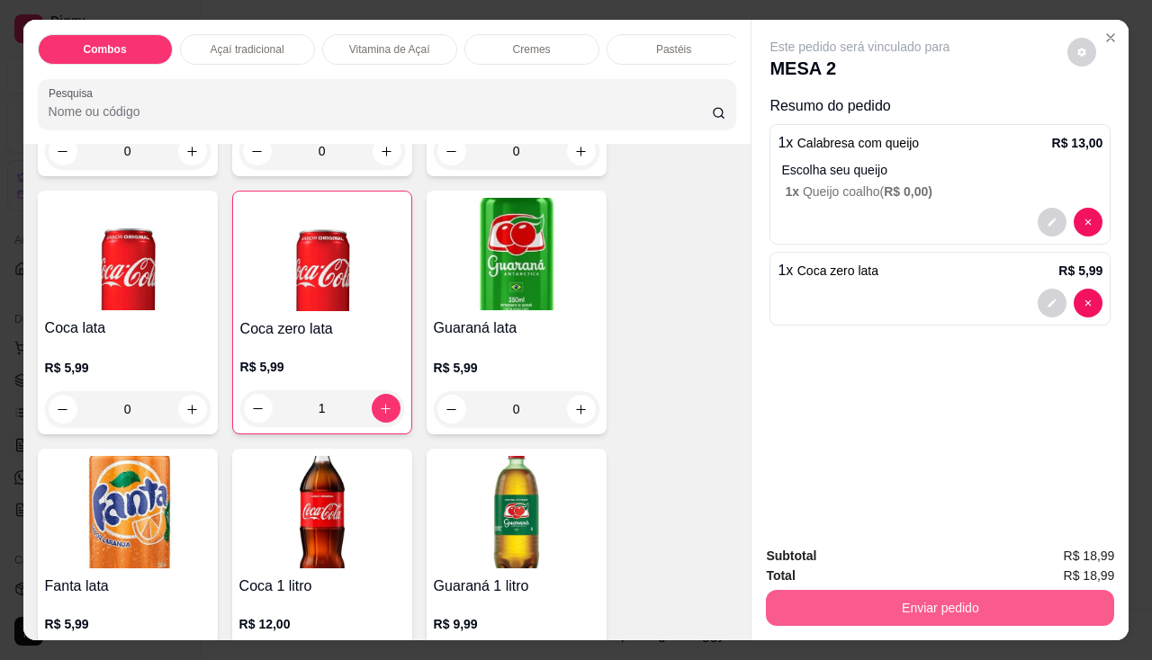
click at [845, 595] on button "Enviar pedido" at bounding box center [940, 608] width 348 height 36
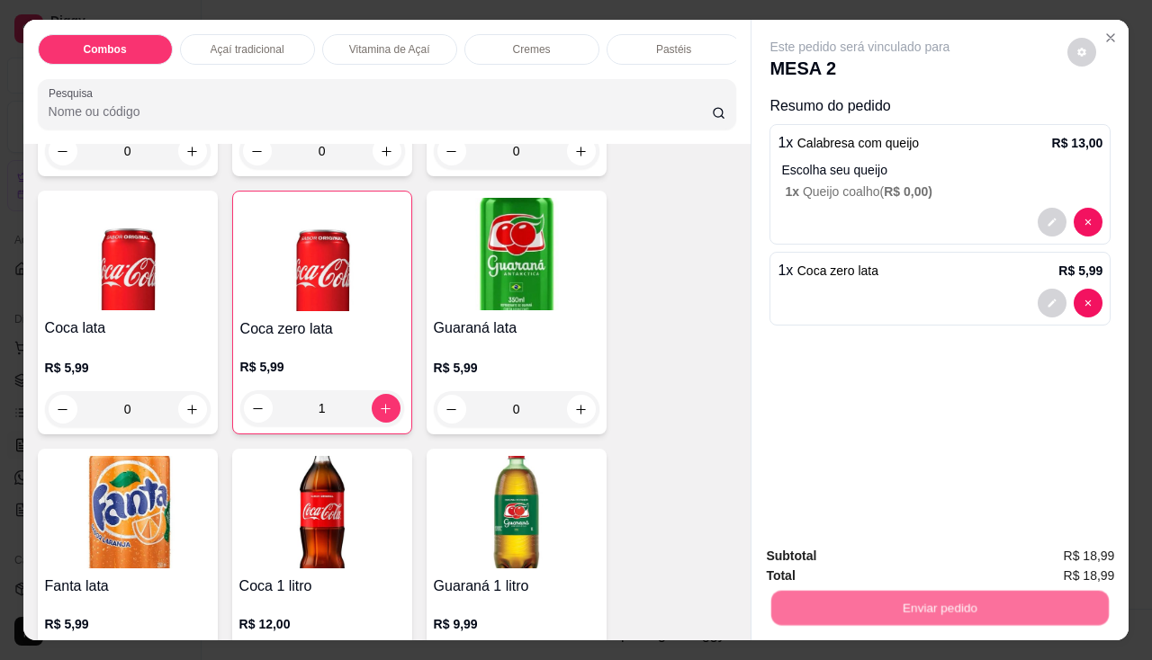
click at [876, 560] on button "Não registrar e enviar pedido" at bounding box center [881, 557] width 182 height 33
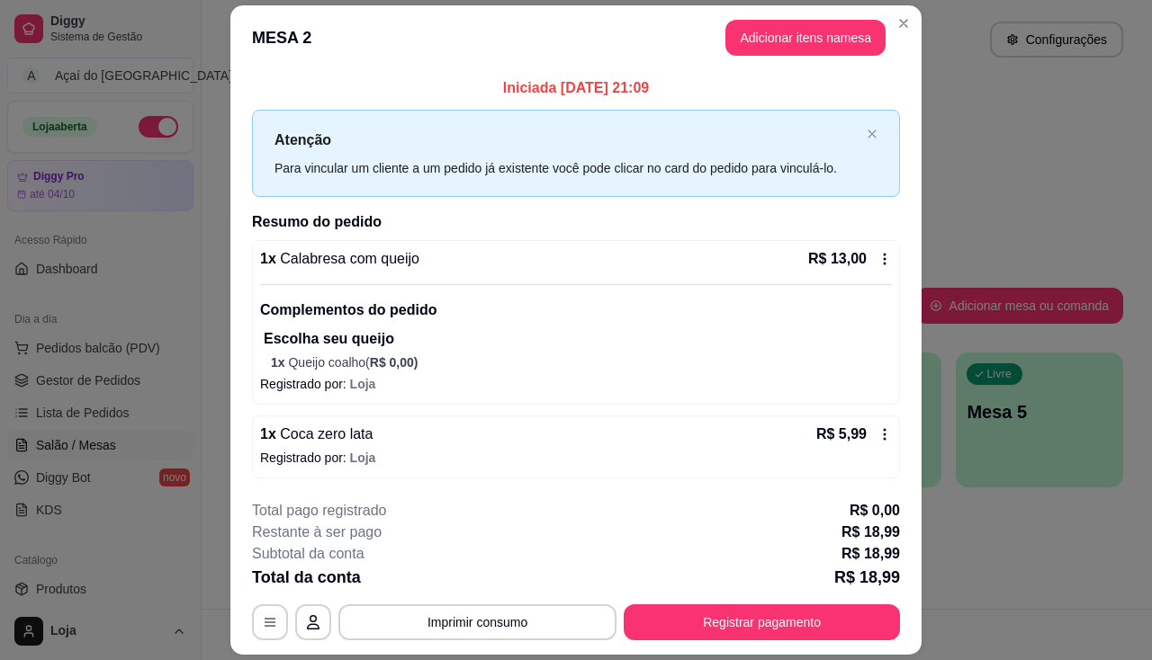
drag, startPoint x: 482, startPoint y: 653, endPoint x: 483, endPoint y: 640, distance: 13.5
click at [482, 653] on footer "**********" at bounding box center [575, 570] width 691 height 169
click at [485, 627] on button "Imprimir consumo" at bounding box center [477, 623] width 278 height 36
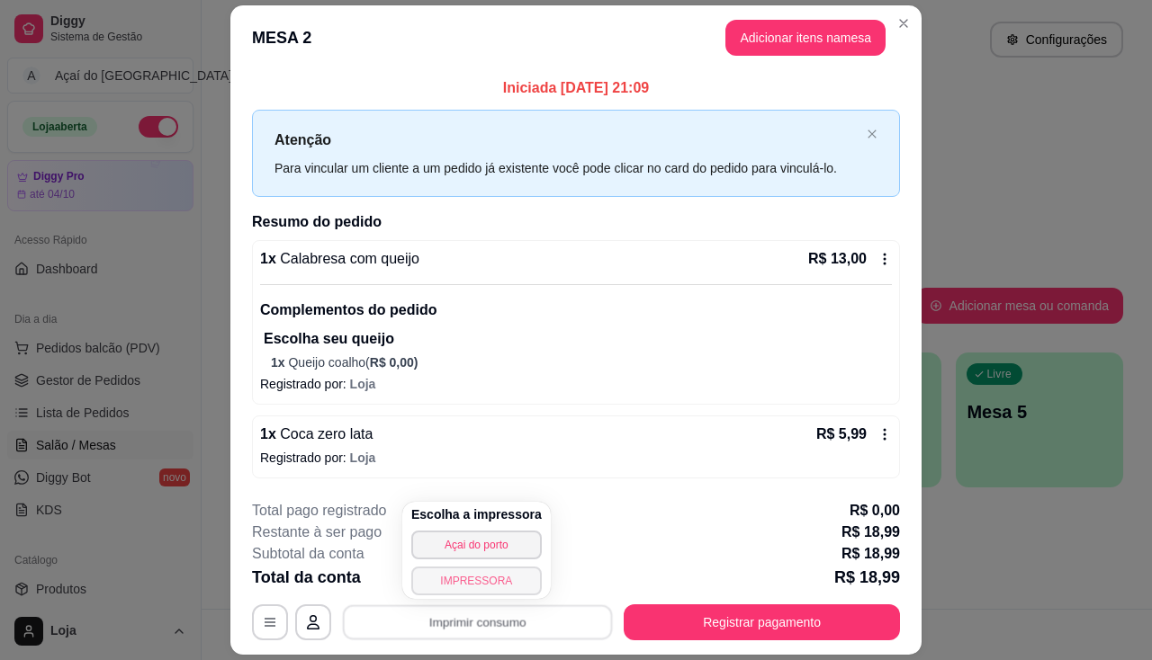
click at [496, 588] on button "IMPRESSORA" at bounding box center [476, 581] width 130 height 29
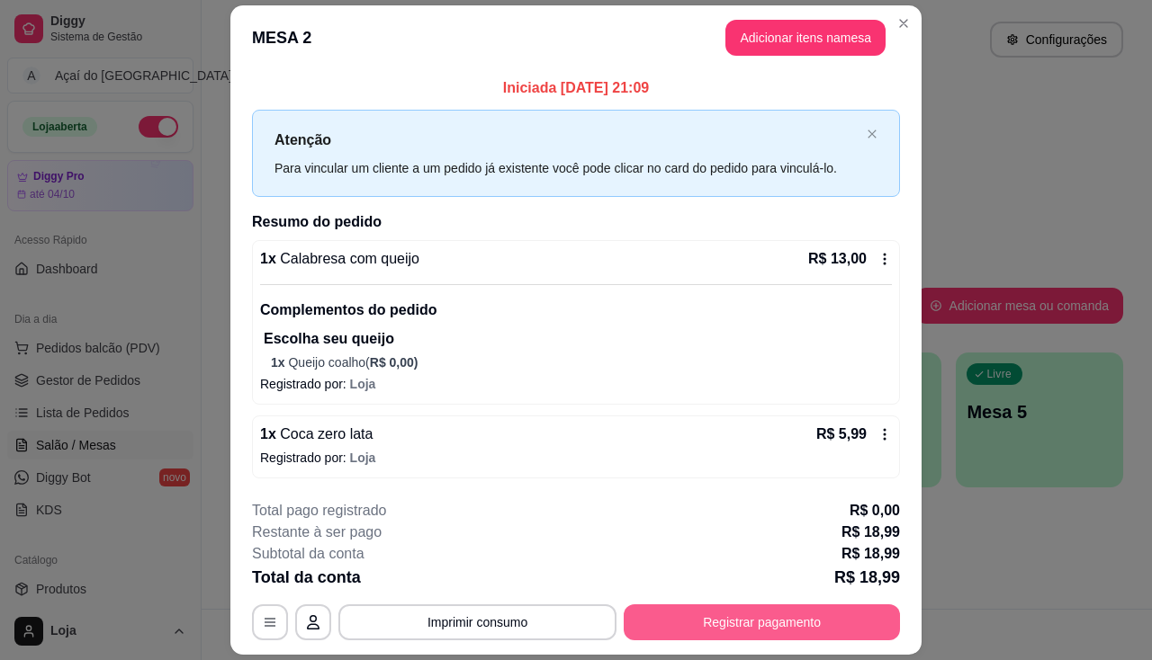
click at [767, 621] on button "Registrar pagamento" at bounding box center [762, 623] width 276 height 36
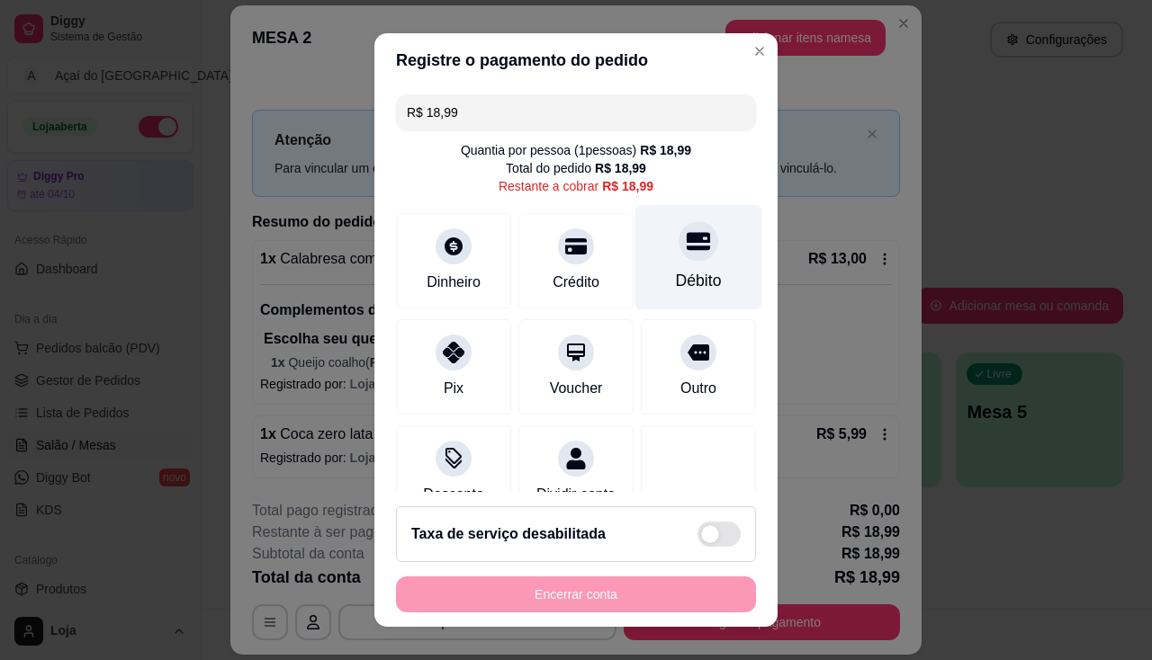
click at [647, 247] on div "Débito" at bounding box center [698, 256] width 127 height 105
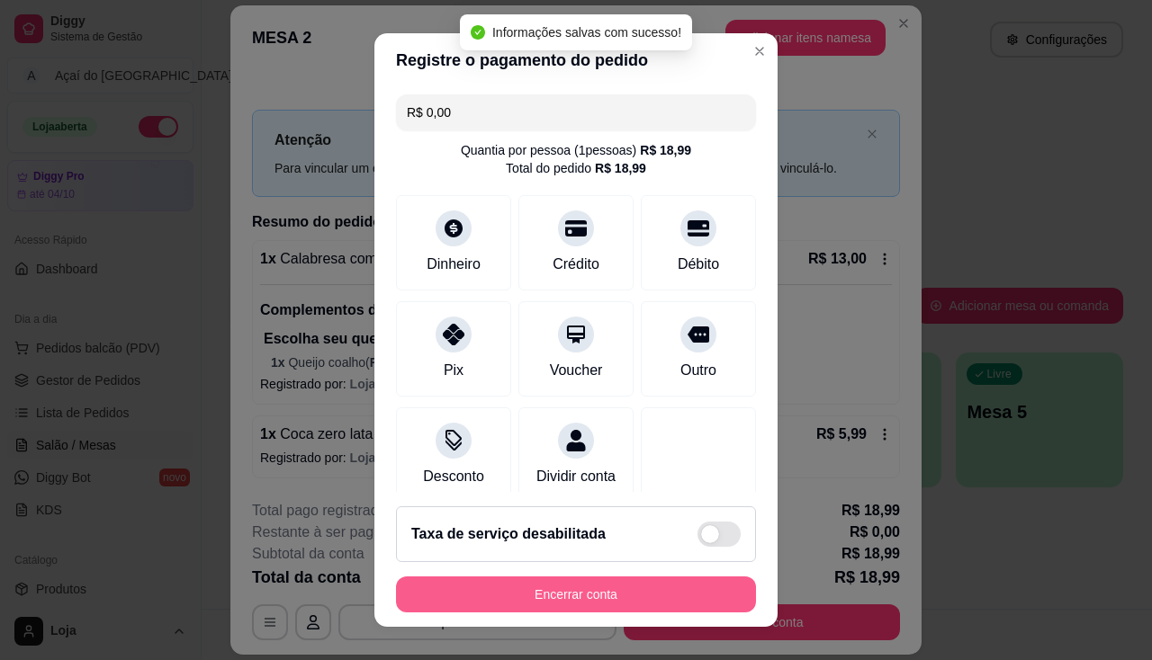
type input "R$ 0,00"
click at [632, 602] on button "Encerrar conta" at bounding box center [575, 595] width 349 height 35
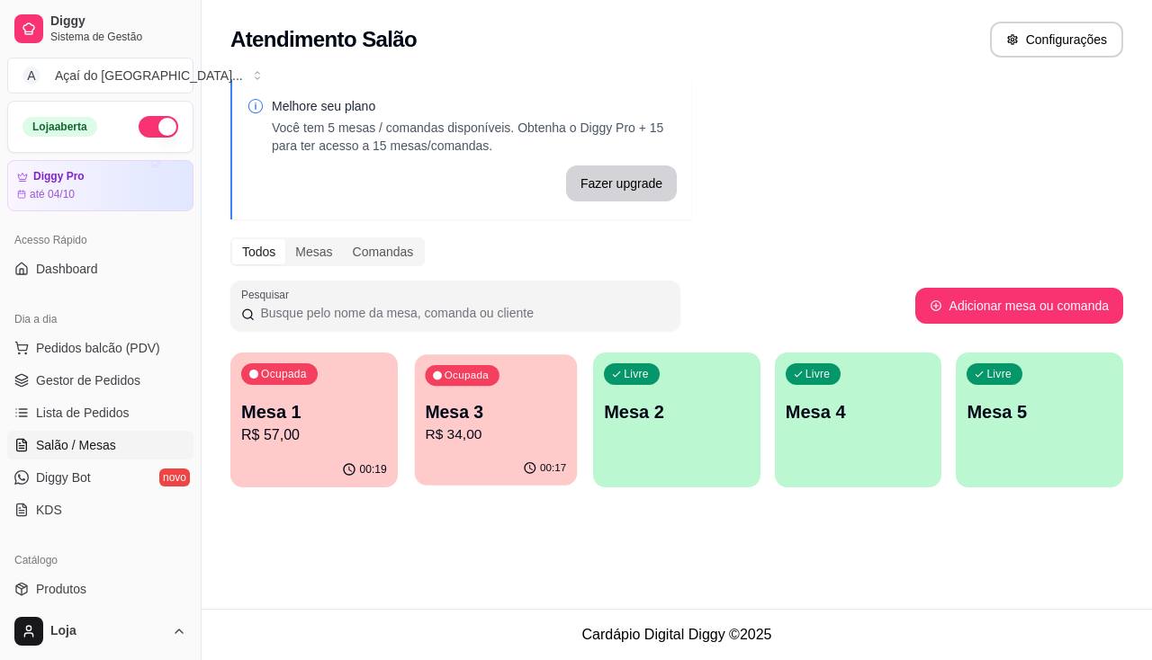
click at [453, 436] on p "R$ 34,00" at bounding box center [495, 435] width 141 height 21
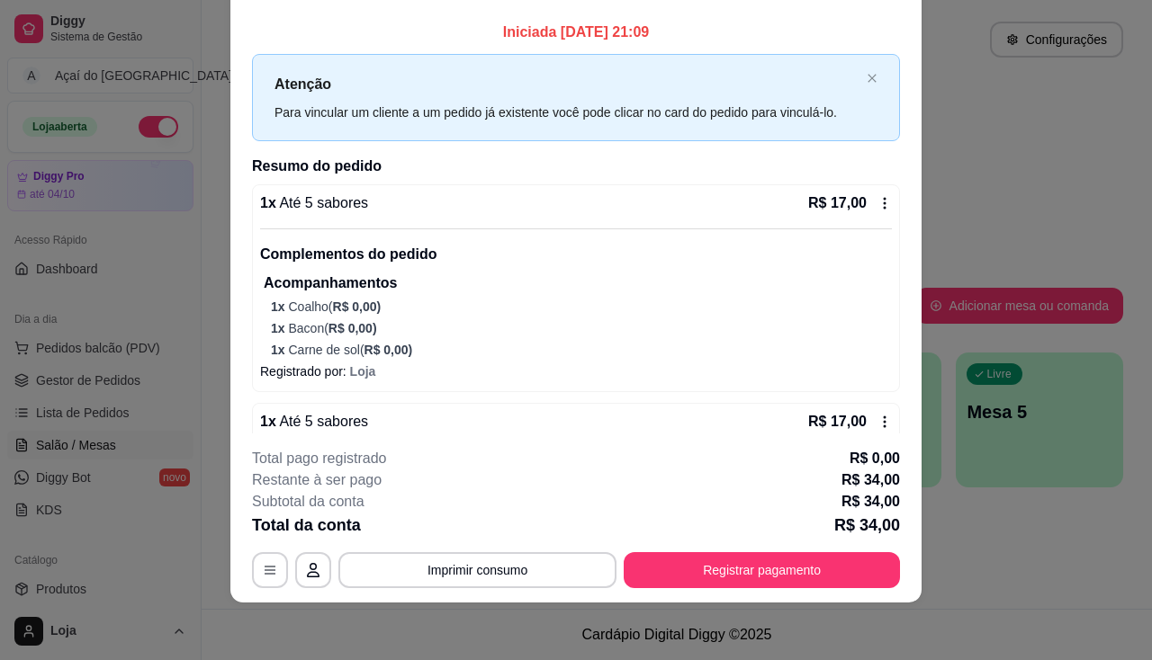
scroll to position [0, 0]
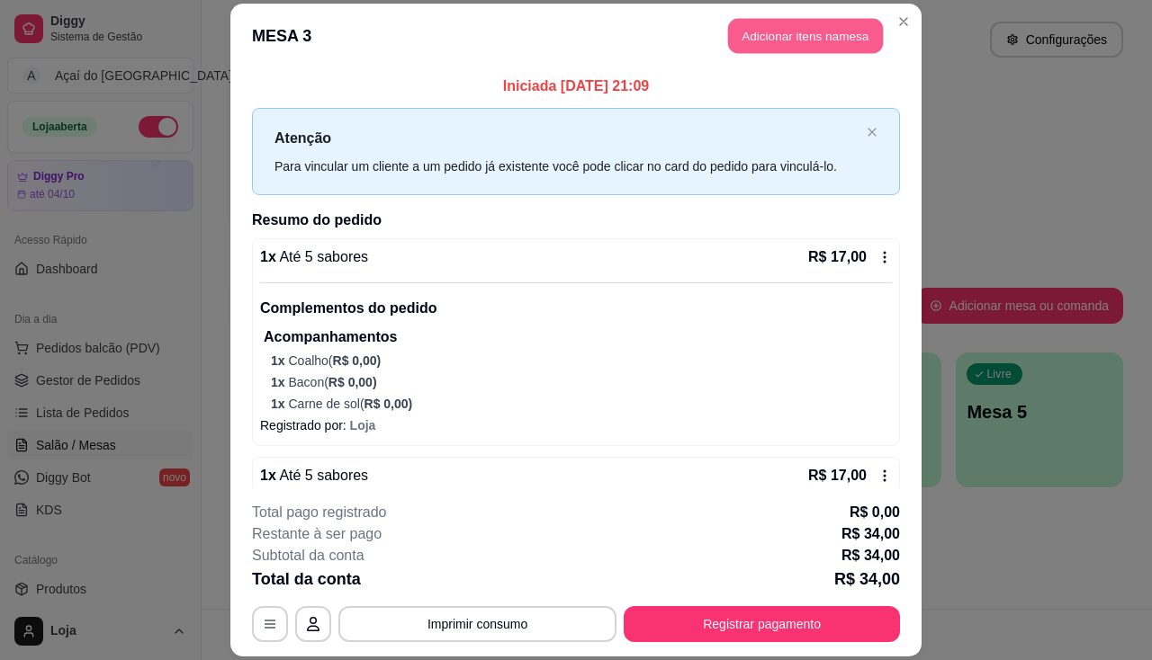
click at [812, 48] on button "Adicionar itens na mesa" at bounding box center [805, 35] width 155 height 35
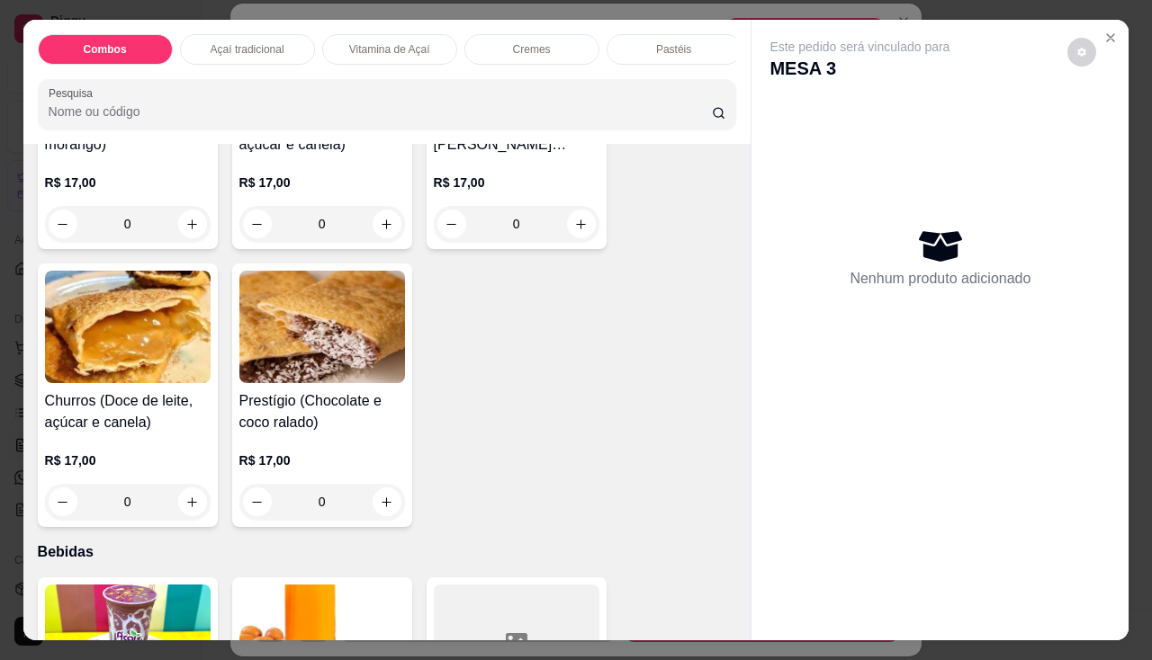
scroll to position [4409, 0]
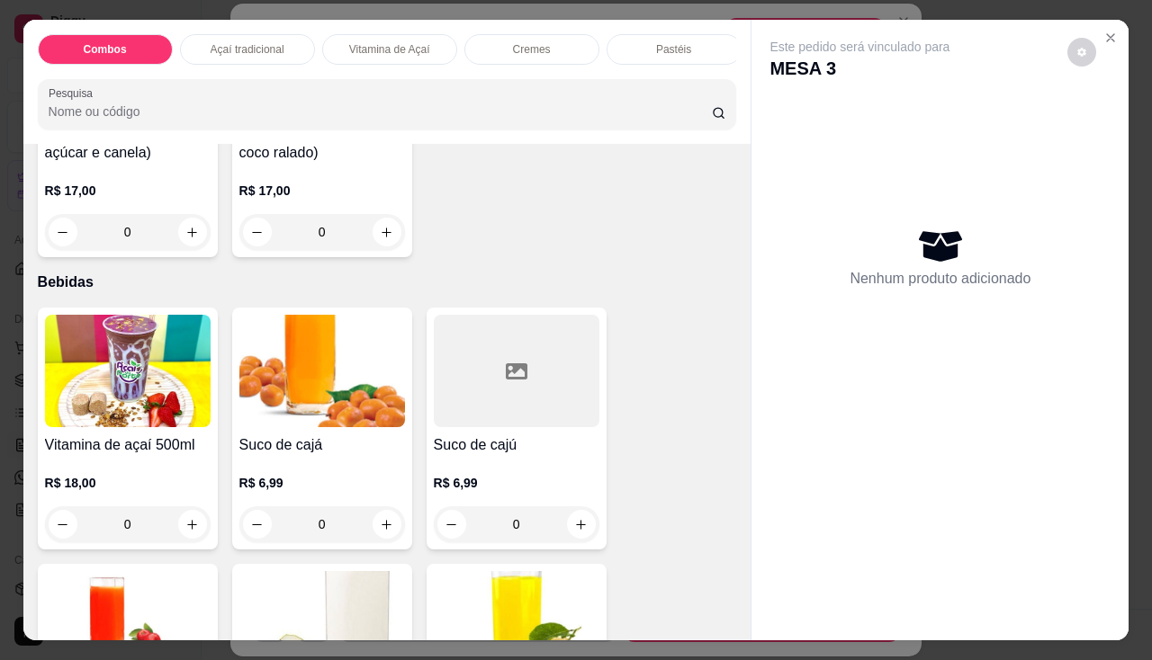
click at [327, 418] on img at bounding box center [322, 371] width 166 height 112
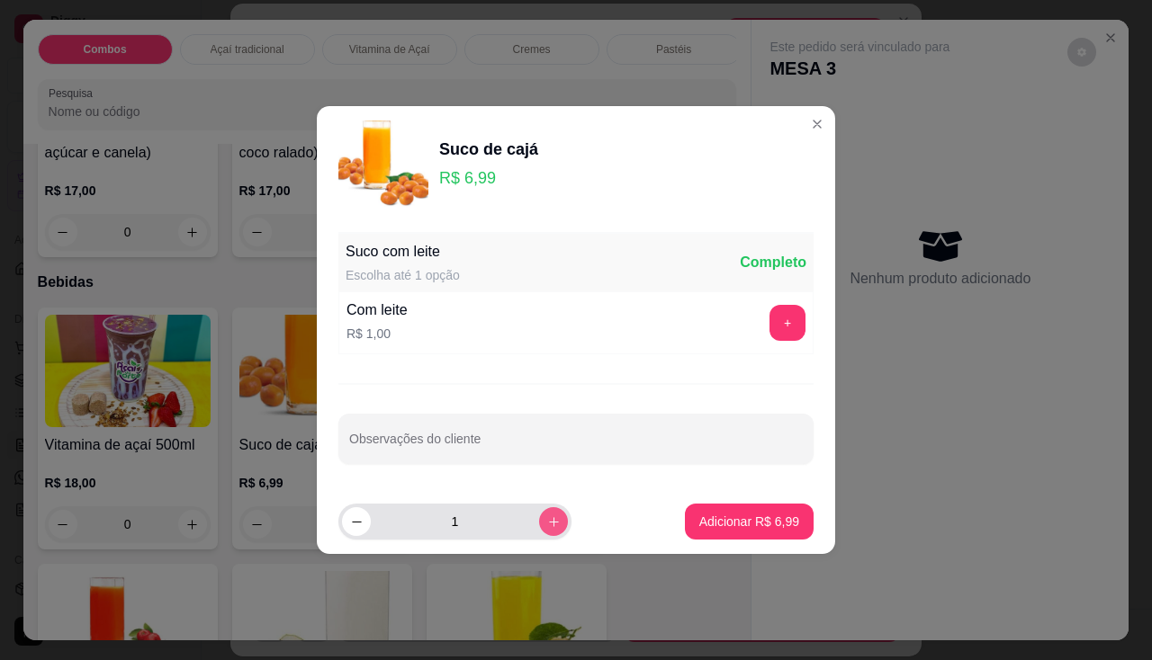
click at [547, 527] on icon "increase-product-quantity" at bounding box center [553, 522] width 13 height 13
type input "2"
click at [715, 515] on p "Adicionar R$ 13,98" at bounding box center [745, 522] width 107 height 18
type input "2"
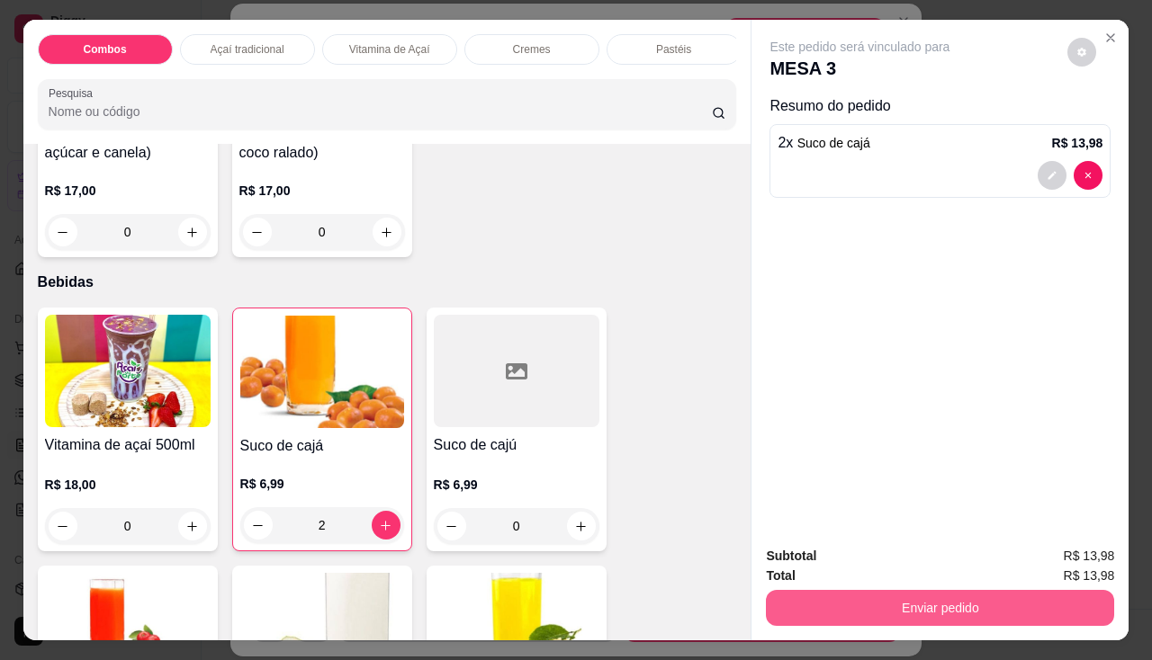
click at [803, 590] on button "Enviar pedido" at bounding box center [940, 608] width 348 height 36
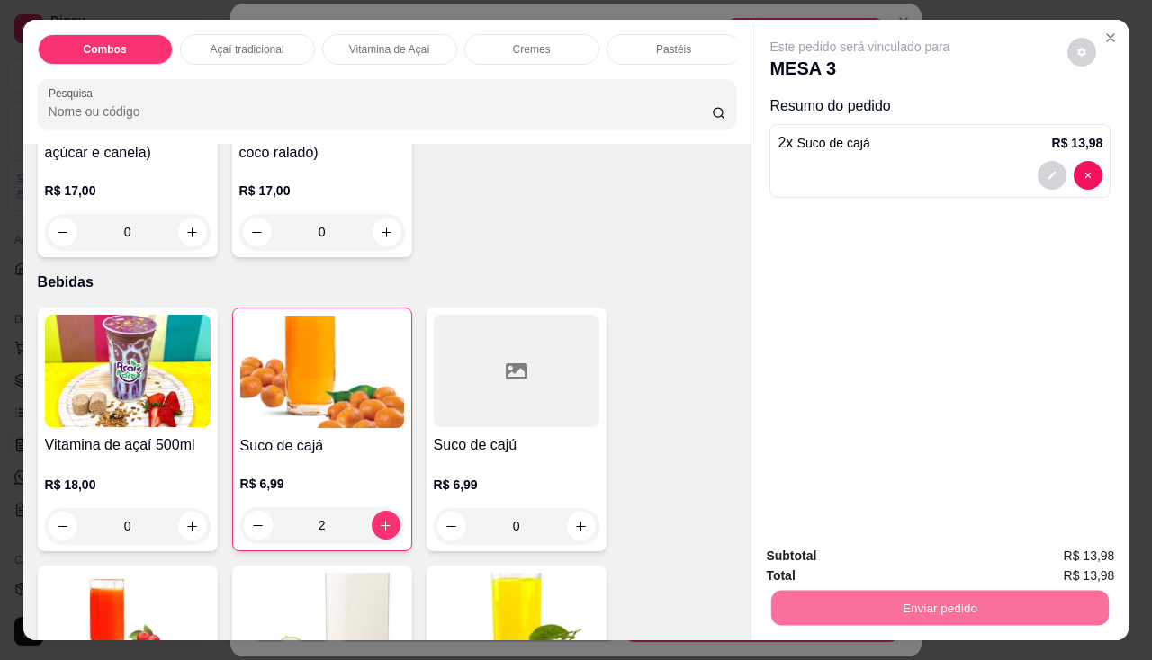
click at [811, 553] on button "Não registrar e enviar pedido" at bounding box center [881, 557] width 182 height 33
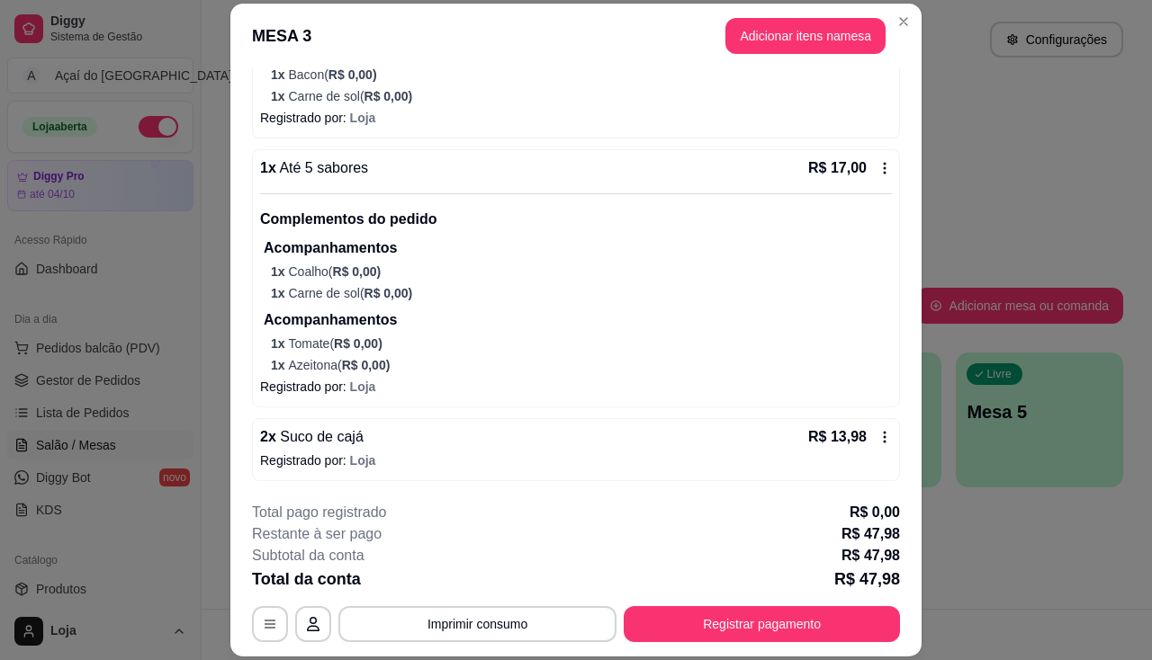
scroll to position [54, 0]
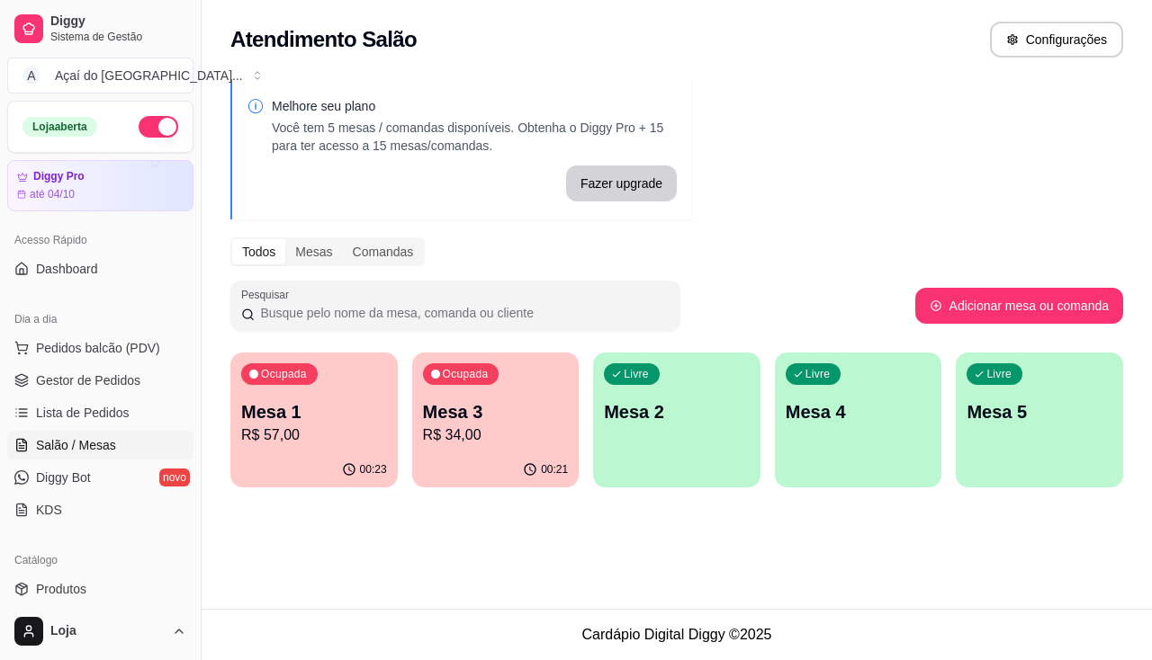
click at [371, 412] on p "Mesa 1" at bounding box center [314, 412] width 146 height 25
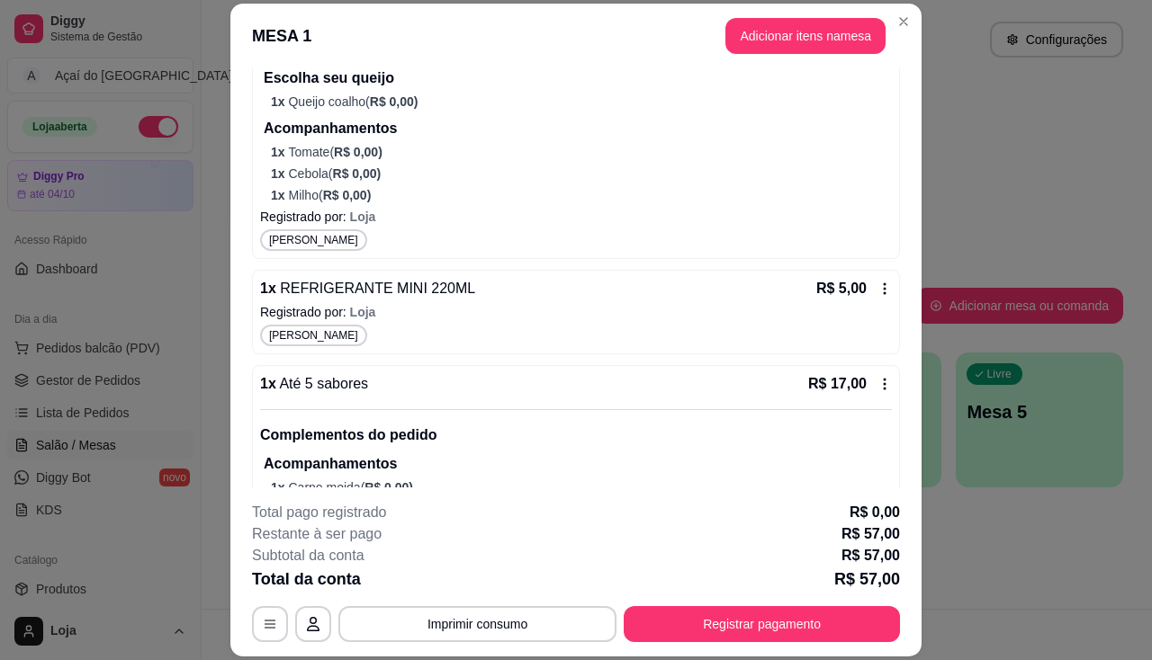
scroll to position [243, 0]
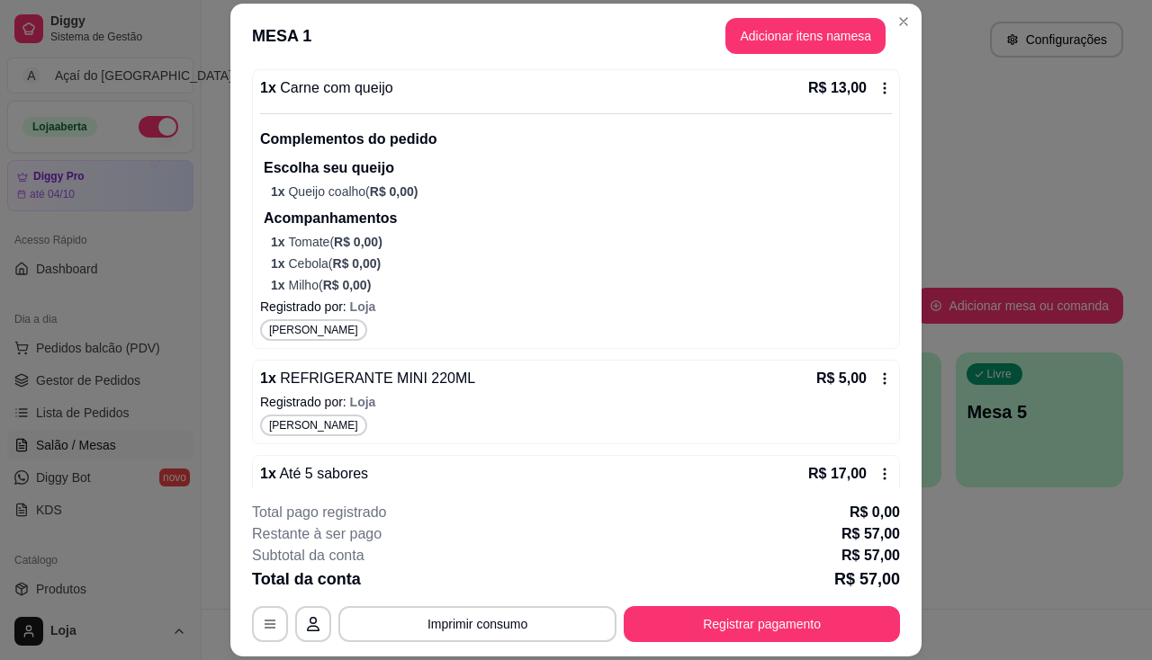
click at [877, 376] on icon at bounding box center [884, 379] width 14 height 14
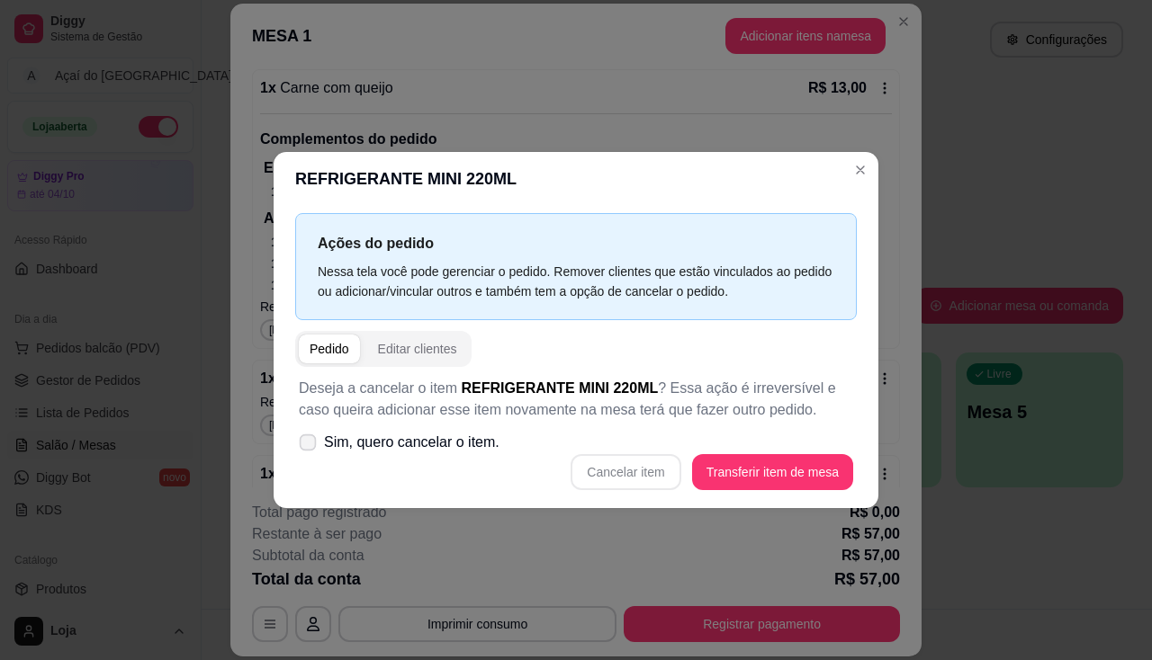
click at [472, 448] on span "Sim, quero cancelar o item." at bounding box center [411, 443] width 175 height 22
click at [310, 448] on input "Sim, quero cancelar o item." at bounding box center [304, 452] width 12 height 12
checkbox input "true"
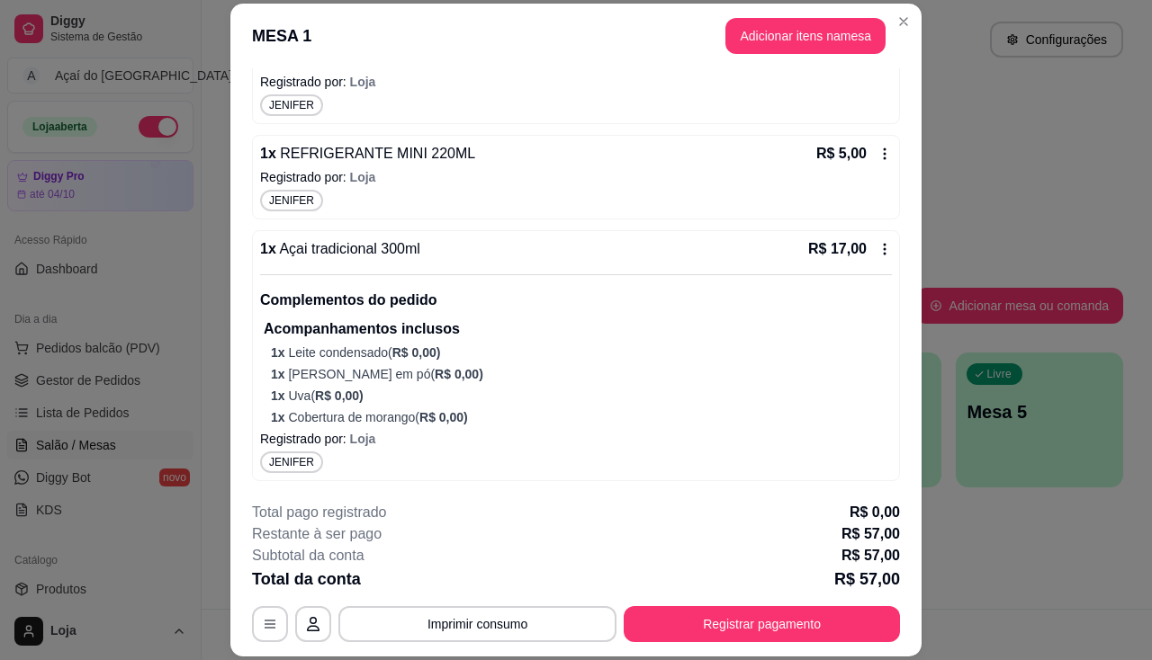
scroll to position [54, 0]
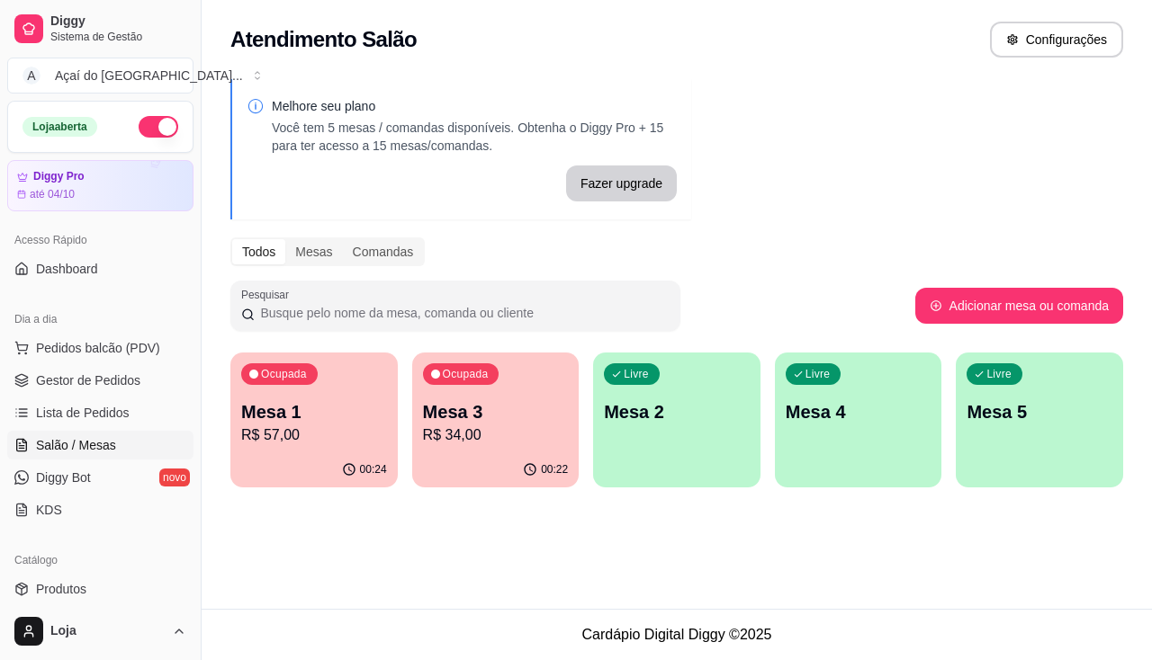
click at [545, 473] on p "00:22" at bounding box center [554, 470] width 27 height 14
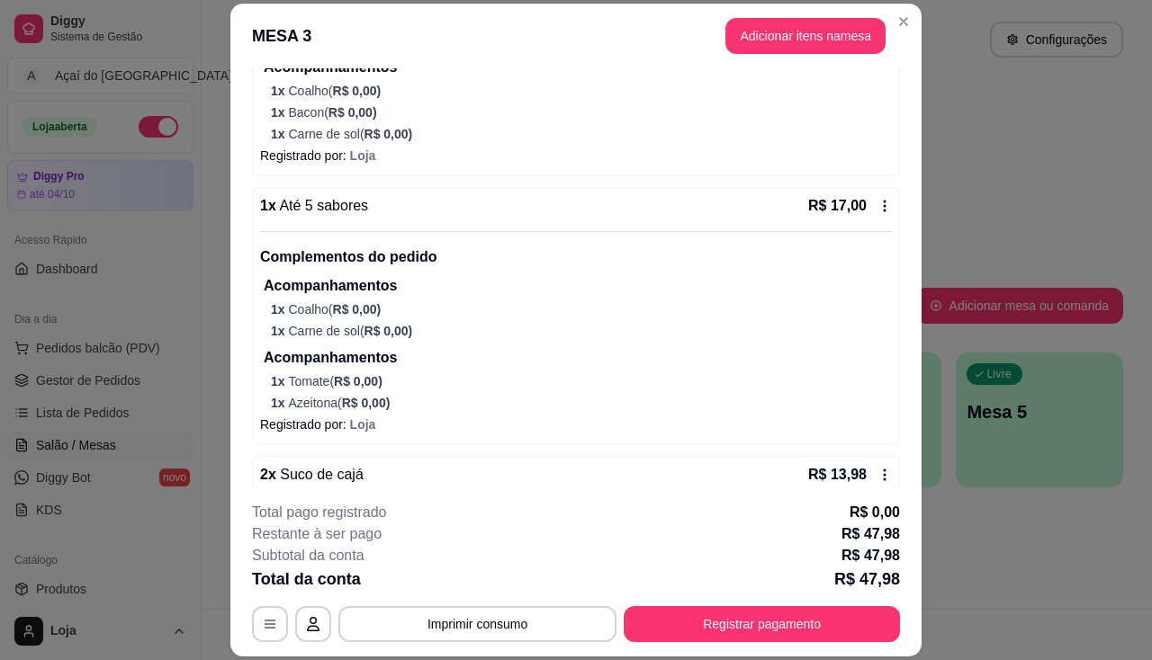
scroll to position [308, 0]
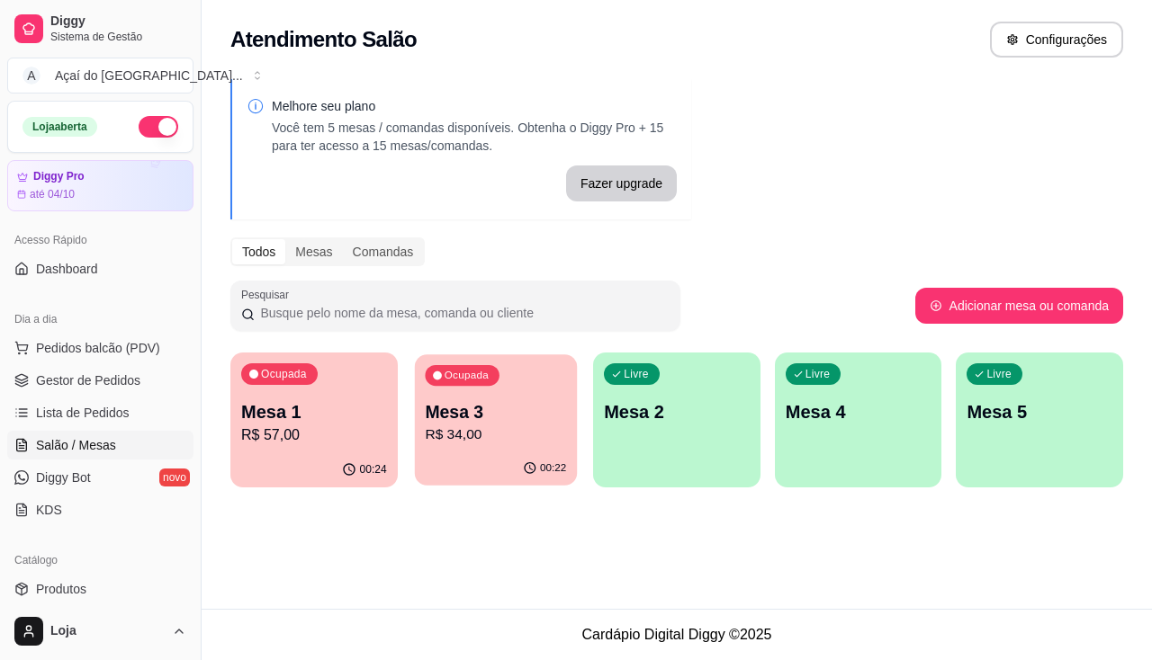
click at [537, 433] on p "R$ 34,00" at bounding box center [495, 435] width 141 height 21
click at [368, 409] on p "Mesa 1" at bounding box center [313, 412] width 141 height 24
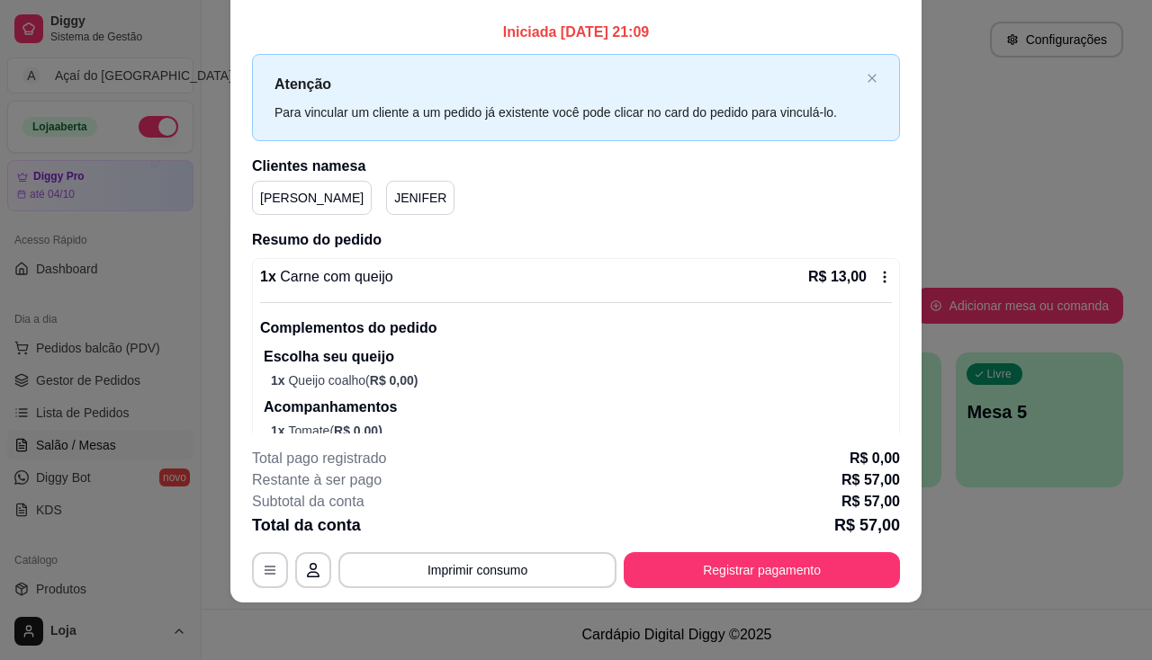
scroll to position [0, 0]
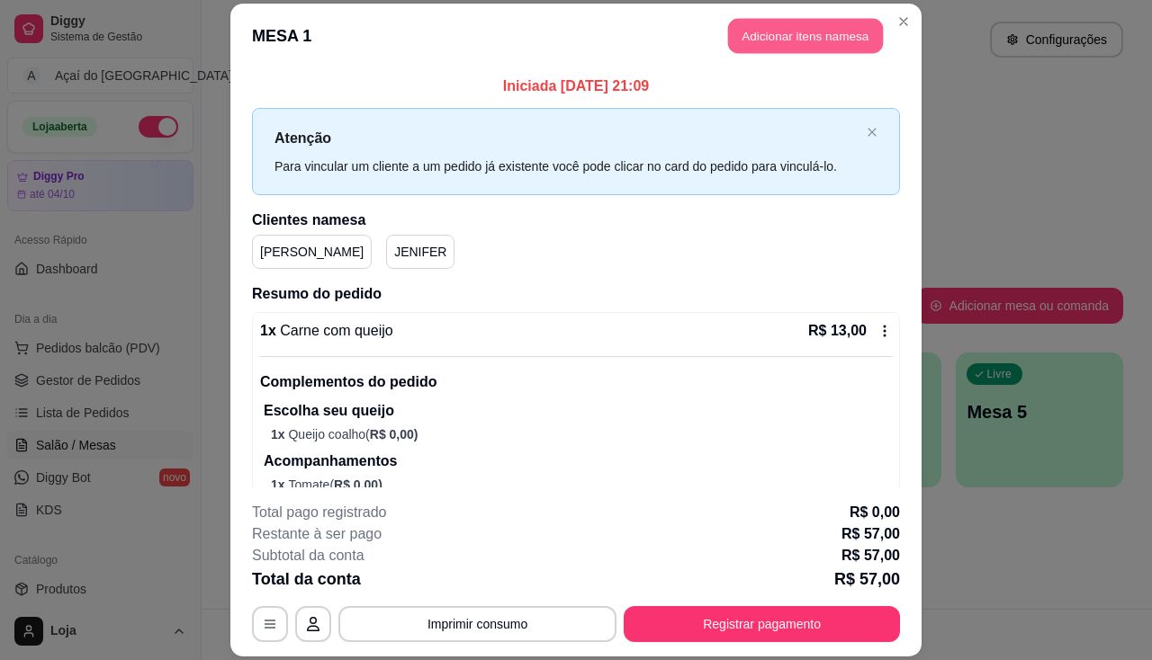
click at [815, 52] on button "Adicionar itens na mesa" at bounding box center [805, 35] width 155 height 35
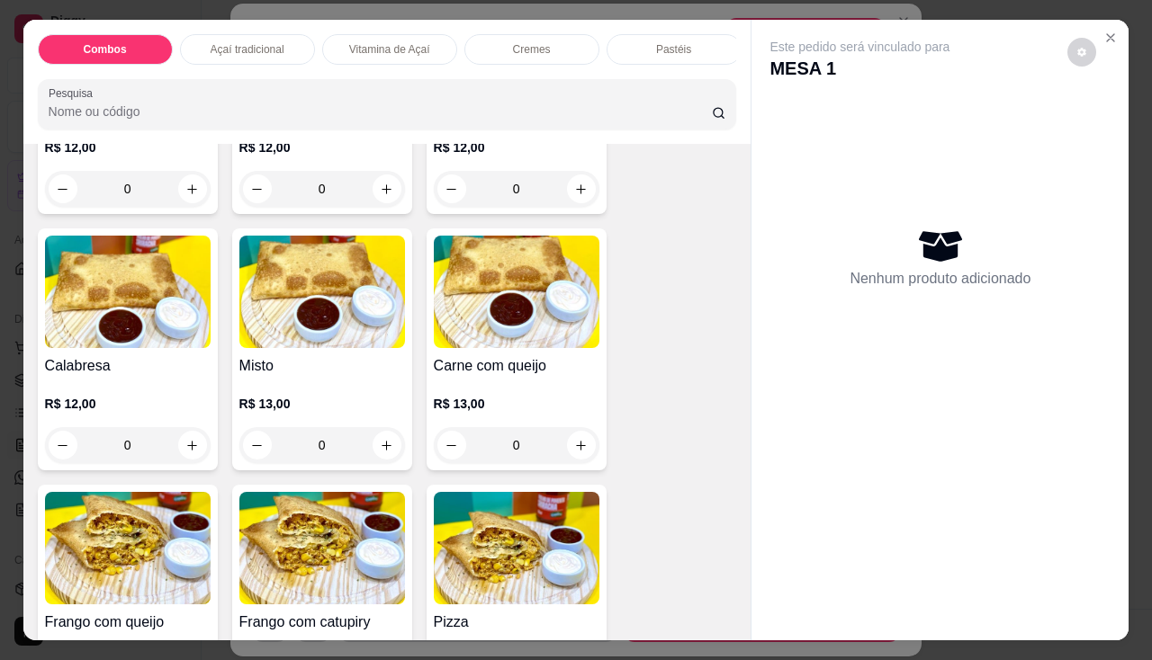
scroll to position [2520, 0]
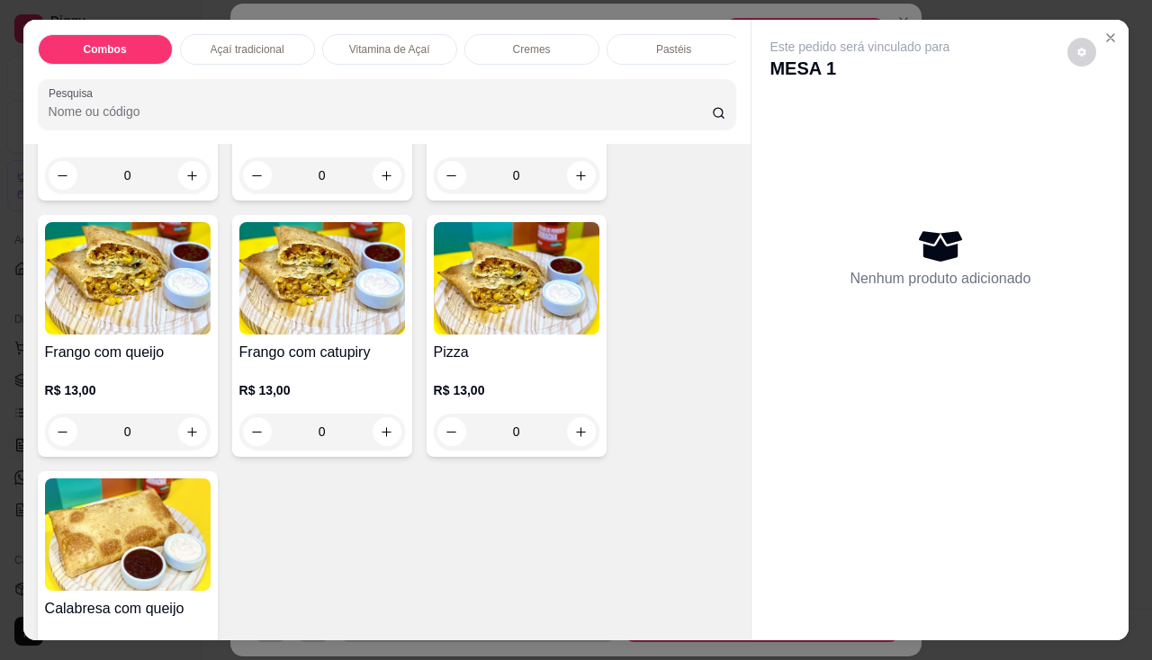
click at [285, 335] on img at bounding box center [322, 278] width 166 height 112
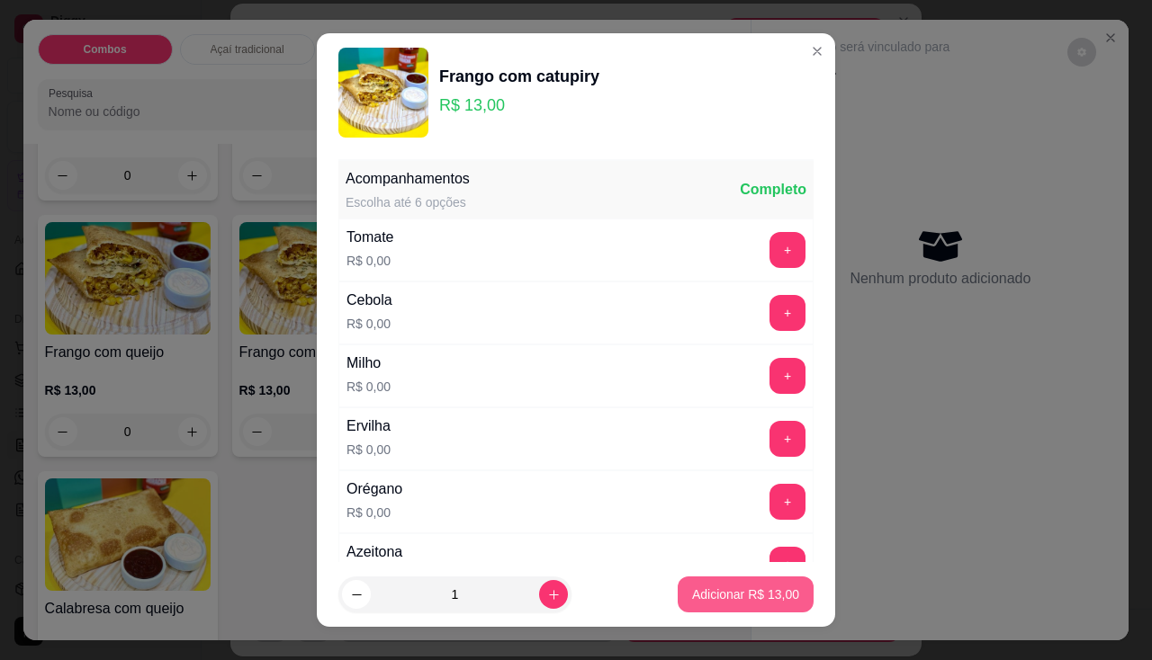
click at [702, 590] on p "Adicionar R$ 13,00" at bounding box center [745, 595] width 107 height 18
type input "1"
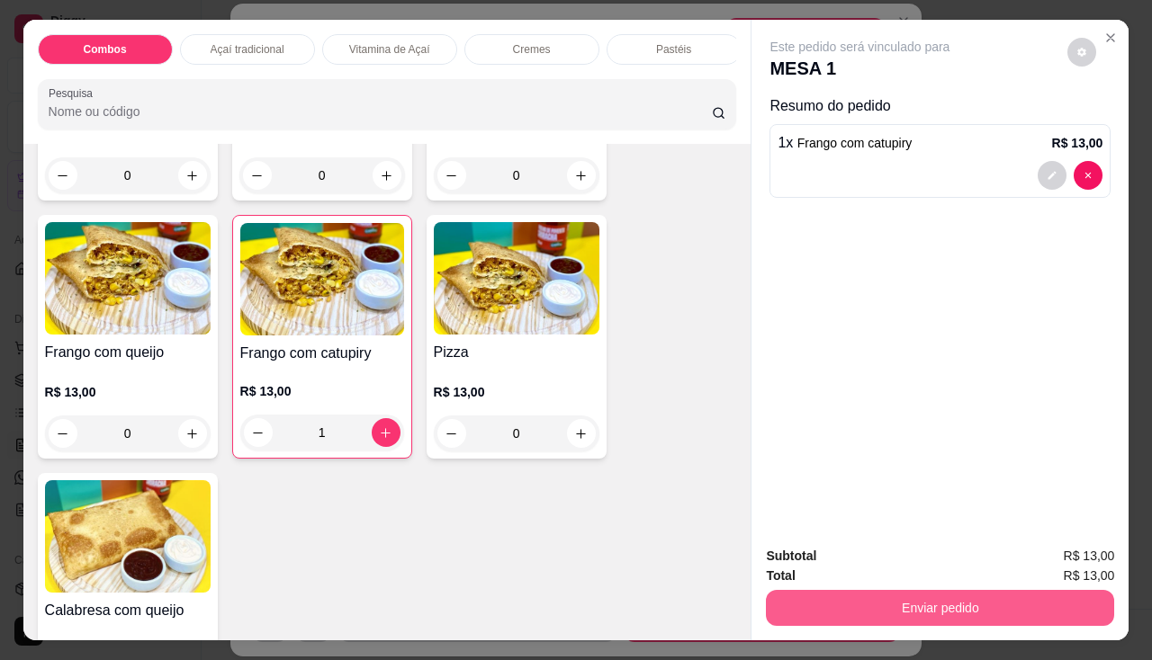
click at [769, 601] on button "Enviar pedido" at bounding box center [940, 608] width 348 height 36
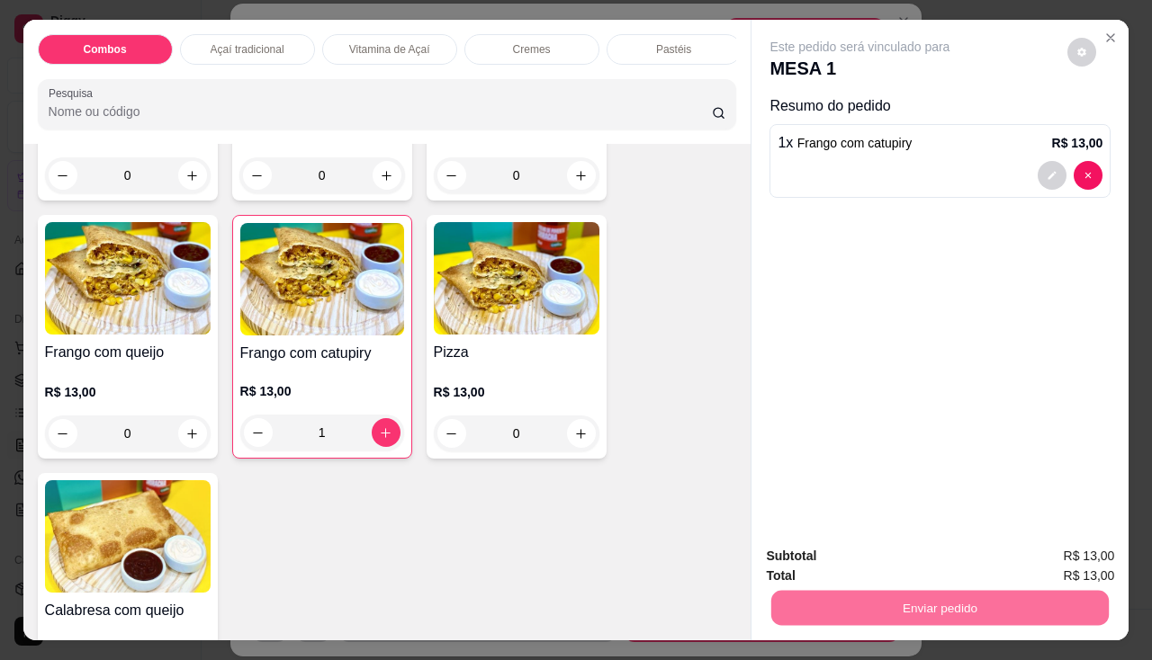
click at [795, 548] on button "Não registrar e enviar pedido" at bounding box center [880, 558] width 187 height 34
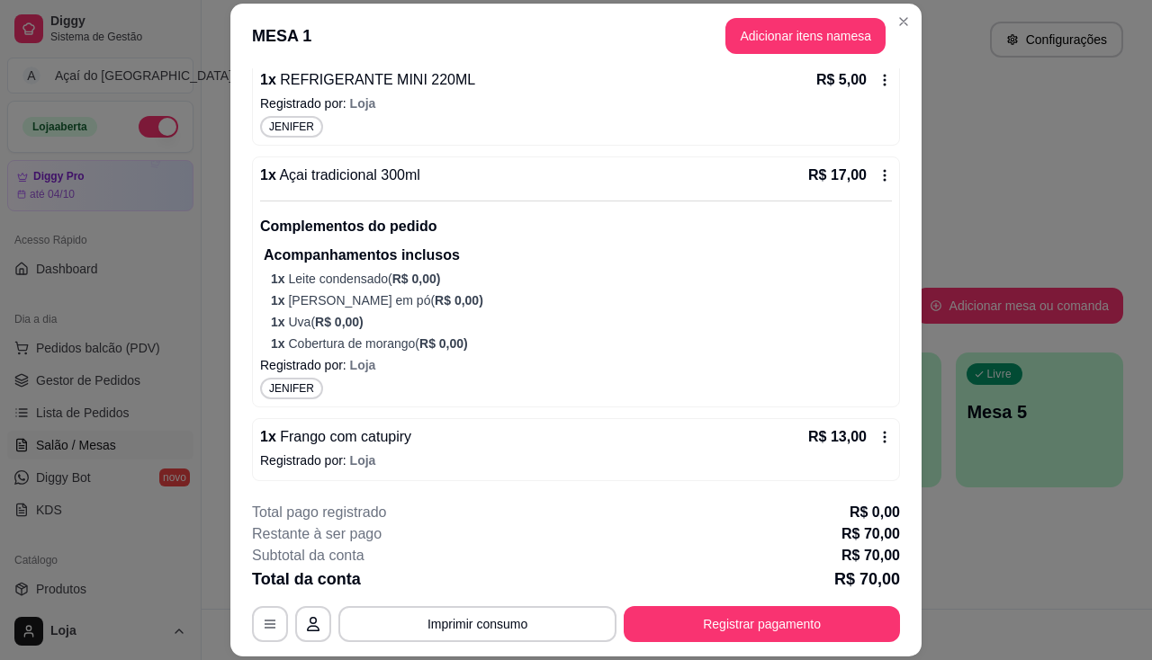
scroll to position [54, 0]
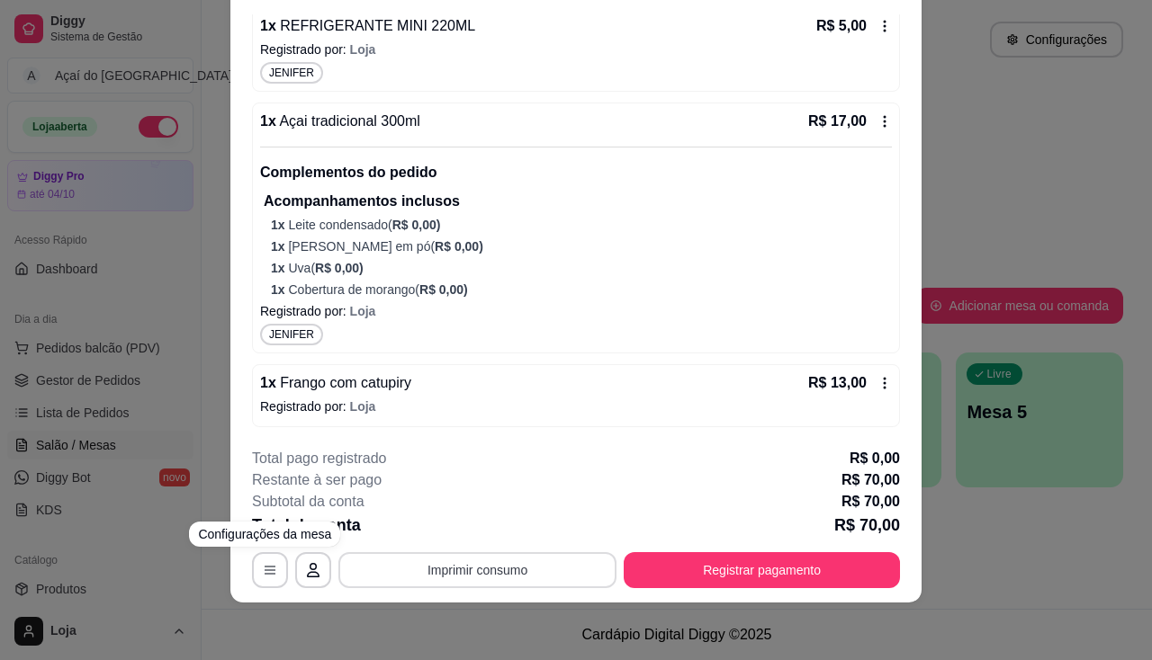
click at [441, 579] on button "Imprimir consumo" at bounding box center [477, 571] width 278 height 36
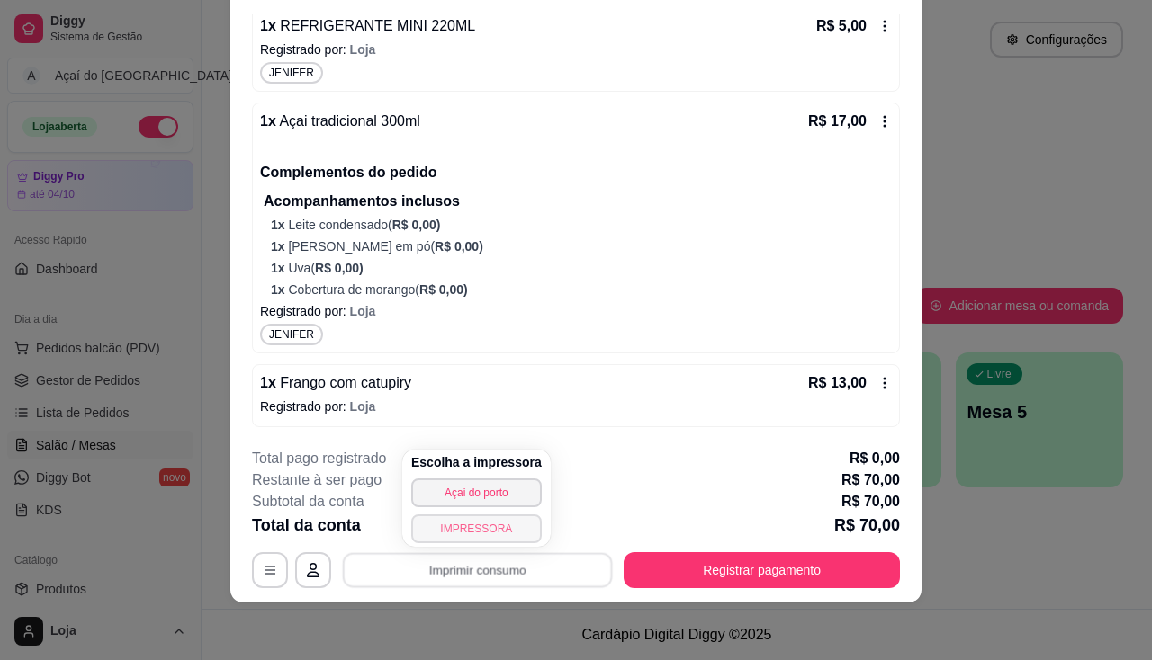
click at [447, 537] on button "IMPRESSORA" at bounding box center [476, 529] width 130 height 29
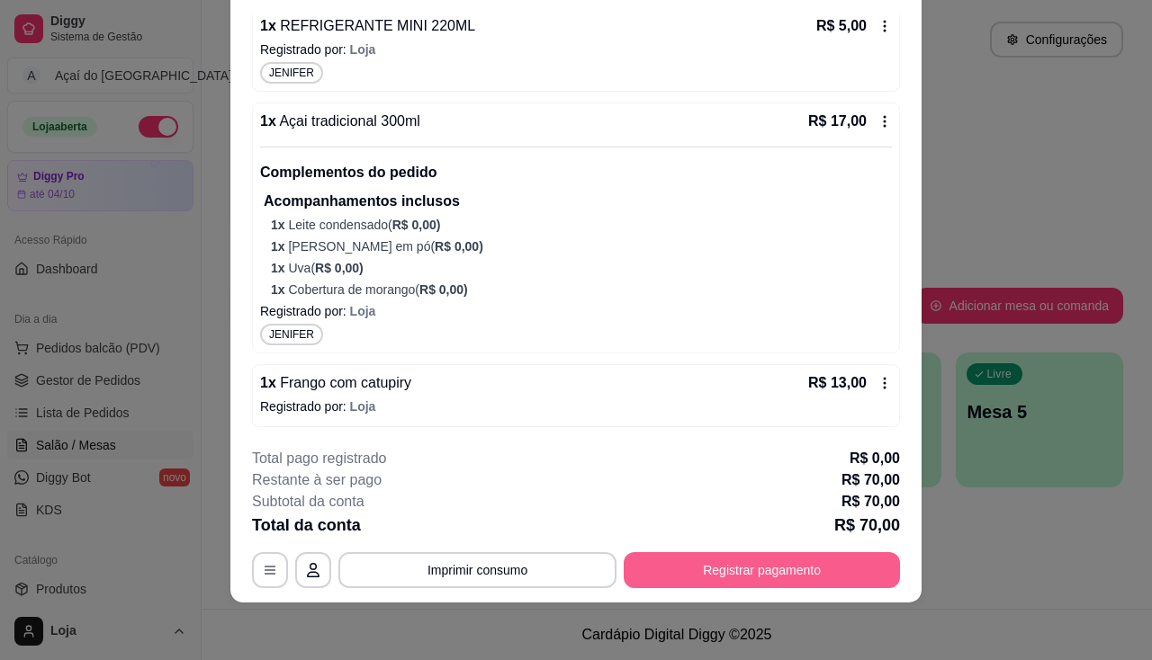
click at [698, 571] on button "Registrar pagamento" at bounding box center [762, 571] width 276 height 36
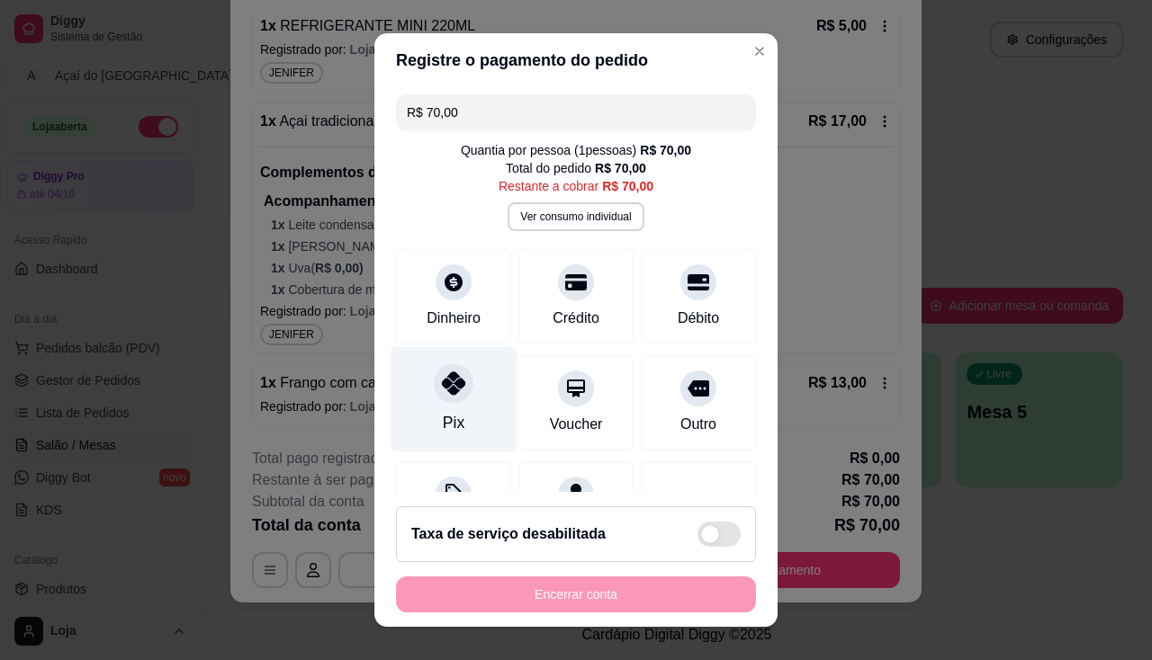
click at [442, 382] on icon at bounding box center [453, 383] width 23 height 23
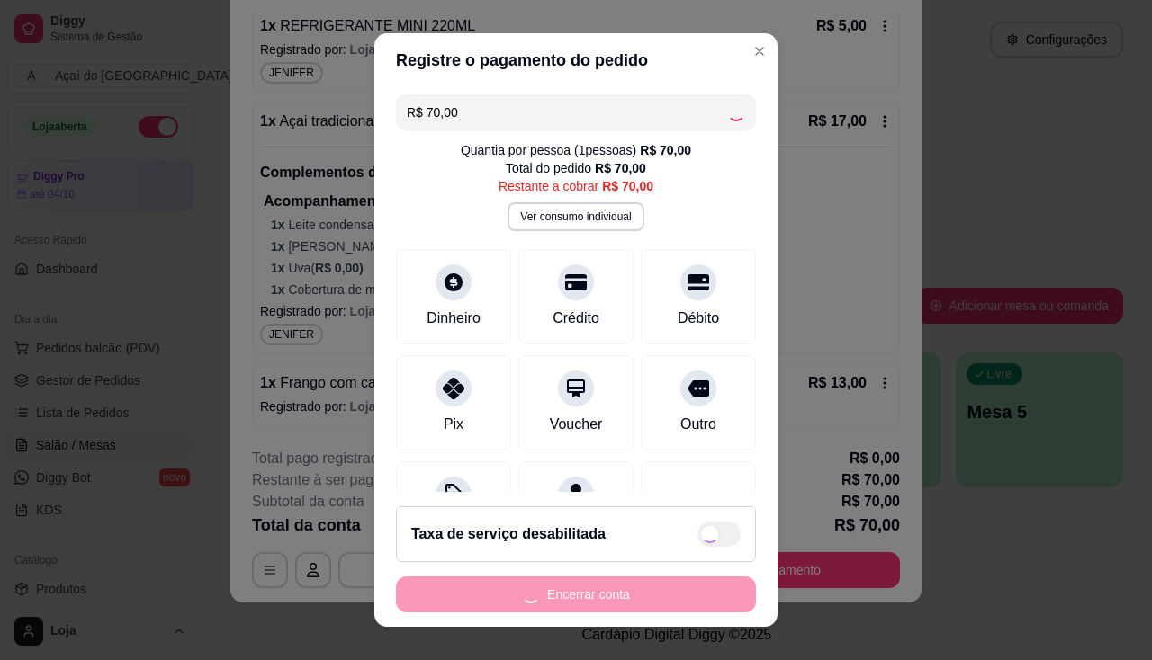
type input "R$ 0,00"
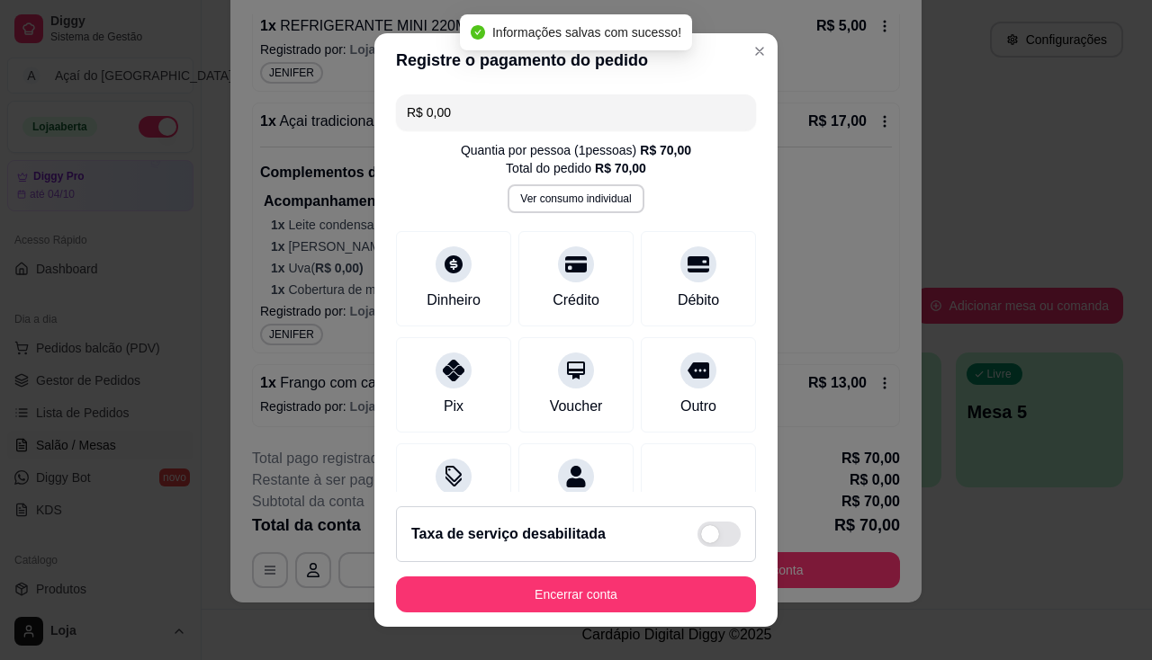
click at [537, 579] on button "Encerrar conta" at bounding box center [576, 595] width 360 height 36
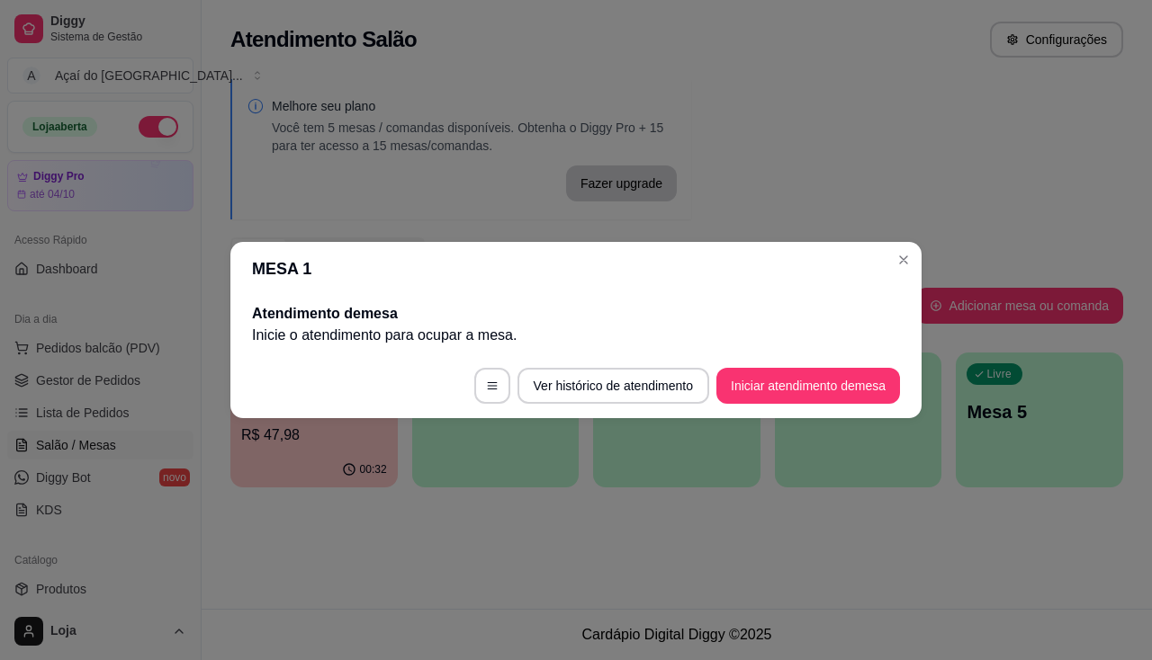
scroll to position [0, 0]
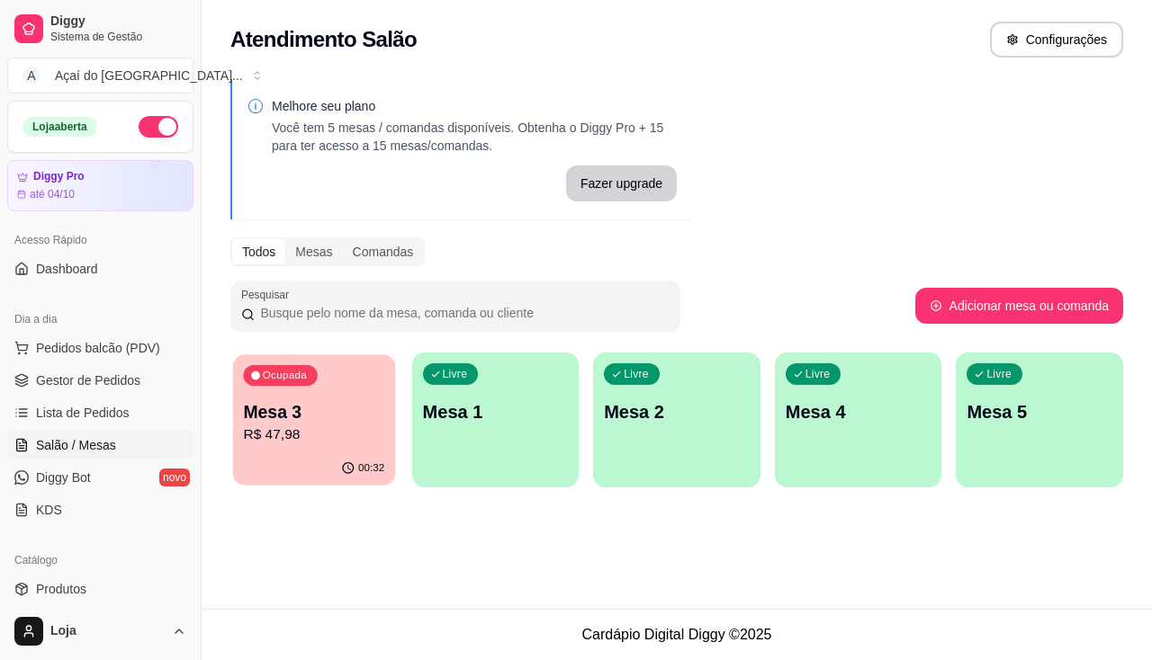
click at [382, 453] on div "00:32" at bounding box center [314, 469] width 162 height 34
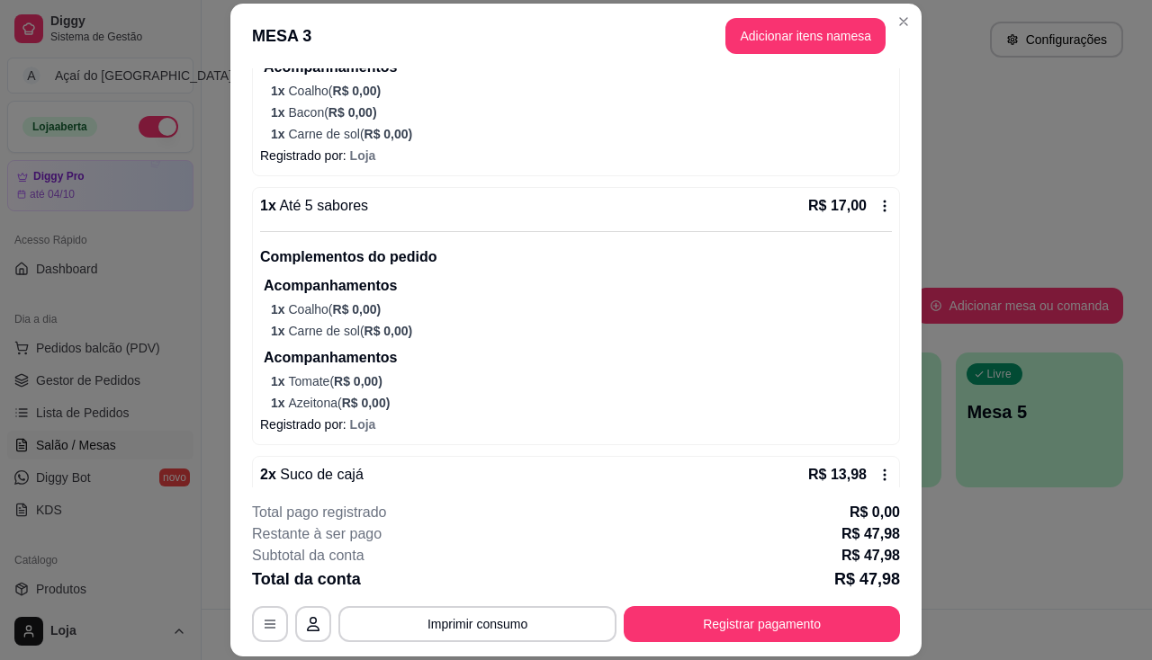
scroll to position [308, 0]
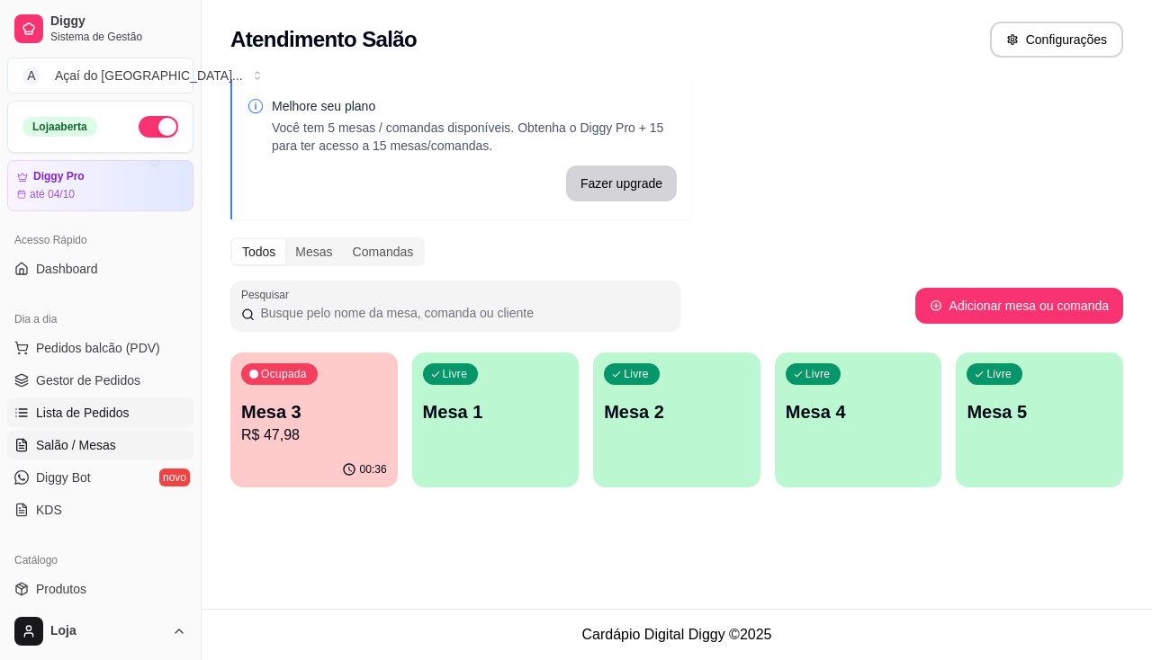
click at [113, 418] on span "Lista de Pedidos" at bounding box center [83, 413] width 94 height 18
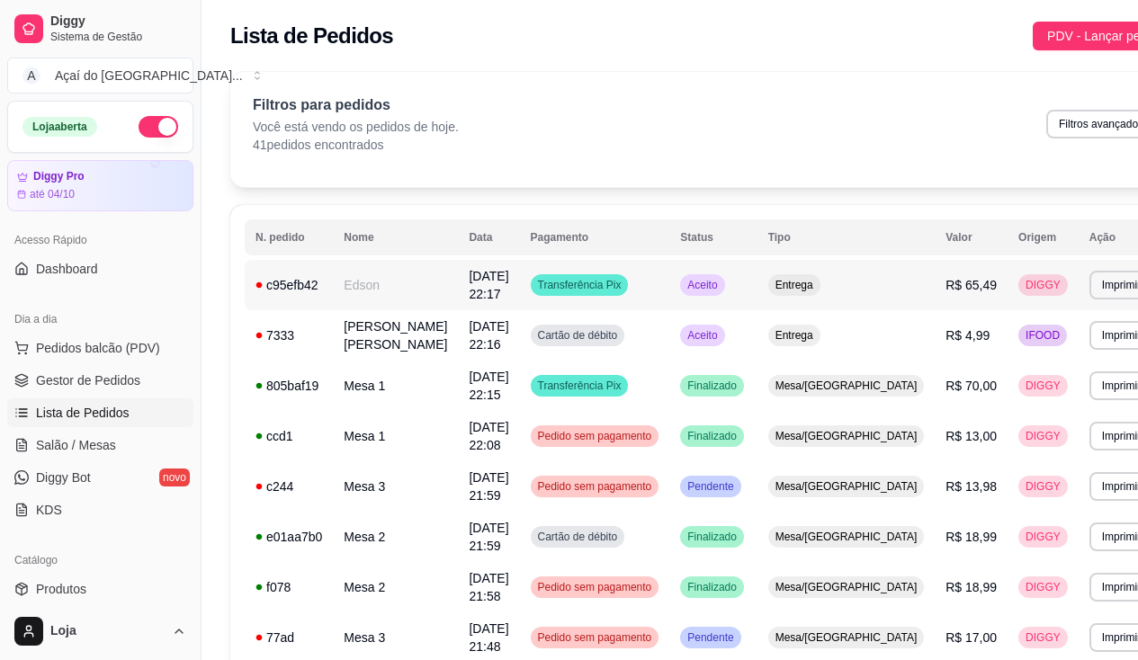
click at [400, 292] on td "Edson" at bounding box center [395, 285] width 125 height 50
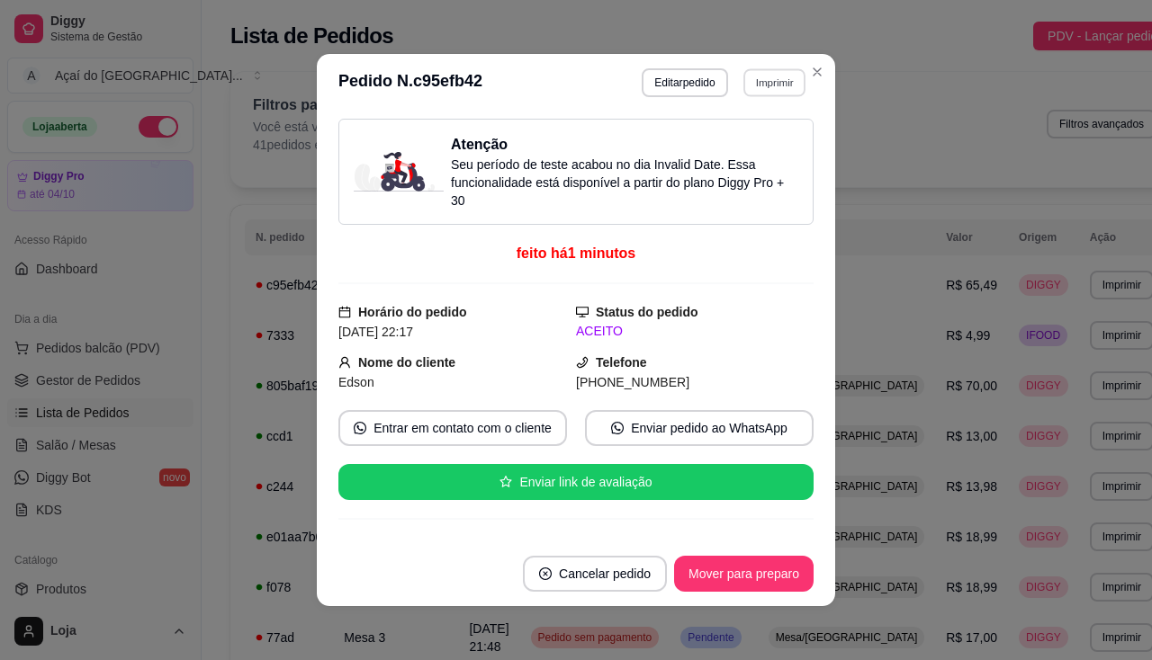
click at [750, 84] on button "Imprimir" at bounding box center [774, 82] width 62 height 28
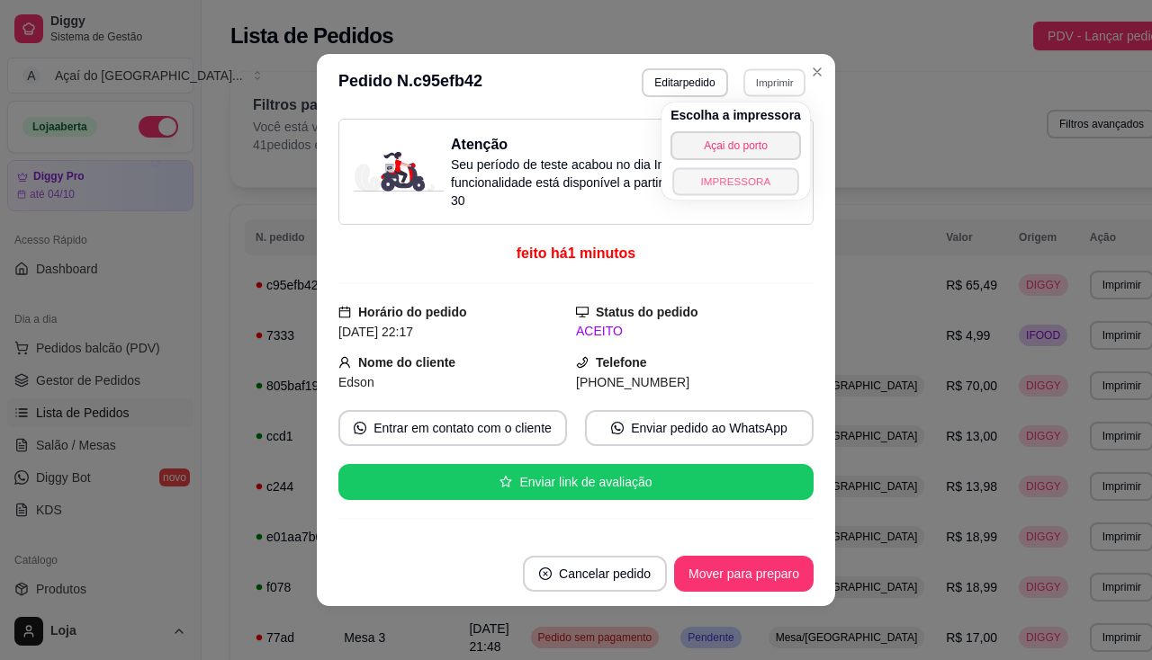
click at [728, 177] on button "IMPRESSORA" at bounding box center [735, 181] width 126 height 28
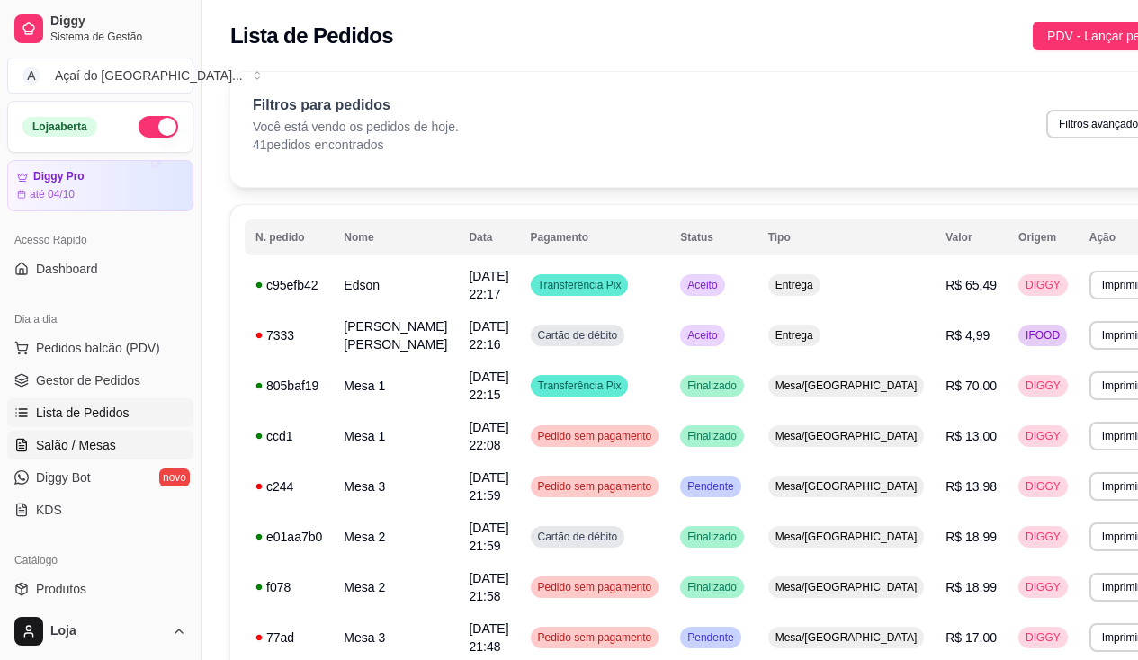
click at [101, 445] on span "Salão / Mesas" at bounding box center [76, 445] width 80 height 18
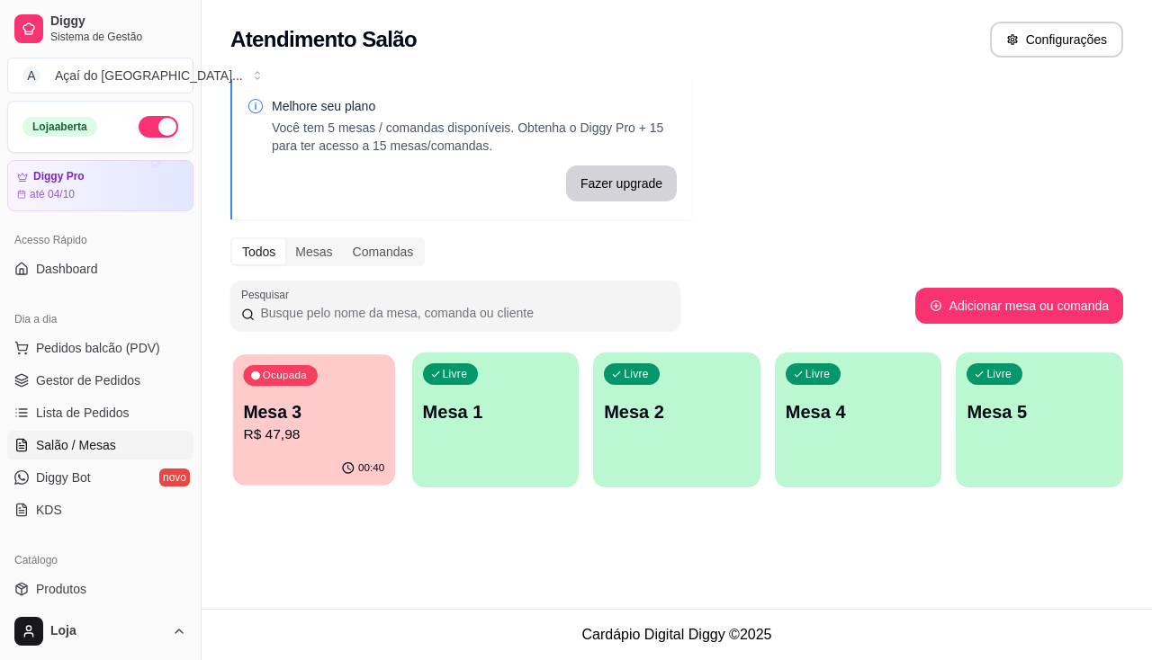
click at [301, 404] on p "Mesa 3" at bounding box center [313, 412] width 141 height 24
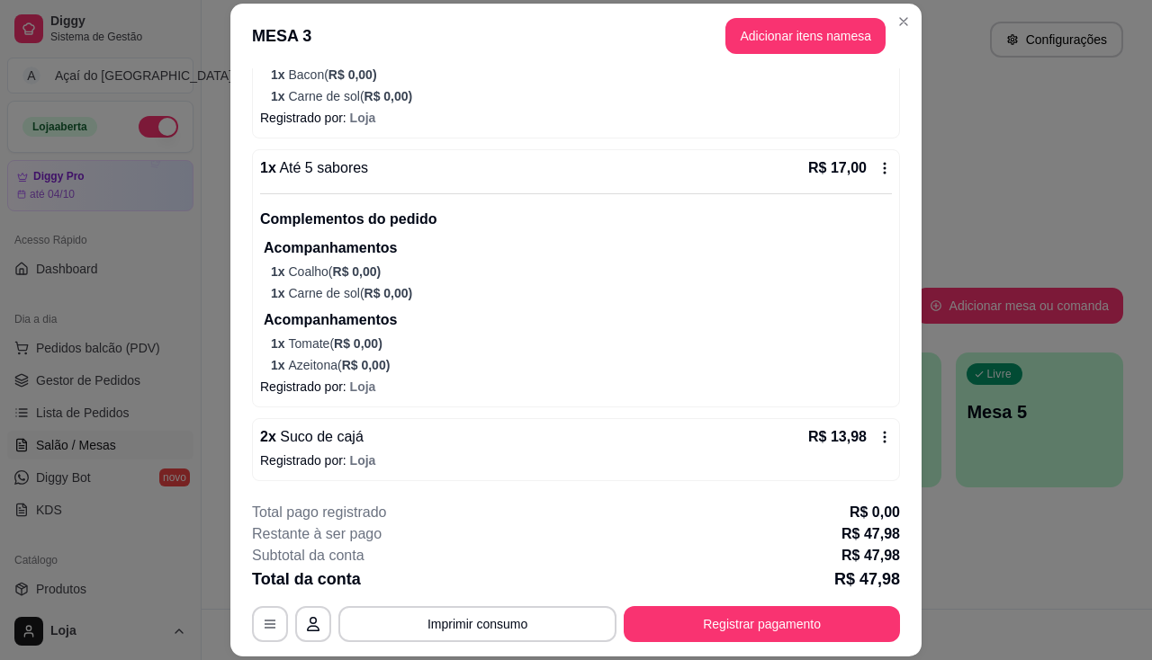
scroll to position [54, 0]
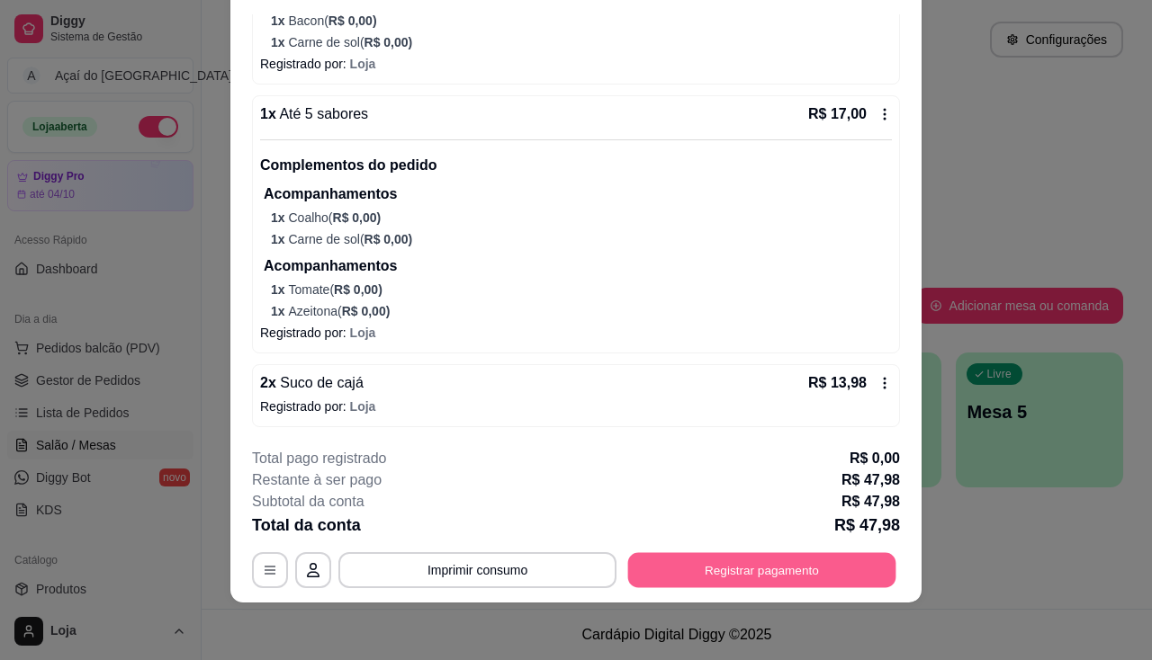
click at [653, 563] on button "Registrar pagamento" at bounding box center [762, 570] width 268 height 35
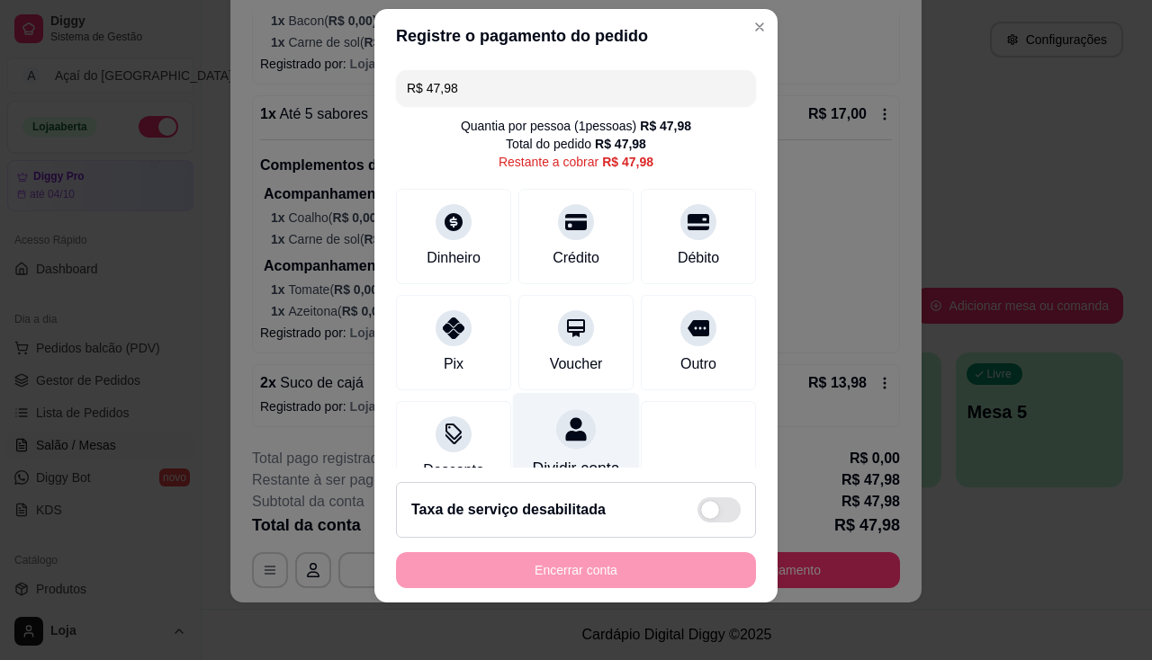
scroll to position [0, 0]
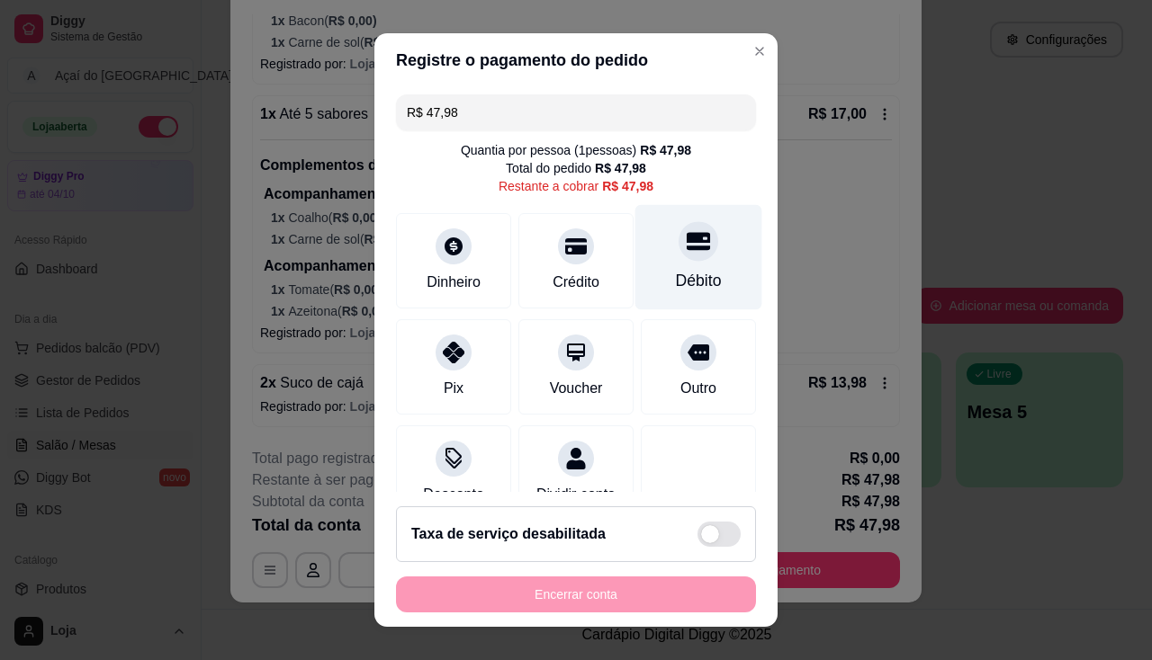
click at [687, 248] on icon at bounding box center [698, 241] width 23 height 18
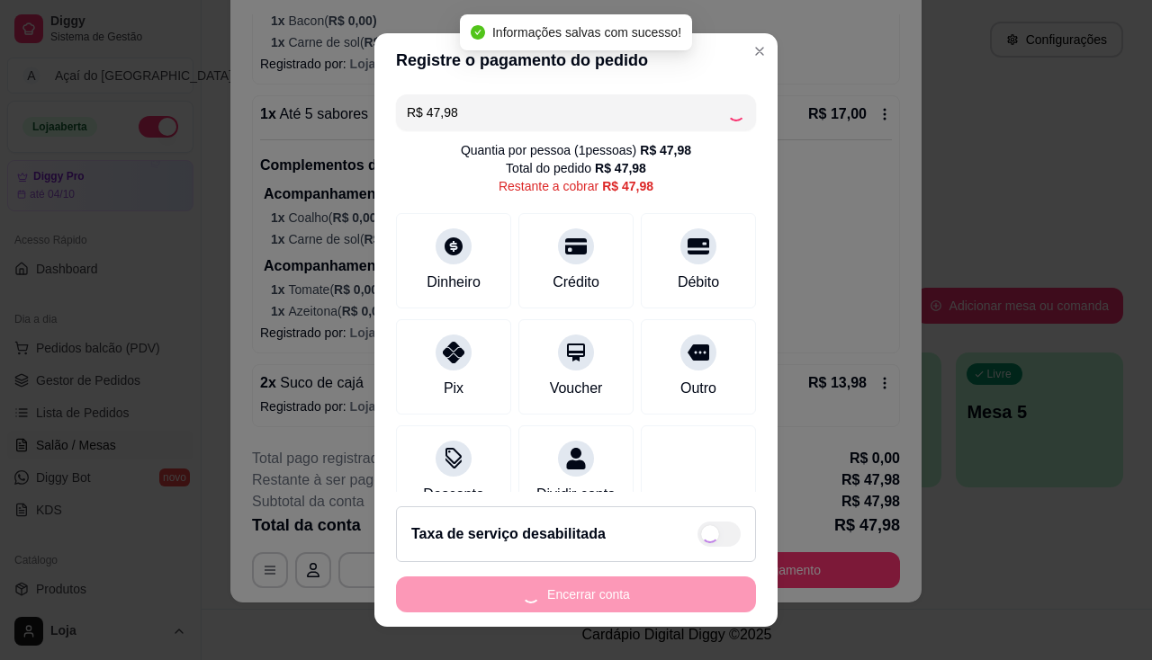
type input "R$ 0,00"
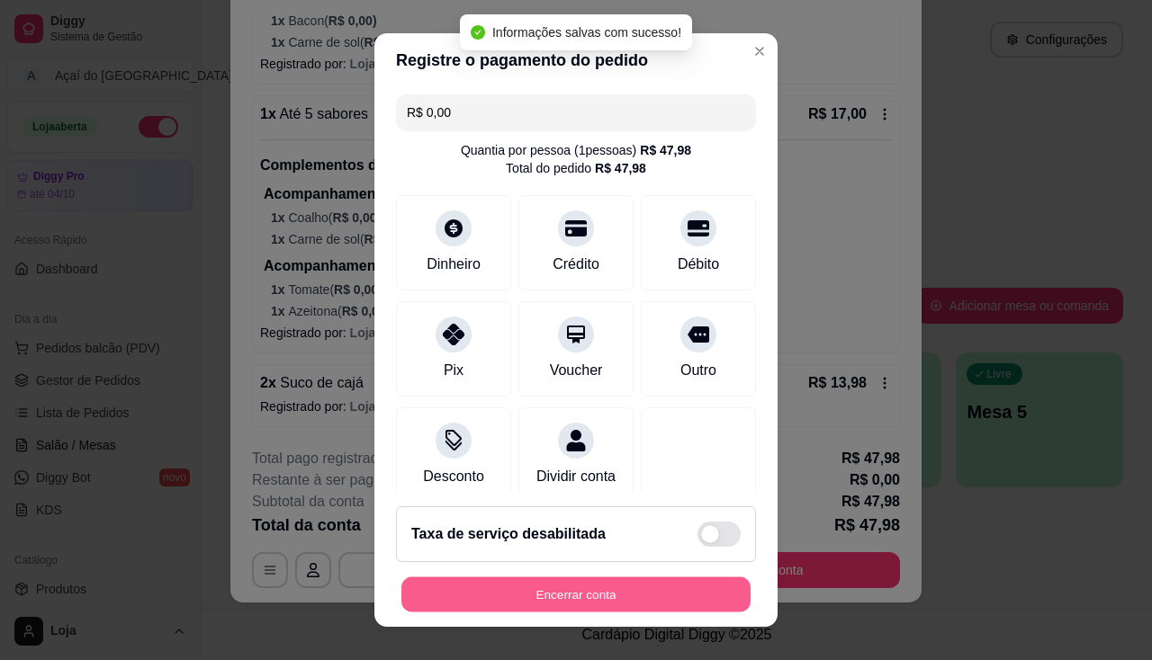
click at [641, 599] on button "Encerrar conta" at bounding box center [575, 595] width 349 height 35
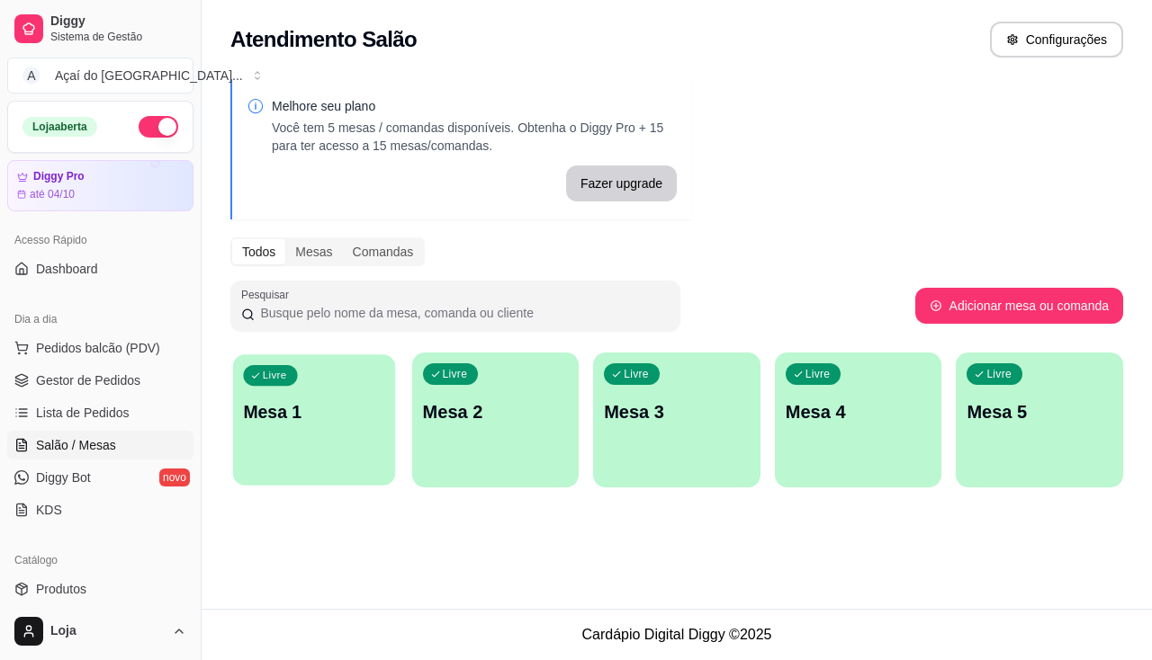
click at [249, 443] on div "Livre Mesa 1" at bounding box center [314, 410] width 162 height 110
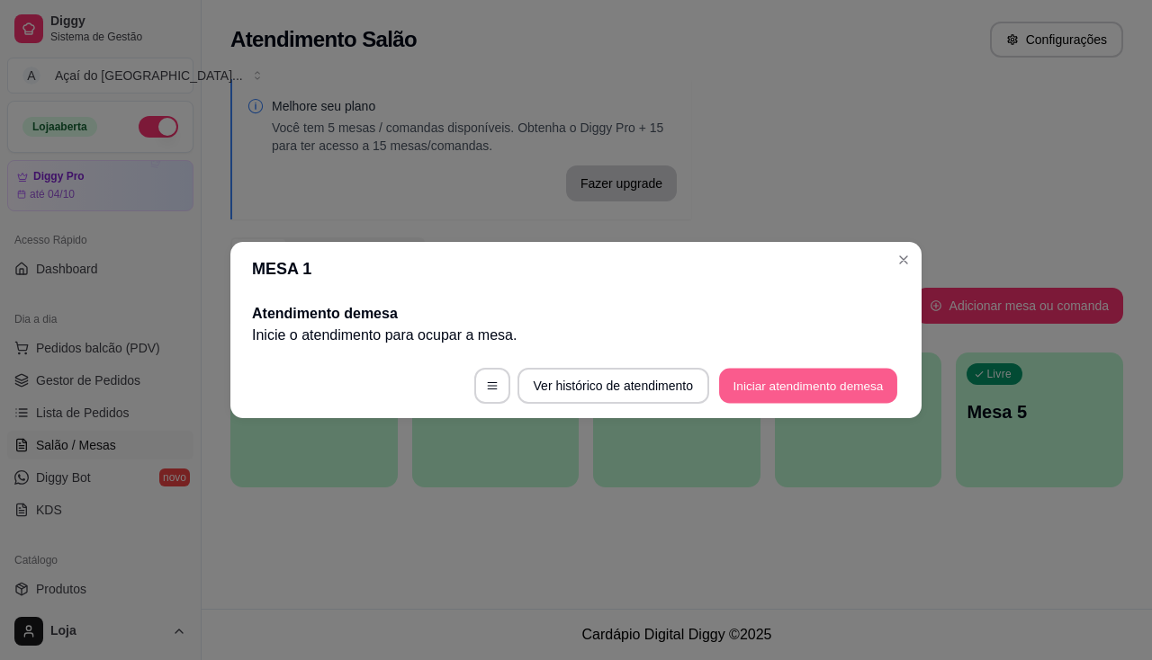
click at [829, 380] on button "Iniciar atendimento de mesa" at bounding box center [808, 386] width 178 height 35
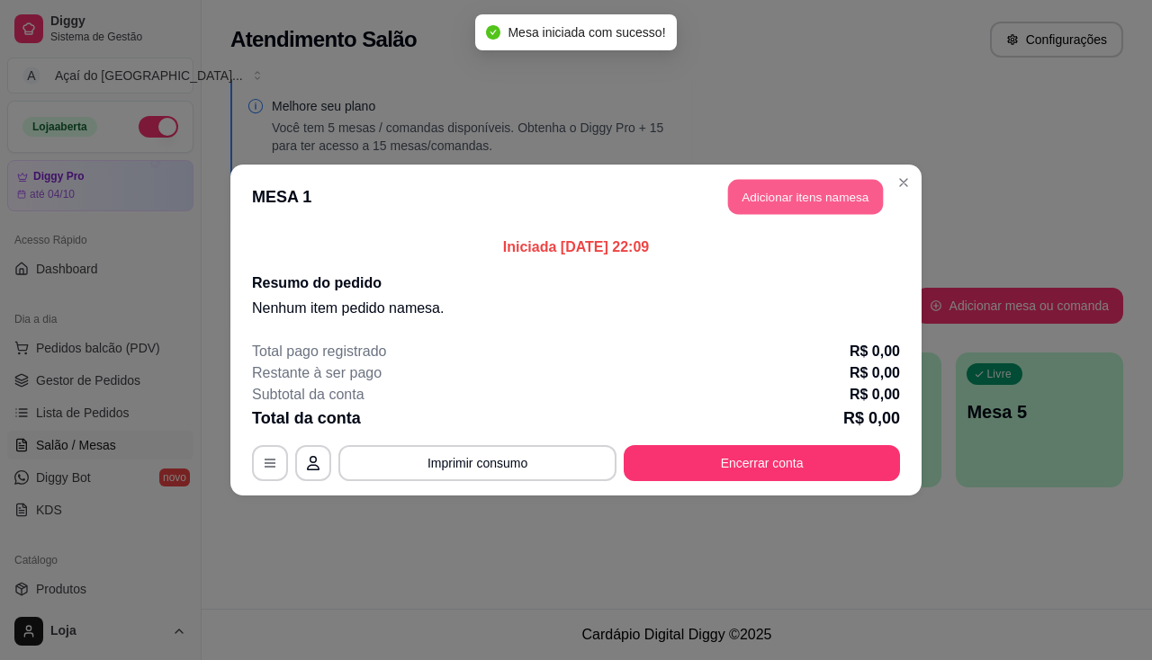
click at [811, 210] on button "Adicionar itens na mesa" at bounding box center [805, 197] width 155 height 35
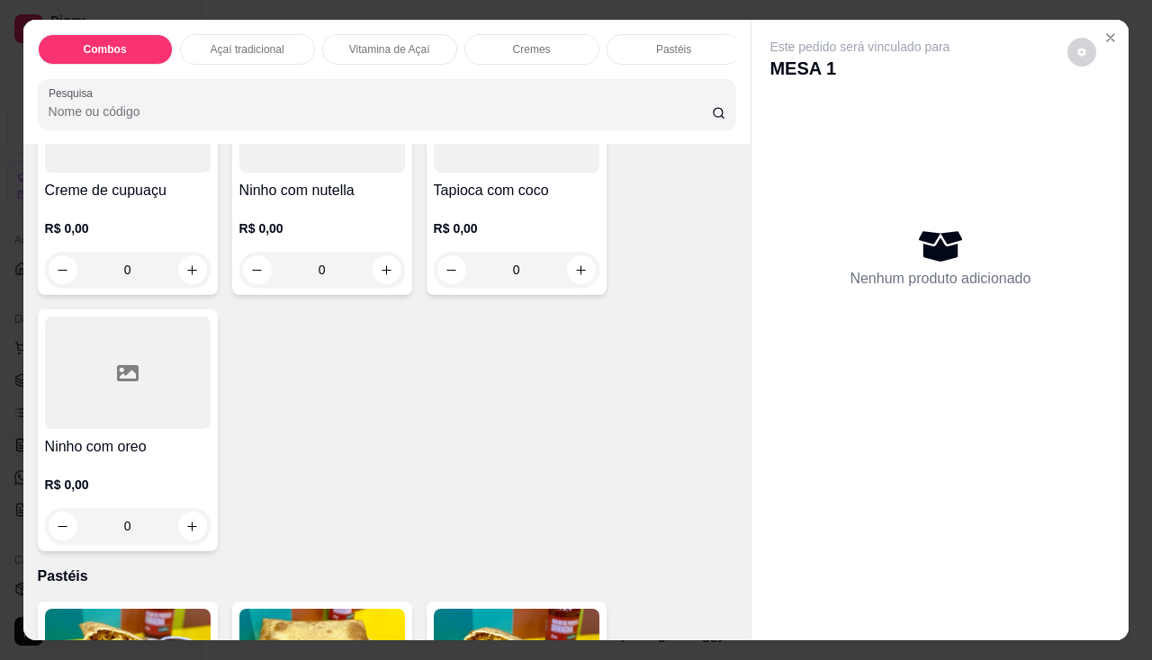
scroll to position [1890, 0]
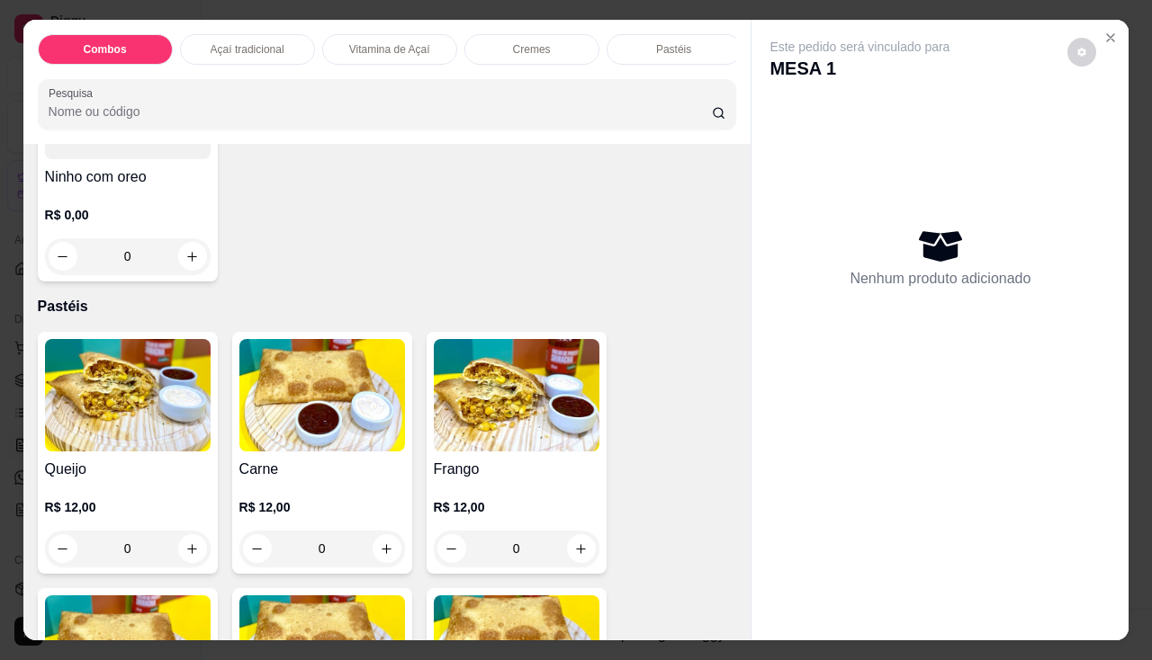
click at [111, 481] on h4 "Queijo" at bounding box center [128, 470] width 166 height 22
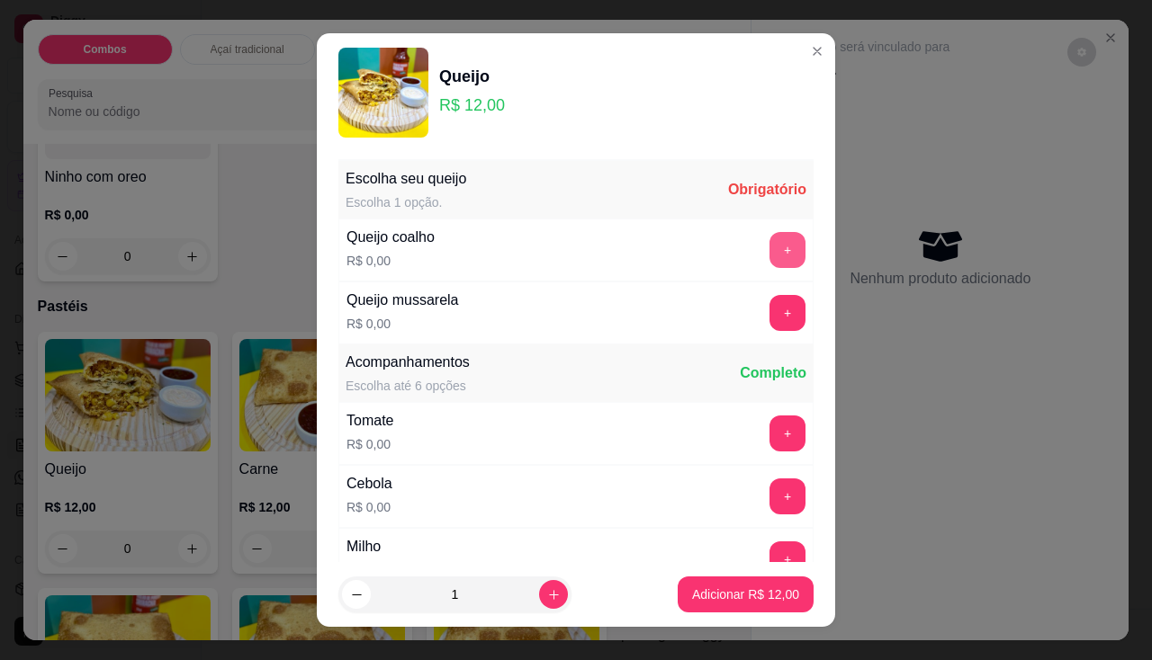
click at [769, 259] on button "+" at bounding box center [787, 250] width 36 height 36
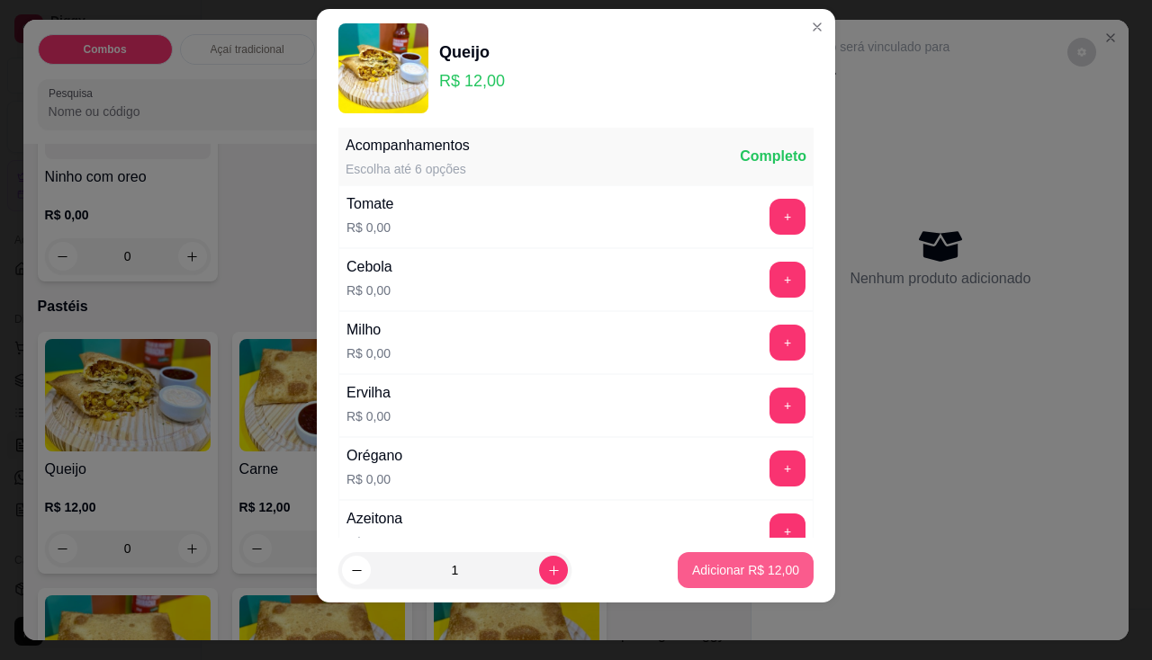
click at [714, 564] on p "Adicionar R$ 12,00" at bounding box center [745, 571] width 107 height 18
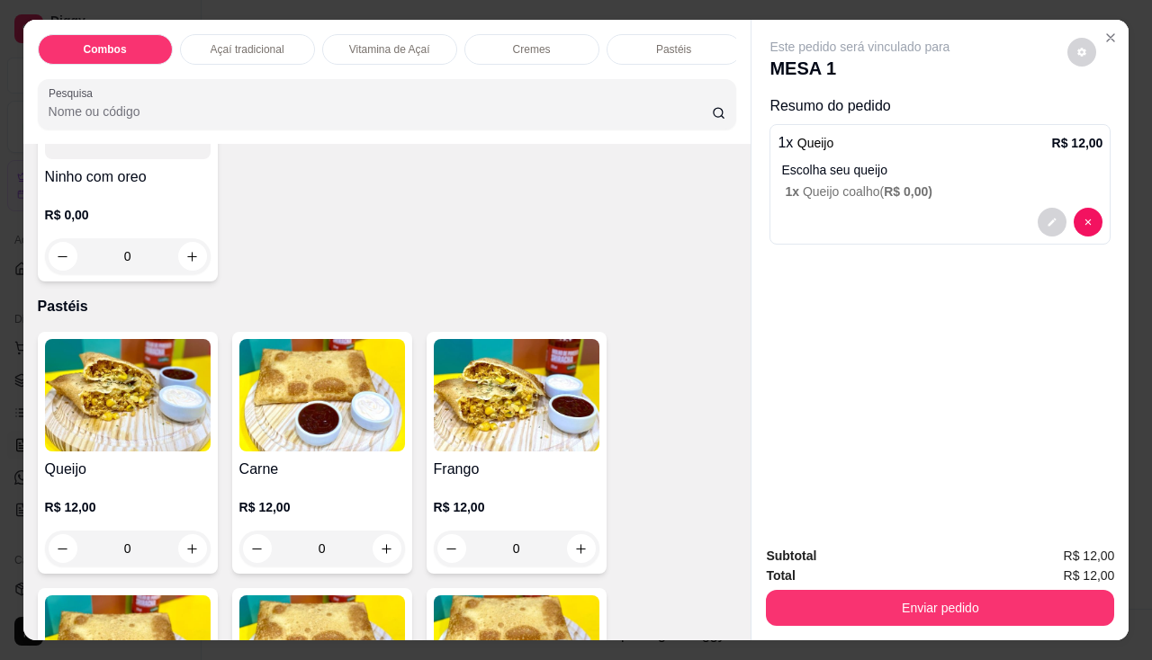
scroll to position [2070, 0]
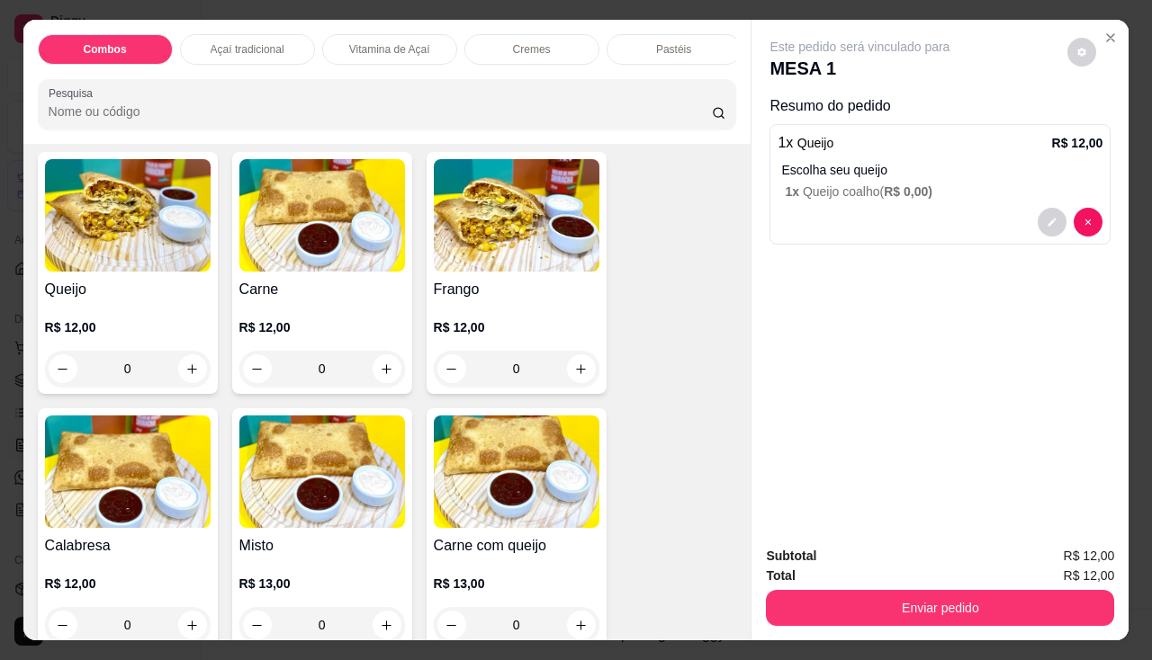
drag, startPoint x: 539, startPoint y: 112, endPoint x: 518, endPoint y: 212, distance: 102.0
click at [537, 121] on input "Pesquisa" at bounding box center [380, 112] width 663 height 18
click at [515, 226] on img at bounding box center [517, 215] width 166 height 112
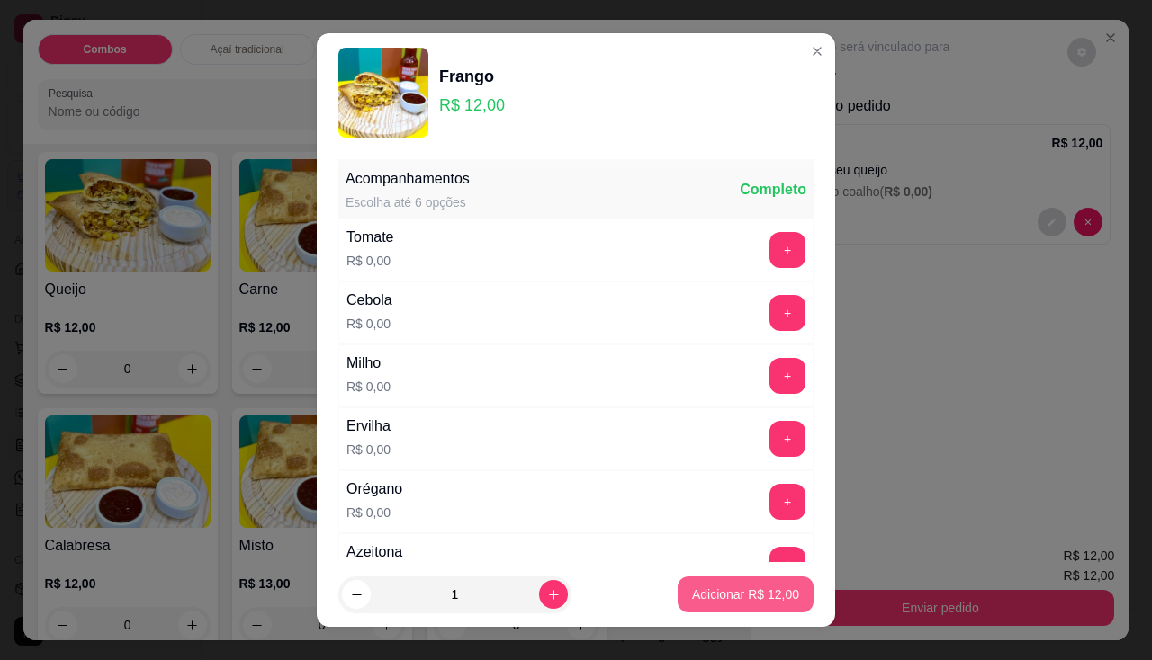
click at [719, 608] on button "Adicionar R$ 12,00" at bounding box center [746, 595] width 136 height 36
type input "1"
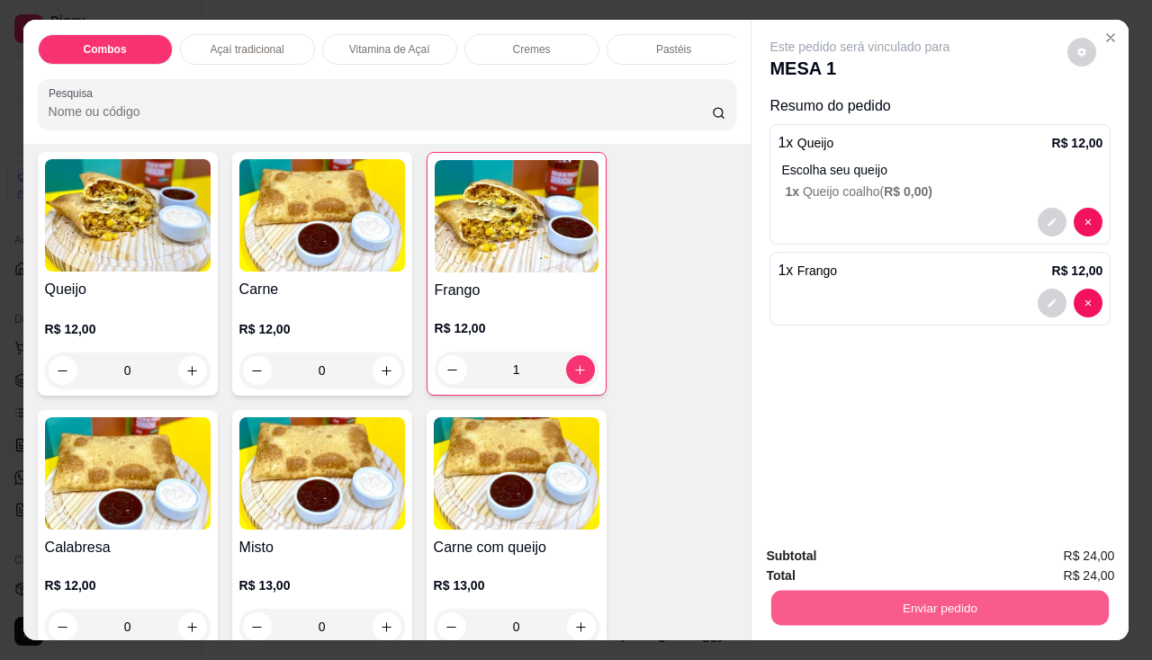
click at [862, 597] on button "Enviar pedido" at bounding box center [939, 608] width 337 height 35
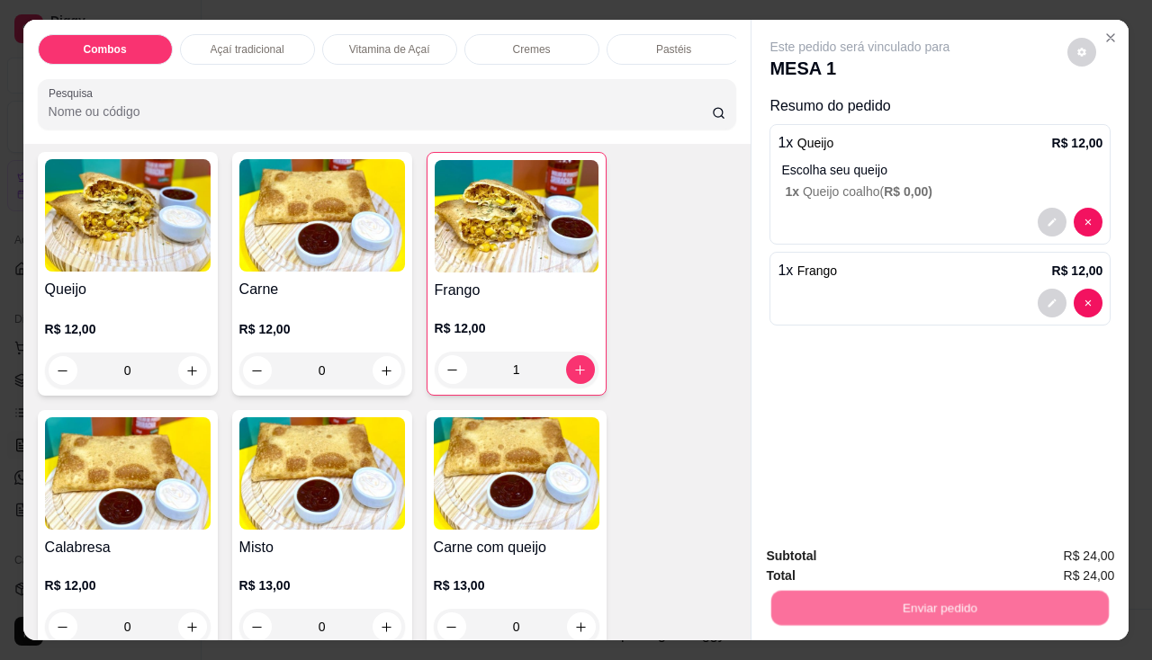
click at [873, 569] on button "Não registrar e enviar pedido" at bounding box center [881, 557] width 182 height 33
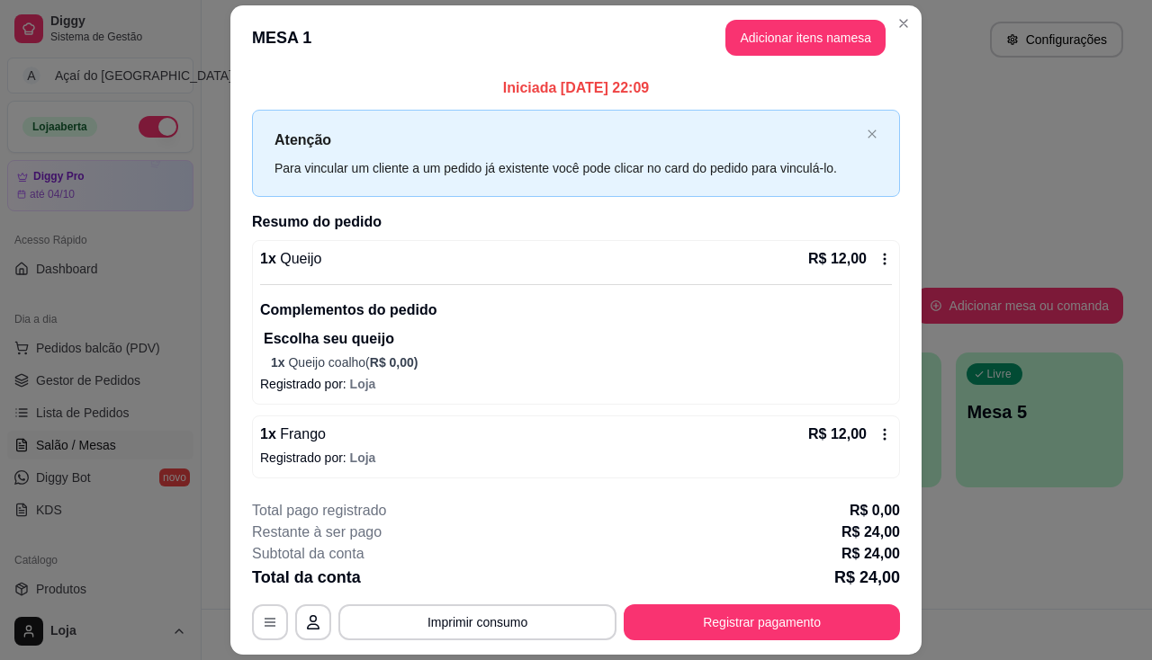
click at [473, 612] on button "Imprimir consumo" at bounding box center [477, 623] width 278 height 36
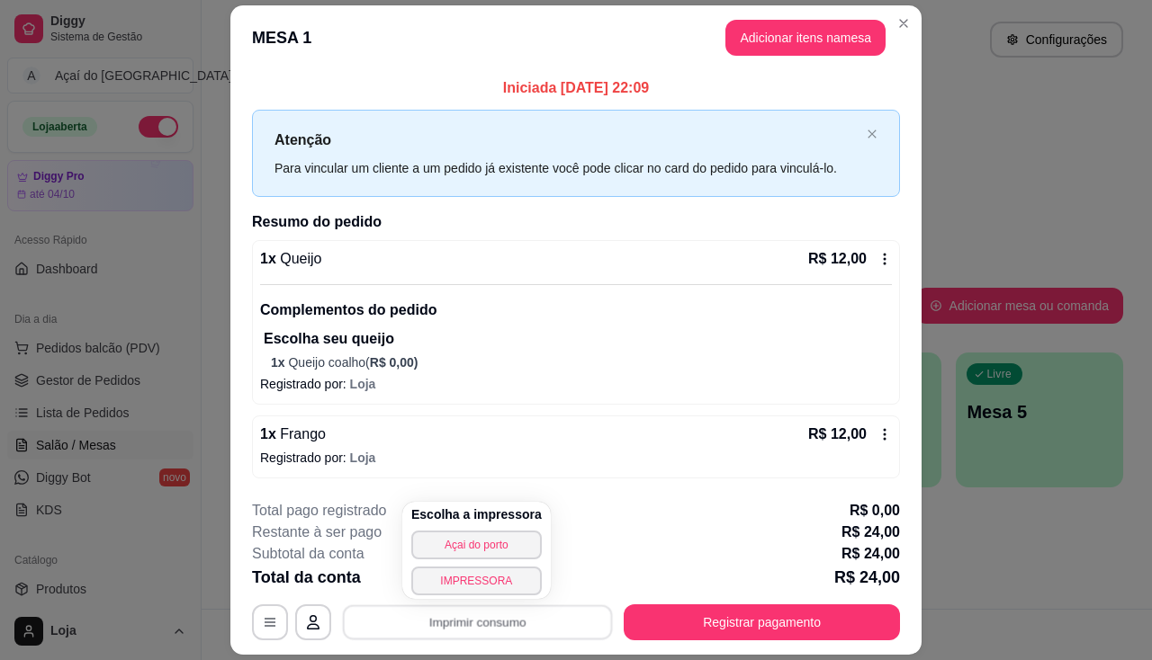
click at [497, 565] on div "Escolha a impressora Açai do porto IMPRESSORA" at bounding box center [476, 550] width 148 height 97
click at [494, 584] on button "IMPRESSORA" at bounding box center [476, 581] width 130 height 29
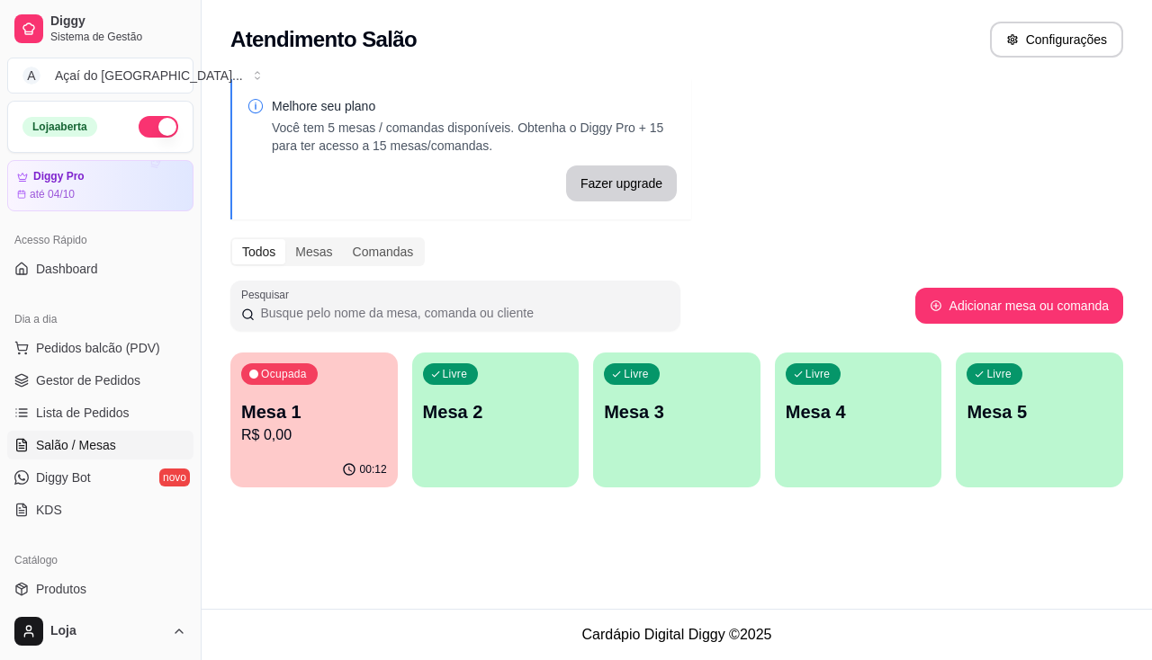
click at [312, 419] on p "Mesa 1" at bounding box center [314, 412] width 146 height 25
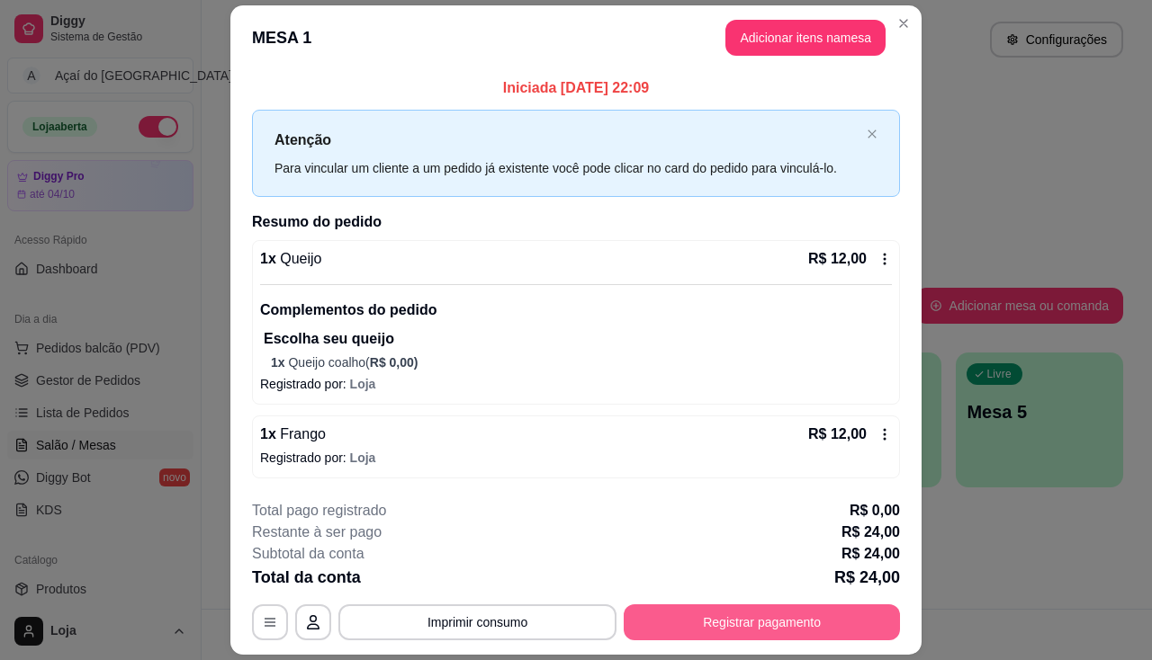
click at [777, 635] on button "Registrar pagamento" at bounding box center [762, 623] width 276 height 36
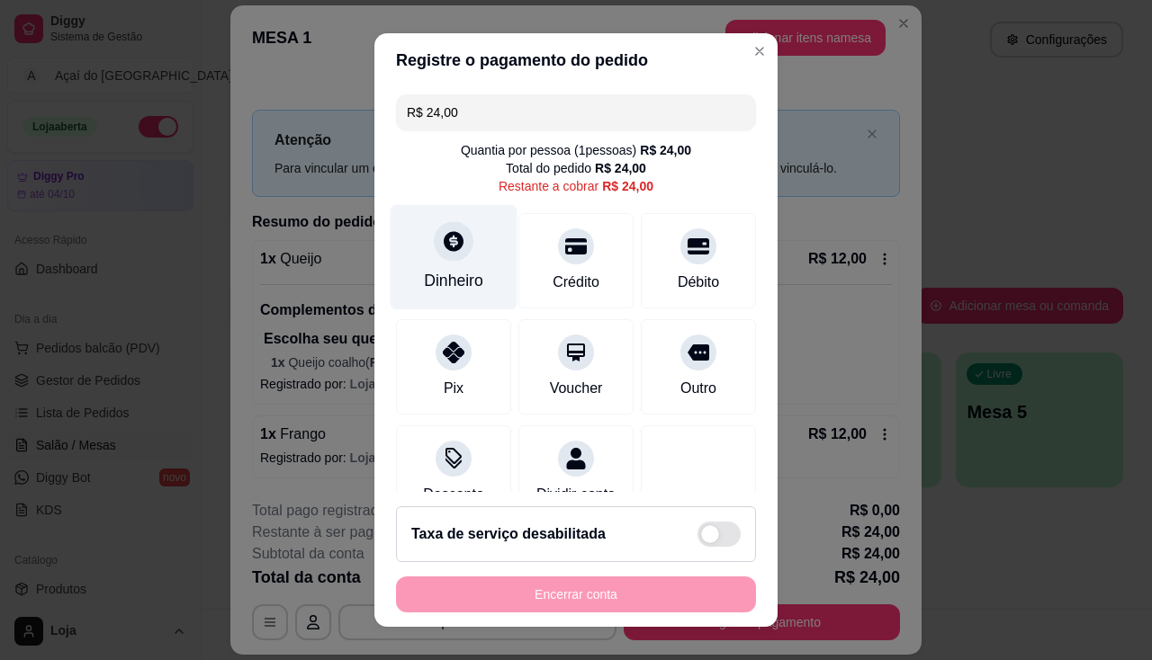
click at [479, 254] on div "Dinheiro" at bounding box center [454, 256] width 127 height 105
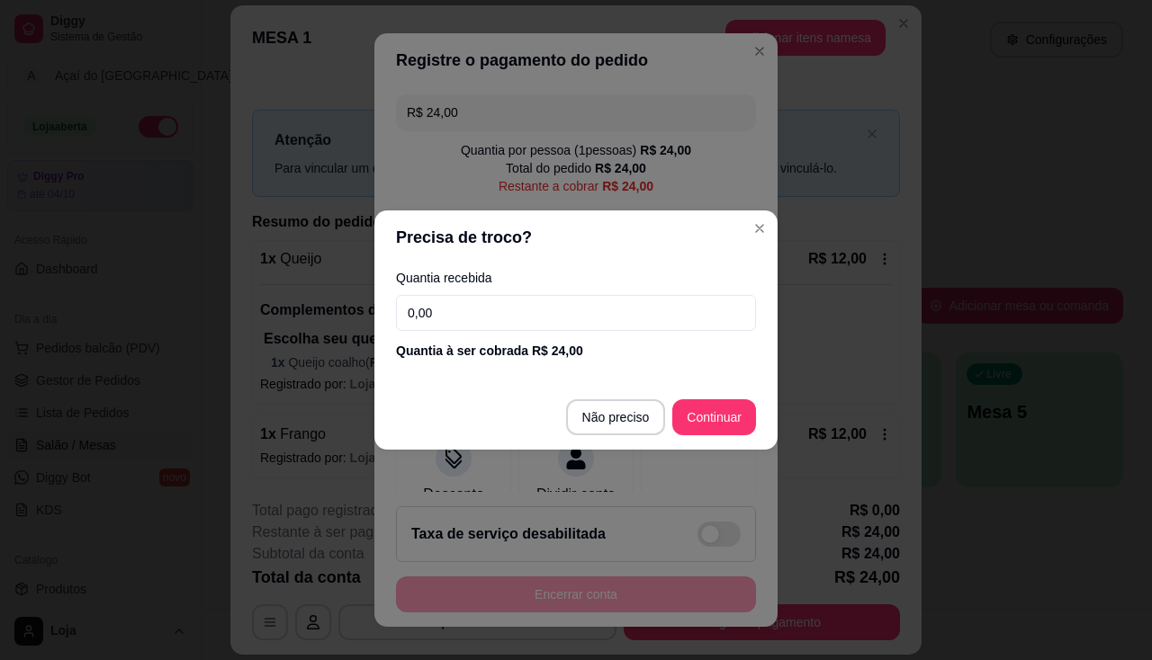
click at [455, 325] on input "0,00" at bounding box center [576, 313] width 360 height 36
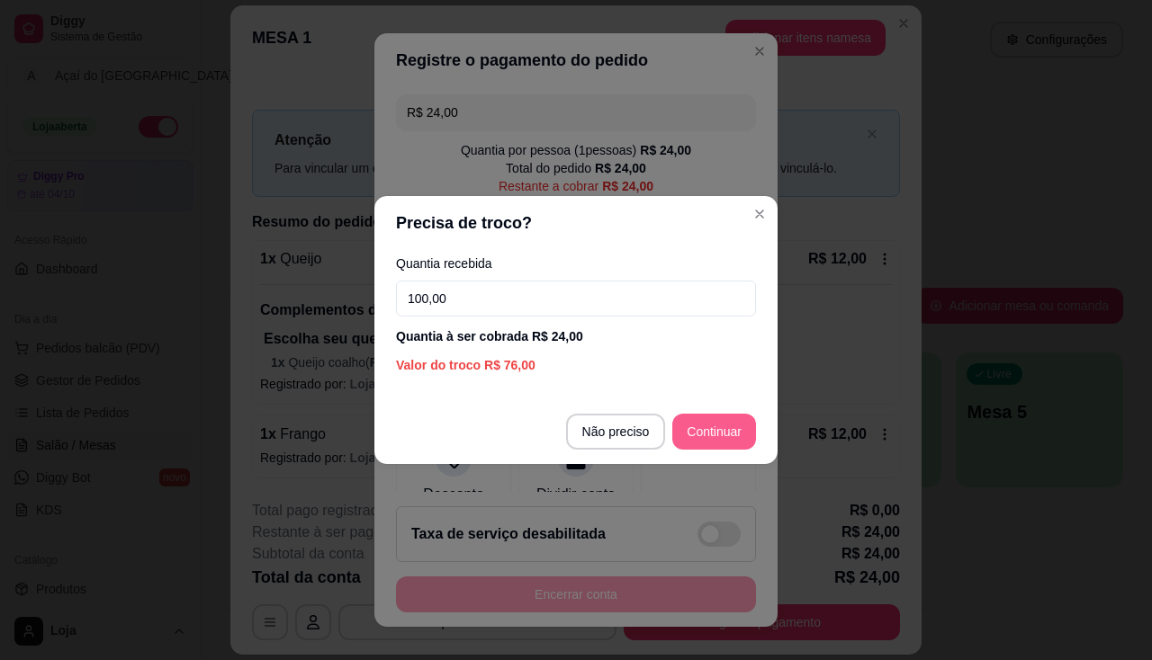
type input "100,00"
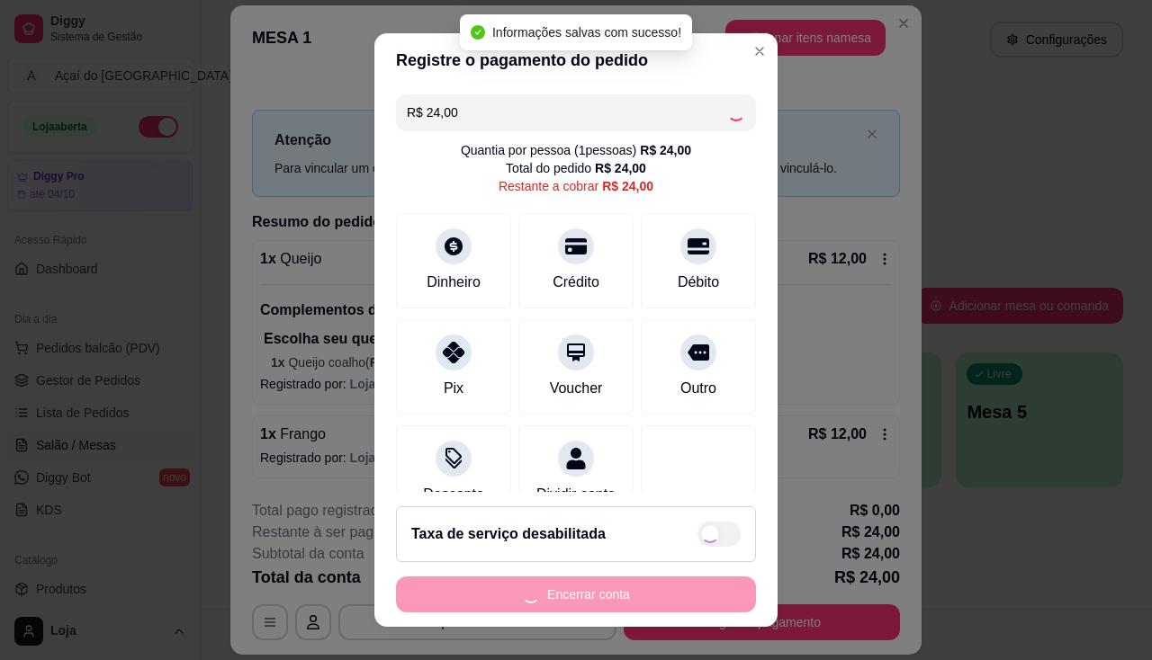
type input "R$ 0,00"
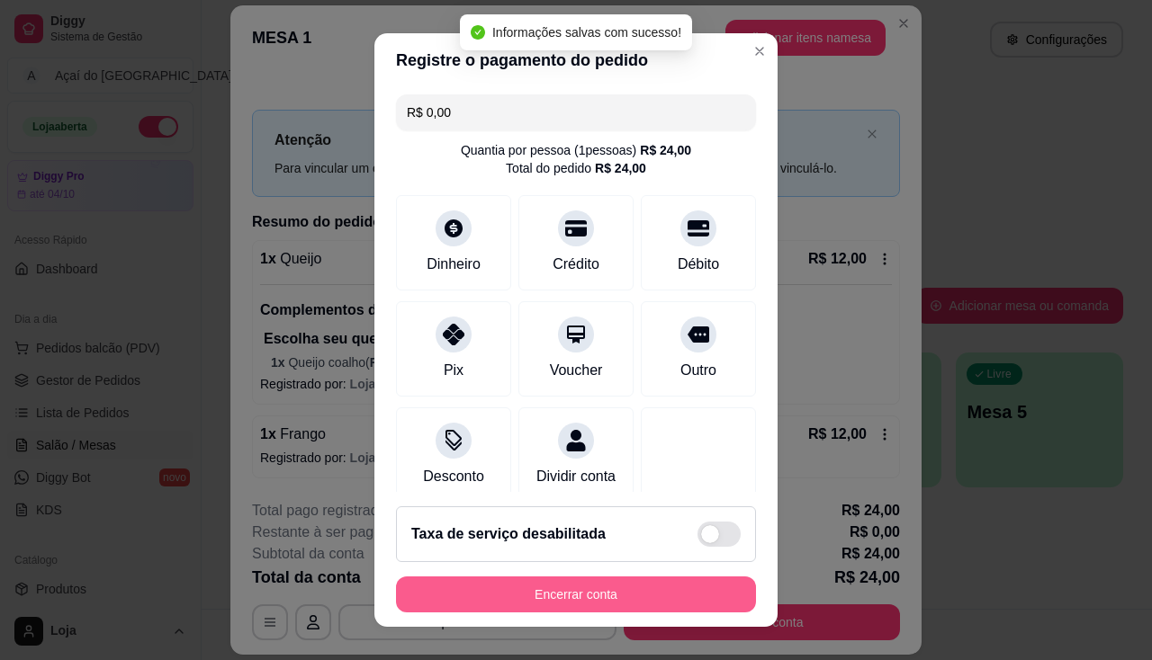
click at [630, 606] on button "Encerrar conta" at bounding box center [576, 595] width 360 height 36
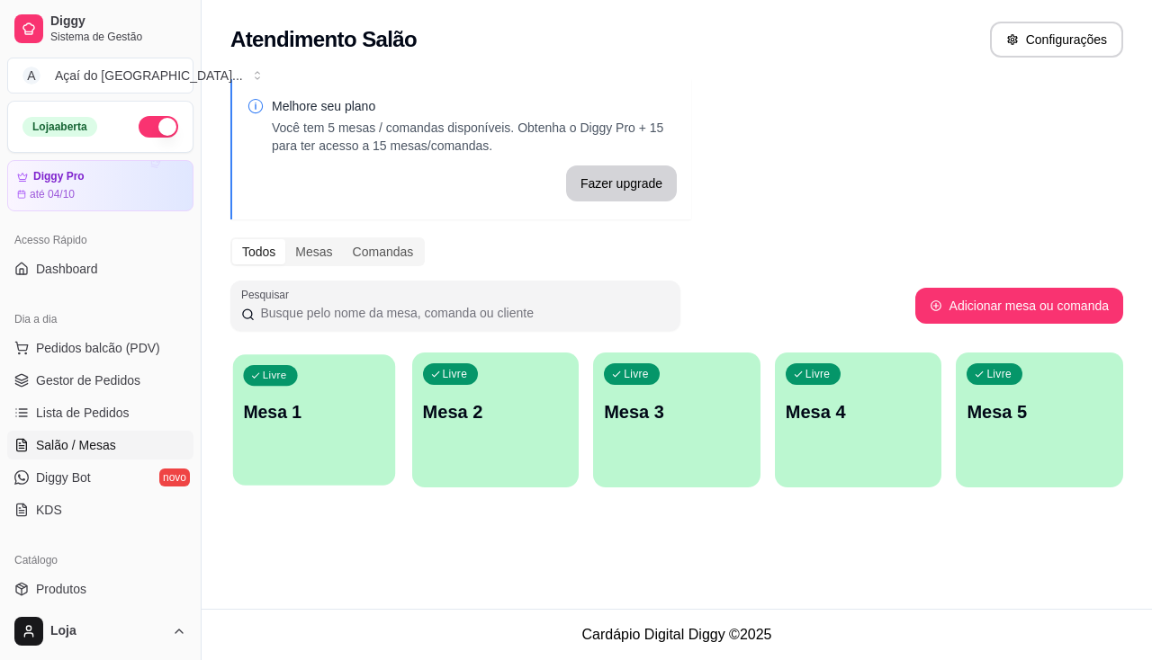
click at [345, 435] on div "Livre Mesa 1" at bounding box center [314, 410] width 162 height 110
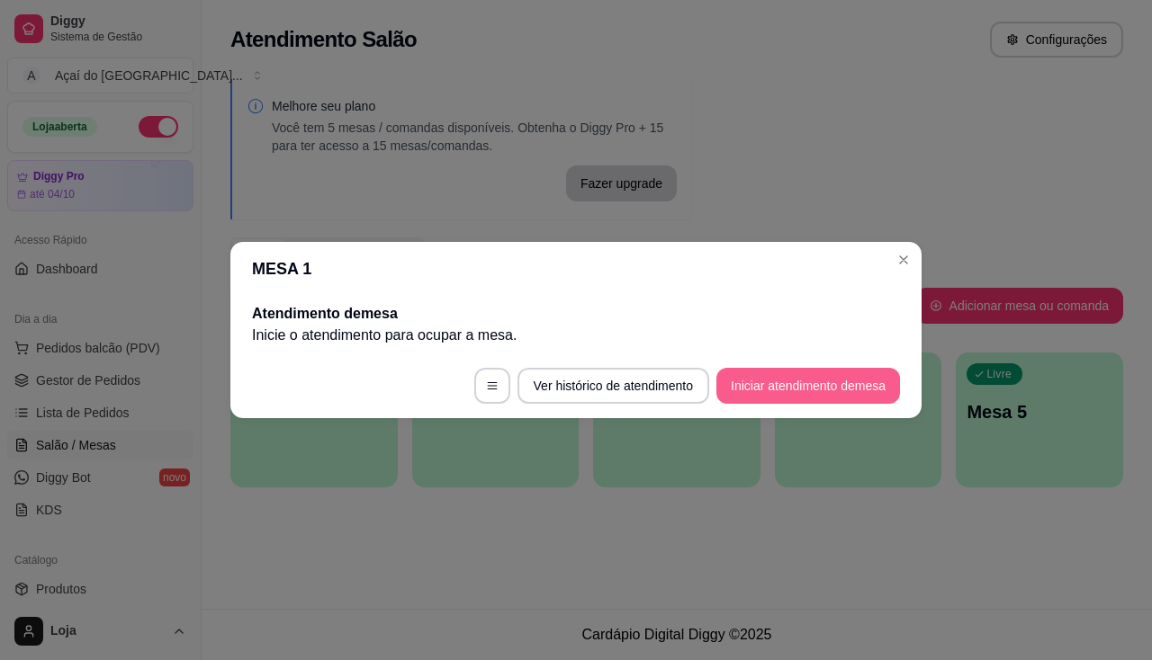
click at [766, 389] on button "Iniciar atendimento de mesa" at bounding box center [808, 386] width 184 height 36
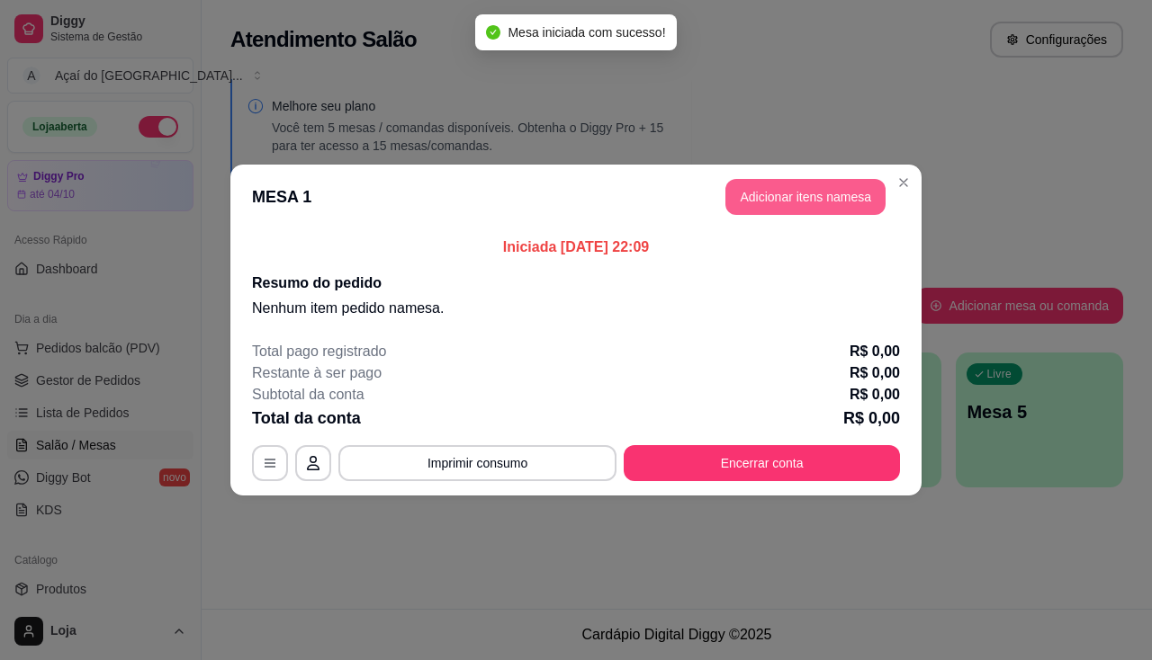
click at [772, 184] on button "Adicionar itens na mesa" at bounding box center [805, 197] width 160 height 36
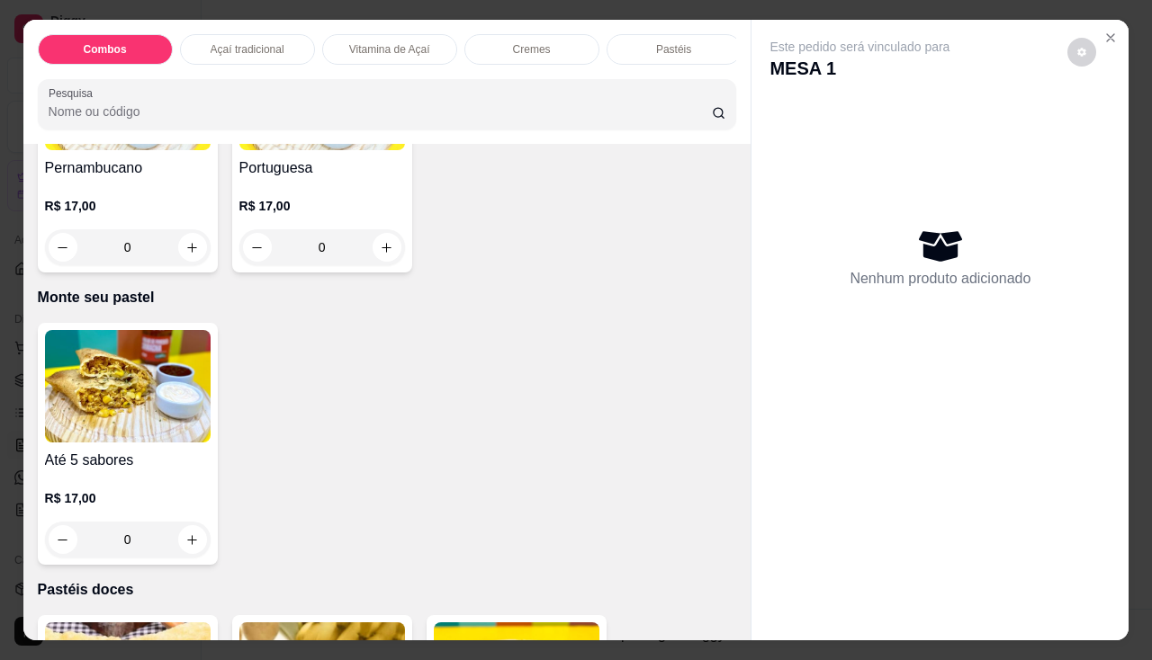
scroll to position [3599, 0]
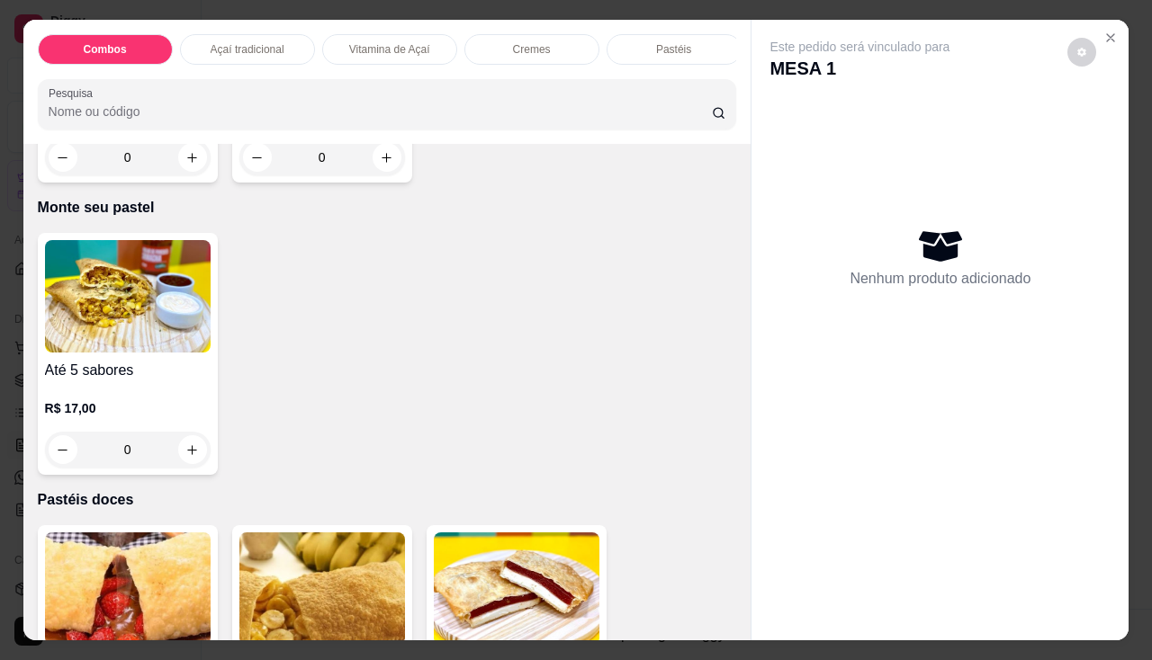
click at [137, 321] on img at bounding box center [128, 296] width 166 height 112
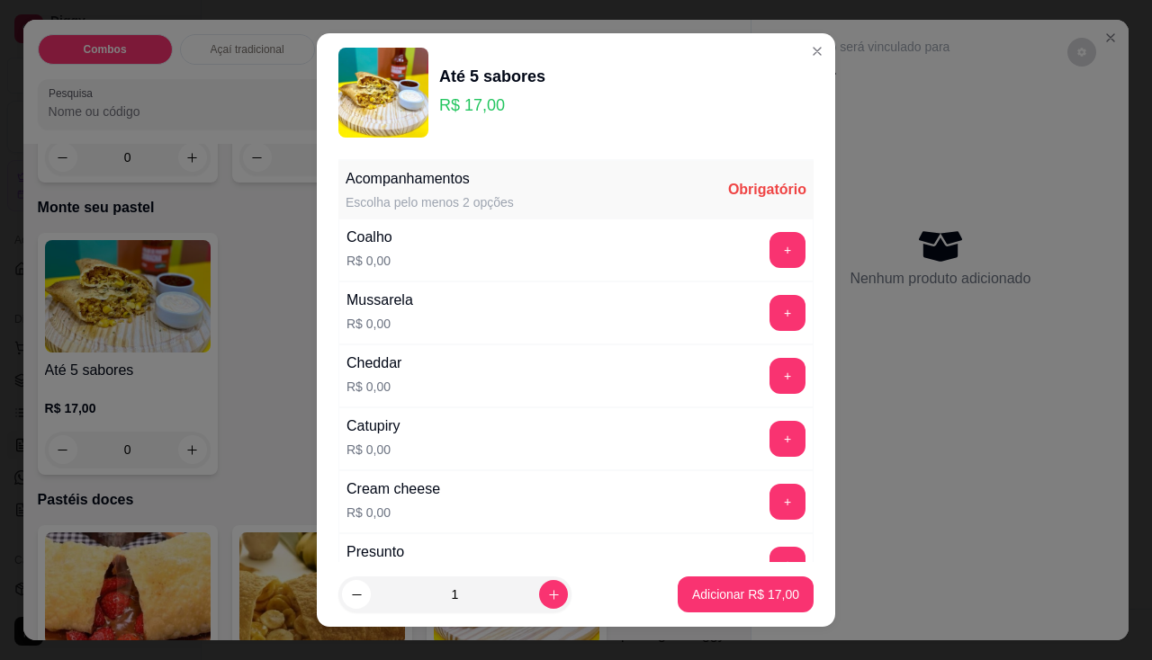
click at [742, 269] on div "Coalho R$ 0,00 +" at bounding box center [575, 250] width 475 height 63
click at [770, 254] on button "+" at bounding box center [787, 249] width 35 height 35
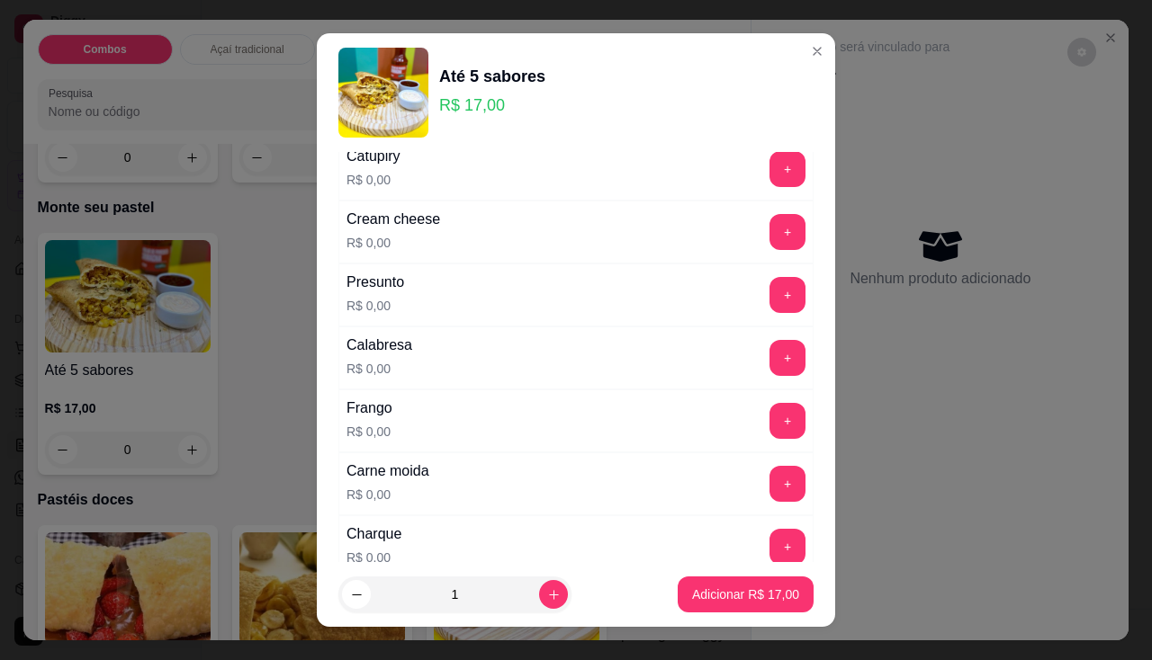
scroll to position [450, 0]
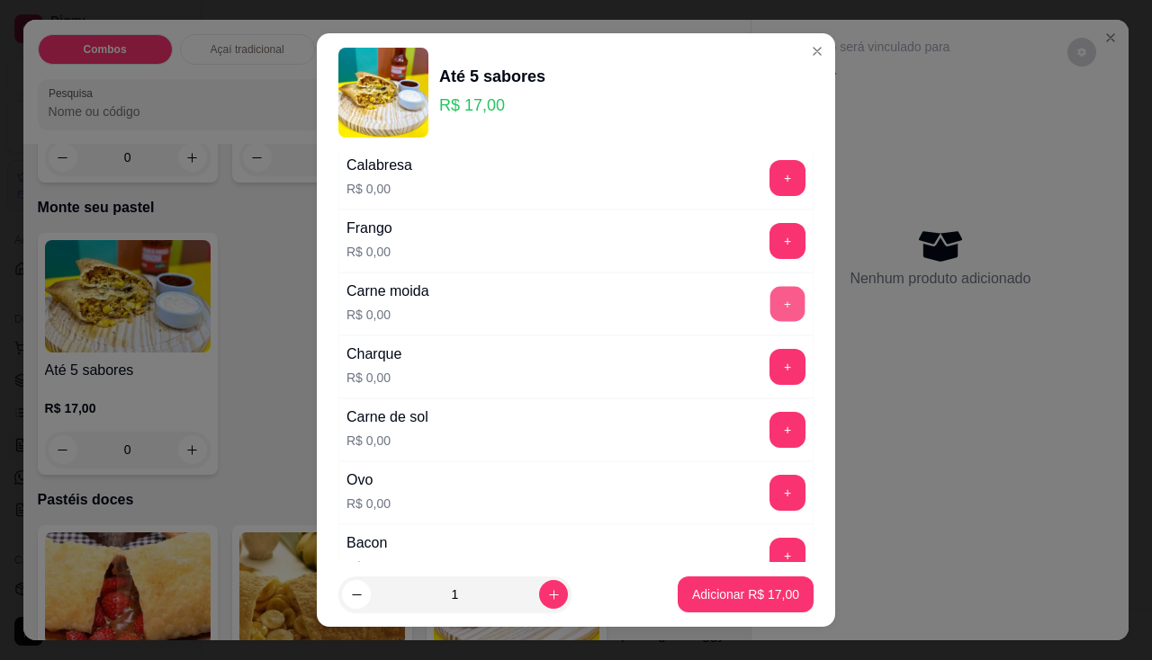
click at [770, 312] on button "+" at bounding box center [787, 303] width 35 height 35
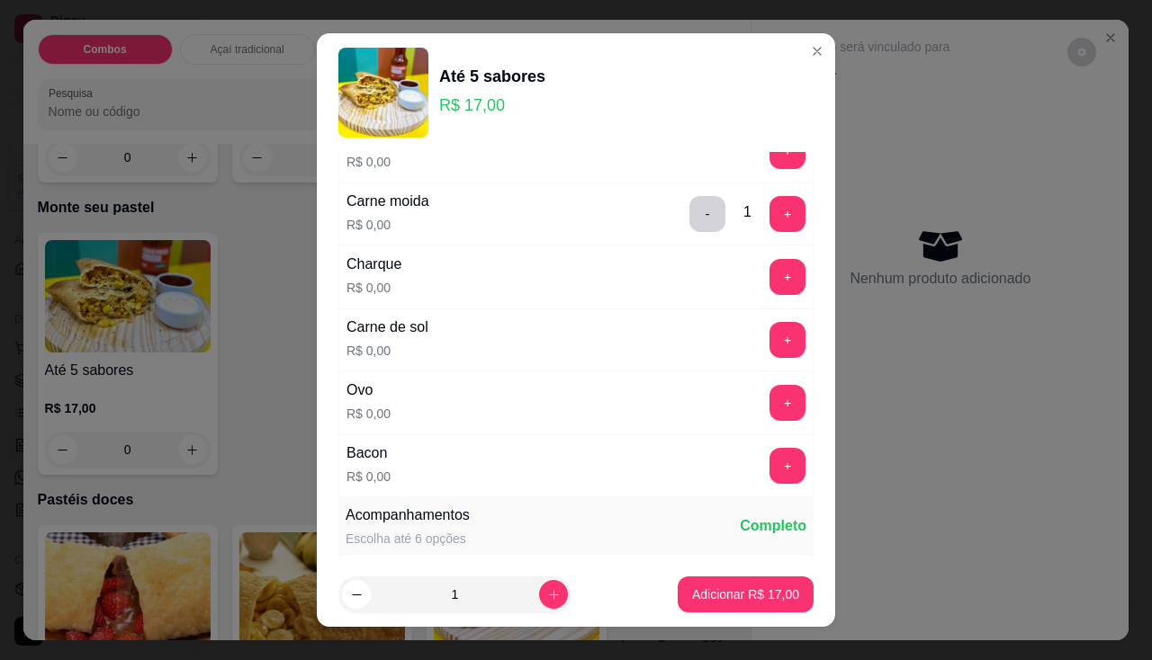
scroll to position [900, 0]
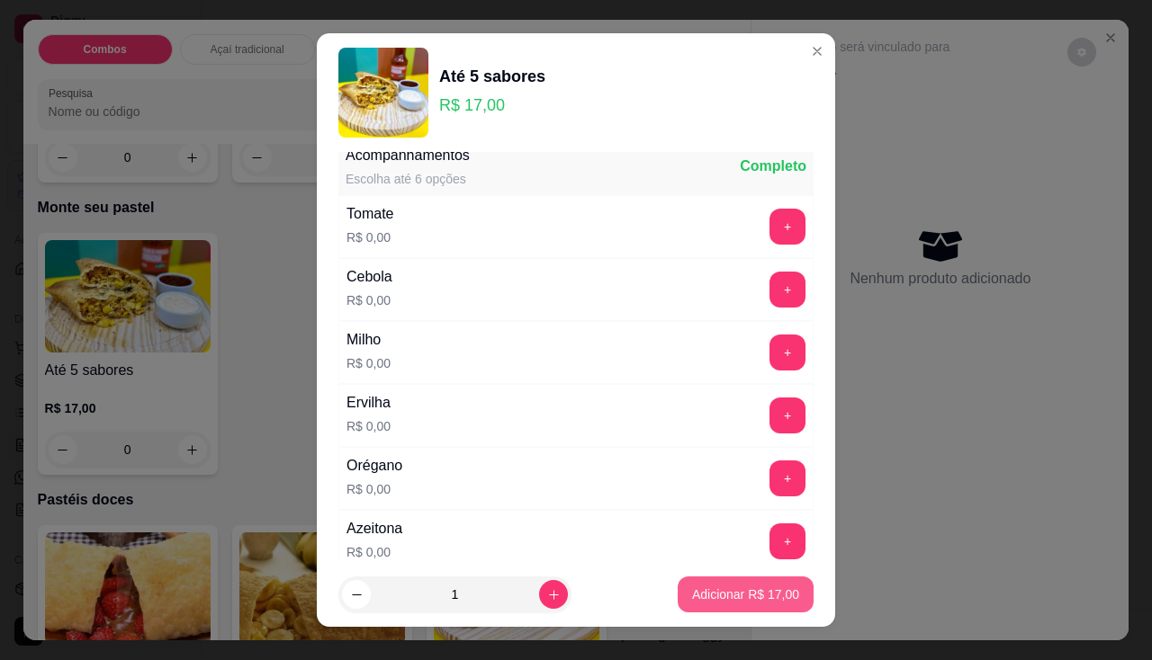
click at [723, 598] on p "Adicionar R$ 17,00" at bounding box center [745, 595] width 107 height 18
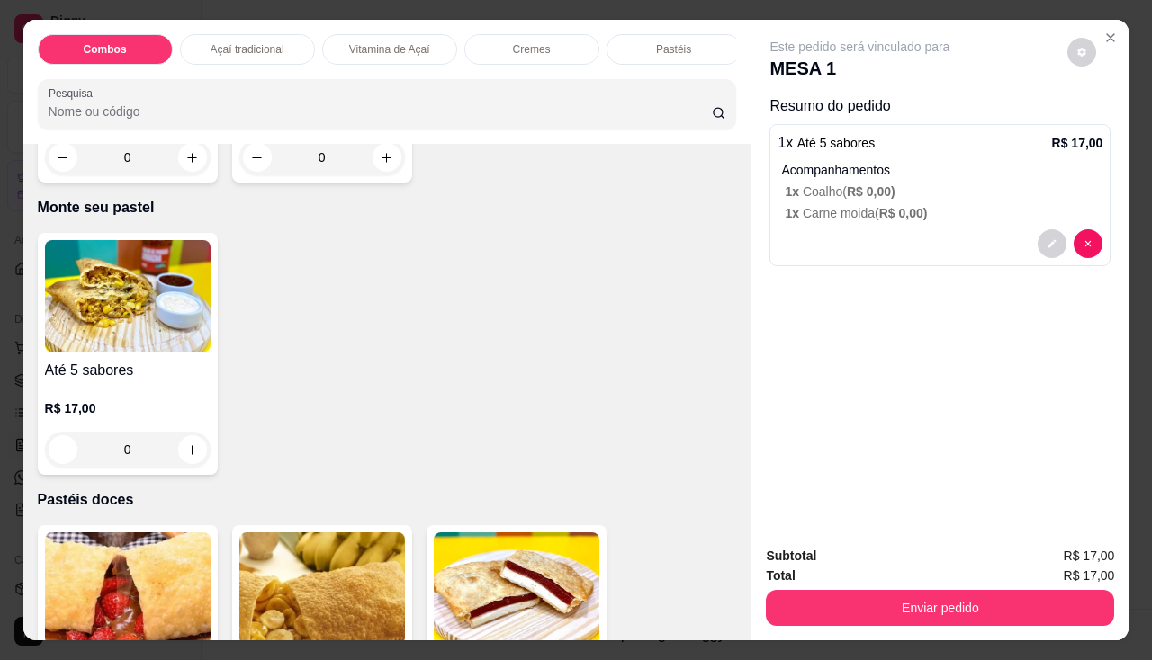
click at [171, 375] on h4 "Até 5 sabores" at bounding box center [128, 371] width 166 height 22
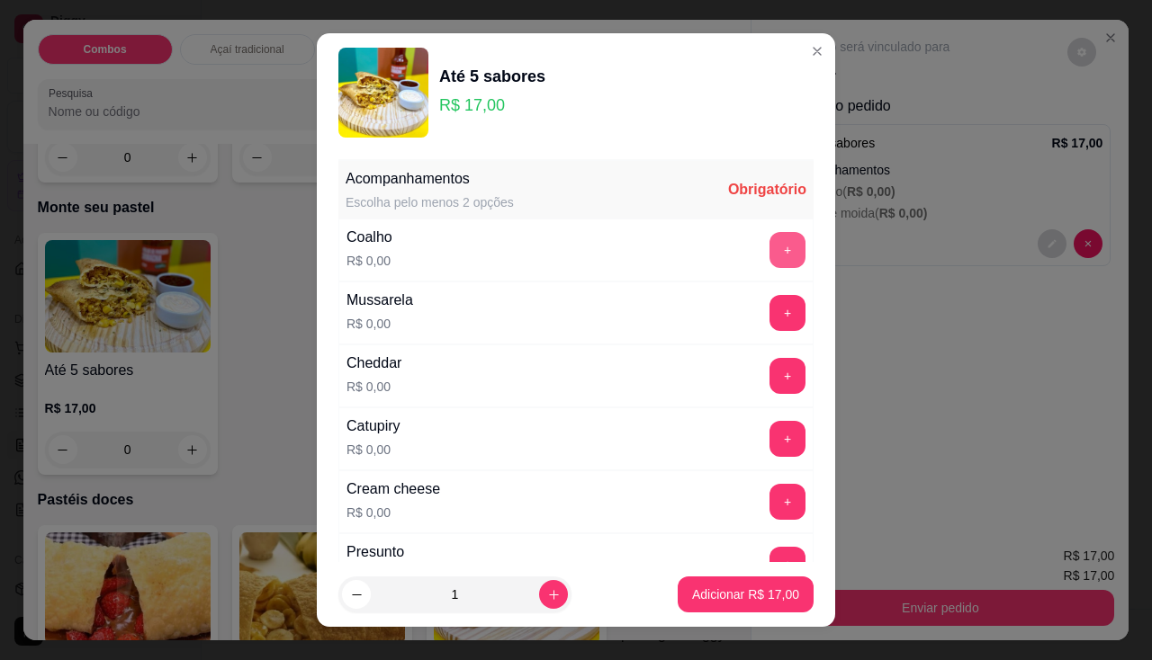
click at [769, 248] on button "+" at bounding box center [787, 250] width 36 height 36
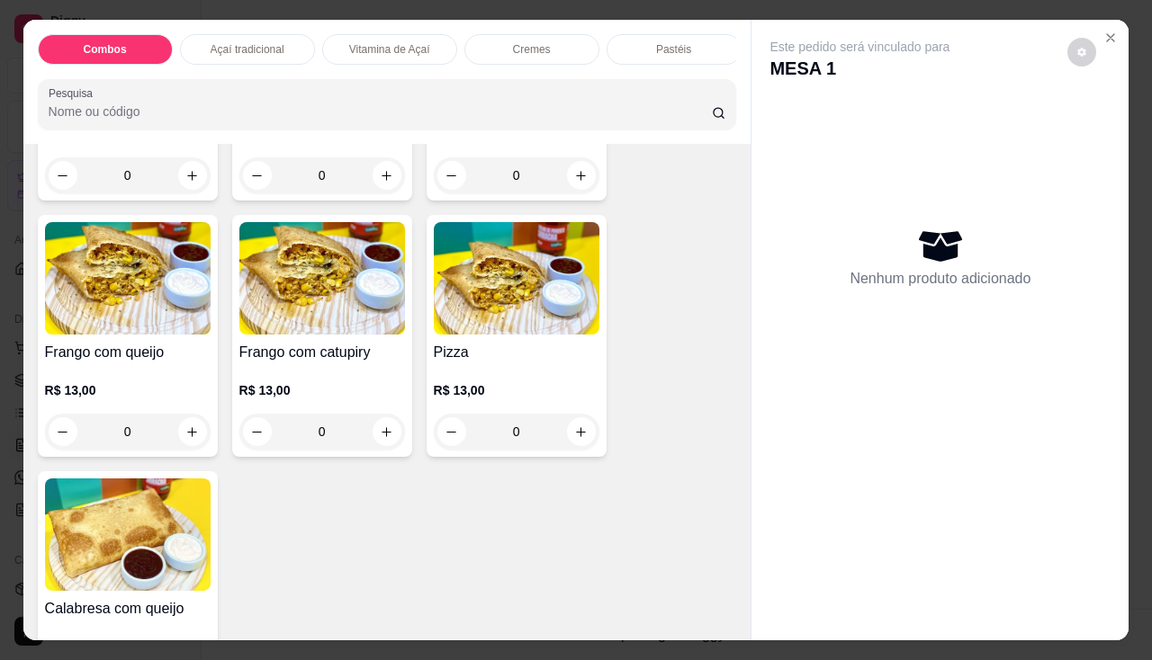
scroll to position [2340, 0]
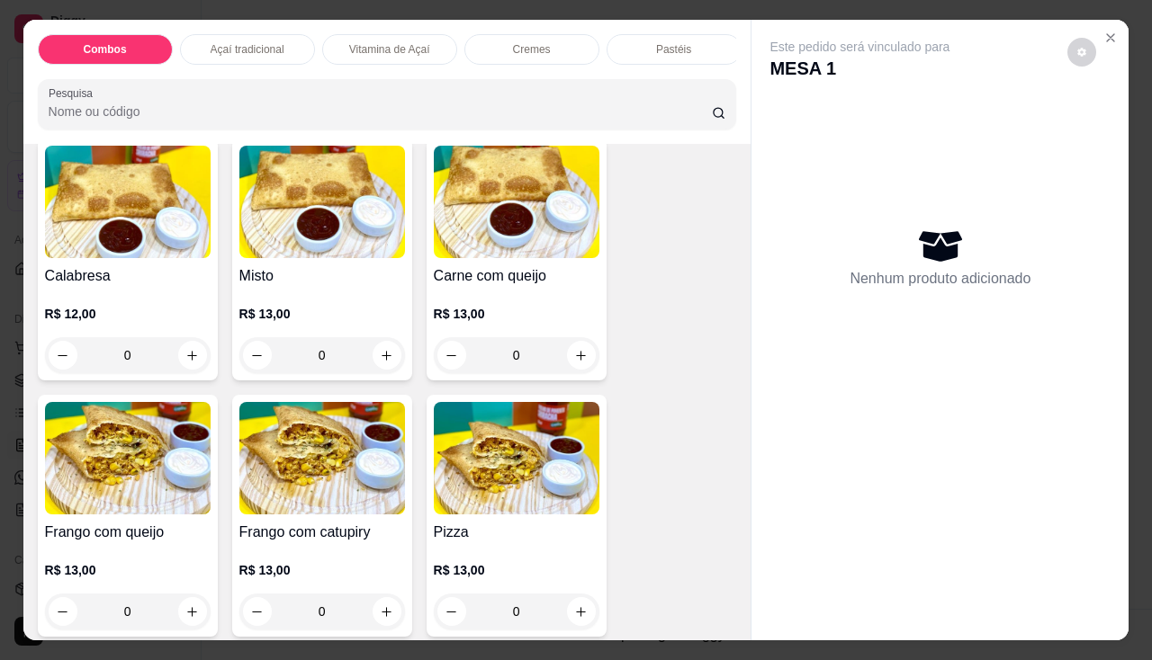
click at [445, 258] on img at bounding box center [517, 202] width 166 height 112
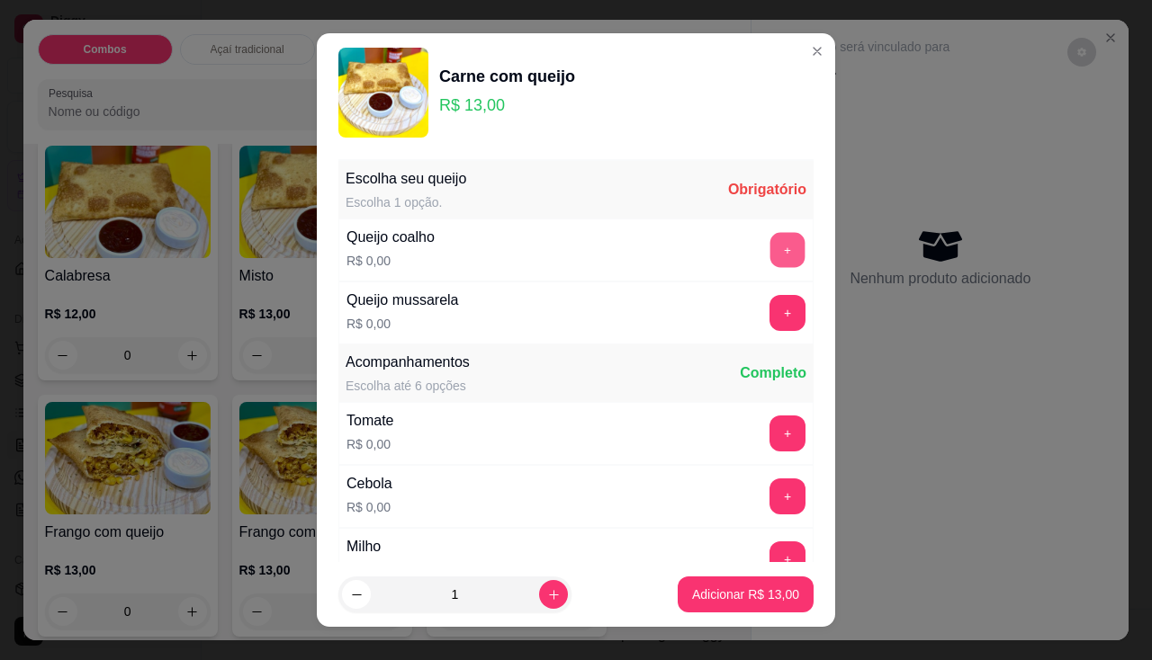
click at [770, 245] on button "+" at bounding box center [787, 249] width 35 height 35
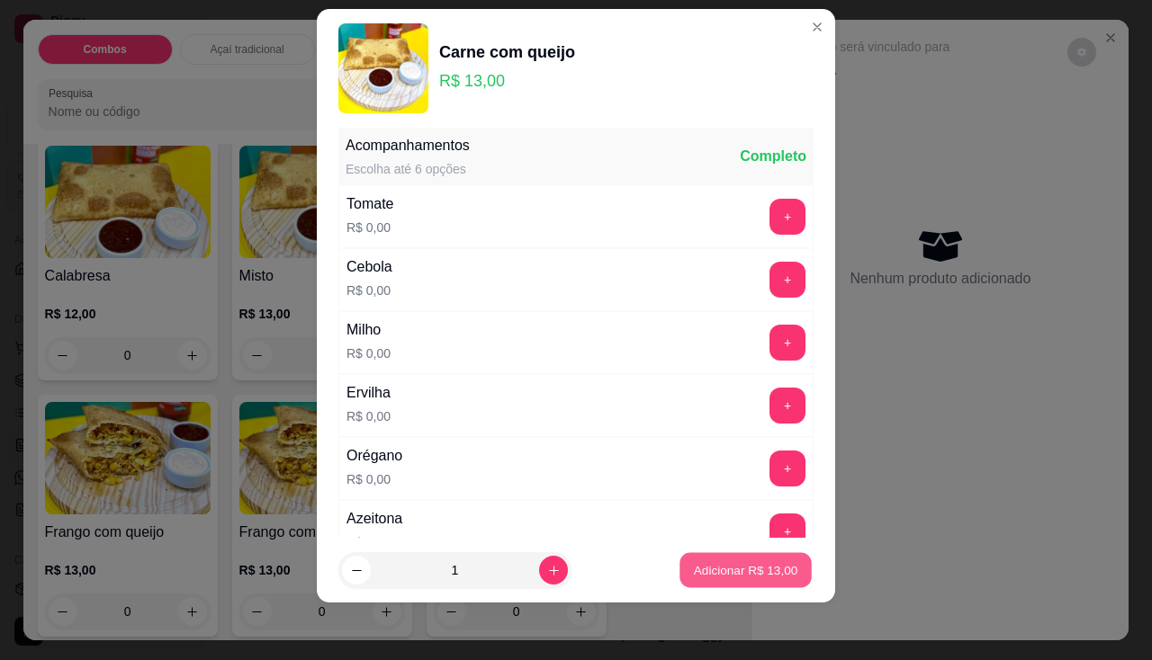
click at [714, 562] on p "Adicionar R$ 13,00" at bounding box center [746, 570] width 104 height 17
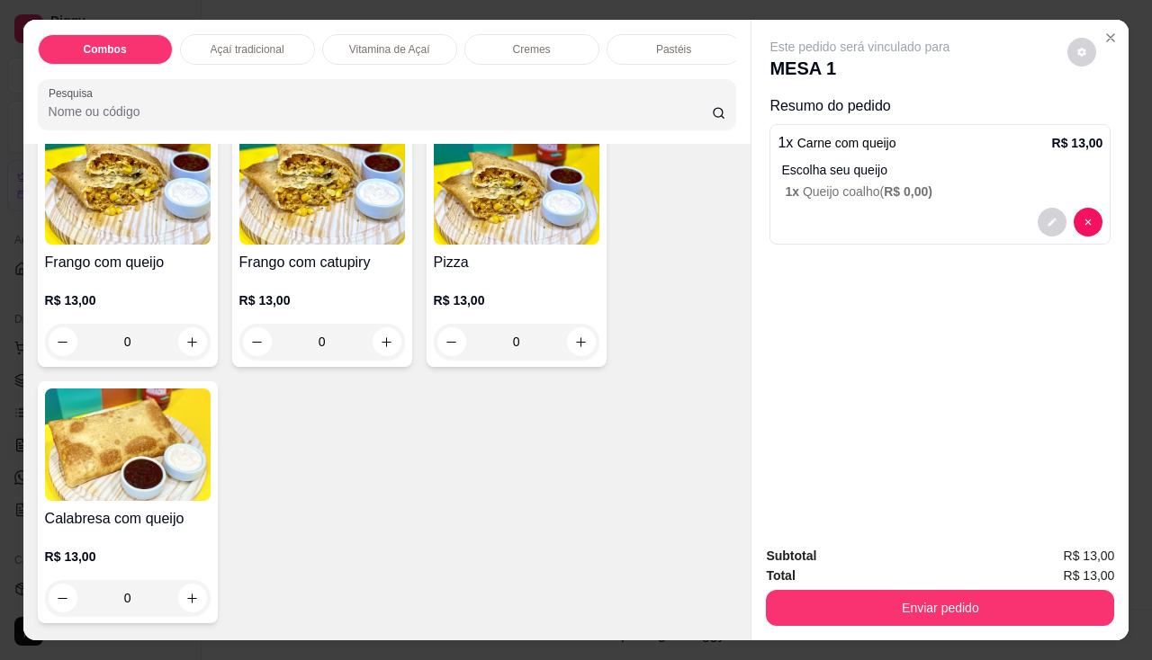
scroll to position [2700, 0]
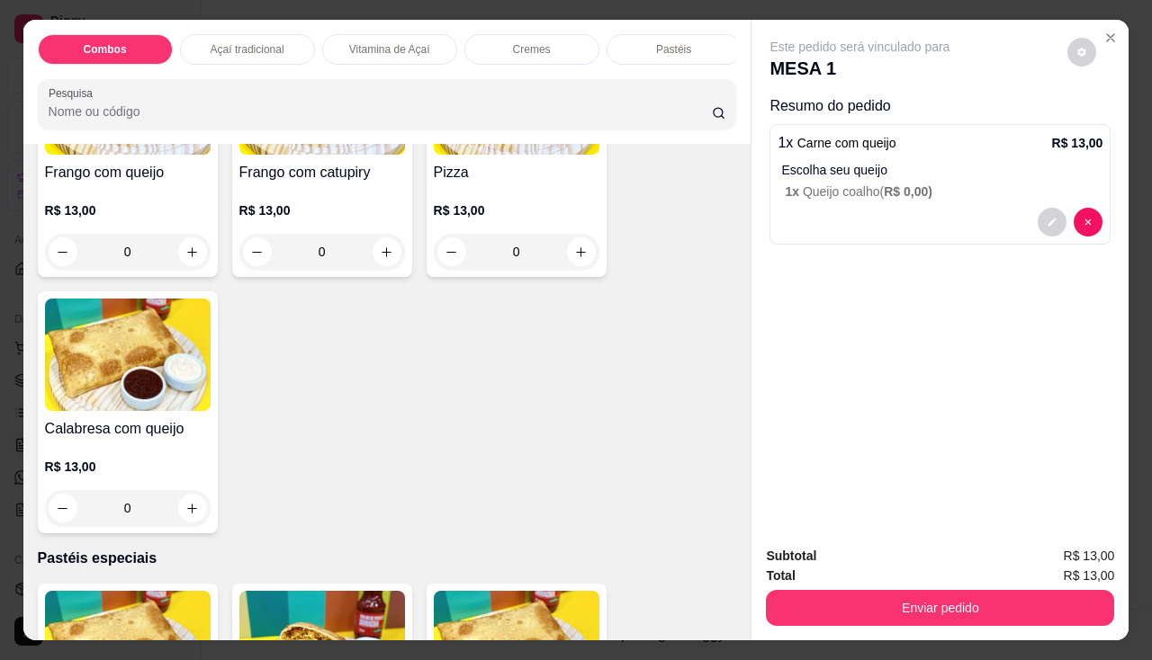
click at [186, 516] on div "0" at bounding box center [128, 508] width 166 height 36
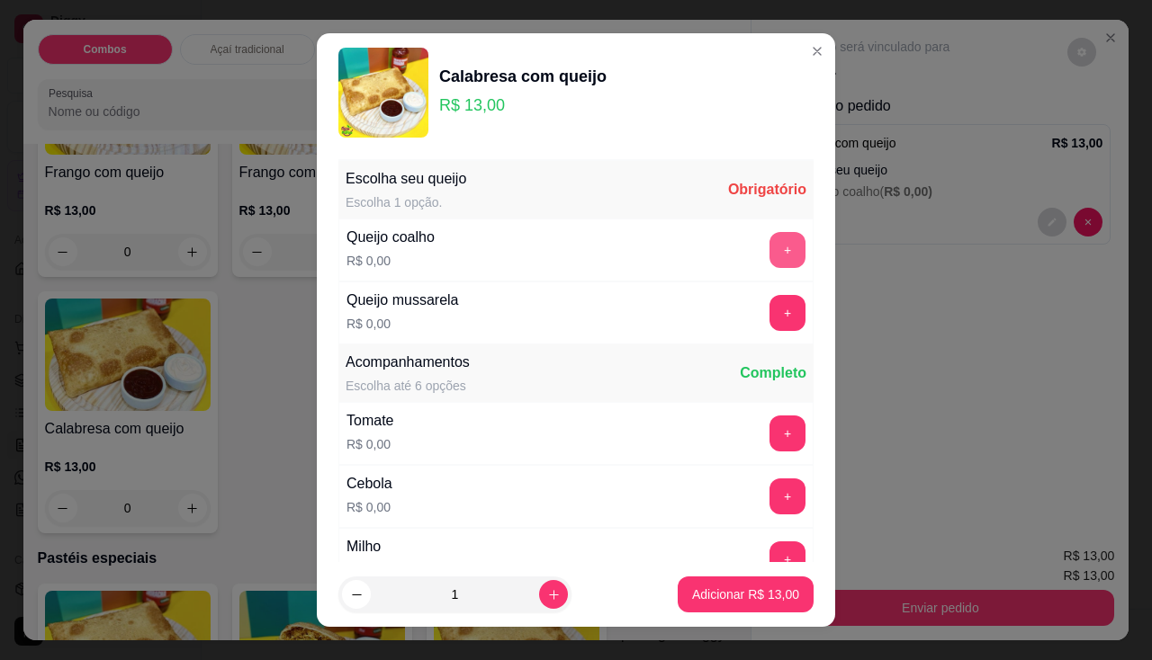
click at [769, 239] on button "+" at bounding box center [787, 250] width 36 height 36
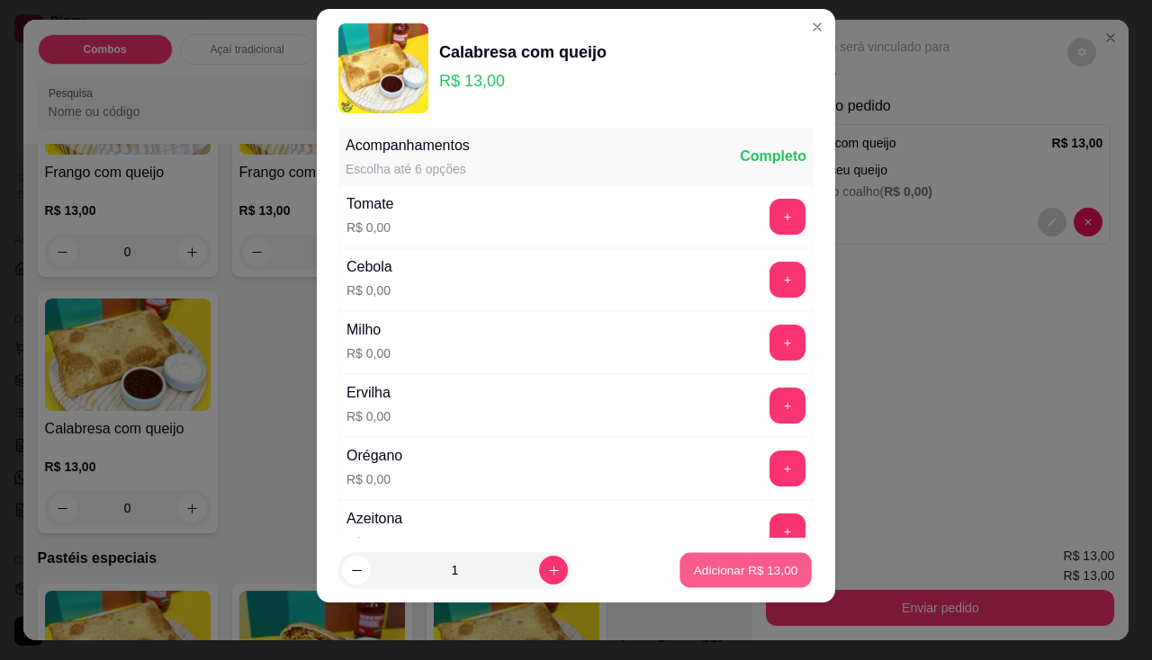
click at [724, 571] on p "Adicionar R$ 13,00" at bounding box center [746, 570] width 104 height 17
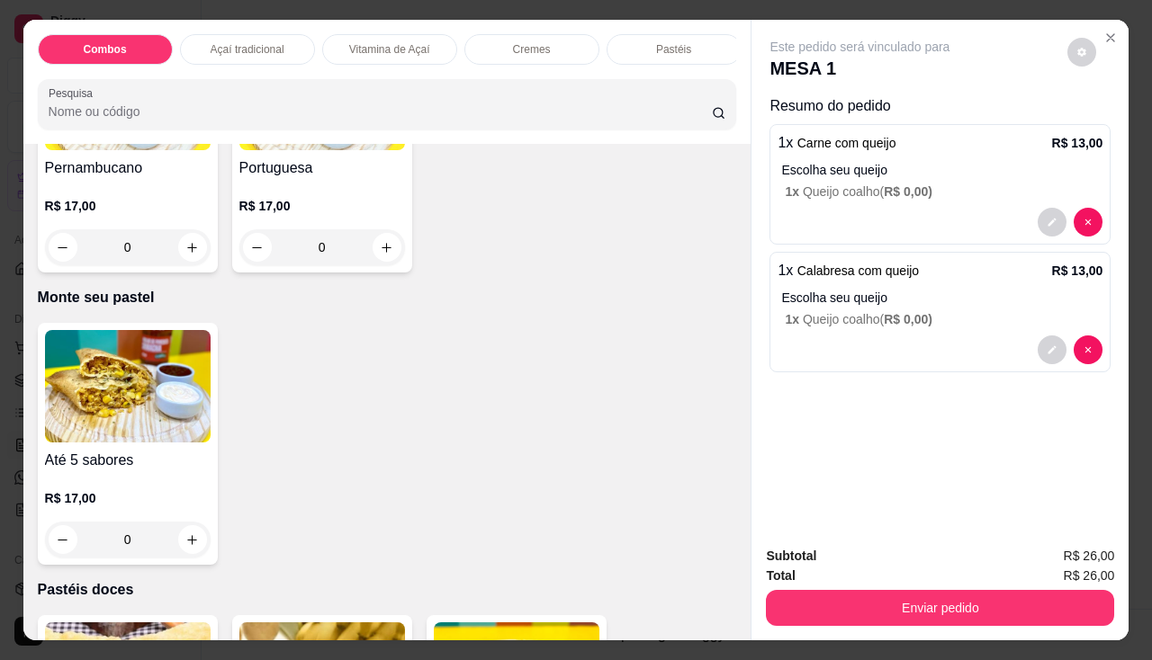
scroll to position [3599, 0]
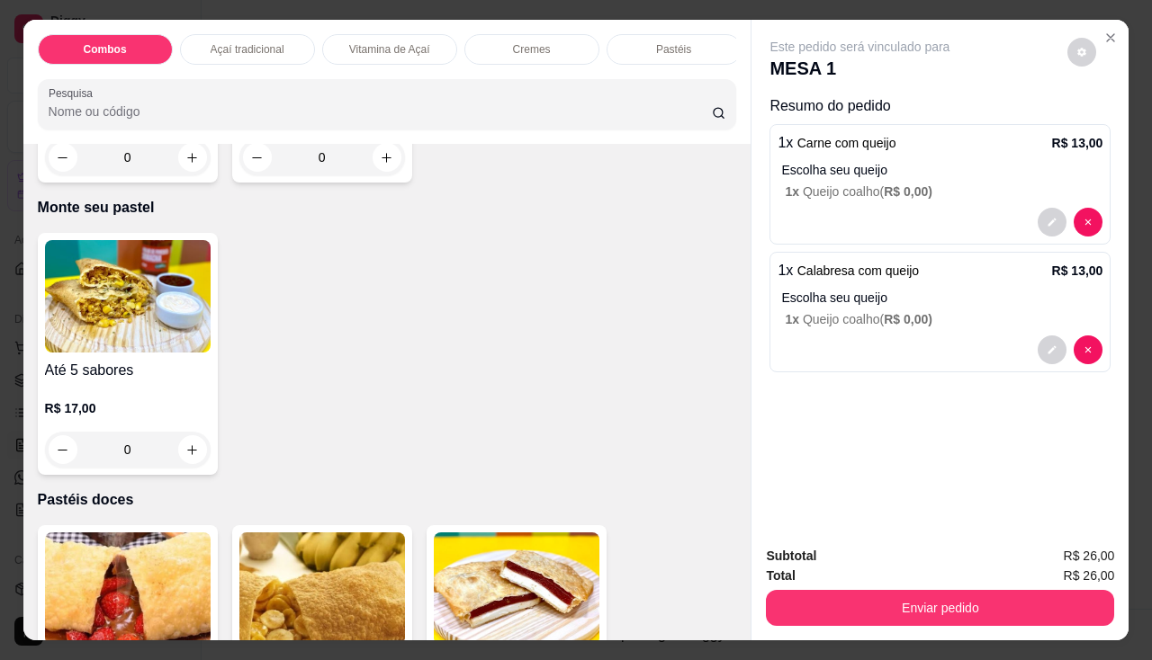
click at [199, 458] on div "0" at bounding box center [128, 450] width 166 height 36
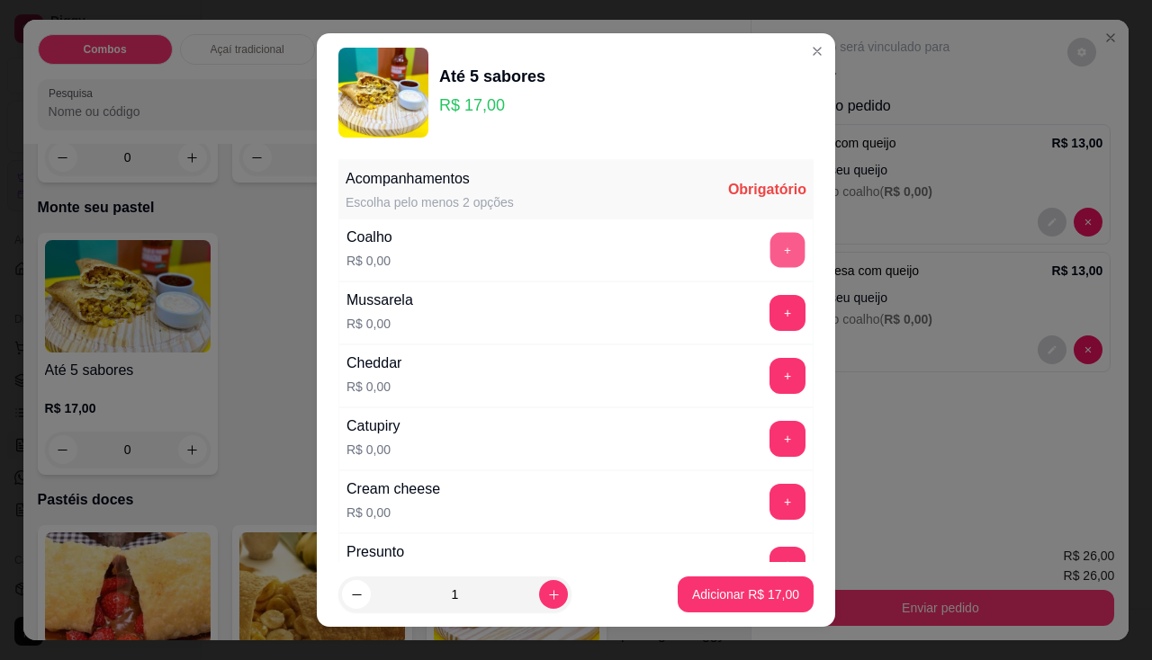
click at [770, 244] on button "+" at bounding box center [787, 249] width 35 height 35
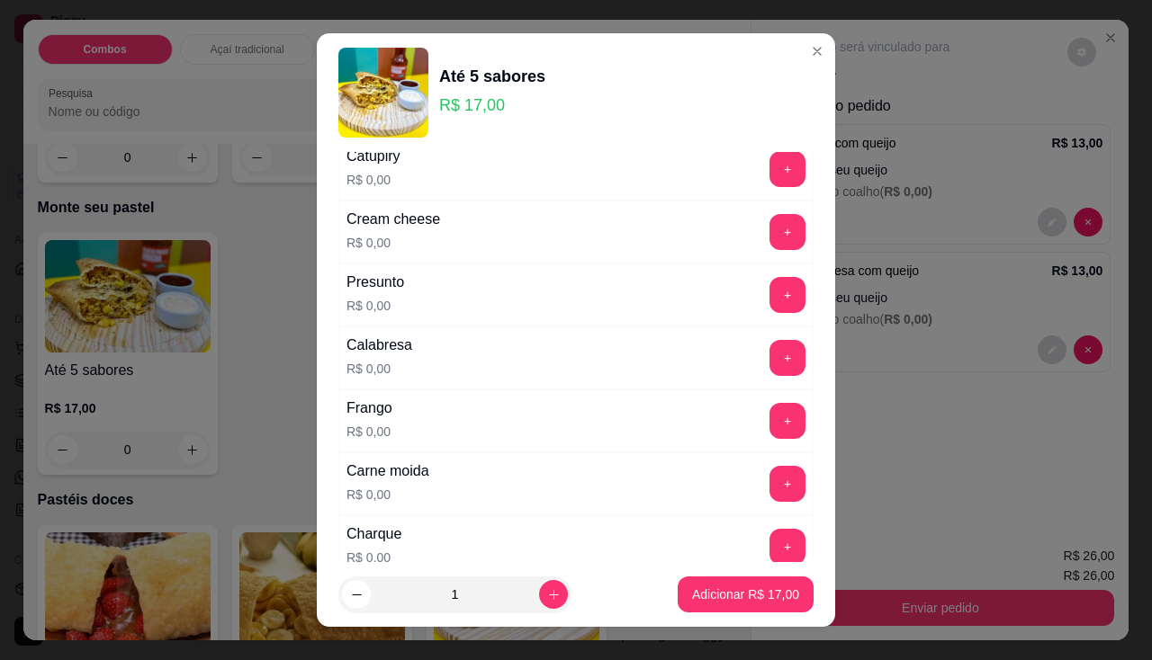
scroll to position [450, 0]
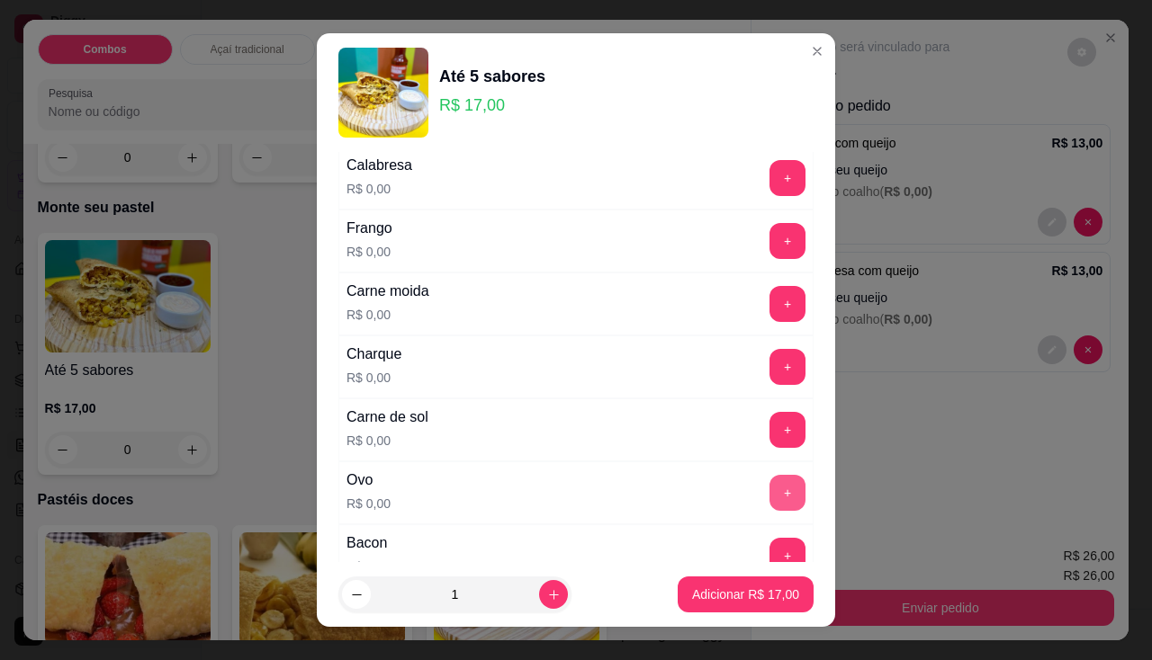
click at [769, 480] on button "+" at bounding box center [787, 493] width 36 height 36
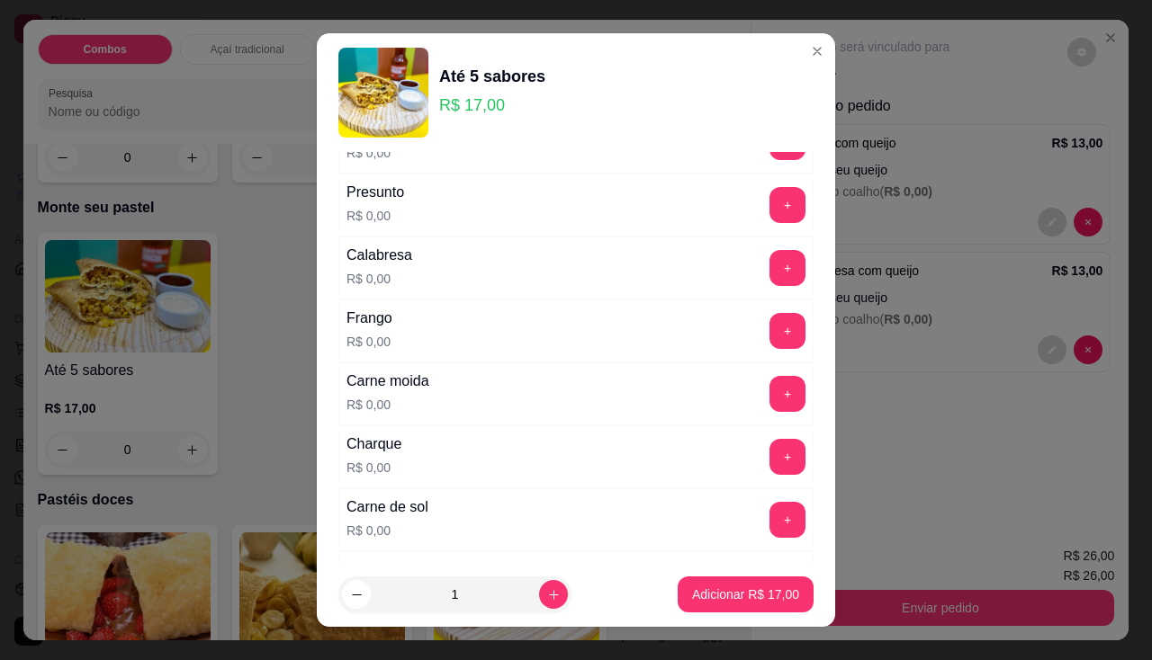
scroll to position [90, 0]
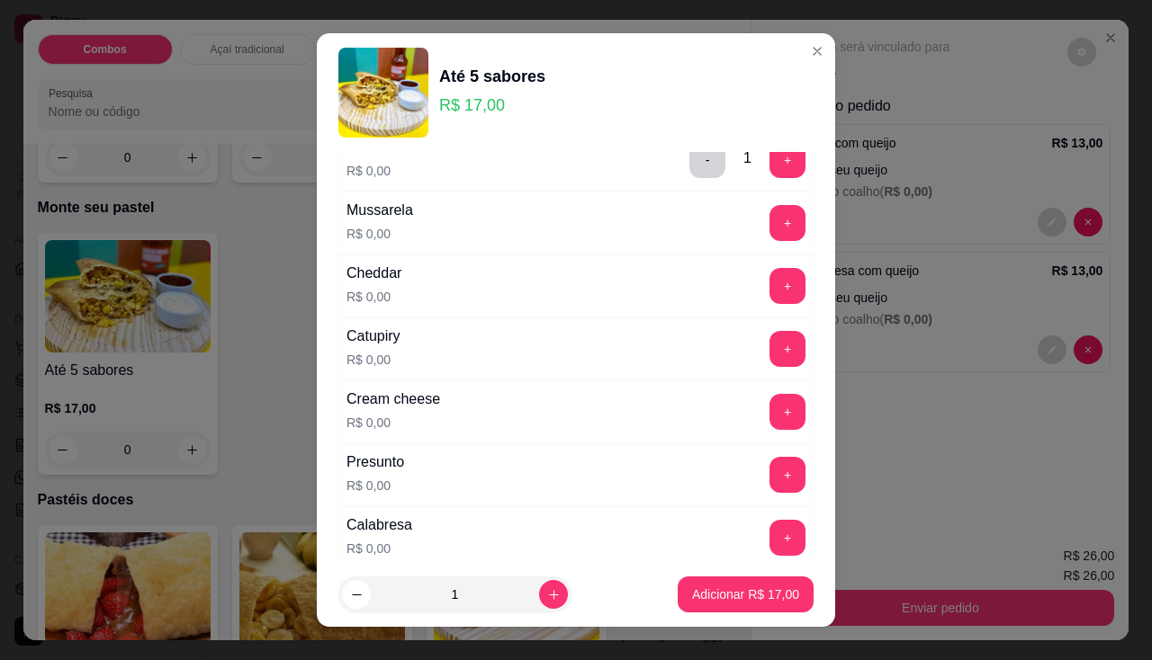
click at [762, 346] on div "+" at bounding box center [787, 349] width 50 height 36
click at [769, 352] on button "+" at bounding box center [787, 349] width 36 height 36
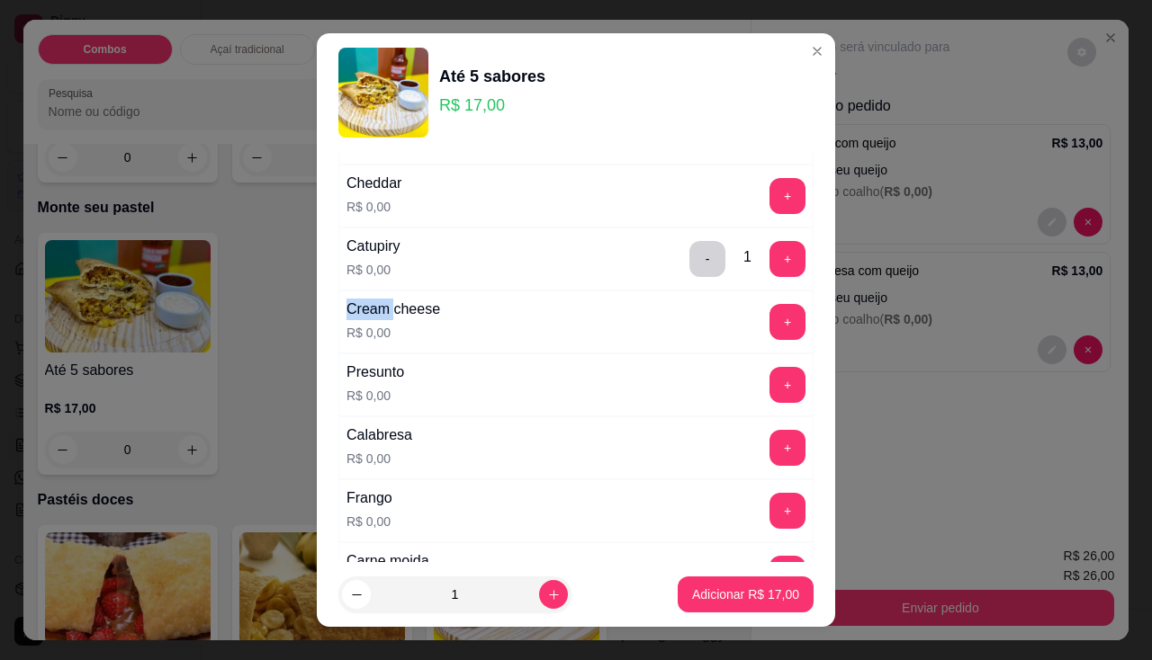
scroll to position [270, 0]
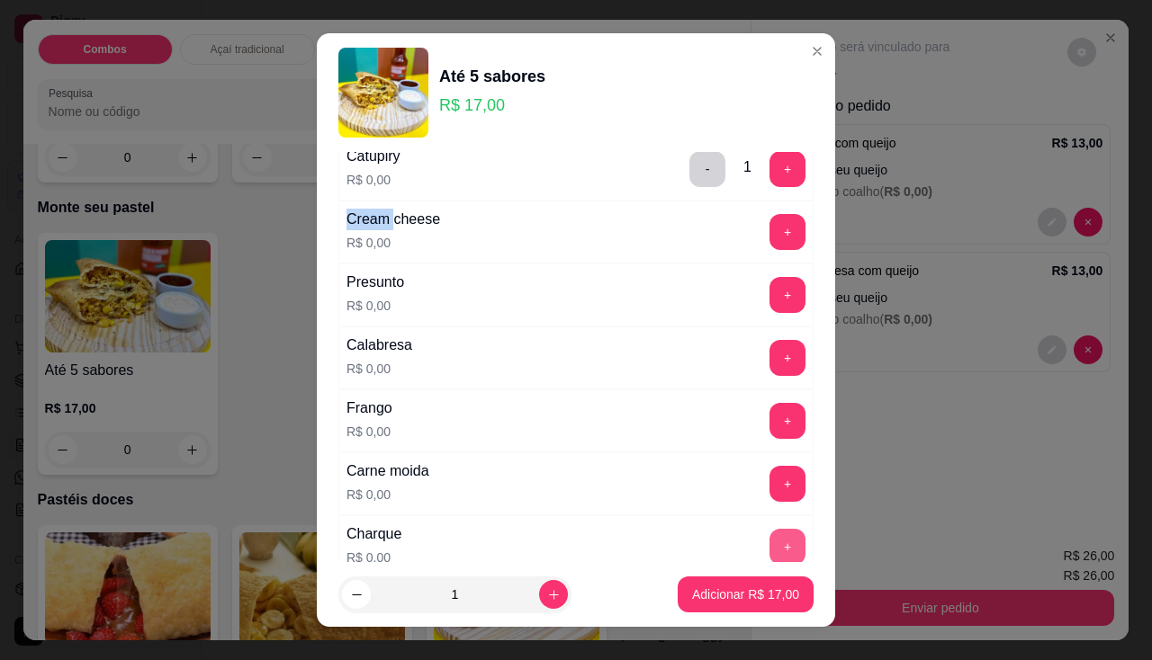
click at [769, 547] on button "+" at bounding box center [787, 547] width 36 height 36
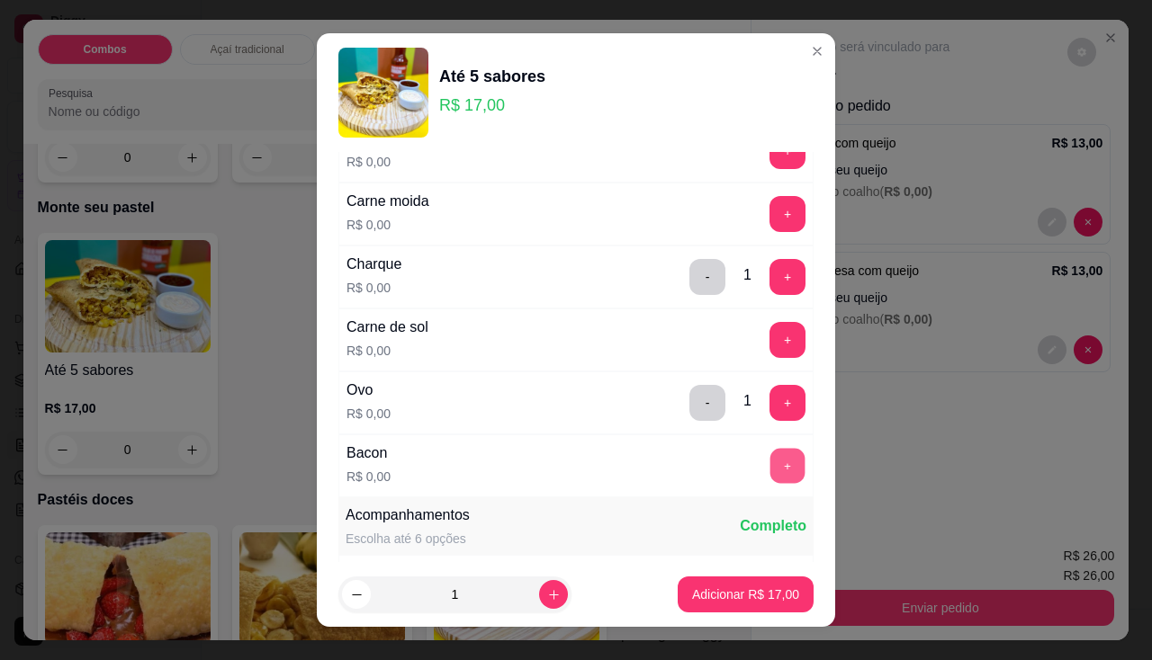
click at [770, 464] on button "+" at bounding box center [787, 465] width 35 height 35
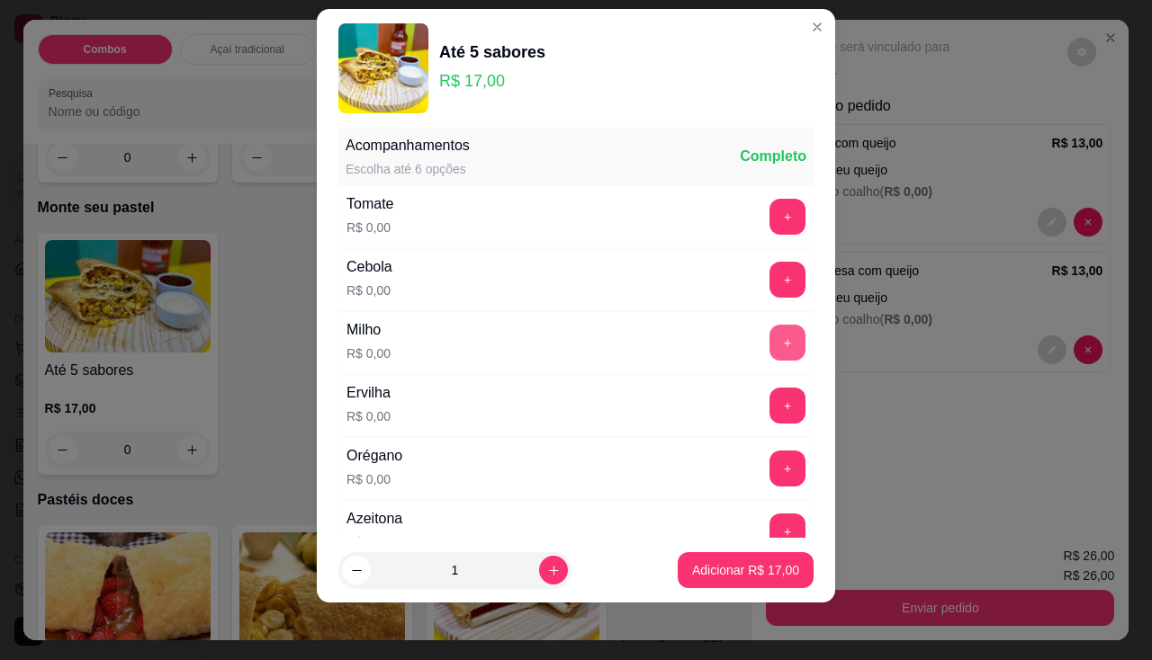
click at [769, 330] on button "+" at bounding box center [787, 343] width 36 height 36
click at [770, 212] on button "+" at bounding box center [787, 216] width 35 height 35
click at [769, 289] on button "+" at bounding box center [787, 280] width 36 height 36
click at [769, 466] on button "+" at bounding box center [787, 469] width 36 height 36
click at [770, 523] on button "+" at bounding box center [787, 531] width 35 height 35
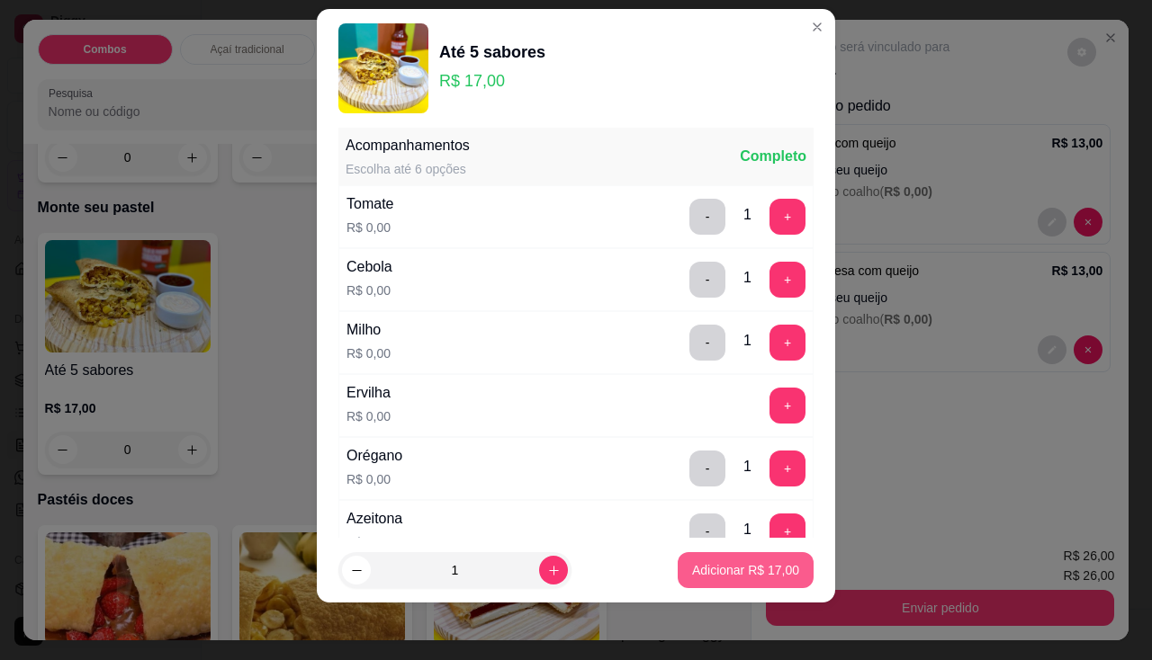
click at [742, 564] on p "Adicionar R$ 17,00" at bounding box center [745, 571] width 107 height 18
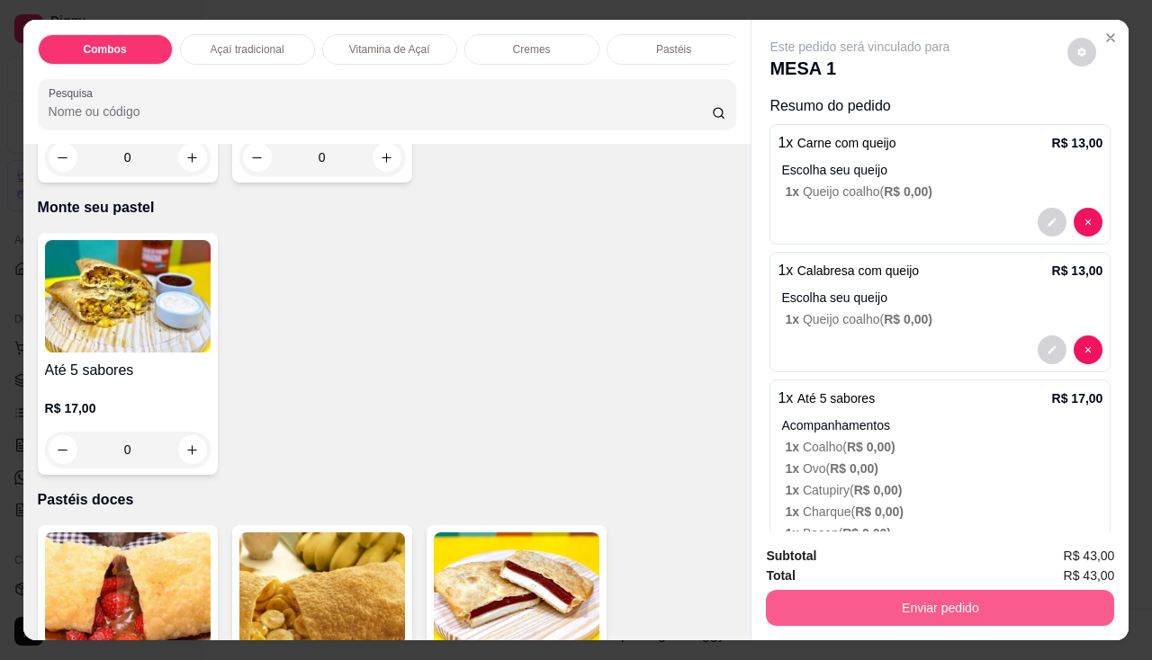
click at [906, 605] on button "Enviar pedido" at bounding box center [940, 608] width 348 height 36
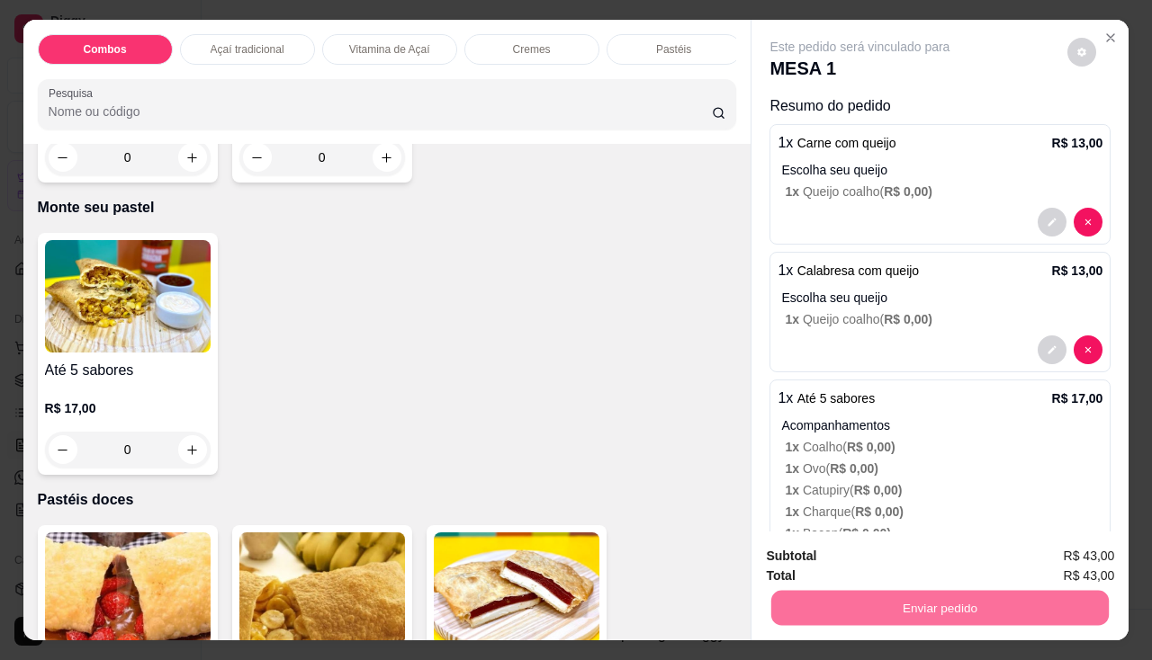
click at [894, 571] on button "Não registrar e enviar pedido" at bounding box center [880, 558] width 187 height 34
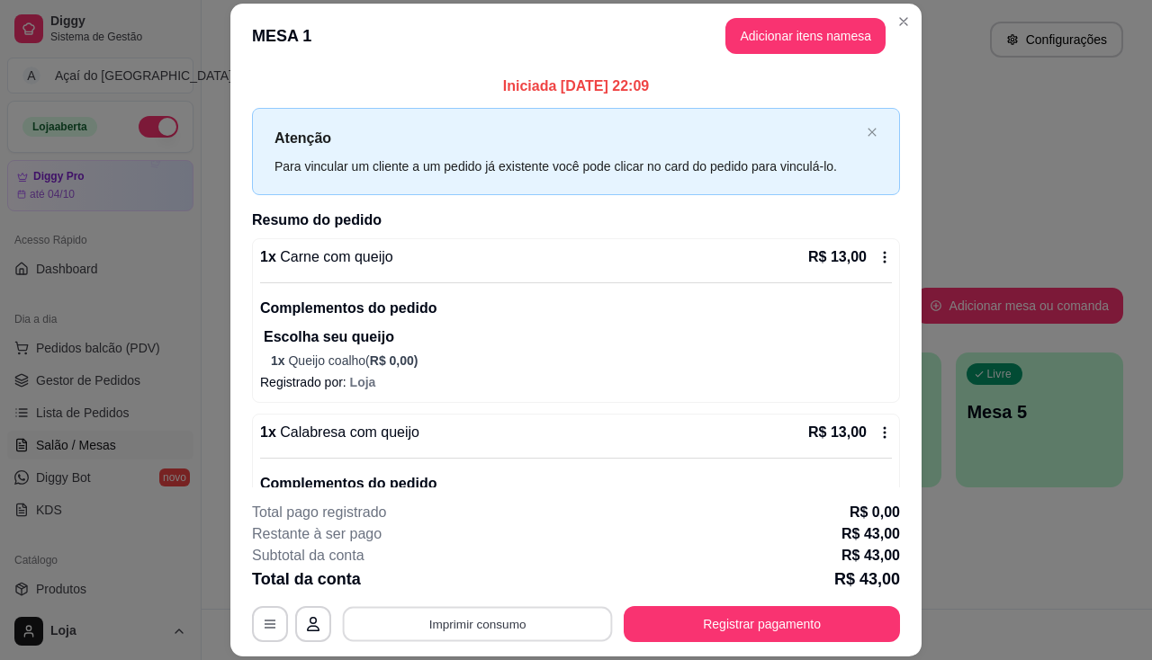
click at [440, 615] on button "Imprimir consumo" at bounding box center [478, 624] width 270 height 35
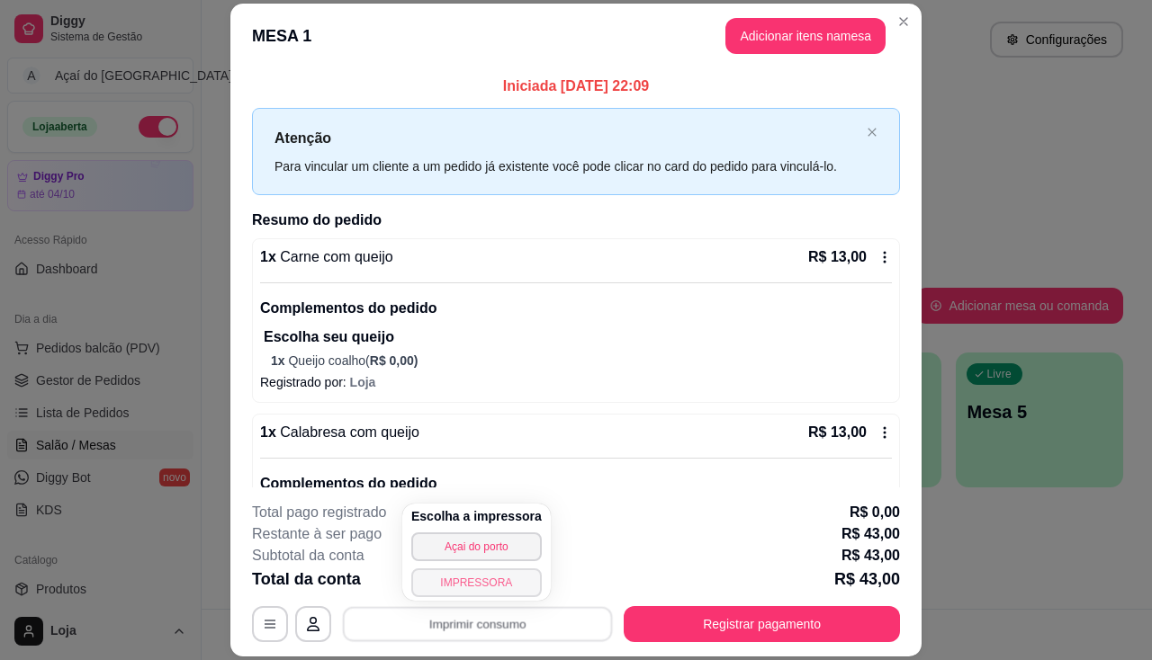
click at [446, 583] on button "IMPRESSORA" at bounding box center [476, 583] width 130 height 29
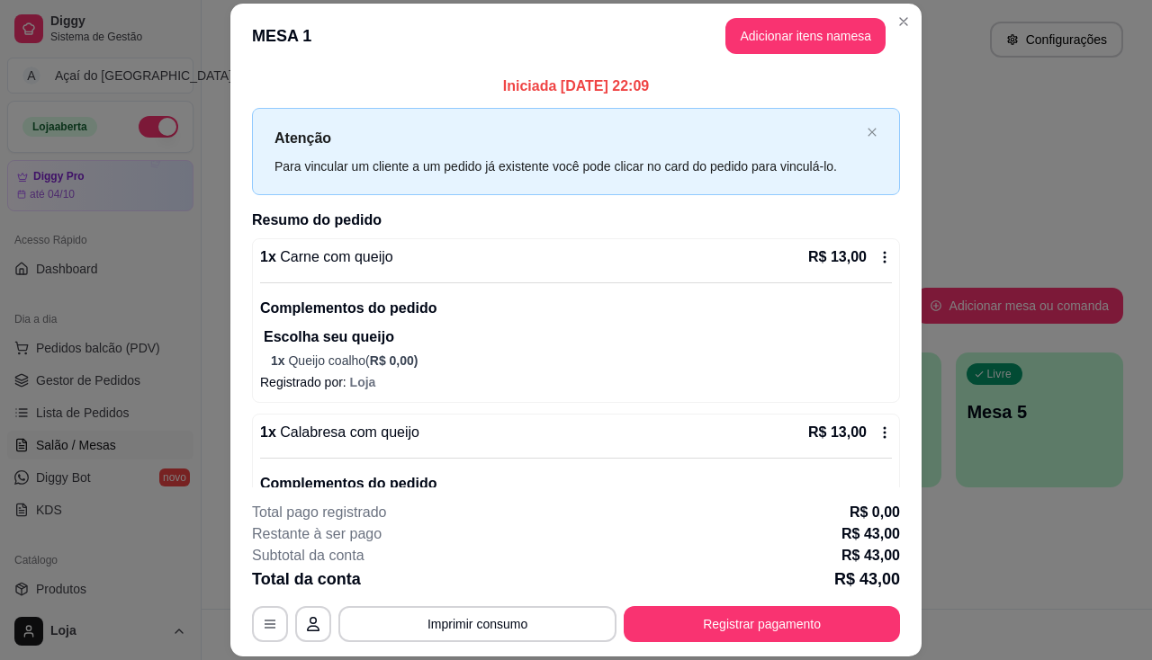
click at [877, 255] on icon at bounding box center [884, 257] width 14 height 14
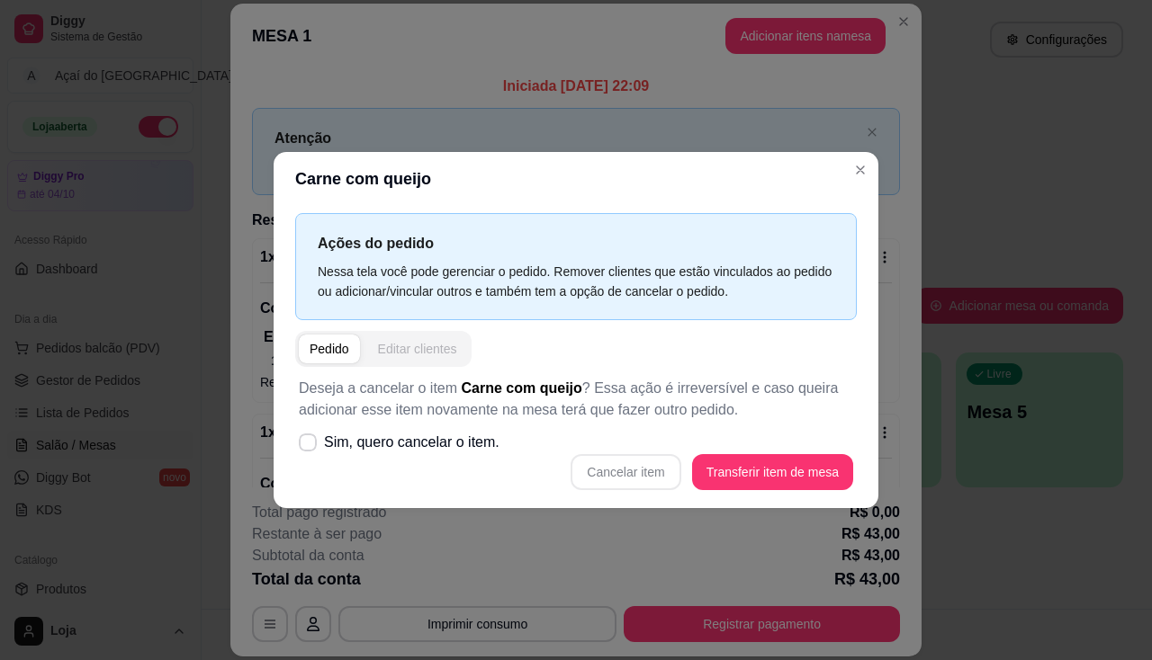
click at [459, 345] on button "Editar clientes" at bounding box center [417, 349] width 101 height 29
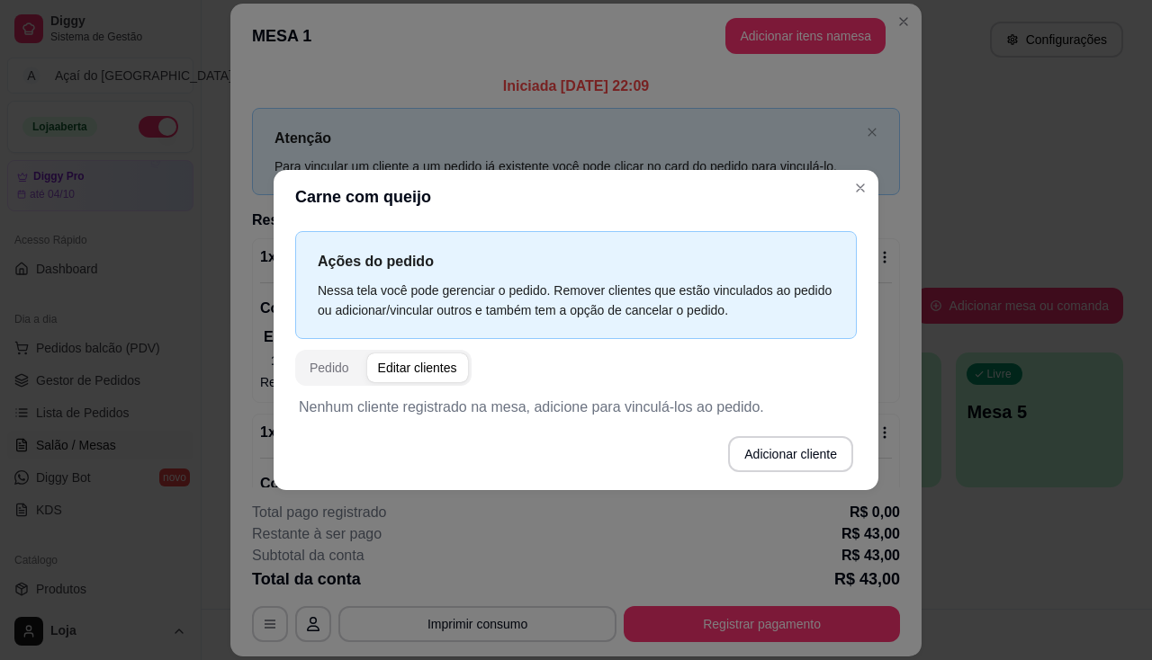
click at [498, 419] on div "Nenhum cliente registrado na mesa, adicione para vinculá-los ao pedido. Adicion…" at bounding box center [576, 435] width 554 height 76
click at [764, 454] on button "Adicionar cliente" at bounding box center [790, 454] width 125 height 36
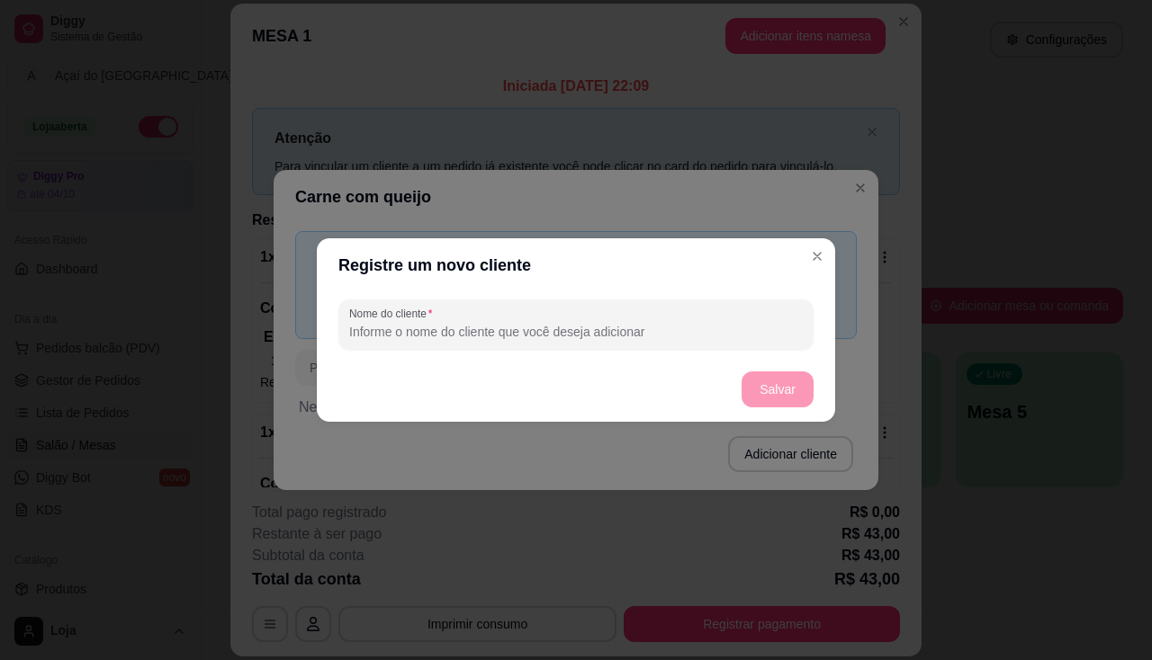
click at [590, 332] on input "Nome do cliente" at bounding box center [576, 332] width 454 height 18
type input "Taina"
click at [787, 392] on button "Salvar" at bounding box center [777, 390] width 72 height 36
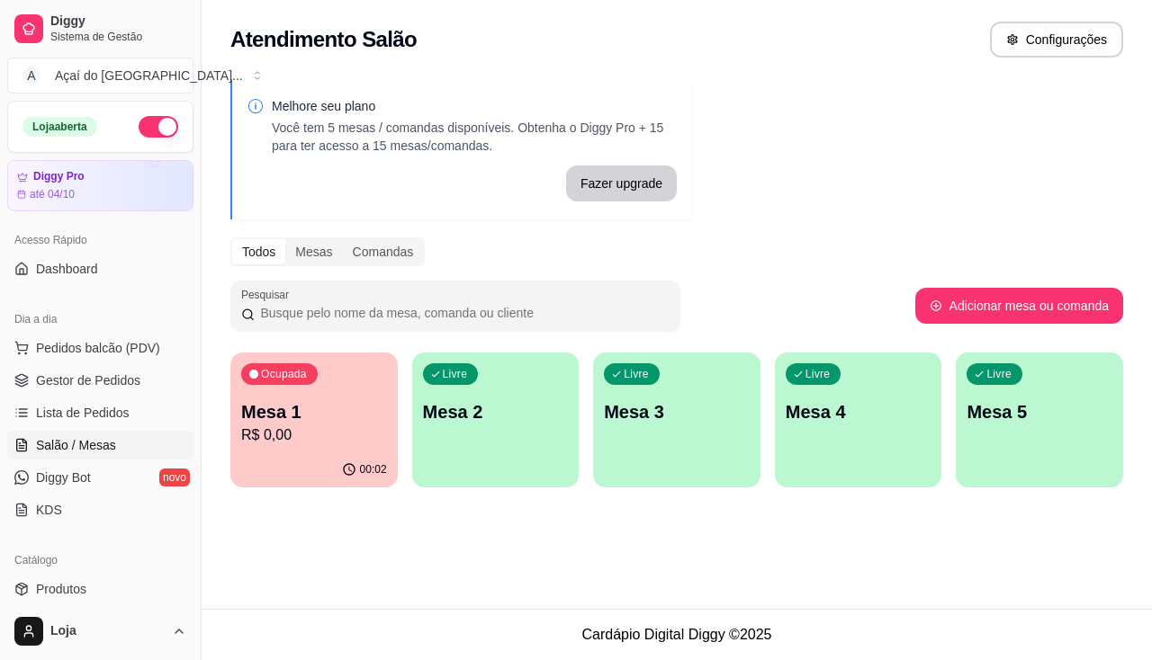
click at [522, 397] on div "Livre Mesa 2" at bounding box center [495, 409] width 167 height 113
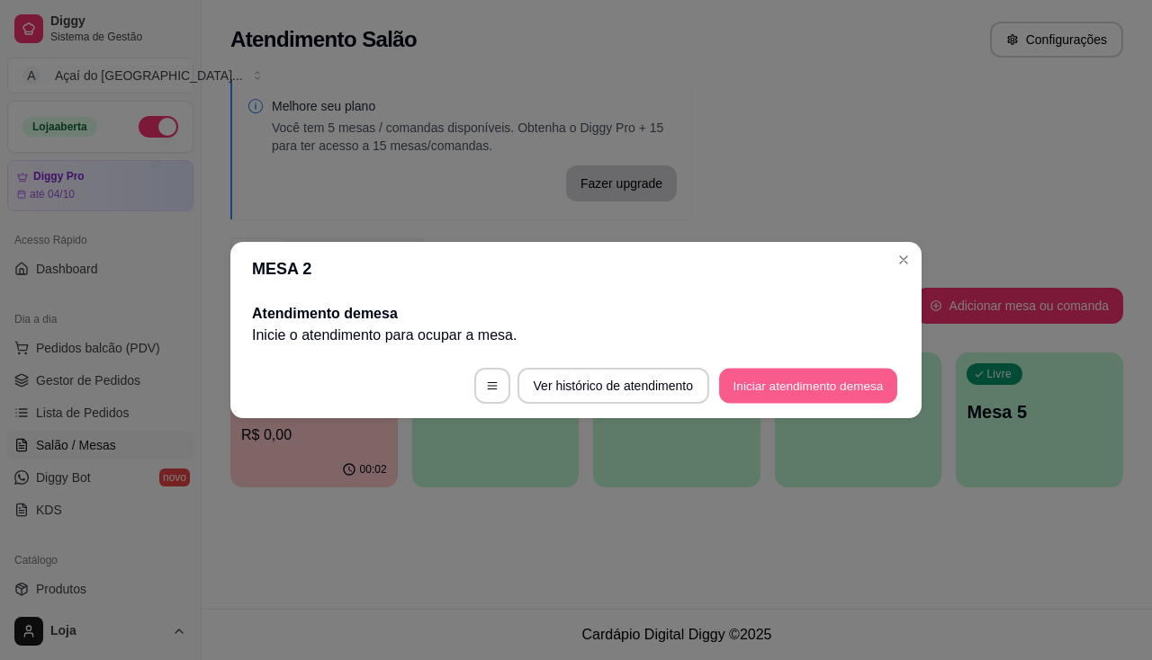
click at [759, 377] on button "Iniciar atendimento de mesa" at bounding box center [808, 386] width 178 height 35
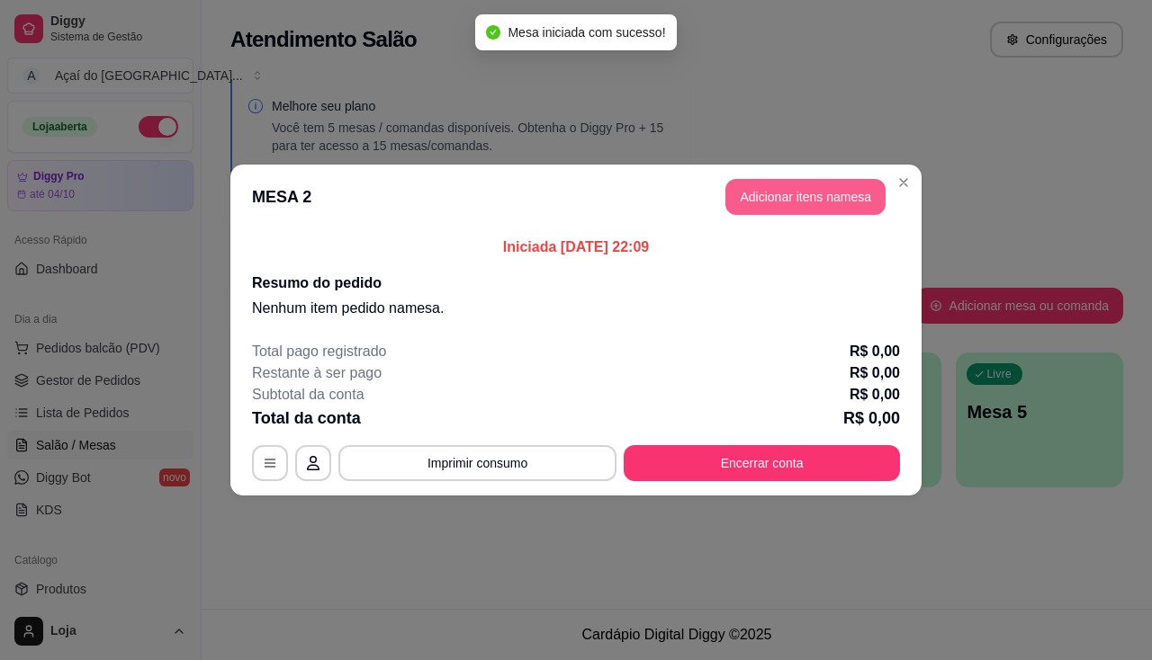
click at [767, 185] on button "Adicionar itens na mesa" at bounding box center [805, 197] width 160 height 36
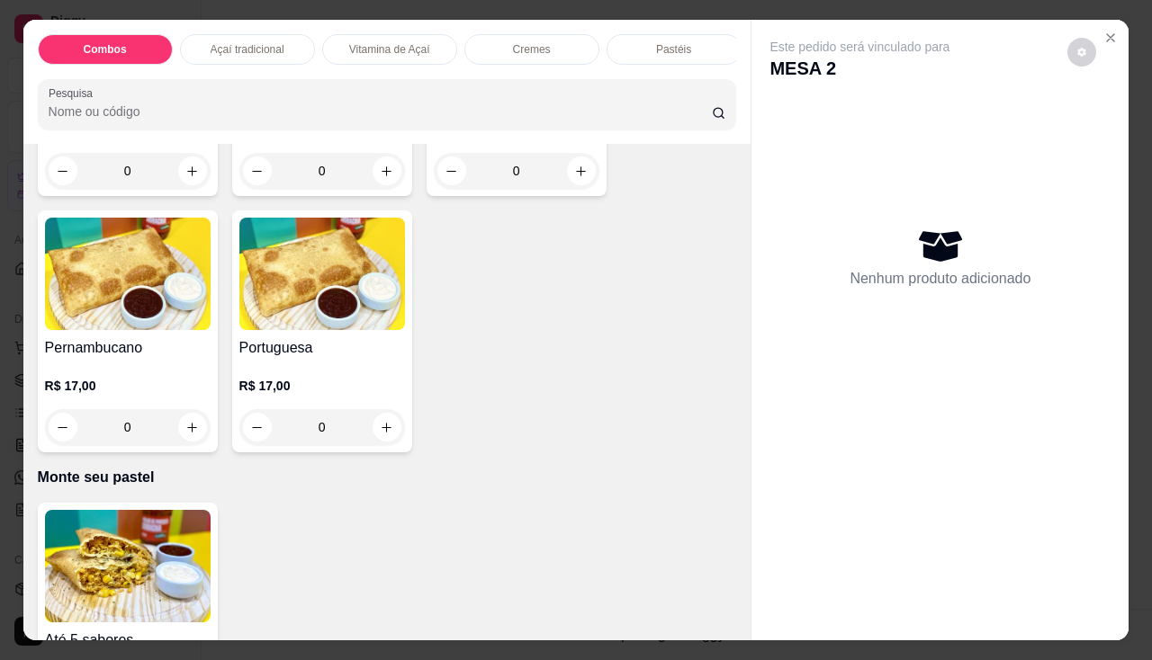
scroll to position [3509, 0]
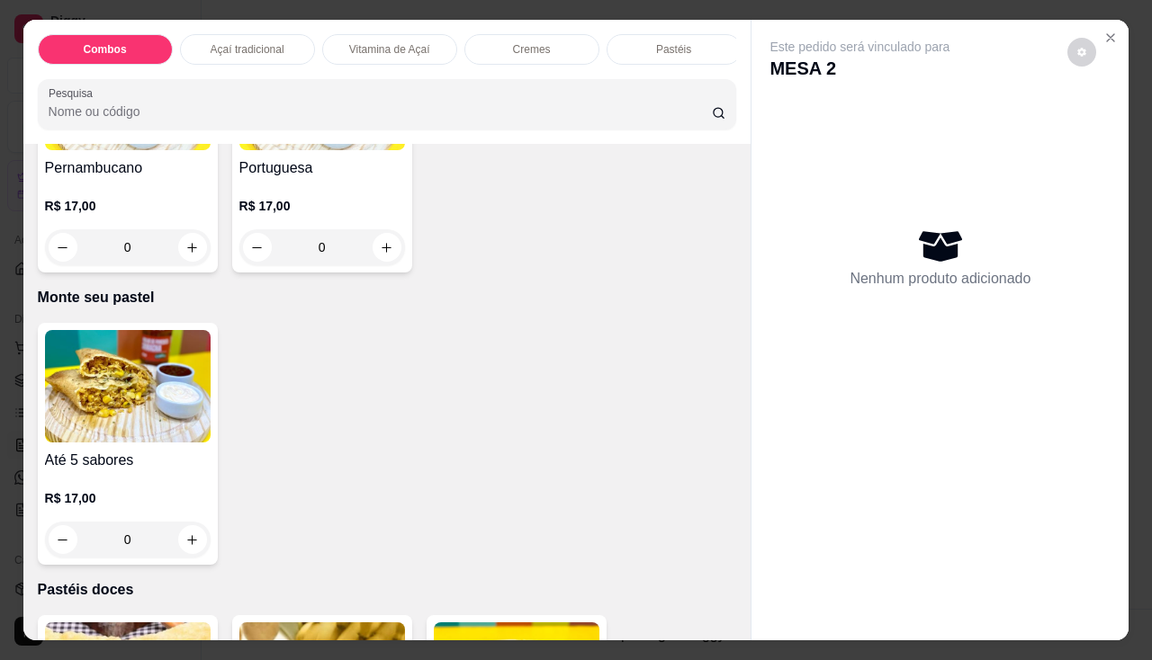
click at [202, 539] on div "0" at bounding box center [128, 540] width 166 height 36
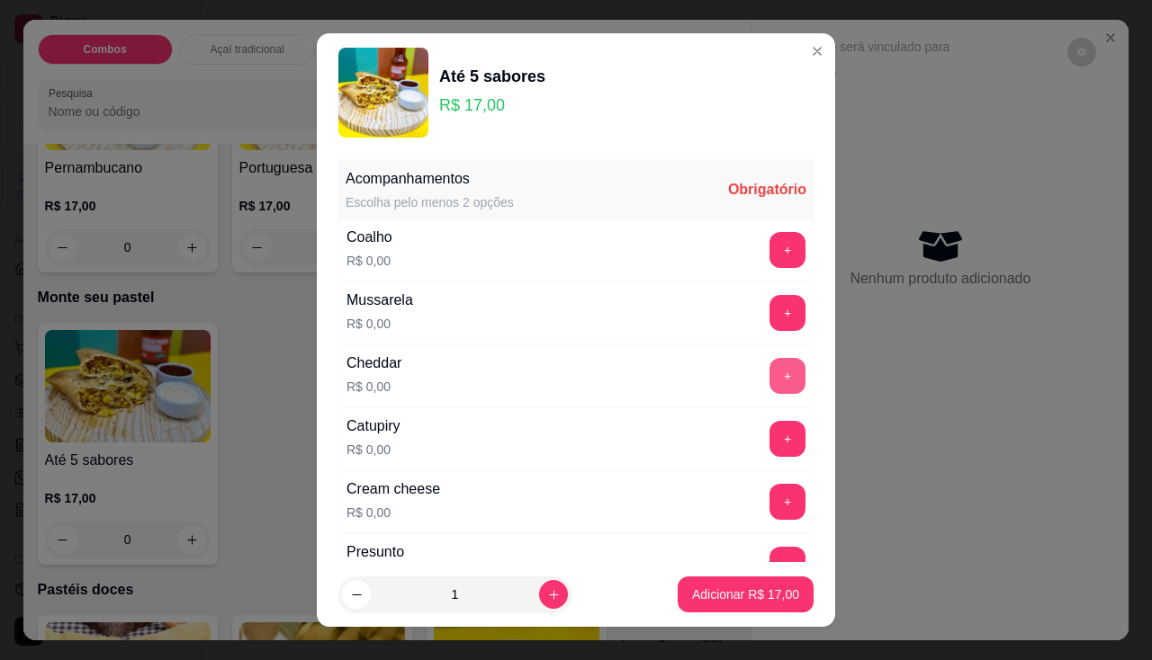
click at [769, 379] on button "+" at bounding box center [787, 376] width 36 height 36
click at [750, 457] on div "Catupiry R$ 0,00 +" at bounding box center [575, 439] width 475 height 63
click at [770, 449] on button "+" at bounding box center [787, 438] width 35 height 35
click at [769, 515] on button "+" at bounding box center [787, 502] width 36 height 36
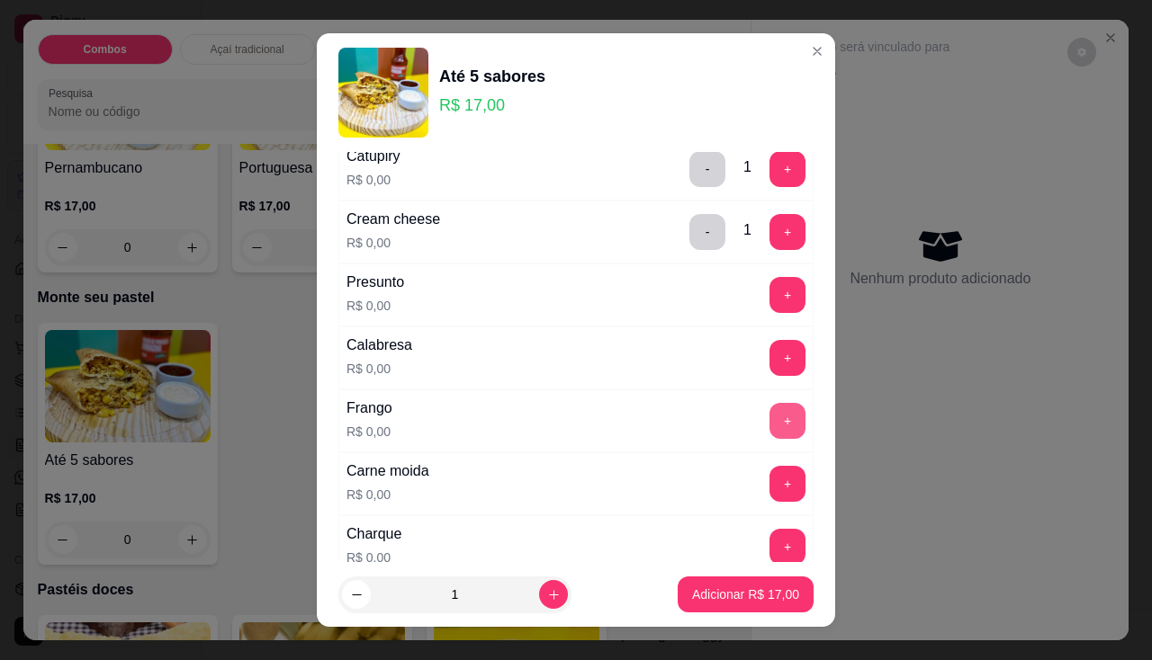
click at [769, 422] on button "+" at bounding box center [787, 421] width 36 height 36
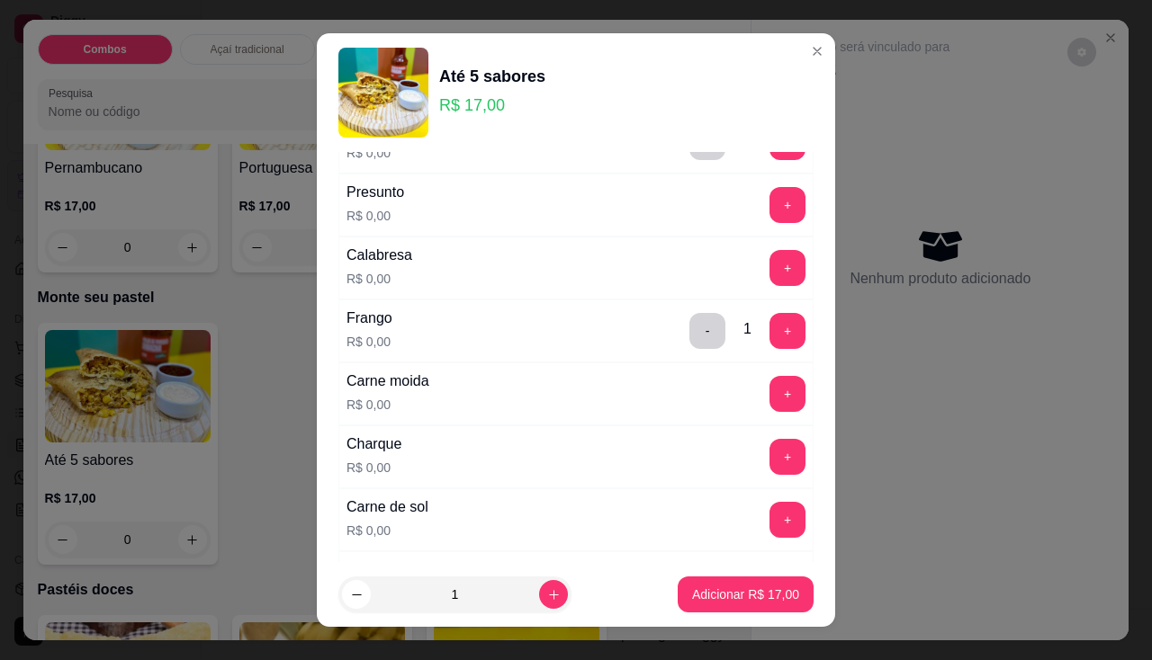
scroll to position [540, 0]
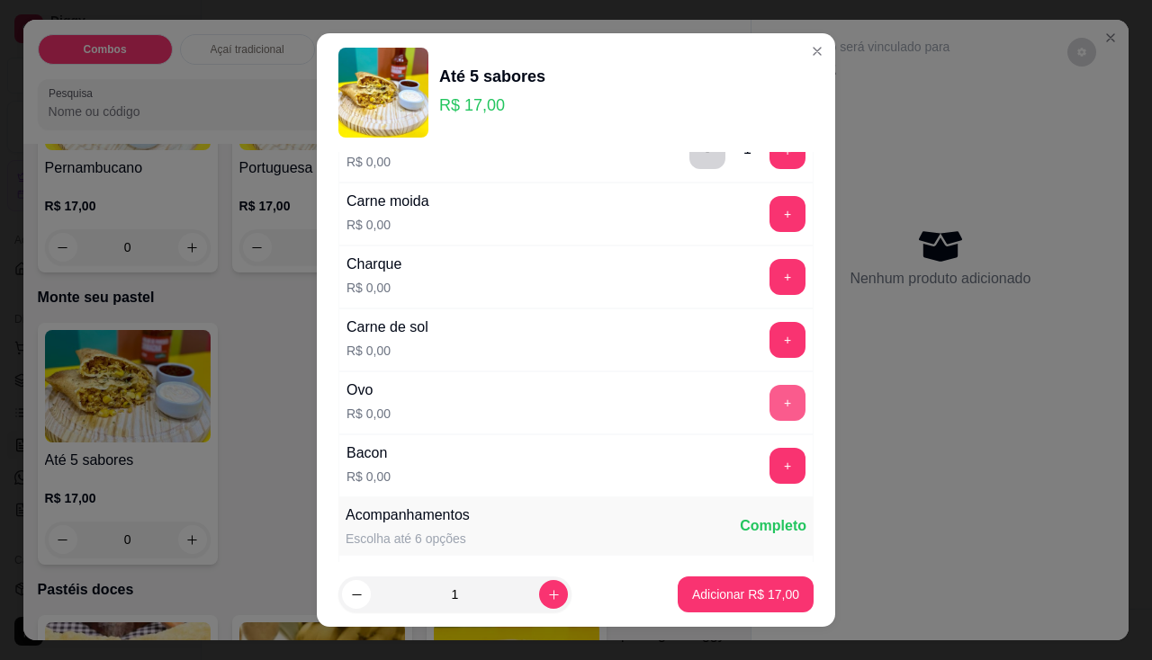
click at [769, 403] on button "+" at bounding box center [787, 403] width 36 height 36
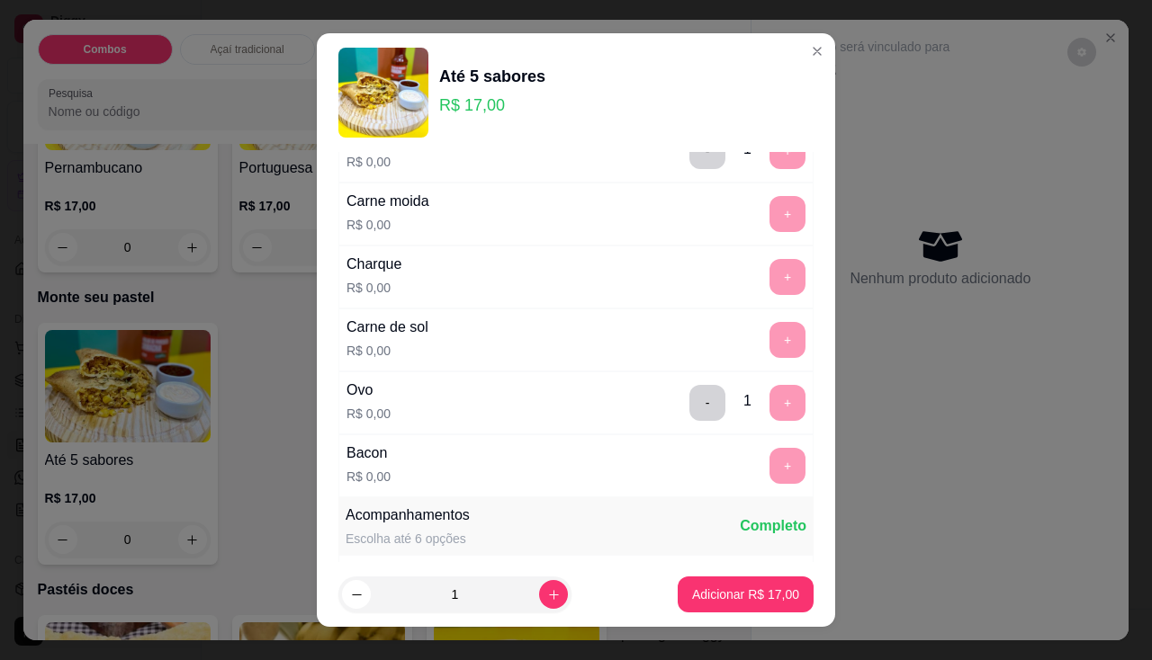
scroll to position [24, 0]
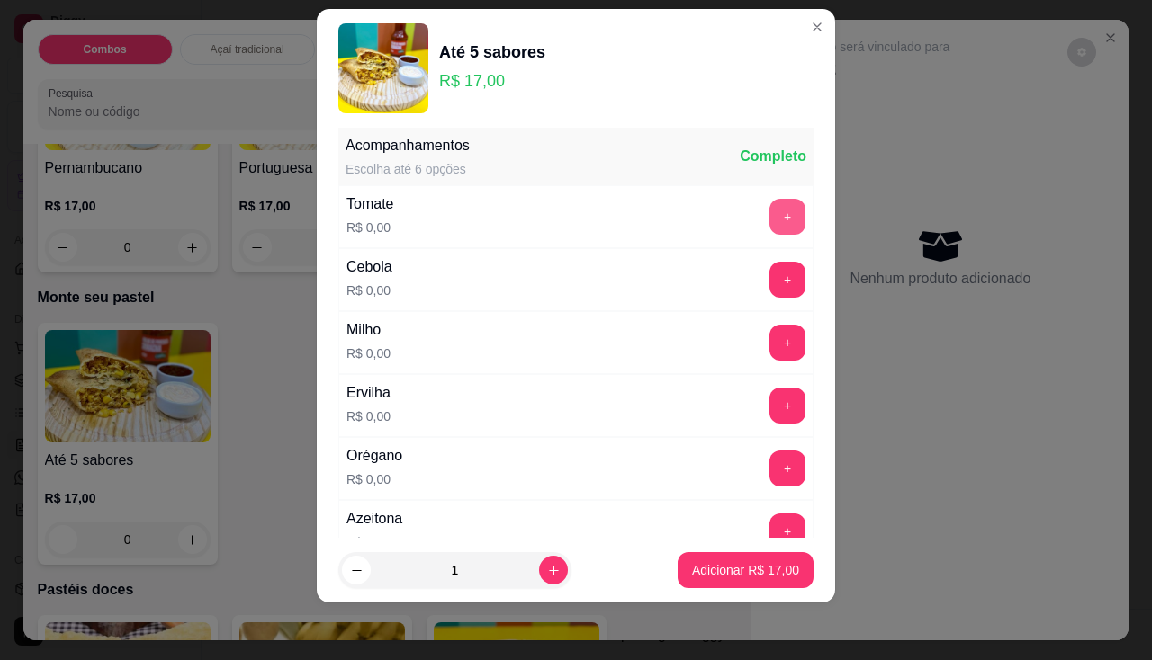
click at [769, 211] on button "+" at bounding box center [787, 217] width 36 height 36
click at [769, 281] on button "+" at bounding box center [787, 280] width 36 height 36
click at [769, 336] on button "+" at bounding box center [787, 343] width 36 height 36
click at [769, 476] on button "+" at bounding box center [787, 469] width 36 height 36
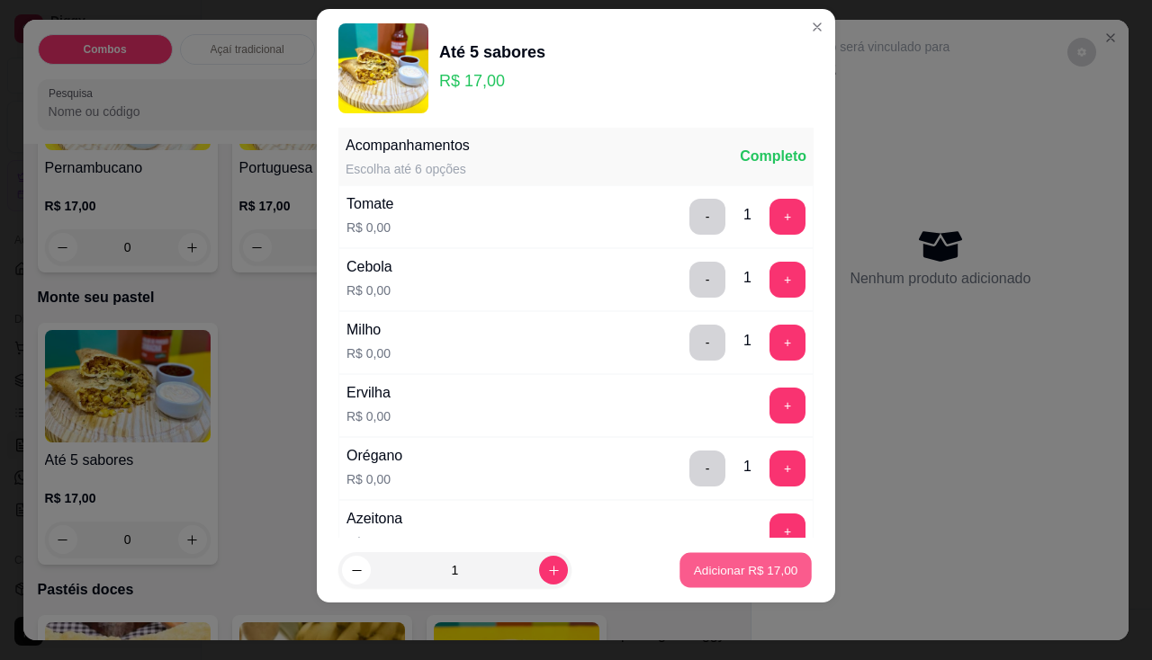
click at [767, 569] on p "Adicionar R$ 17,00" at bounding box center [746, 570] width 104 height 17
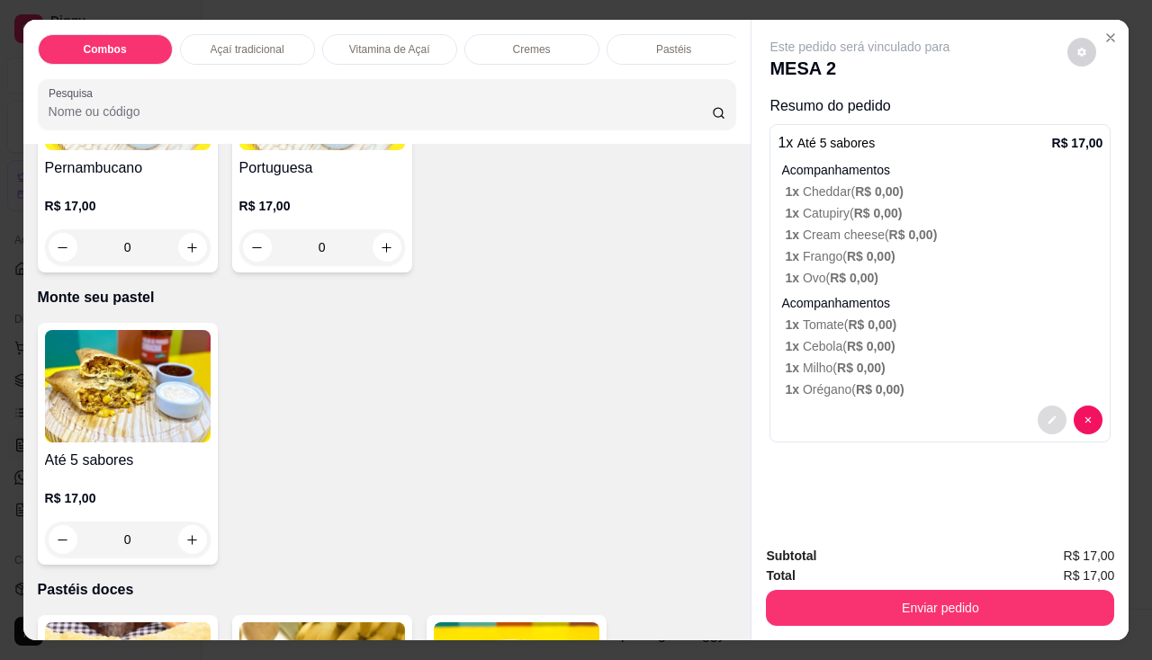
click at [1044, 419] on button "decrease-product-quantity" at bounding box center [1052, 420] width 29 height 29
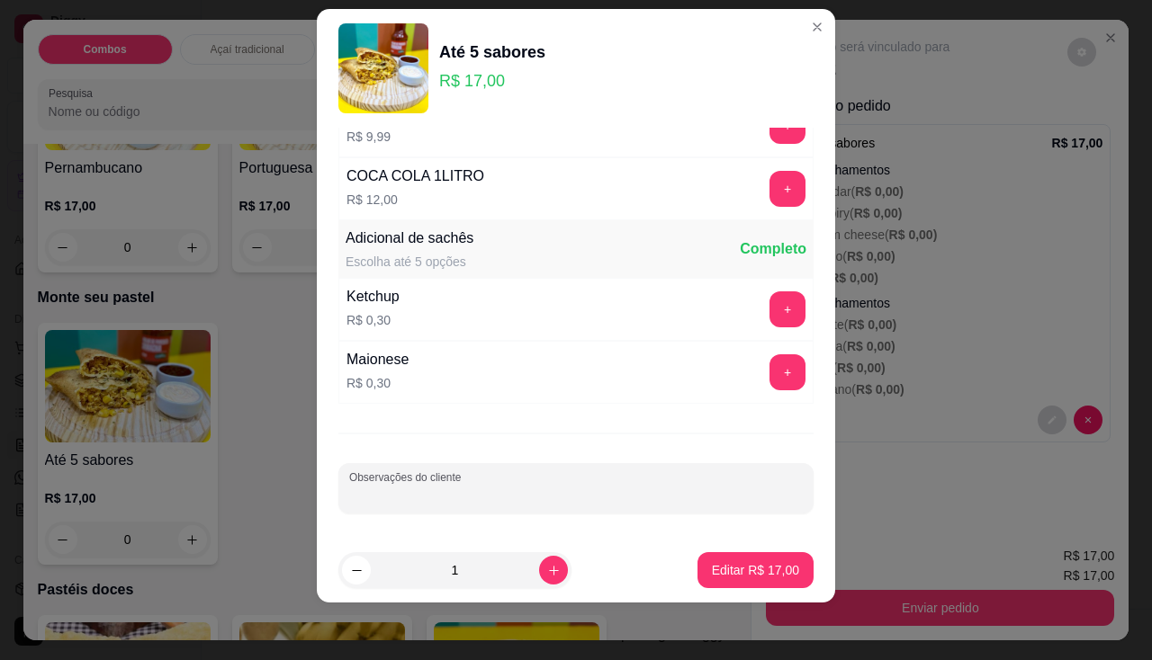
click at [432, 499] on input "Observações do cliente" at bounding box center [576, 496] width 454 height 18
type input "Maite"
click at [743, 565] on p "Editar R$ 17,00" at bounding box center [755, 570] width 85 height 17
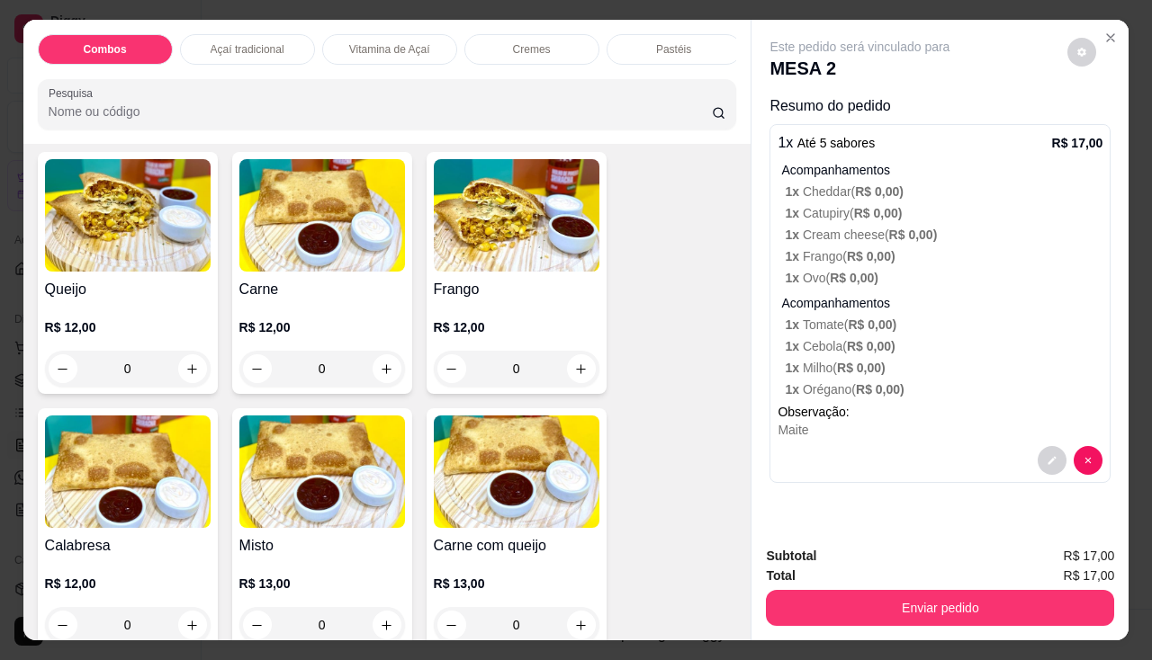
scroll to position [2160, 0]
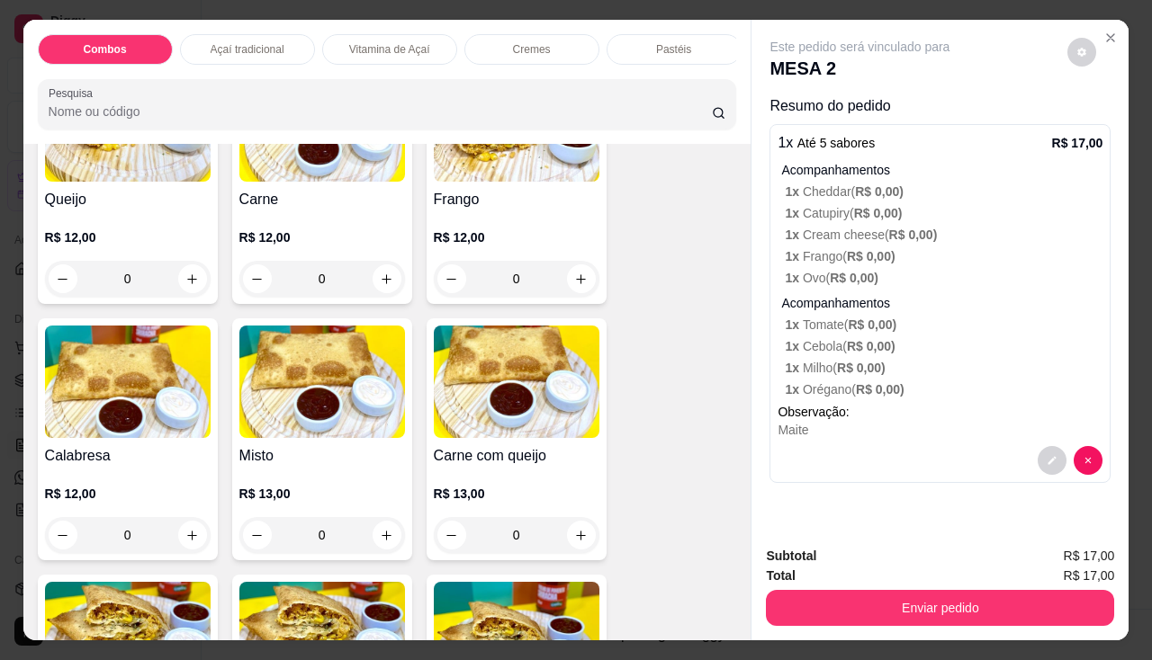
click at [178, 287] on div "0" at bounding box center [128, 279] width 166 height 36
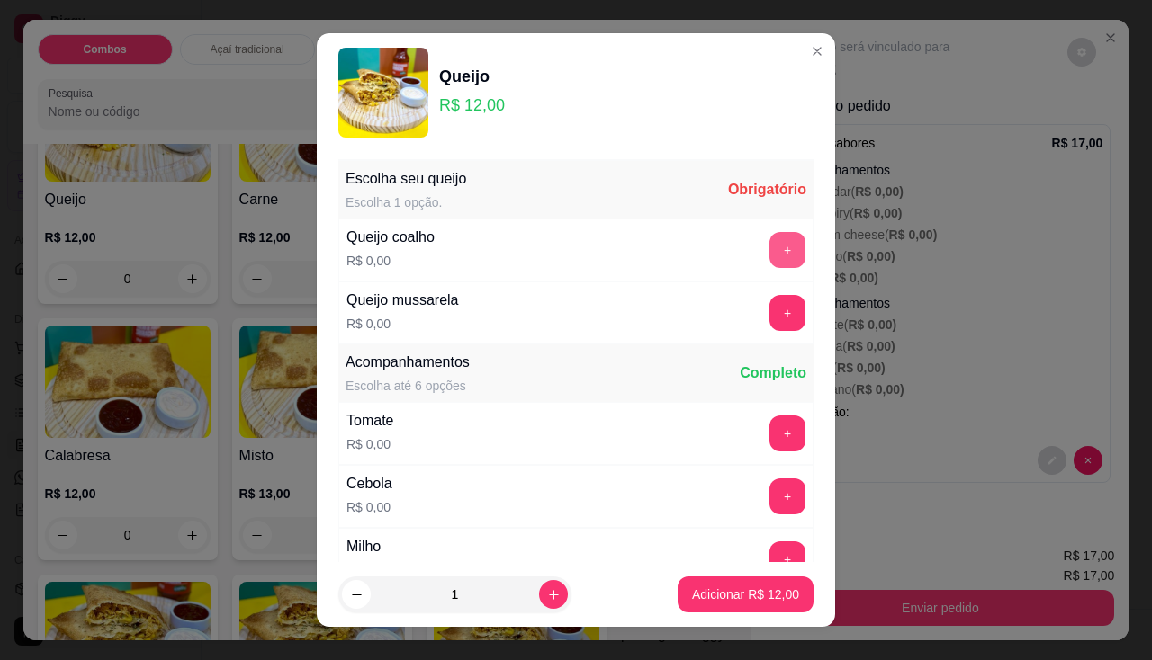
click at [769, 241] on button "+" at bounding box center [787, 250] width 36 height 36
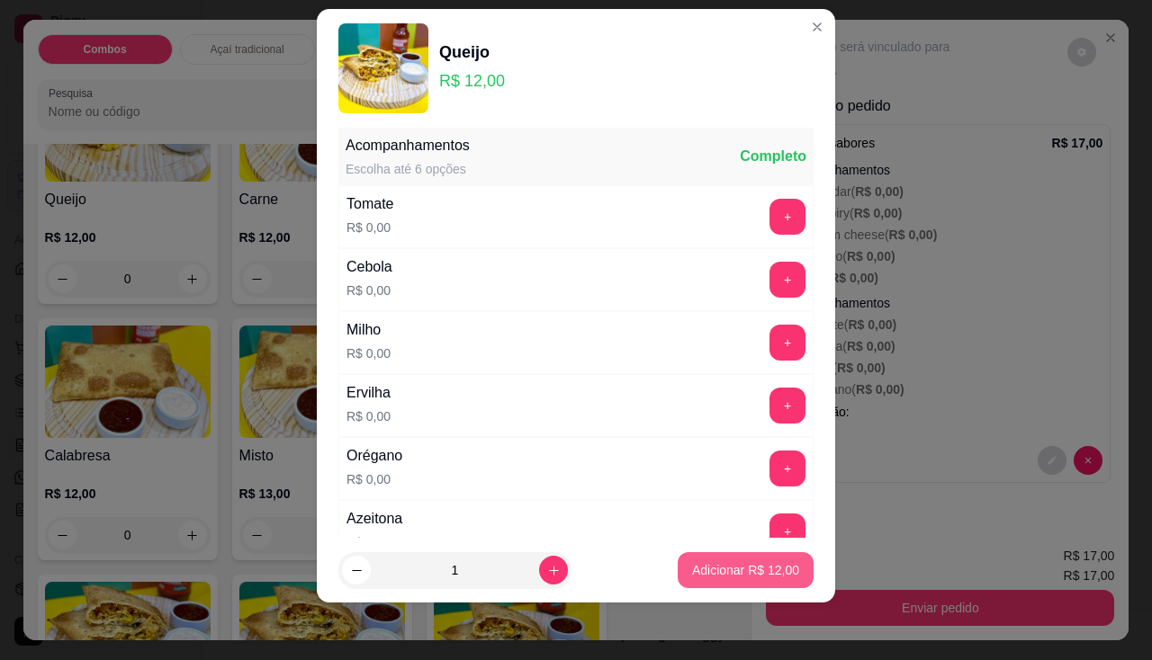
click at [714, 548] on footer "1 Adicionar R$ 12,00" at bounding box center [576, 570] width 518 height 65
click at [737, 586] on button "Adicionar R$ 12,00" at bounding box center [746, 571] width 136 height 36
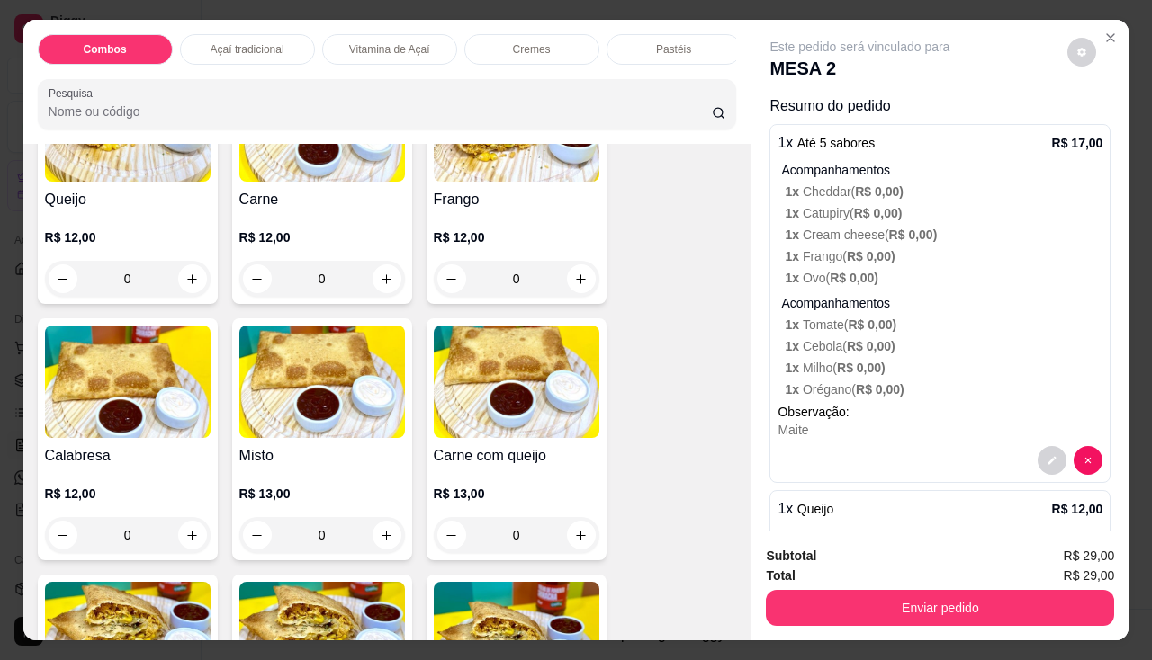
click at [375, 274] on div "0" at bounding box center [322, 279] width 166 height 36
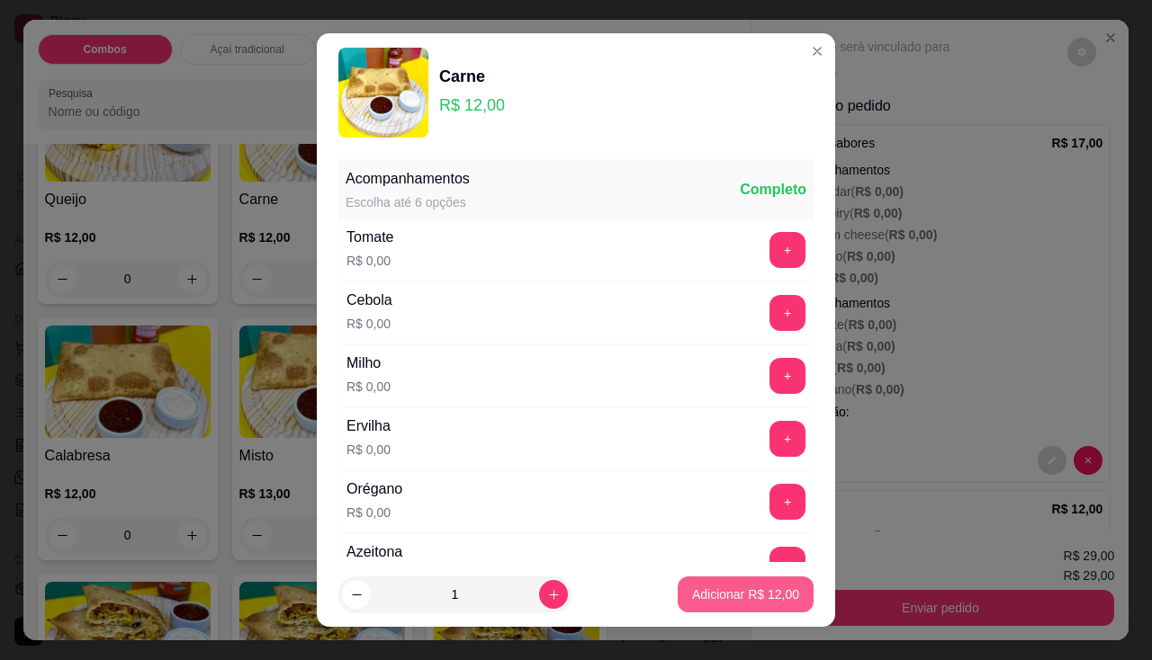
click at [724, 588] on p "Adicionar R$ 12,00" at bounding box center [745, 595] width 107 height 18
type input "1"
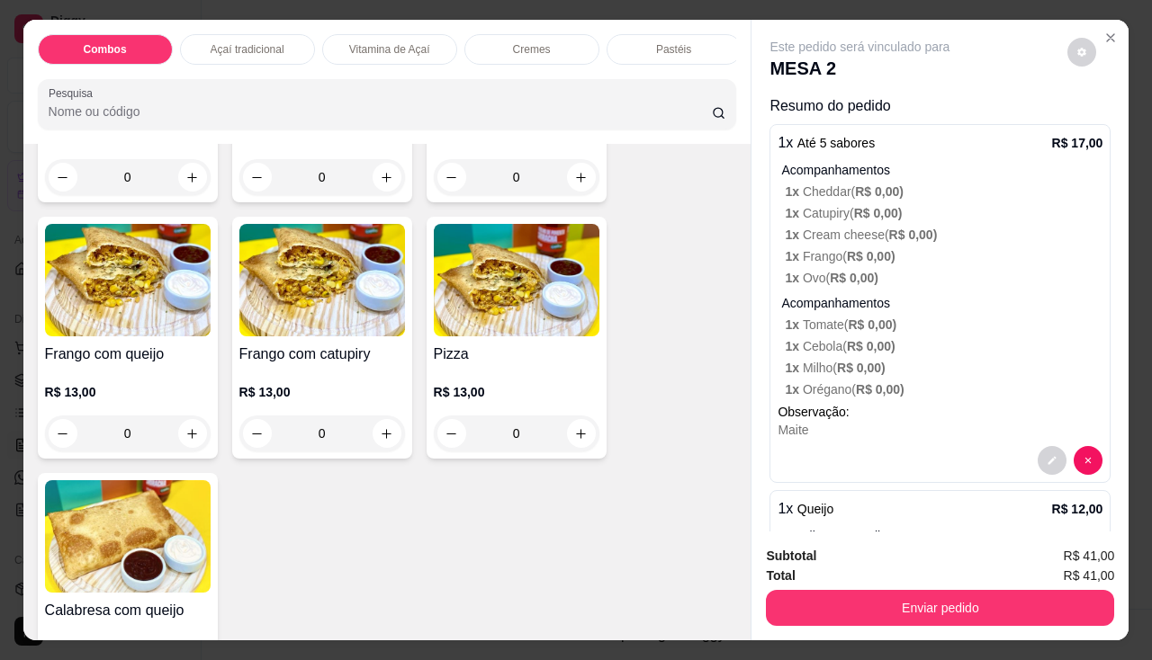
scroll to position [2610, 0]
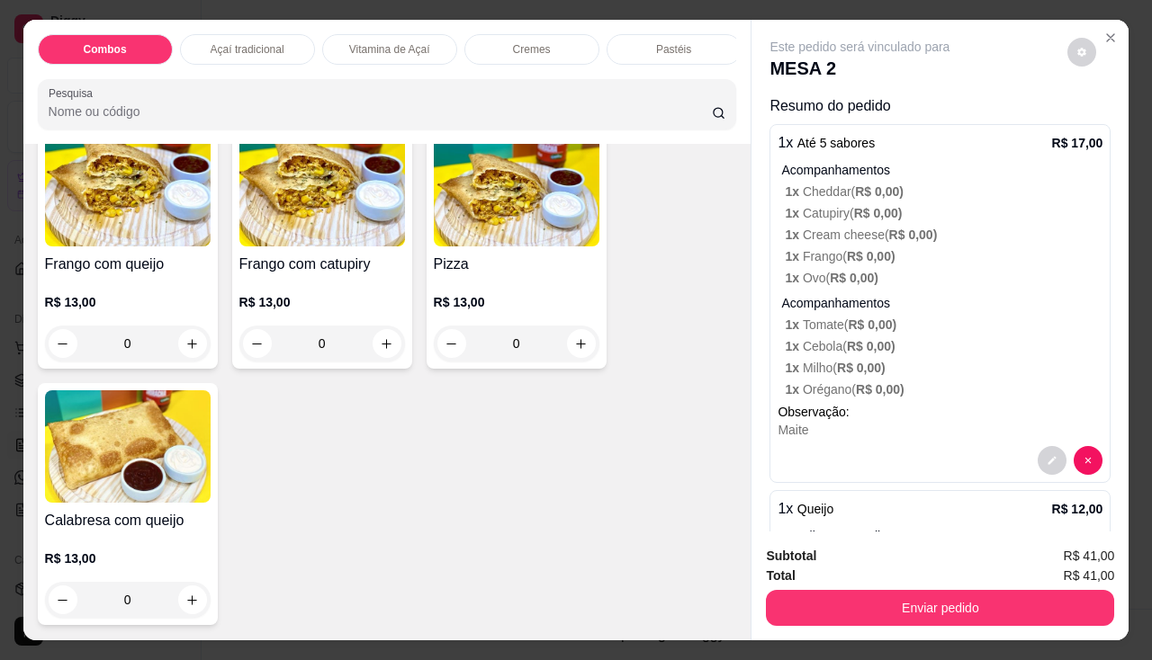
click at [392, 346] on div "0" at bounding box center [322, 344] width 166 height 36
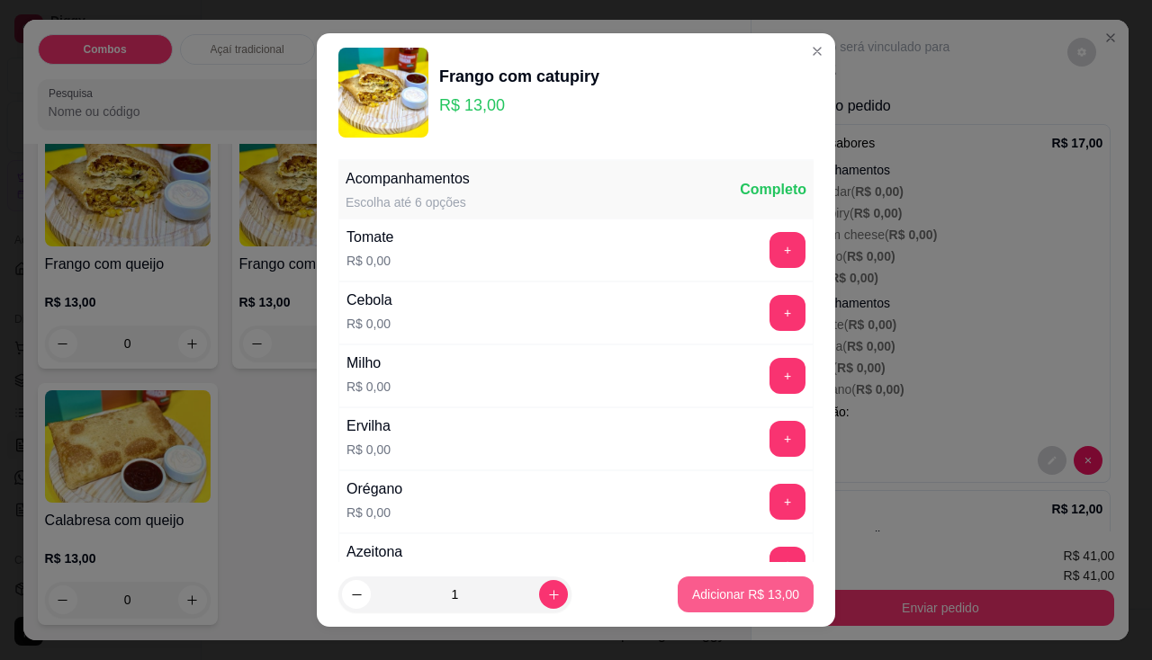
click at [701, 598] on p "Adicionar R$ 13,00" at bounding box center [745, 595] width 107 height 18
type input "1"
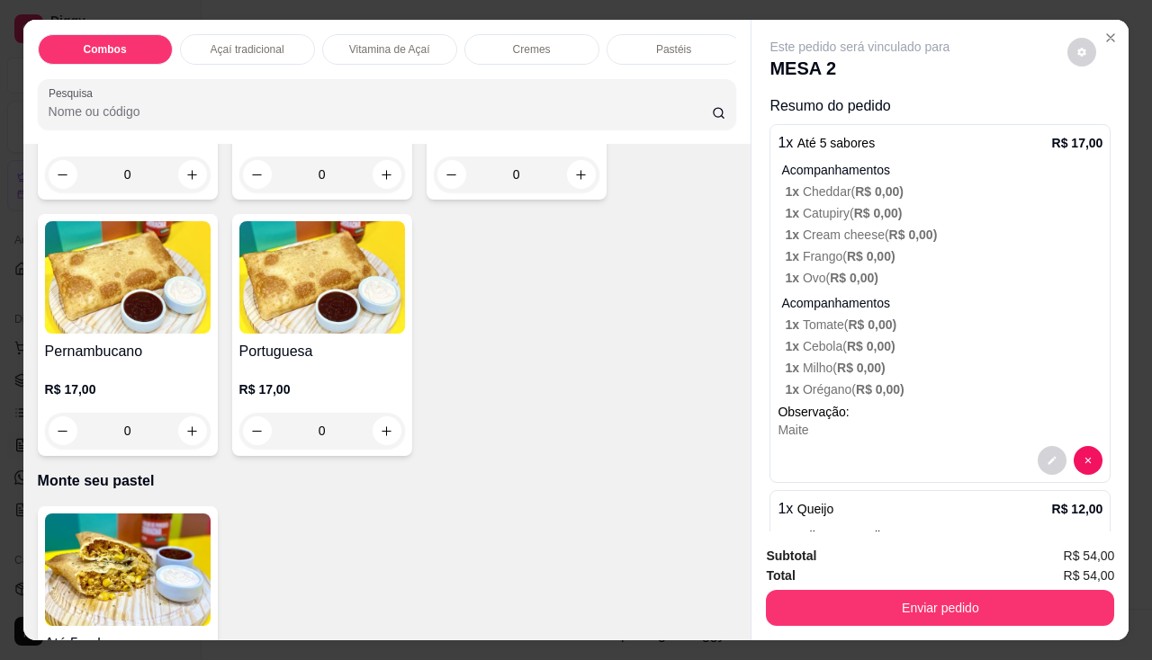
scroll to position [3509, 0]
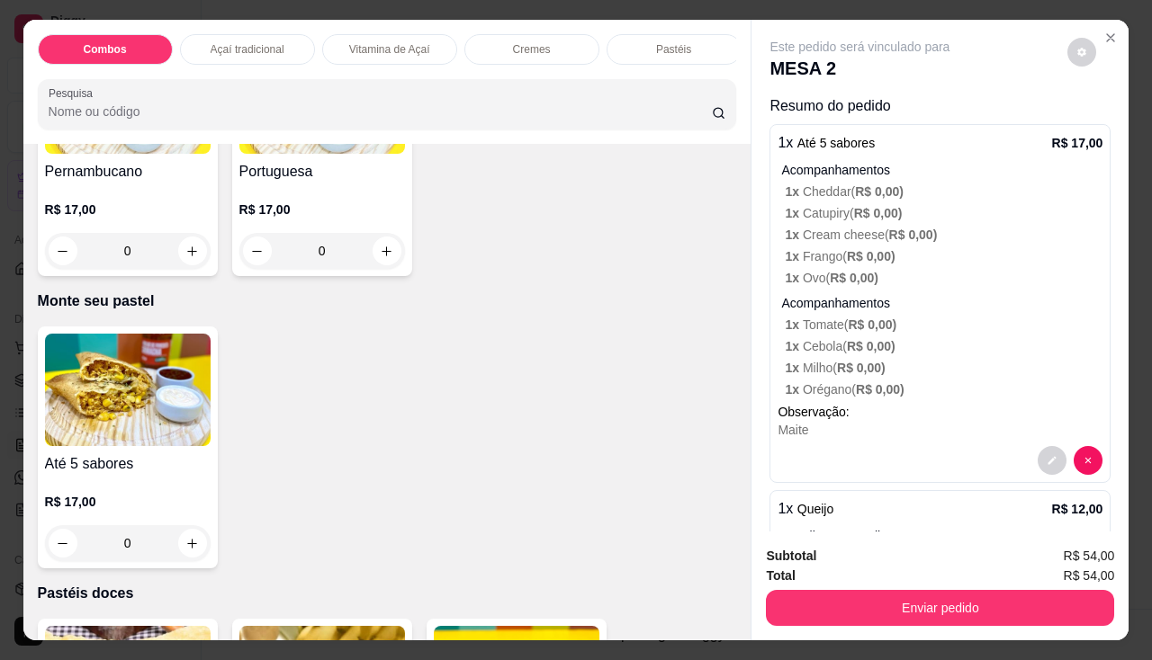
click at [188, 553] on div "0" at bounding box center [128, 544] width 166 height 36
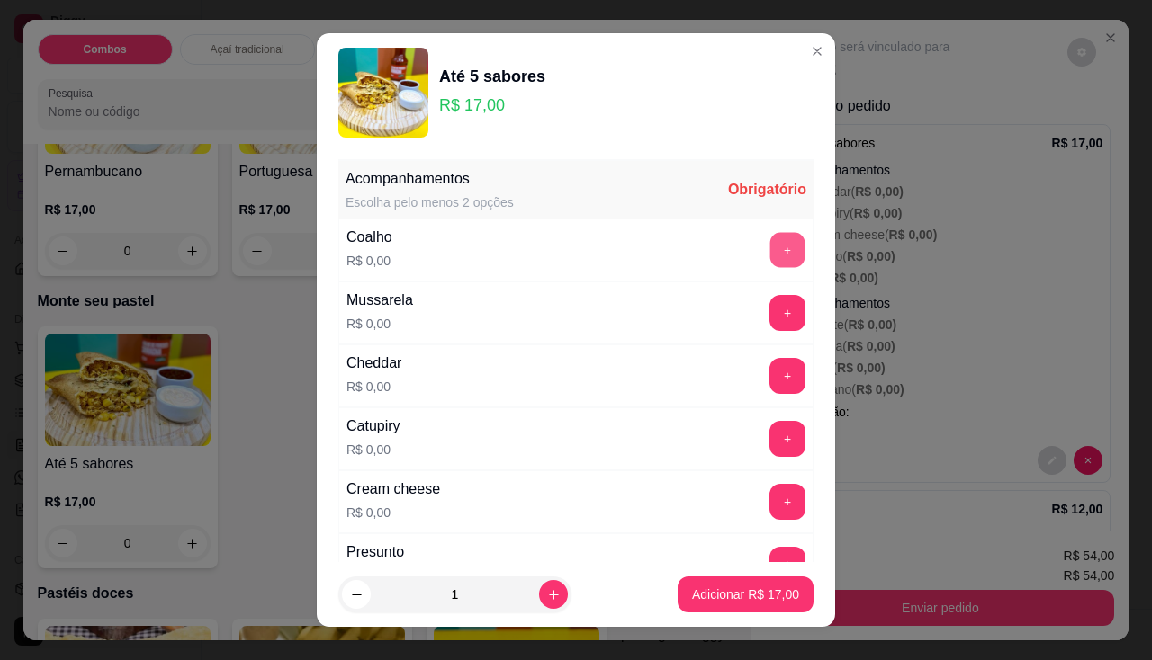
click at [770, 261] on button "+" at bounding box center [787, 249] width 35 height 35
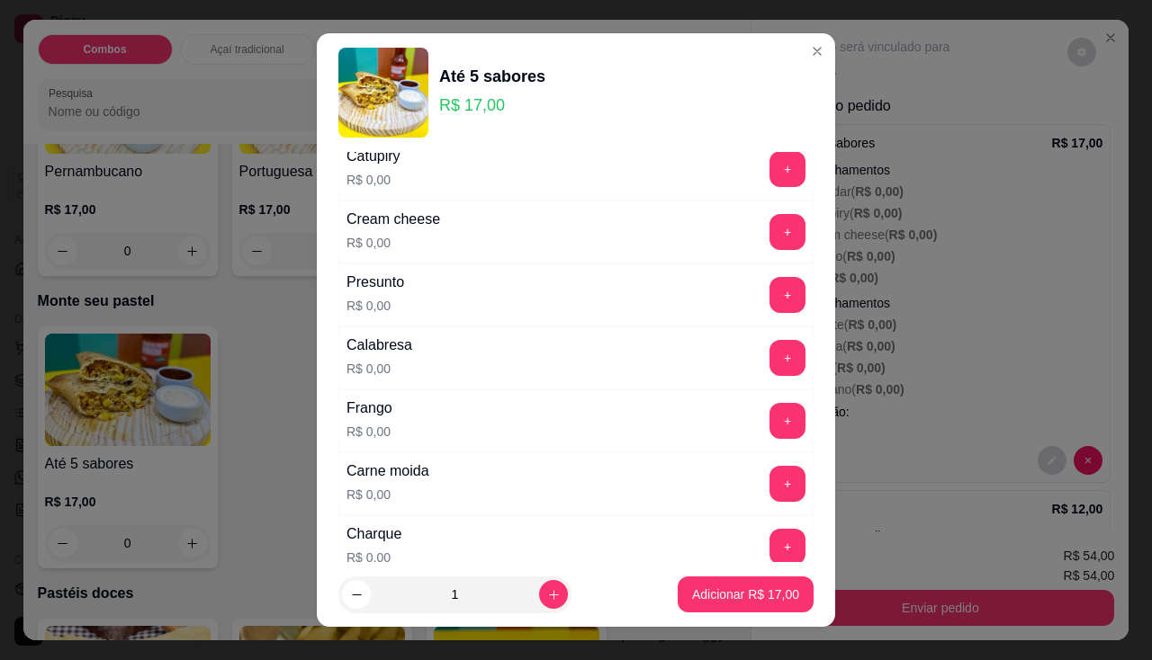
scroll to position [360, 0]
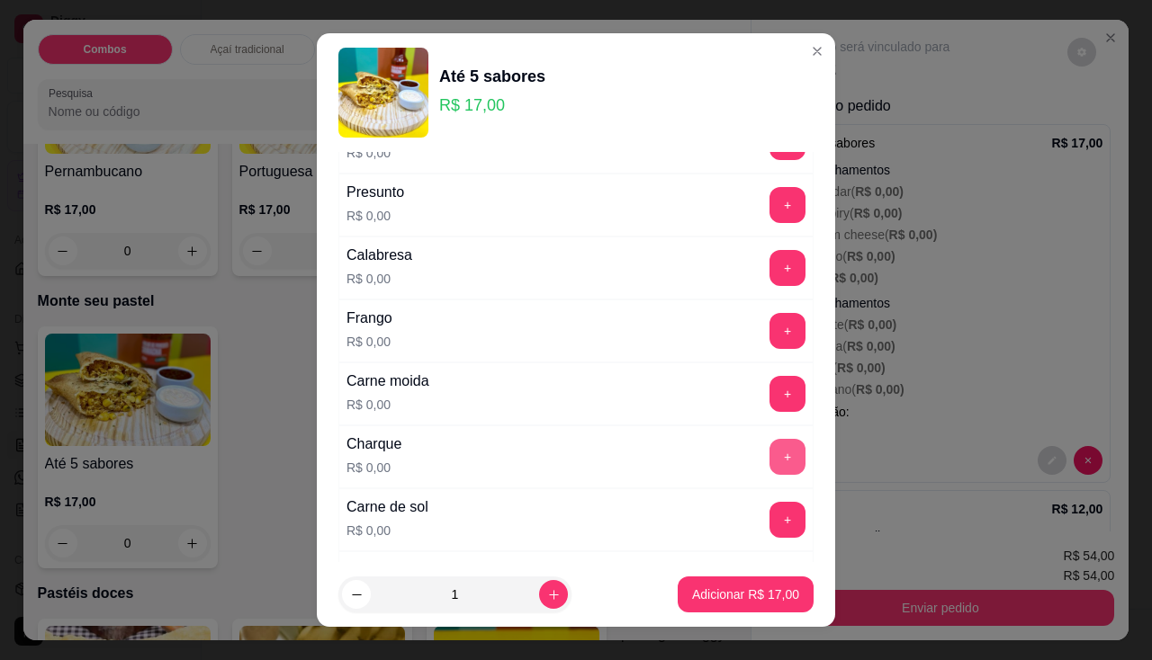
click at [769, 472] on button "+" at bounding box center [787, 457] width 36 height 36
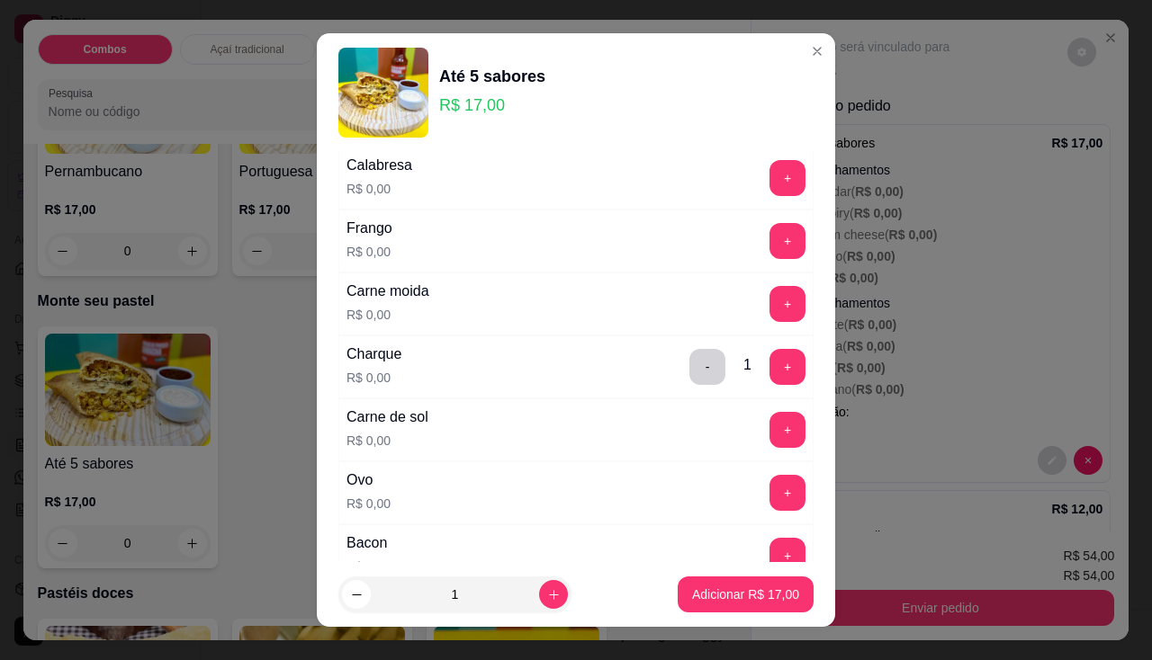
scroll to position [540, 0]
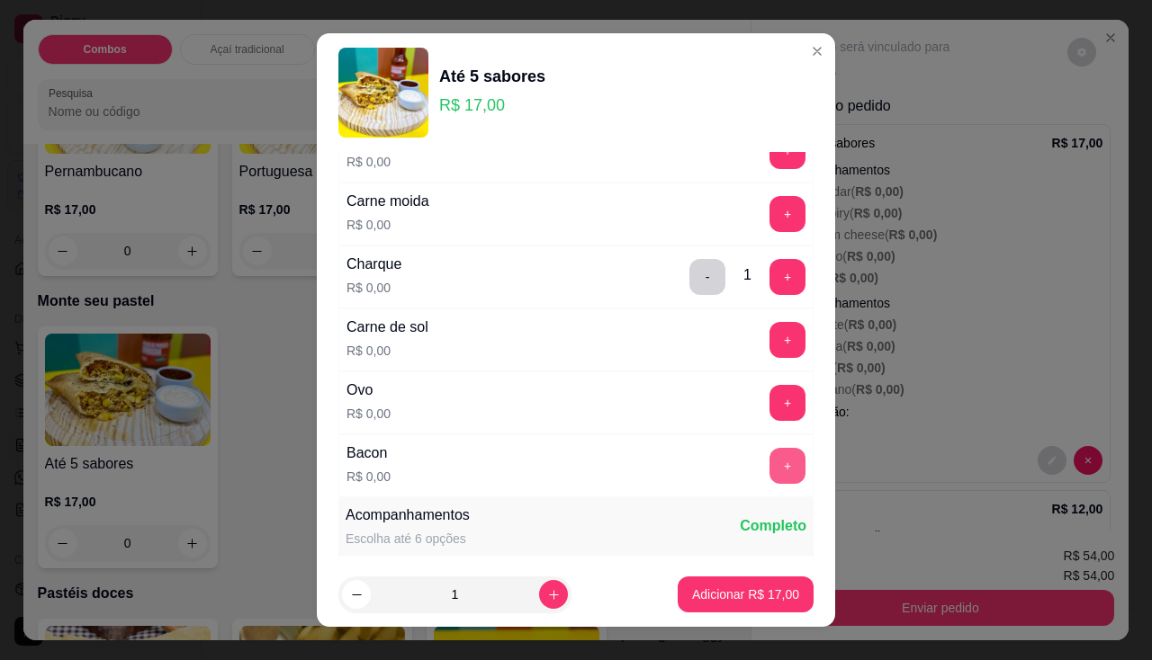
click at [769, 473] on button "+" at bounding box center [787, 466] width 36 height 36
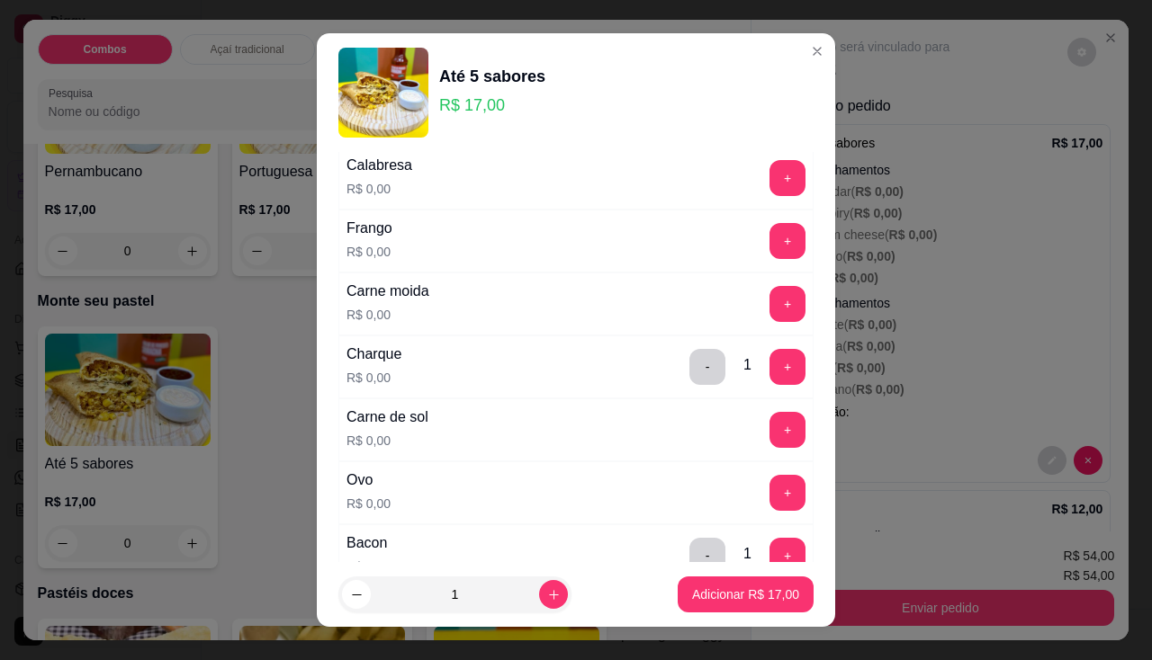
scroll to position [360, 0]
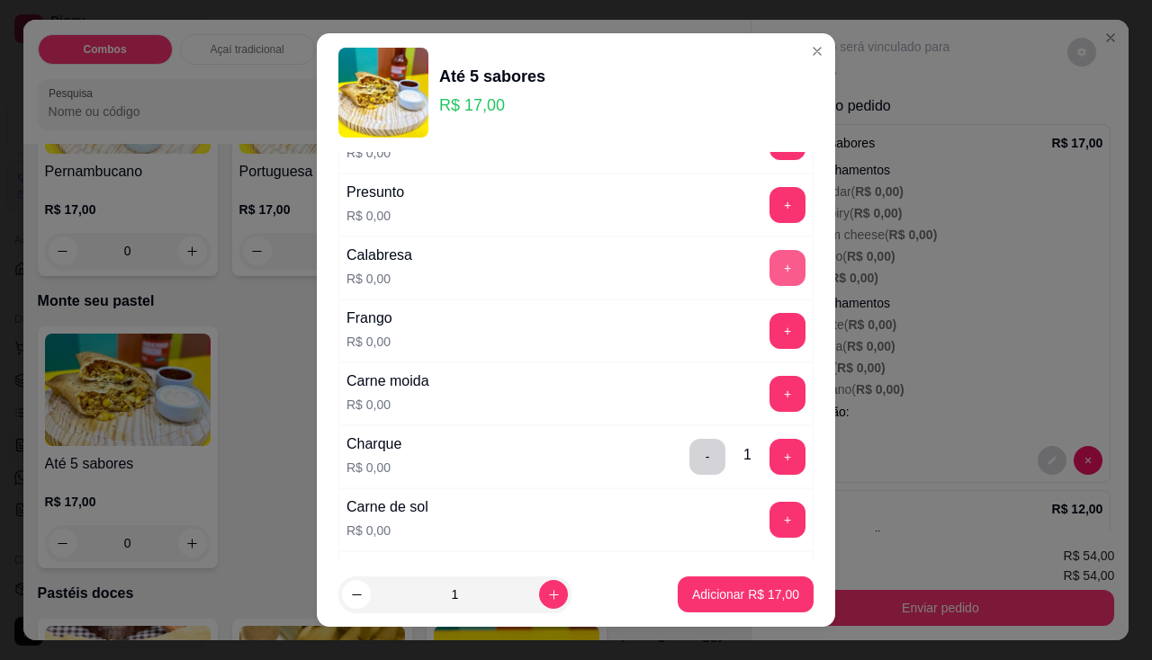
click at [769, 266] on button "+" at bounding box center [787, 268] width 36 height 36
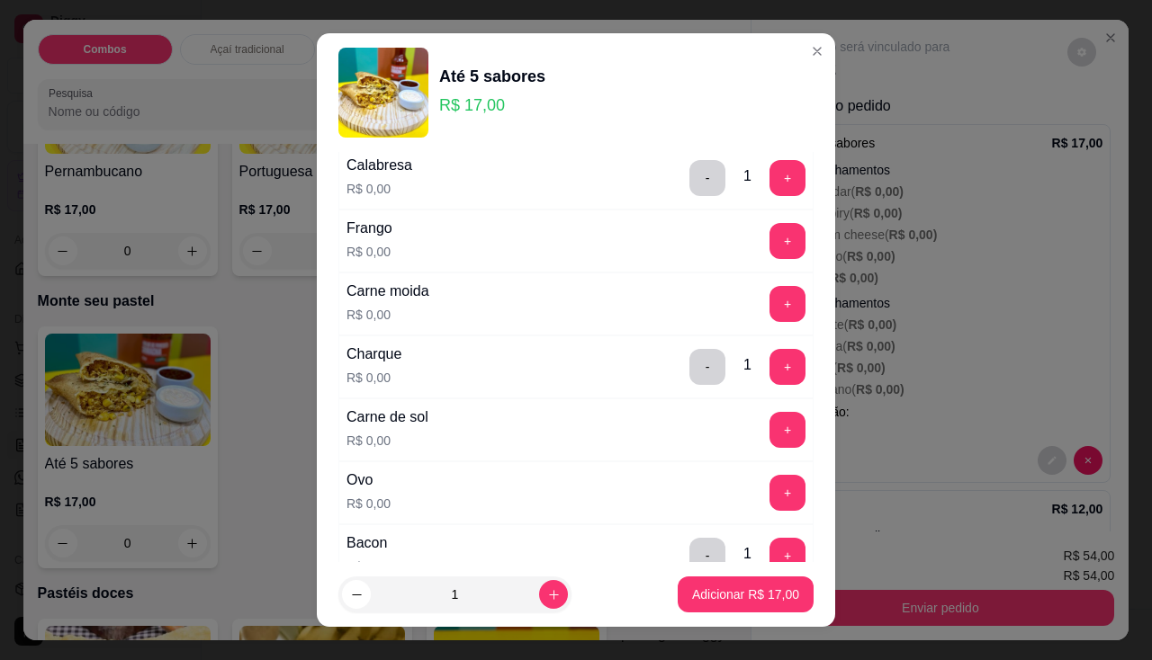
scroll to position [630, 0]
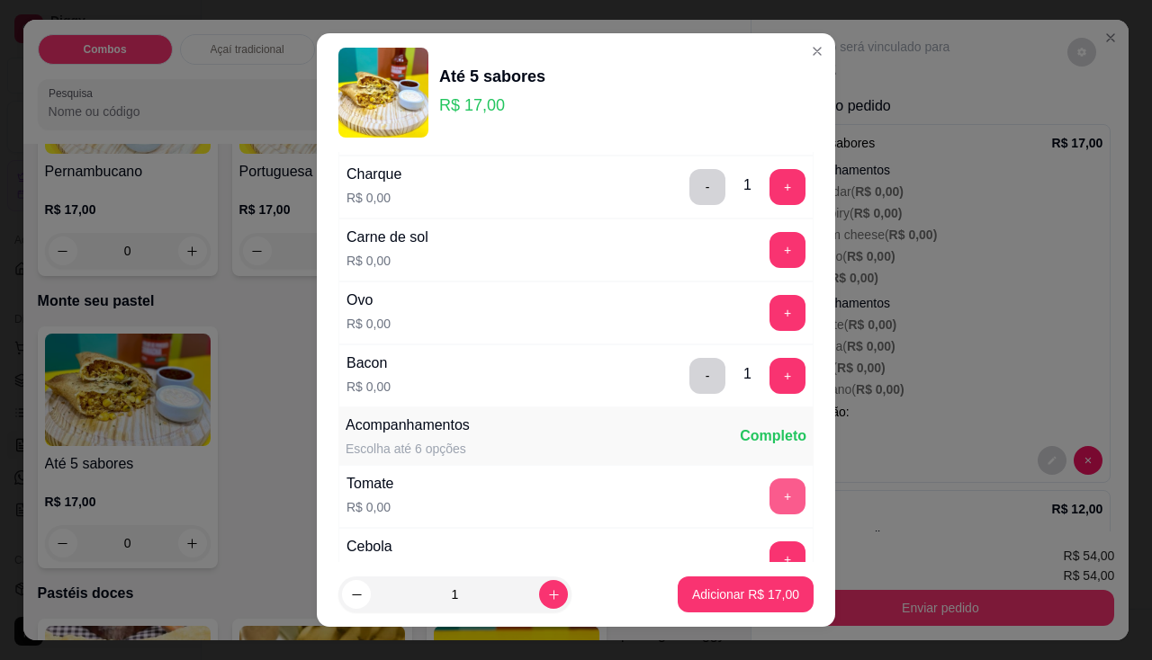
click at [769, 503] on button "+" at bounding box center [787, 497] width 36 height 36
click at [770, 556] on button "+" at bounding box center [787, 559] width 35 height 35
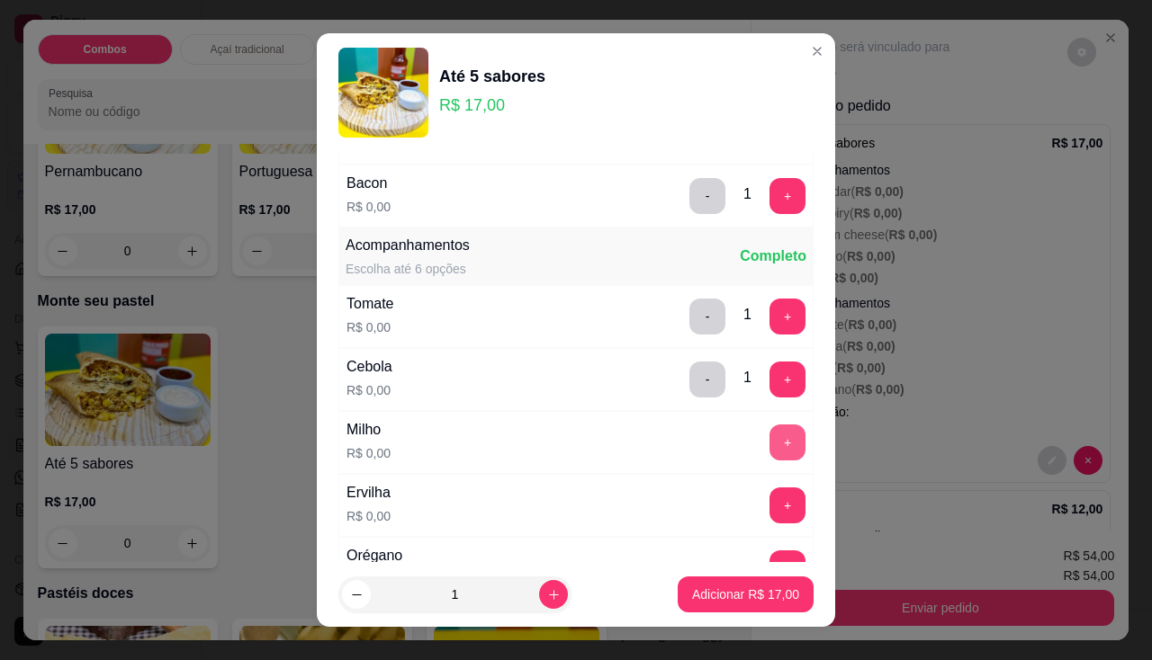
click at [769, 448] on button "+" at bounding box center [787, 443] width 36 height 36
click at [769, 505] on button "+" at bounding box center [787, 506] width 36 height 36
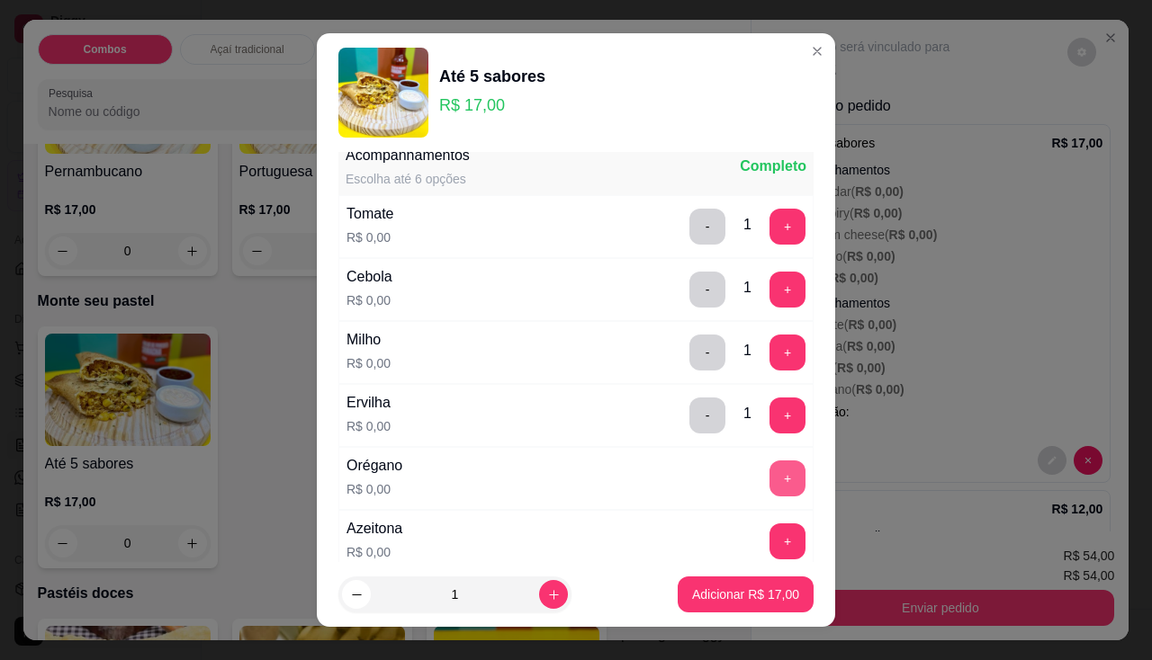
click at [769, 477] on button "+" at bounding box center [787, 479] width 36 height 36
click at [769, 551] on button "+" at bounding box center [787, 542] width 36 height 36
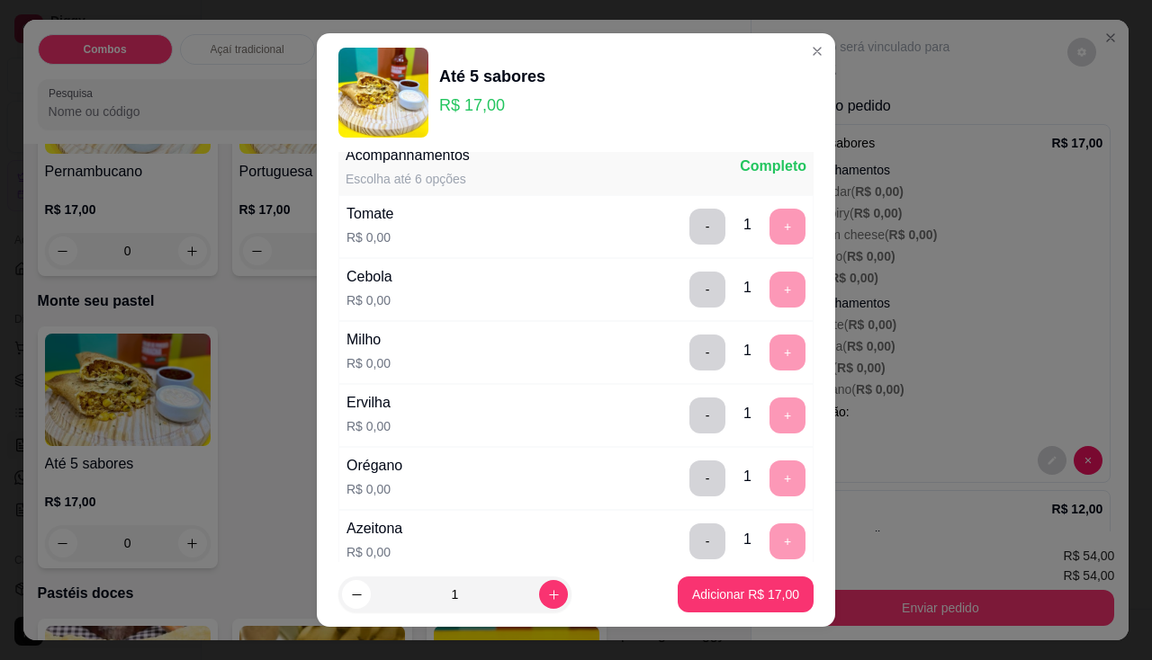
scroll to position [1080, 0]
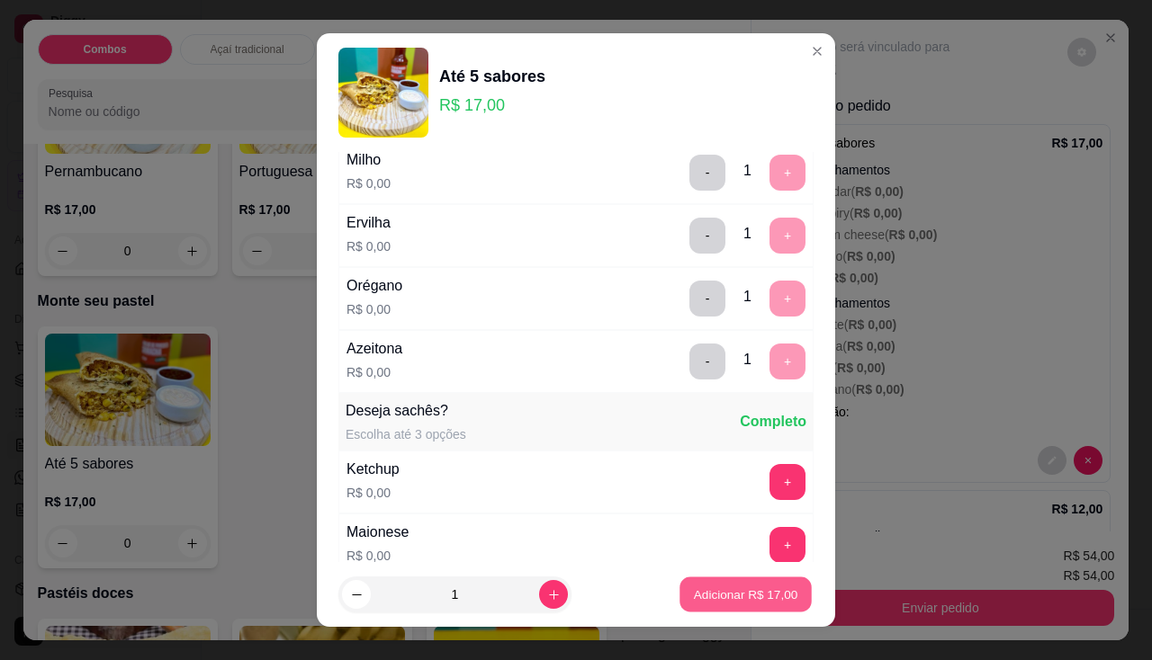
click at [746, 597] on p "Adicionar R$ 17,00" at bounding box center [746, 595] width 104 height 17
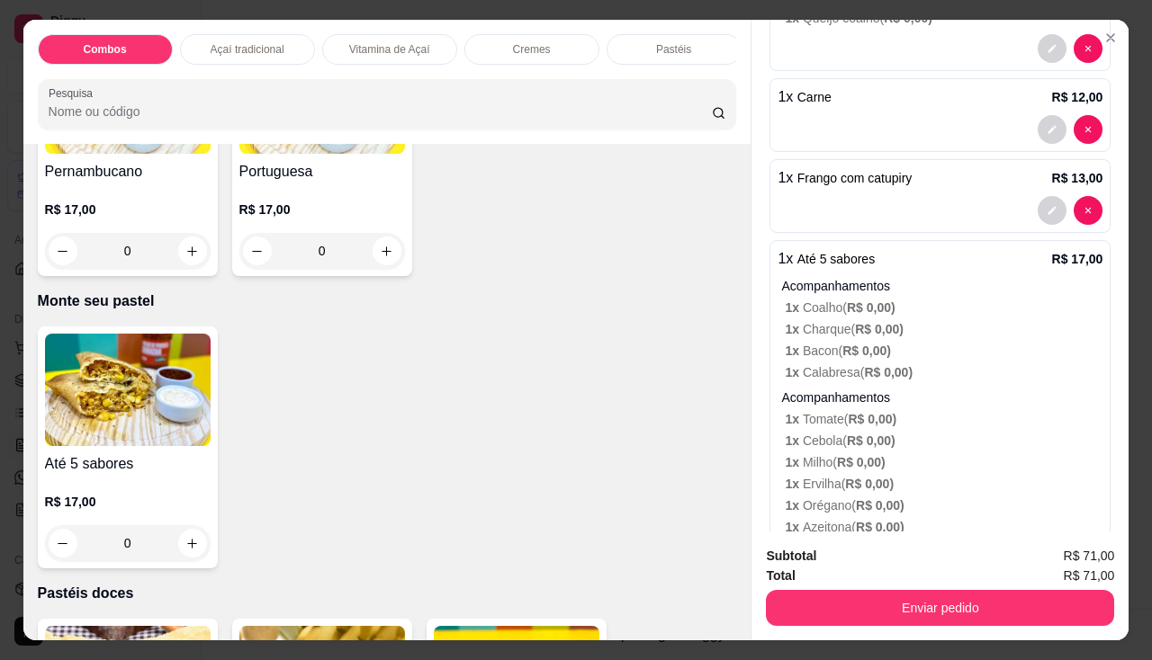
scroll to position [614, 0]
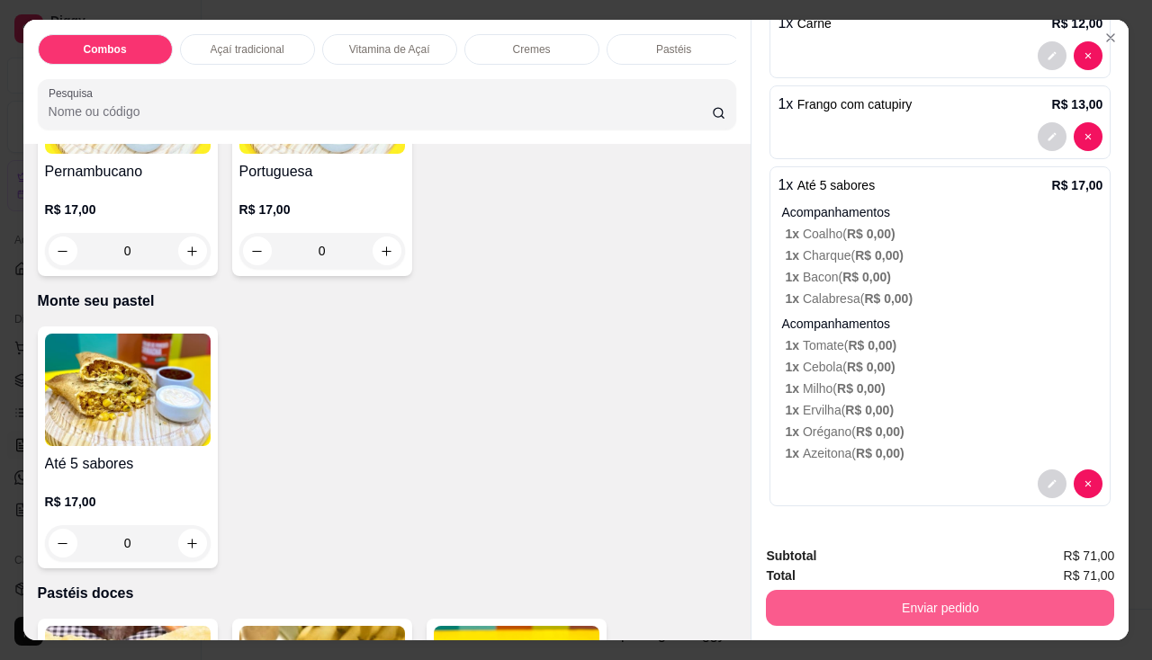
click at [912, 609] on button "Enviar pedido" at bounding box center [940, 608] width 348 height 36
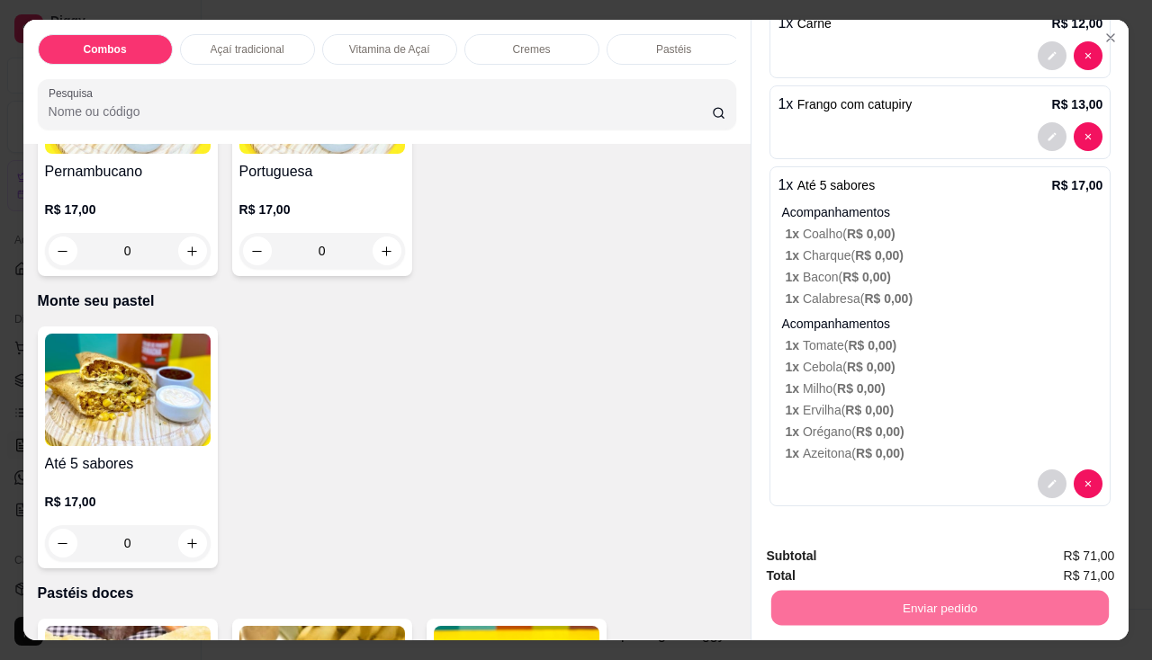
click at [841, 552] on button "Não registrar e enviar pedido" at bounding box center [880, 558] width 187 height 34
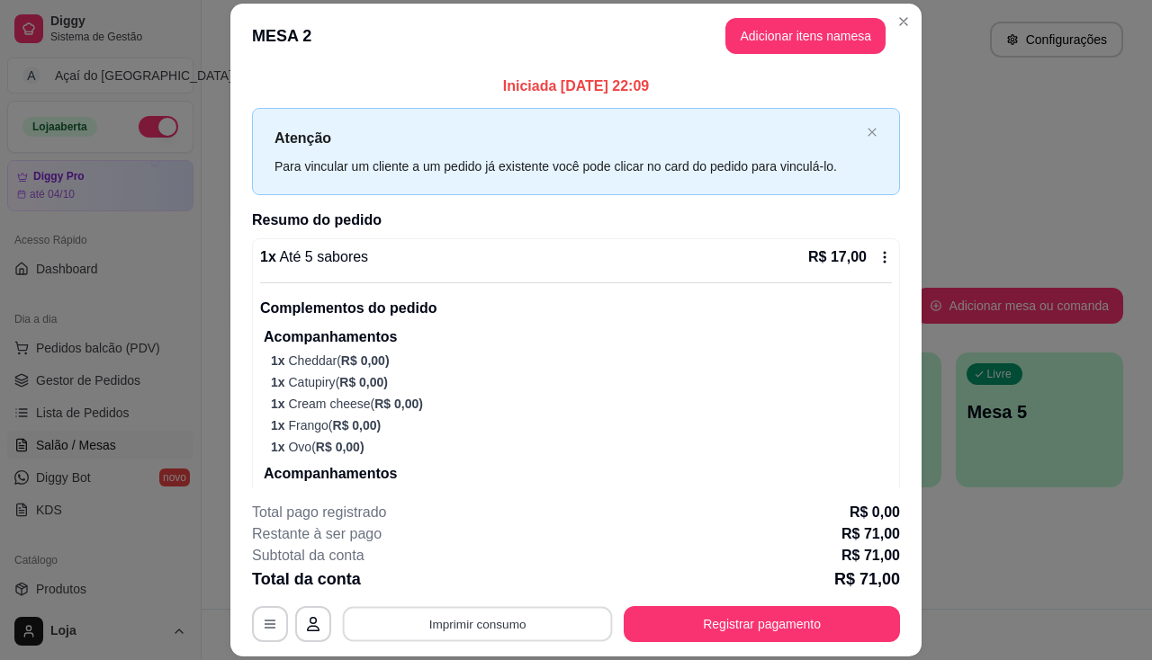
click at [532, 629] on button "Imprimir consumo" at bounding box center [478, 624] width 270 height 35
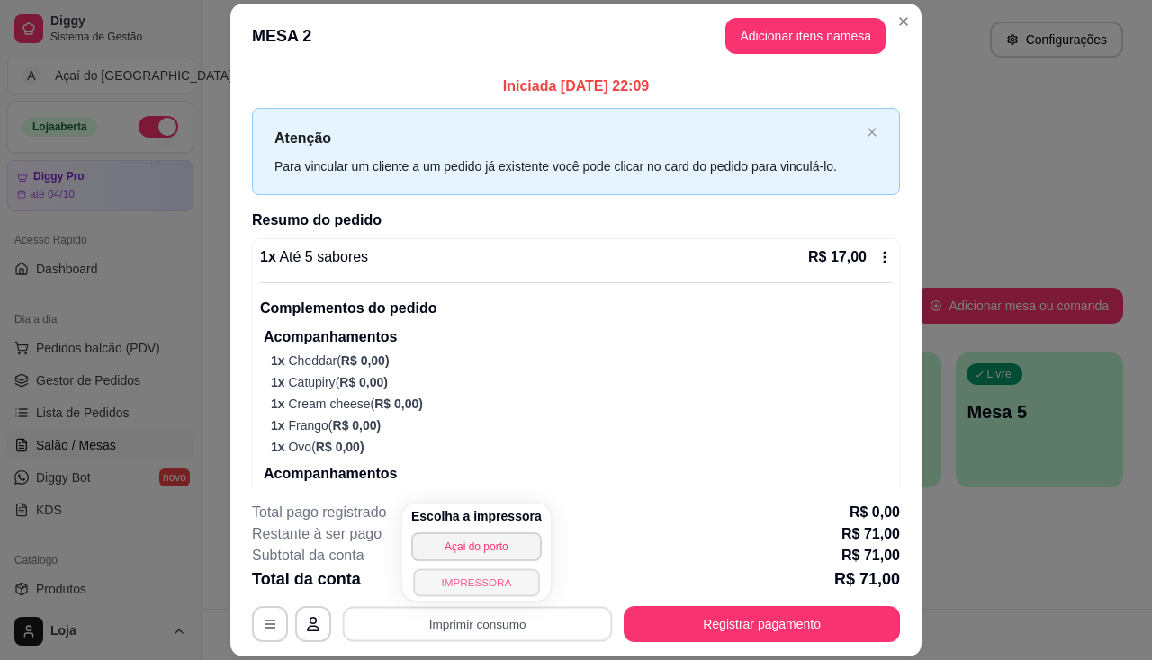
click at [501, 593] on button "IMPRESSORA" at bounding box center [476, 583] width 126 height 28
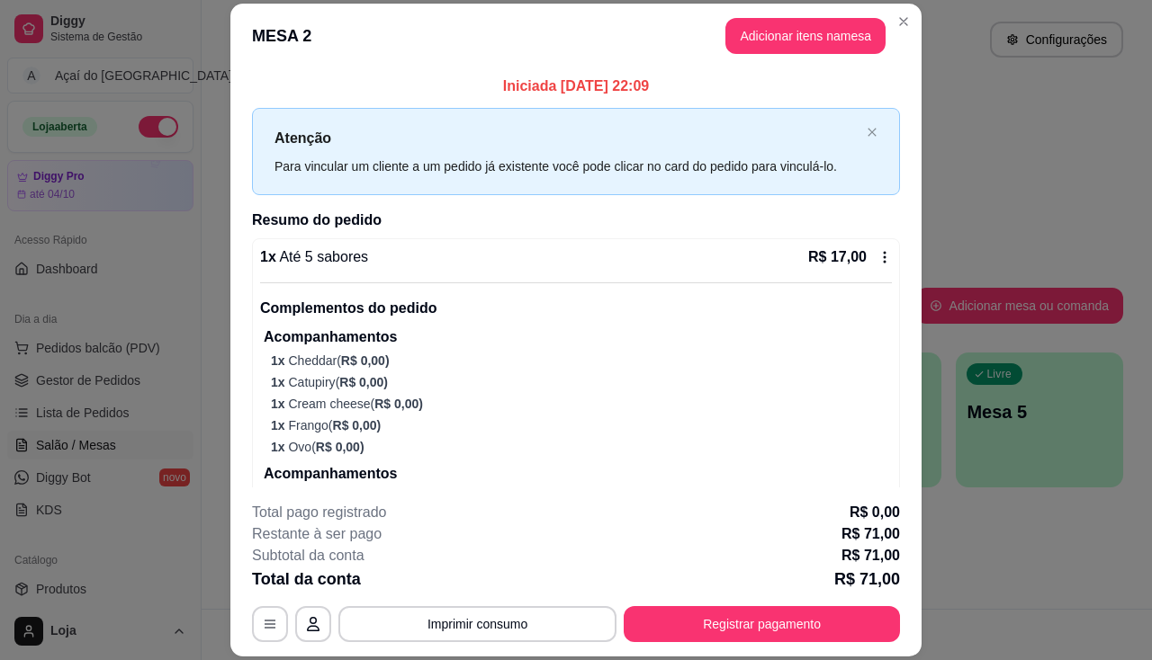
click at [897, 4] on header "MESA 2 Adicionar itens na mesa" at bounding box center [575, 36] width 691 height 65
click at [897, 5] on header "MESA 2 Adicionar itens na mesa" at bounding box center [575, 36] width 691 height 65
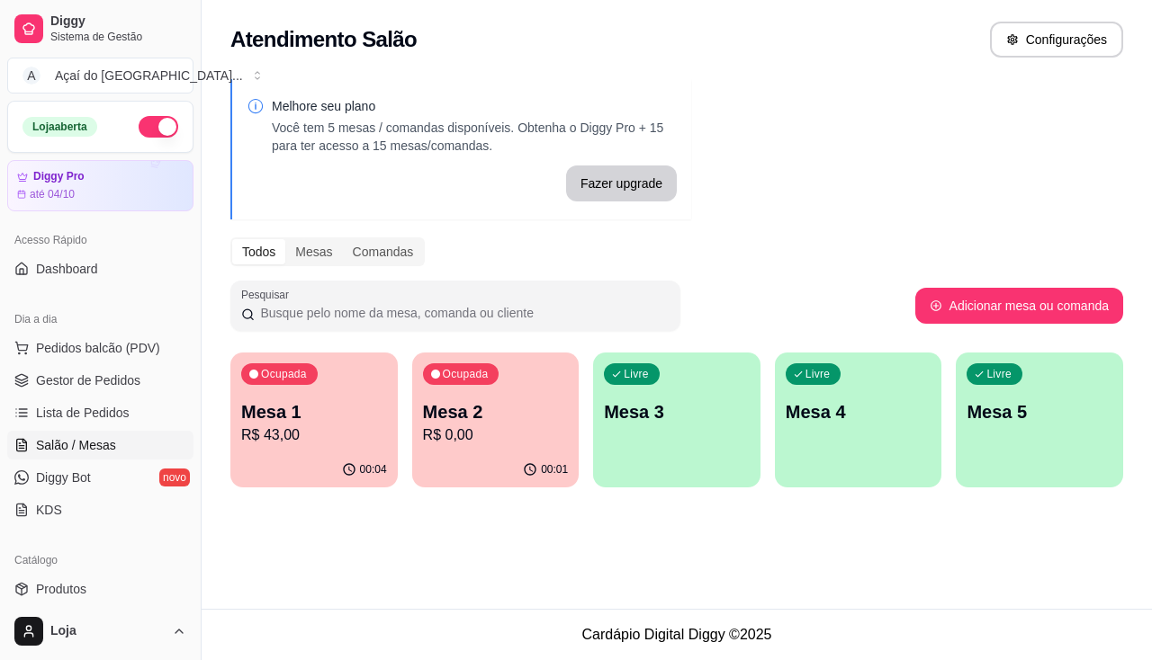
click at [286, 437] on p "R$ 43,00" at bounding box center [314, 436] width 146 height 22
click at [476, 472] on div "00:02" at bounding box center [495, 469] width 162 height 34
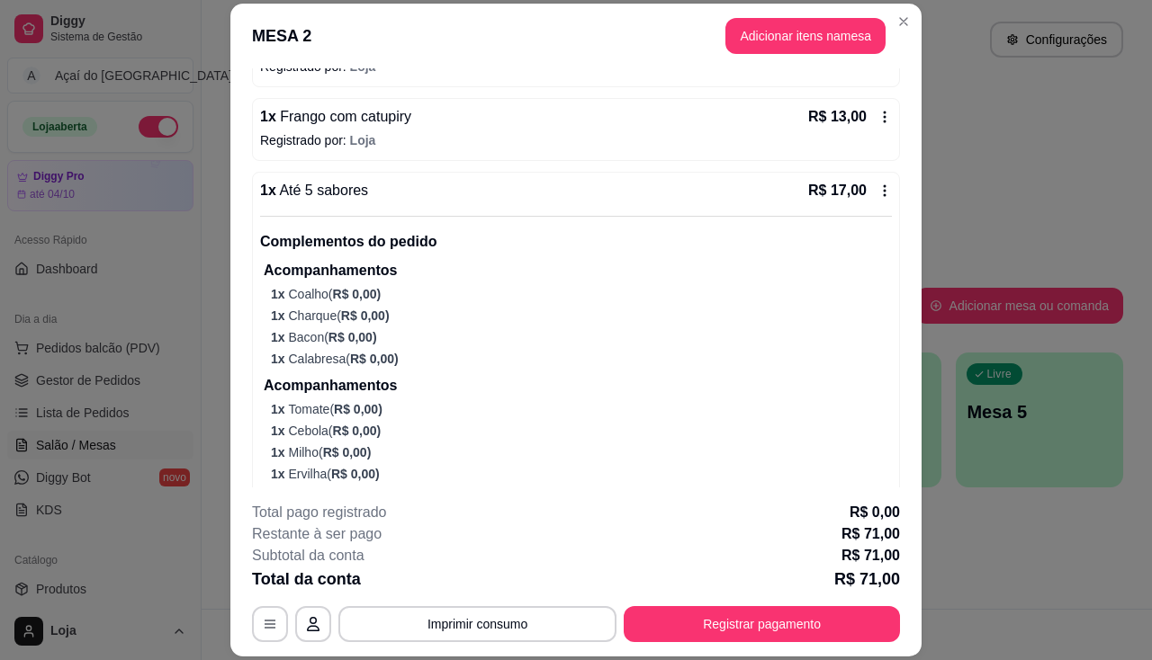
scroll to position [888, 0]
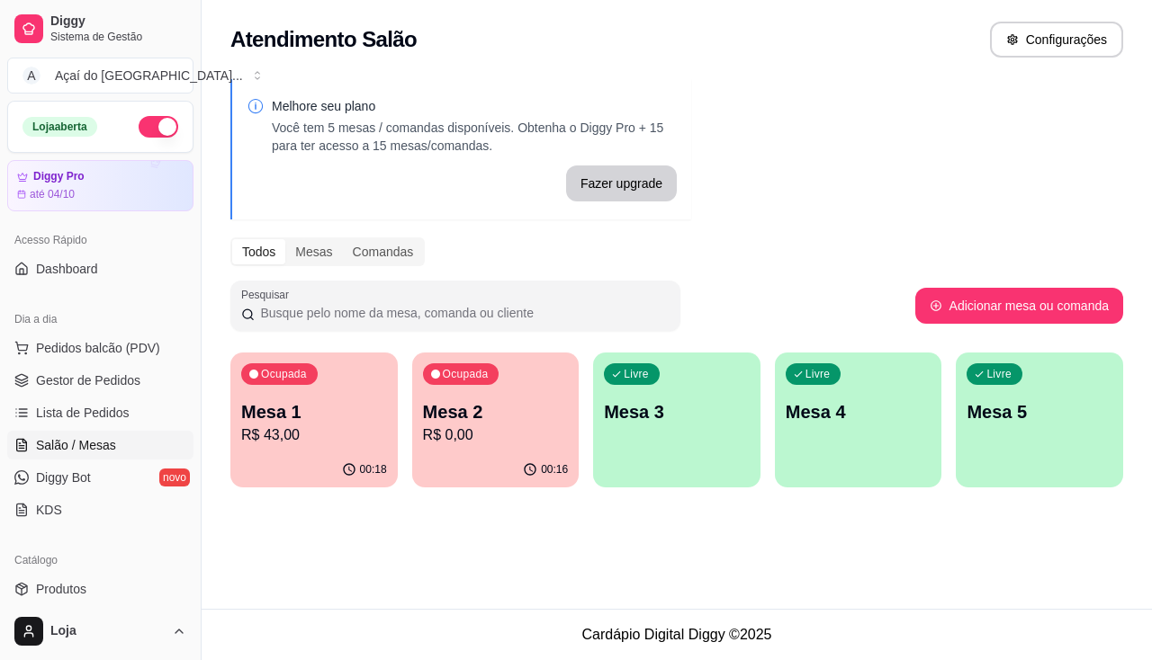
click at [281, 441] on p "R$ 43,00" at bounding box center [314, 436] width 146 height 22
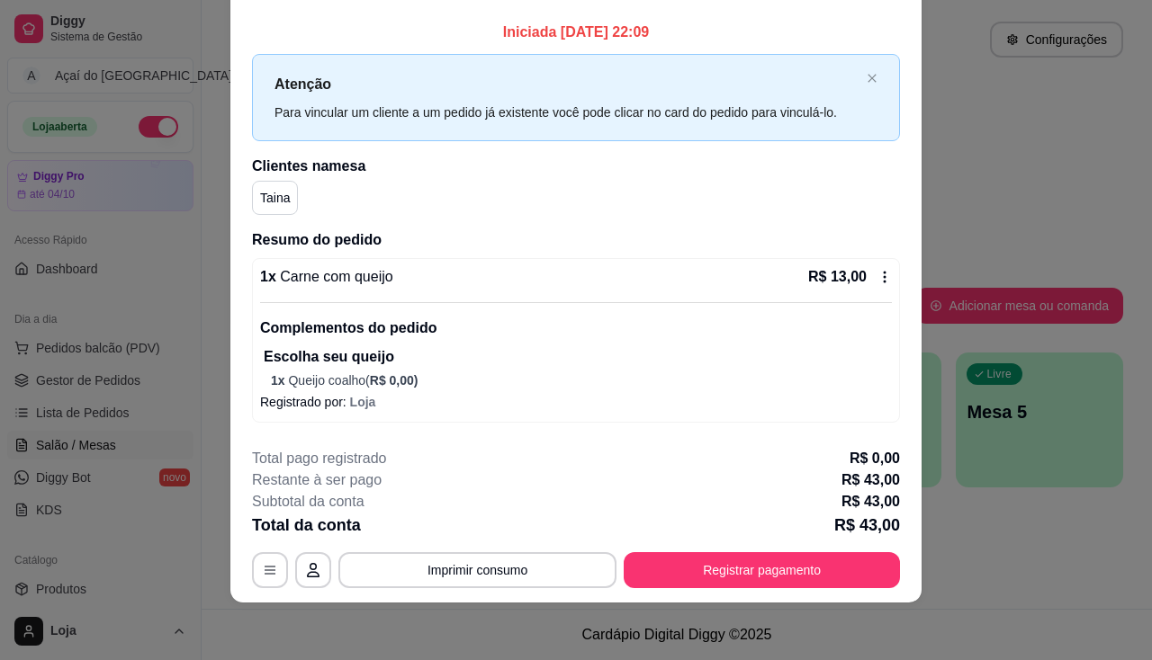
scroll to position [0, 0]
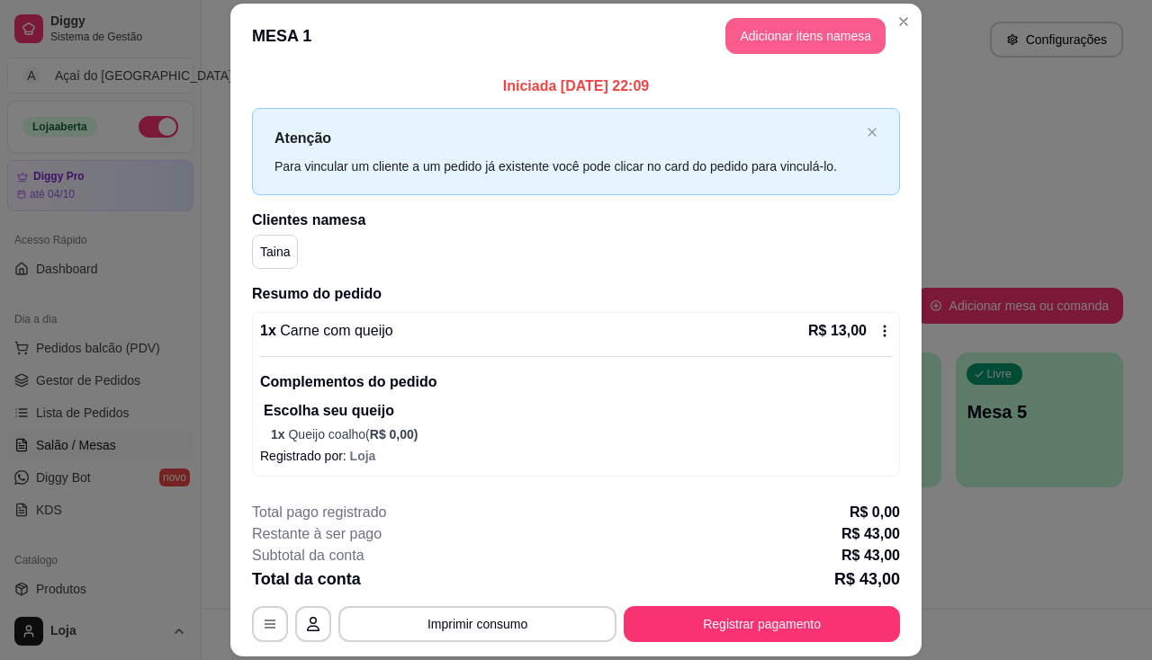
click at [794, 34] on button "Adicionar itens na mesa" at bounding box center [805, 36] width 160 height 36
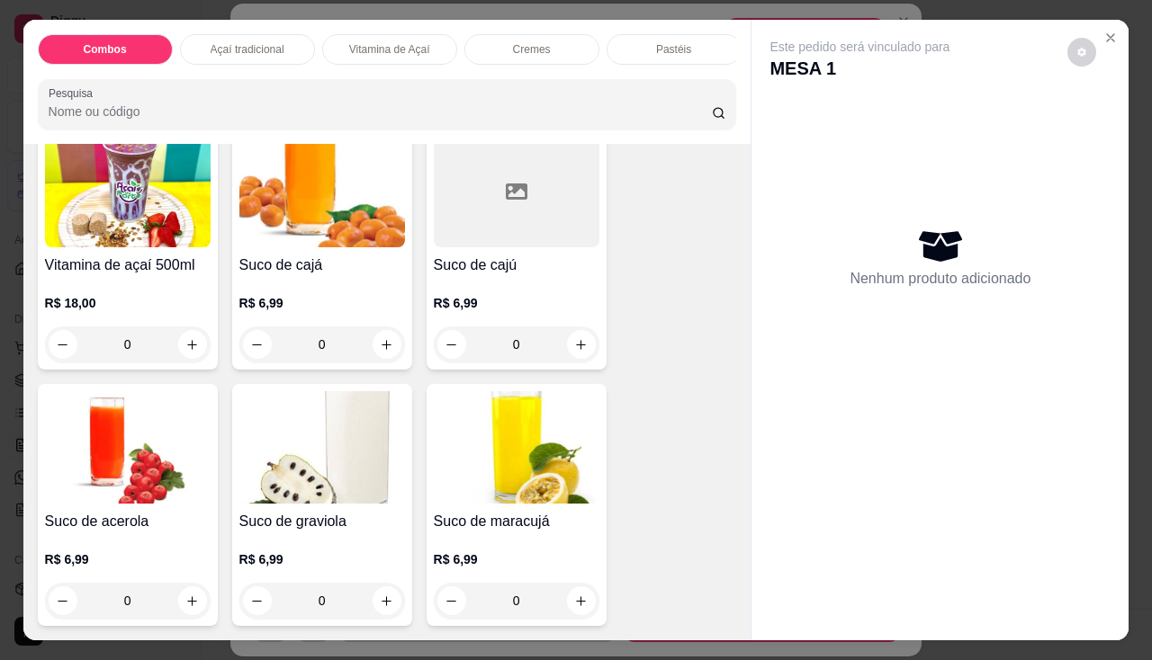
scroll to position [5129, 0]
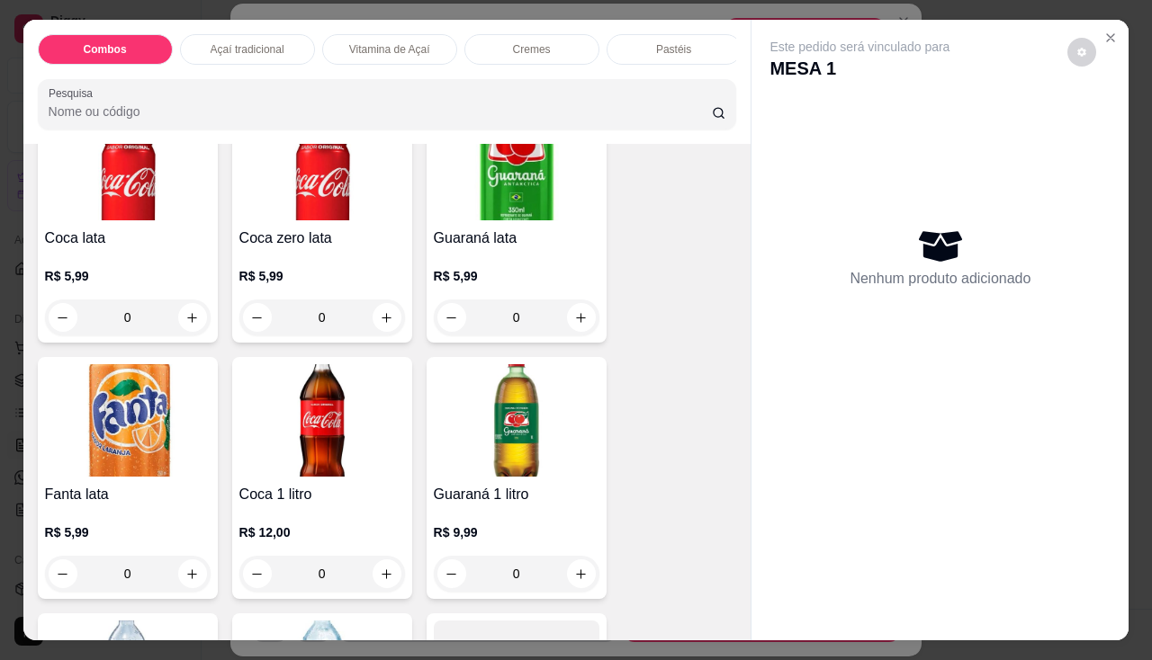
click at [292, 412] on img at bounding box center [322, 420] width 166 height 112
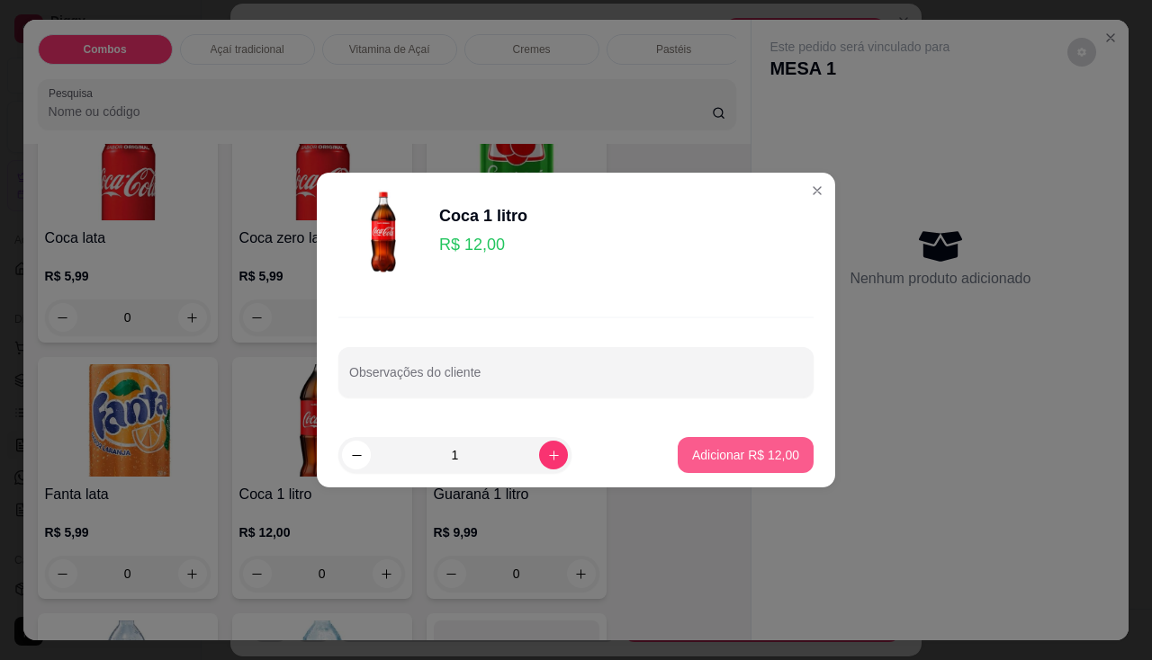
click at [692, 461] on p "Adicionar R$ 12,00" at bounding box center [745, 455] width 107 height 18
type input "1"
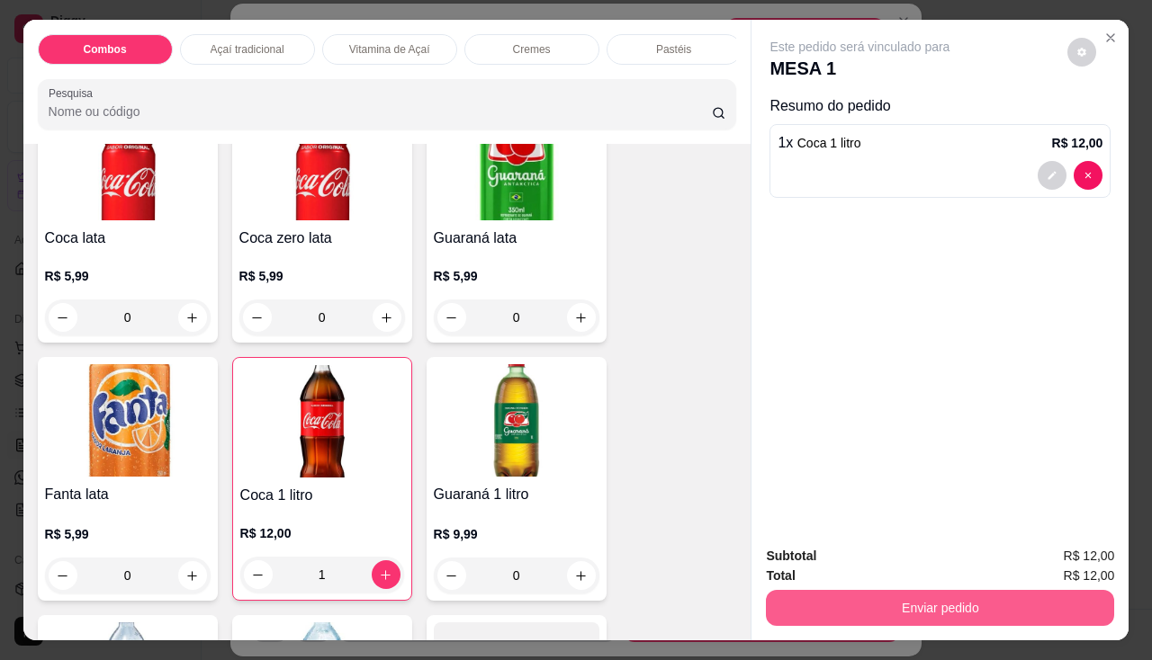
click at [823, 597] on button "Enviar pedido" at bounding box center [940, 608] width 348 height 36
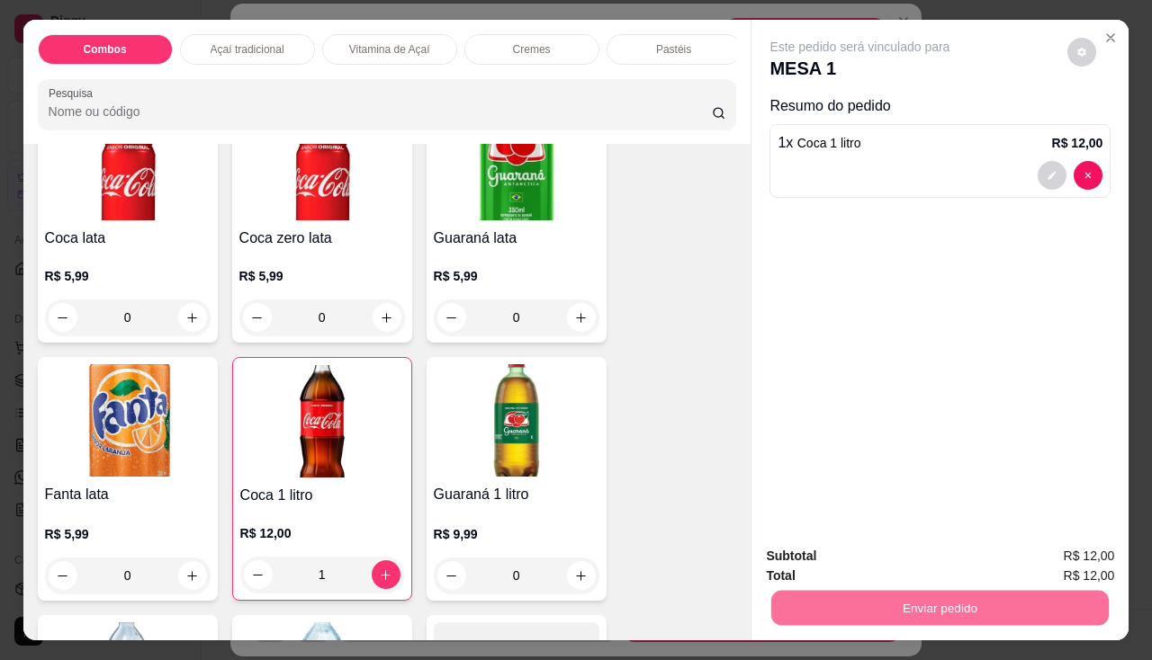
click at [838, 573] on button "Não registrar e enviar pedido" at bounding box center [880, 558] width 187 height 34
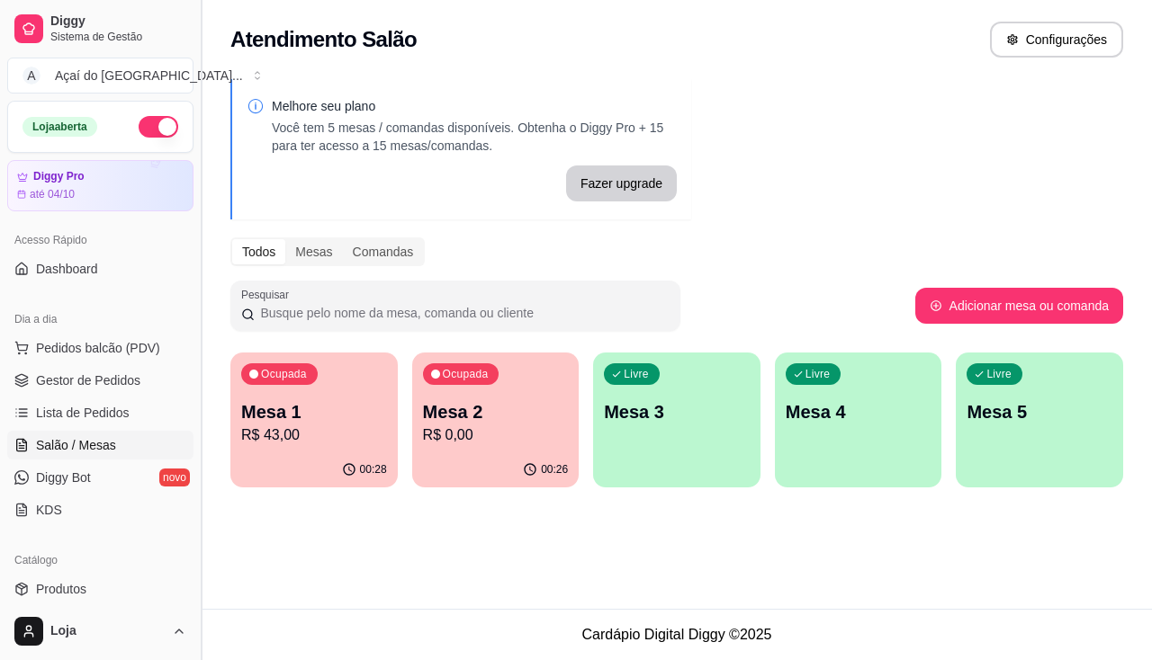
click at [207, 445] on button "Toggle Sidebar" at bounding box center [200, 330] width 14 height 660
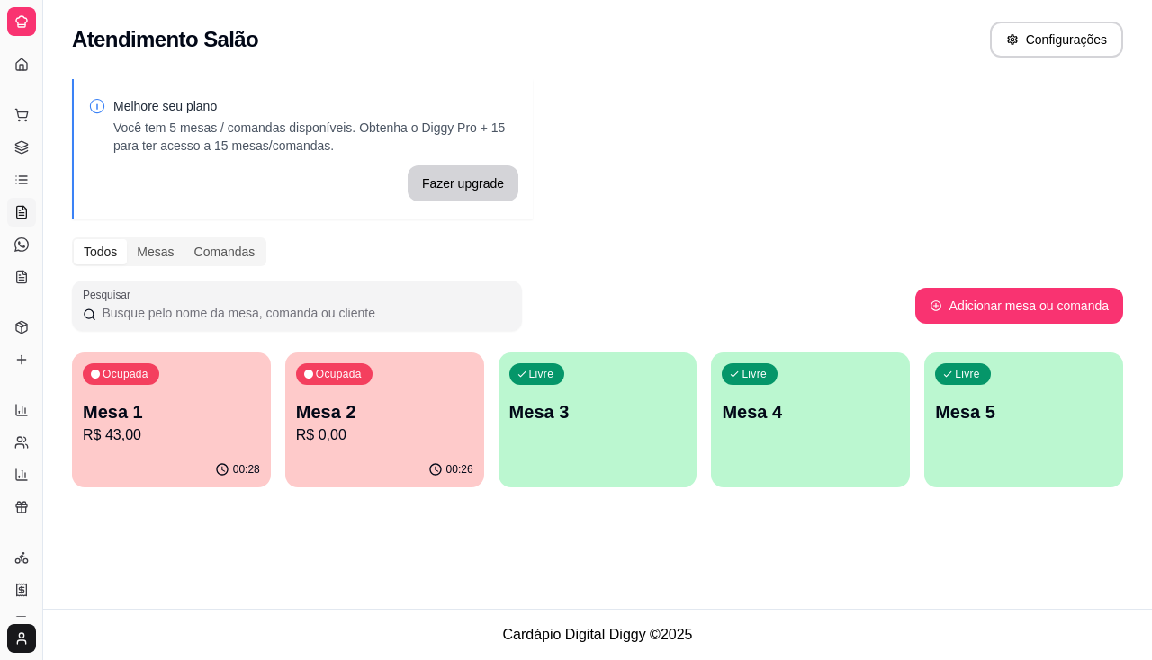
click at [211, 423] on p "Mesa 1" at bounding box center [171, 412] width 177 height 25
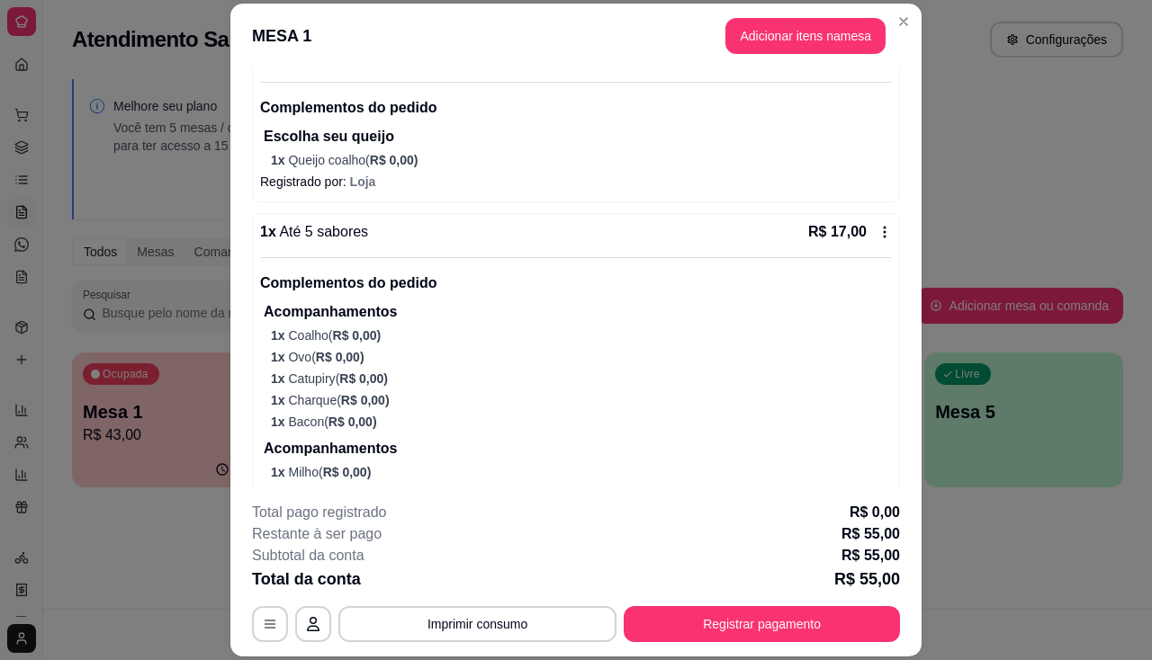
scroll to position [643, 0]
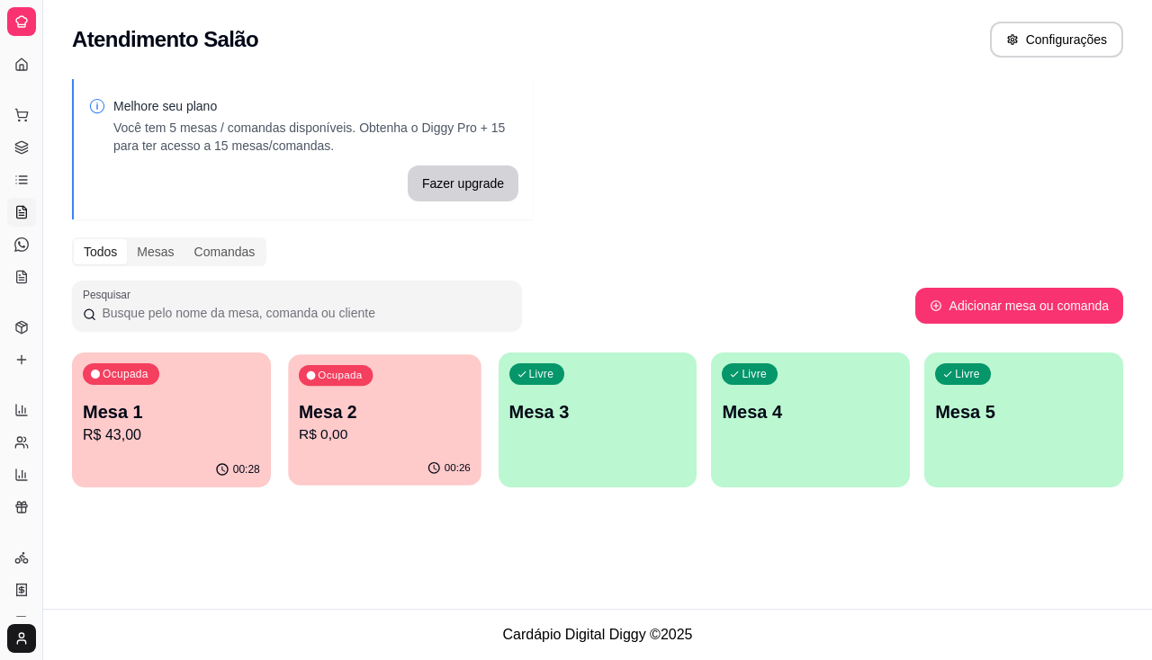
click at [458, 380] on div "Ocupada Mesa 2 R$ 0,00" at bounding box center [384, 403] width 193 height 97
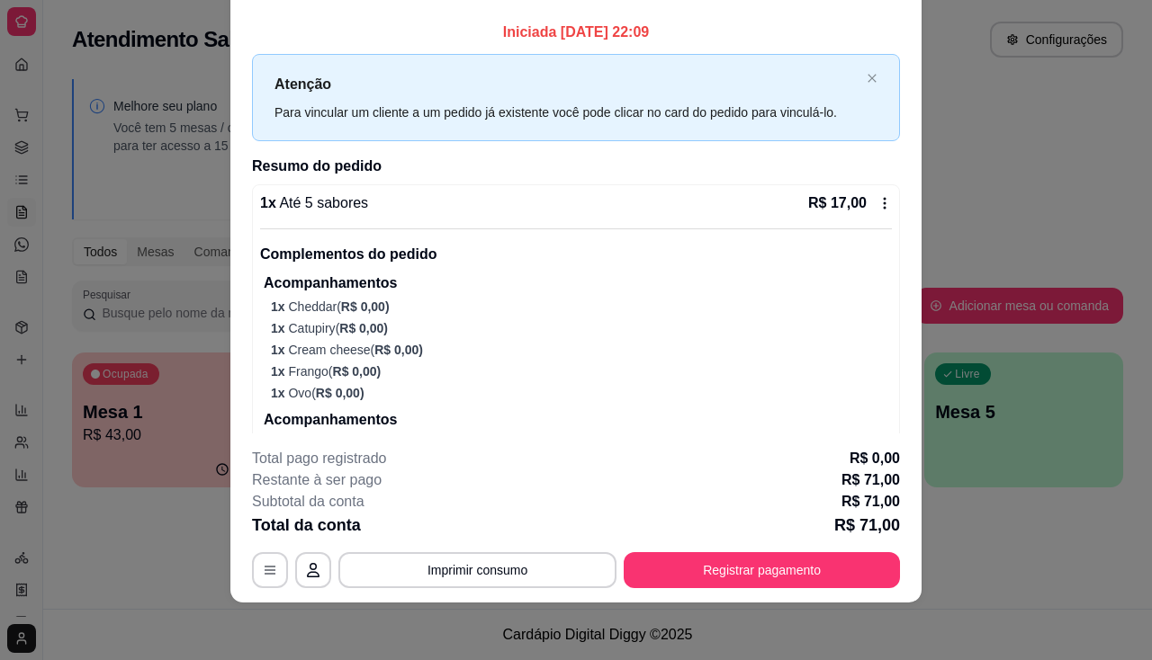
scroll to position [0, 0]
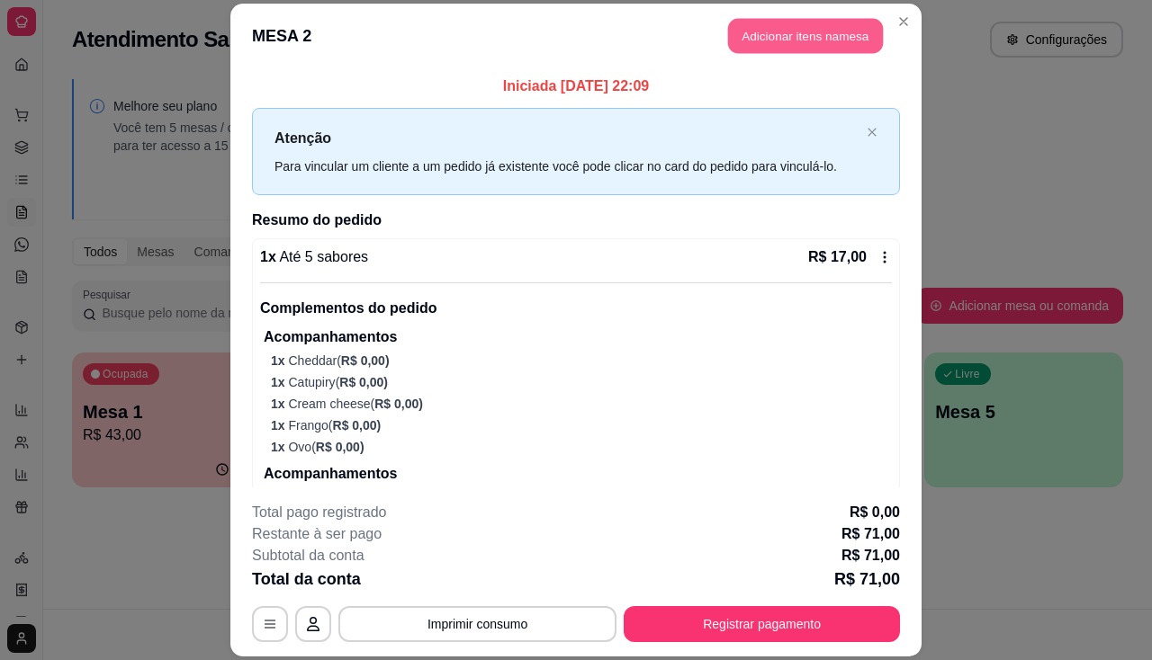
click at [757, 43] on button "Adicionar itens na mesa" at bounding box center [805, 35] width 155 height 35
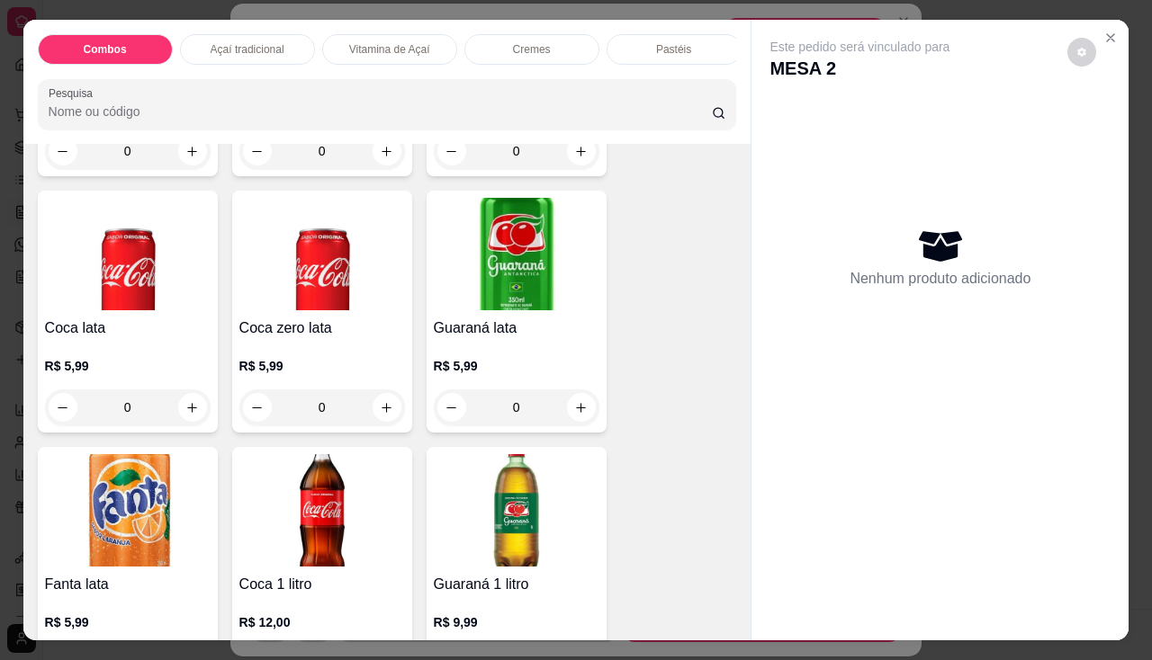
scroll to position [5309, 0]
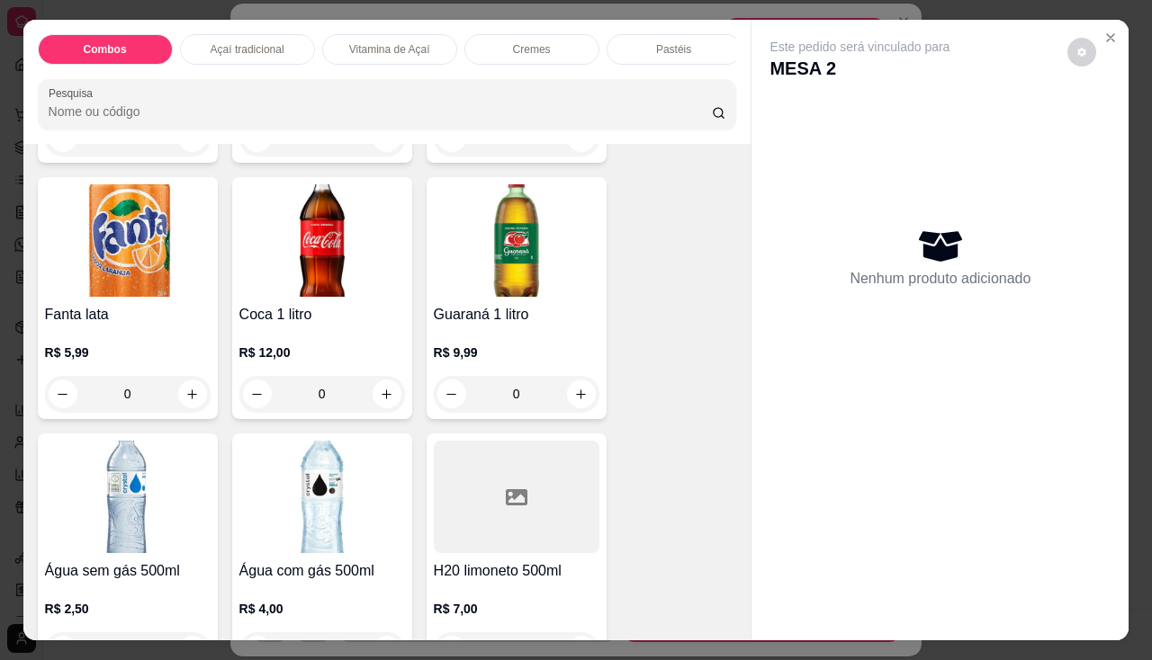
click at [326, 326] on h4 "Coca 1 litro" at bounding box center [322, 315] width 166 height 22
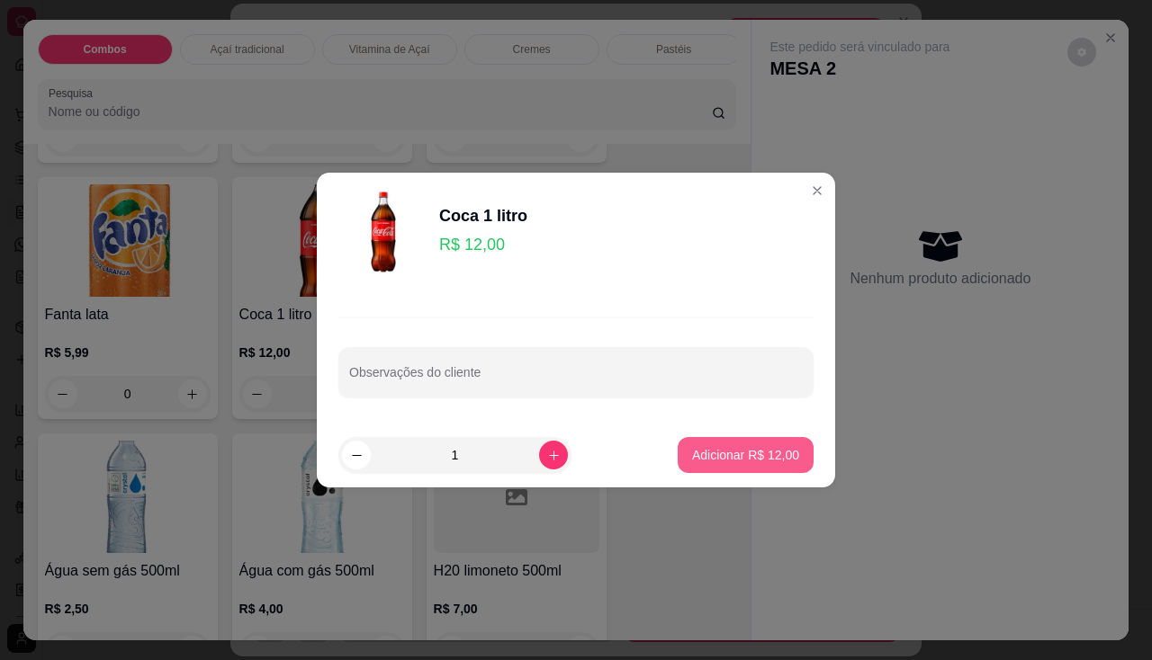
click at [732, 454] on p "Adicionar R$ 12,00" at bounding box center [745, 455] width 107 height 18
type input "1"
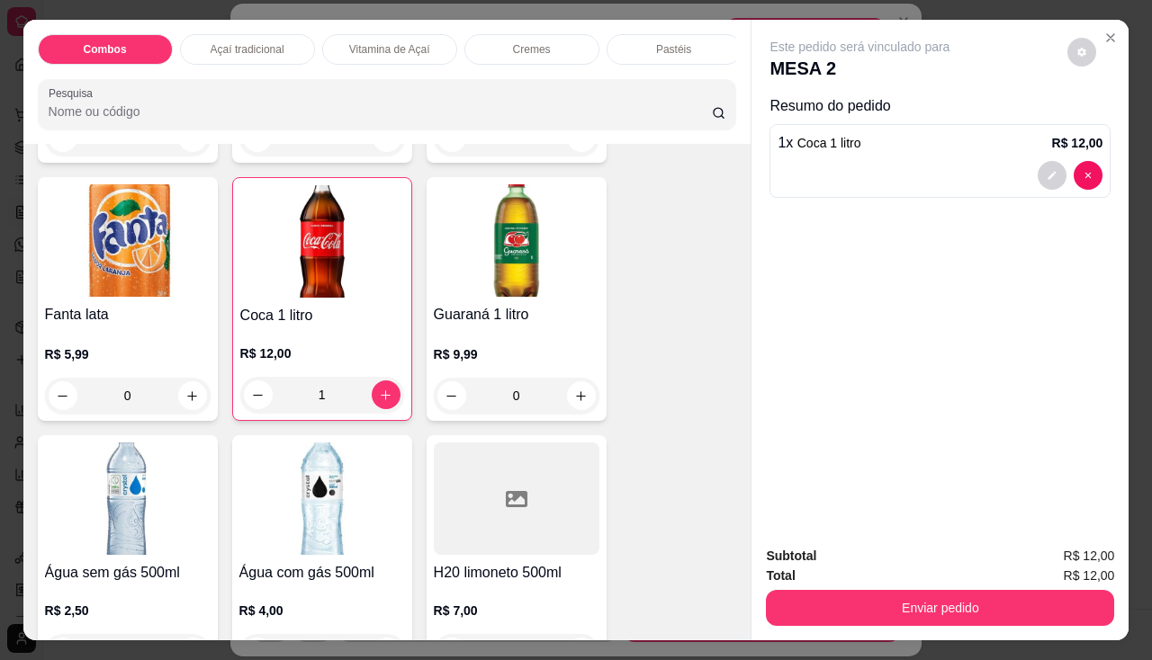
click at [806, 624] on div "Subtotal R$ 12,00 Total R$ 12,00 Enviar pedido" at bounding box center [939, 586] width 377 height 109
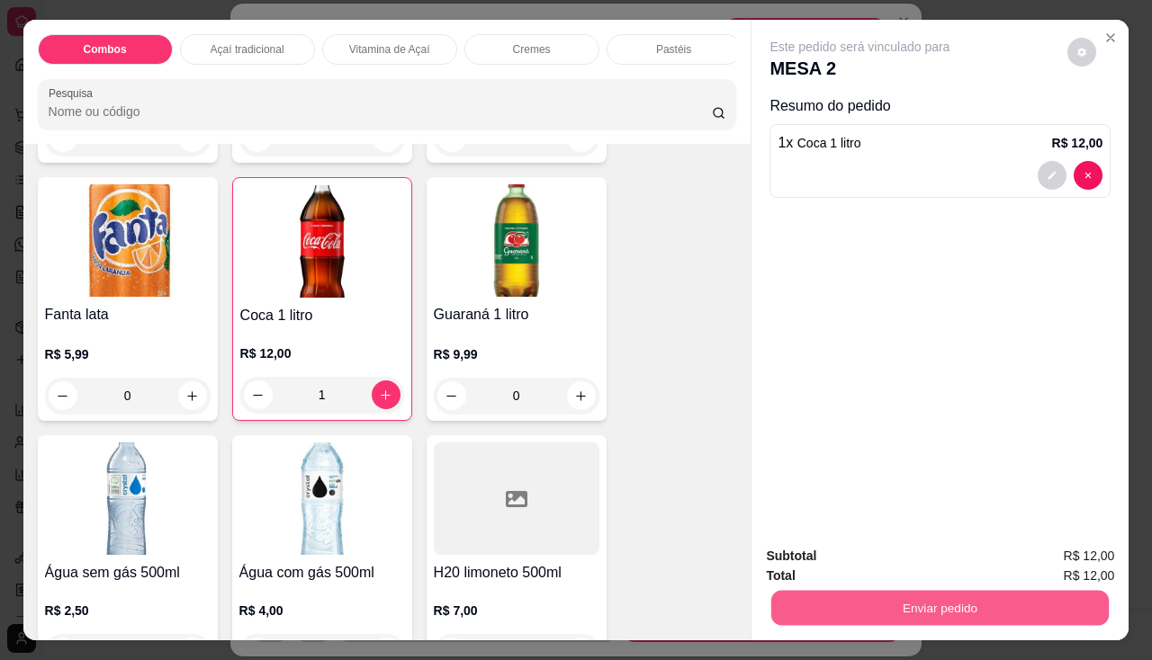
click at [812, 600] on button "Enviar pedido" at bounding box center [939, 608] width 337 height 35
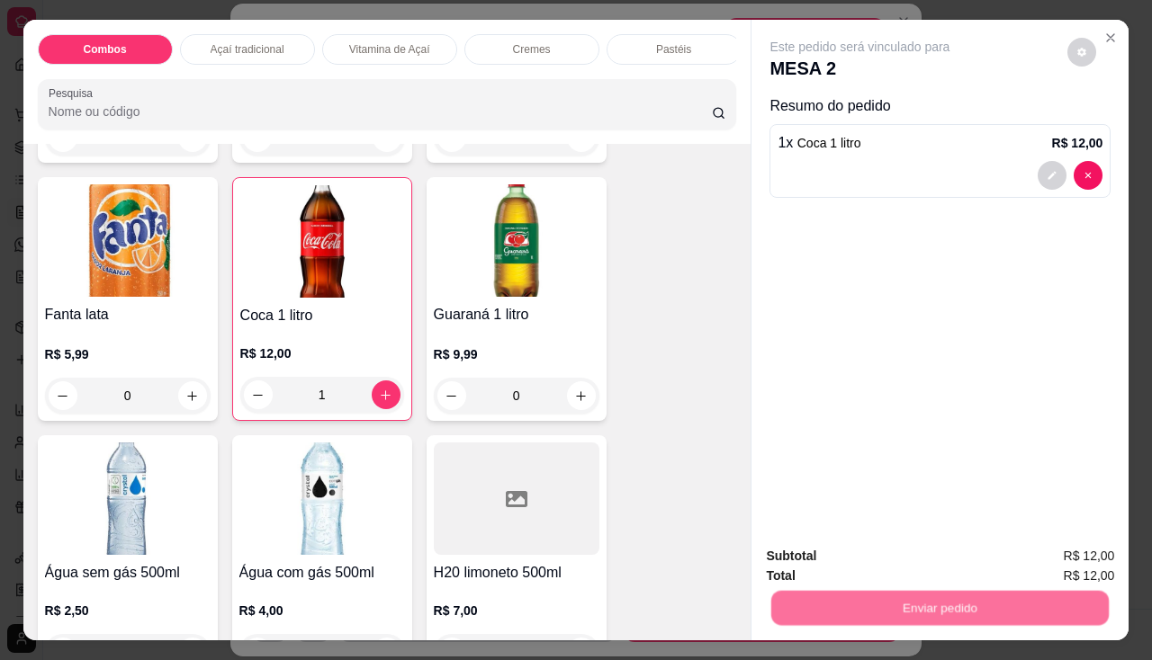
click at [829, 551] on button "Não registrar e enviar pedido" at bounding box center [881, 557] width 182 height 33
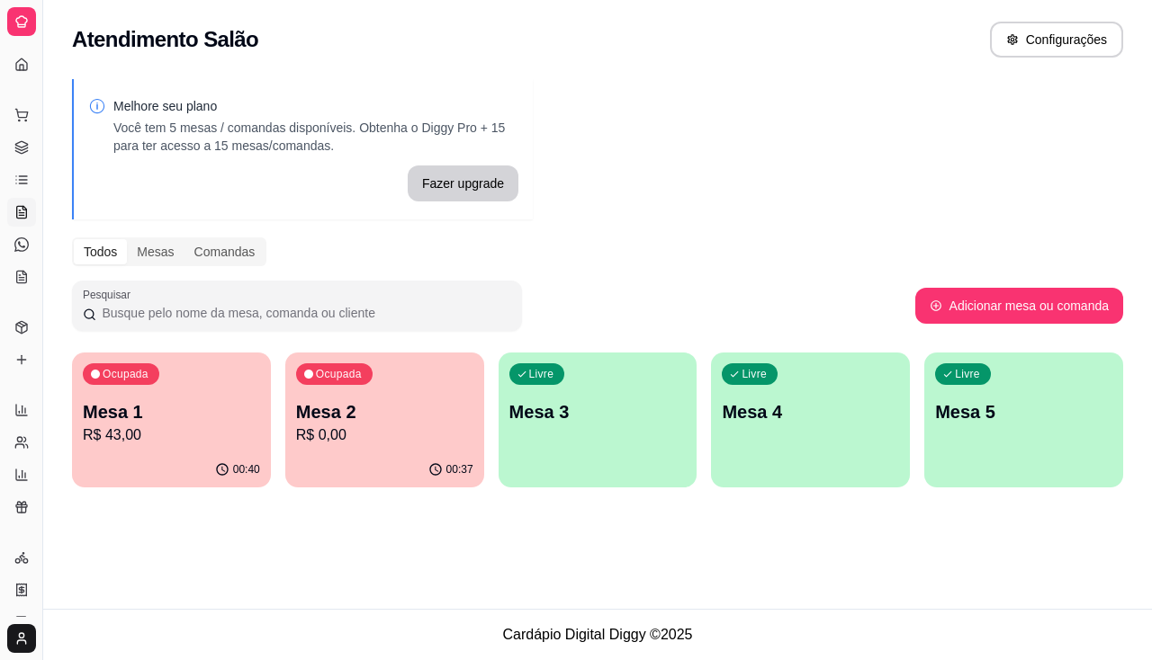
click at [813, 441] on div "Livre Mesa 4" at bounding box center [810, 409] width 199 height 113
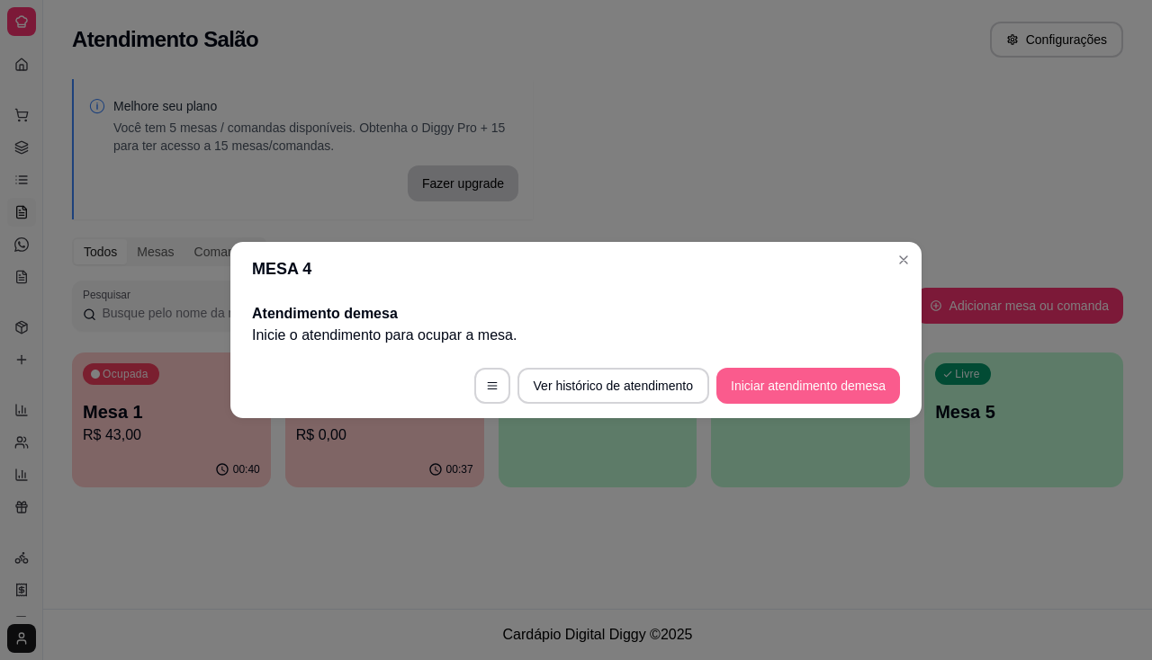
click at [818, 373] on button "Iniciar atendimento de mesa" at bounding box center [808, 386] width 184 height 36
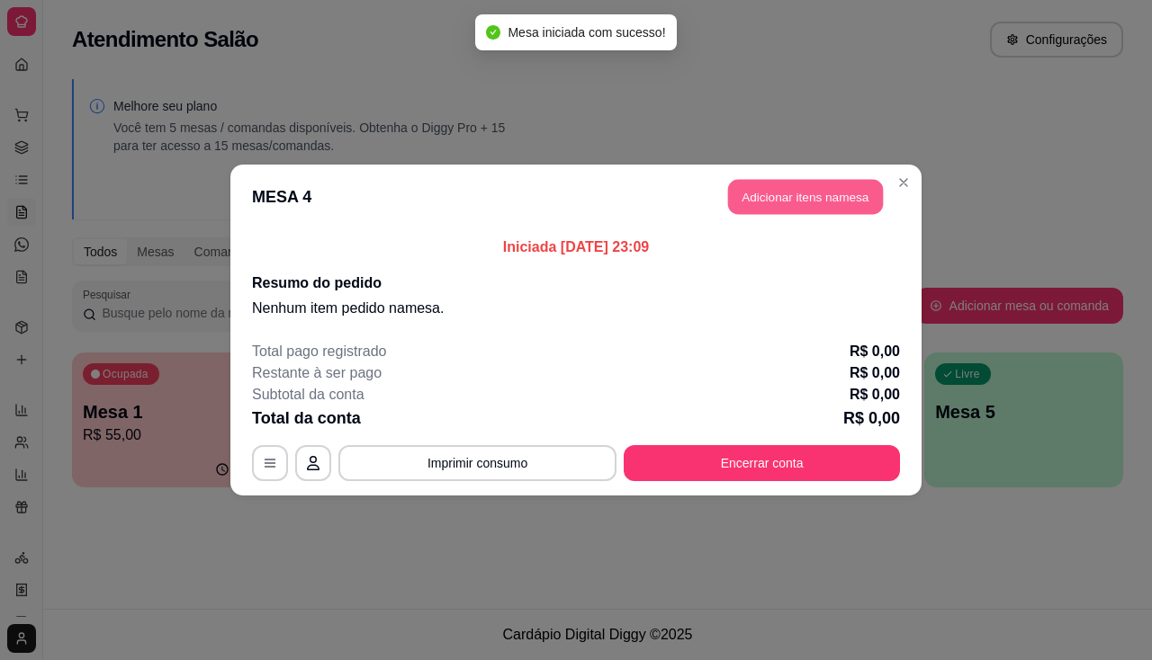
click at [796, 209] on button "Adicionar itens na mesa" at bounding box center [805, 197] width 155 height 35
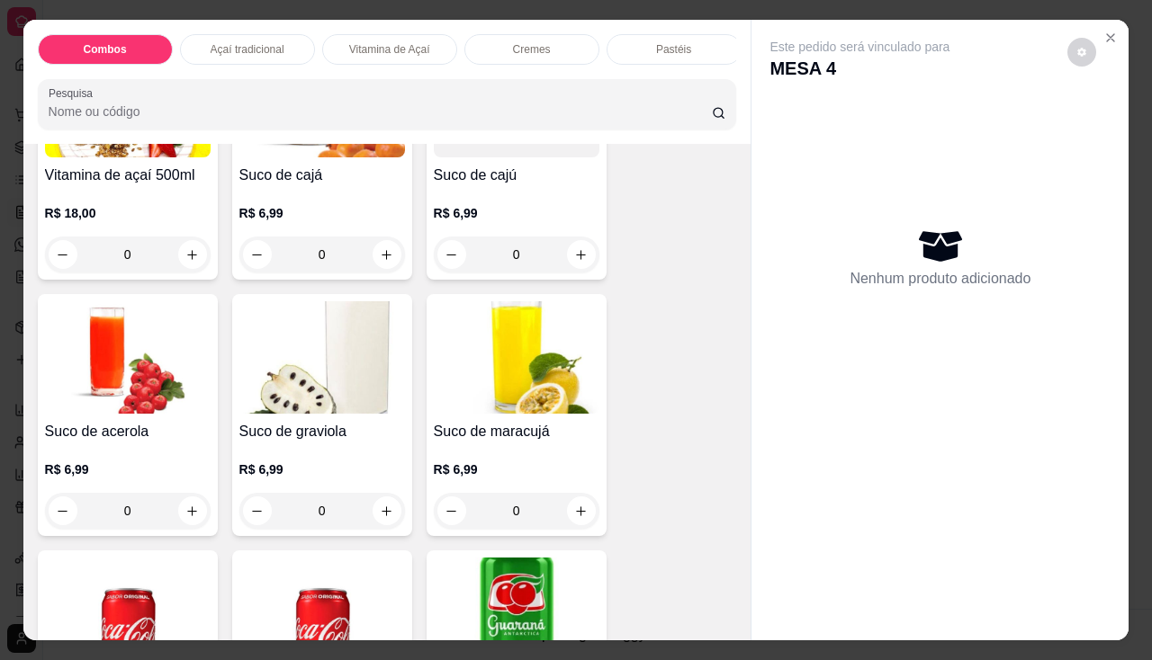
scroll to position [5129, 0]
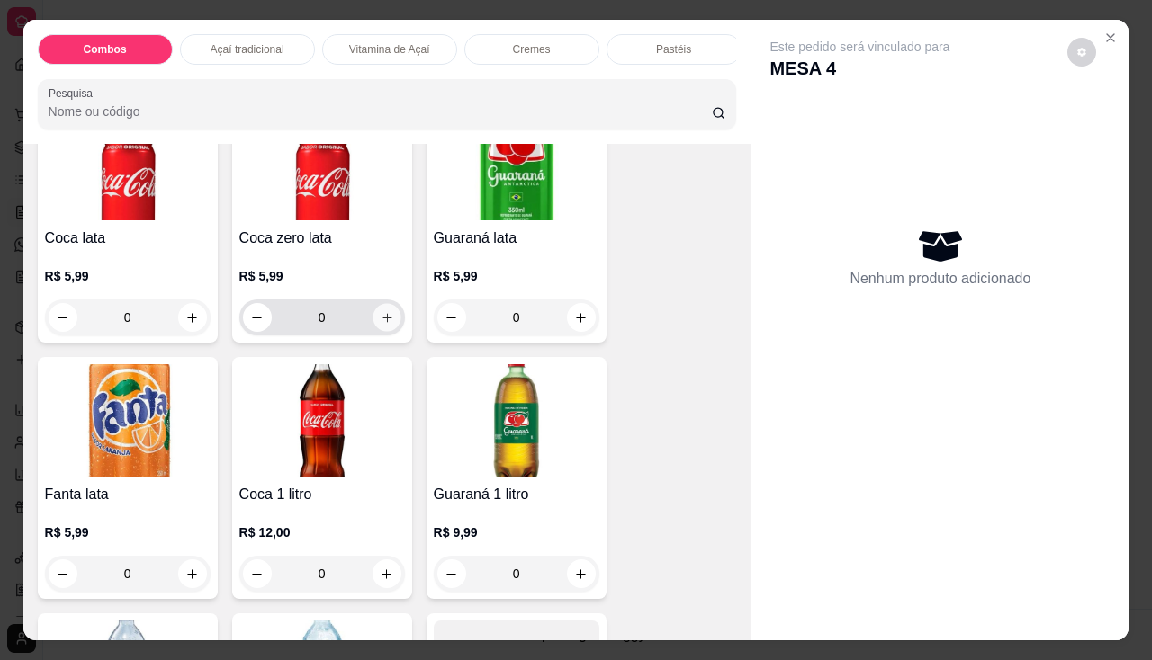
click at [373, 328] on button "increase-product-quantity" at bounding box center [387, 318] width 28 height 28
type input "1"
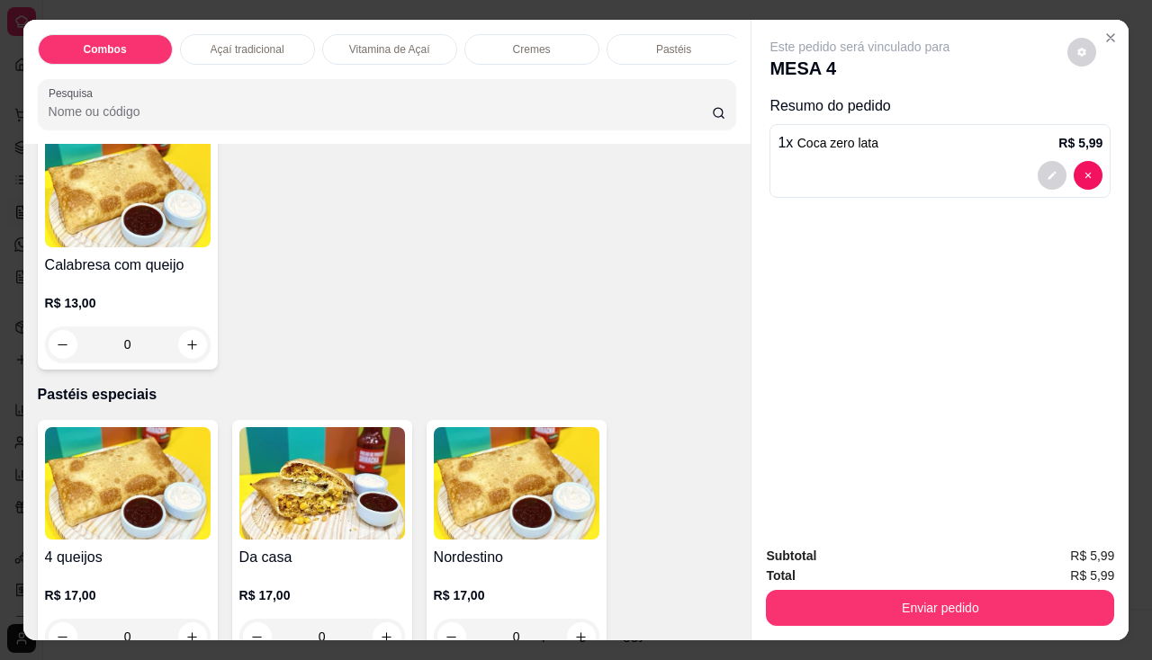
scroll to position [2593, 0]
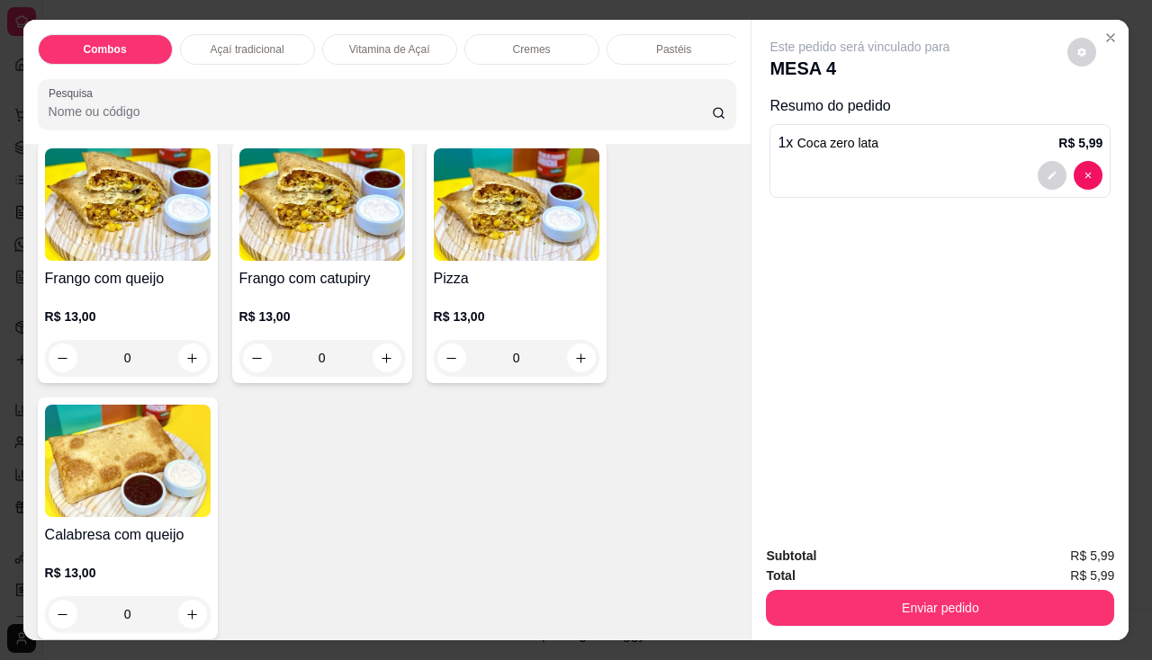
click at [382, 362] on div "0" at bounding box center [322, 358] width 166 height 36
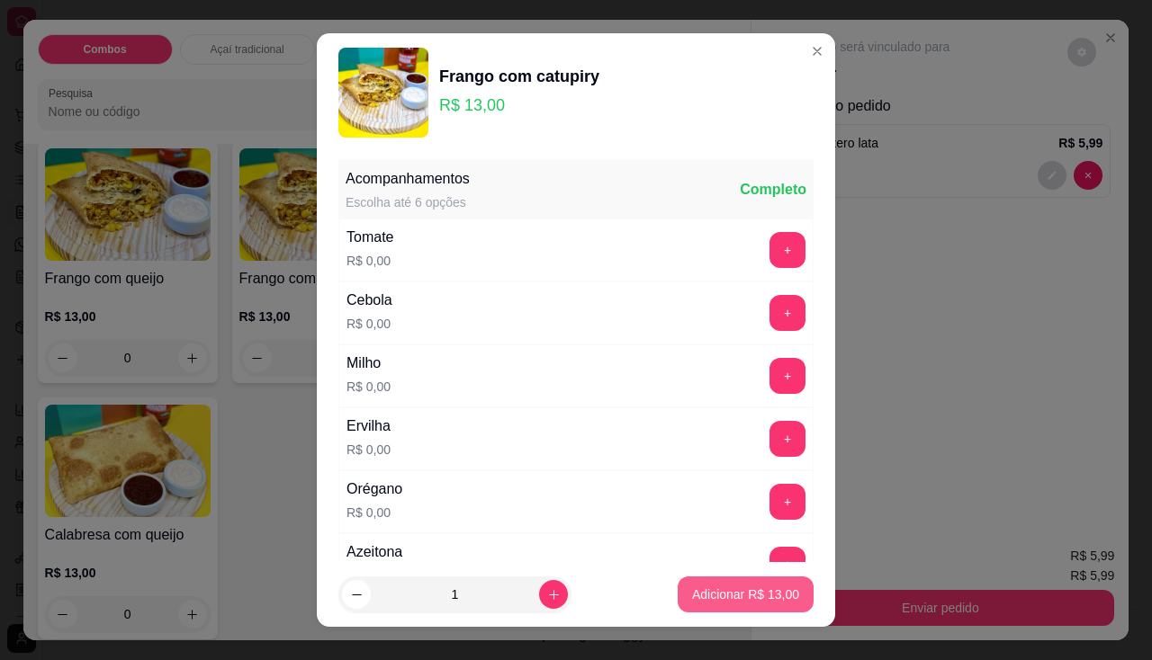
click at [692, 588] on p "Adicionar R$ 13,00" at bounding box center [745, 595] width 107 height 18
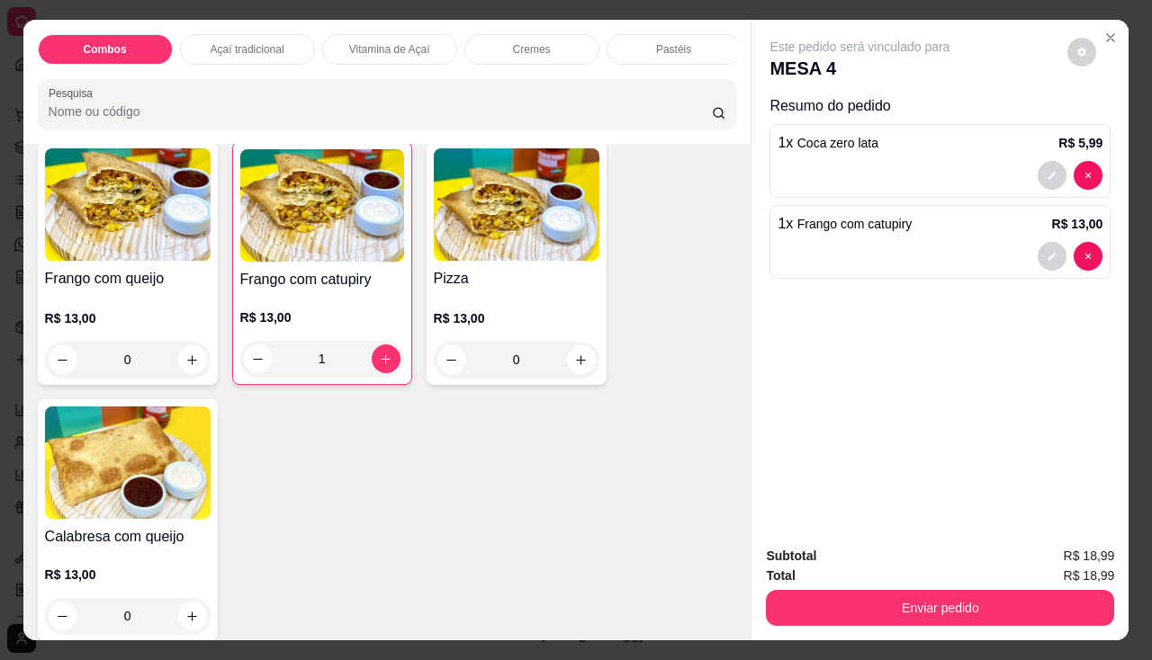
scroll to position [2683, 0]
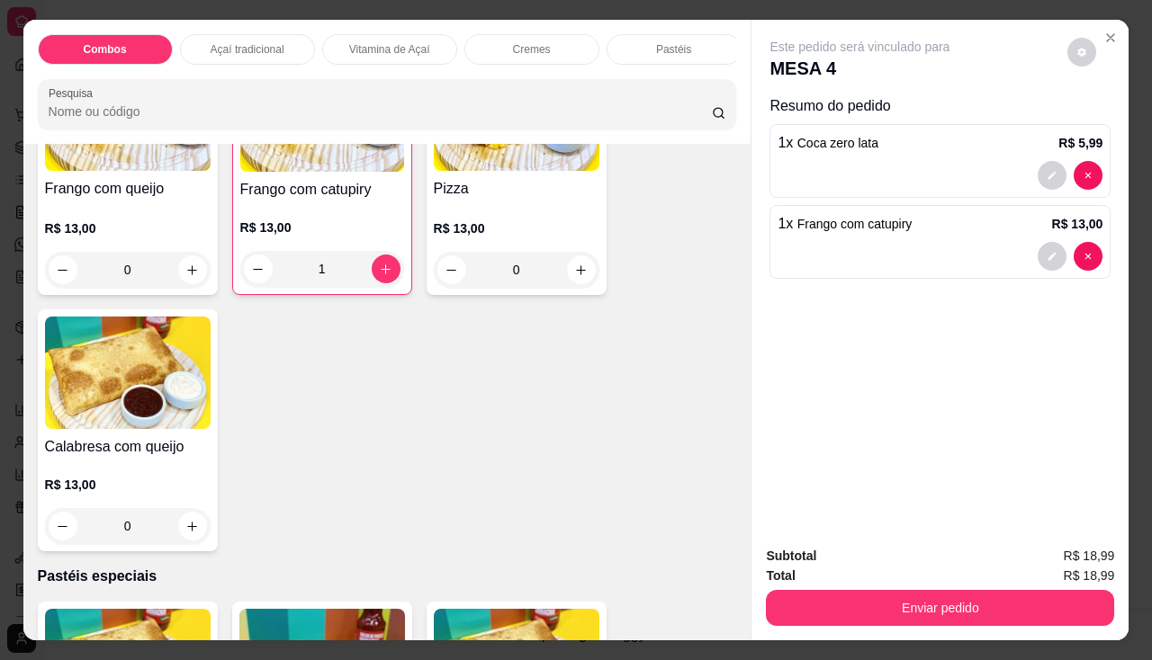
click at [188, 524] on div "0" at bounding box center [128, 526] width 166 height 36
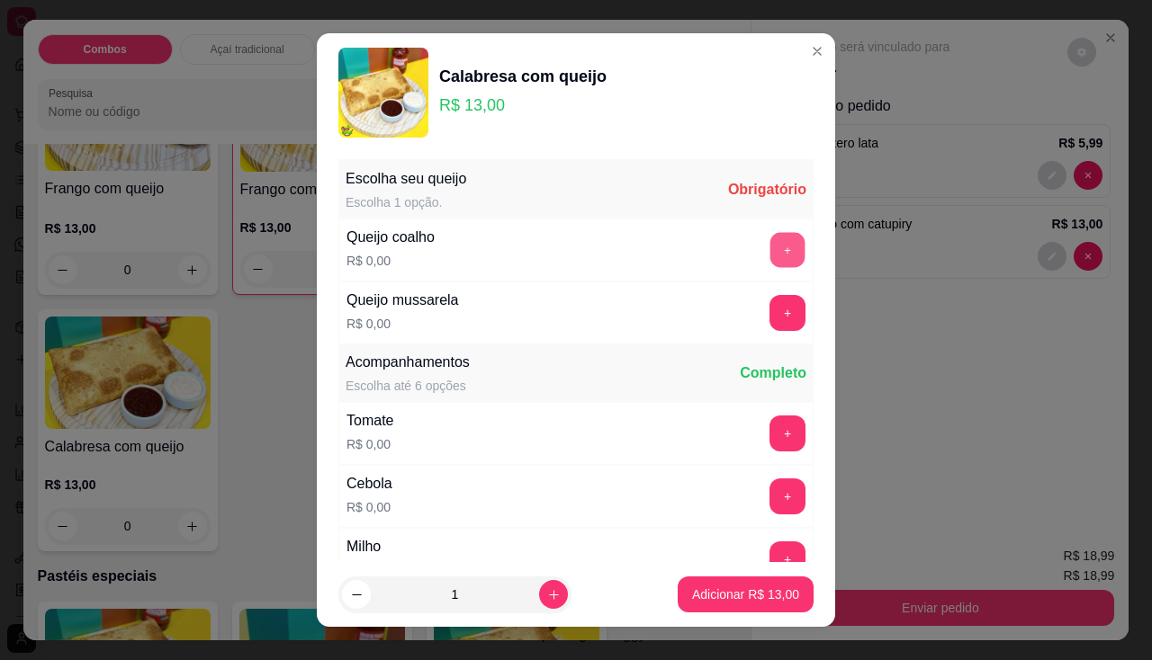
click at [770, 256] on button "+" at bounding box center [787, 249] width 35 height 35
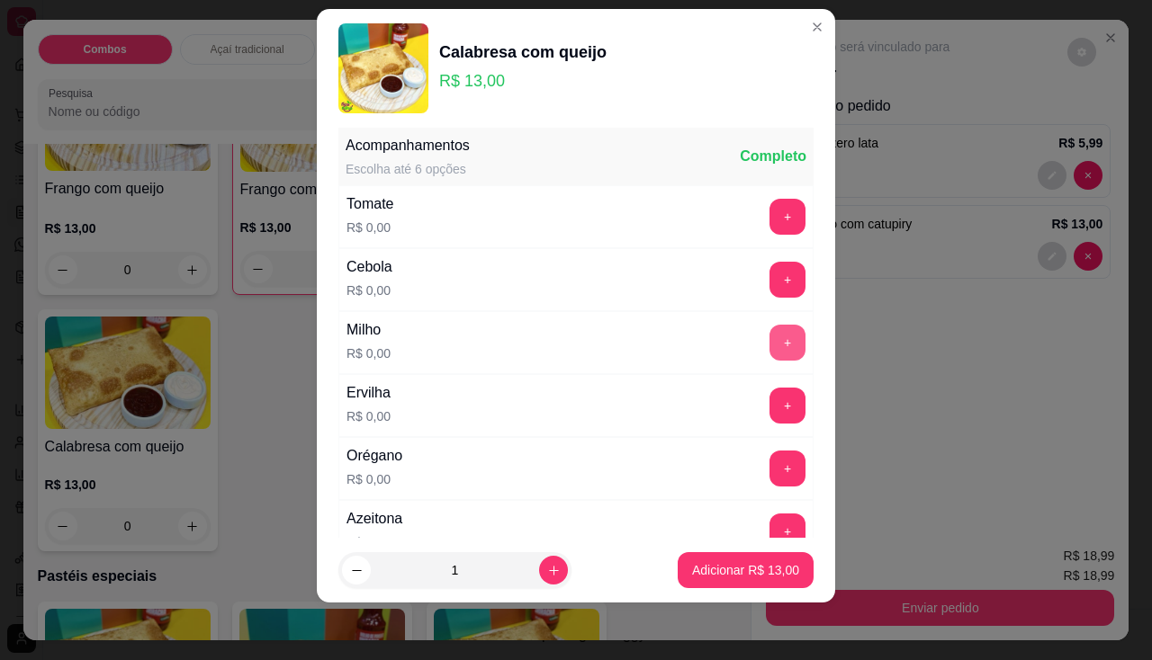
click at [769, 346] on button "+" at bounding box center [787, 343] width 36 height 36
click at [770, 528] on button "+" at bounding box center [787, 531] width 35 height 35
click at [769, 221] on button "+" at bounding box center [787, 217] width 36 height 36
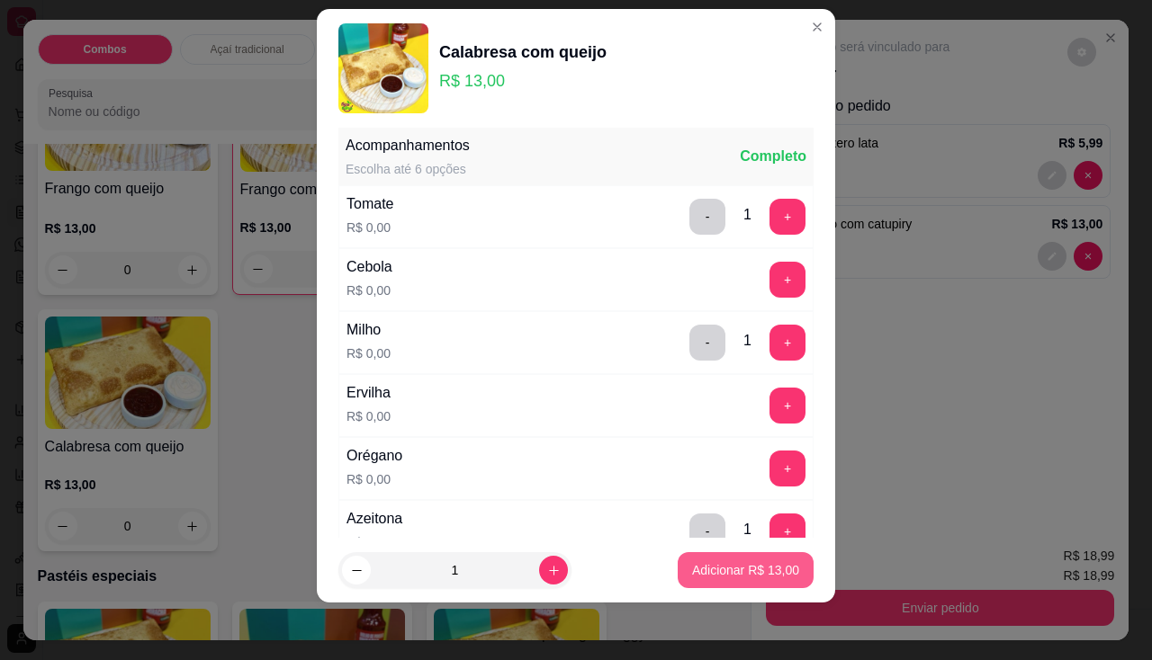
click at [716, 575] on p "Adicionar R$ 13,00" at bounding box center [745, 571] width 107 height 18
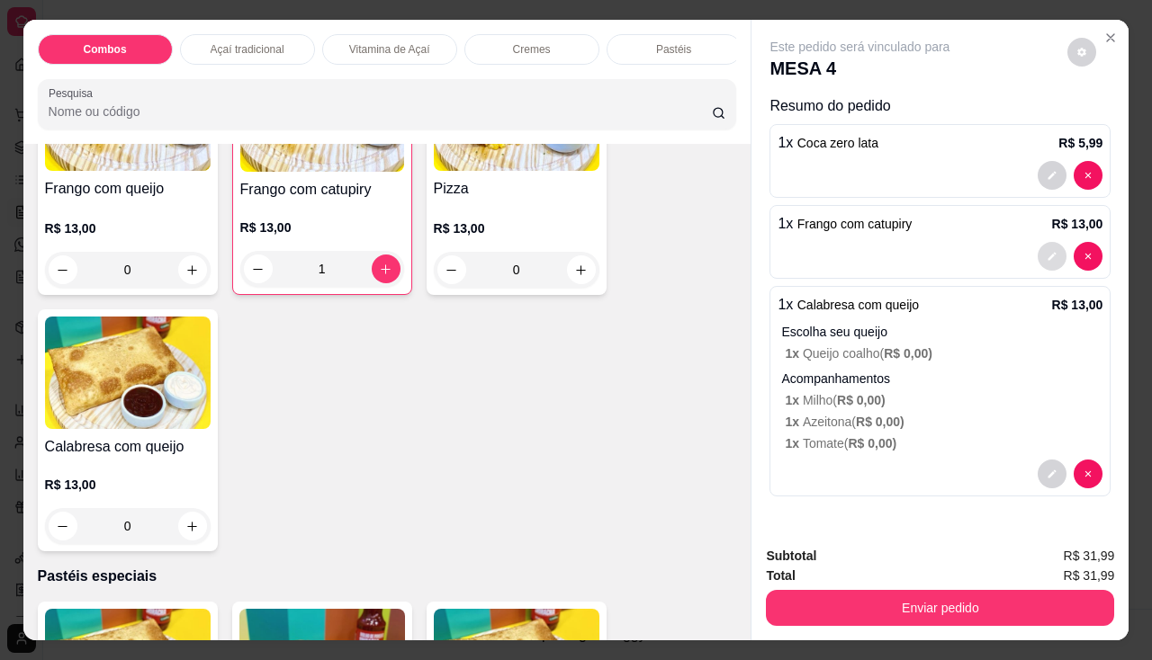
click at [1049, 254] on icon "decrease-product-quantity" at bounding box center [1052, 256] width 11 height 11
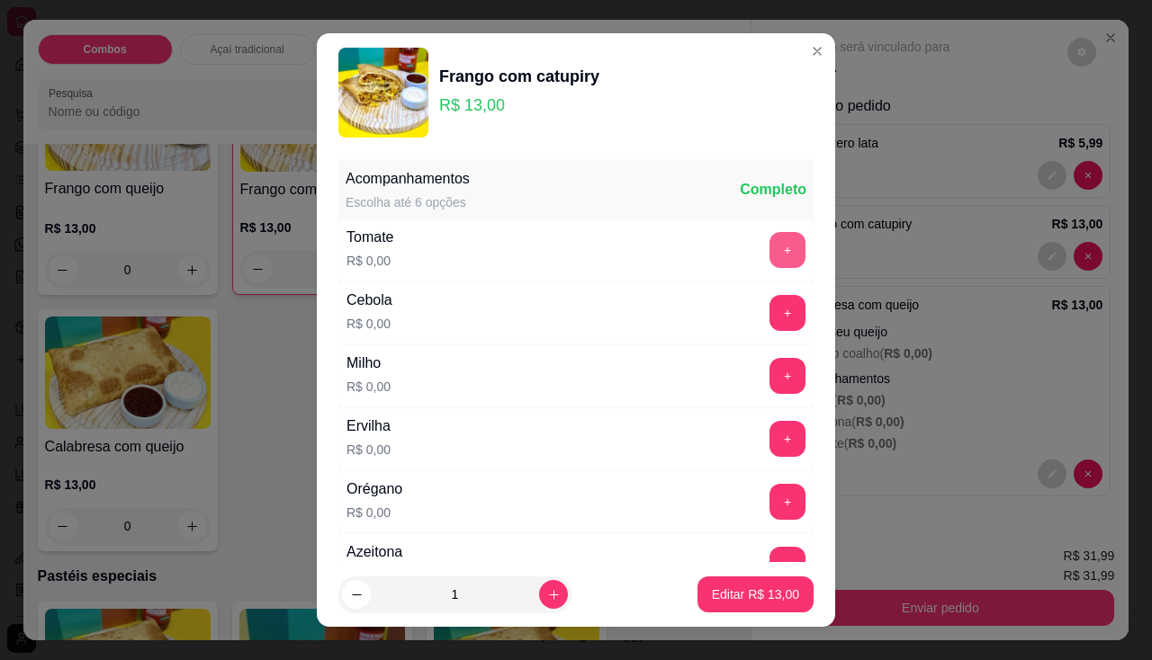
click at [769, 267] on button "+" at bounding box center [787, 250] width 36 height 36
click at [770, 303] on button "+" at bounding box center [787, 312] width 35 height 35
click at [769, 384] on button "+" at bounding box center [787, 376] width 36 height 36
click at [769, 427] on button "+" at bounding box center [787, 439] width 36 height 36
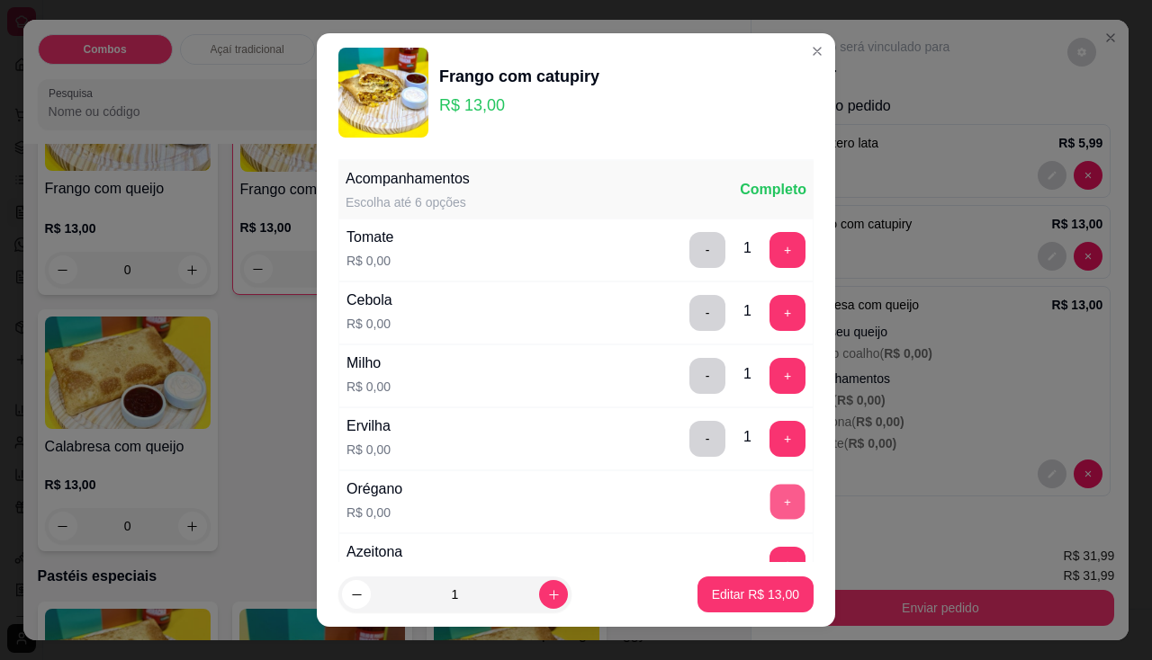
click at [770, 512] on button "+" at bounding box center [787, 501] width 35 height 35
click at [769, 553] on button "+" at bounding box center [787, 565] width 36 height 36
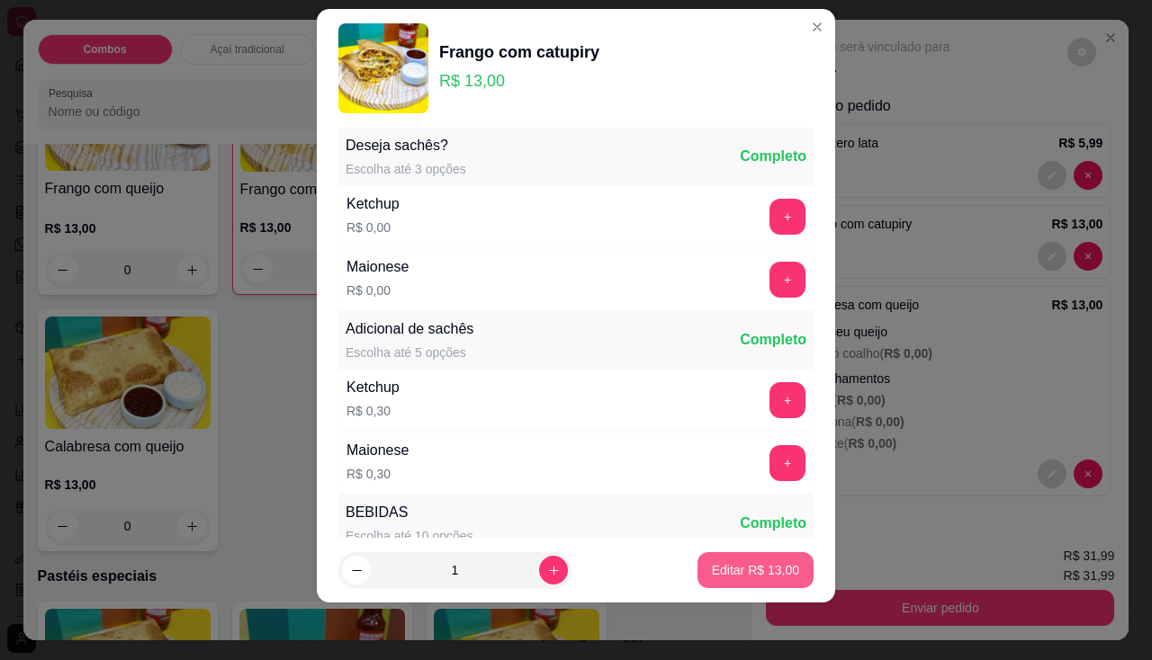
click at [732, 570] on p "Editar R$ 13,00" at bounding box center [755, 571] width 87 height 18
type input "0"
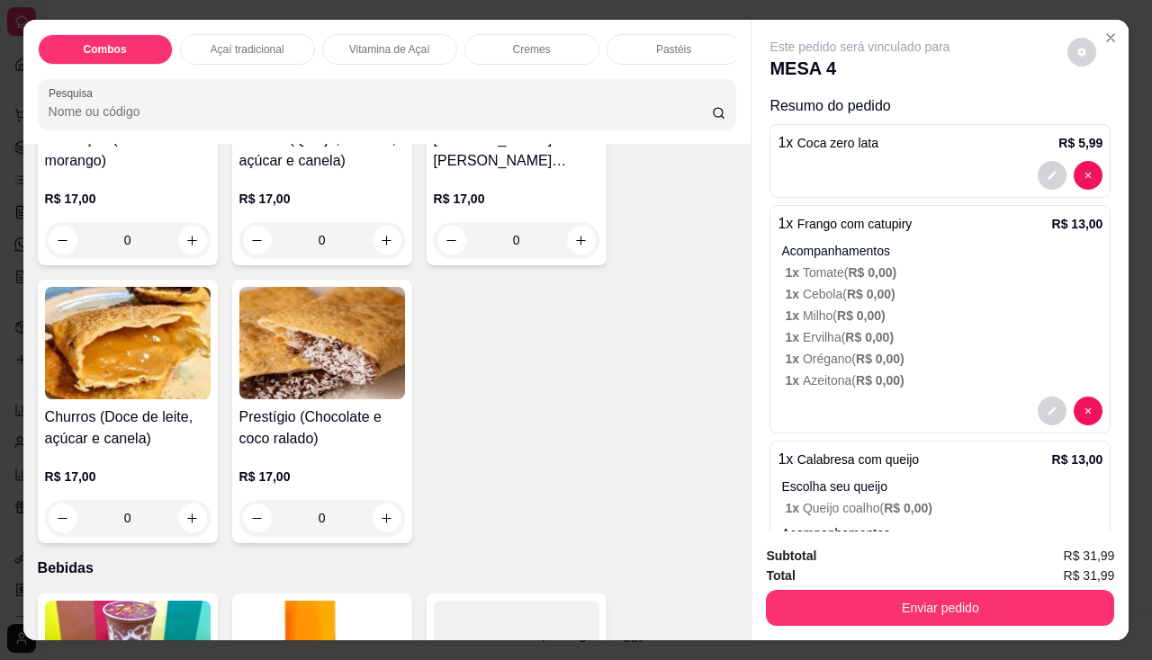
scroll to position [4483, 0]
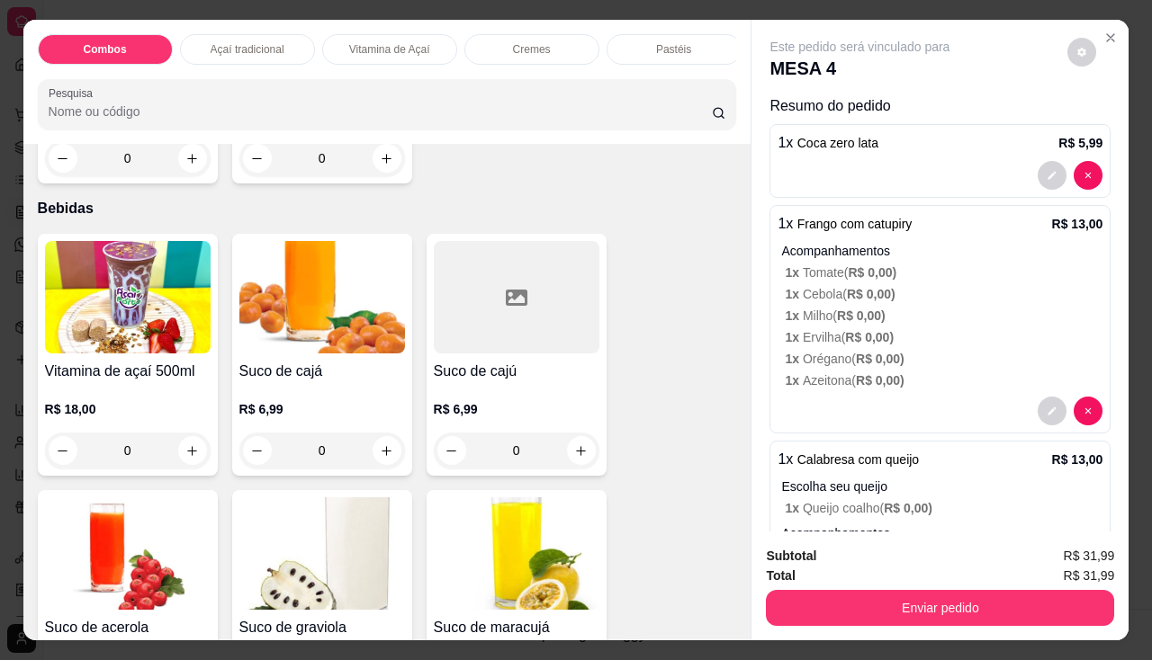
click at [184, 459] on div "0" at bounding box center [128, 451] width 166 height 36
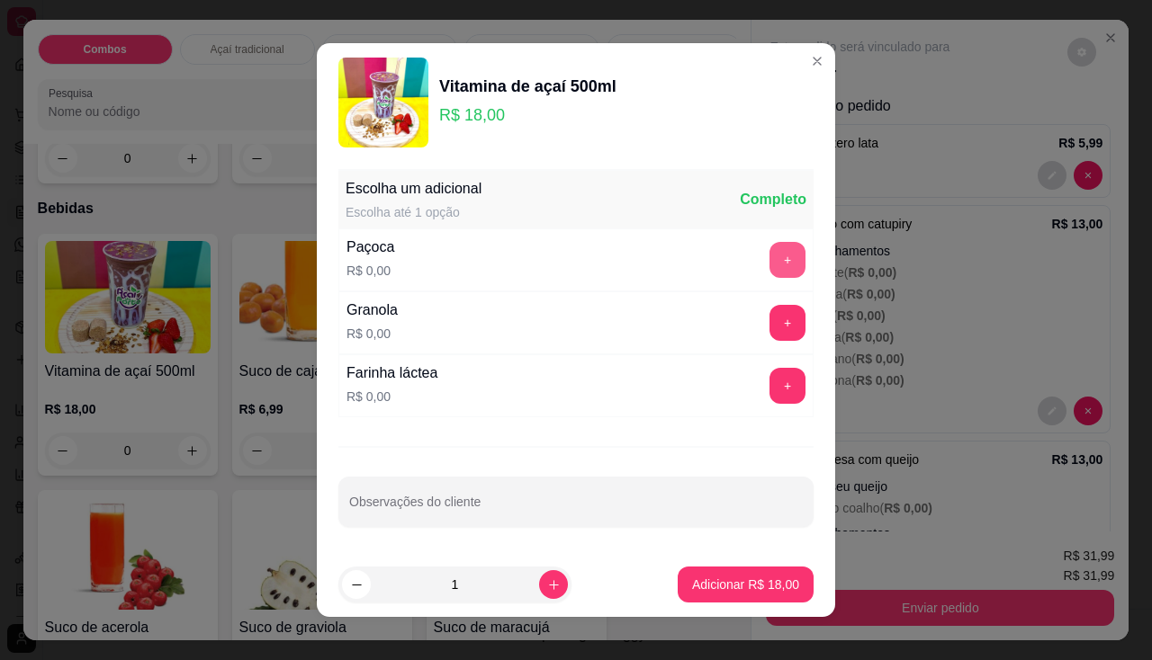
click at [769, 259] on button "+" at bounding box center [787, 260] width 36 height 36
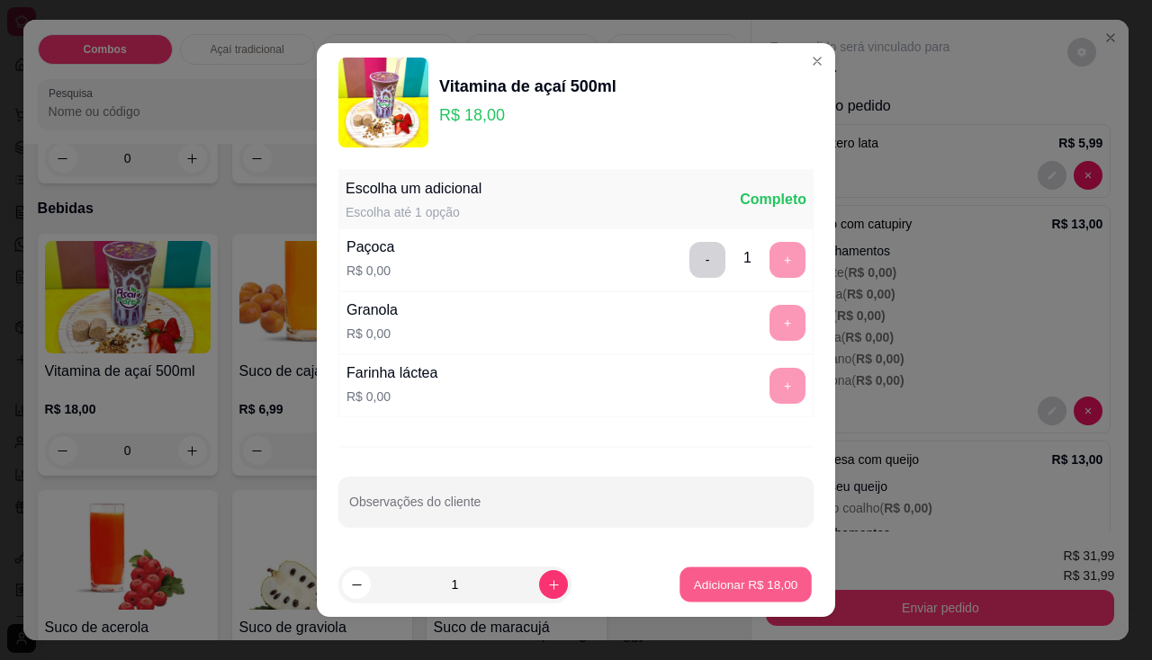
click at [729, 583] on p "Adicionar R$ 18,00" at bounding box center [746, 584] width 104 height 17
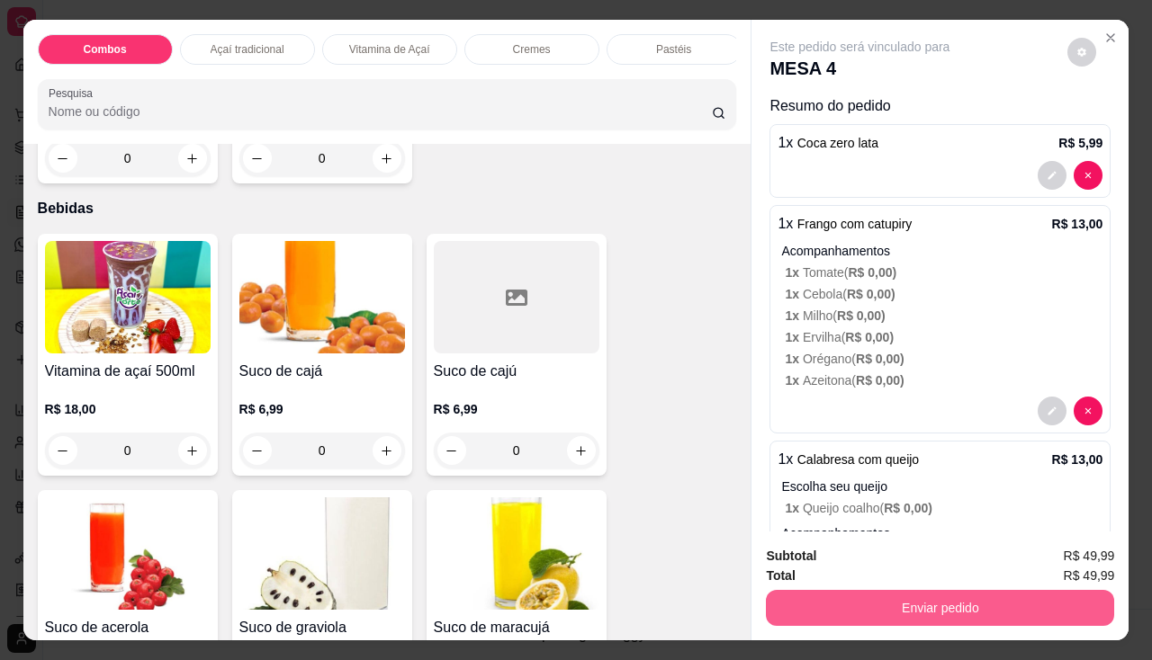
click at [822, 601] on button "Enviar pedido" at bounding box center [940, 608] width 348 height 36
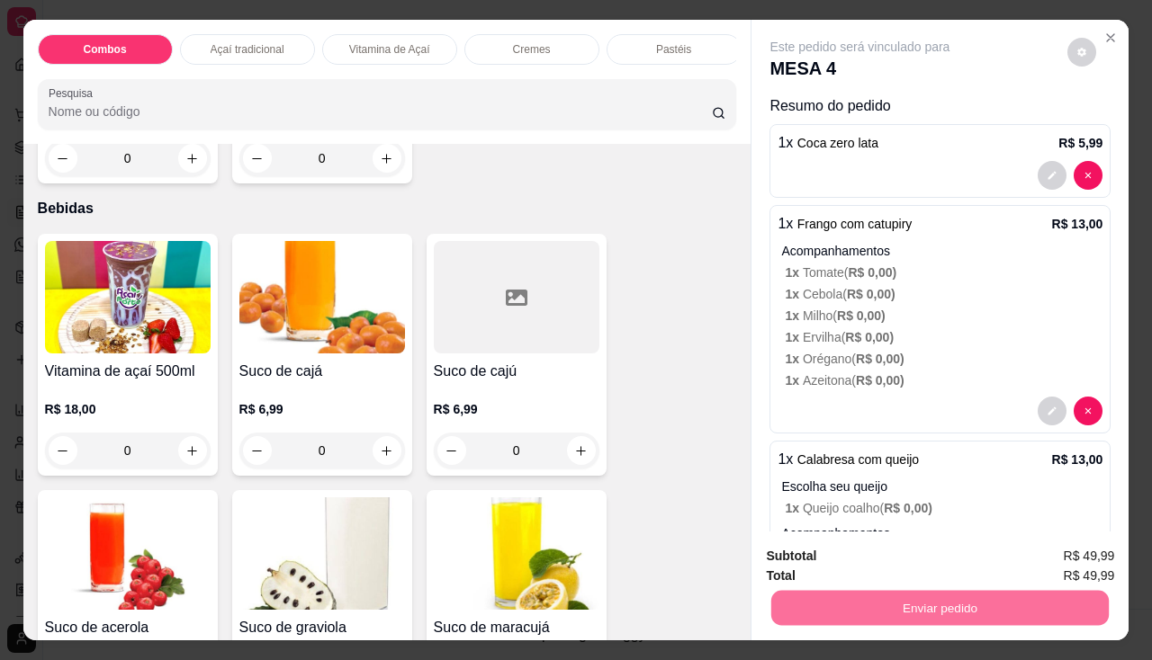
click at [818, 553] on button "Não registrar e enviar pedido" at bounding box center [880, 558] width 187 height 34
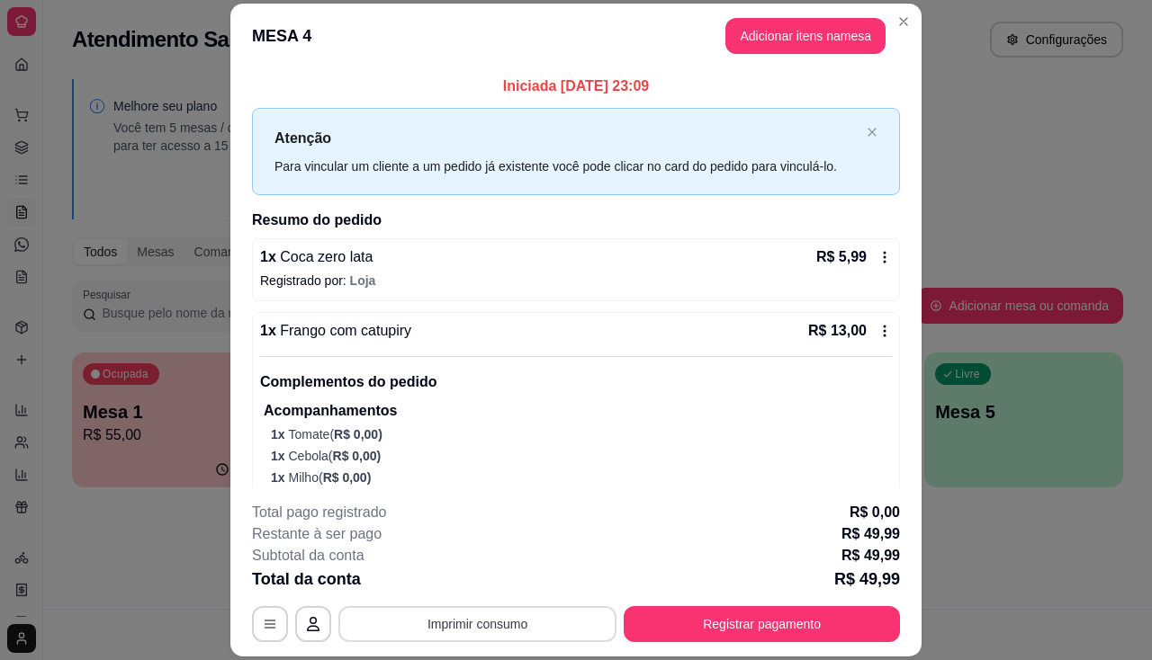
click at [420, 626] on button "Imprimir consumo" at bounding box center [477, 624] width 278 height 36
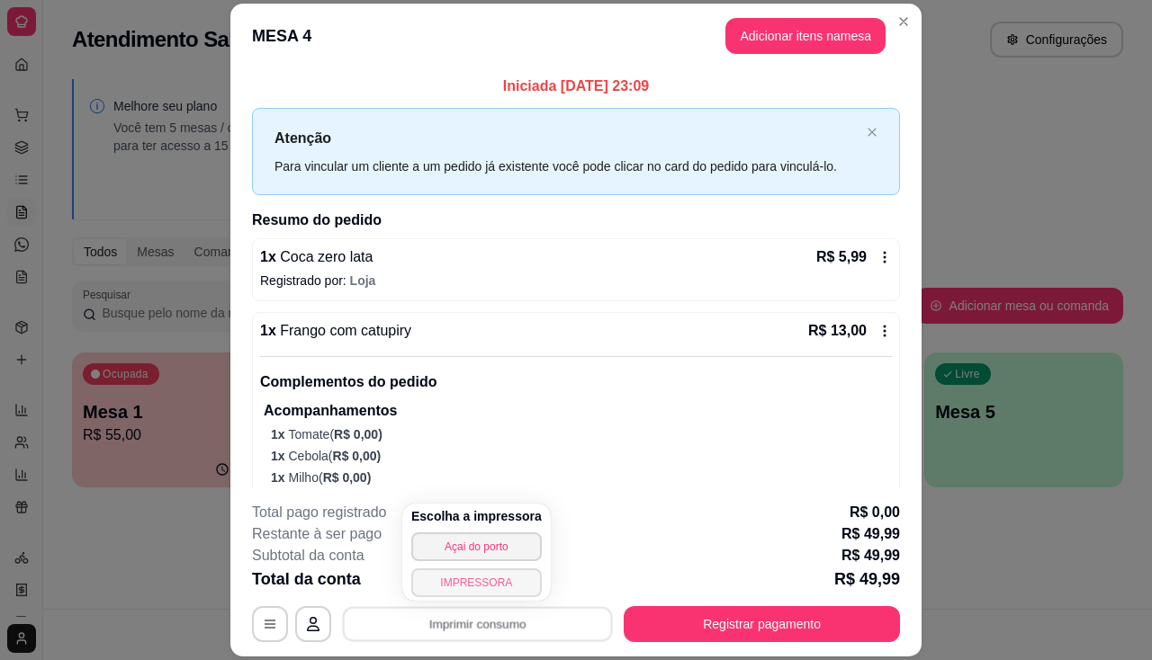
click at [434, 580] on button "IMPRESSORA" at bounding box center [476, 583] width 130 height 29
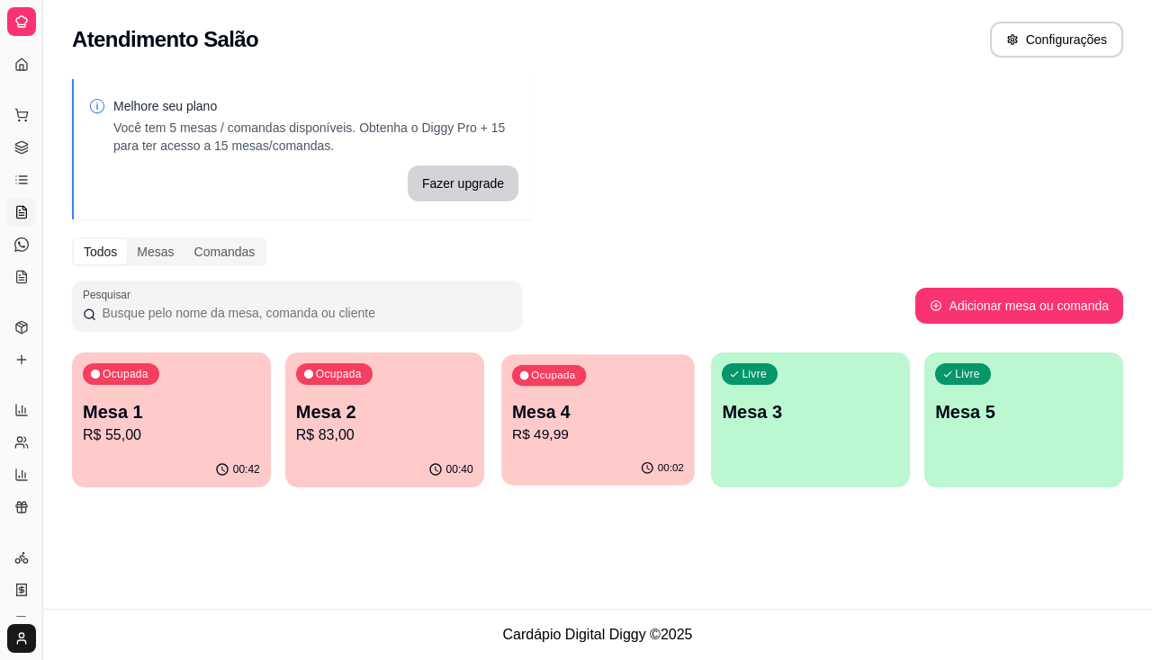
click at [574, 458] on div "00:02" at bounding box center [597, 469] width 193 height 34
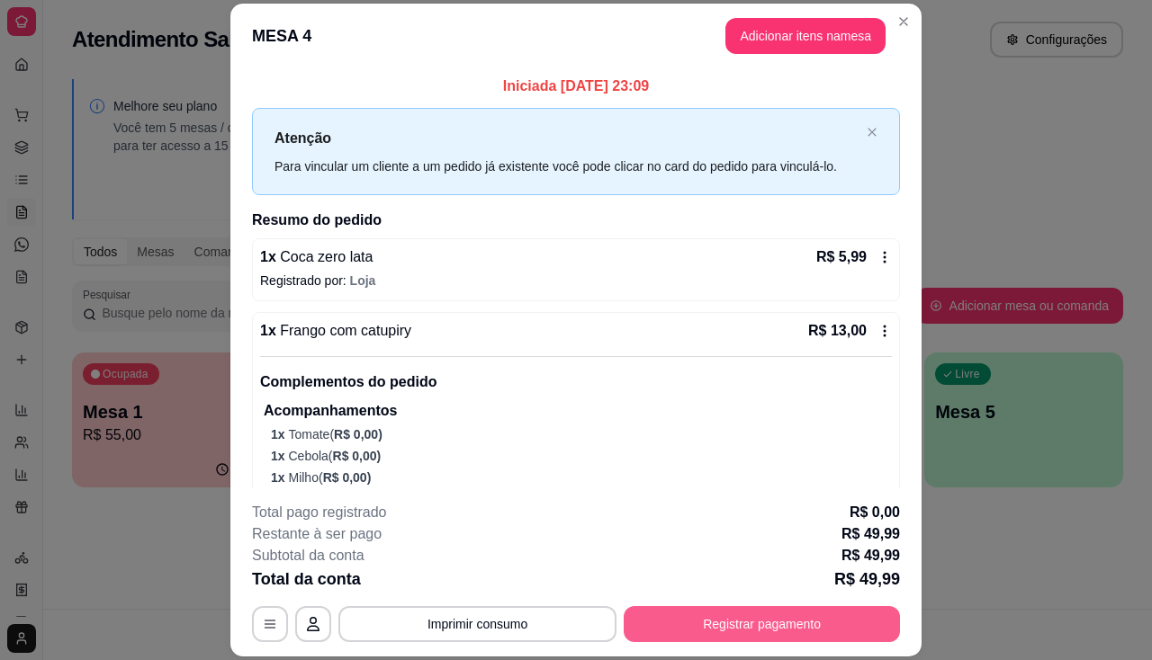
click at [673, 630] on button "Registrar pagamento" at bounding box center [762, 624] width 276 height 36
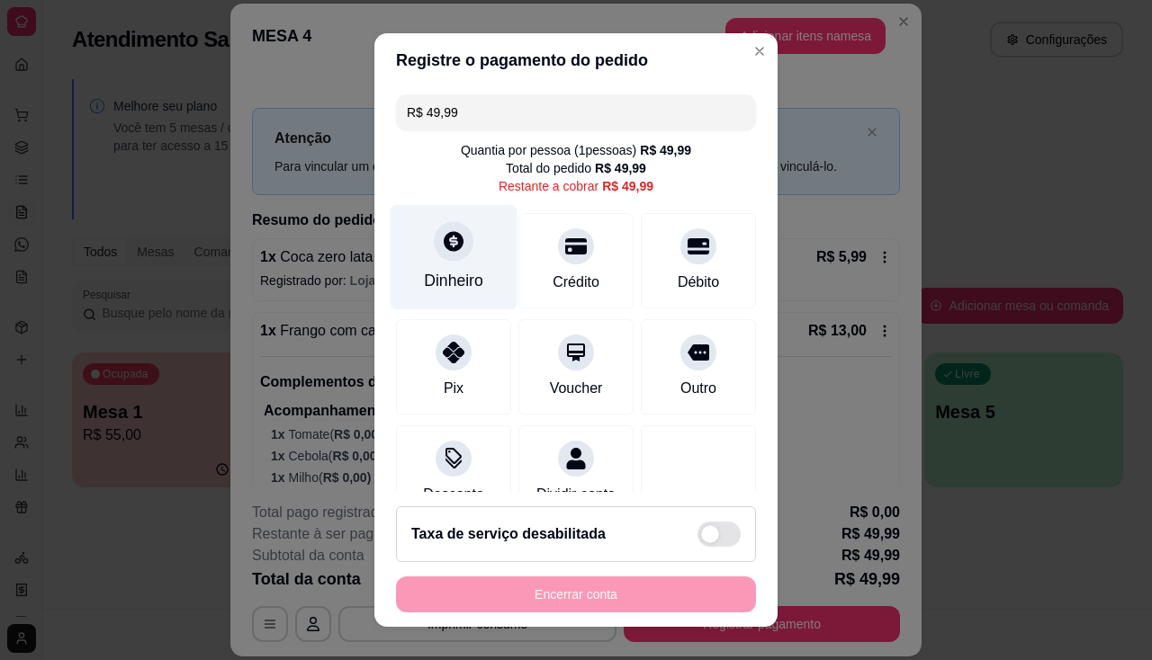
click at [445, 256] on div at bounding box center [454, 241] width 40 height 40
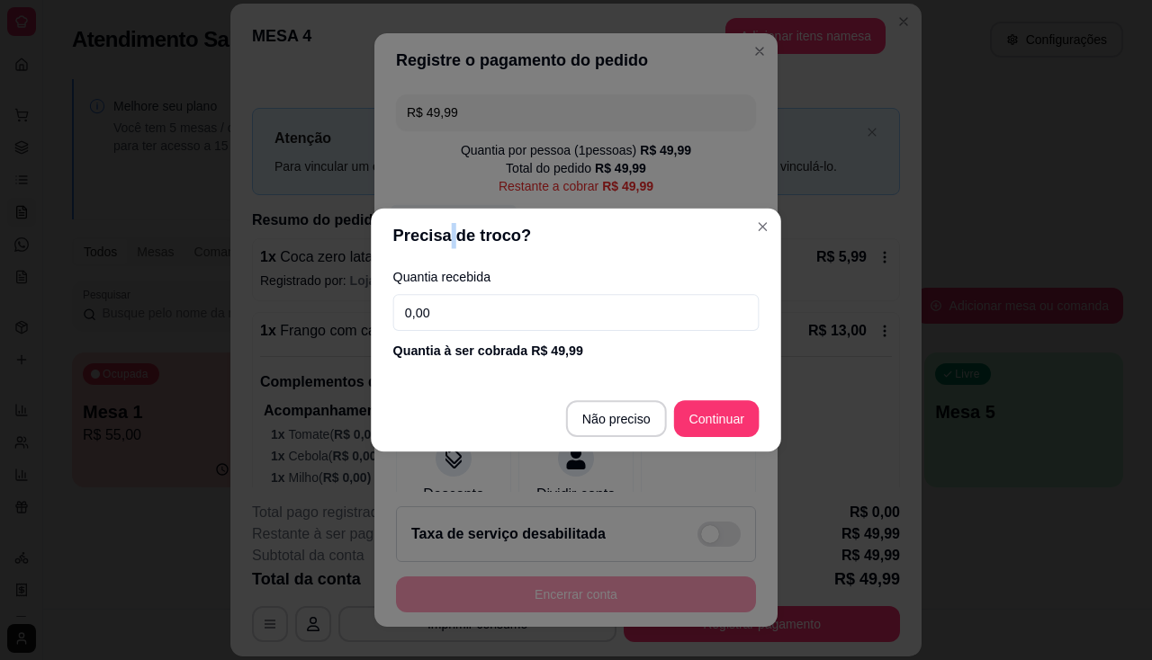
click at [445, 256] on header "Precisa de troco?" at bounding box center [576, 236] width 410 height 55
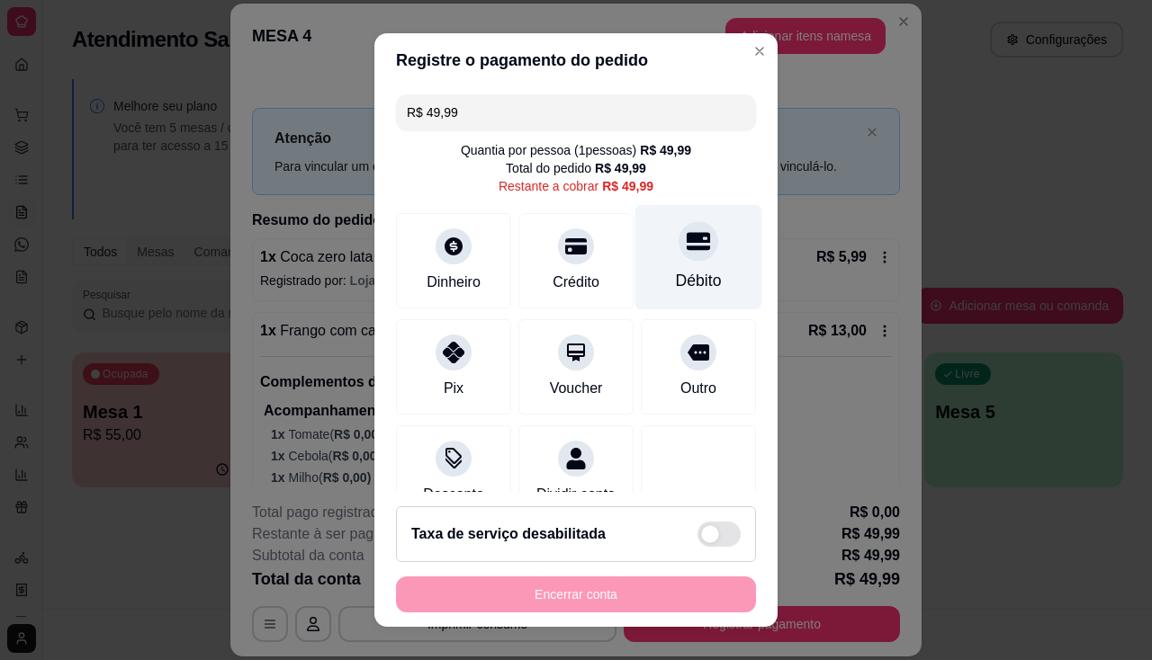
click at [676, 279] on div "Débito" at bounding box center [699, 280] width 46 height 23
type input "R$ 0,00"
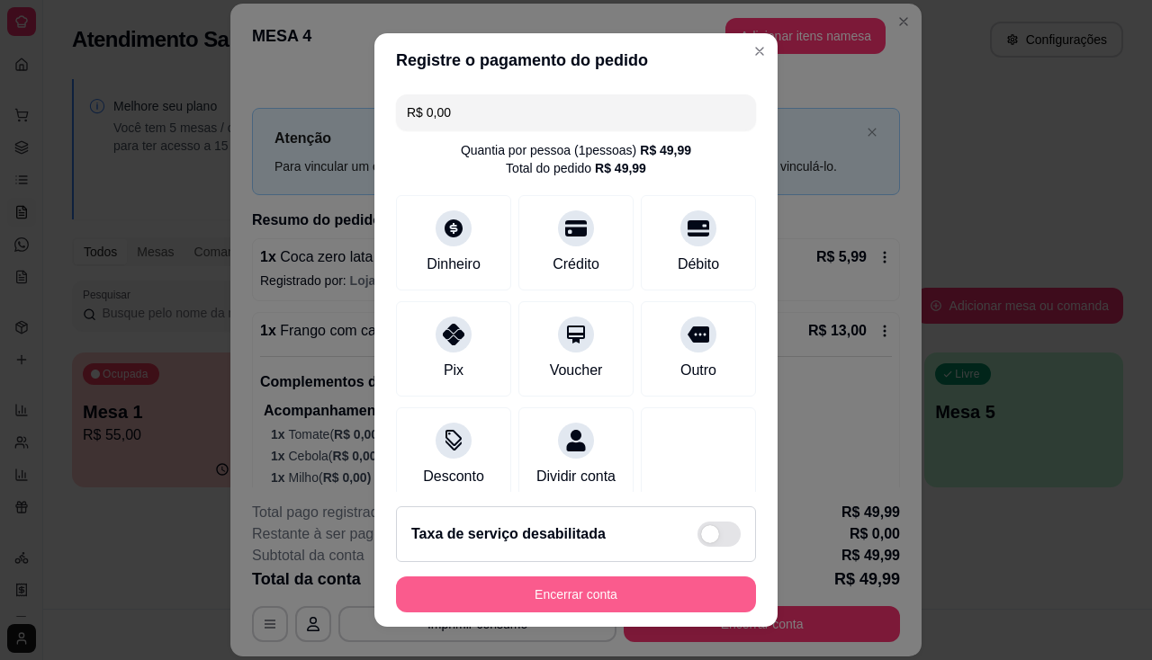
click at [533, 606] on button "Encerrar conta" at bounding box center [576, 595] width 360 height 36
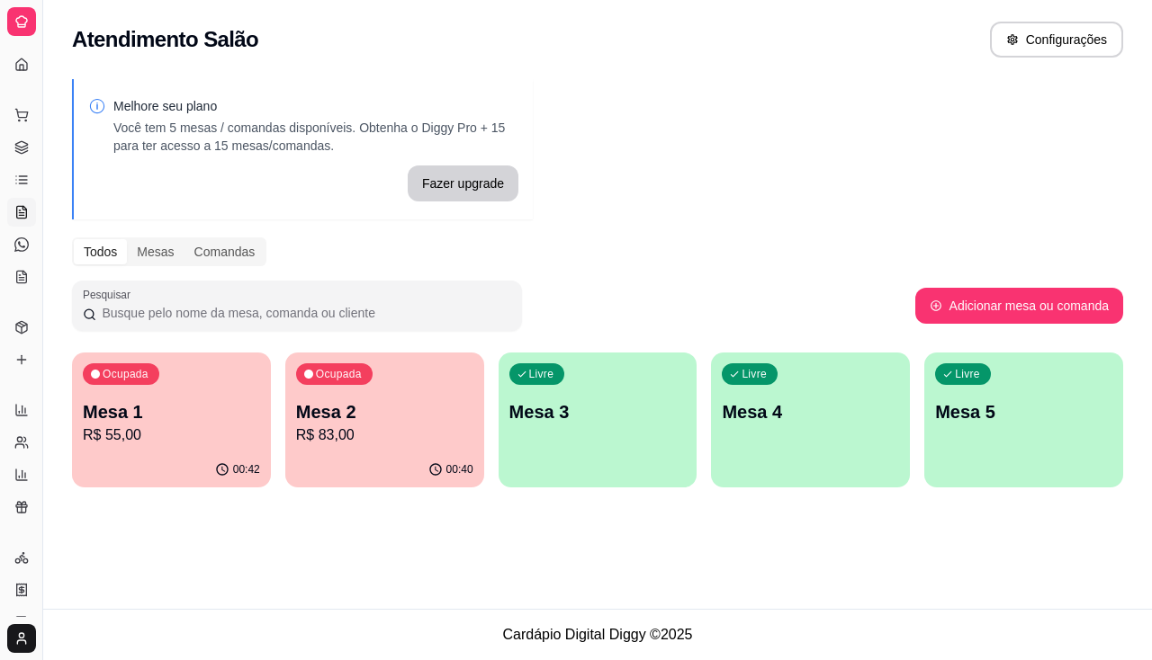
click at [173, 387] on div "Ocupada Mesa 1 R$ 55,00" at bounding box center [171, 403] width 199 height 100
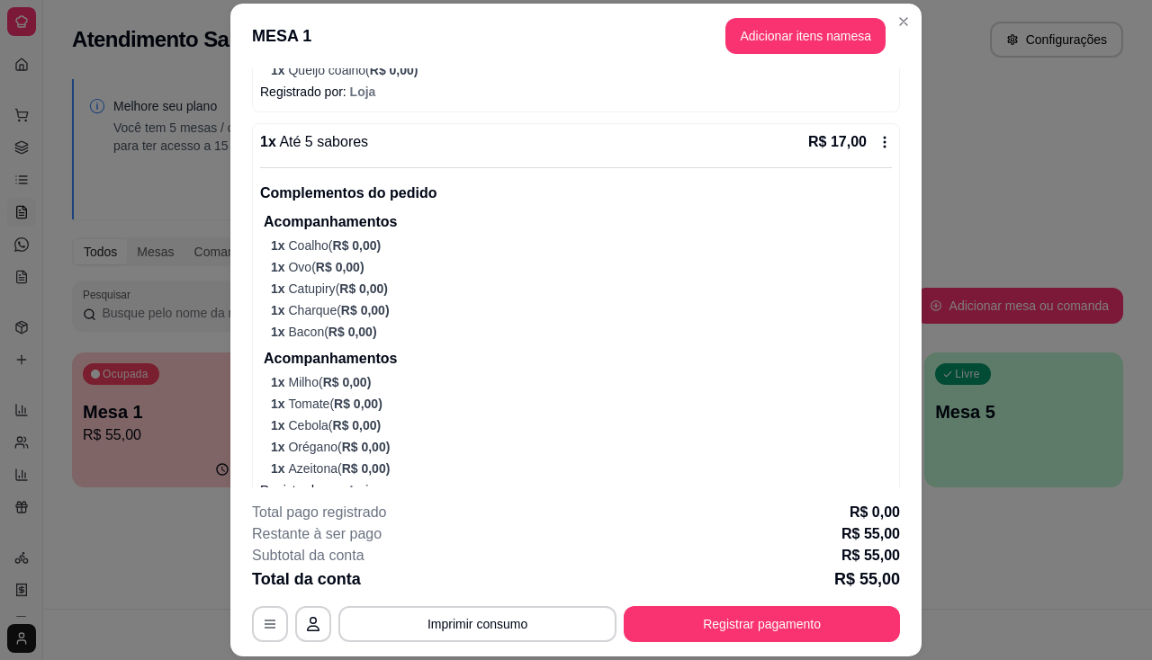
scroll to position [643, 0]
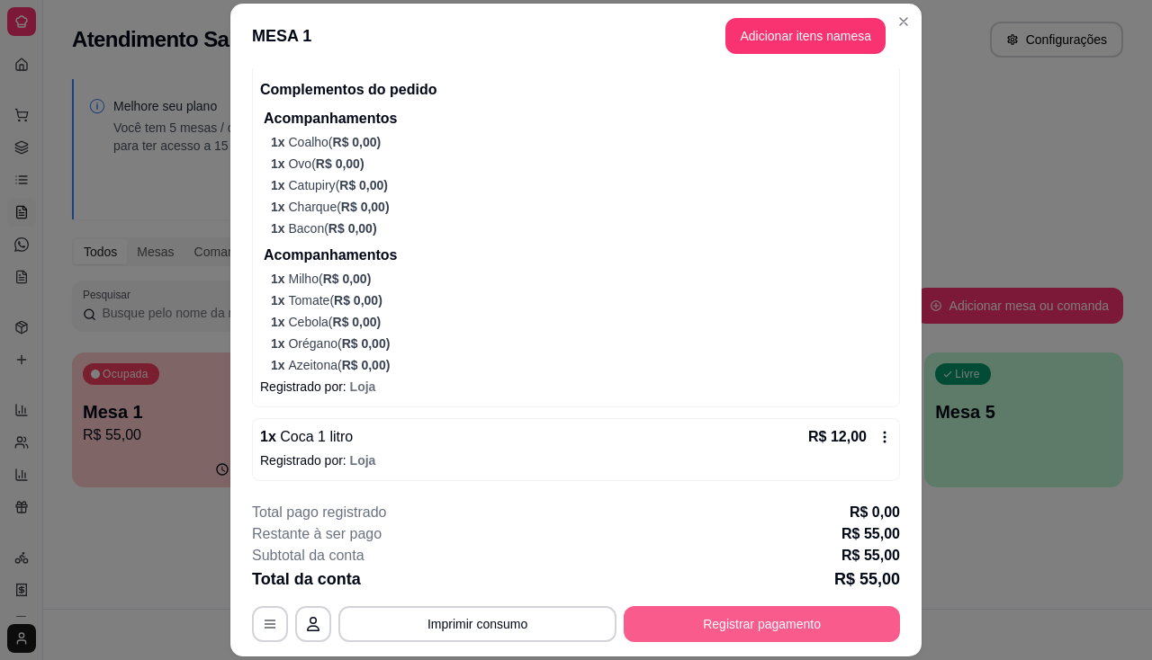
click at [705, 623] on button "Registrar pagamento" at bounding box center [762, 624] width 276 height 36
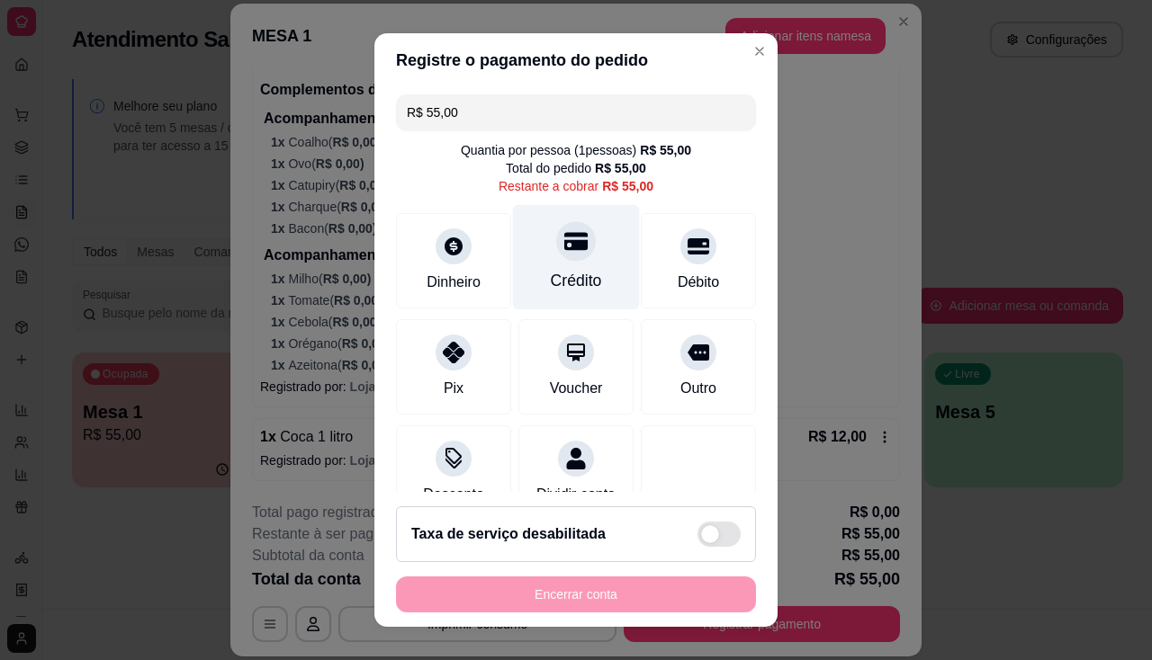
click at [535, 253] on div "Crédito" at bounding box center [576, 256] width 127 height 105
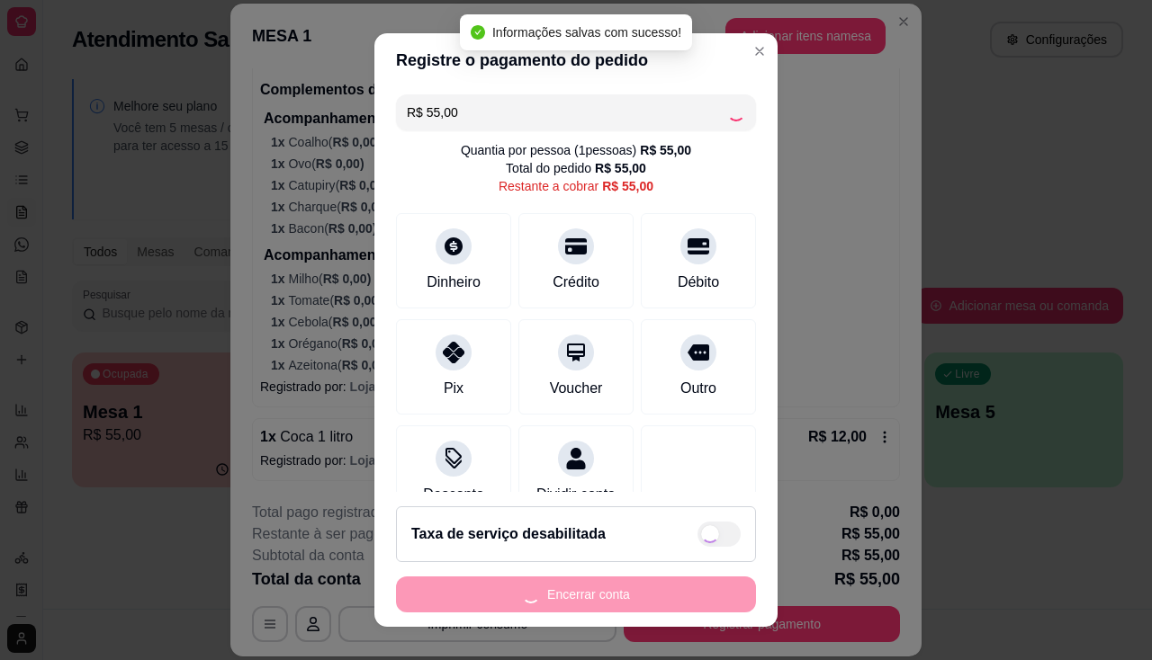
type input "R$ 0,00"
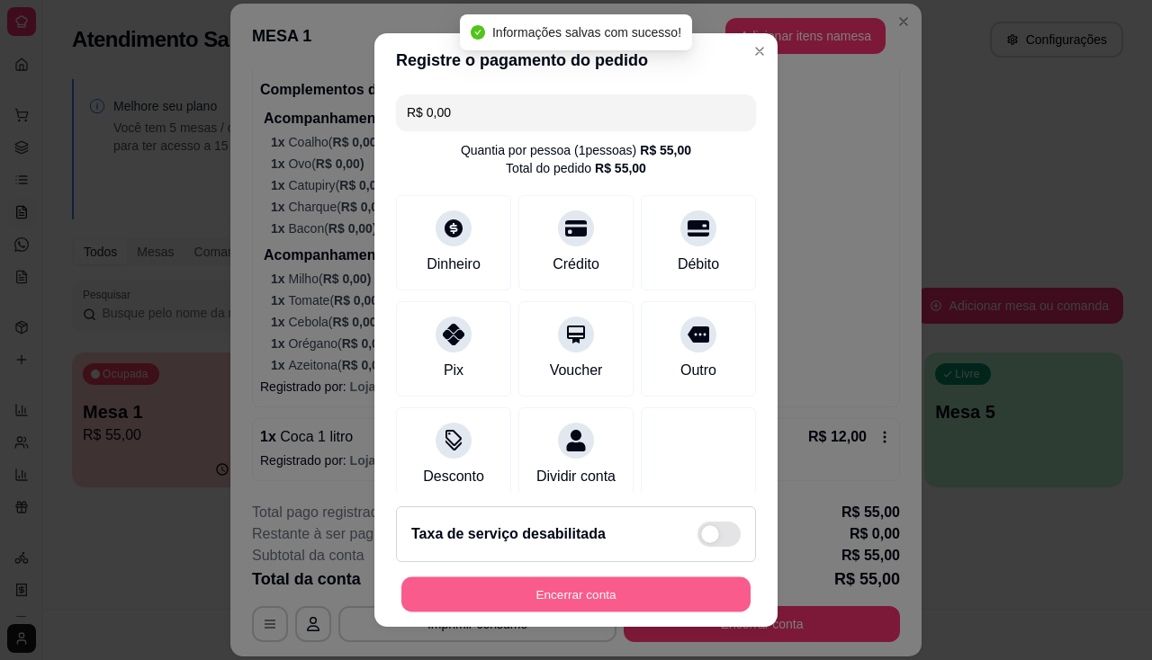
click at [541, 602] on button "Encerrar conta" at bounding box center [575, 595] width 349 height 35
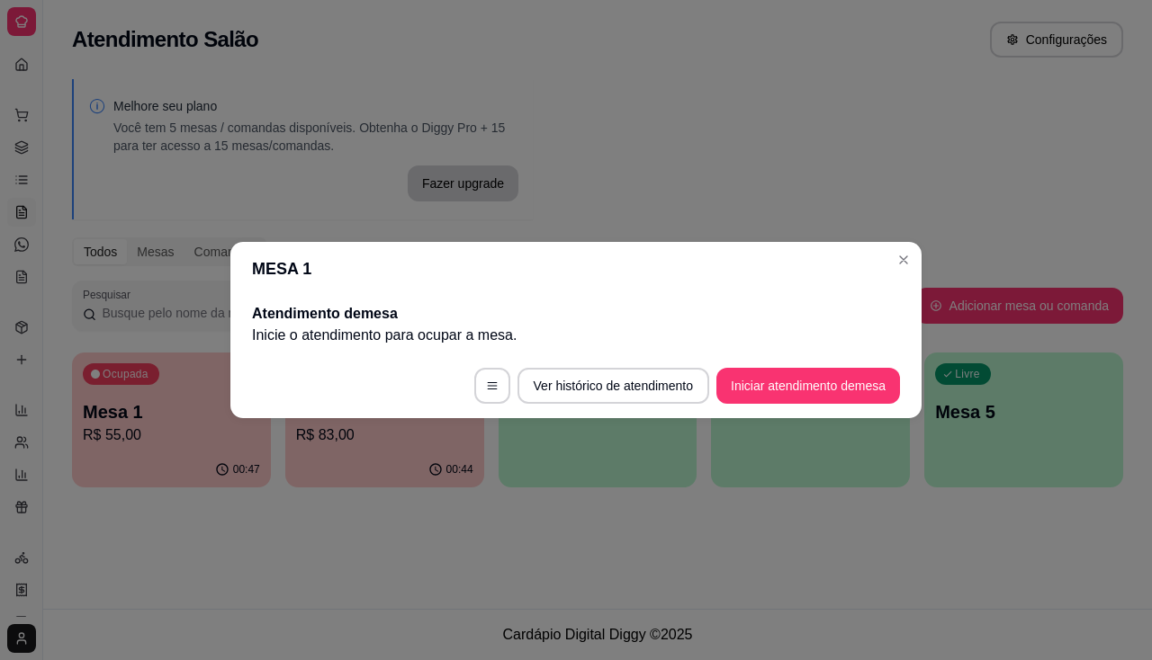
scroll to position [0, 0]
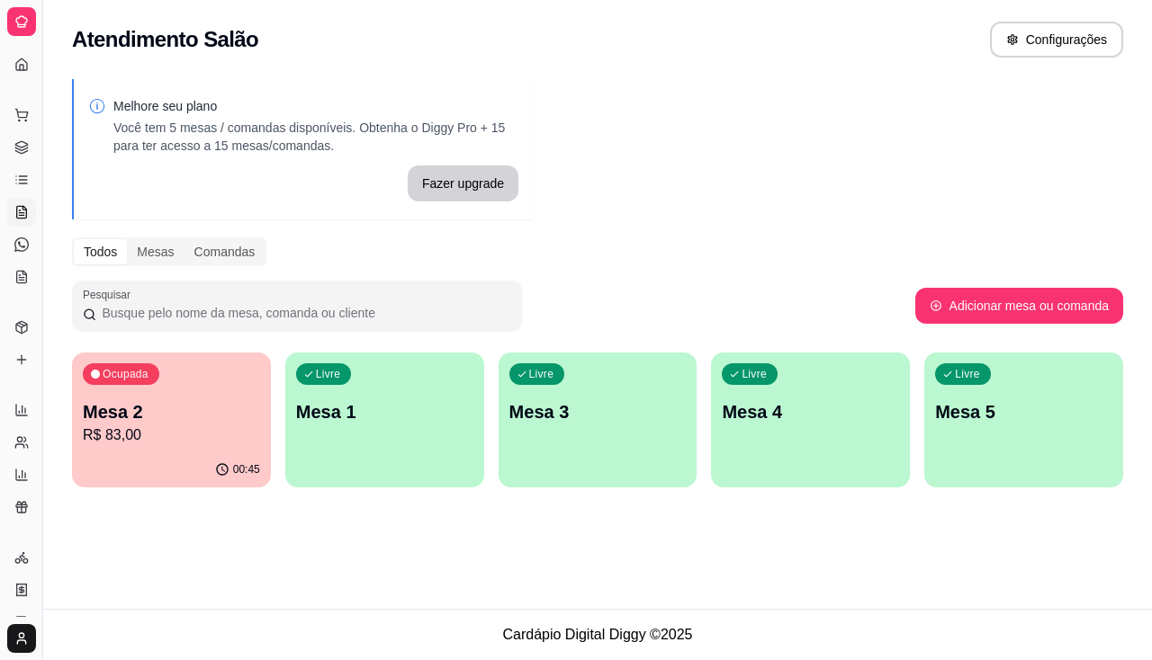
click at [233, 436] on p "R$ 83,00" at bounding box center [171, 436] width 177 height 22
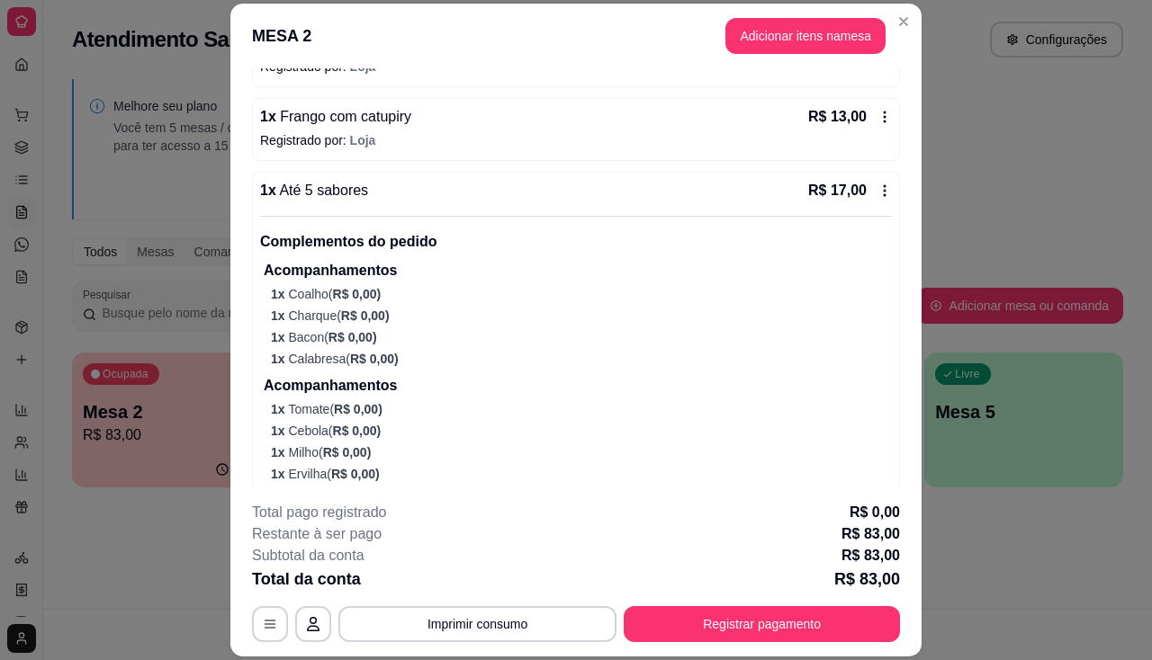
scroll to position [962, 0]
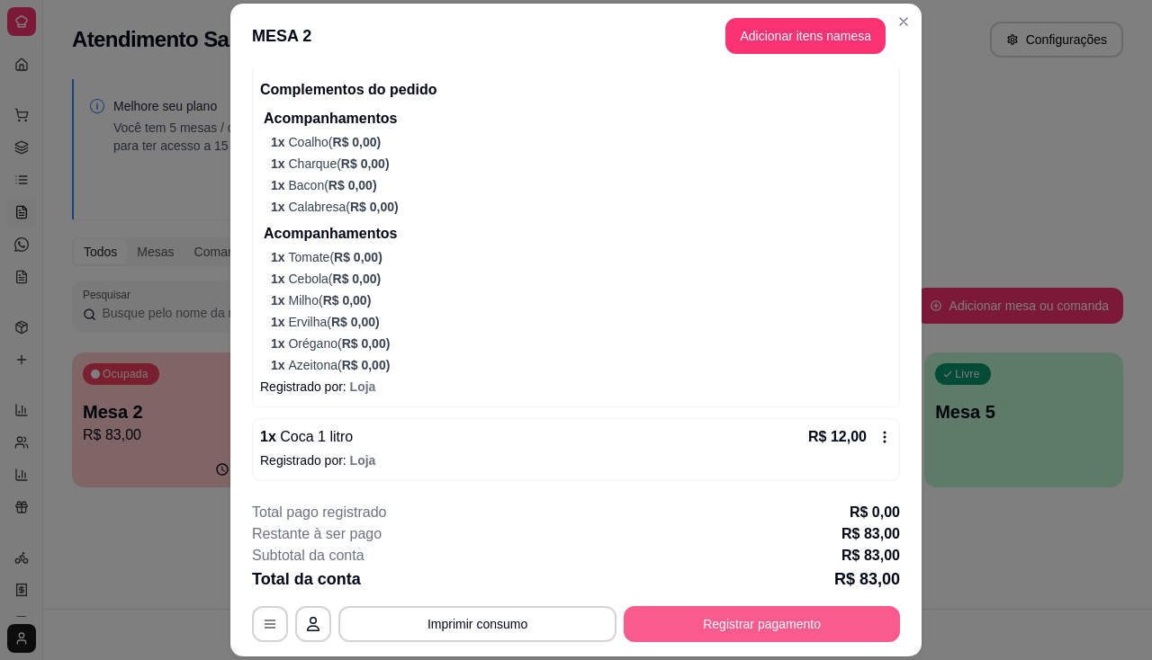
click at [802, 615] on button "Registrar pagamento" at bounding box center [762, 624] width 276 height 36
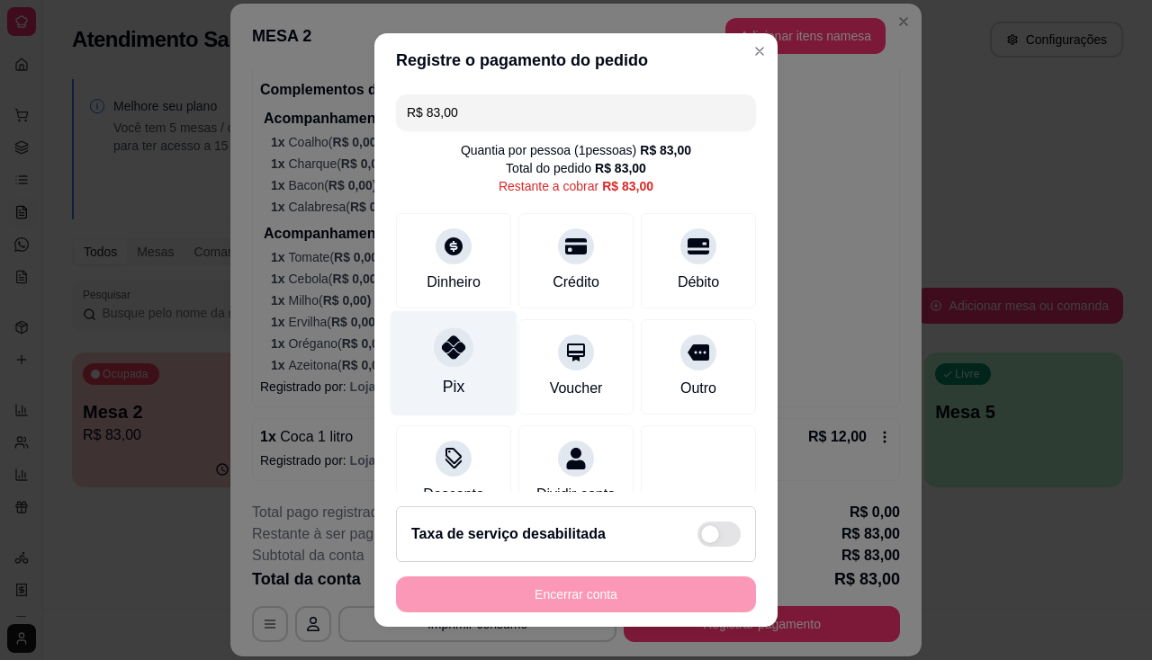
click at [458, 390] on div "Pix" at bounding box center [454, 362] width 127 height 105
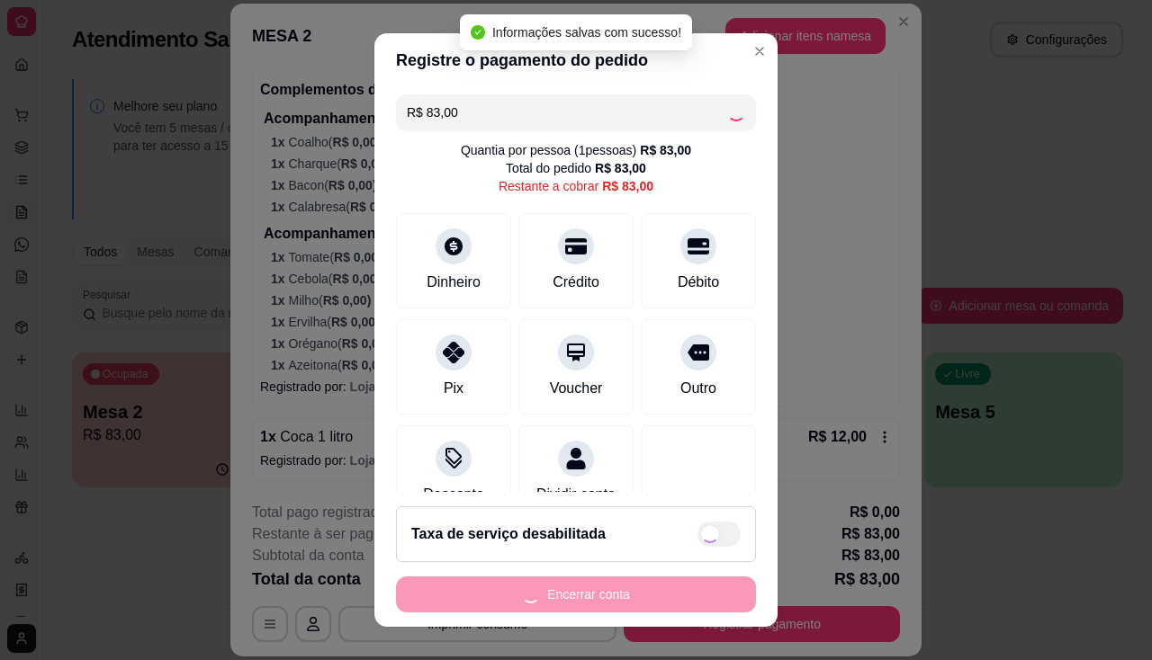
type input "R$ 0,00"
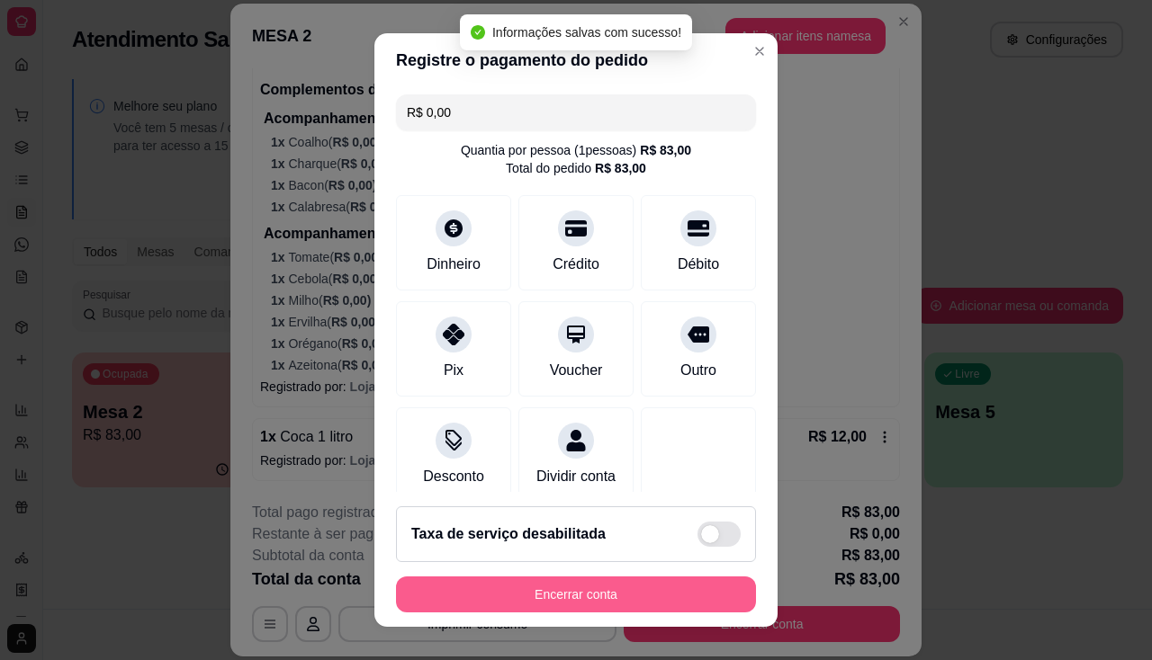
click at [590, 603] on button "Encerrar conta" at bounding box center [576, 595] width 360 height 36
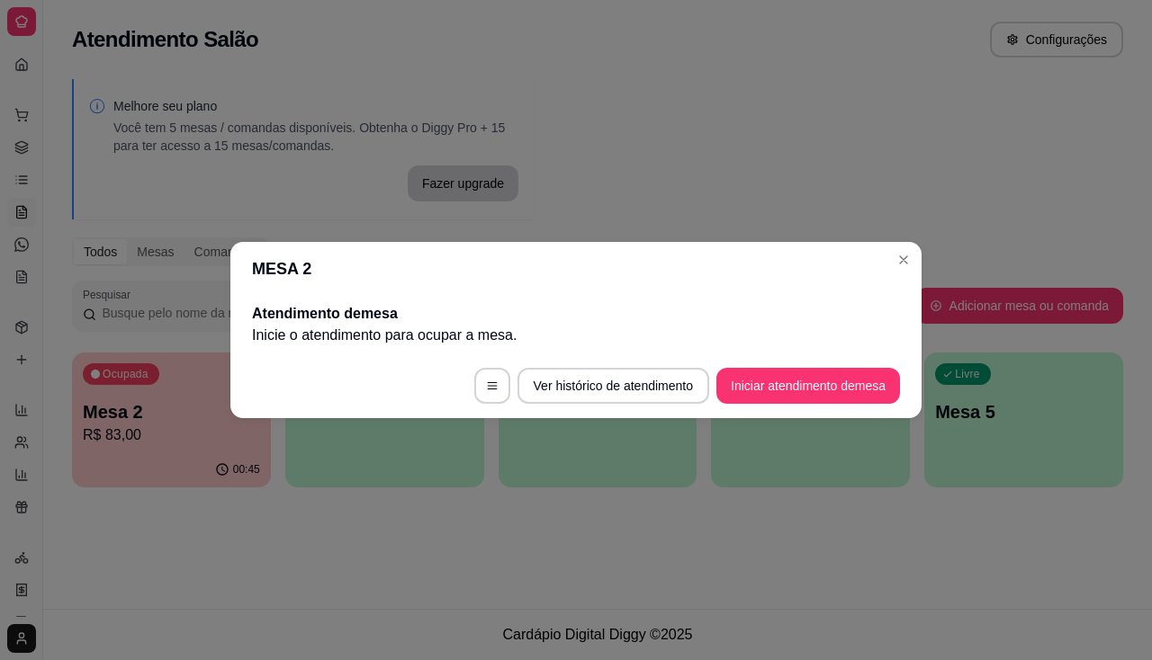
scroll to position [0, 0]
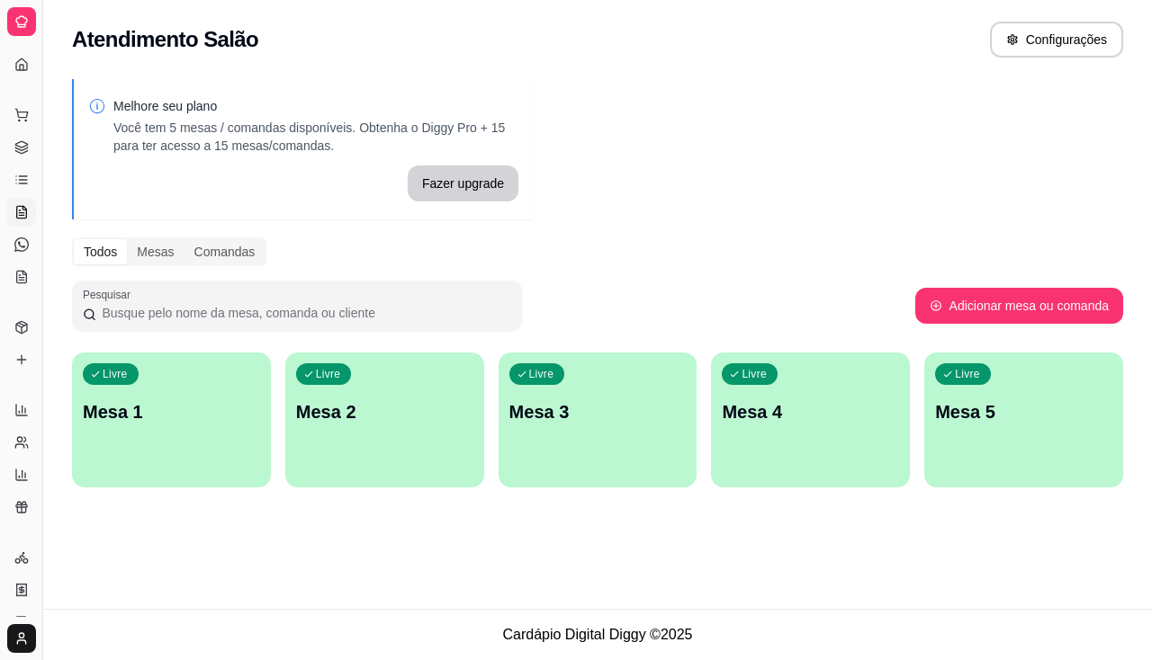
click at [174, 429] on div "Livre Mesa 1" at bounding box center [171, 409] width 199 height 113
click at [4, 16] on div "Diggy Sistema de Gestão A Açaí do Porto ..." at bounding box center [21, 21] width 42 height 43
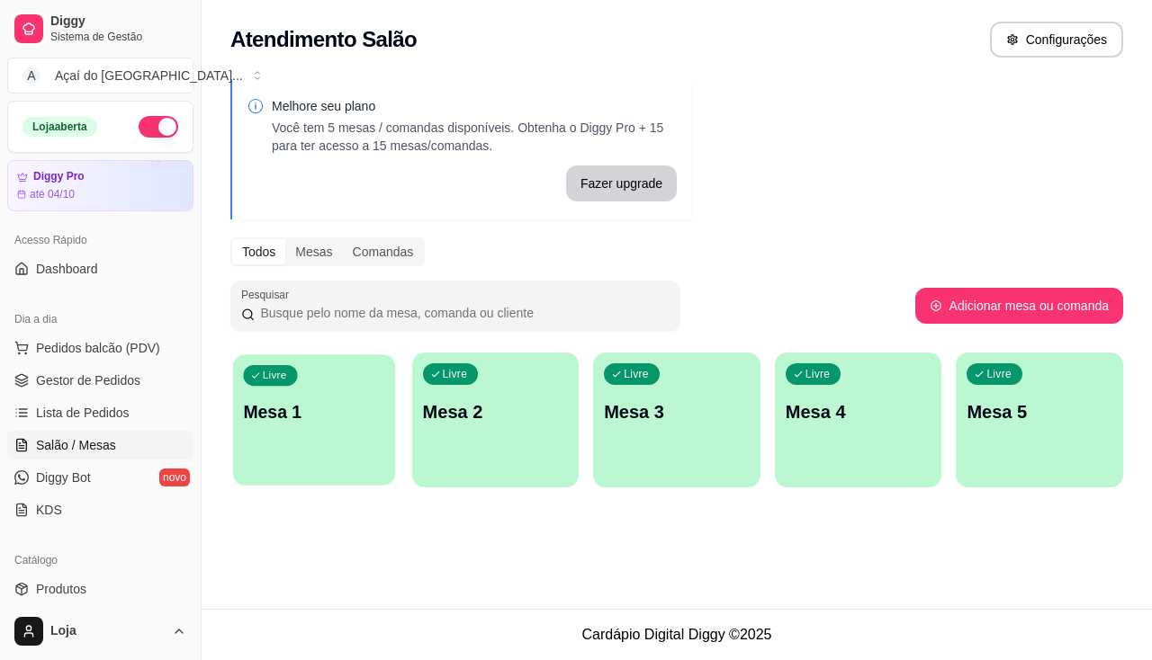
click at [329, 436] on div "Livre Mesa 1" at bounding box center [314, 410] width 162 height 110
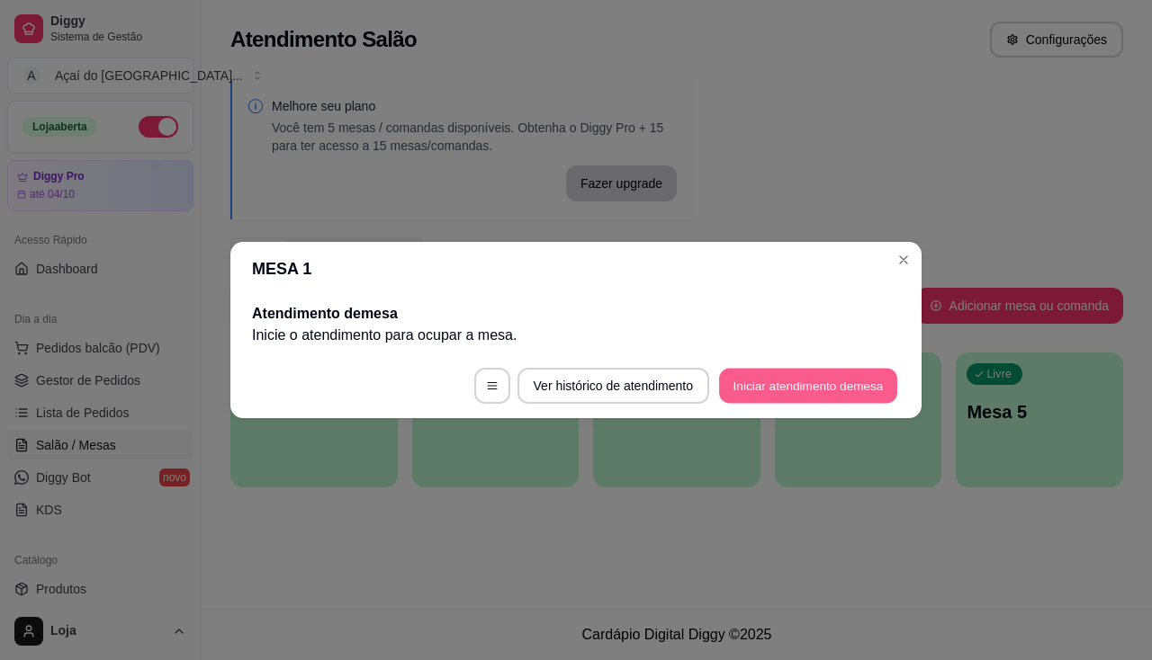
click at [772, 376] on button "Iniciar atendimento de mesa" at bounding box center [808, 386] width 178 height 35
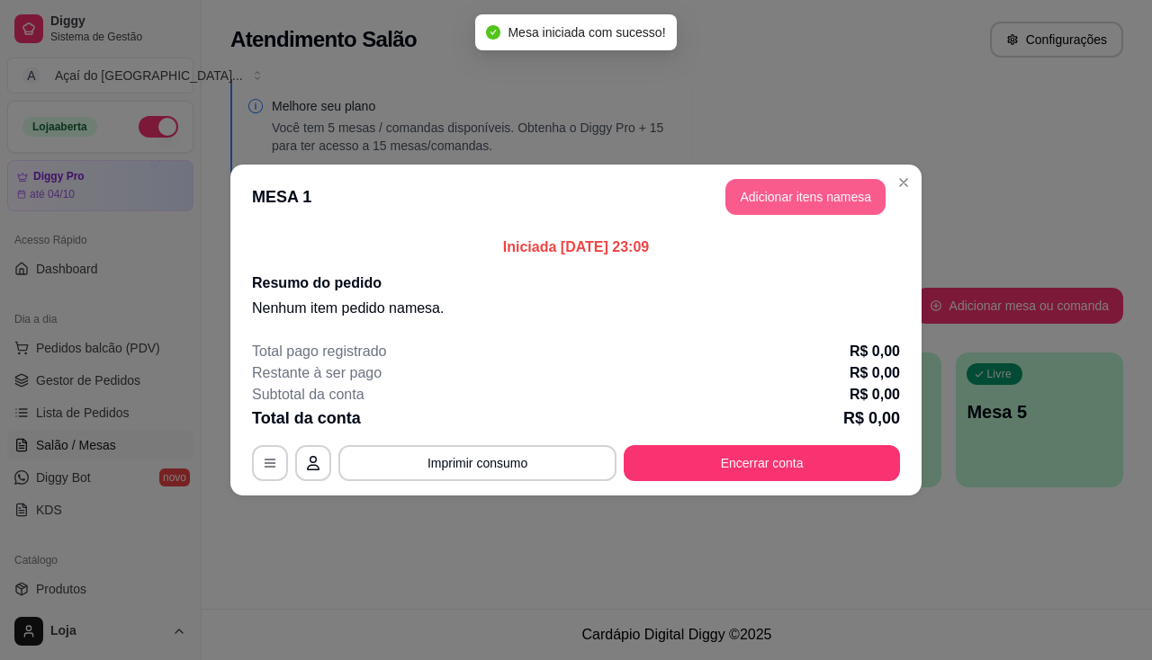
click at [790, 192] on button "Adicionar itens na mesa" at bounding box center [805, 197] width 160 height 36
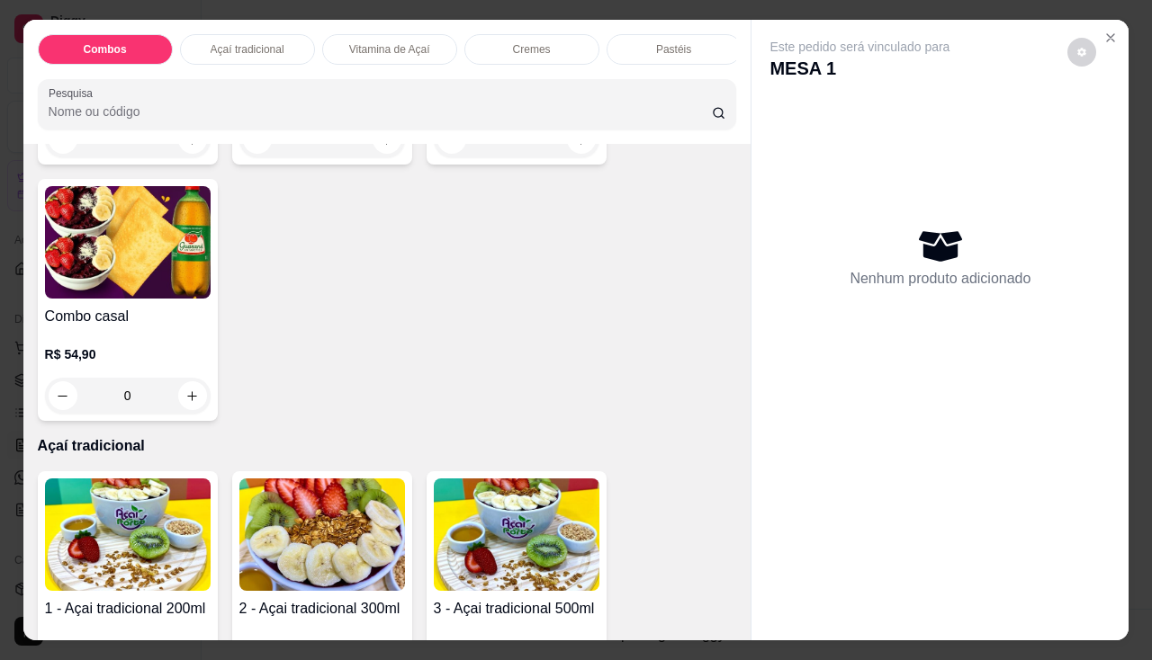
scroll to position [540, 0]
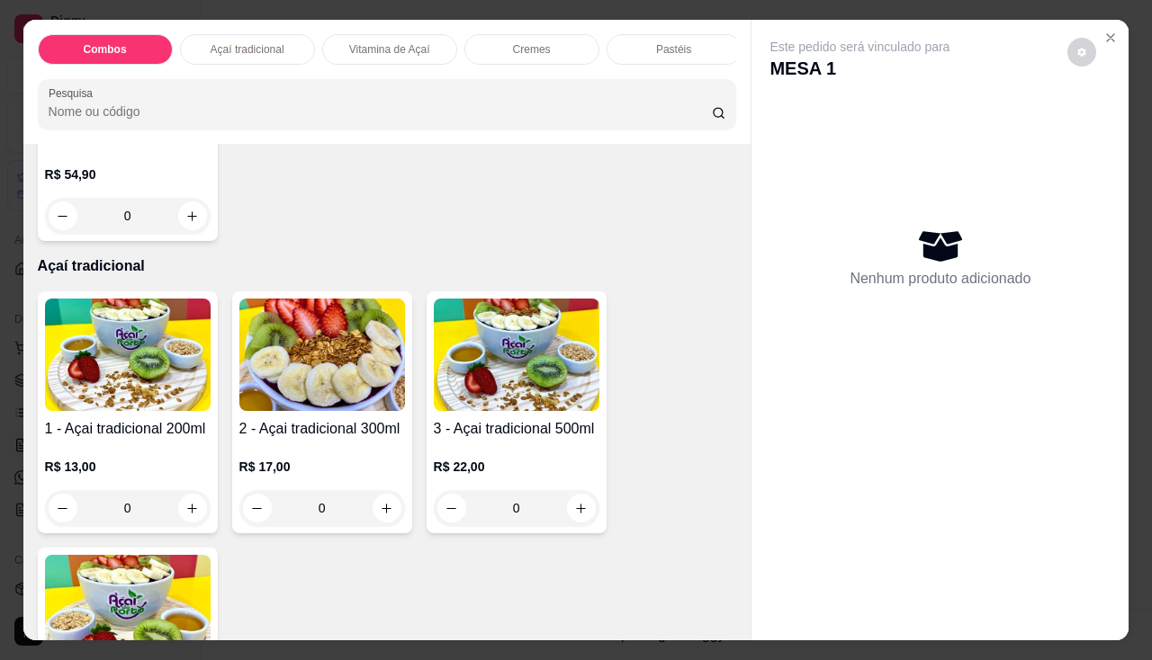
click at [531, 440] on h4 "3 - Açai tradicional 500ml" at bounding box center [517, 429] width 166 height 22
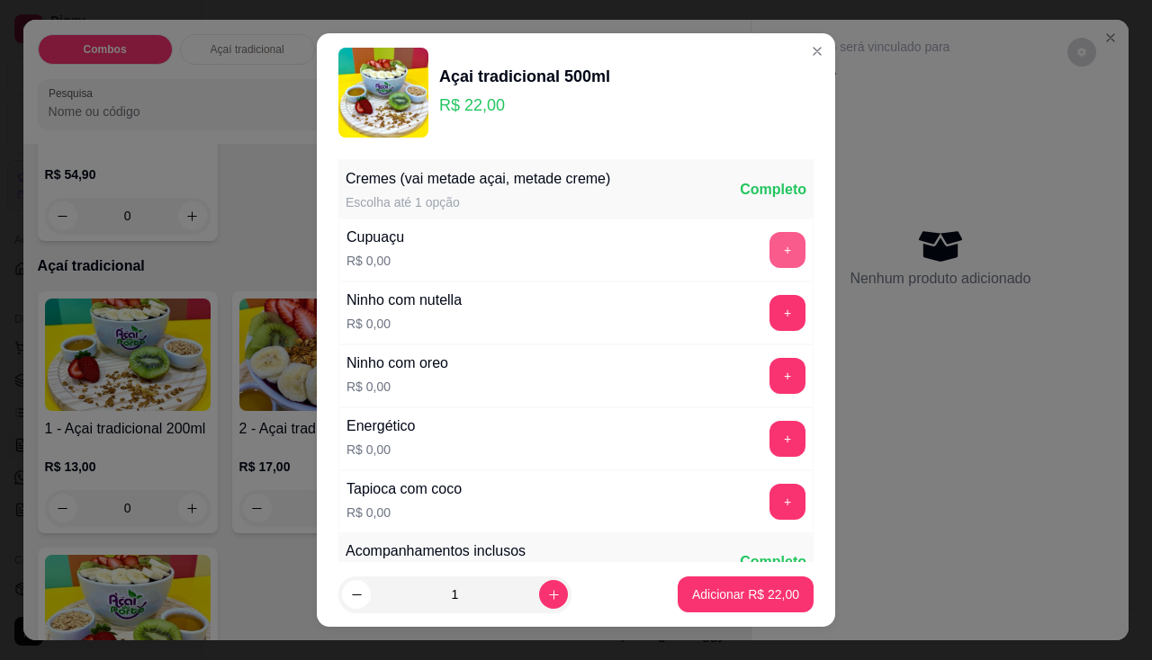
click at [769, 246] on button "+" at bounding box center [787, 250] width 36 height 36
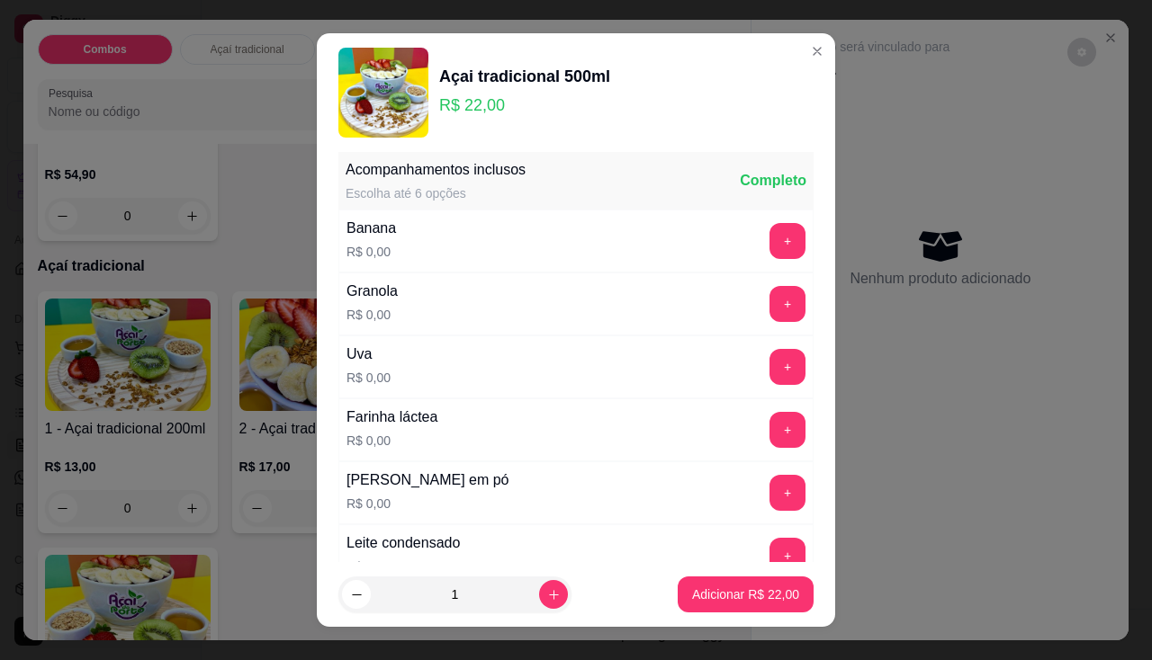
scroll to position [24, 0]
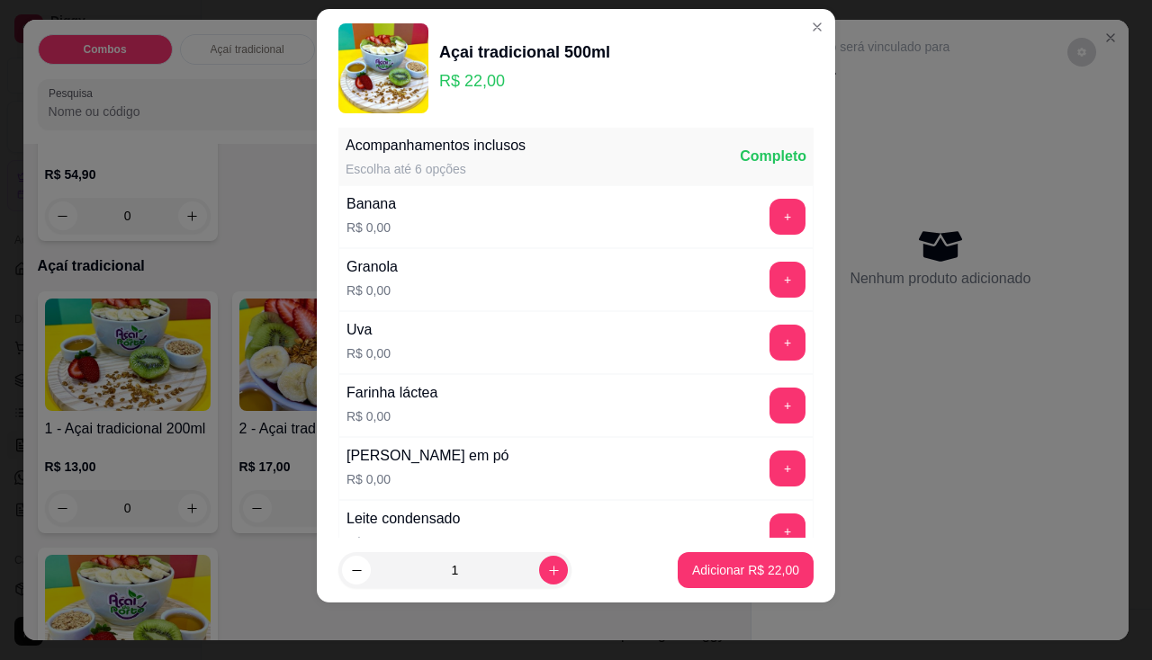
drag, startPoint x: 759, startPoint y: 196, endPoint x: 760, endPoint y: 206, distance: 9.9
click at [760, 205] on div "Banana R$ 0,00 +" at bounding box center [575, 216] width 475 height 63
click at [769, 229] on button "+" at bounding box center [787, 217] width 36 height 36
click at [769, 275] on button "+" at bounding box center [787, 280] width 36 height 36
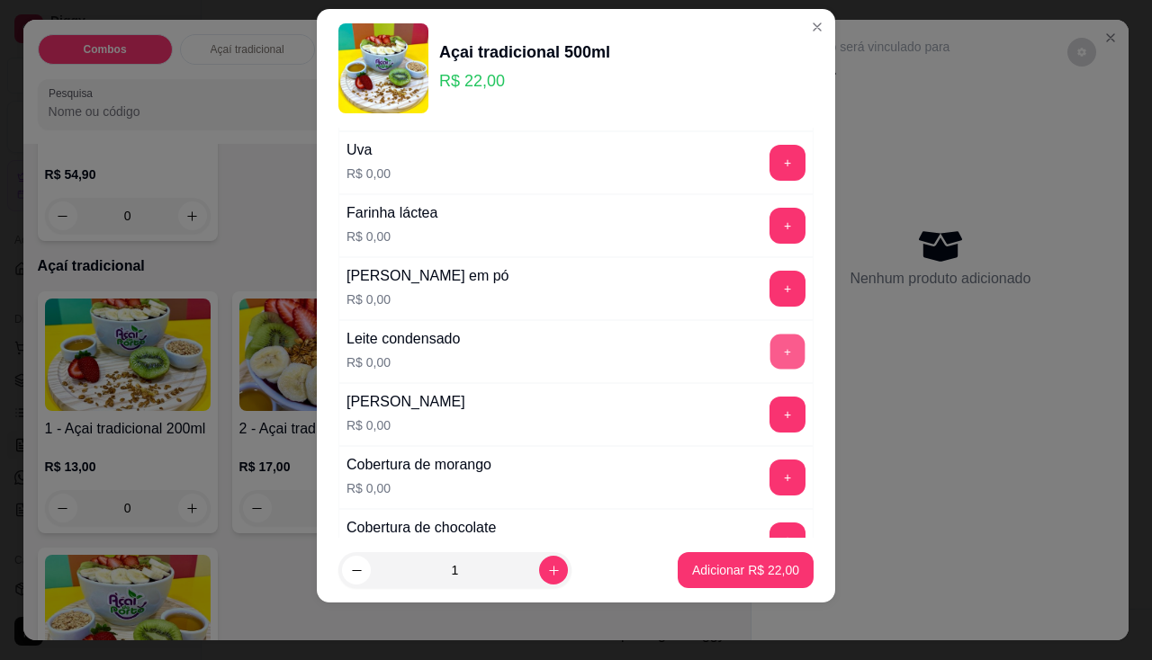
click at [770, 346] on button "+" at bounding box center [787, 351] width 35 height 35
click at [769, 241] on button "+" at bounding box center [787, 226] width 36 height 36
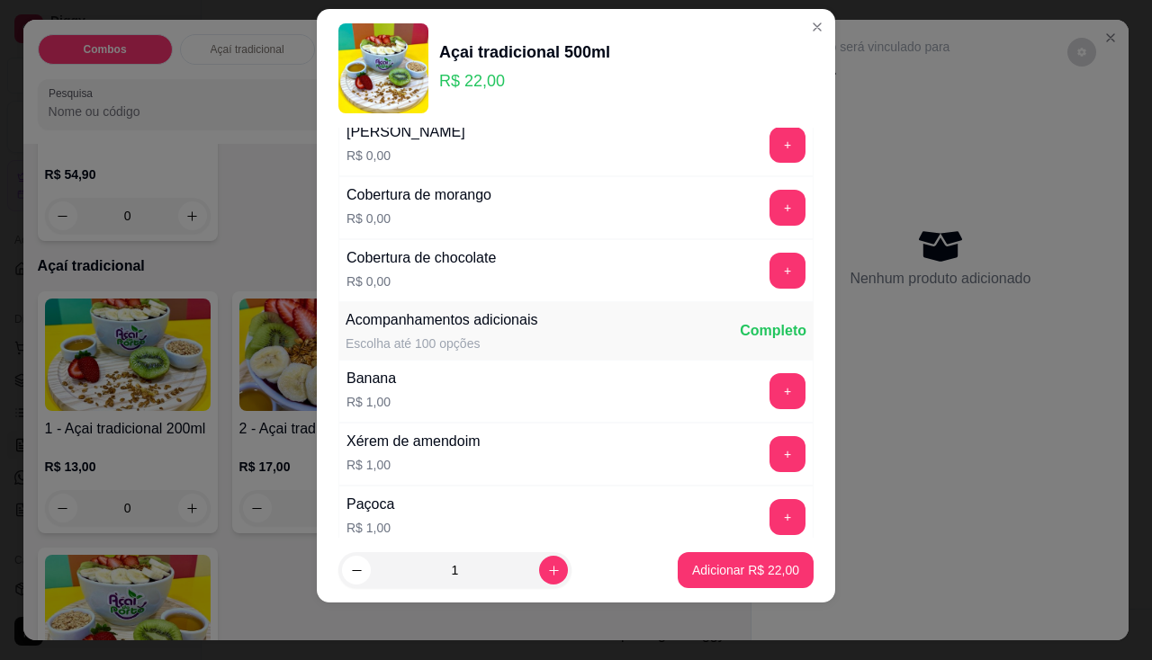
scroll to position [921, 0]
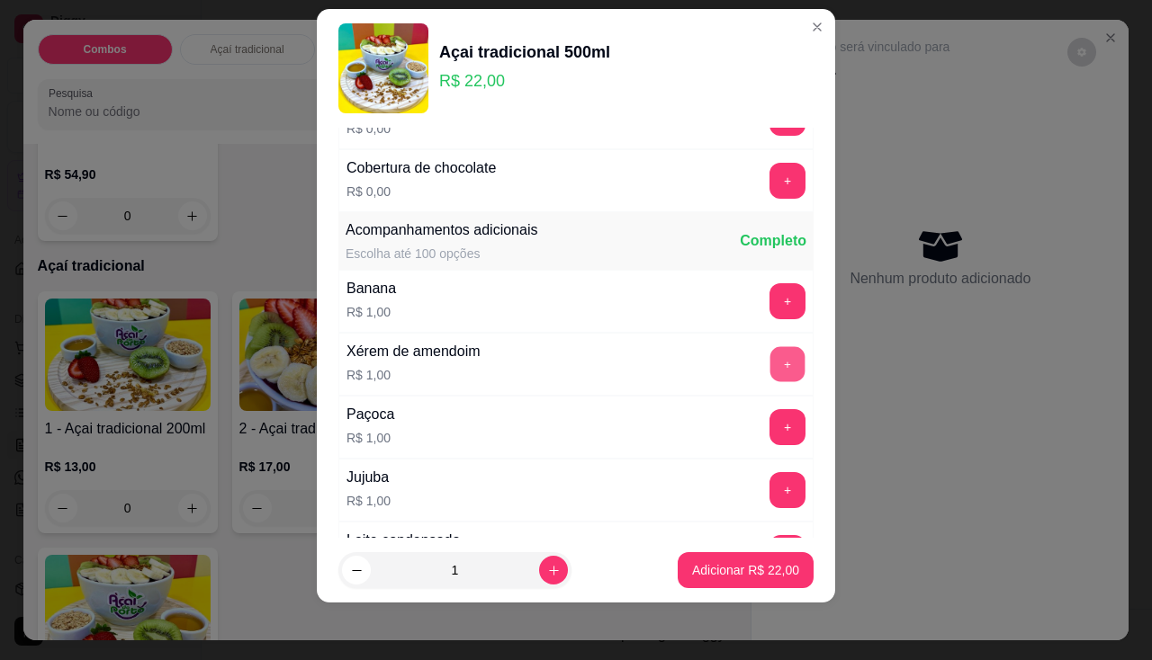
click at [770, 357] on button "+" at bounding box center [787, 363] width 35 height 35
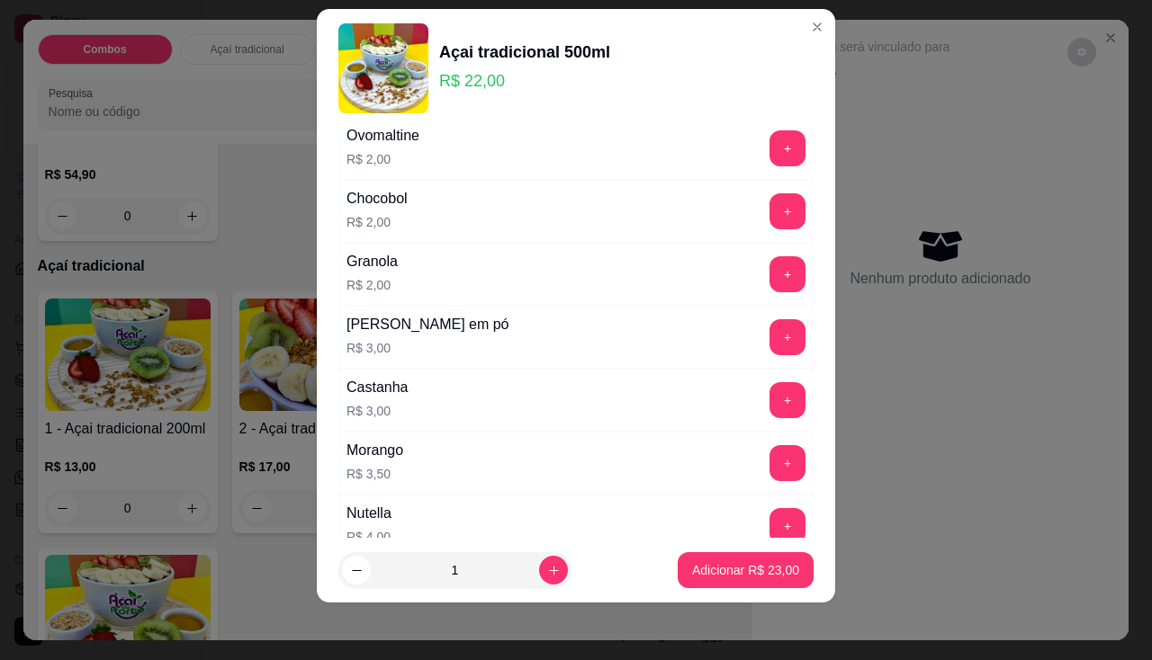
scroll to position [1731, 0]
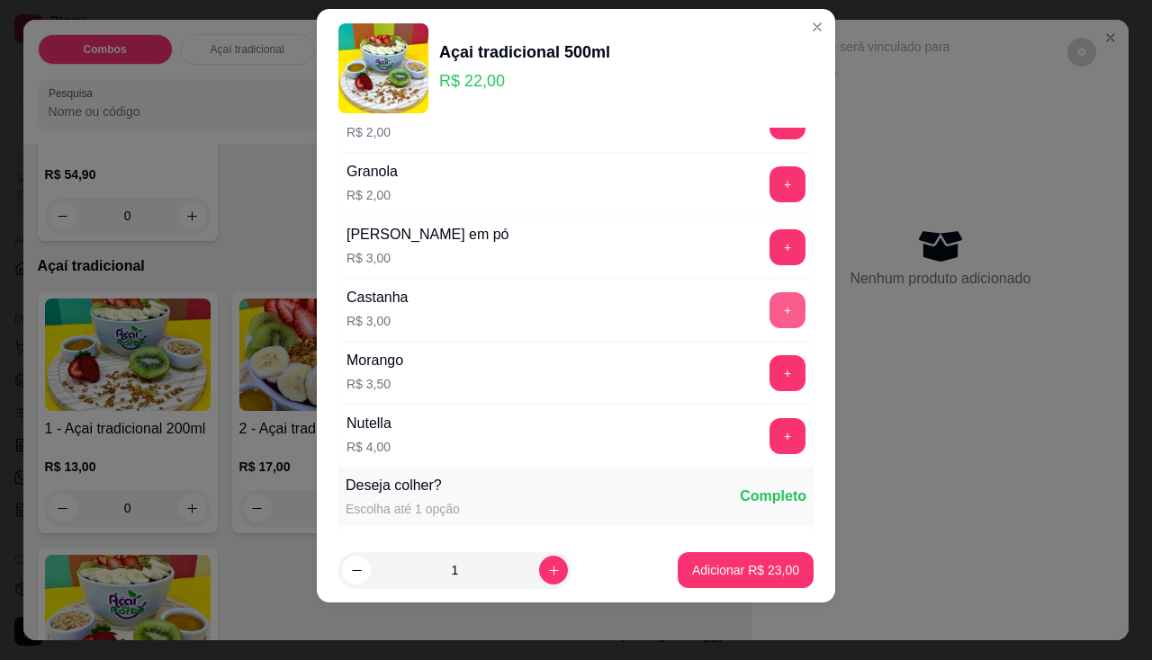
click at [769, 318] on button "+" at bounding box center [787, 310] width 36 height 36
click at [770, 424] on button "+" at bounding box center [787, 435] width 35 height 35
click at [704, 562] on p "Adicionar R$ 30,00" at bounding box center [745, 571] width 107 height 18
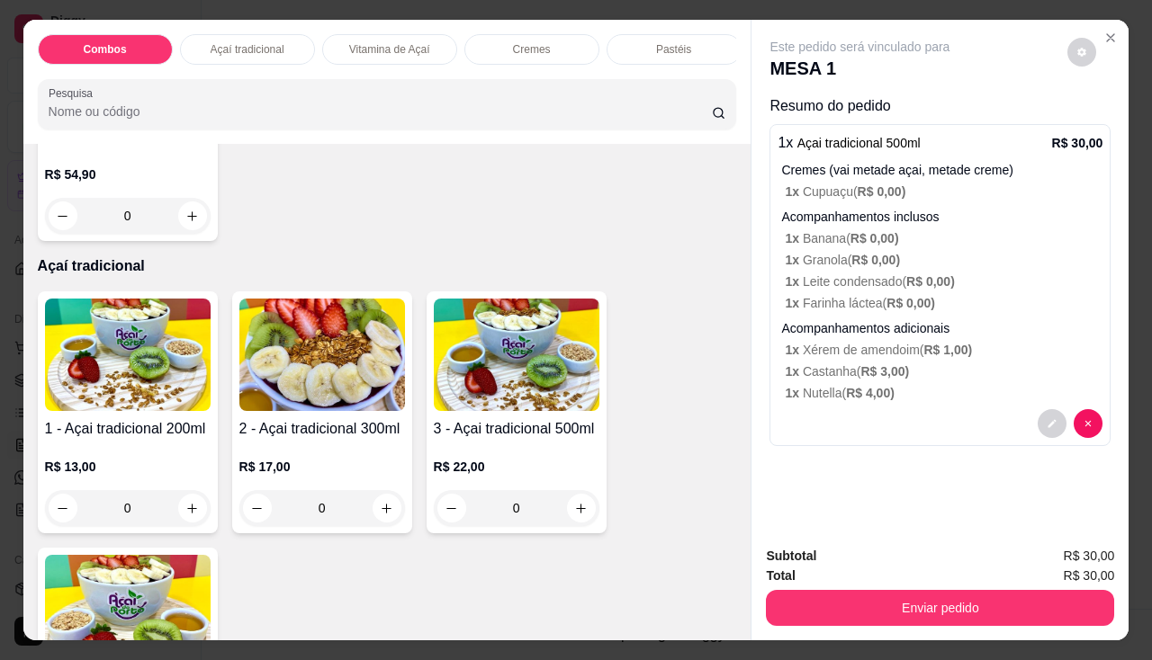
click at [475, 411] on img at bounding box center [517, 355] width 166 height 112
click at [1056, 424] on button "decrease-product-quantity" at bounding box center [1052, 424] width 28 height 28
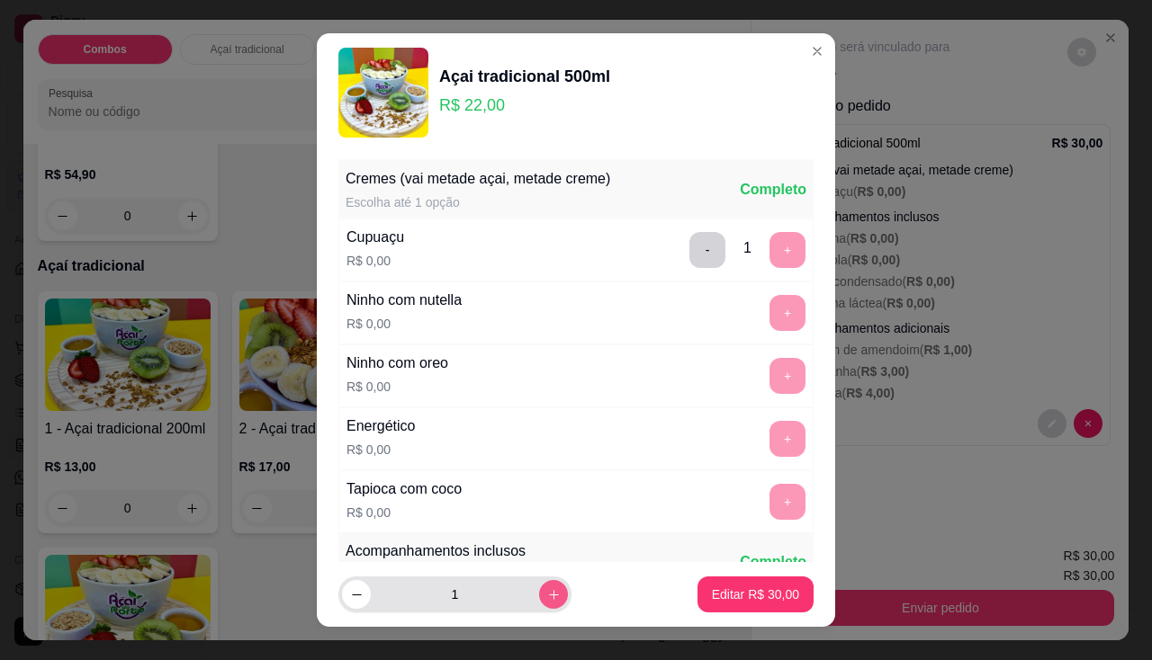
click at [545, 595] on button "increase-product-quantity" at bounding box center [553, 594] width 29 height 29
type input "2"
click at [778, 593] on button "Editar R$ 60,00" at bounding box center [755, 595] width 116 height 36
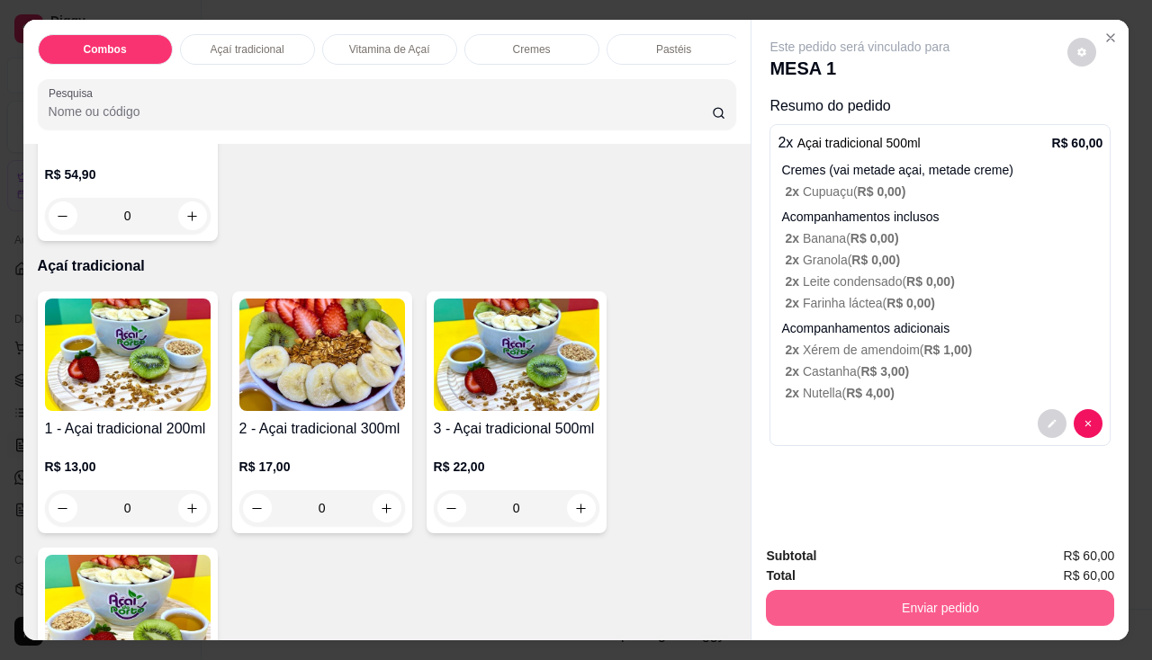
click at [844, 601] on button "Enviar pedido" at bounding box center [940, 608] width 348 height 36
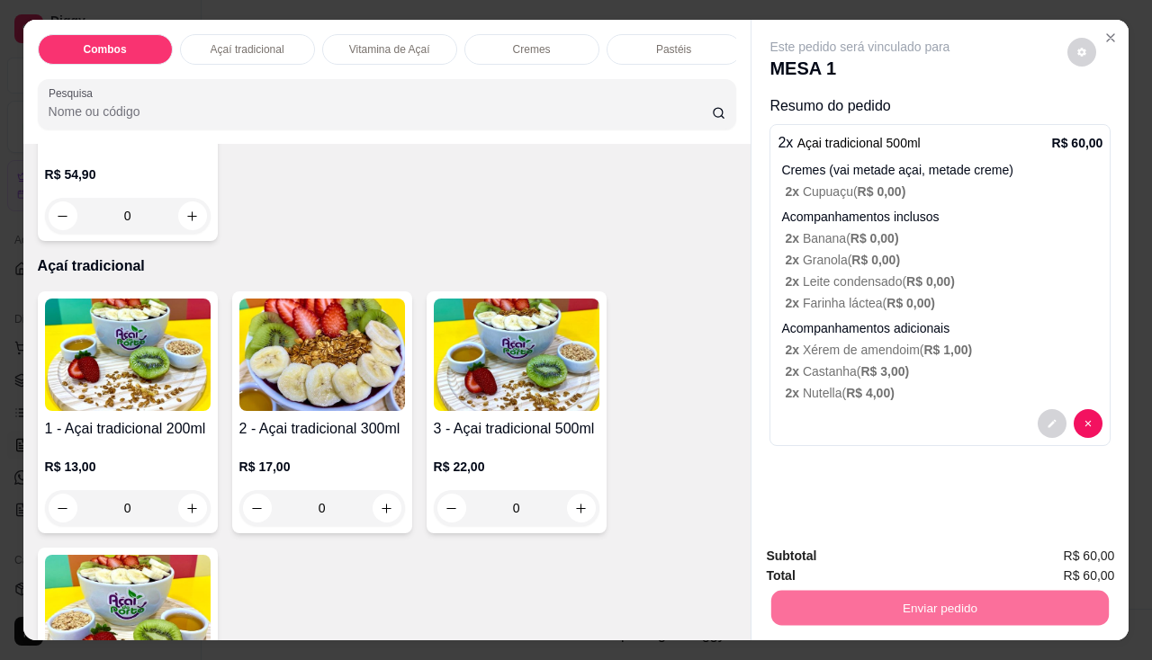
click at [846, 566] on button "Não registrar e enviar pedido" at bounding box center [881, 557] width 182 height 33
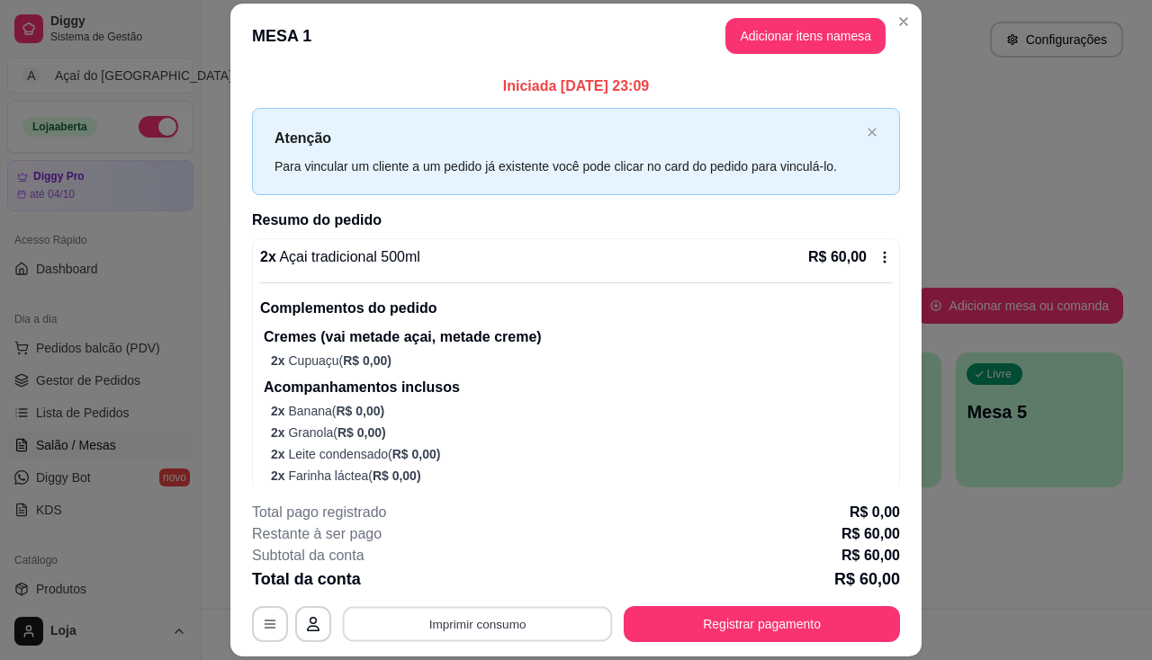
click at [566, 616] on button "Imprimir consumo" at bounding box center [478, 624] width 270 height 35
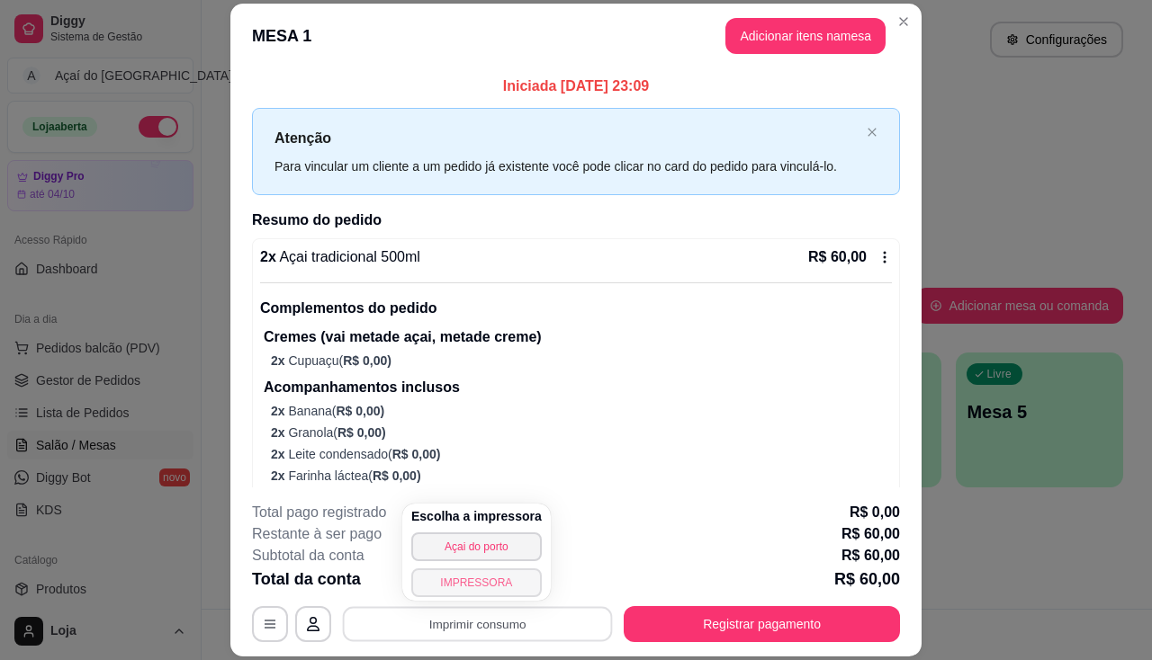
click at [513, 590] on button "IMPRESSORA" at bounding box center [476, 583] width 130 height 29
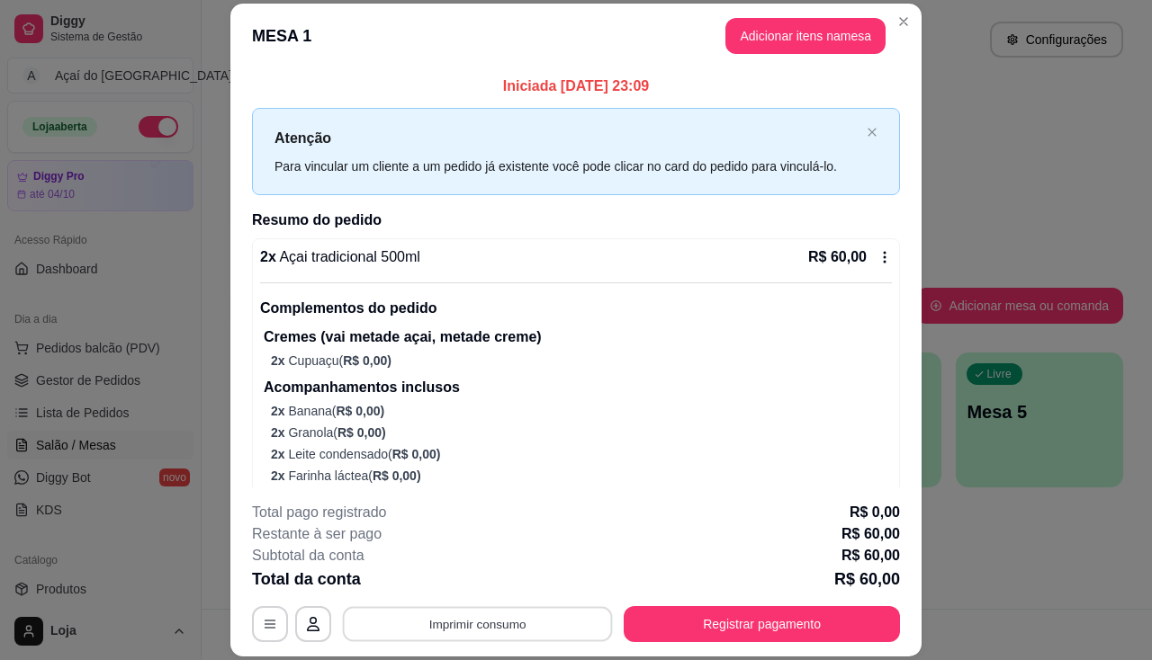
click at [506, 637] on button "Imprimir consumo" at bounding box center [478, 624] width 270 height 35
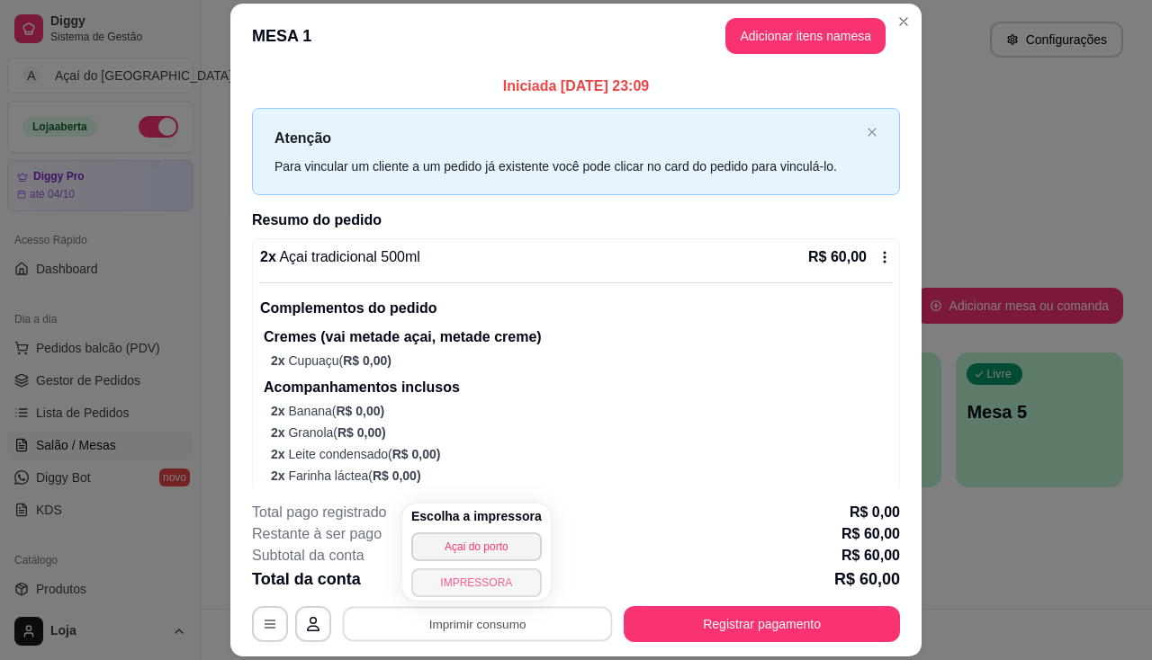
click at [491, 582] on button "IMPRESSORA" at bounding box center [476, 583] width 130 height 29
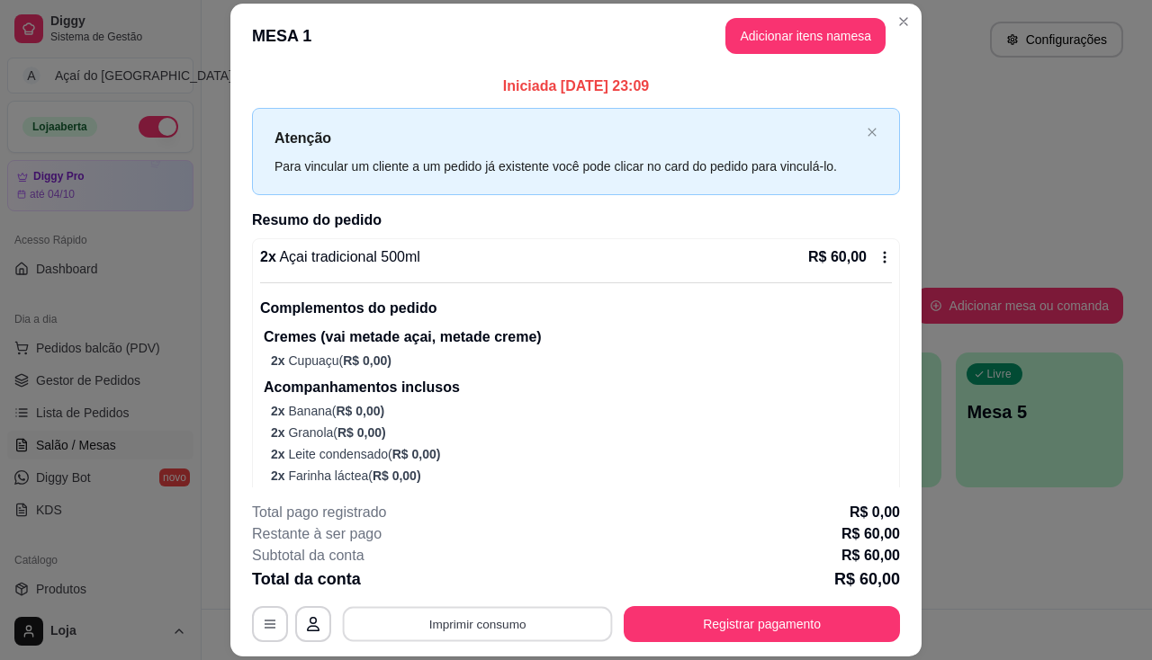
click at [520, 607] on button "Imprimir consumo" at bounding box center [478, 624] width 270 height 35
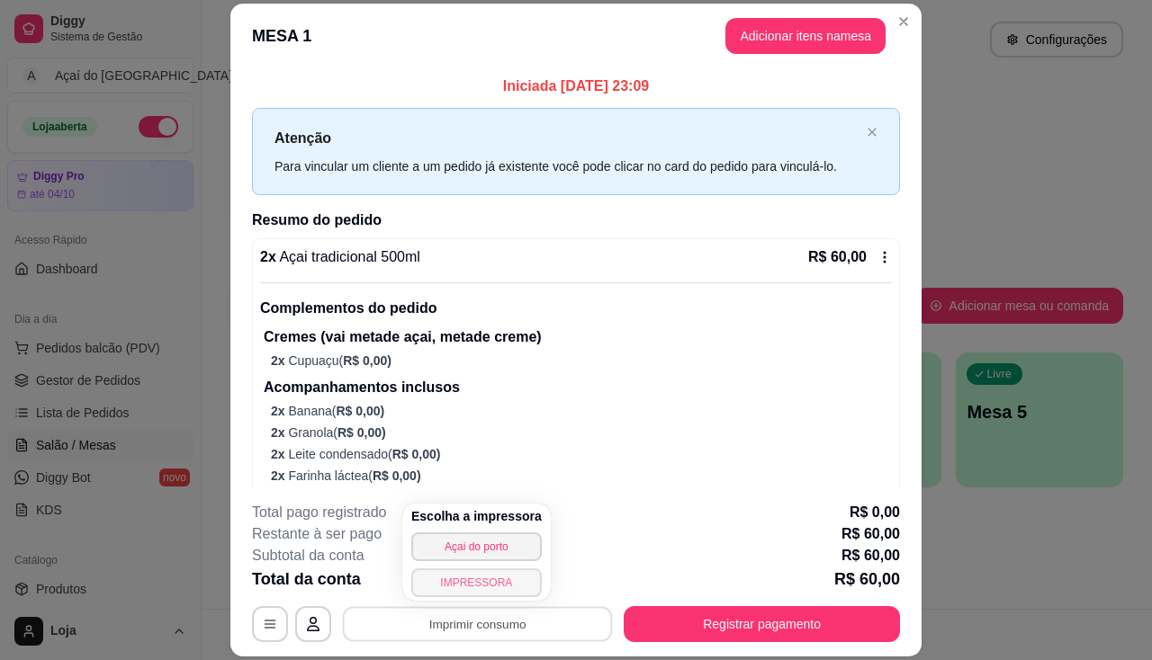
click at [481, 585] on button "IMPRESSORA" at bounding box center [476, 583] width 130 height 29
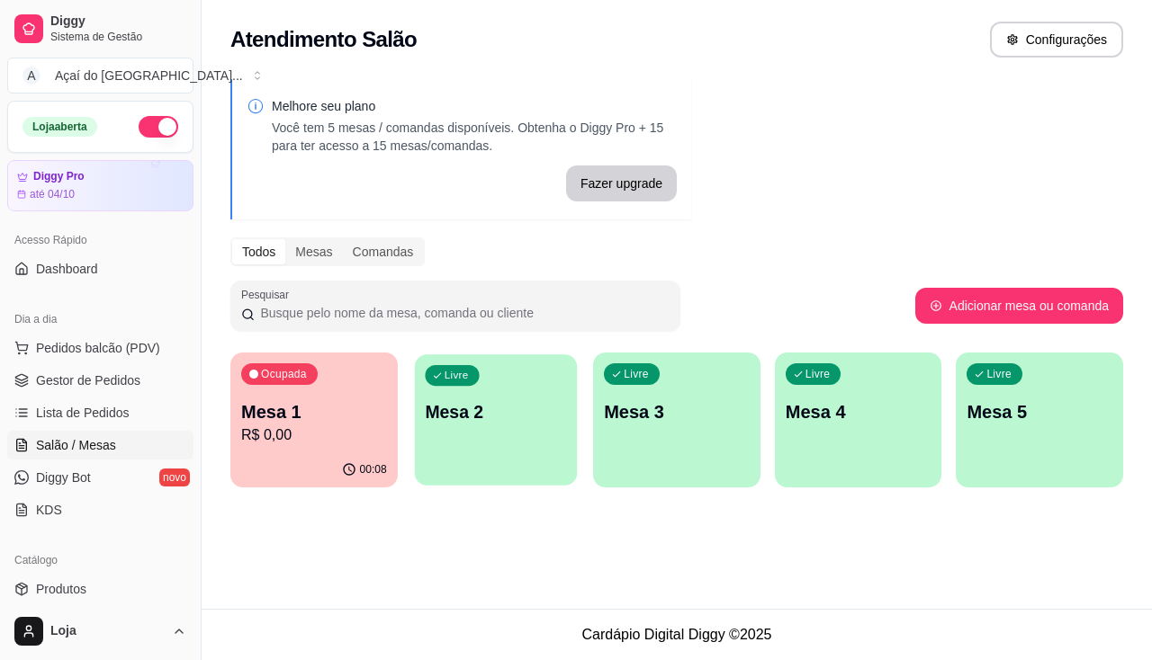
click at [487, 454] on div "Livre Mesa 2" at bounding box center [495, 410] width 162 height 110
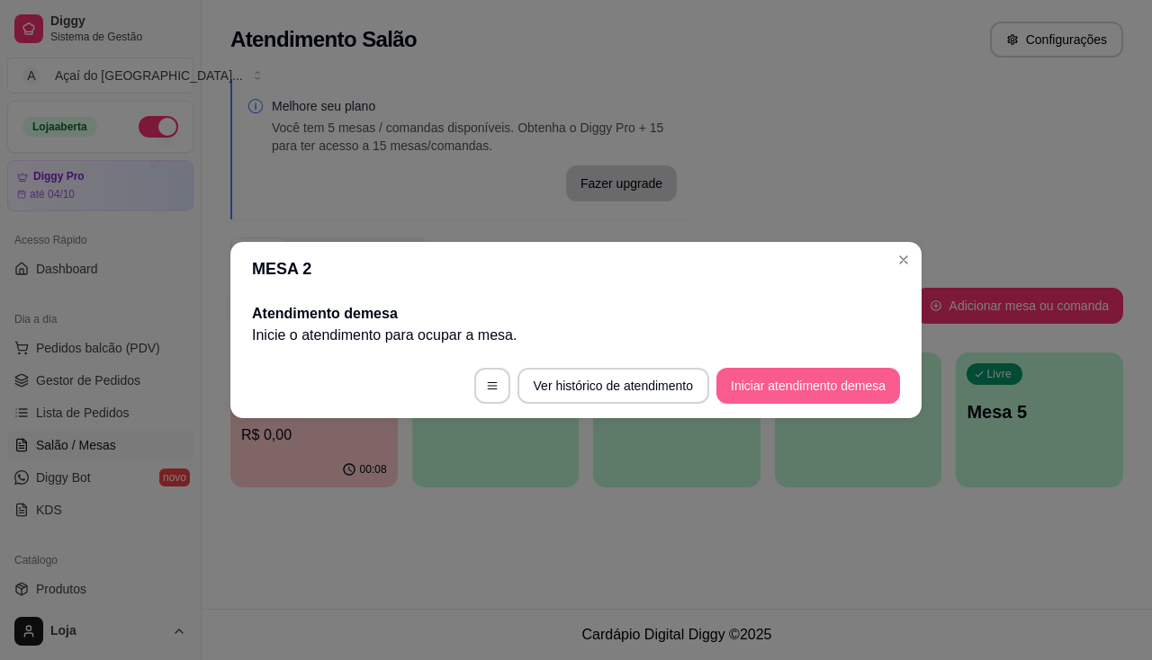
click at [774, 388] on button "Iniciar atendimento de mesa" at bounding box center [808, 386] width 184 height 36
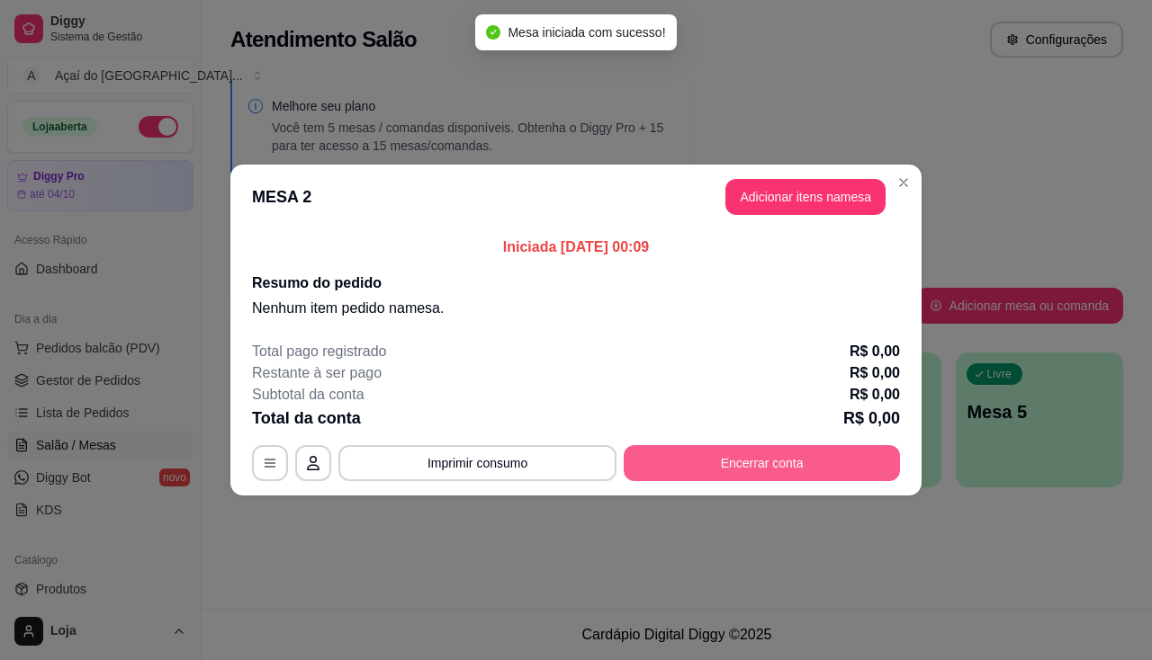
click at [832, 460] on button "Encerrar conta" at bounding box center [762, 463] width 276 height 36
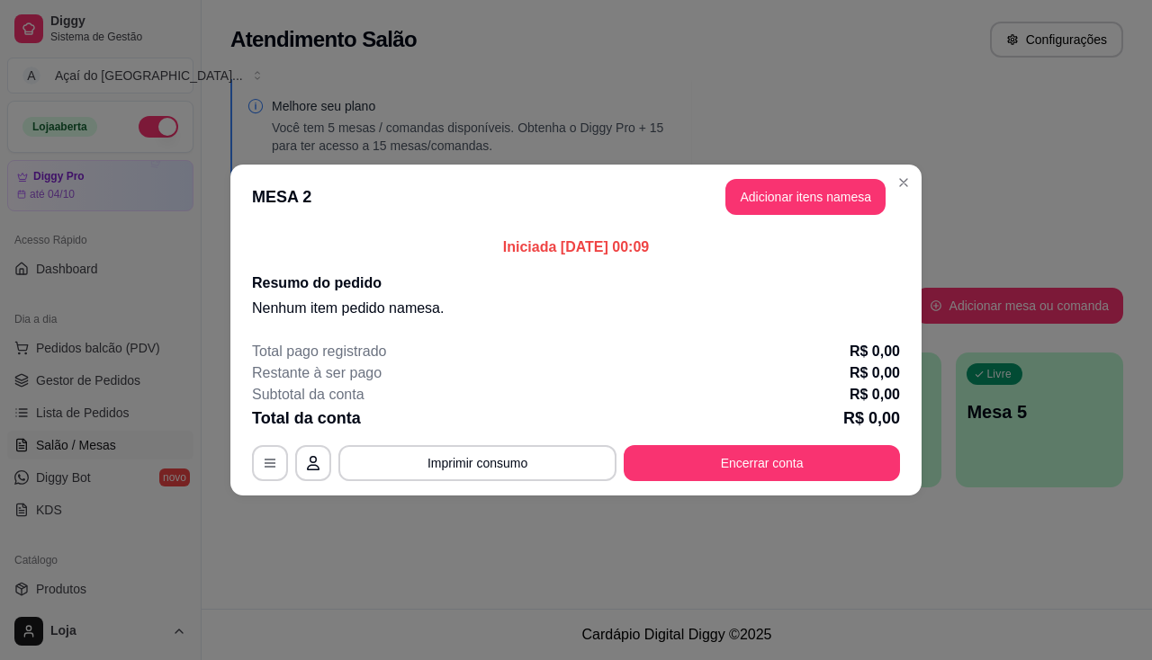
click at [885, 173] on header "MESA 2 Adicionar itens na mesa" at bounding box center [575, 197] width 691 height 65
click at [849, 193] on button "Adicionar itens na mesa" at bounding box center [805, 197] width 160 height 36
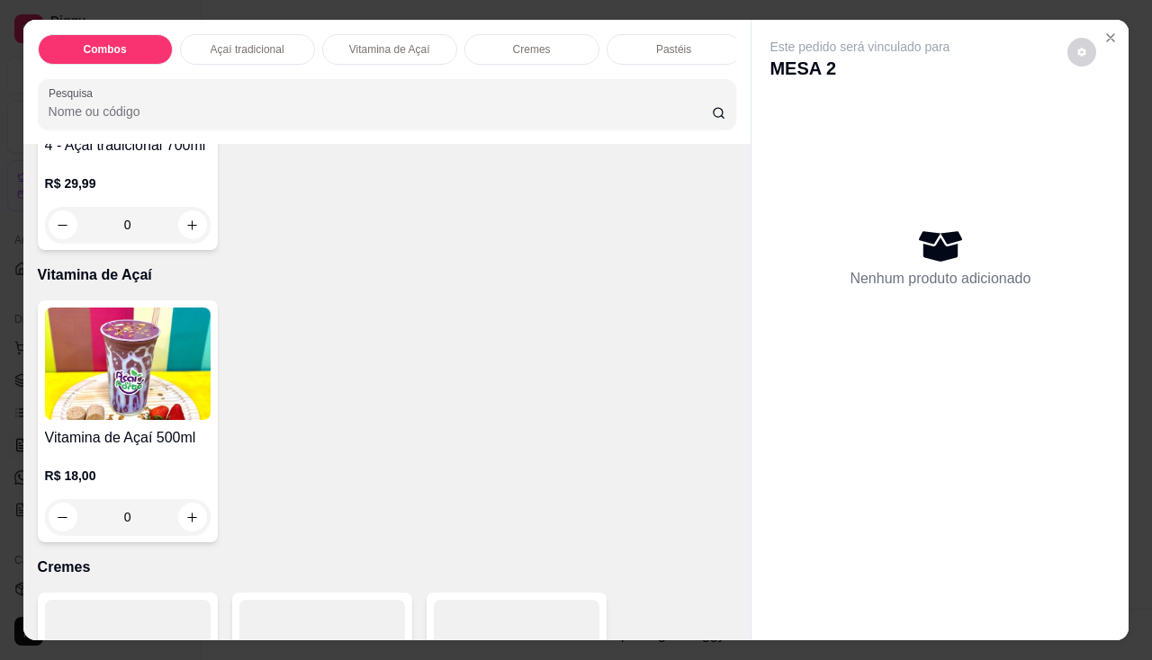
scroll to position [630, 0]
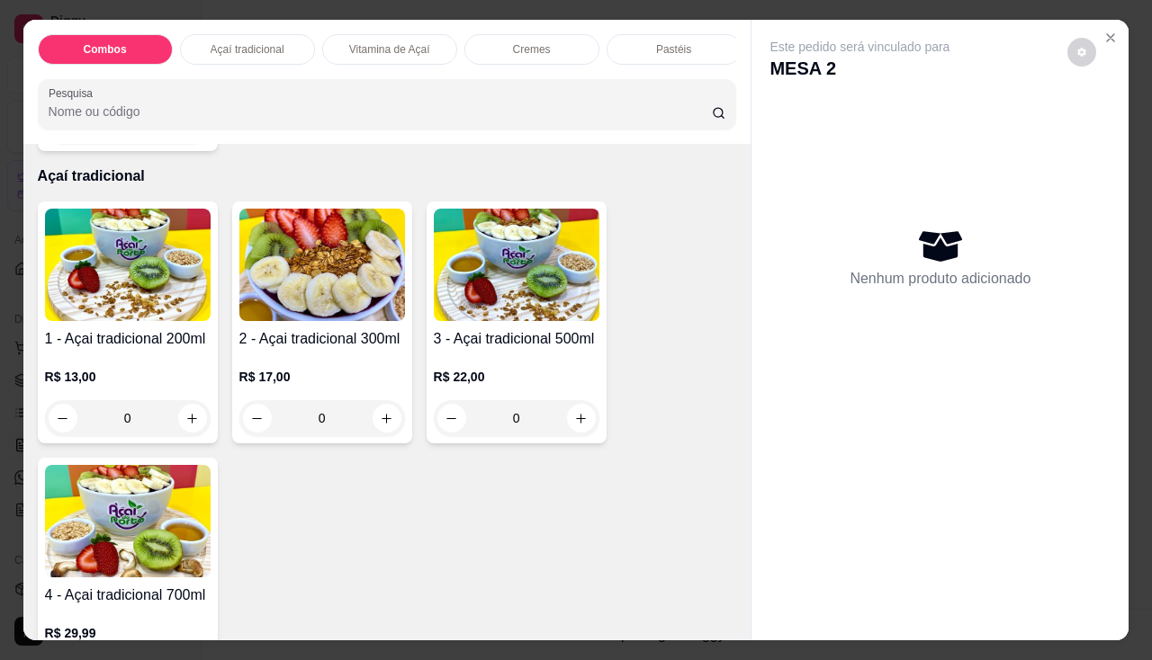
click at [376, 427] on div "0" at bounding box center [322, 418] width 166 height 36
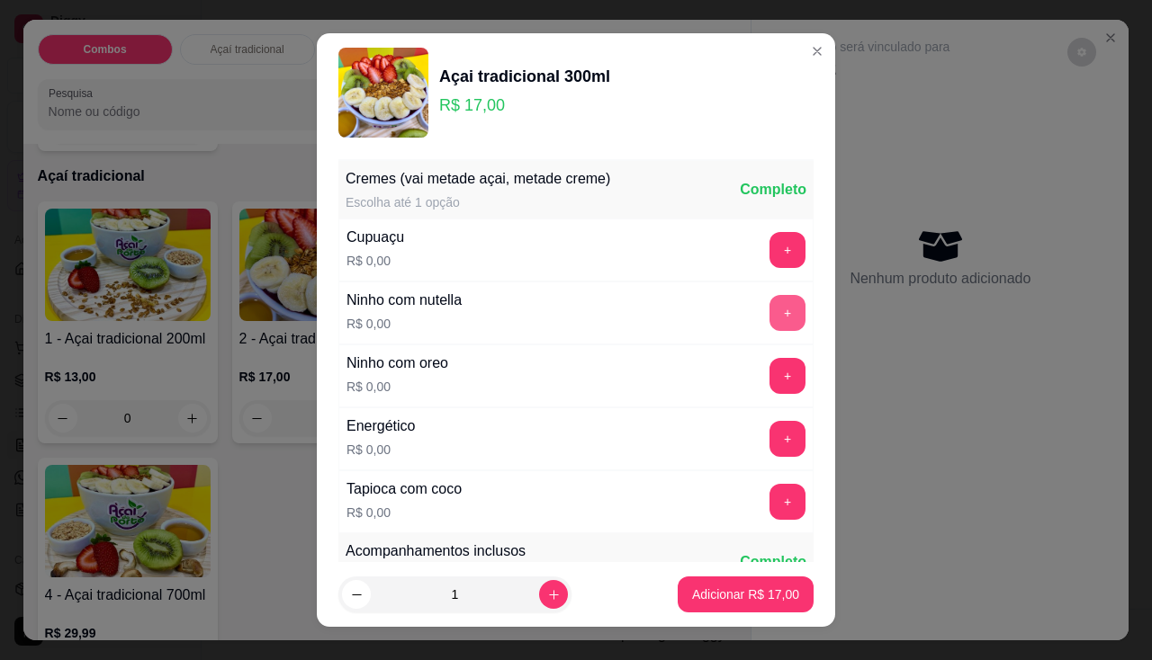
click at [769, 311] on button "+" at bounding box center [787, 313] width 36 height 36
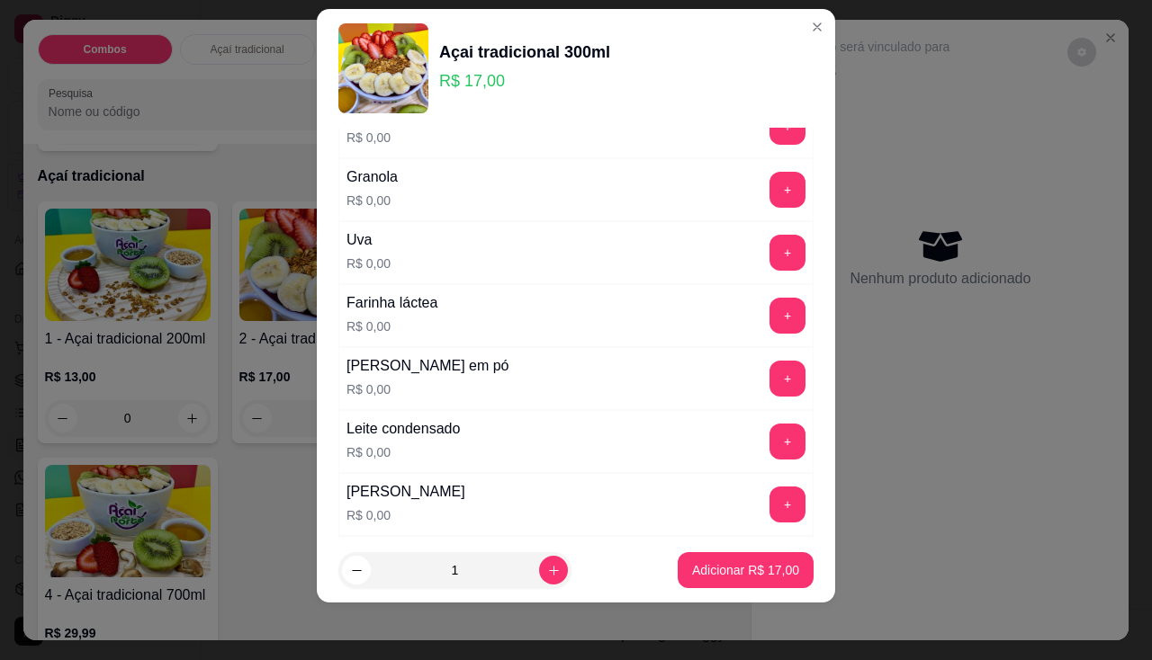
scroll to position [292, 0]
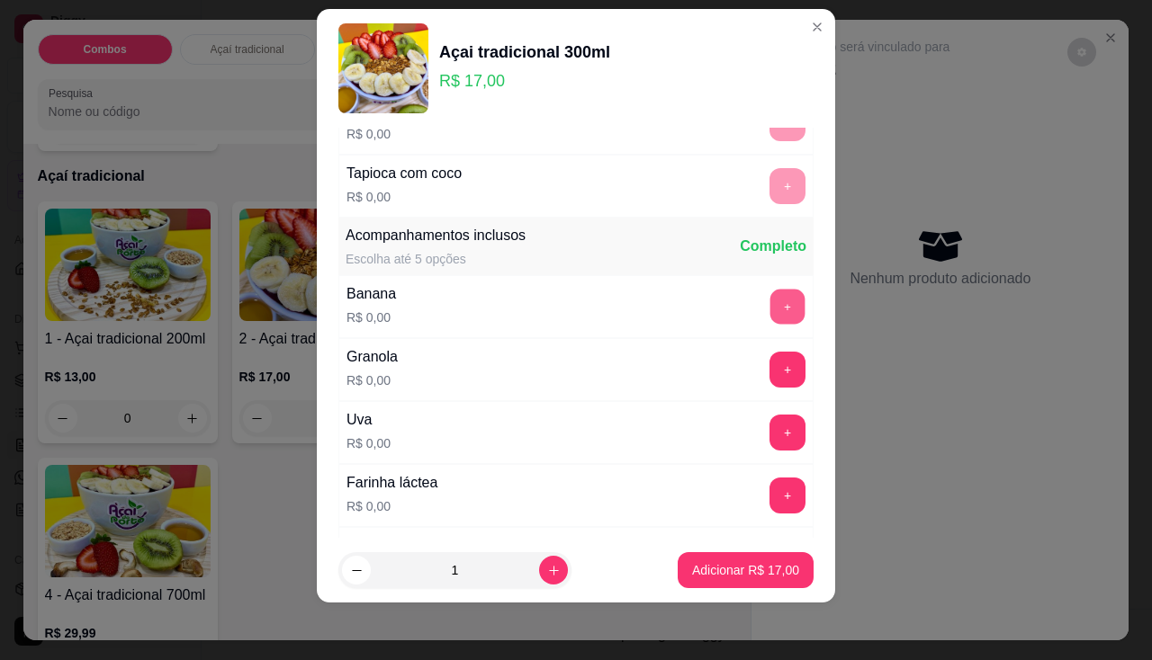
click at [770, 306] on button "+" at bounding box center [787, 306] width 35 height 35
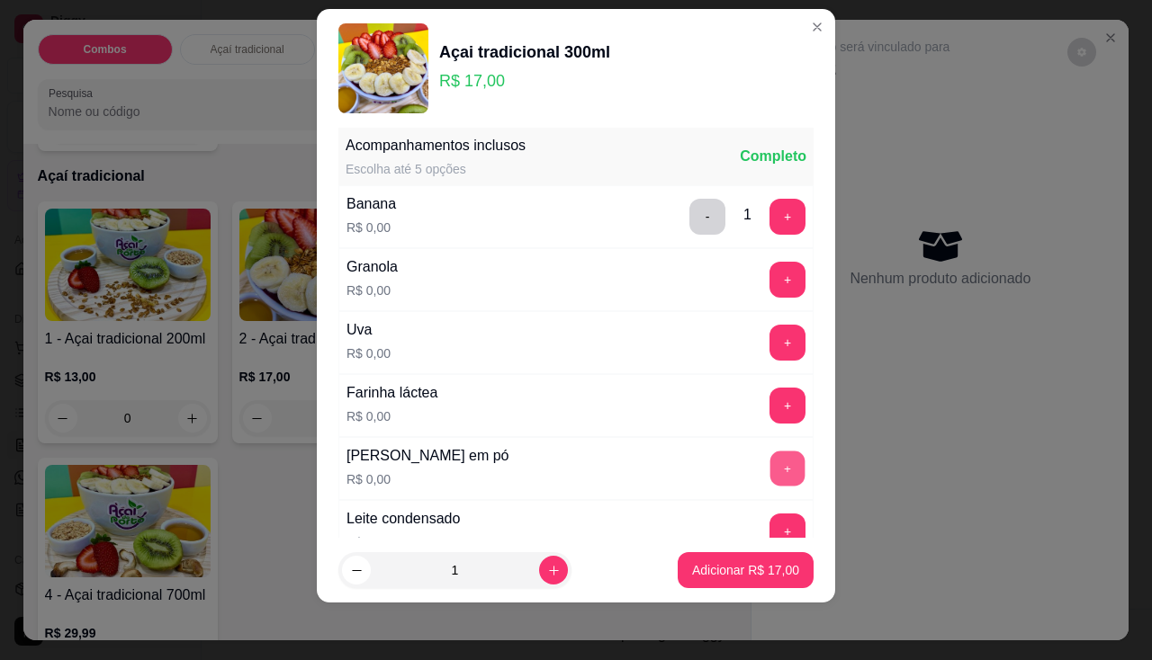
click at [770, 478] on button "+" at bounding box center [787, 468] width 35 height 35
click at [744, 510] on div "Leite condensado R$ 0,00 +" at bounding box center [575, 531] width 475 height 63
click at [770, 531] on button "+" at bounding box center [787, 531] width 35 height 35
click at [770, 280] on button "+" at bounding box center [787, 279] width 35 height 35
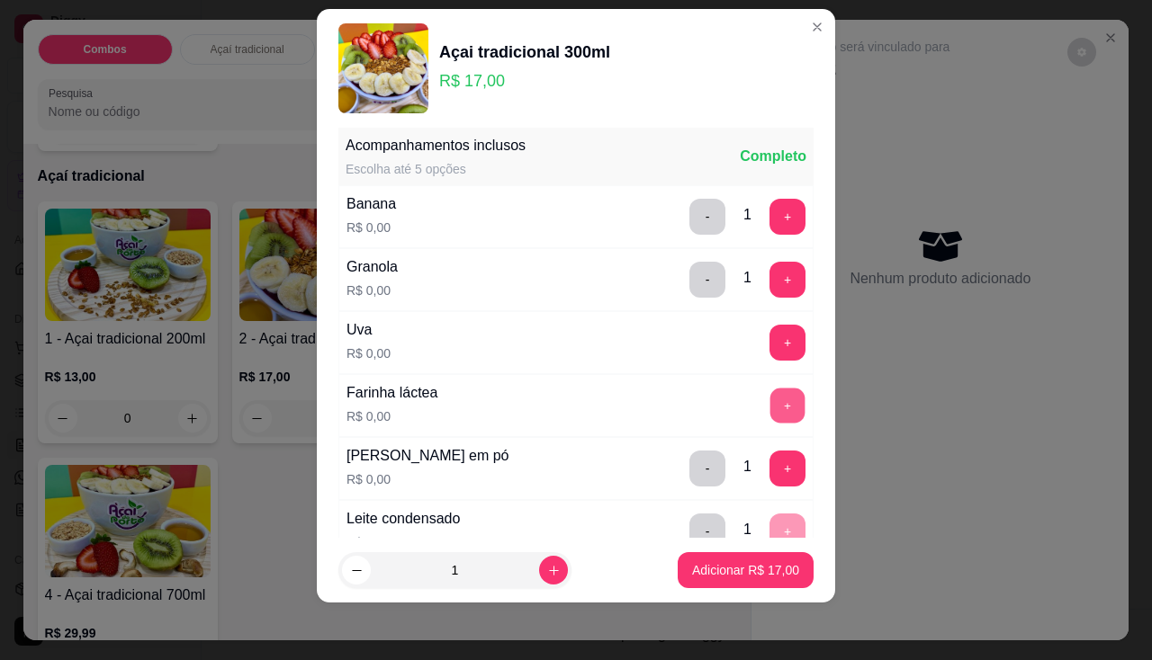
click at [770, 410] on button "+" at bounding box center [787, 405] width 35 height 35
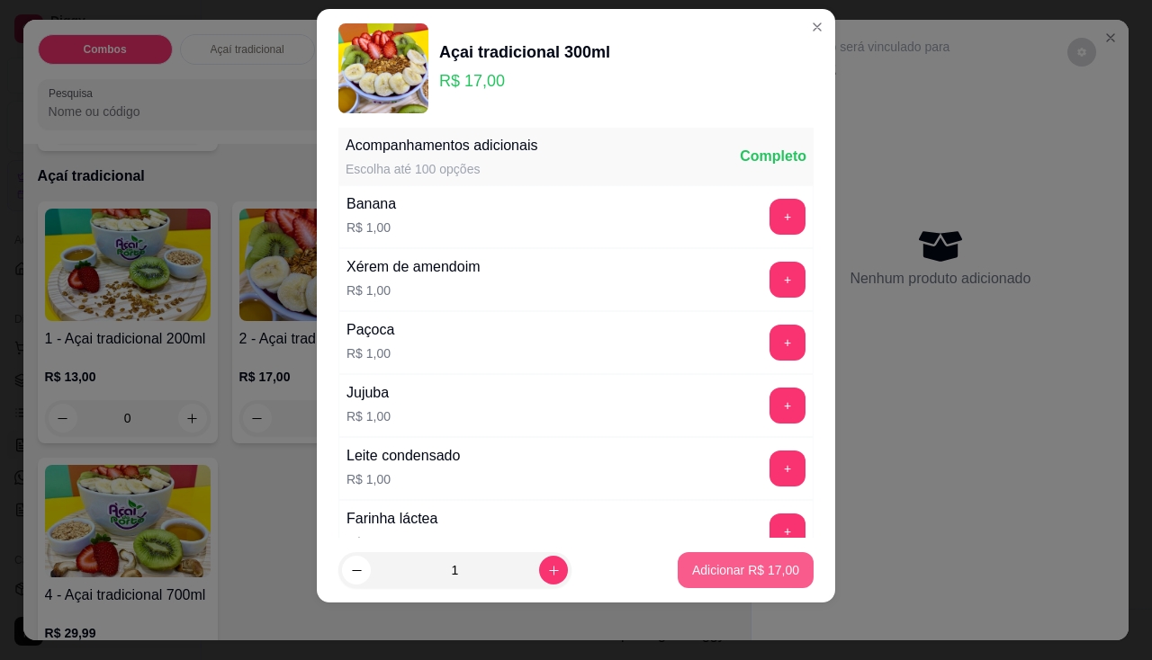
click at [729, 582] on button "Adicionar R$ 17,00" at bounding box center [746, 571] width 136 height 36
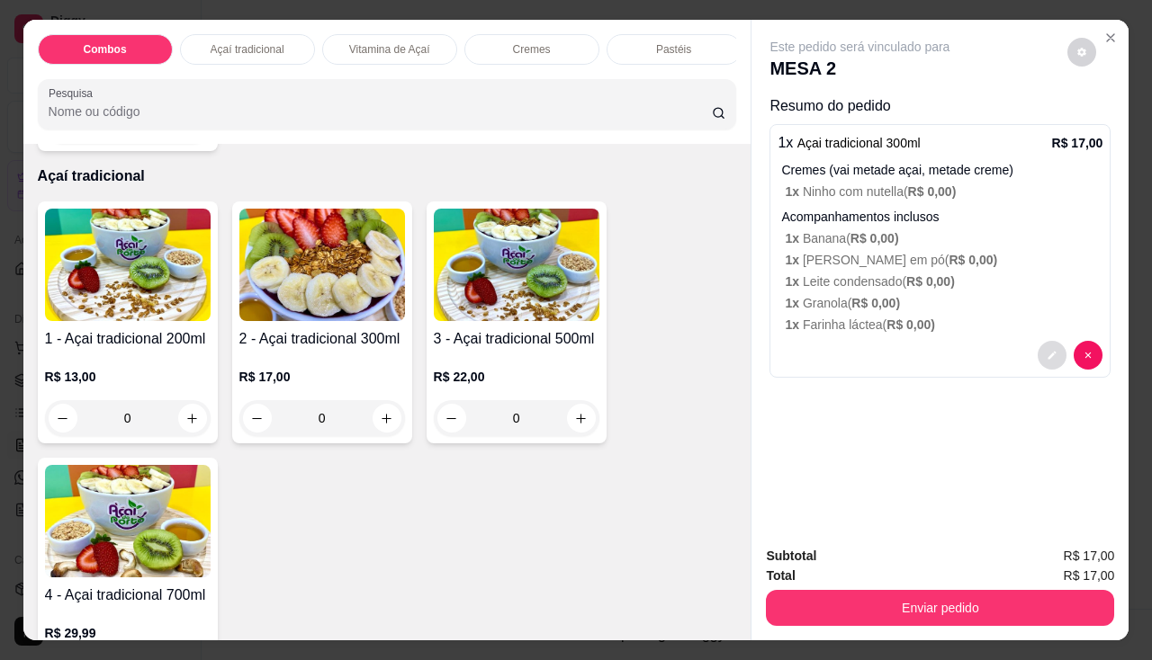
click at [1047, 343] on button "decrease-product-quantity" at bounding box center [1052, 355] width 29 height 29
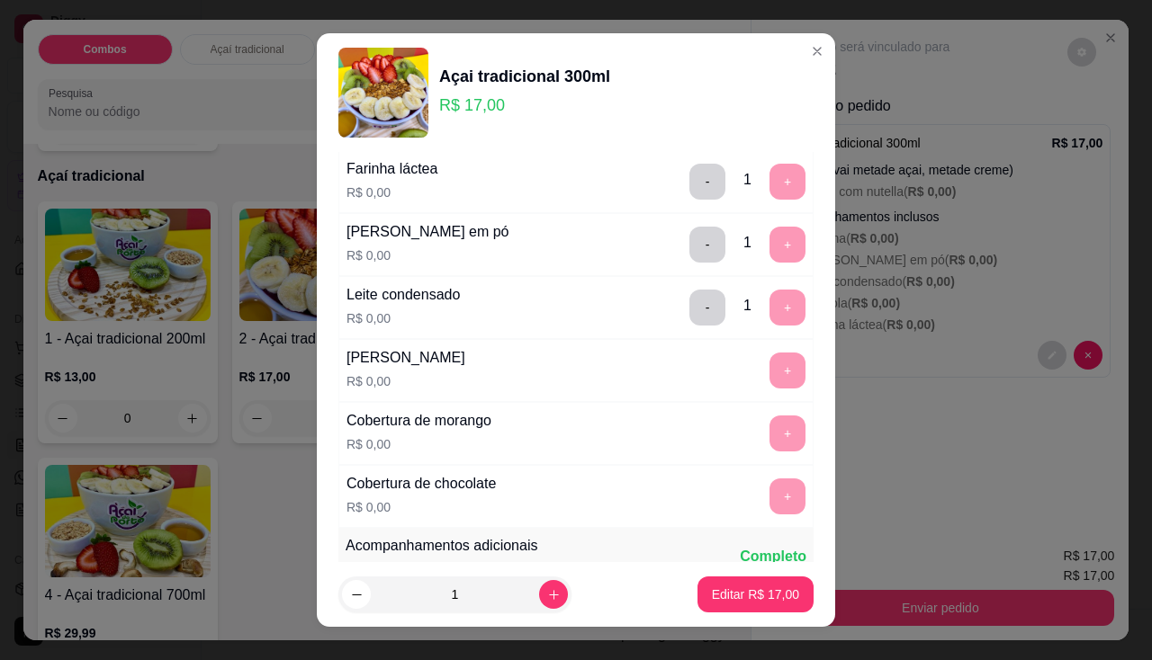
scroll to position [900, 0]
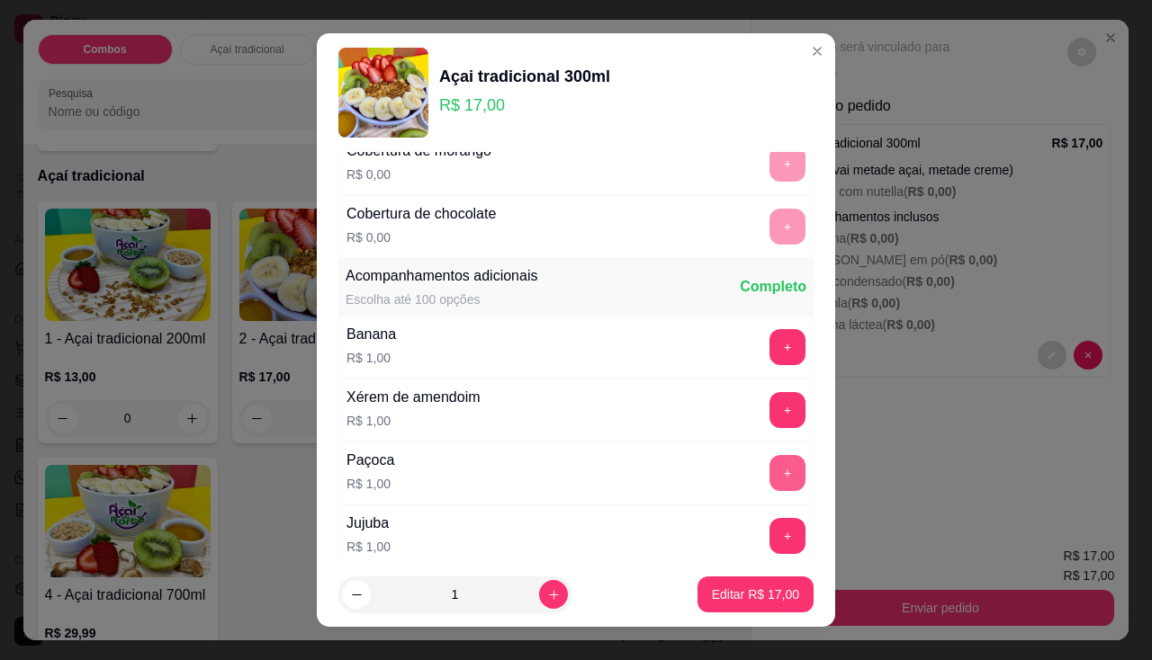
click at [769, 481] on button "+" at bounding box center [787, 473] width 36 height 36
click at [732, 598] on p "Editar R$ 20,00" at bounding box center [755, 595] width 87 height 18
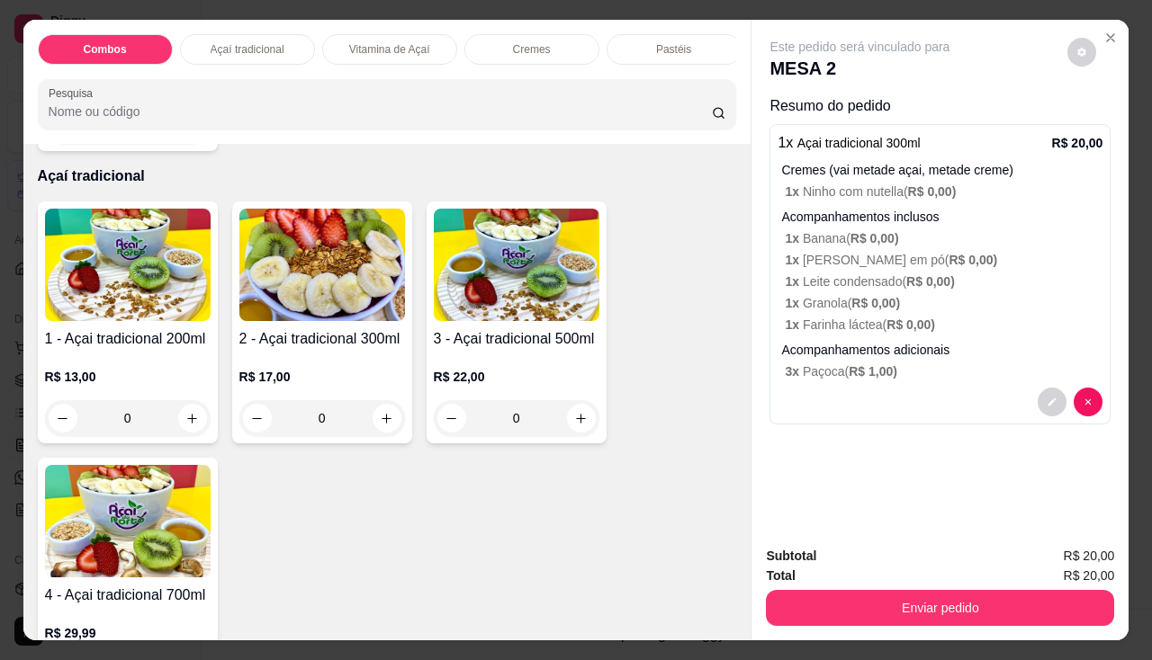
click at [179, 432] on div "0" at bounding box center [128, 418] width 166 height 36
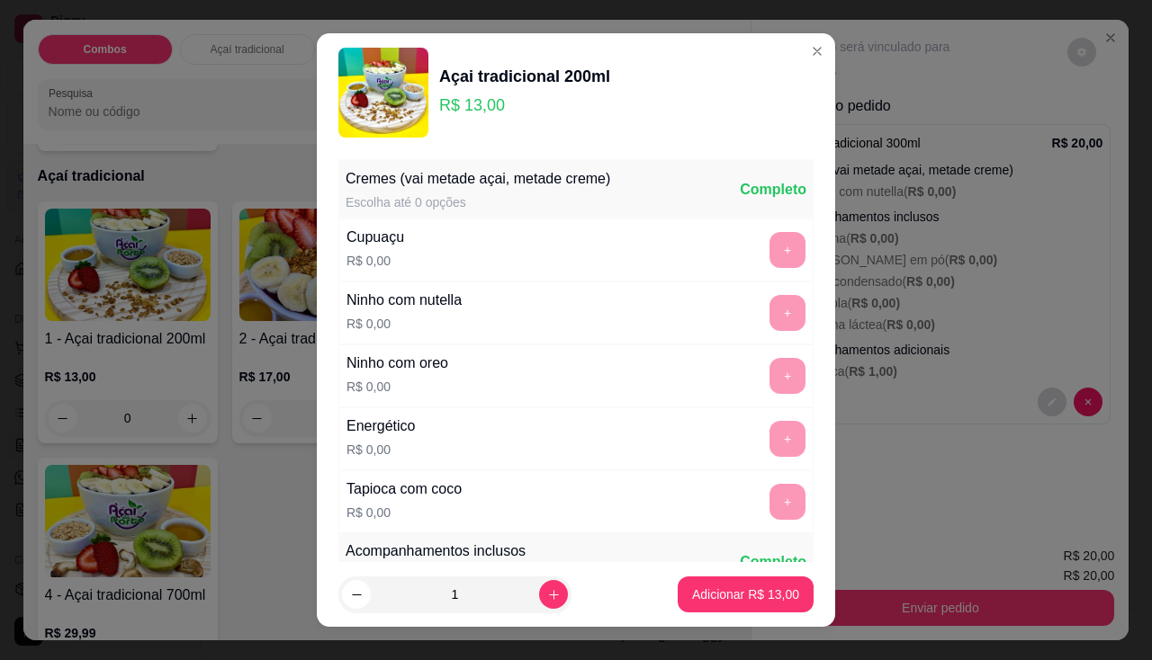
scroll to position [270, 0]
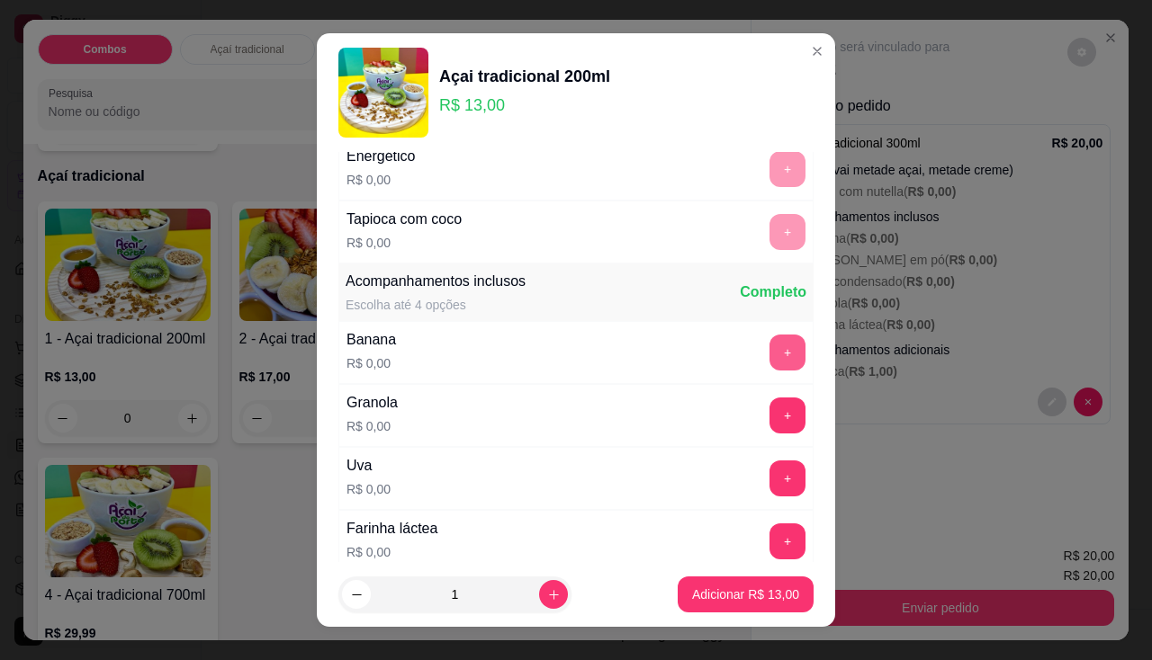
click at [769, 358] on button "+" at bounding box center [787, 353] width 36 height 36
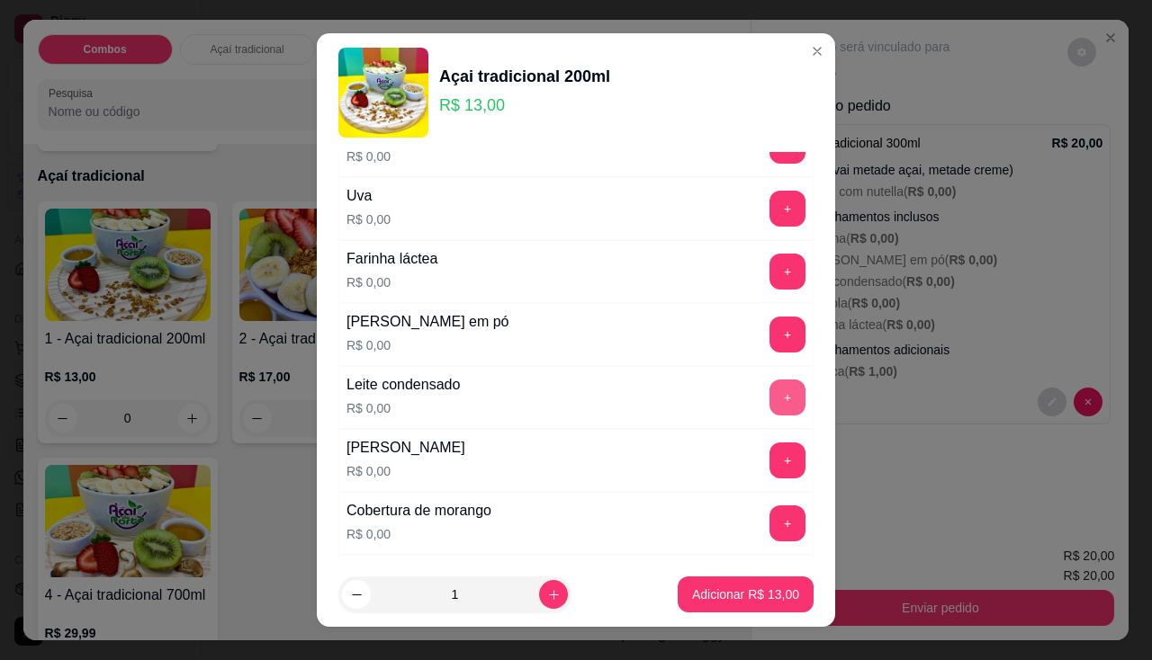
click at [769, 405] on button "+" at bounding box center [787, 398] width 36 height 36
click at [769, 352] on button "+" at bounding box center [787, 335] width 36 height 36
click at [769, 271] on button "+" at bounding box center [787, 272] width 36 height 36
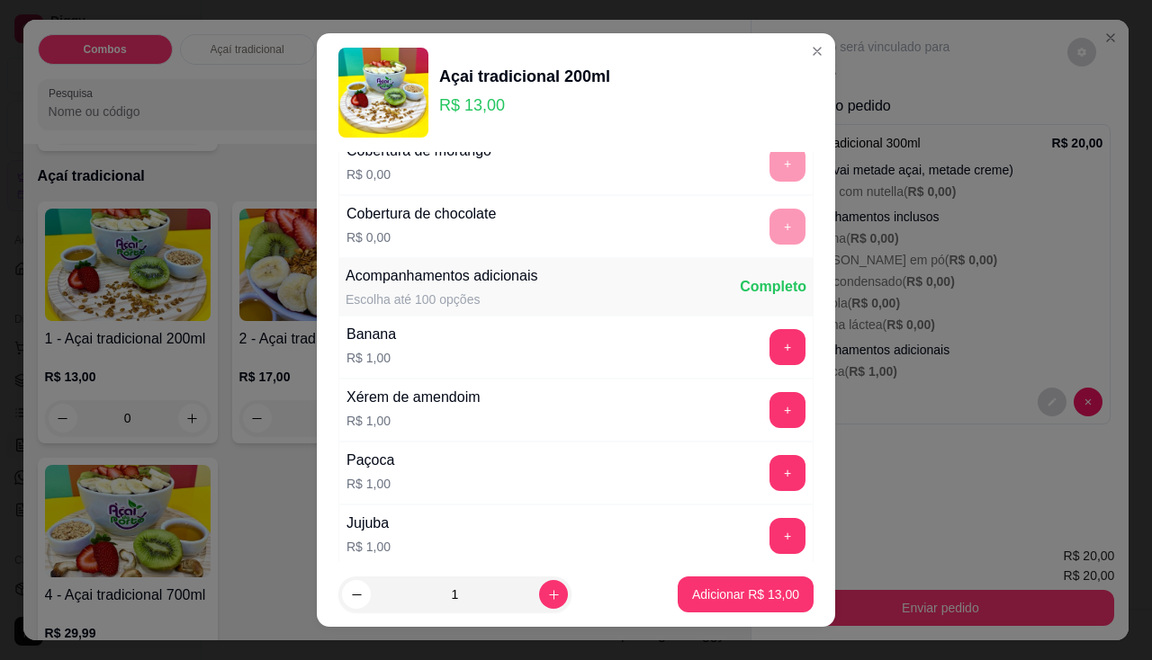
scroll to position [1080, 0]
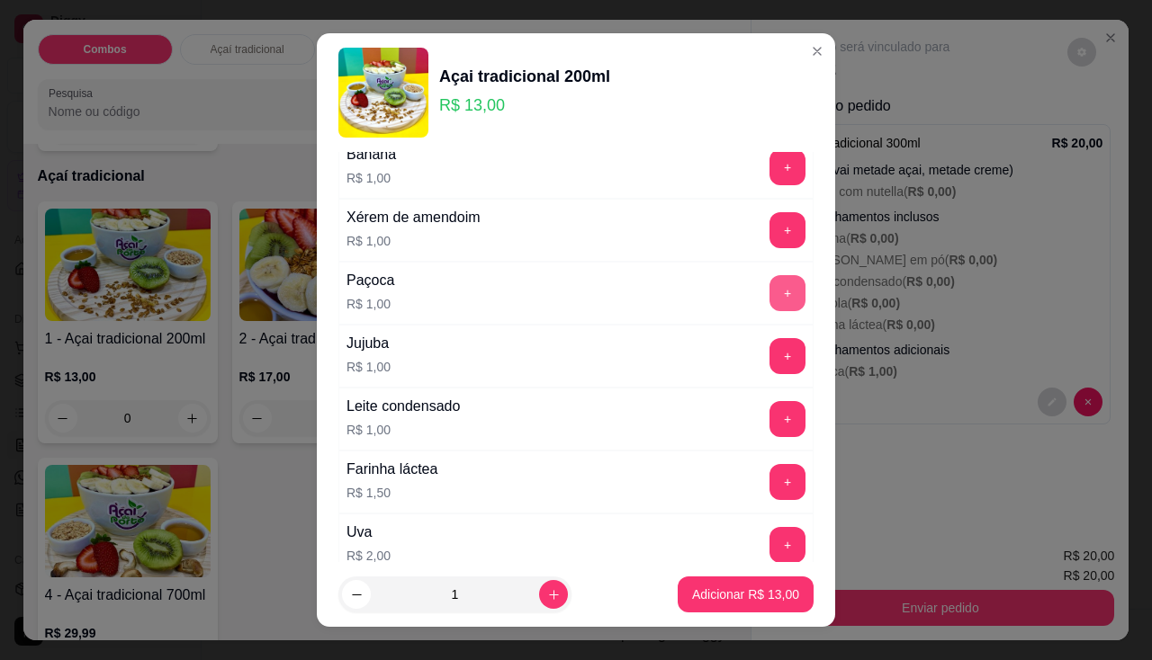
click at [769, 306] on button "+" at bounding box center [787, 293] width 36 height 36
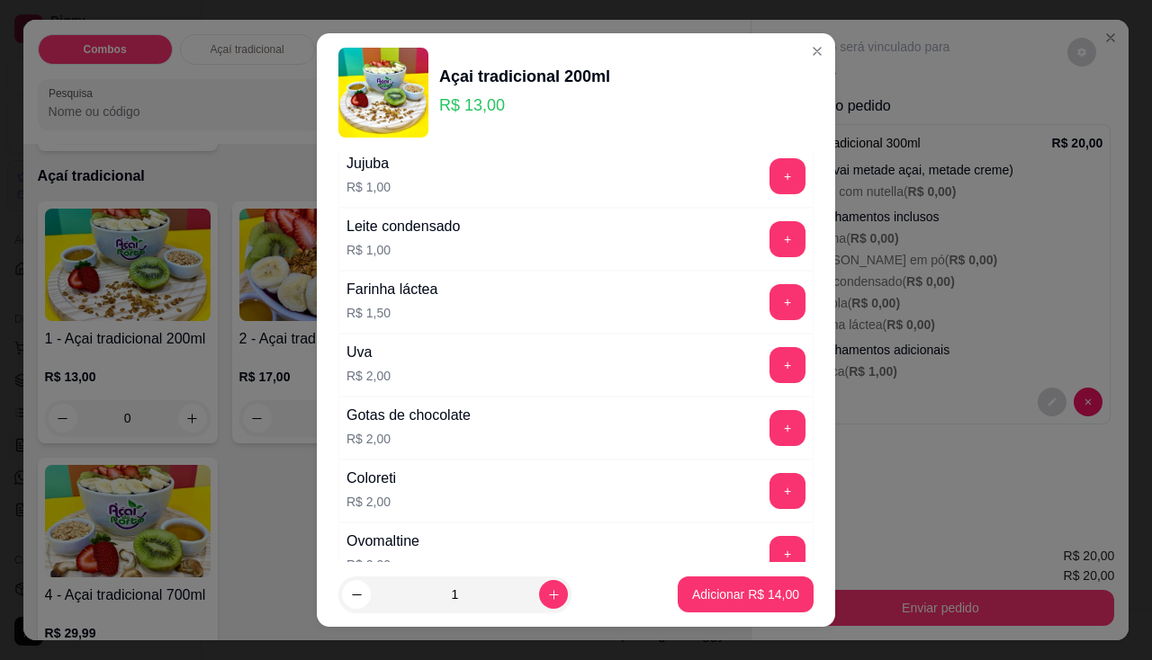
scroll to position [1350, 0]
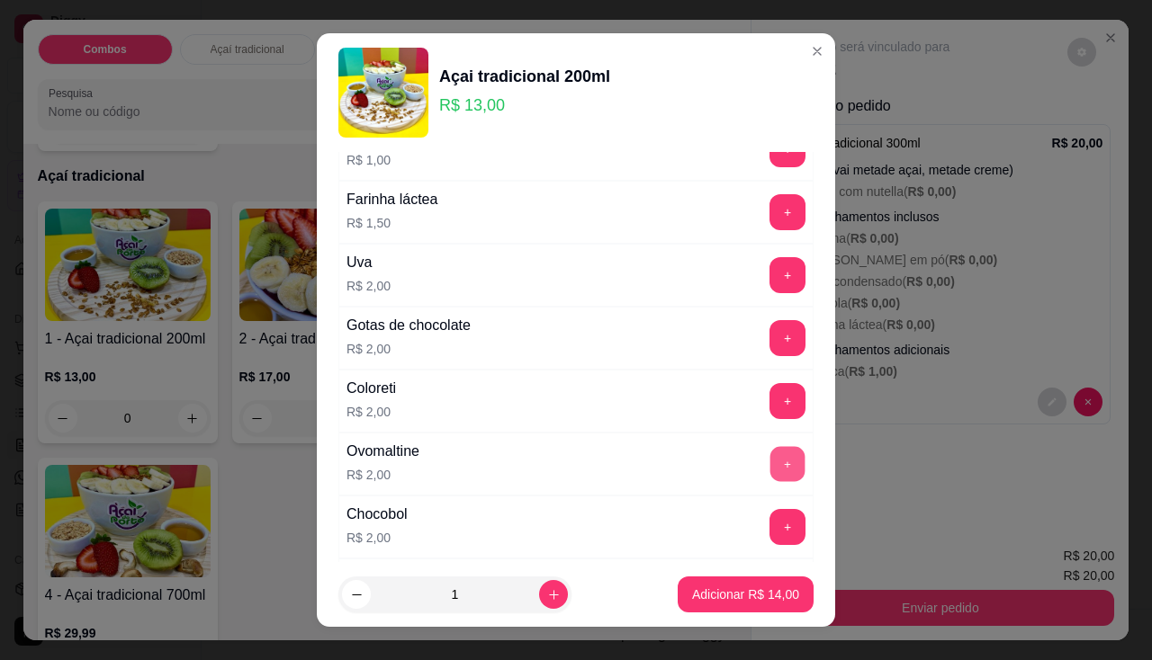
click at [770, 478] on button "+" at bounding box center [787, 463] width 35 height 35
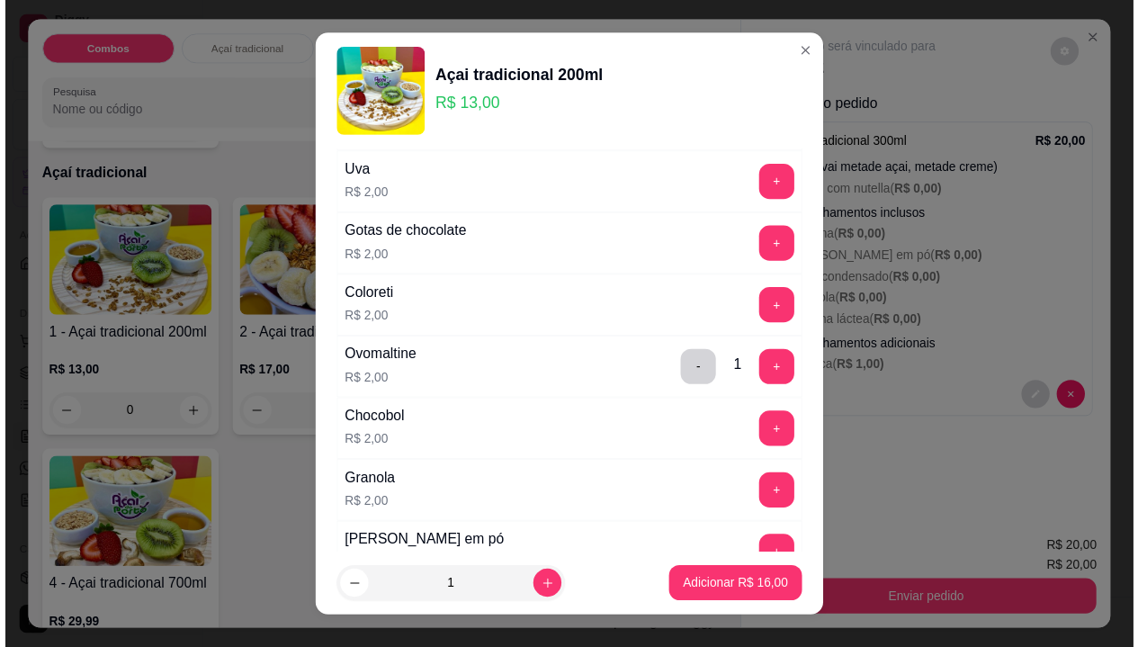
scroll to position [1620, 0]
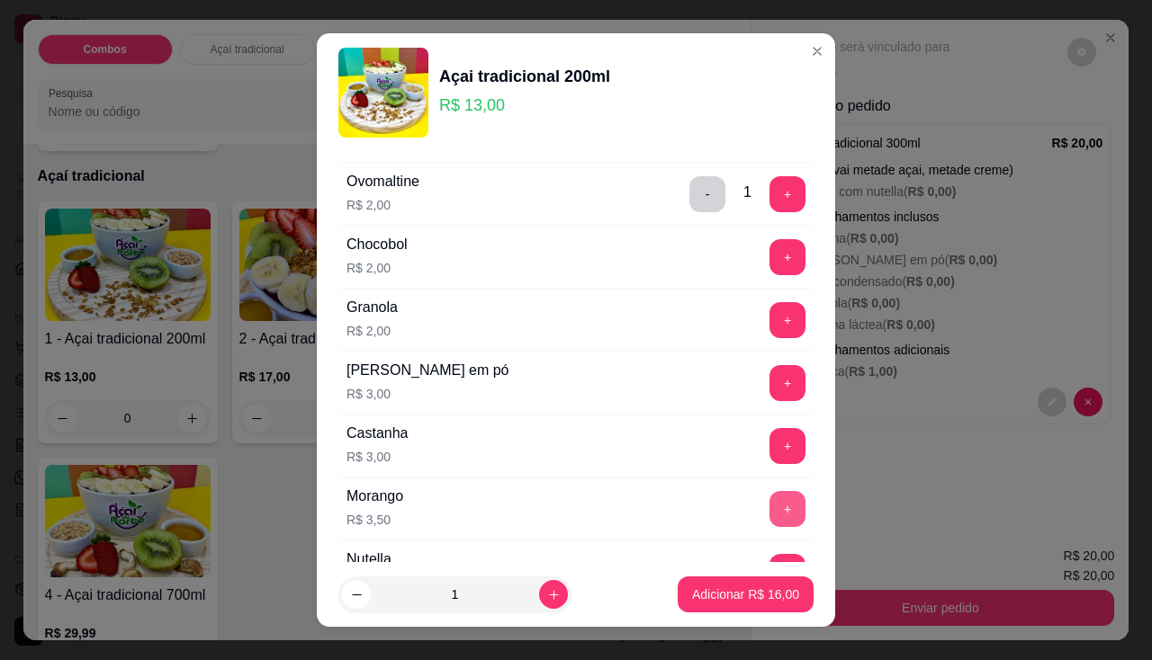
click at [769, 507] on button "+" at bounding box center [787, 509] width 36 height 36
click at [732, 590] on p "Adicionar R$ 19,50" at bounding box center [745, 595] width 107 height 18
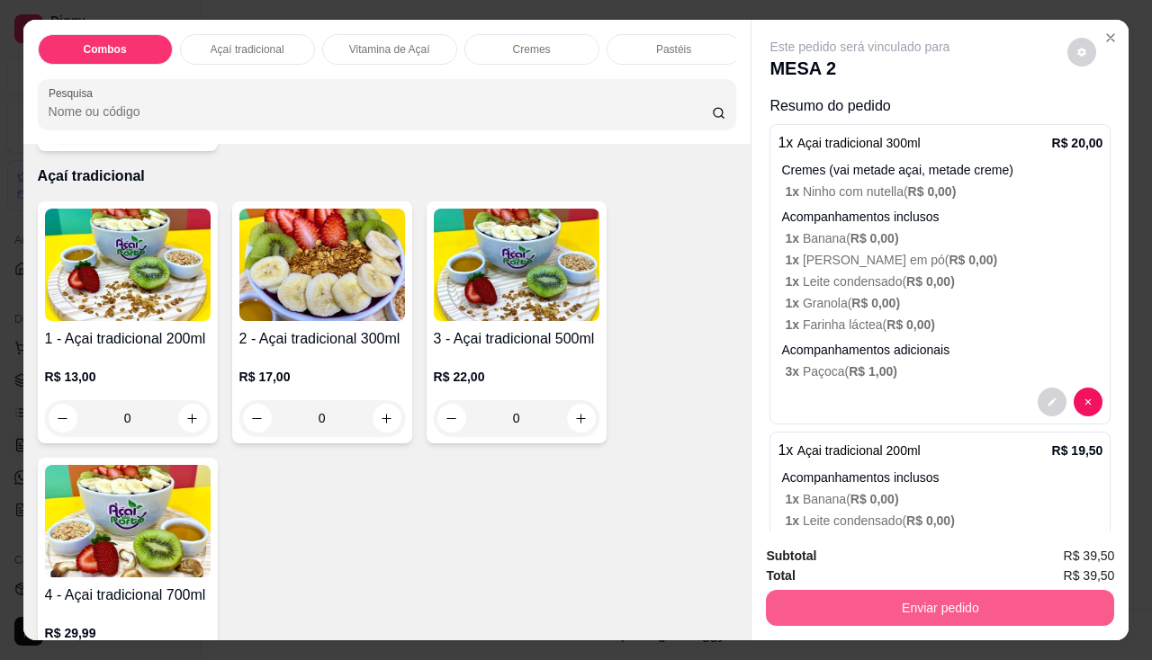
click at [820, 590] on button "Enviar pedido" at bounding box center [940, 608] width 348 height 36
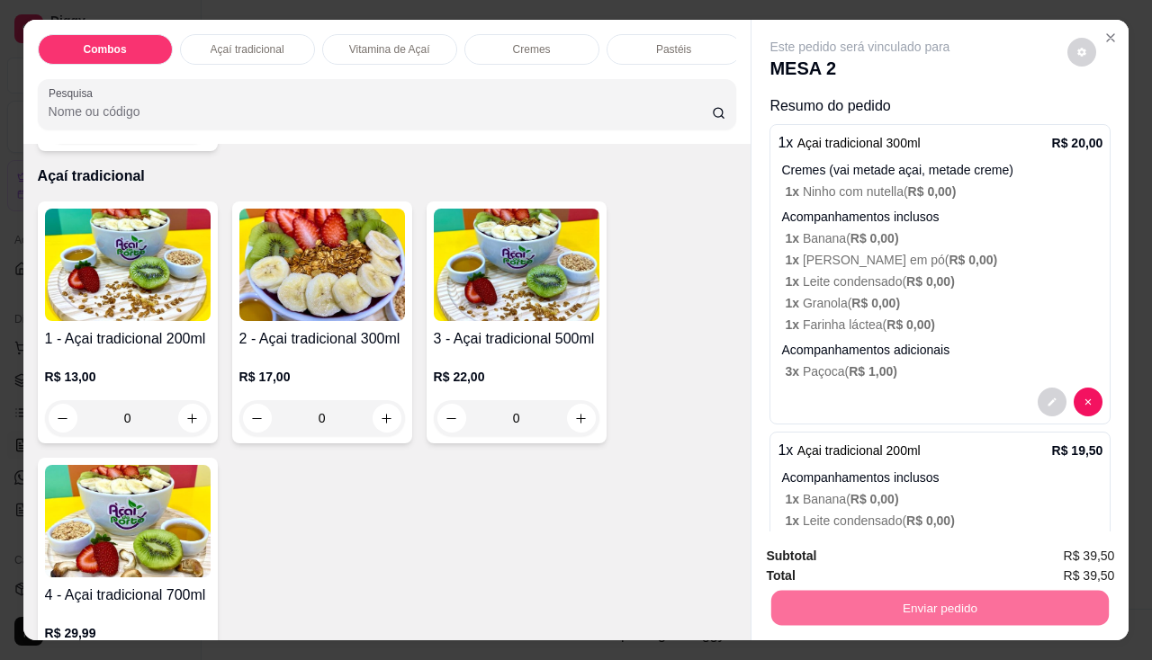
click at [804, 553] on button "Não registrar e enviar pedido" at bounding box center [880, 558] width 187 height 34
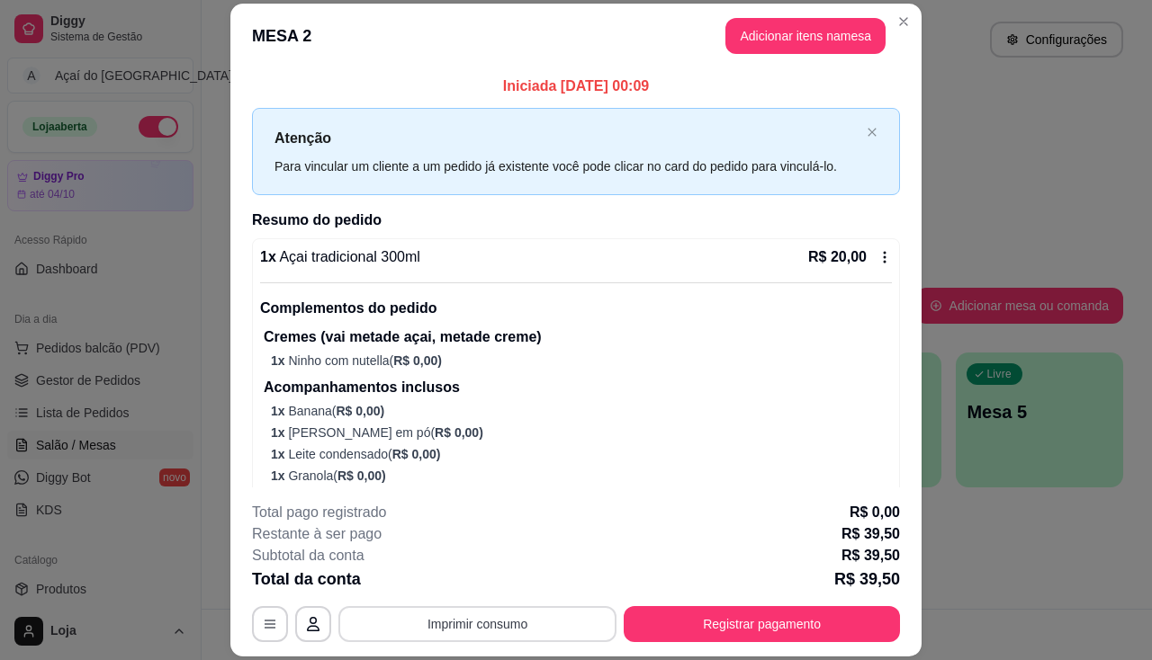
click at [570, 615] on button "Imprimir consumo" at bounding box center [477, 624] width 278 height 36
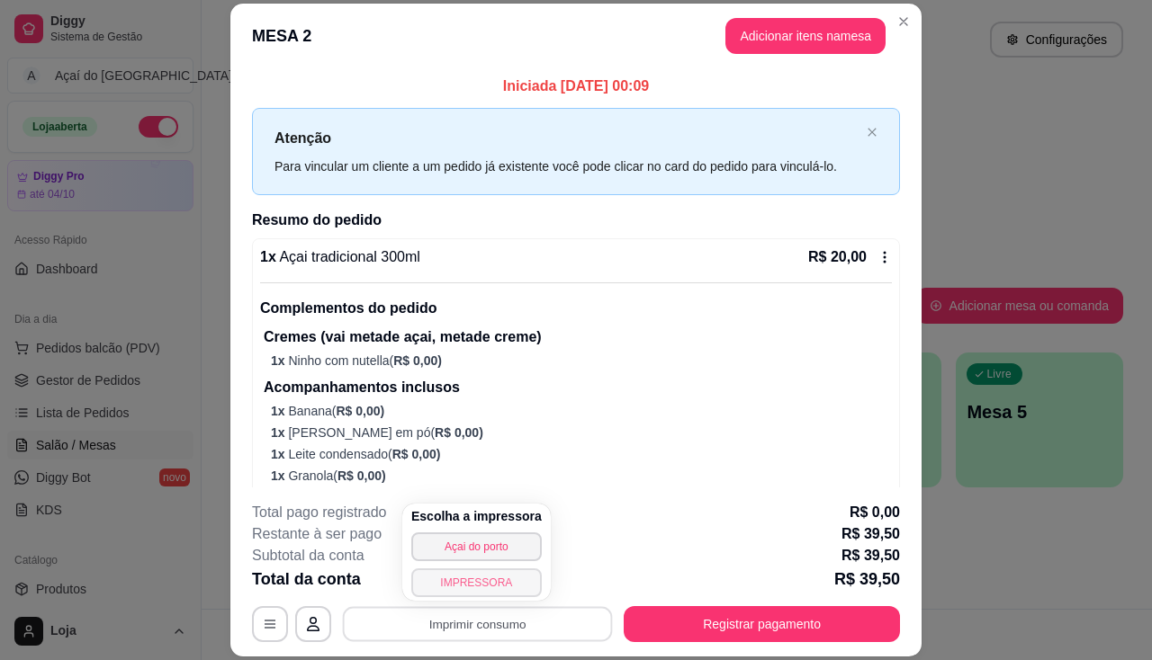
click at [485, 586] on button "IMPRESSORA" at bounding box center [476, 583] width 130 height 29
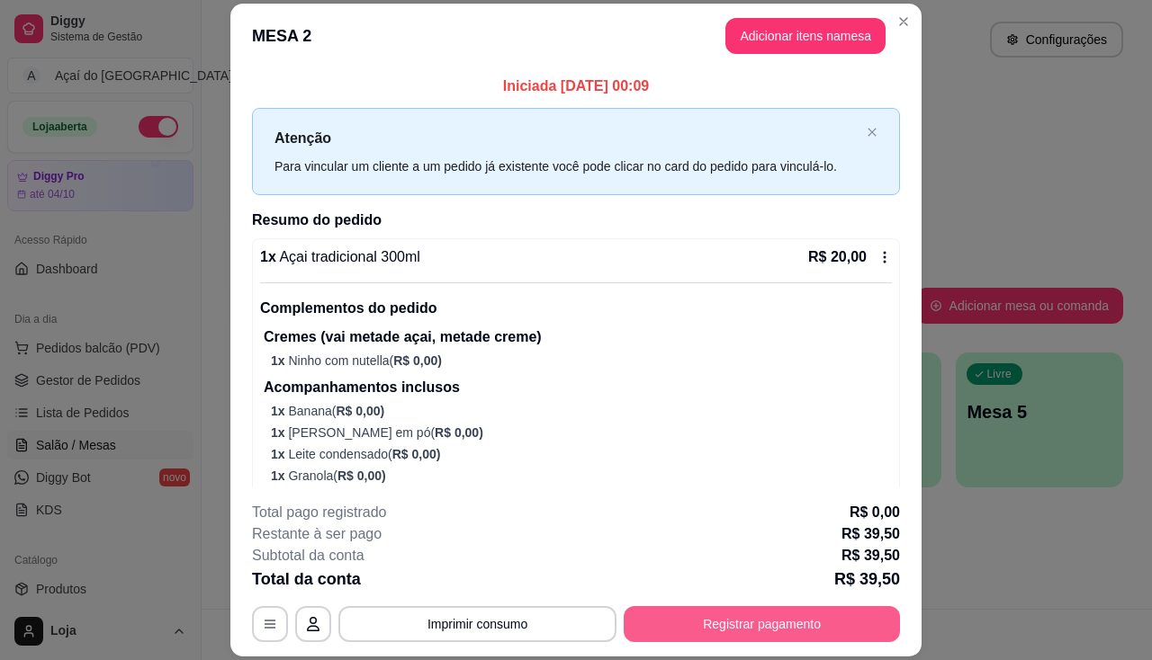
click at [763, 634] on button "Registrar pagamento" at bounding box center [762, 624] width 276 height 36
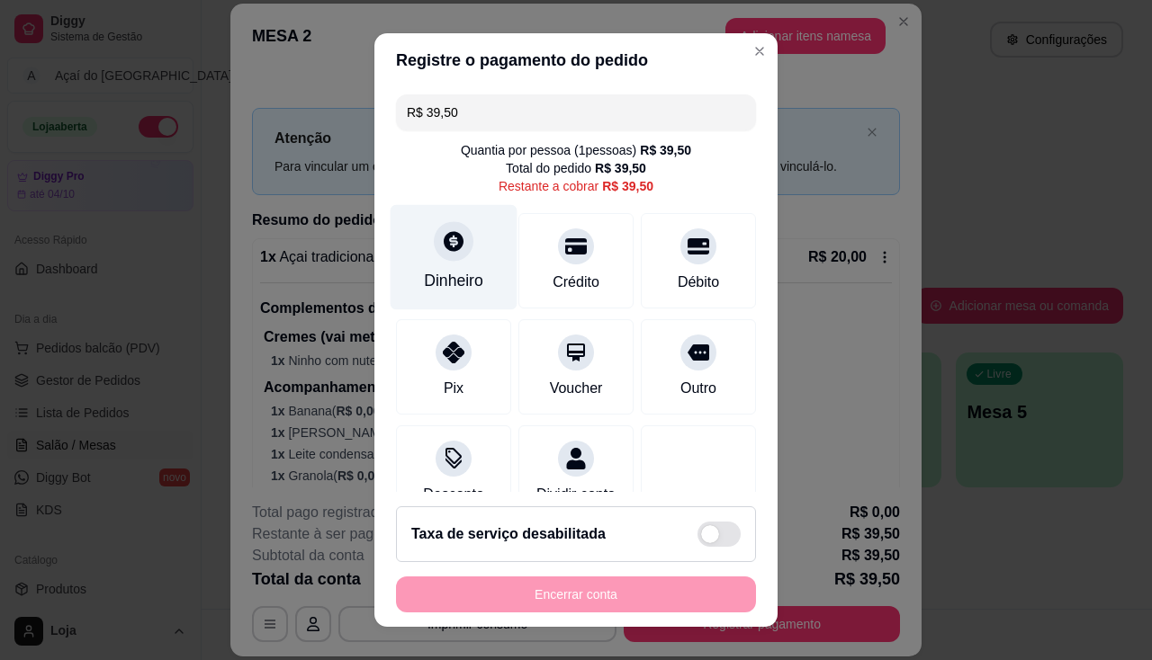
click at [449, 271] on div "Dinheiro" at bounding box center [453, 280] width 59 height 23
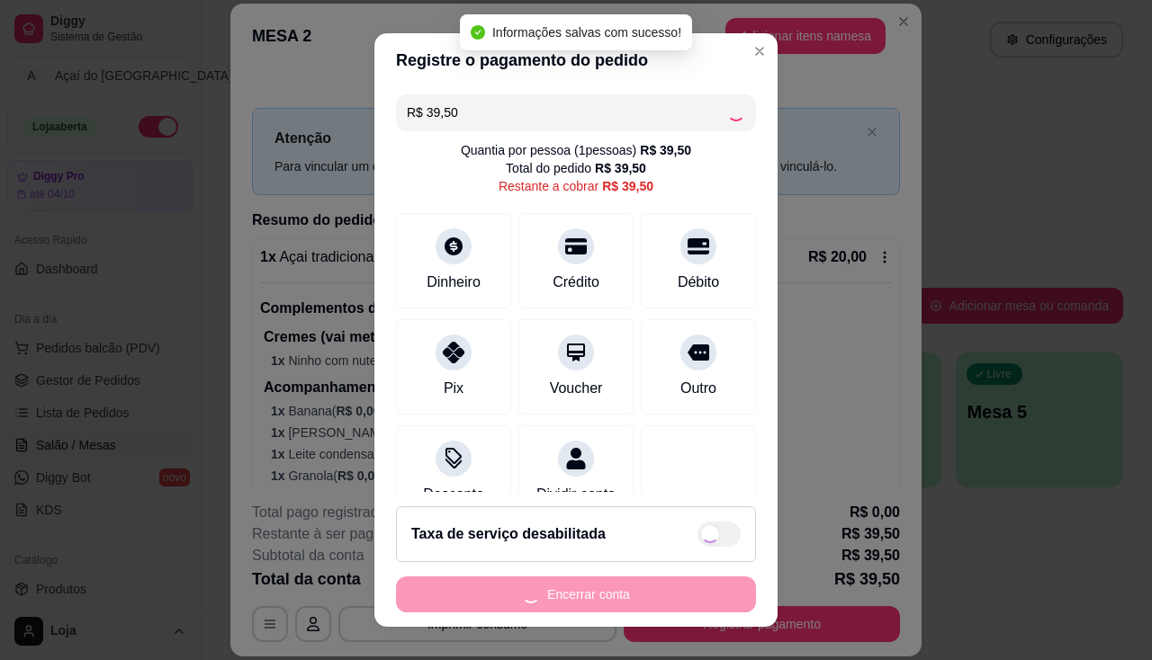
type input "R$ 0,00"
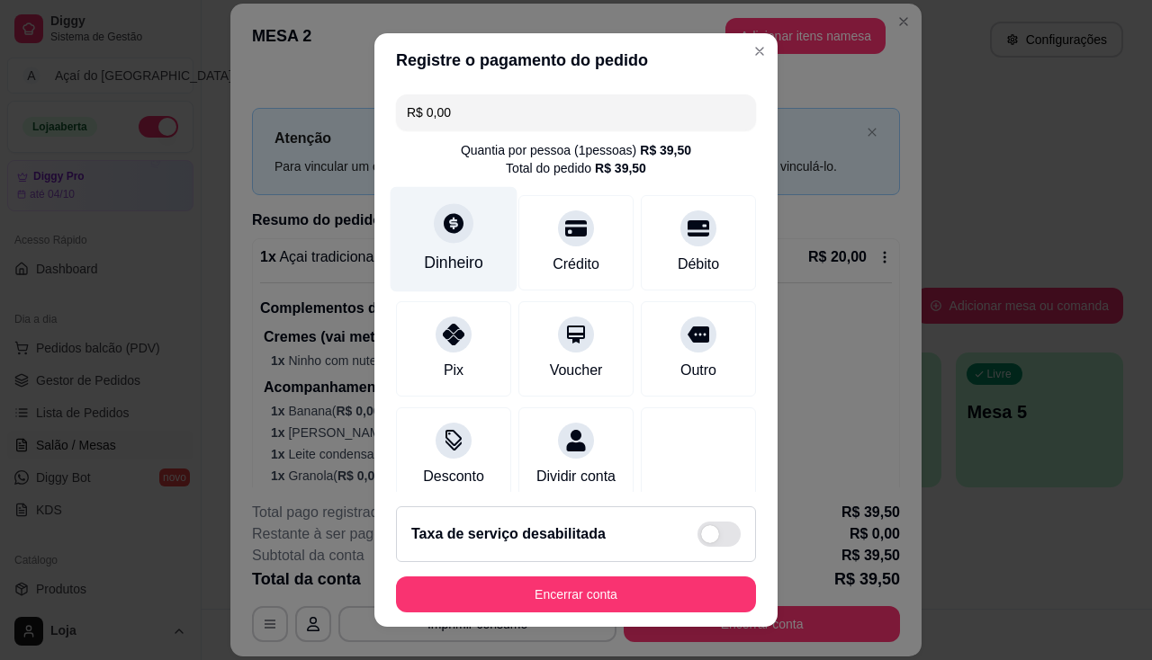
click at [432, 251] on div "Dinheiro" at bounding box center [453, 262] width 59 height 23
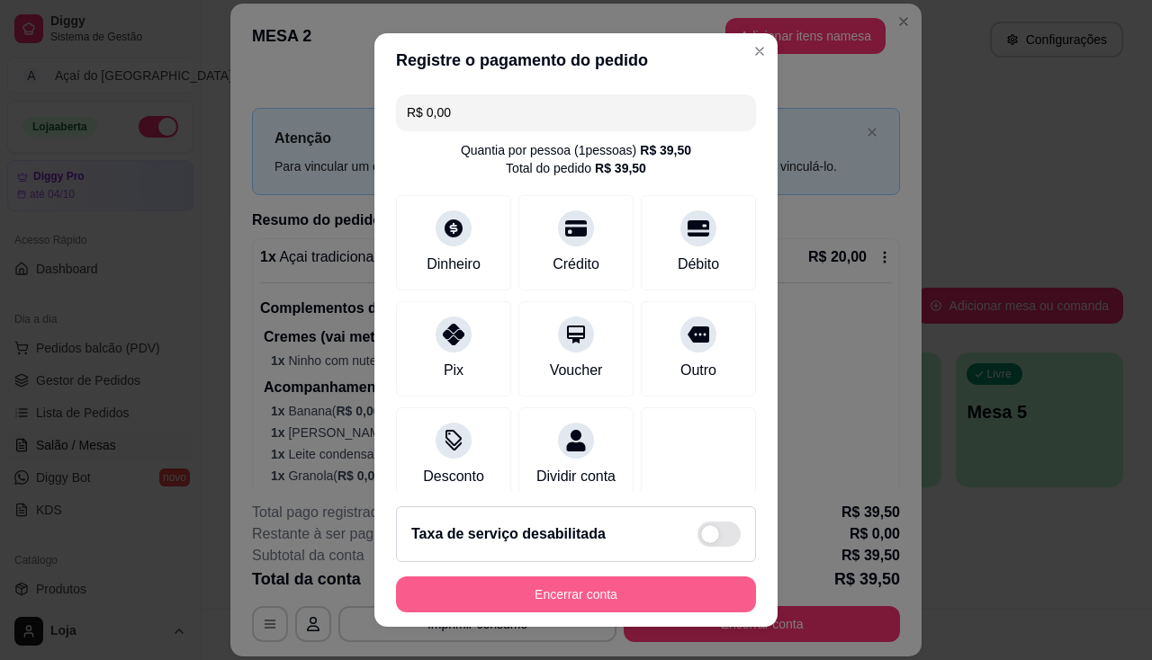
click at [526, 593] on button "Encerrar conta" at bounding box center [576, 595] width 360 height 36
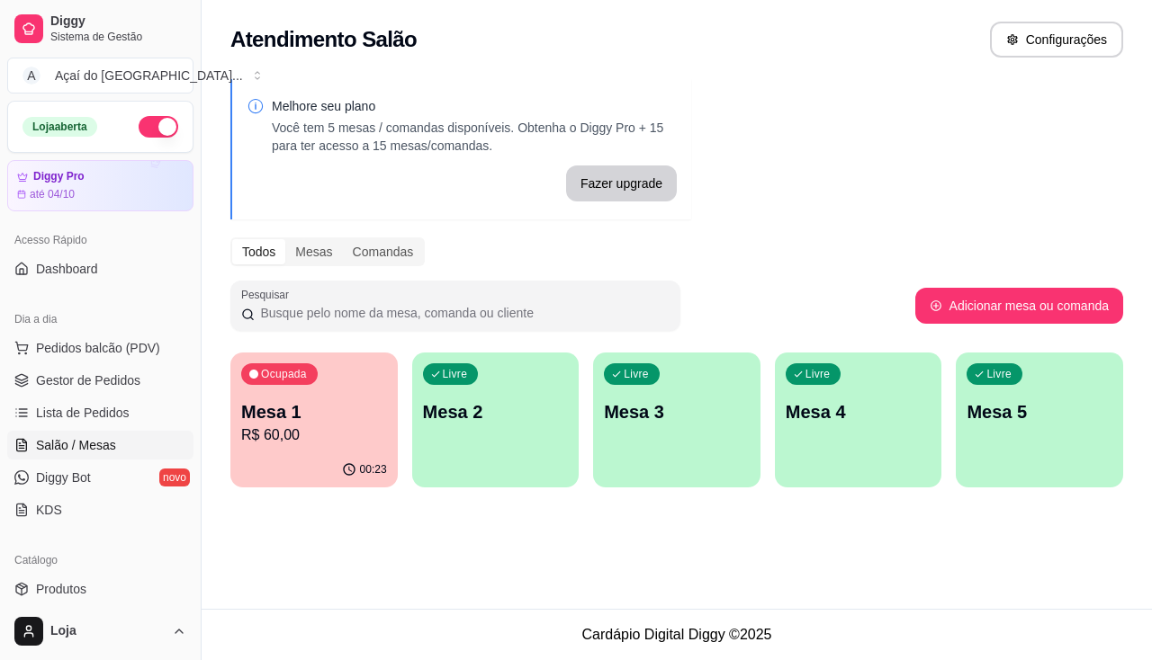
click at [288, 461] on div "00:23" at bounding box center [313, 470] width 167 height 35
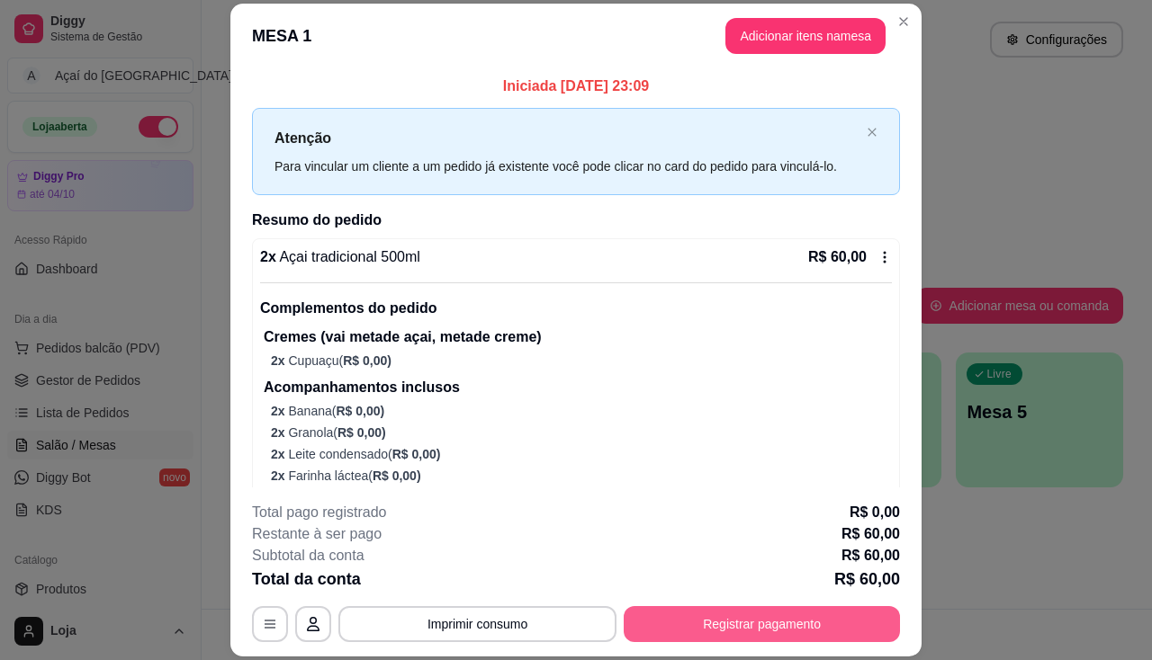
click at [733, 627] on button "Registrar pagamento" at bounding box center [762, 624] width 276 height 36
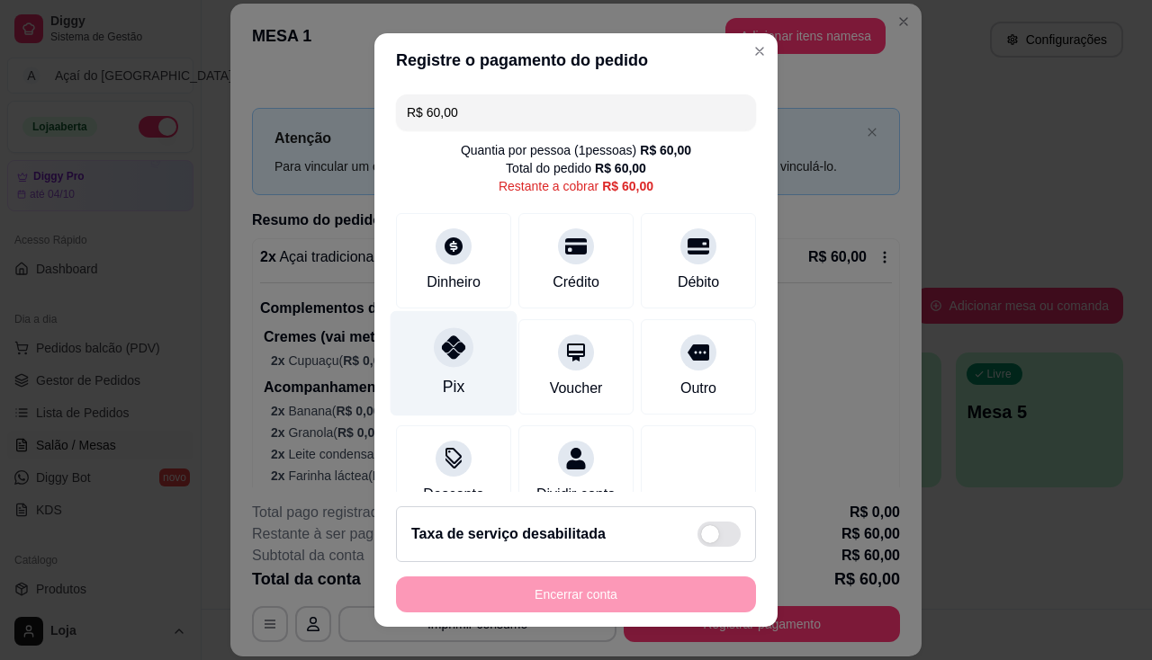
click at [446, 389] on div "Pix" at bounding box center [454, 386] width 22 height 23
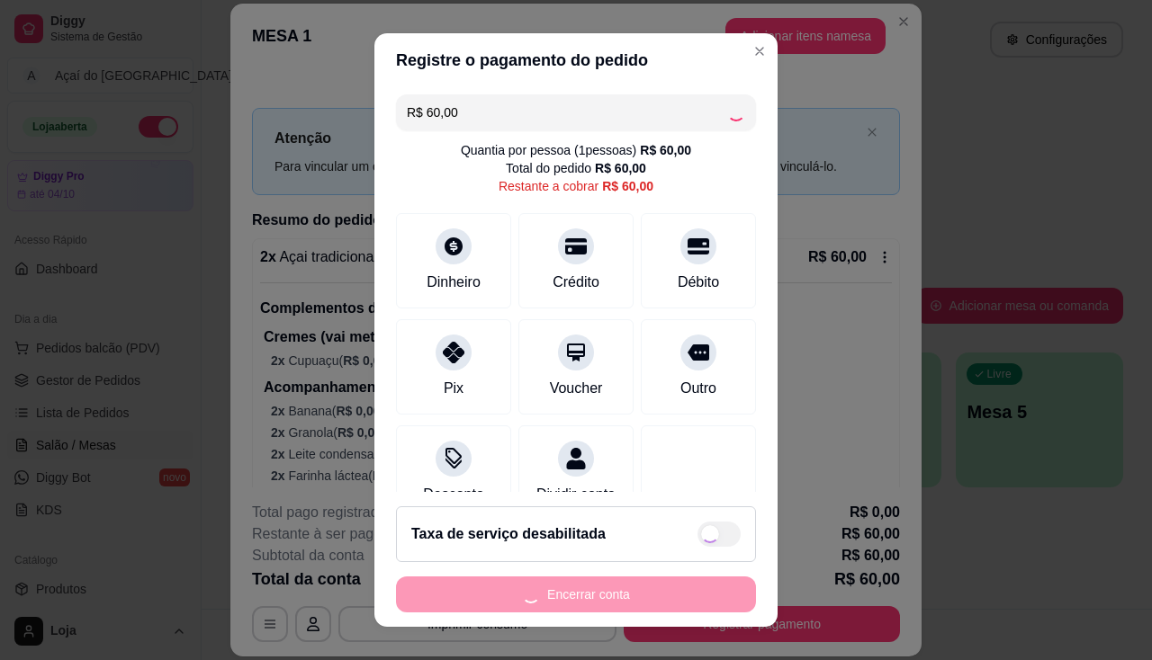
type input "R$ 0,00"
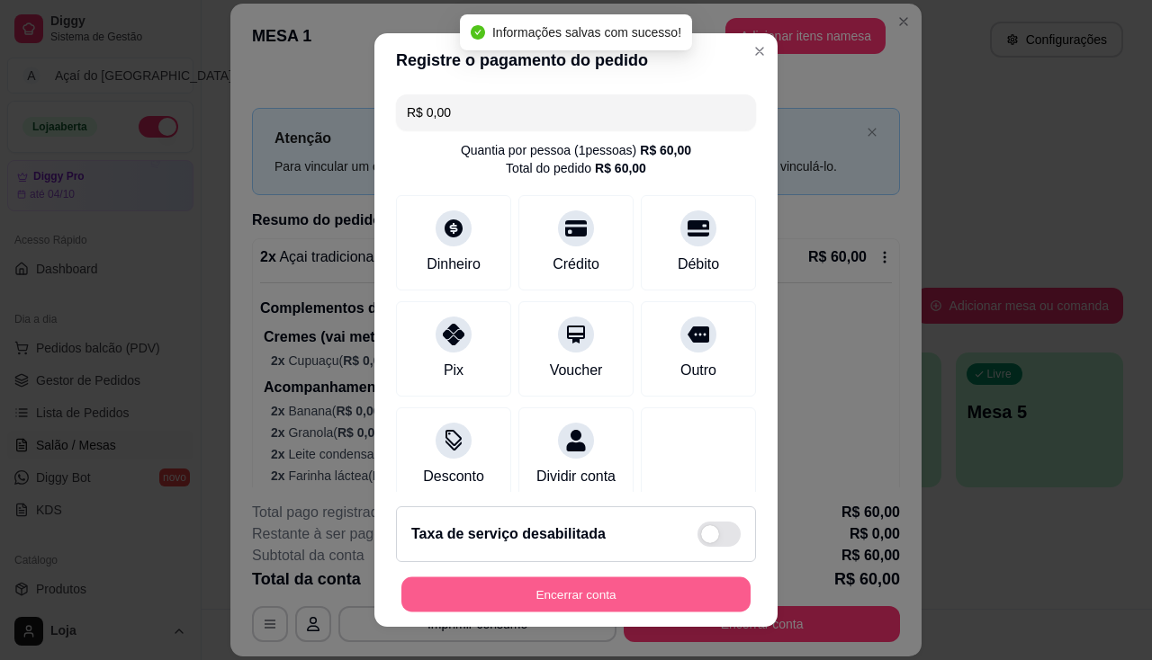
click at [544, 600] on button "Encerrar conta" at bounding box center [575, 595] width 349 height 35
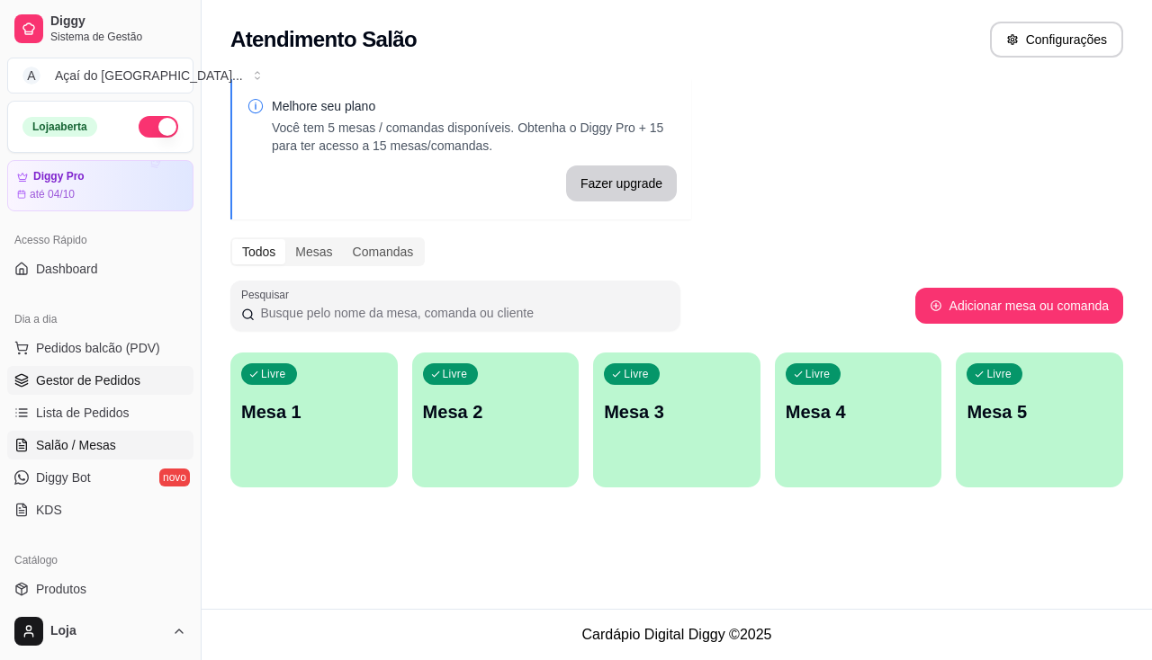
click at [110, 389] on span "Gestor de Pedidos" at bounding box center [88, 381] width 104 height 18
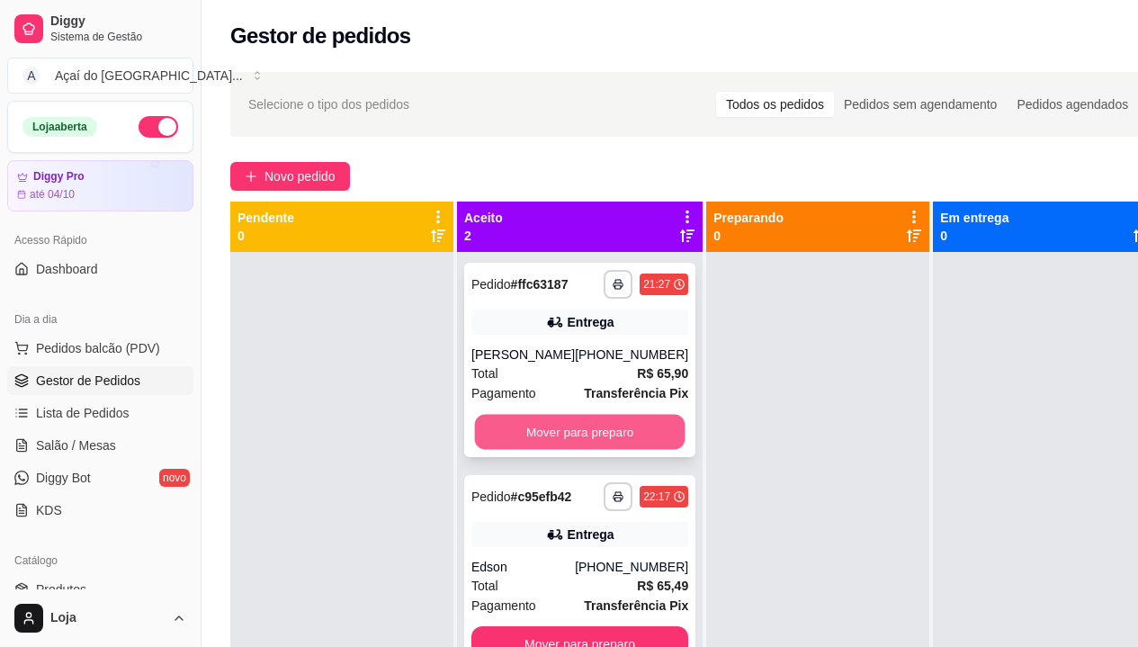
click at [537, 436] on button "Mover para preparo" at bounding box center [580, 432] width 211 height 35
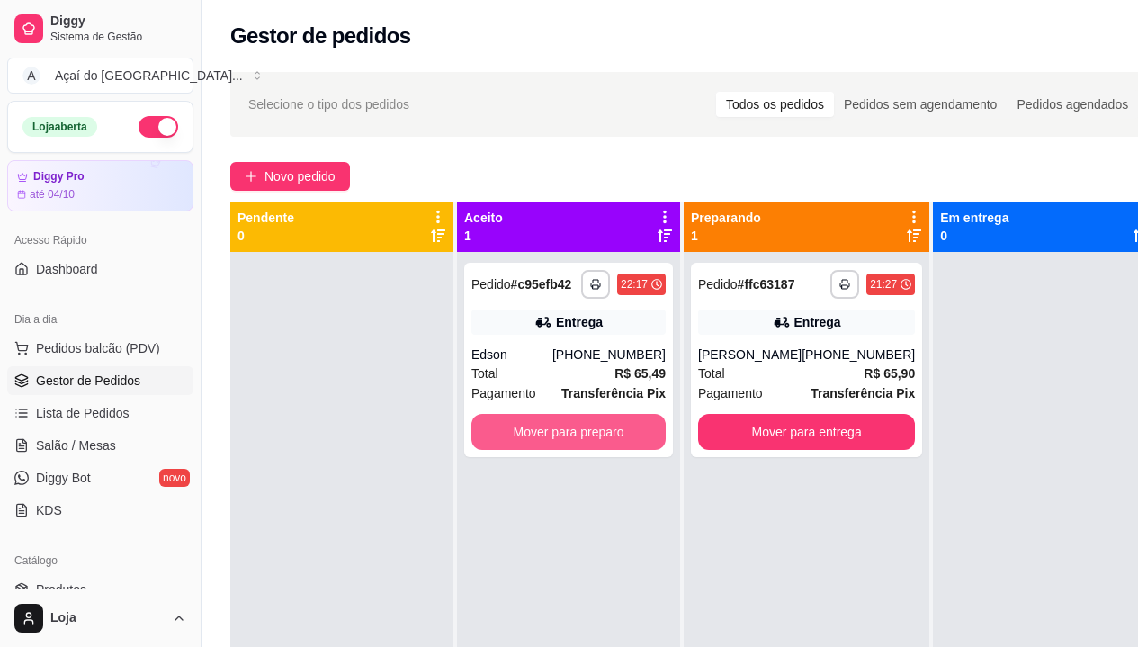
click at [537, 436] on button "Mover para preparo" at bounding box center [569, 432] width 194 height 36
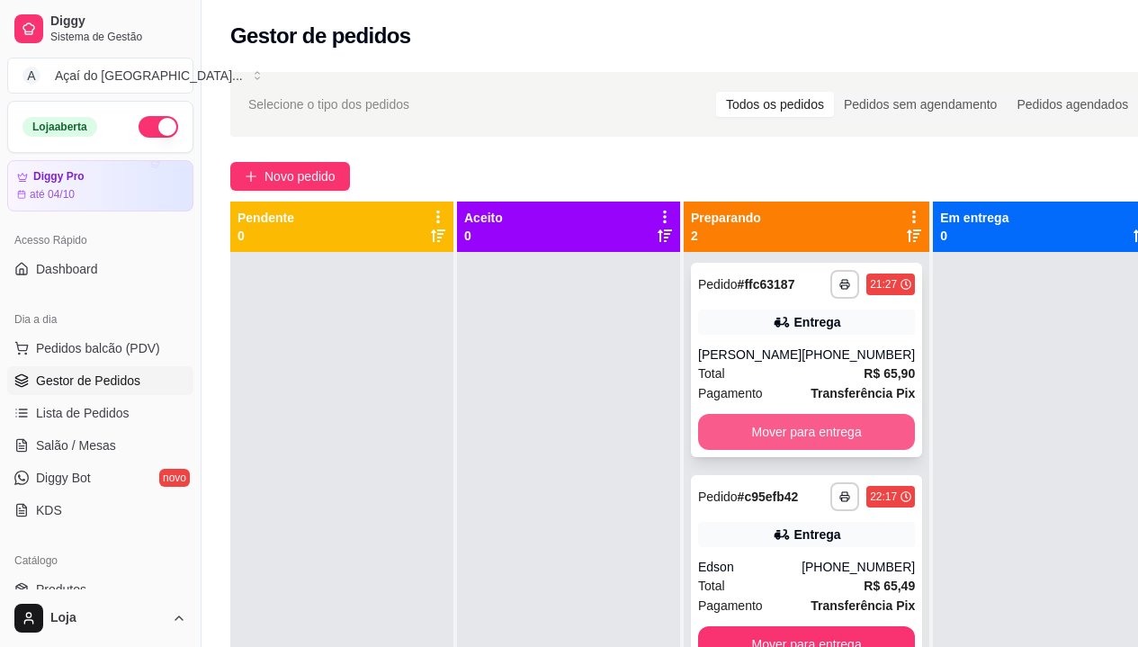
click at [776, 445] on button "Mover para entrega" at bounding box center [806, 432] width 217 height 36
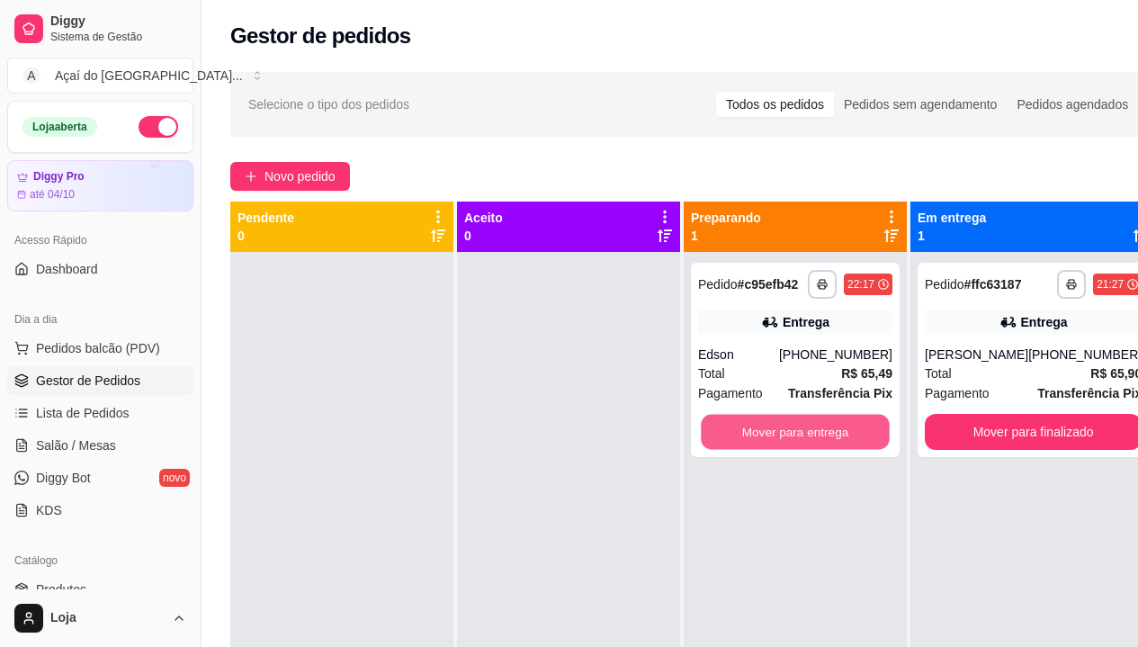
click at [776, 445] on button "Mover para entrega" at bounding box center [795, 432] width 189 height 35
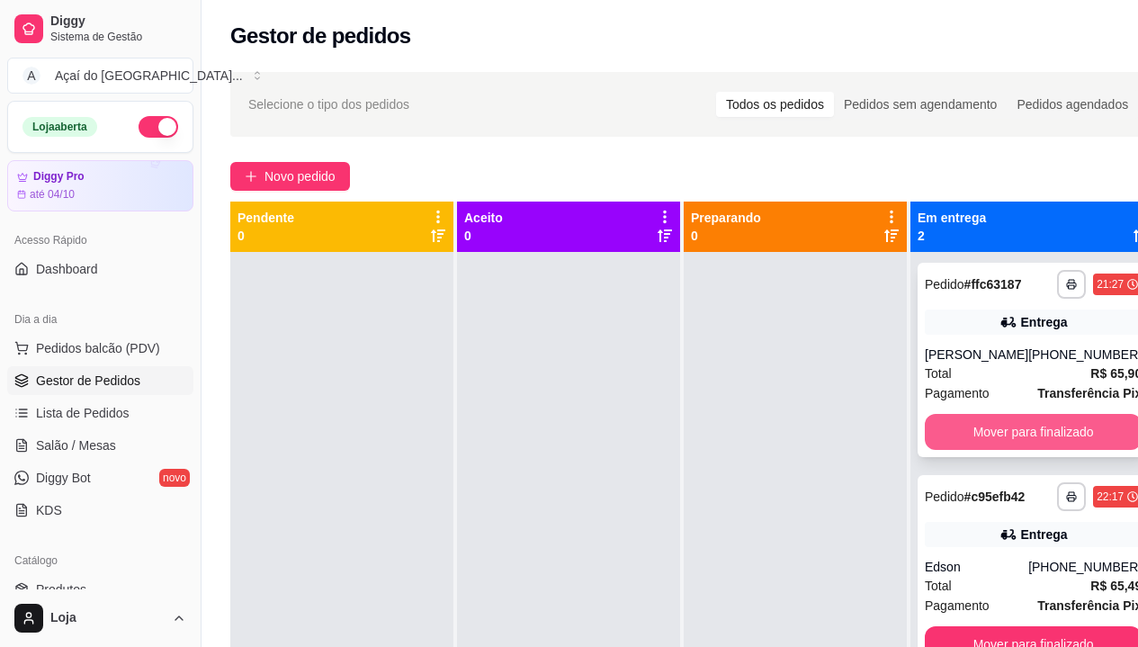
click at [935, 427] on button "Mover para finalizado" at bounding box center [1033, 432] width 217 height 36
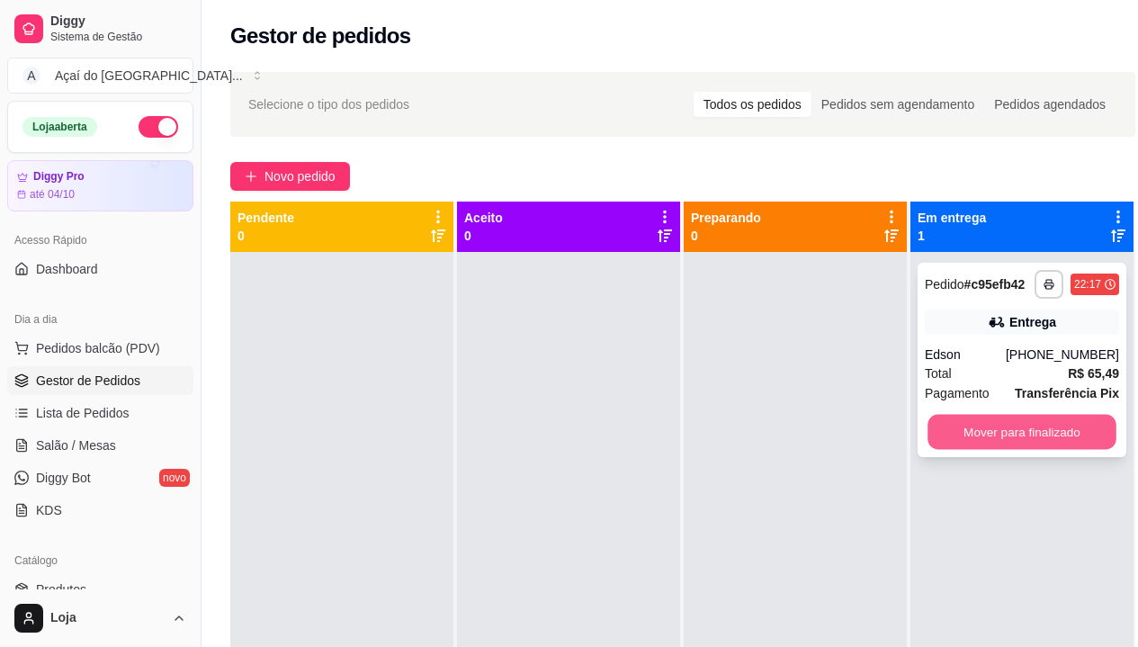
click at [938, 426] on button "Mover para finalizado" at bounding box center [1022, 432] width 189 height 35
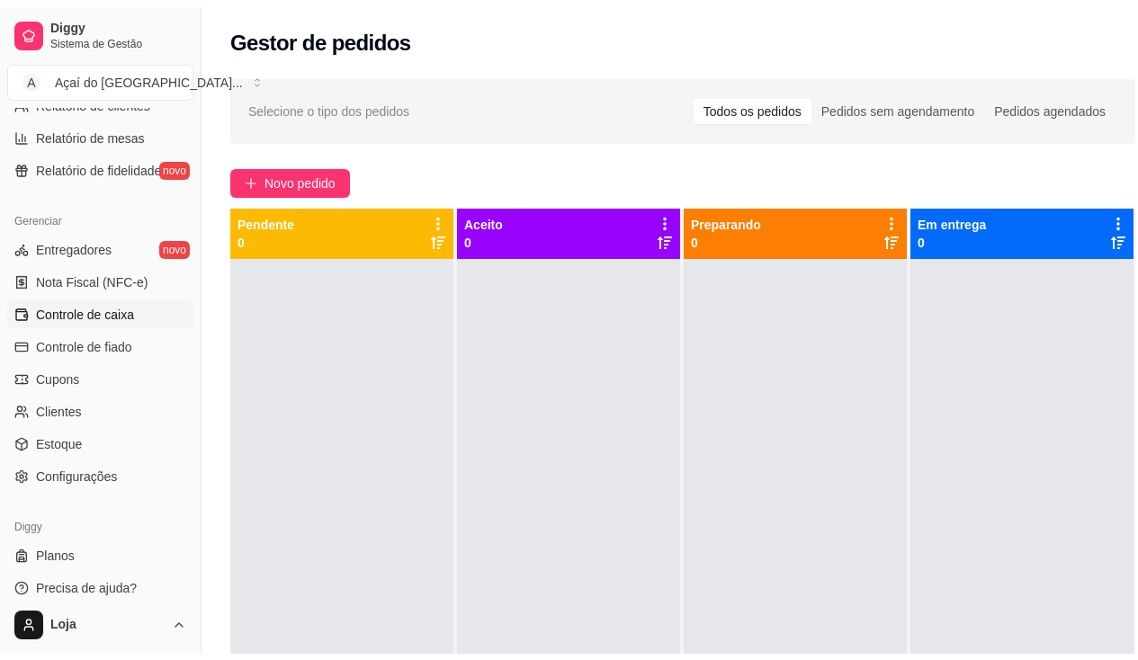
scroll to position [544, 0]
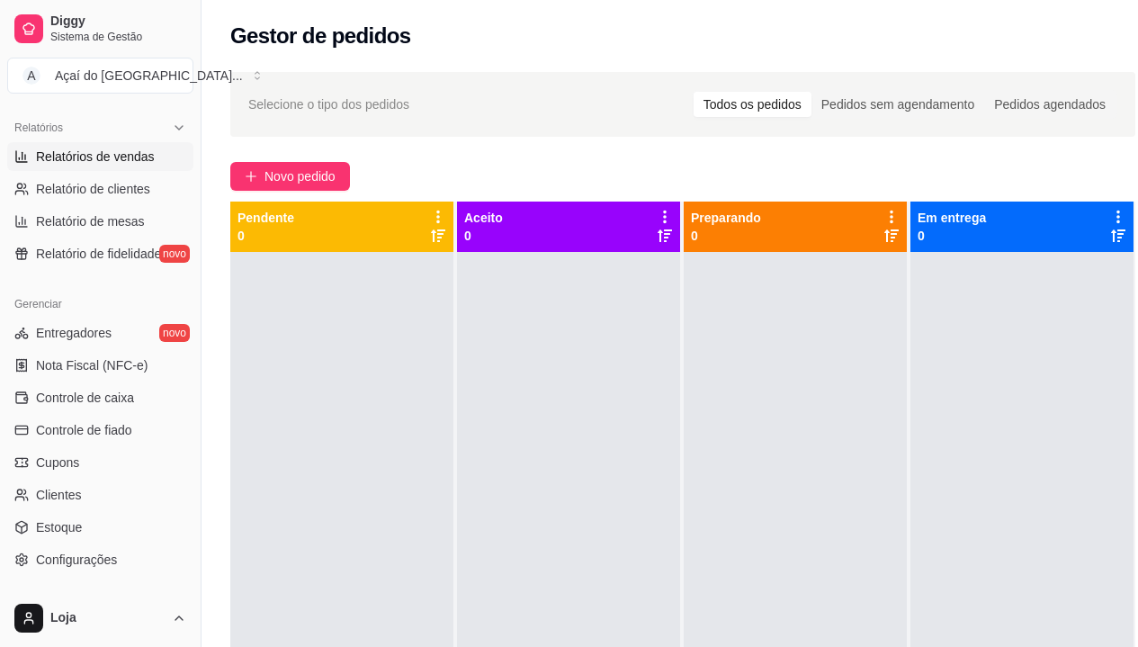
click at [150, 157] on span "Relatórios de vendas" at bounding box center [95, 157] width 119 height 18
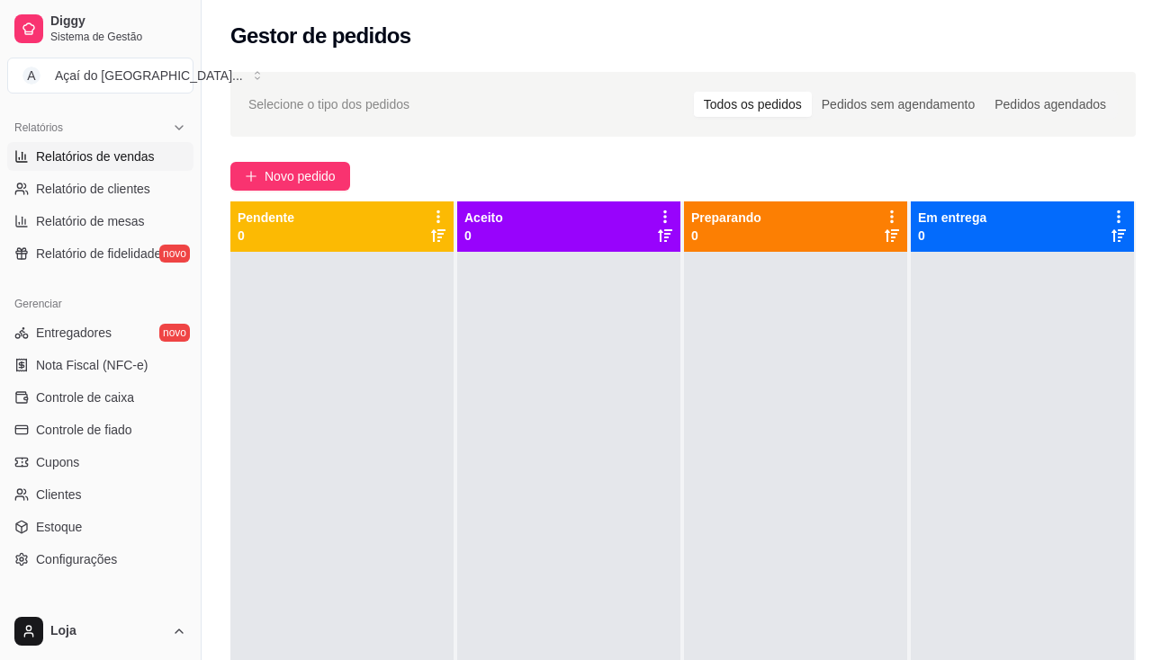
select select "ALL"
select select "0"
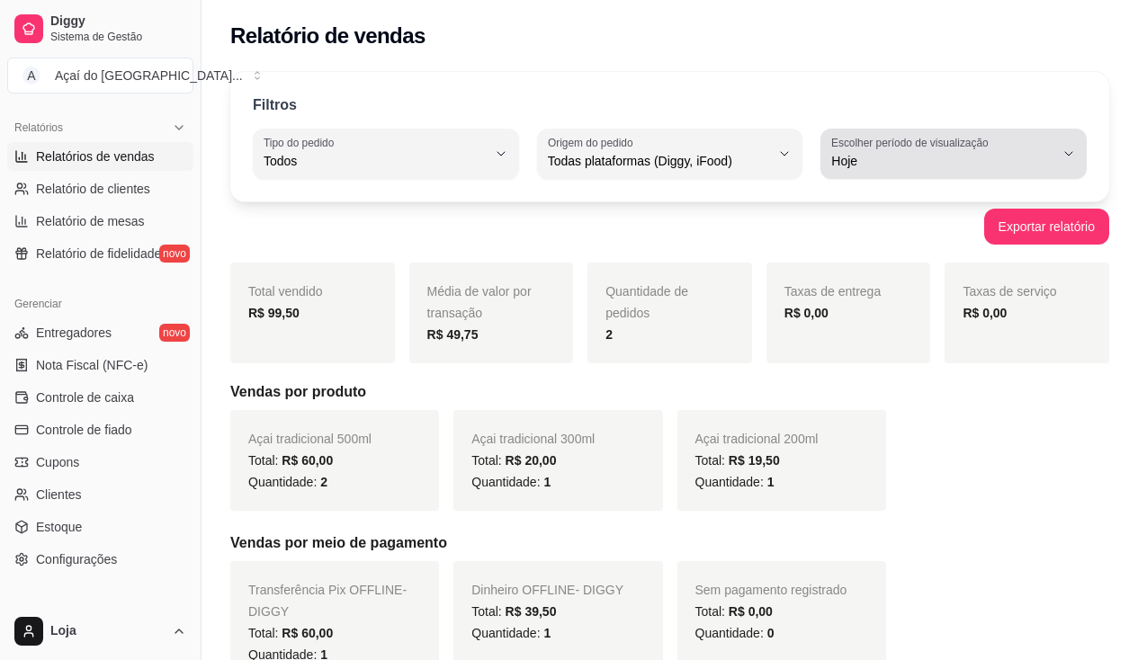
click at [903, 158] on span "Hoje" at bounding box center [942, 161] width 223 height 18
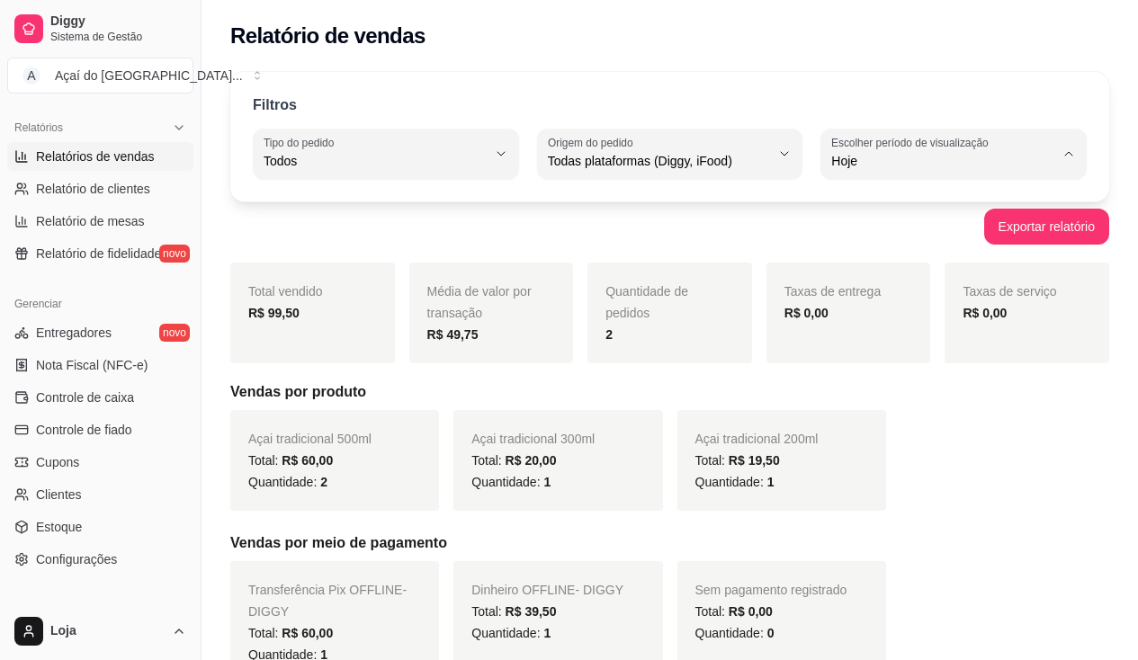
click at [891, 230] on span "Ontem" at bounding box center [945, 233] width 211 height 17
type input "1"
select select "1"
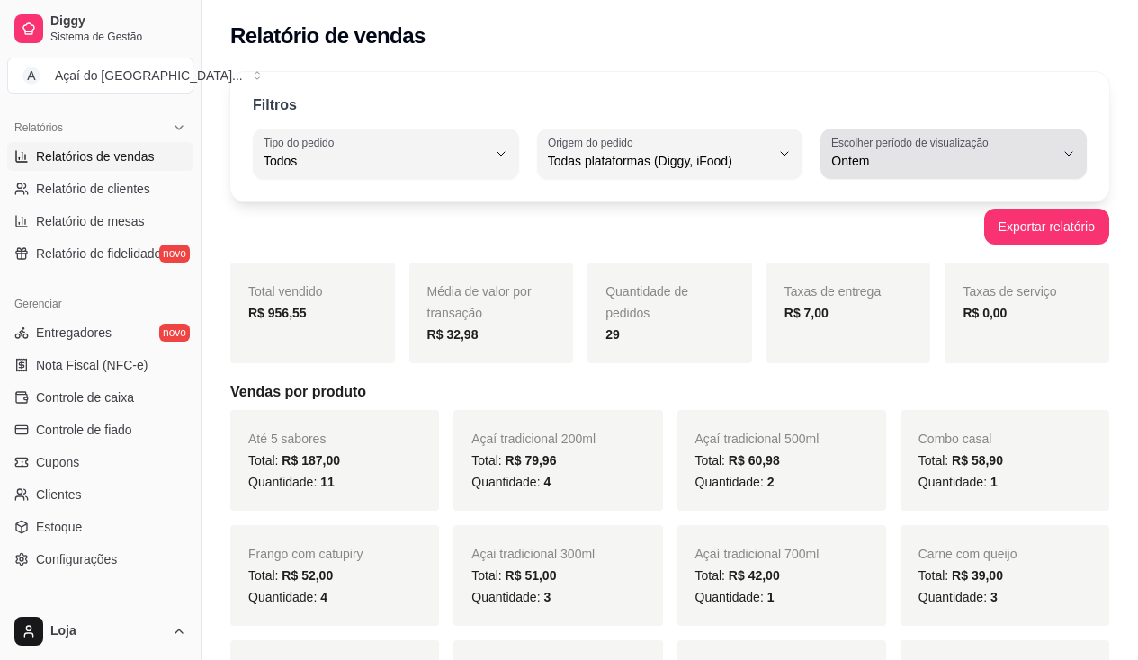
click at [896, 163] on span "Ontem" at bounding box center [942, 161] width 223 height 18
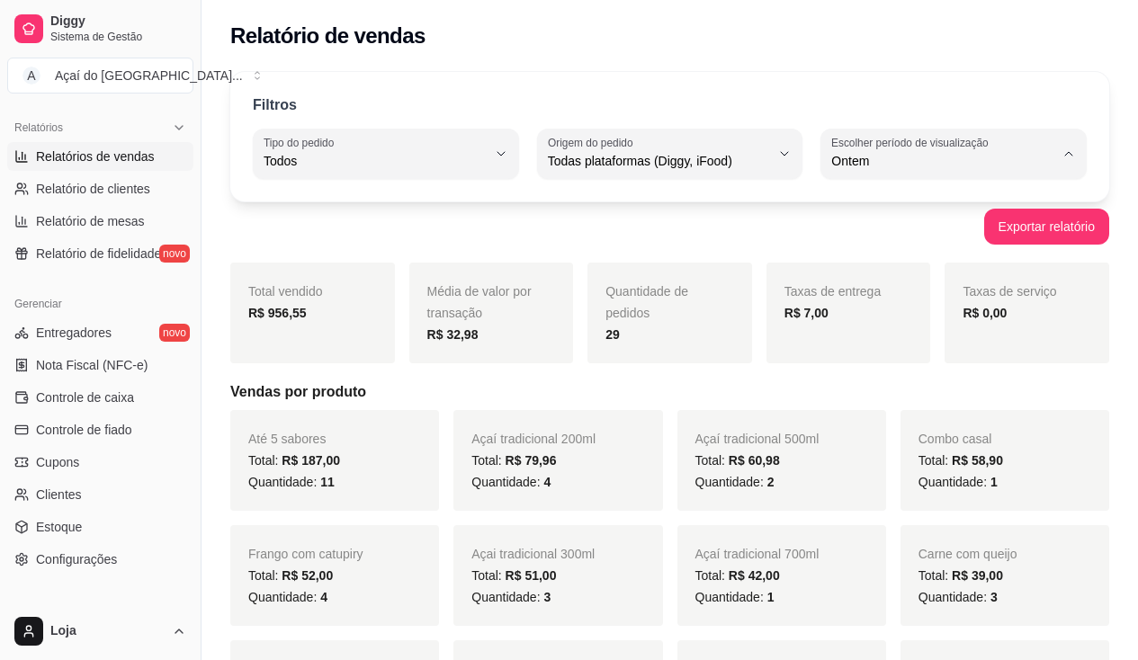
click at [912, 205] on span "Hoje" at bounding box center [945, 203] width 211 height 17
type input "0"
select select "0"
